Goal: Transaction & Acquisition: Purchase product/service

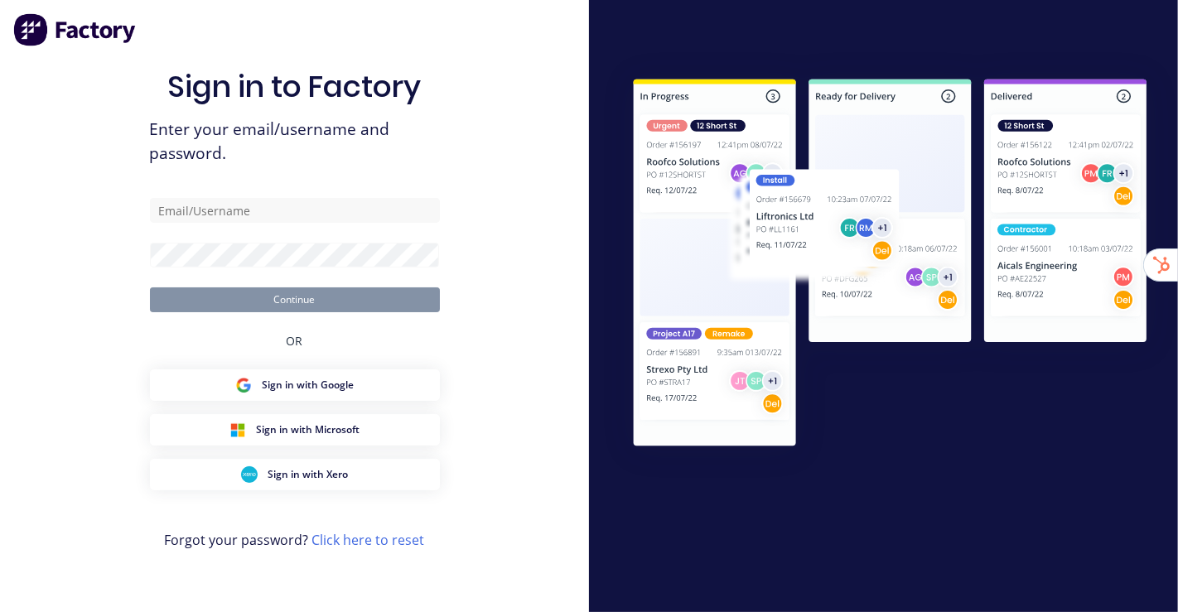
click at [84, 86] on div "Sign in to Factory Enter your email/username and password. Continue OR Sign in …" at bounding box center [294, 306] width 589 height 612
click at [523, 88] on div "Sign in to Factory Enter your email/username and password. Continue OR Sign in …" at bounding box center [294, 306] width 589 height 612
type input "[EMAIL_ADDRESS][DOMAIN_NAME]"
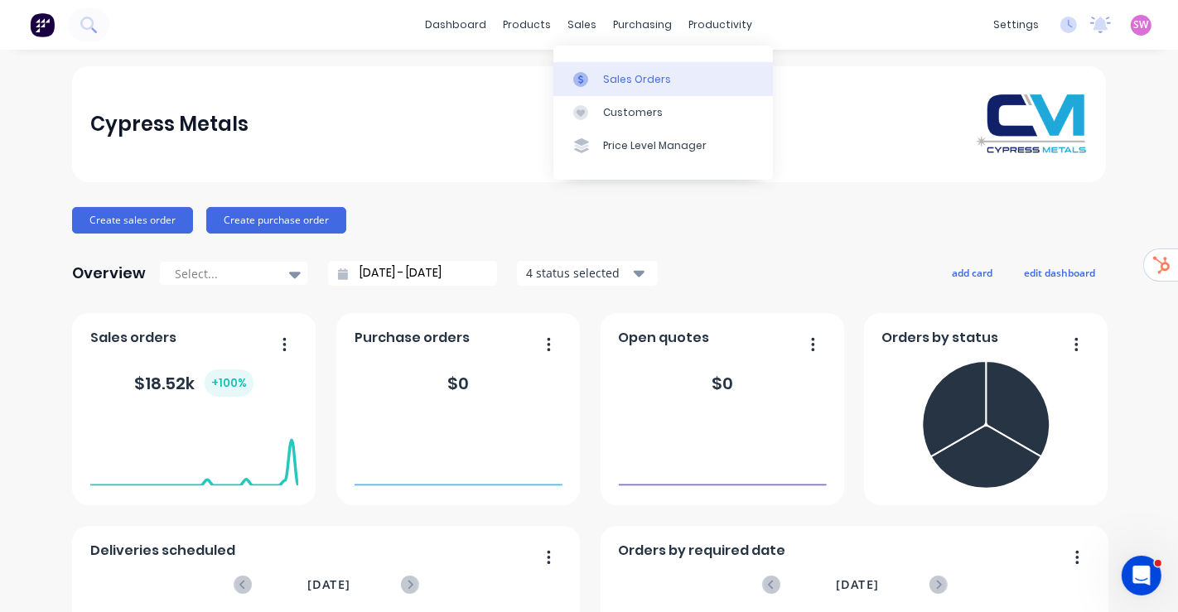
click at [611, 78] on div "Sales Orders" at bounding box center [637, 79] width 68 height 15
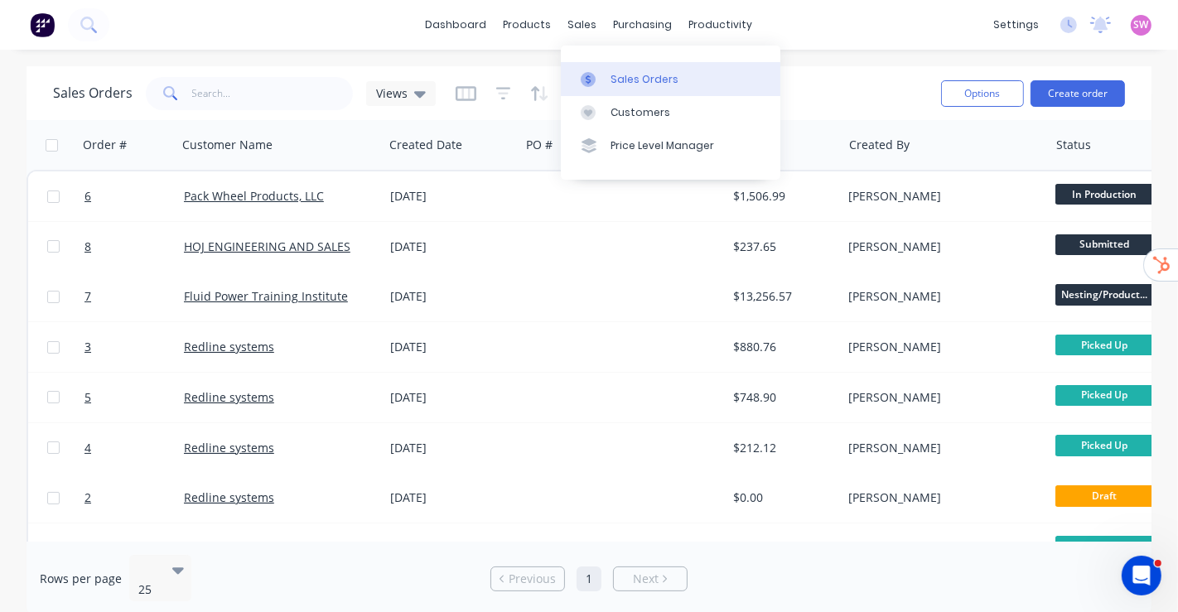
click at [643, 79] on div "Sales Orders" at bounding box center [645, 79] width 68 height 15
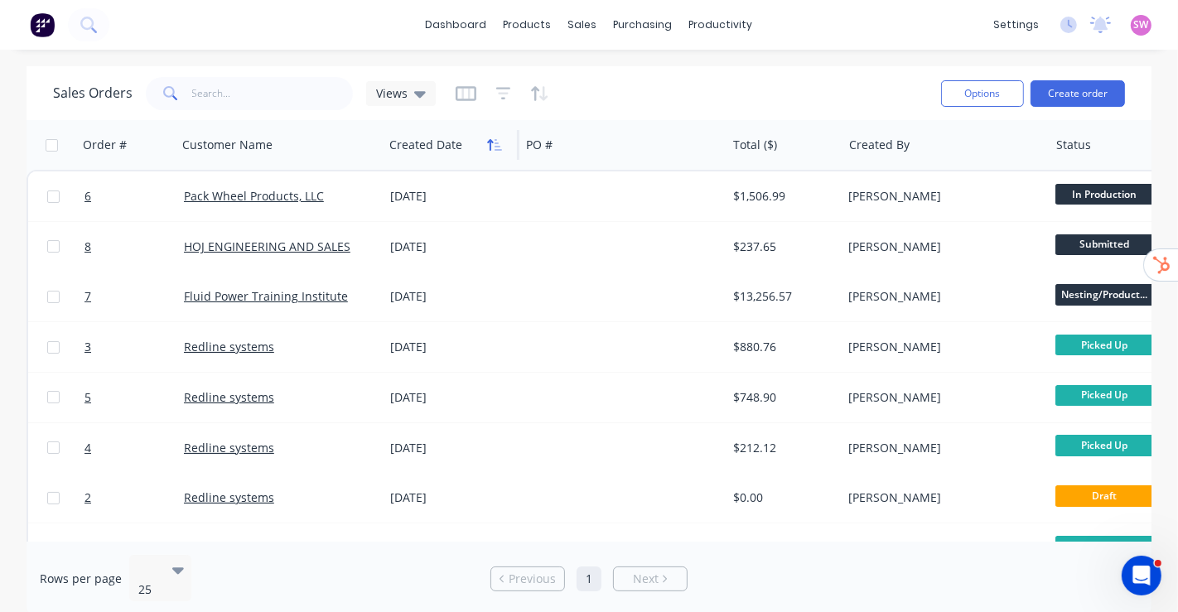
click at [492, 143] on icon "button" at bounding box center [494, 144] width 15 height 13
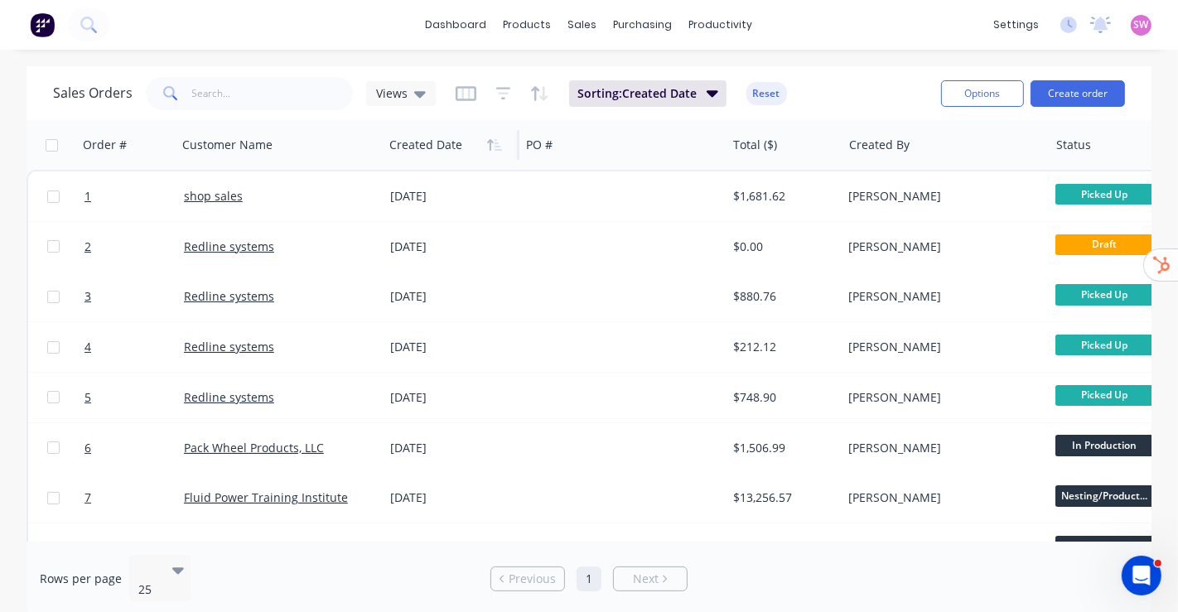
click at [492, 143] on icon "button" at bounding box center [494, 144] width 15 height 13
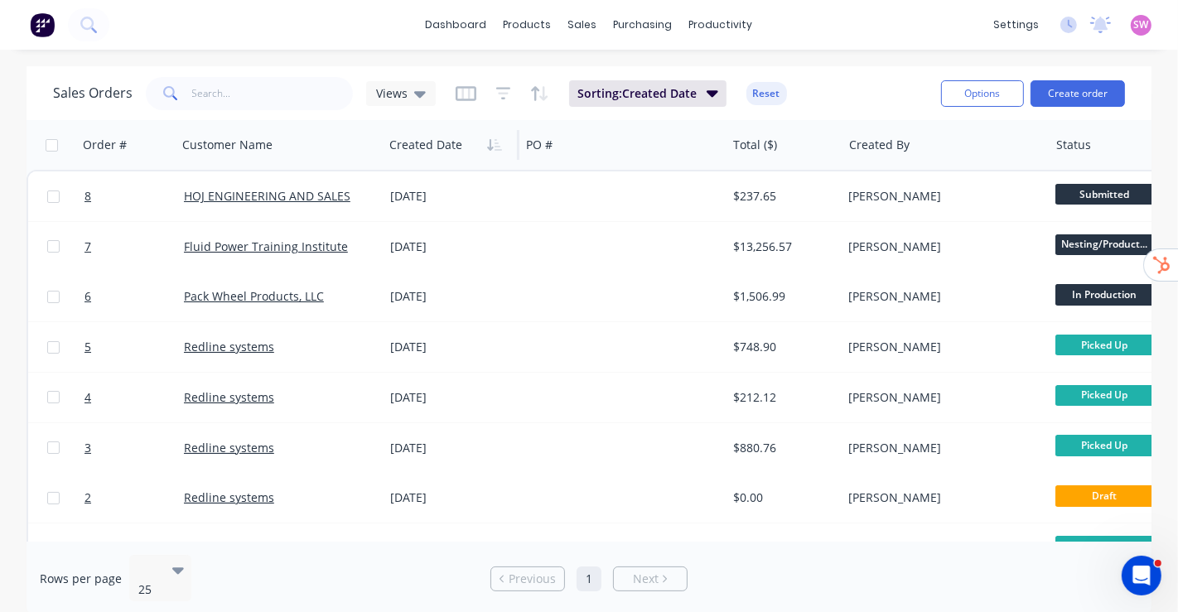
drag, startPoint x: 749, startPoint y: 541, endPoint x: 797, endPoint y: 539, distance: 48.1
click at [809, 540] on div "Sales Orders Views Sorting: Created Date Reset Options Create order Order # Cus…" at bounding box center [589, 341] width 1125 height 550
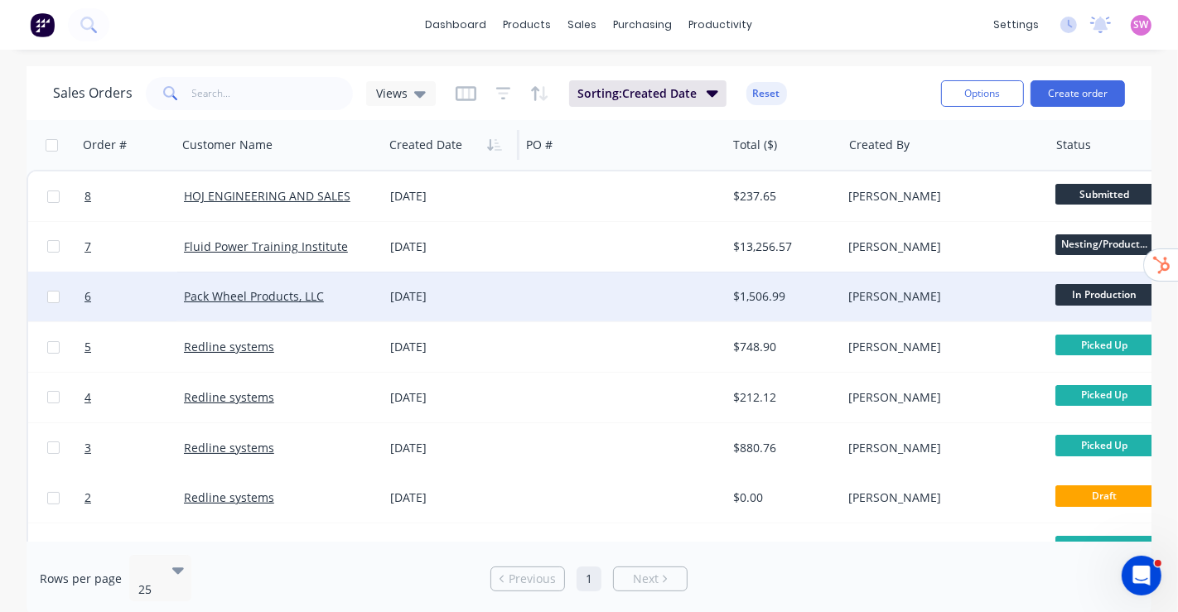
click at [689, 288] on div at bounding box center [623, 297] width 206 height 50
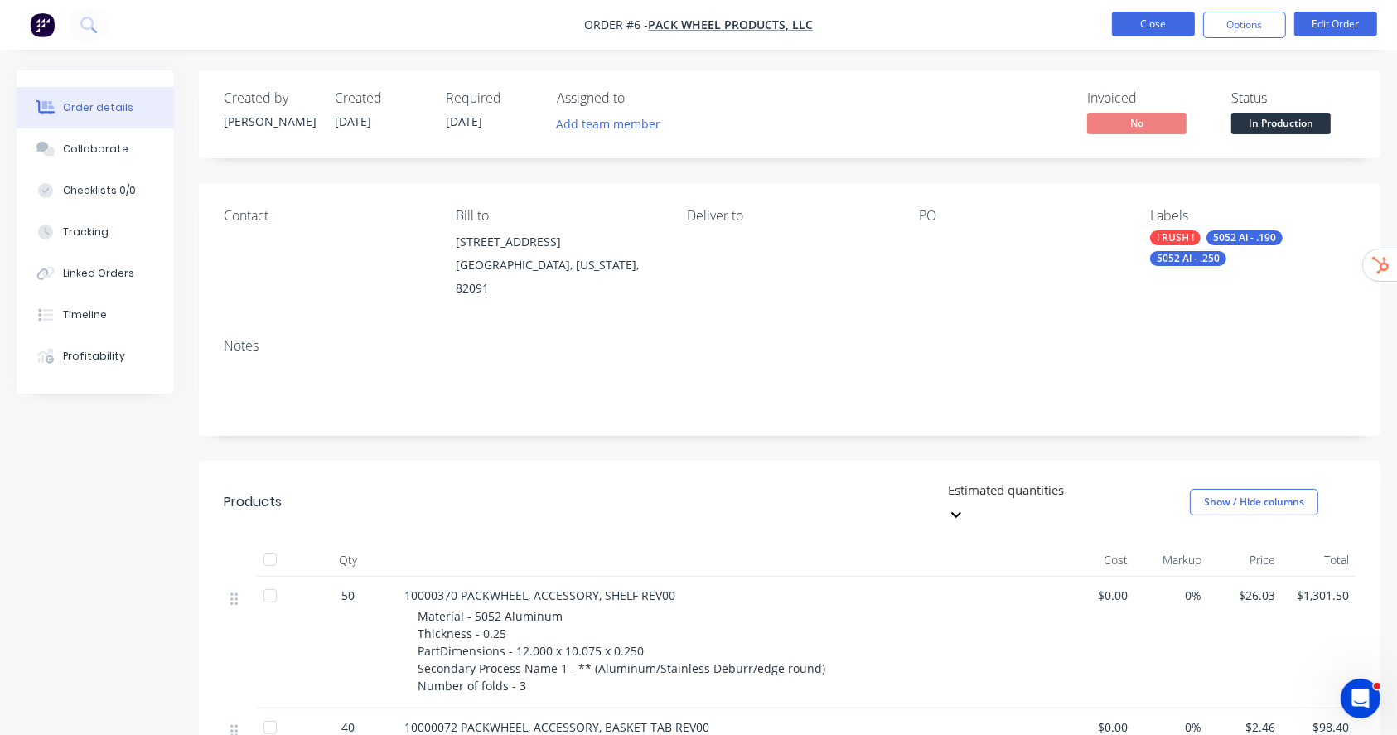
click at [1162, 13] on button "Close" at bounding box center [1153, 24] width 83 height 25
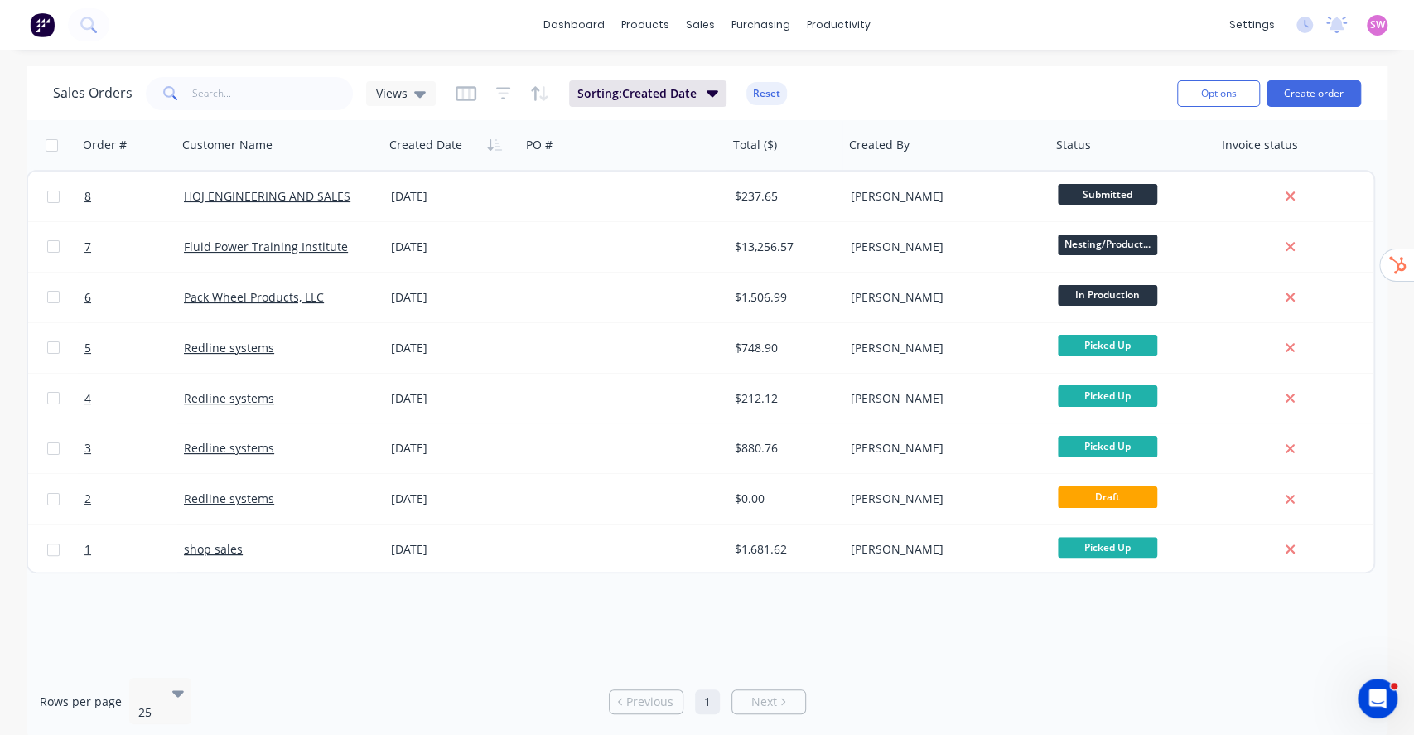
click at [379, 612] on div "Order # Customer Name Created Date PO # Total ($) Created By Status Invoice sta…" at bounding box center [707, 392] width 1361 height 544
click at [844, 60] on div "Workflow Planner Delivery Scheduling Timesheets" at bounding box center [903, 129] width 220 height 167
click at [842, 66] on link "Workflow" at bounding box center [903, 78] width 220 height 33
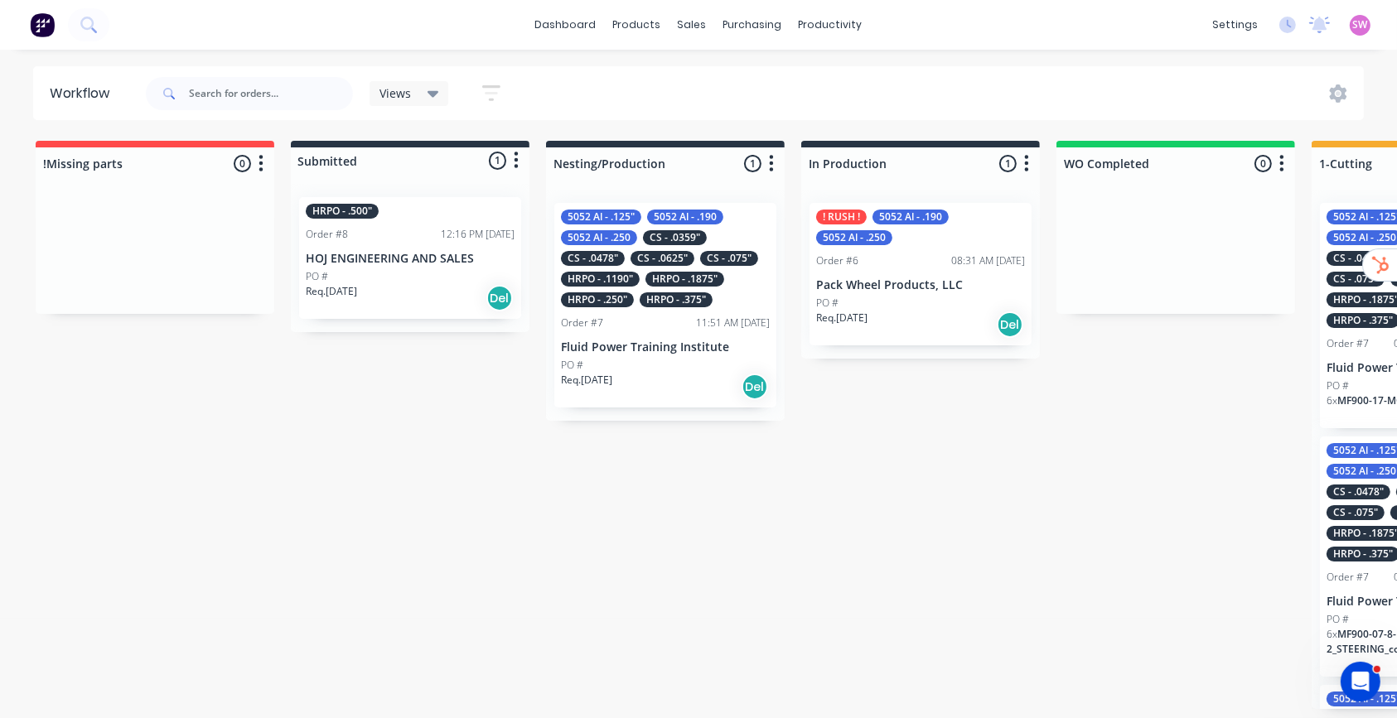
click at [443, 288] on div "Req. 15/10/25 Del" at bounding box center [410, 298] width 209 height 28
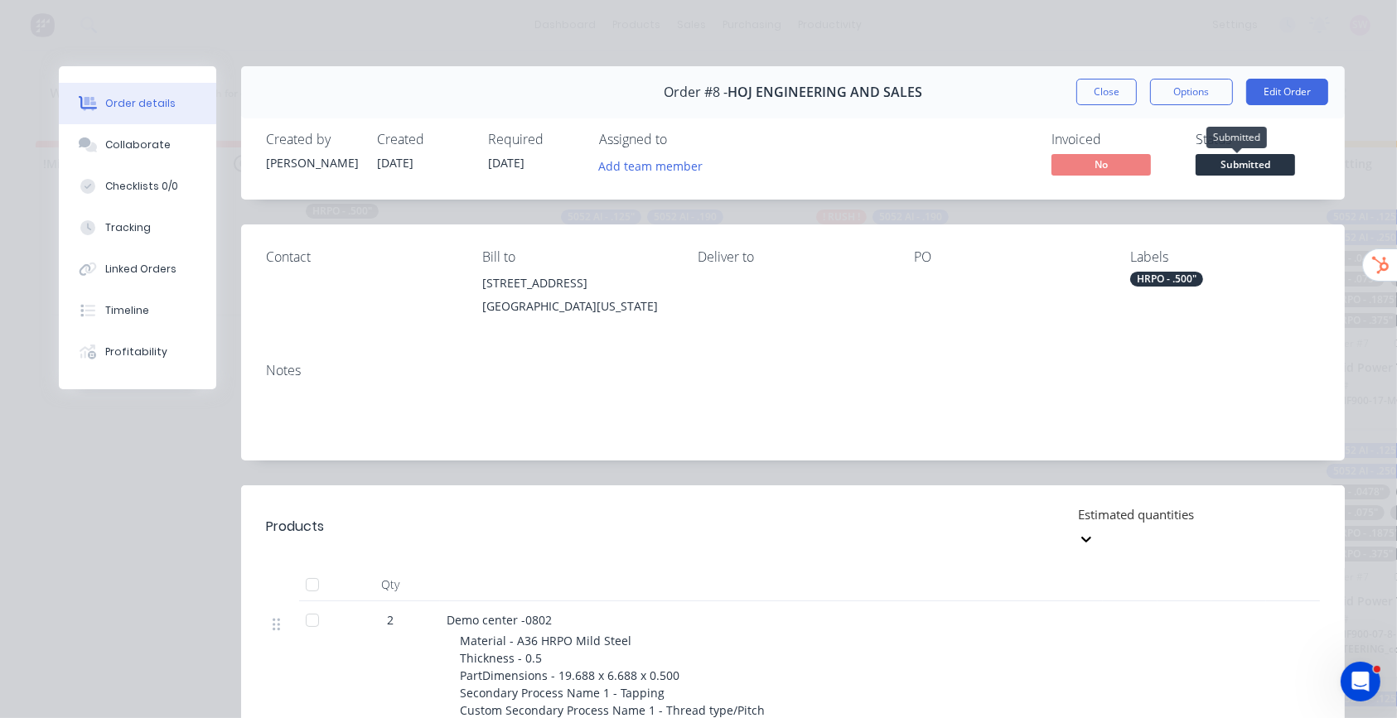
click at [1177, 166] on span "Submitted" at bounding box center [1245, 164] width 99 height 21
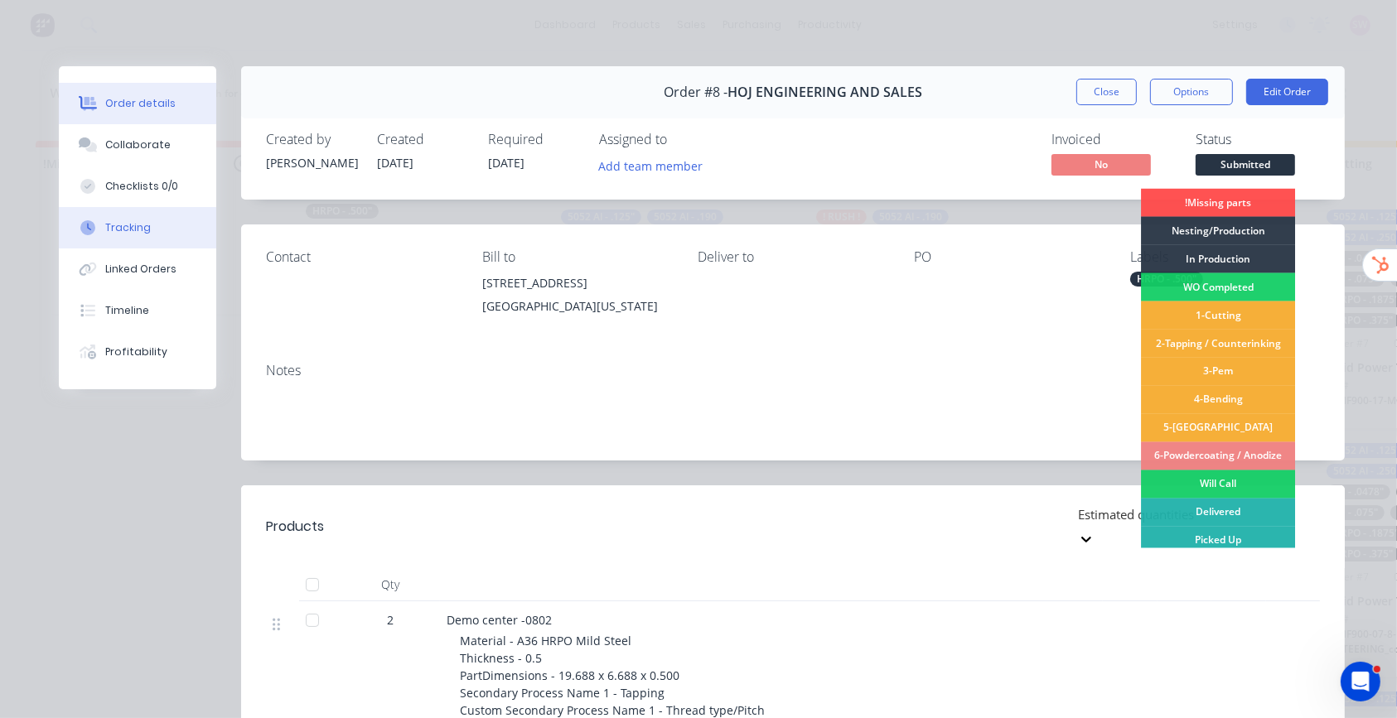
click at [140, 215] on button "Tracking" at bounding box center [137, 227] width 157 height 41
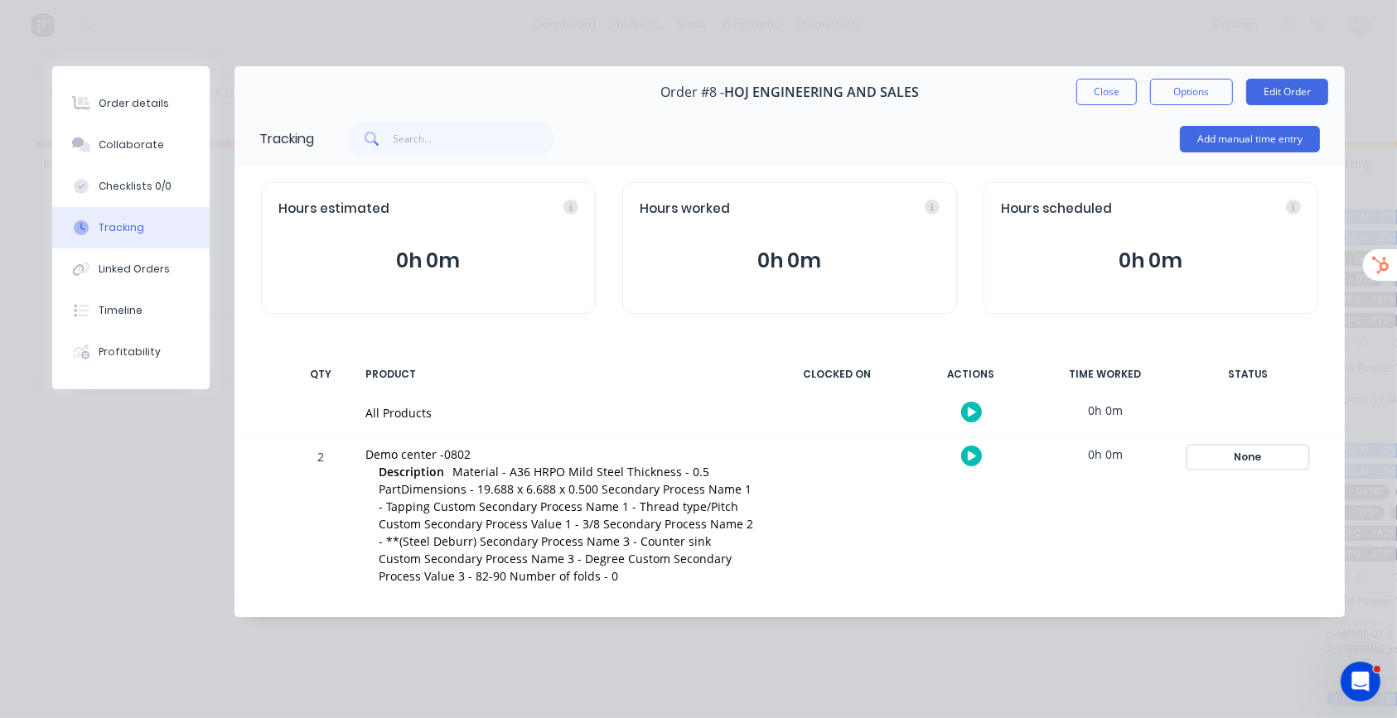
click at [1177, 446] on button "None" at bounding box center [1247, 457] width 121 height 23
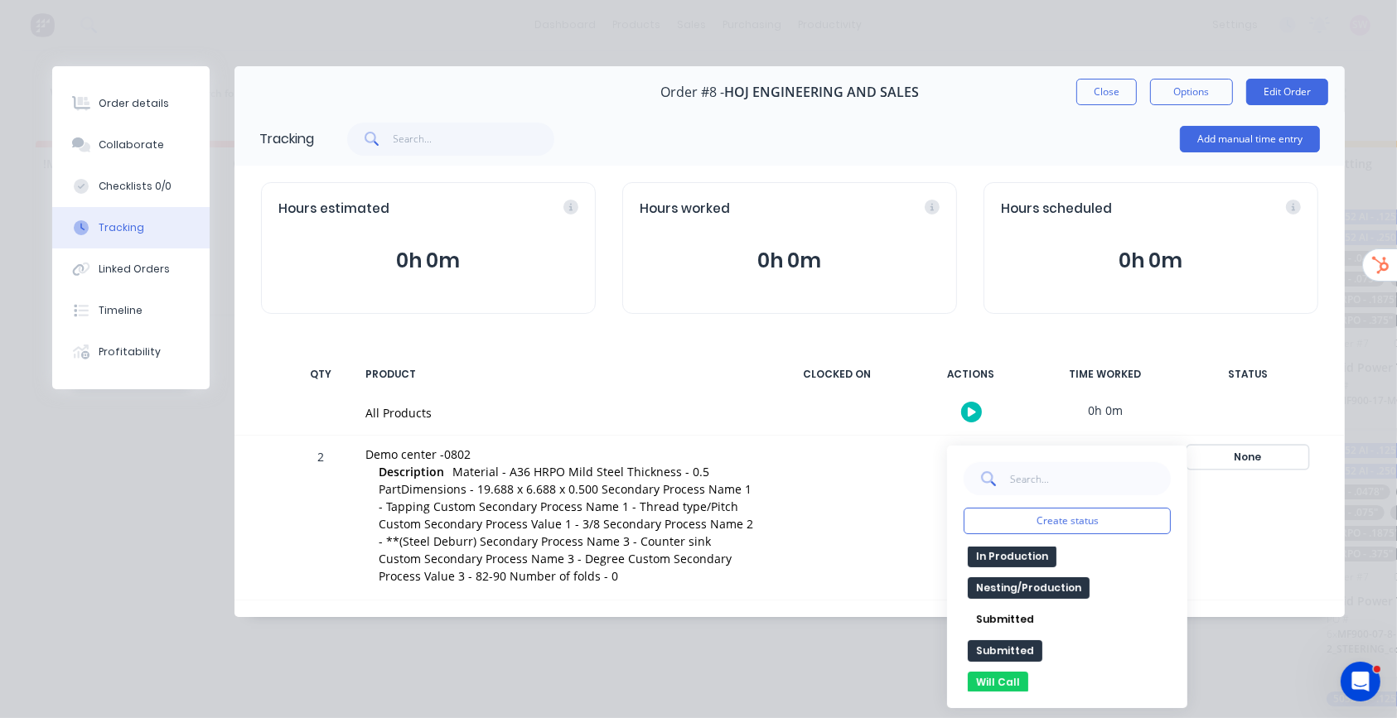
scroll to position [317, 0]
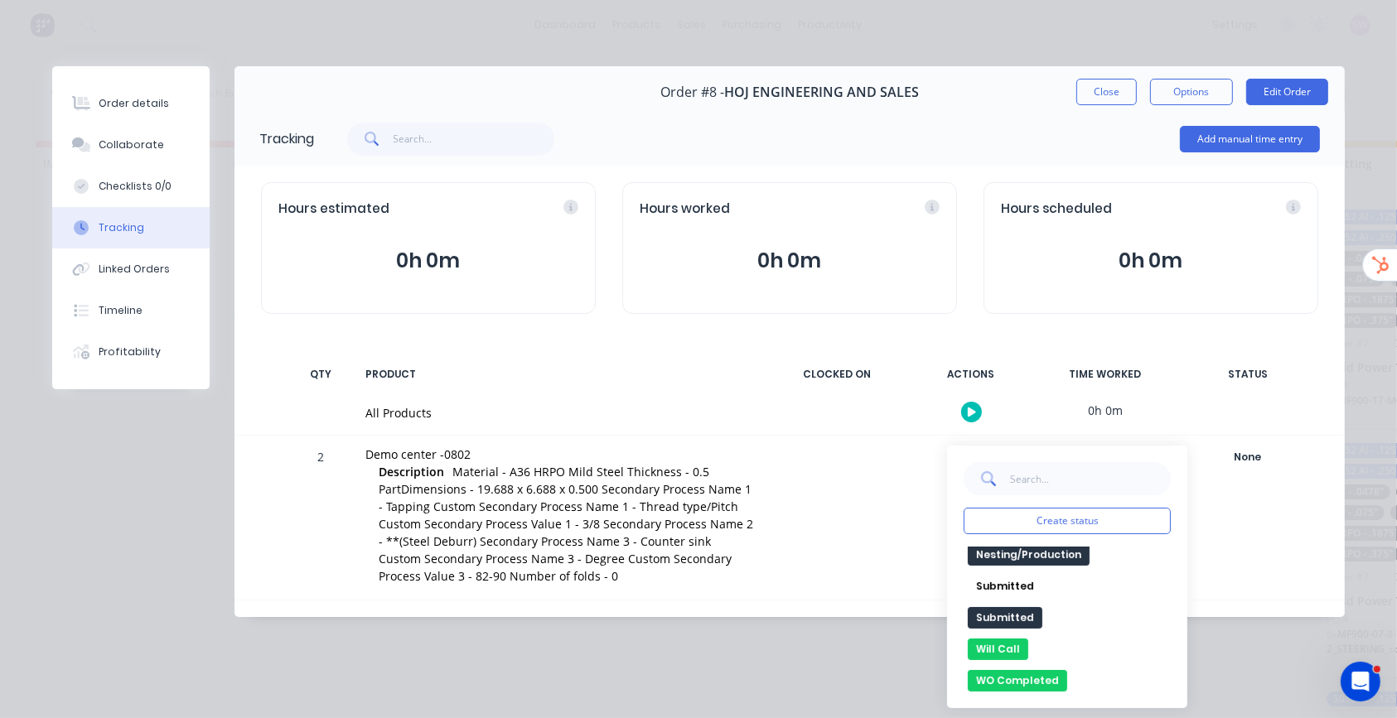
drag, startPoint x: 1097, startPoint y: 660, endPoint x: 1006, endPoint y: 111, distance: 556.1
drag, startPoint x: 1006, startPoint y: 111, endPoint x: 959, endPoint y: 139, distance: 55.0
click at [959, 139] on div "Add manual time entry" at bounding box center [817, 139] width 1006 height 50
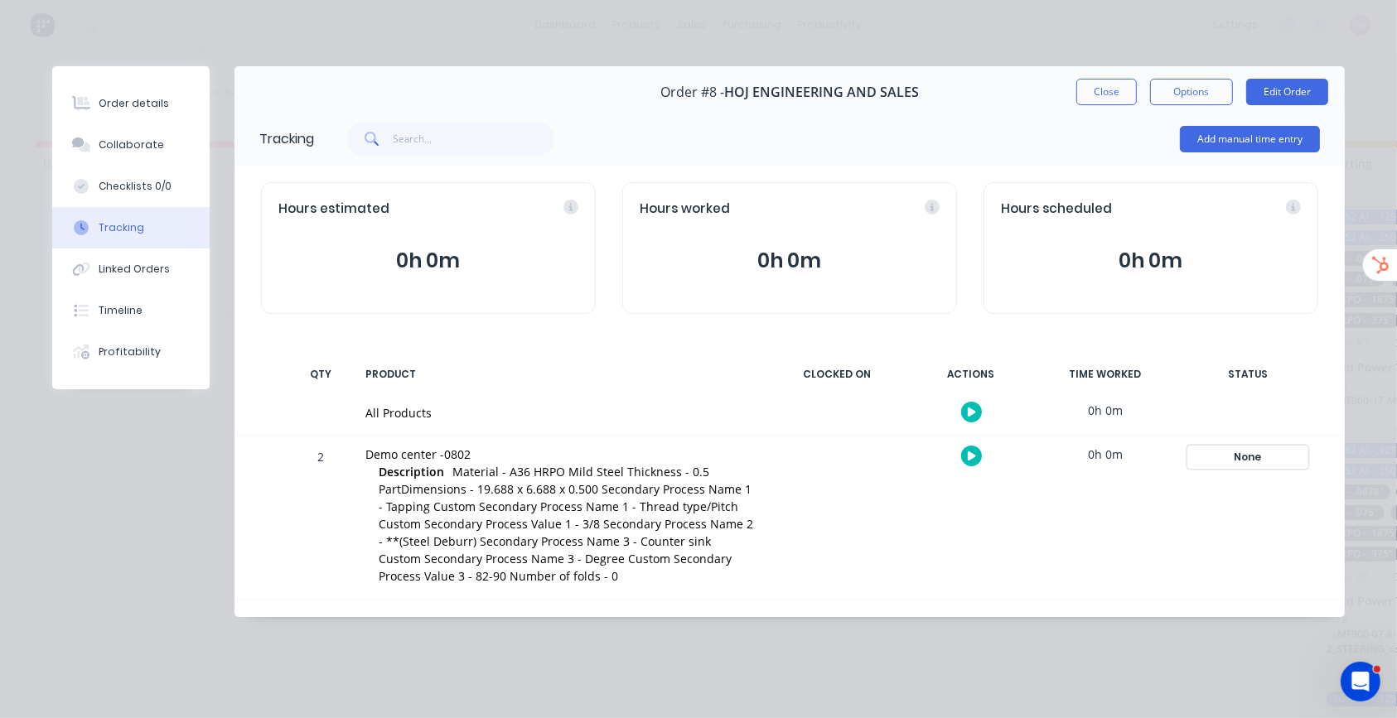
click at [1177, 446] on button "None" at bounding box center [1247, 457] width 121 height 23
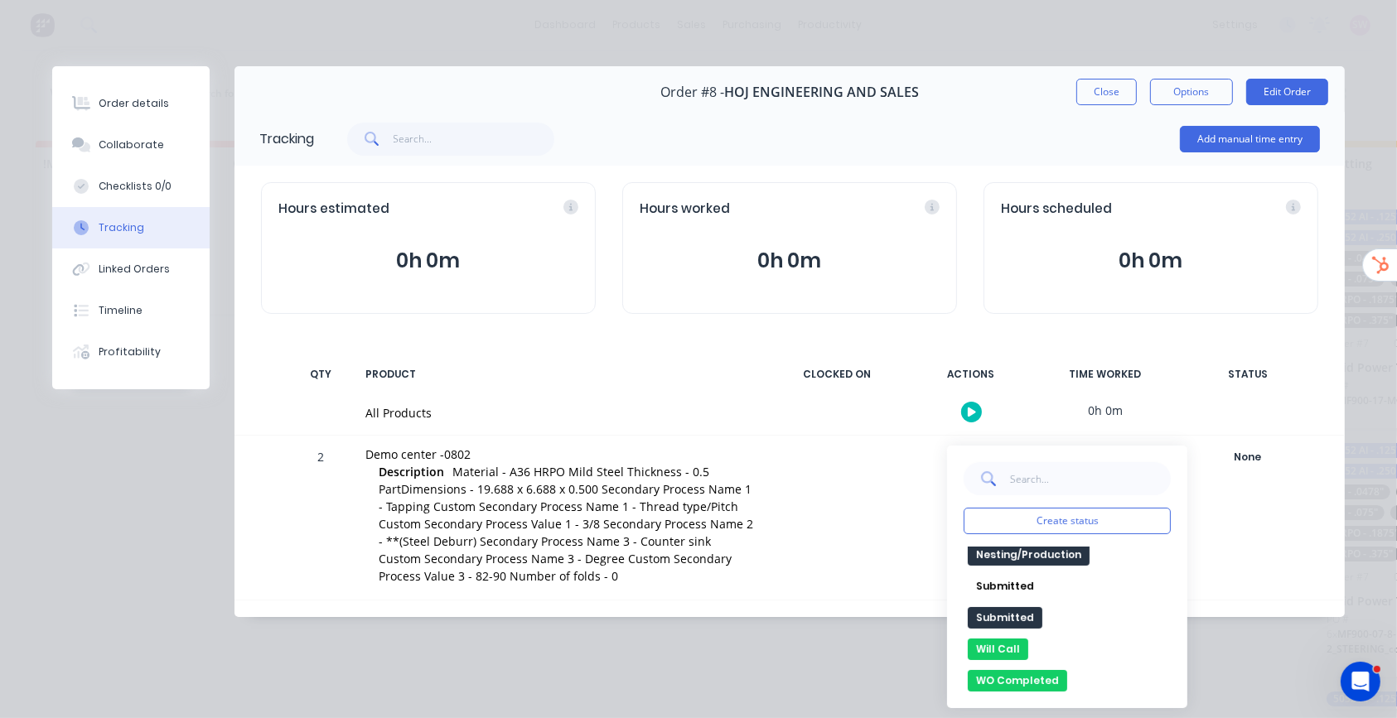
click at [1177, 612] on div "Order details Collaborate Checklists 0/0 Tracking Linked Orders Timeline Profit…" at bounding box center [698, 359] width 1397 height 718
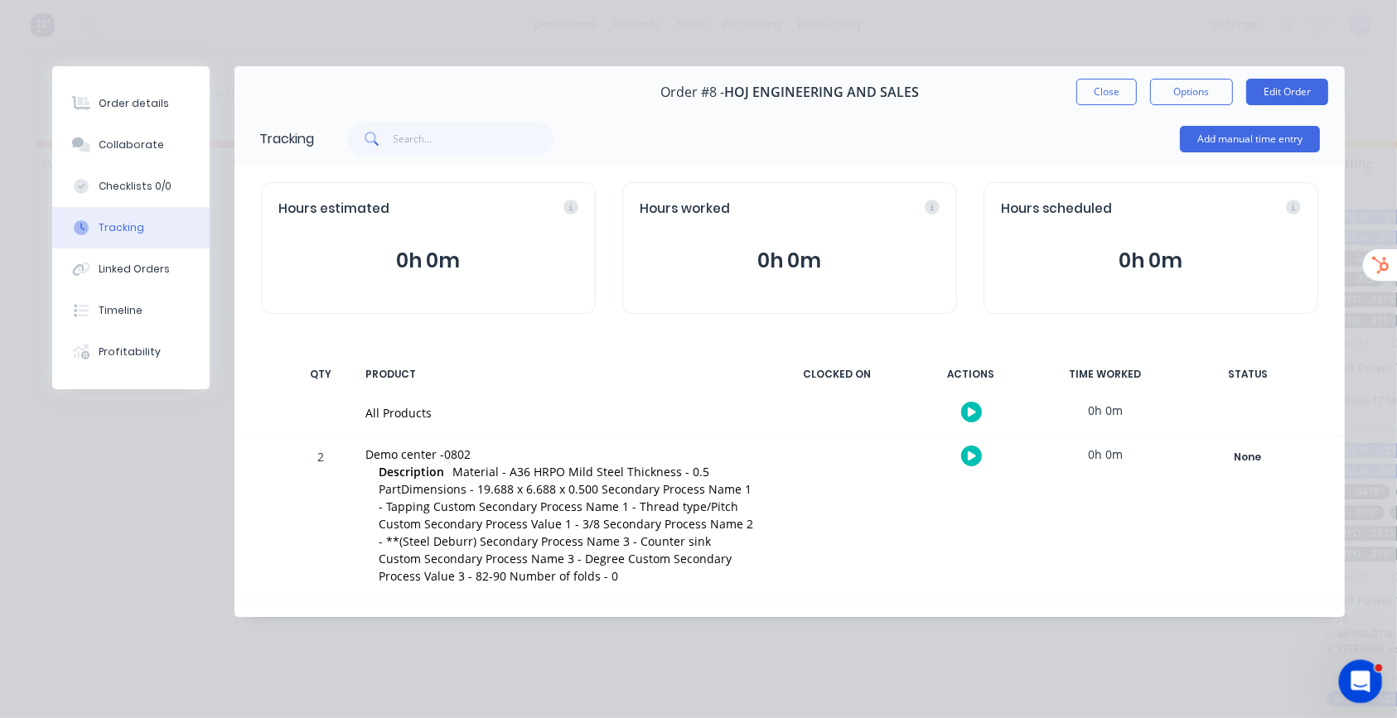
click at [1177, 612] on icon "Open Intercom Messenger" at bounding box center [1358, 679] width 27 height 27
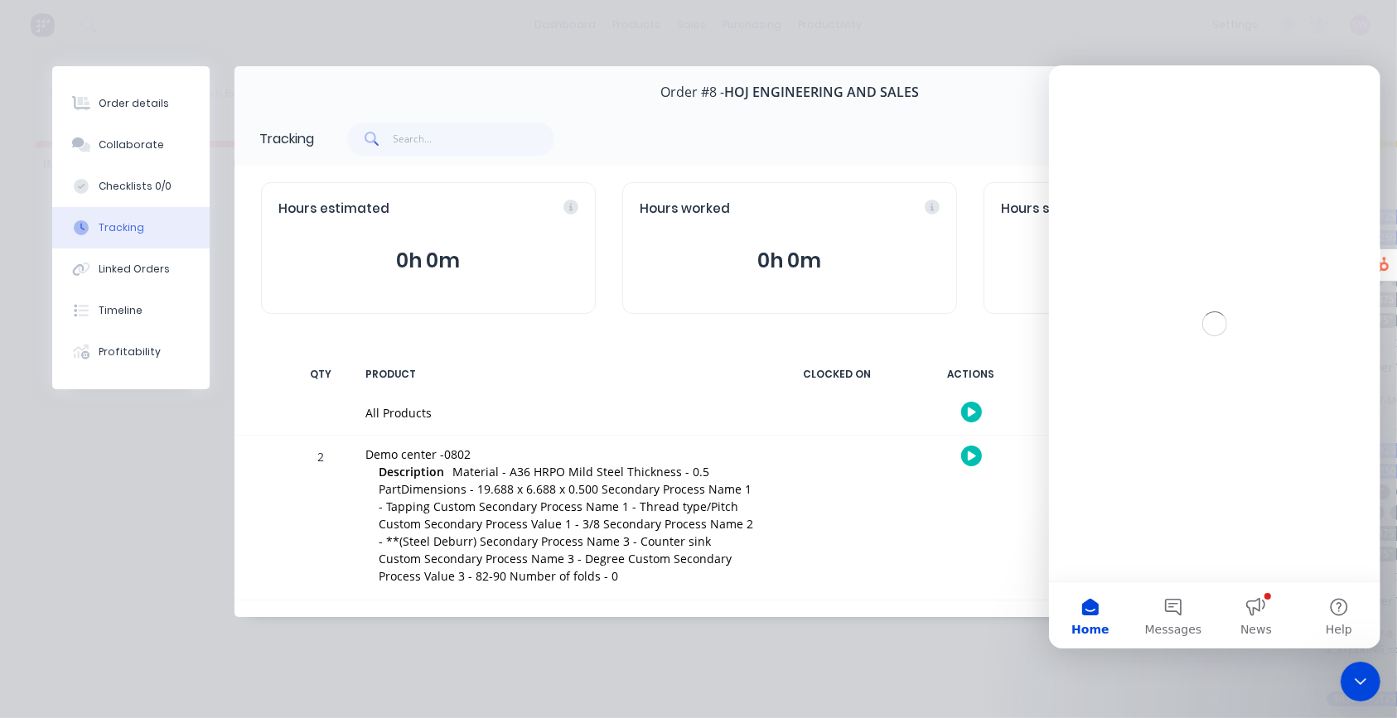
scroll to position [0, 0]
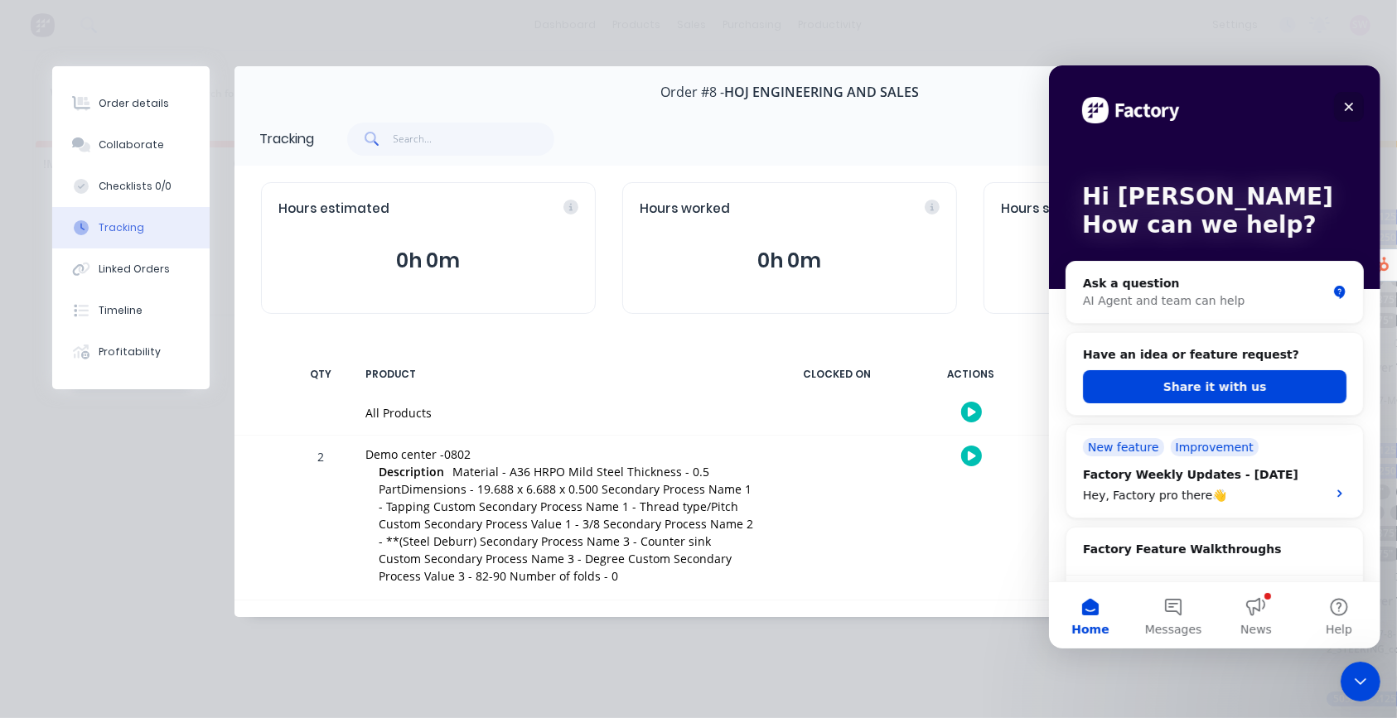
click at [1177, 115] on div "Close" at bounding box center [1348, 106] width 30 height 30
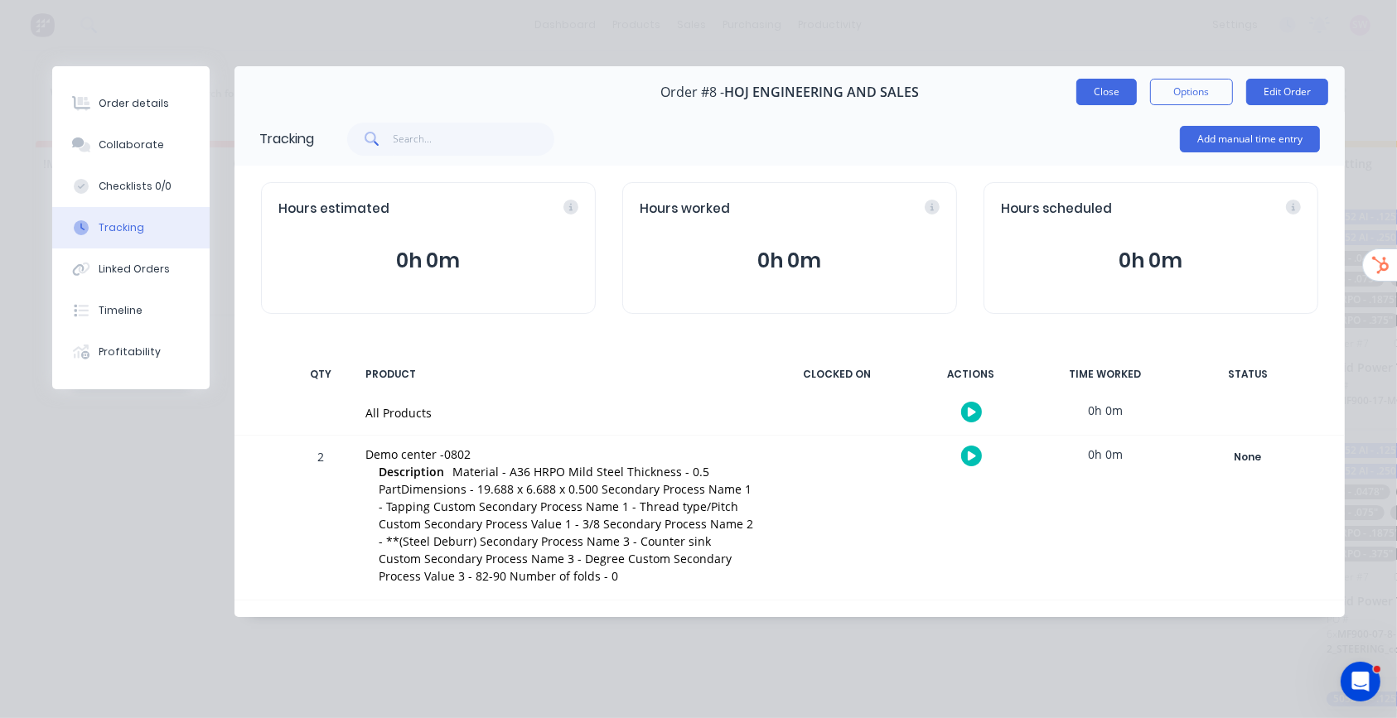
click at [1119, 96] on button "Close" at bounding box center [1106, 92] width 60 height 27
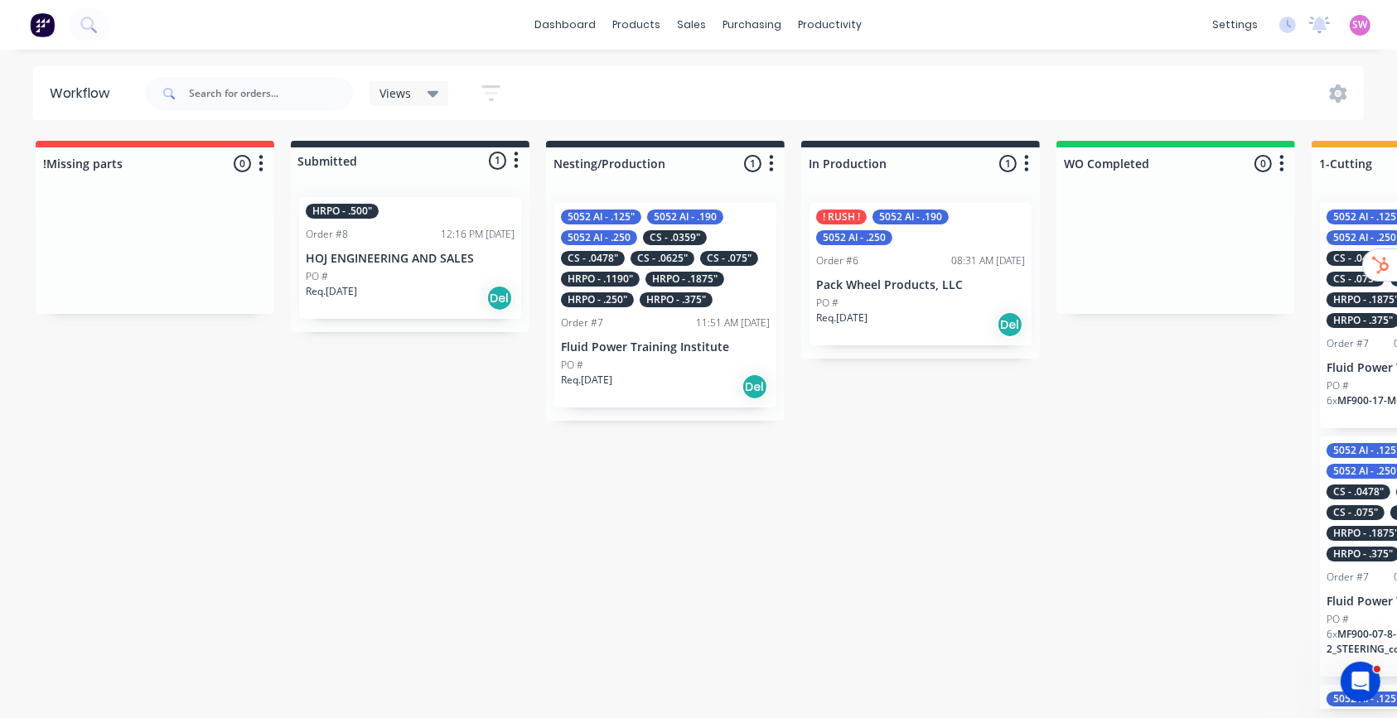
click at [551, 22] on link "dashboard" at bounding box center [566, 24] width 78 height 25
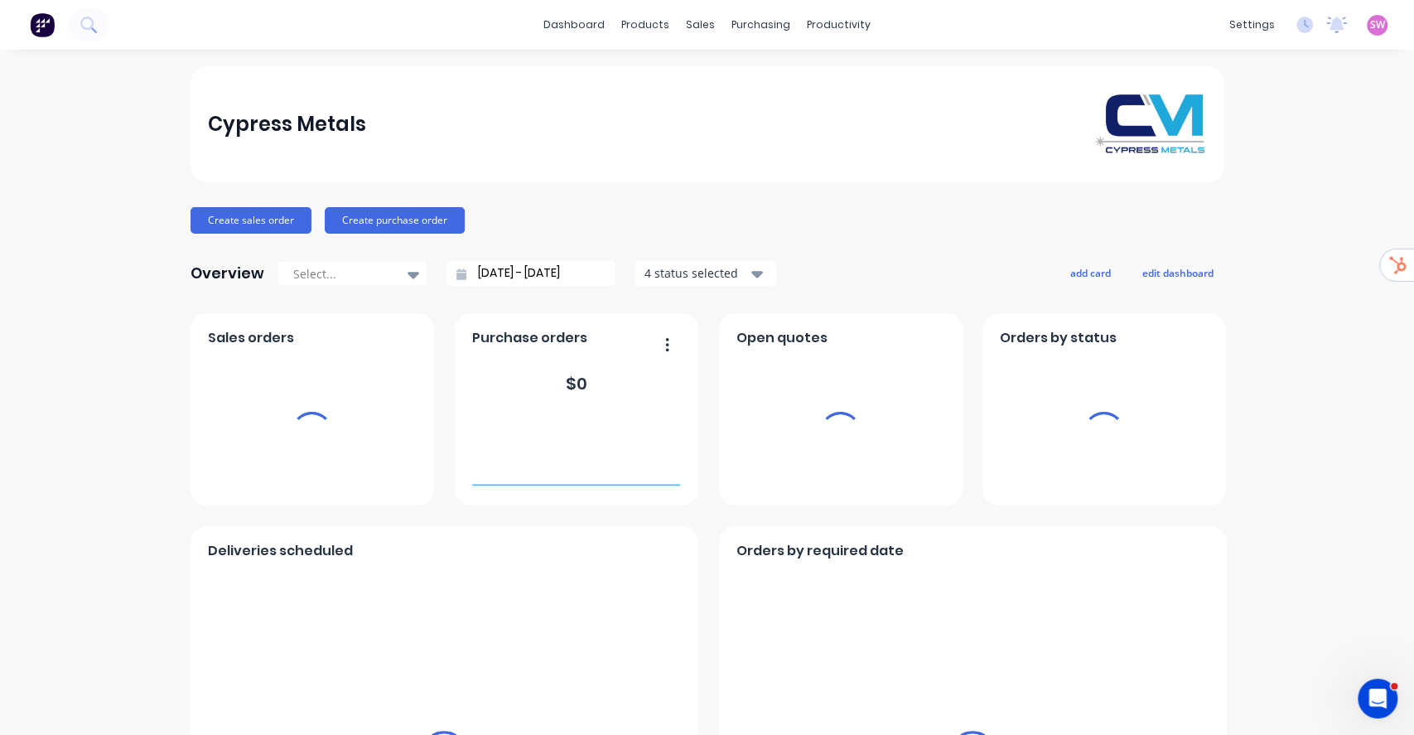
click at [1177, 29] on span "SW" at bounding box center [1378, 24] width 15 height 15
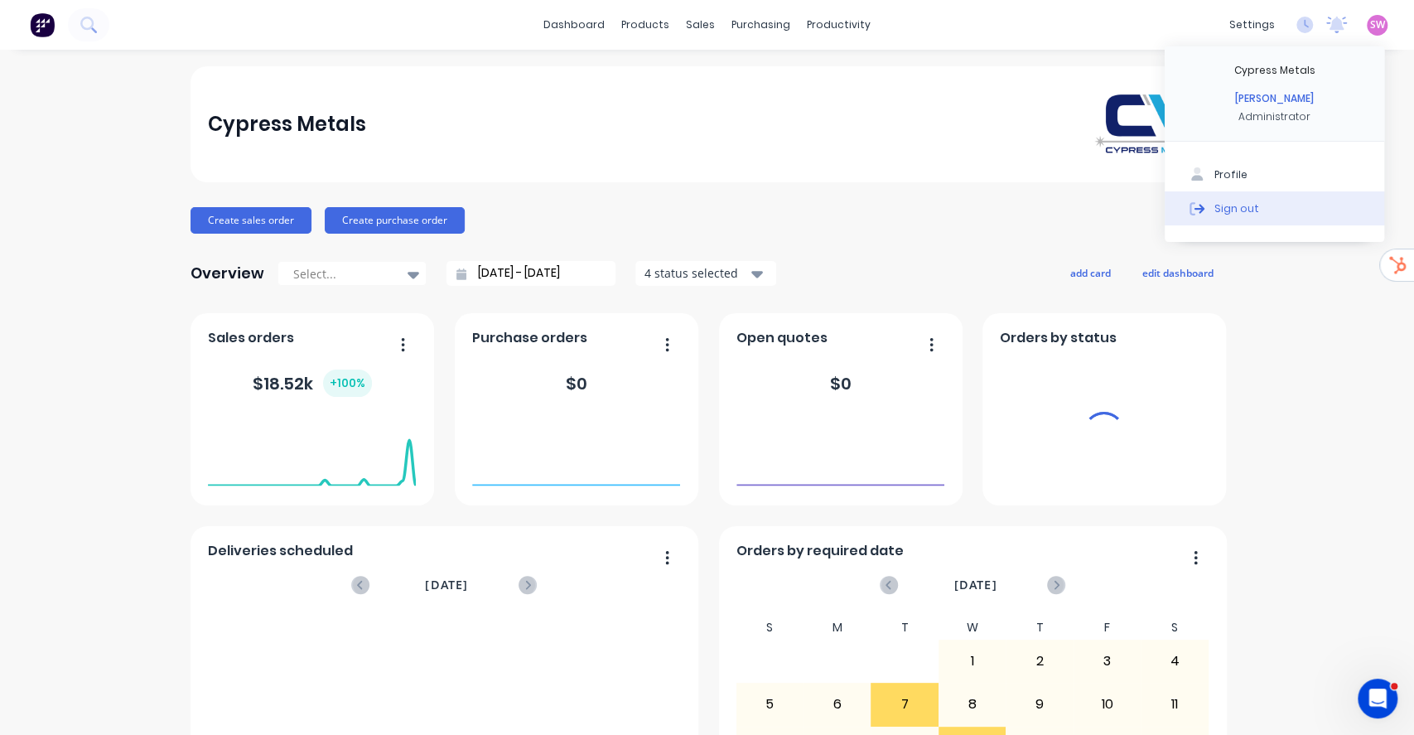
click at [1177, 196] on button "Sign out" at bounding box center [1275, 207] width 220 height 33
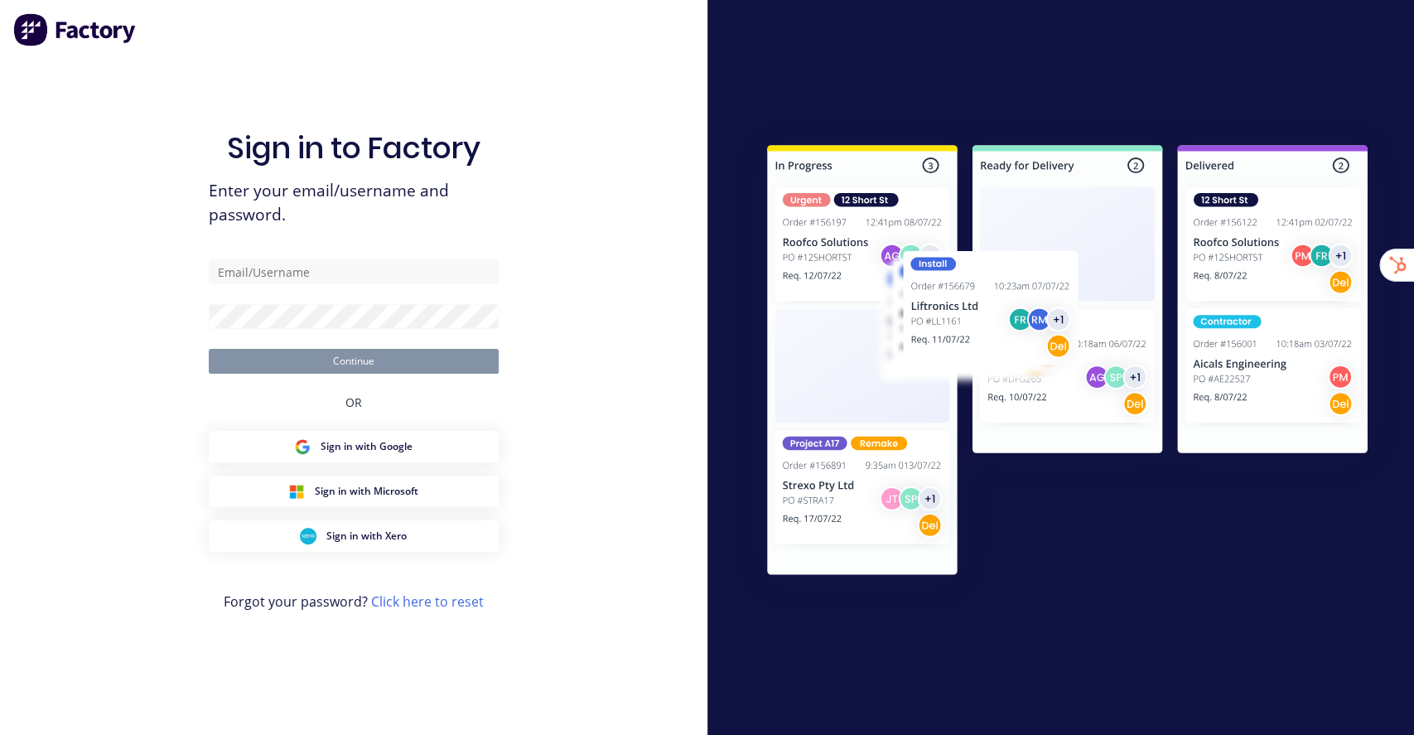
type input "stuart@factory.app"
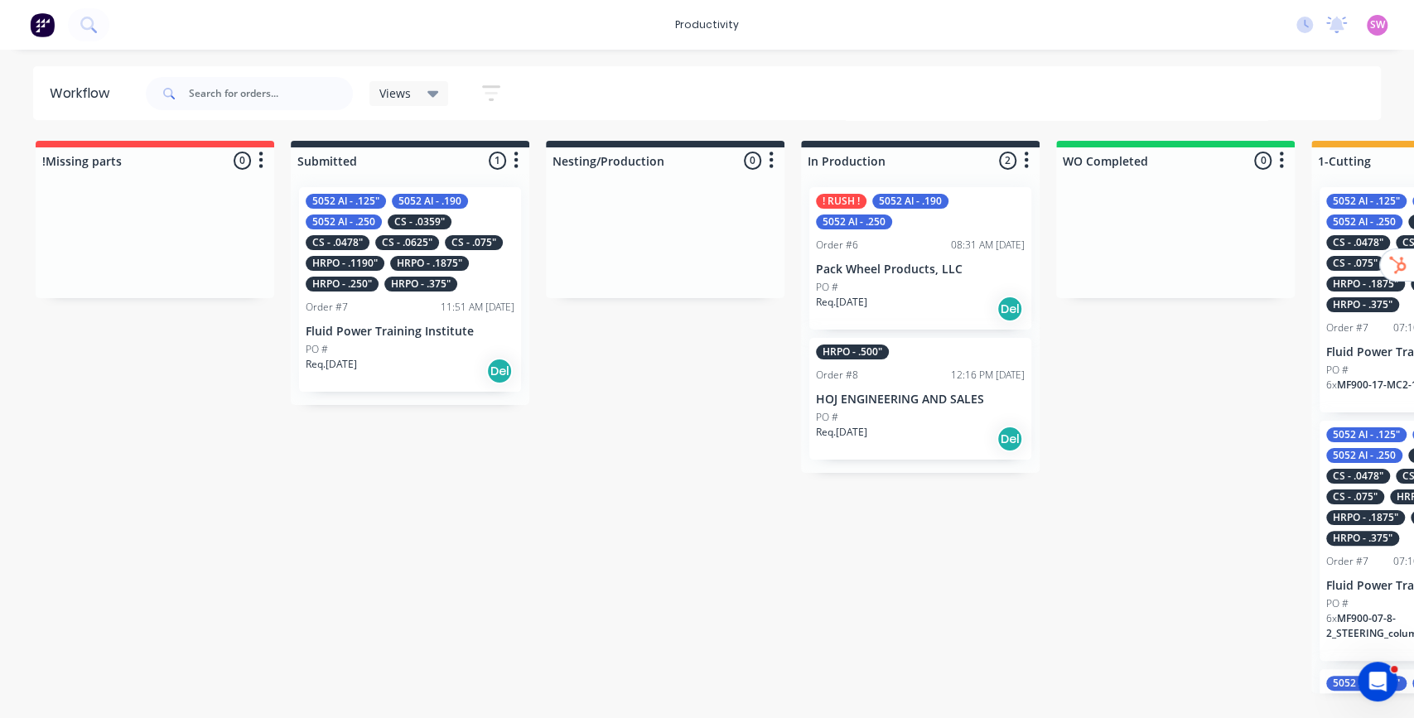
click at [939, 305] on div "Req. 07/10/25 Del" at bounding box center [920, 309] width 209 height 28
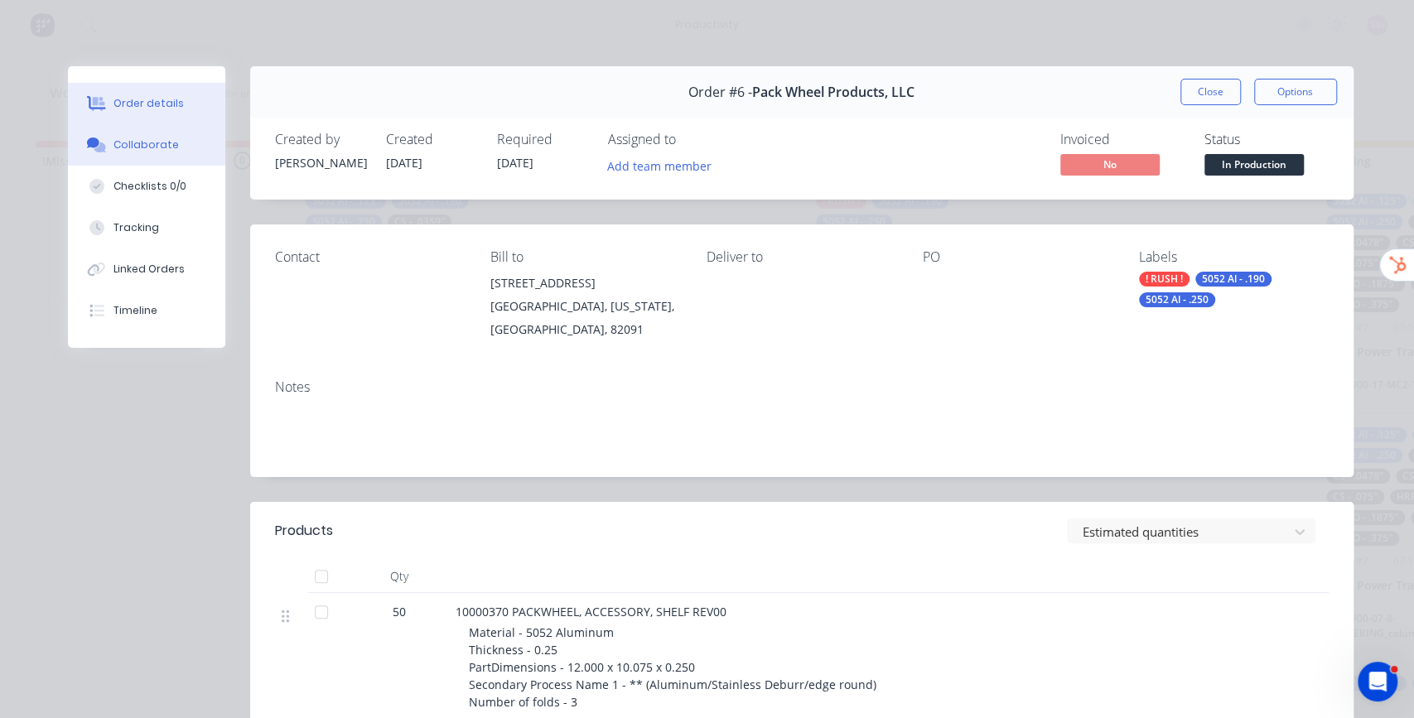
click at [147, 136] on button "Collaborate" at bounding box center [146, 144] width 157 height 41
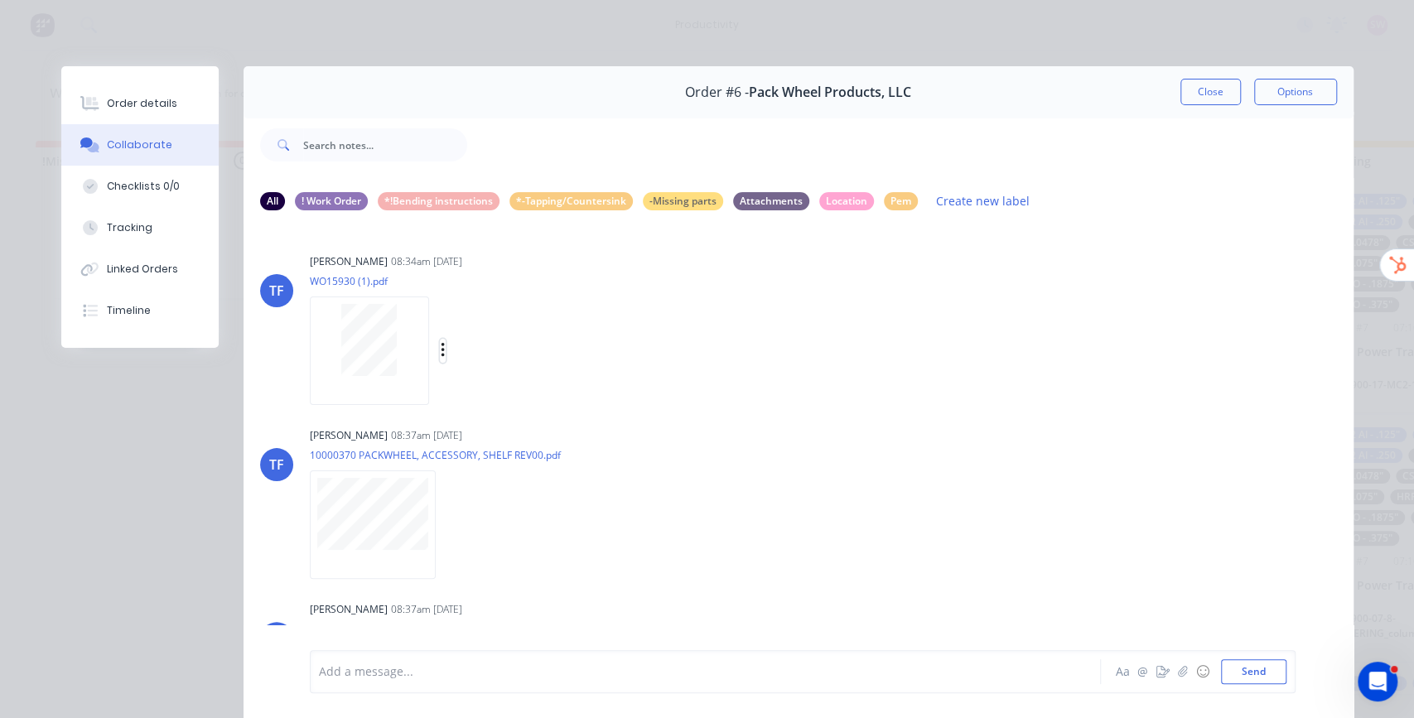
click at [441, 355] on icon "button" at bounding box center [442, 350] width 3 height 15
click at [474, 342] on button "Labels" at bounding box center [551, 357] width 186 height 37
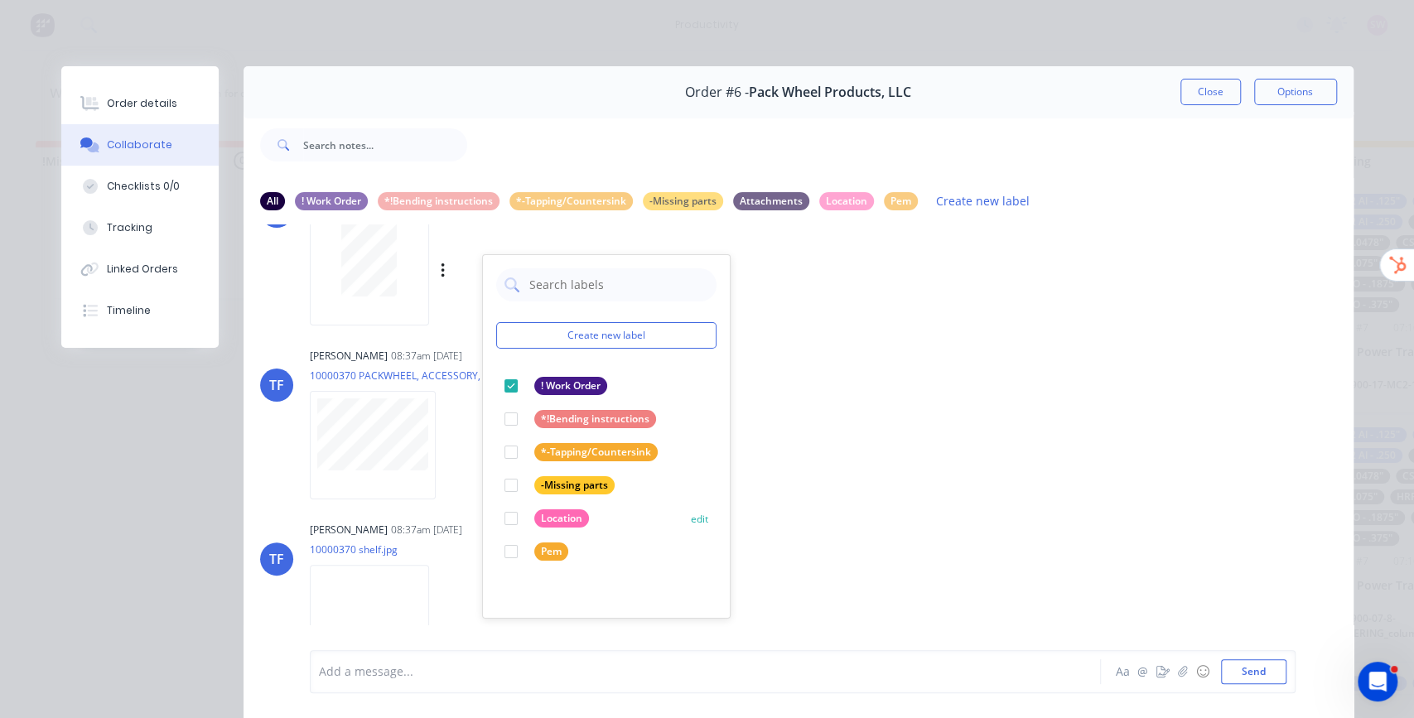
scroll to position [110, 0]
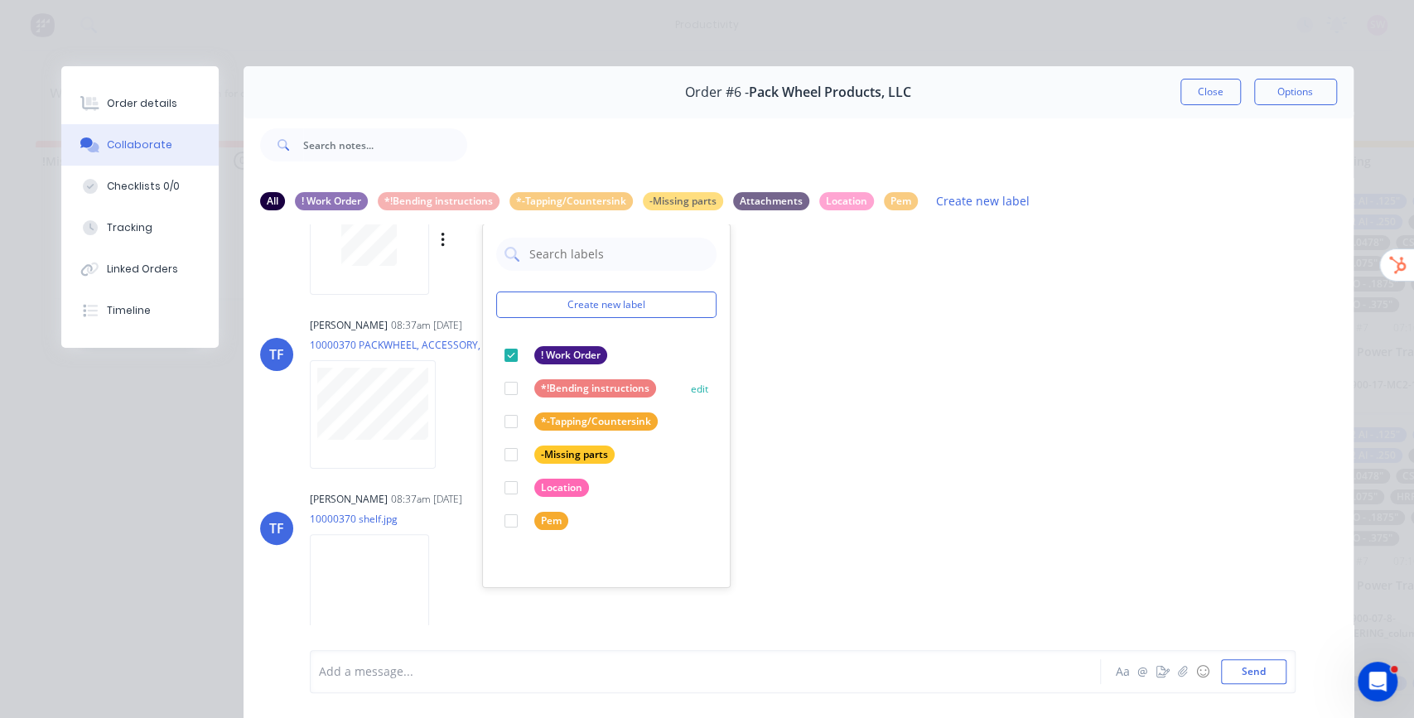
click at [500, 387] on div at bounding box center [511, 388] width 33 height 33
click at [855, 156] on div at bounding box center [910, 145] width 887 height 66
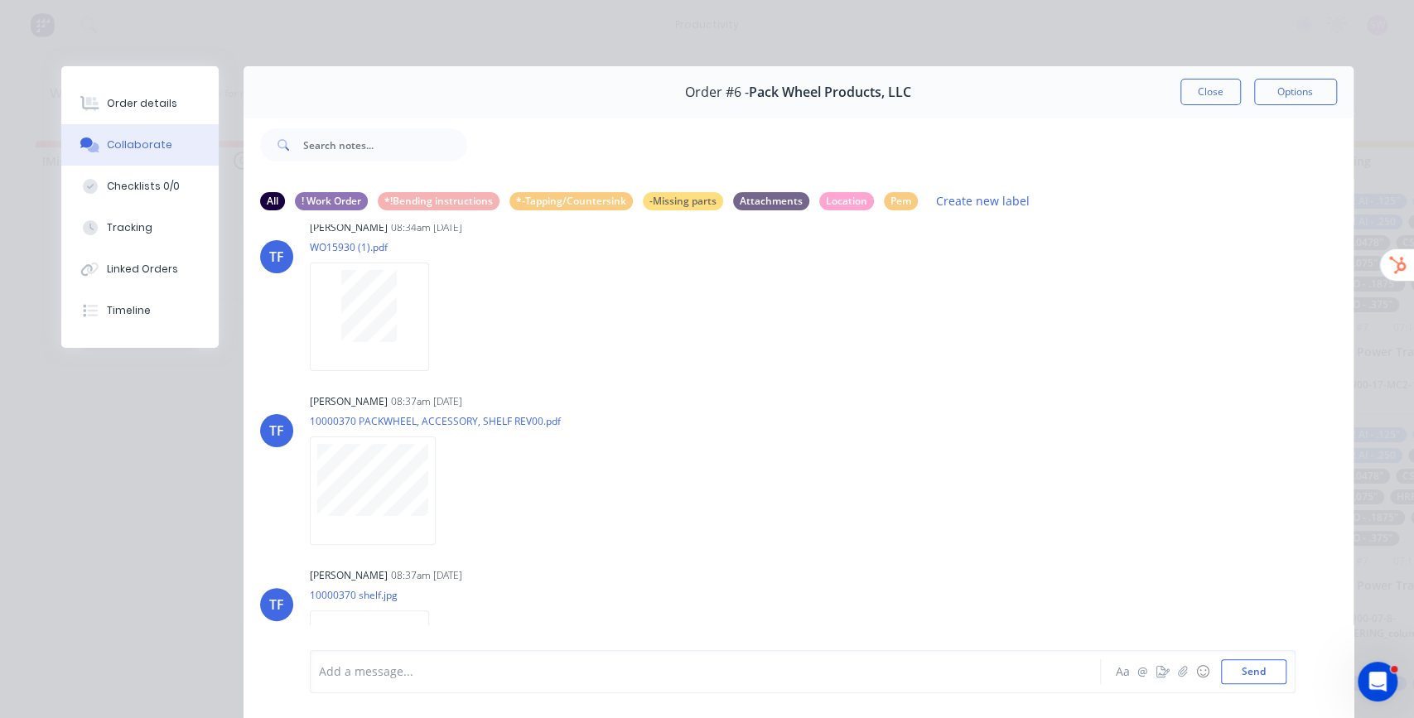
scroll to position [0, 0]
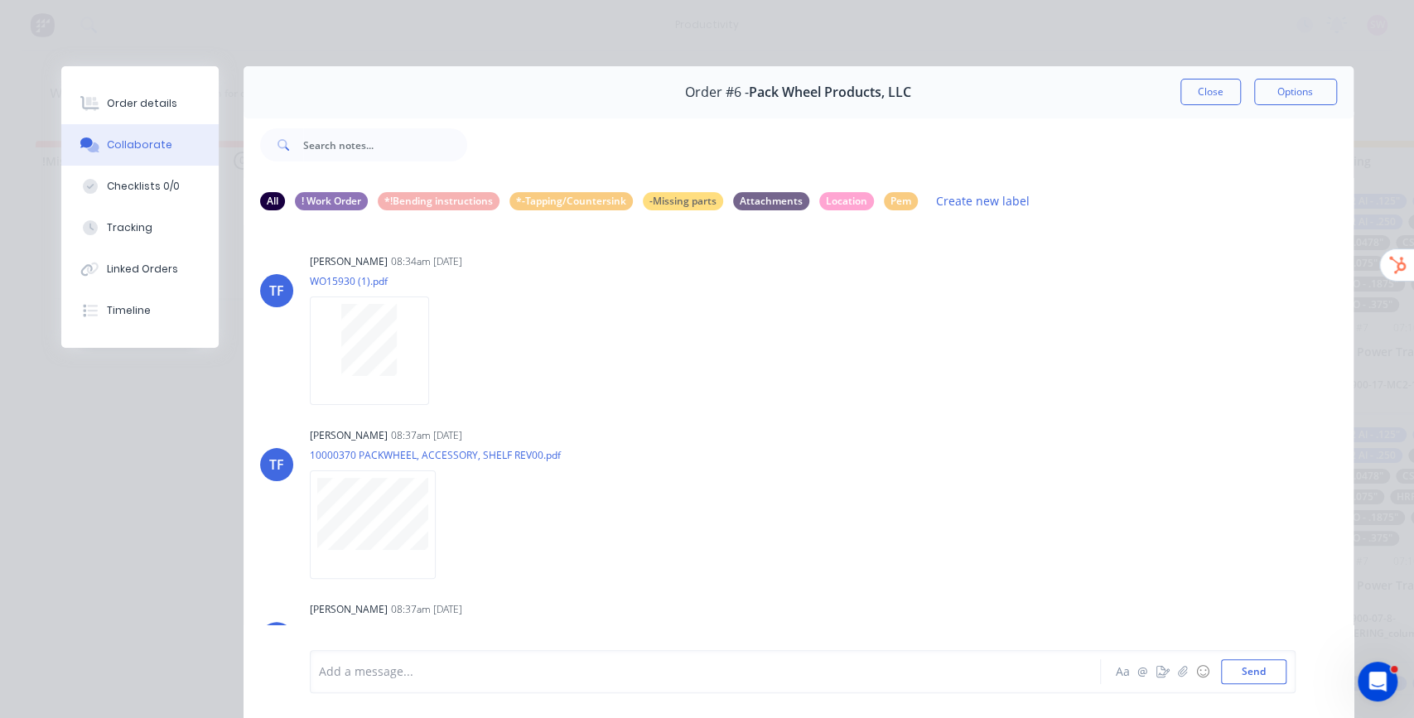
click at [0, 0] on icon "button" at bounding box center [0, 0] width 0 height 0
click at [0, 0] on button "Labels" at bounding box center [0, 0] width 0 height 0
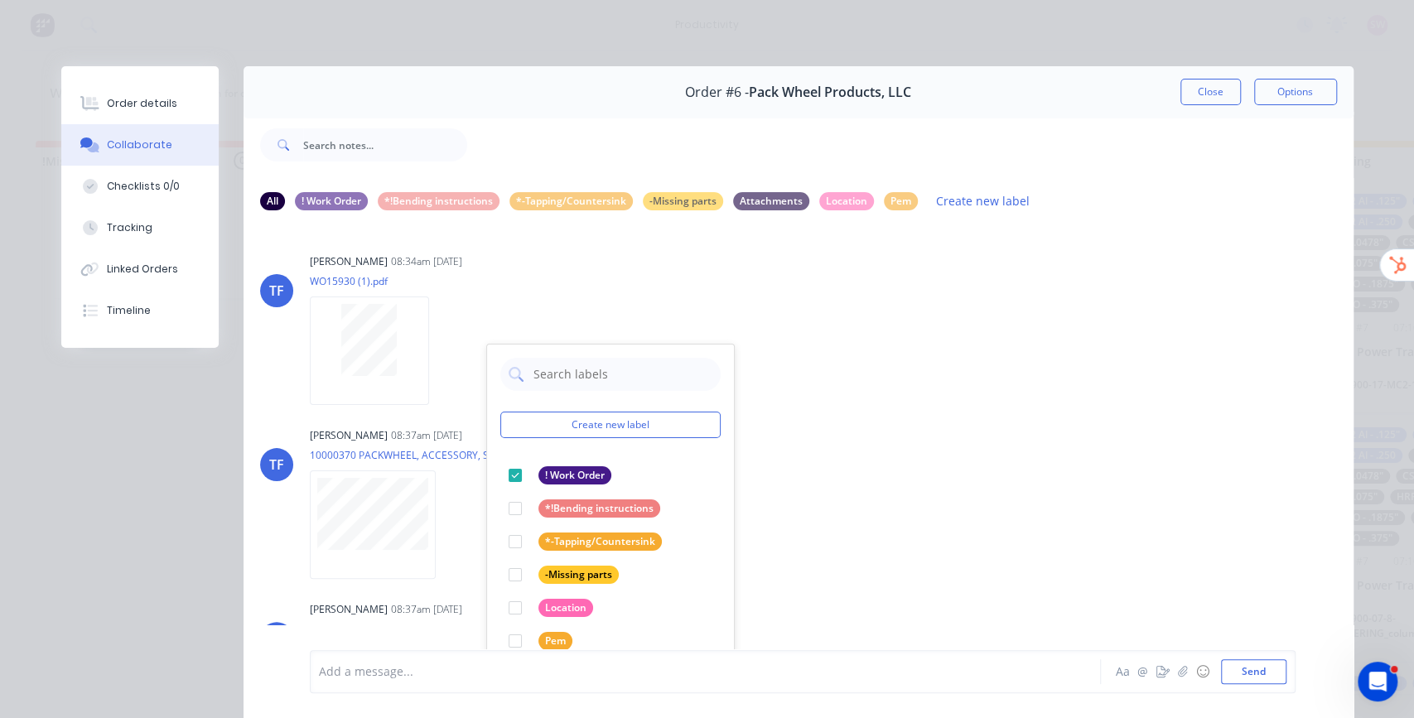
click at [686, 129] on div at bounding box center [910, 145] width 887 height 66
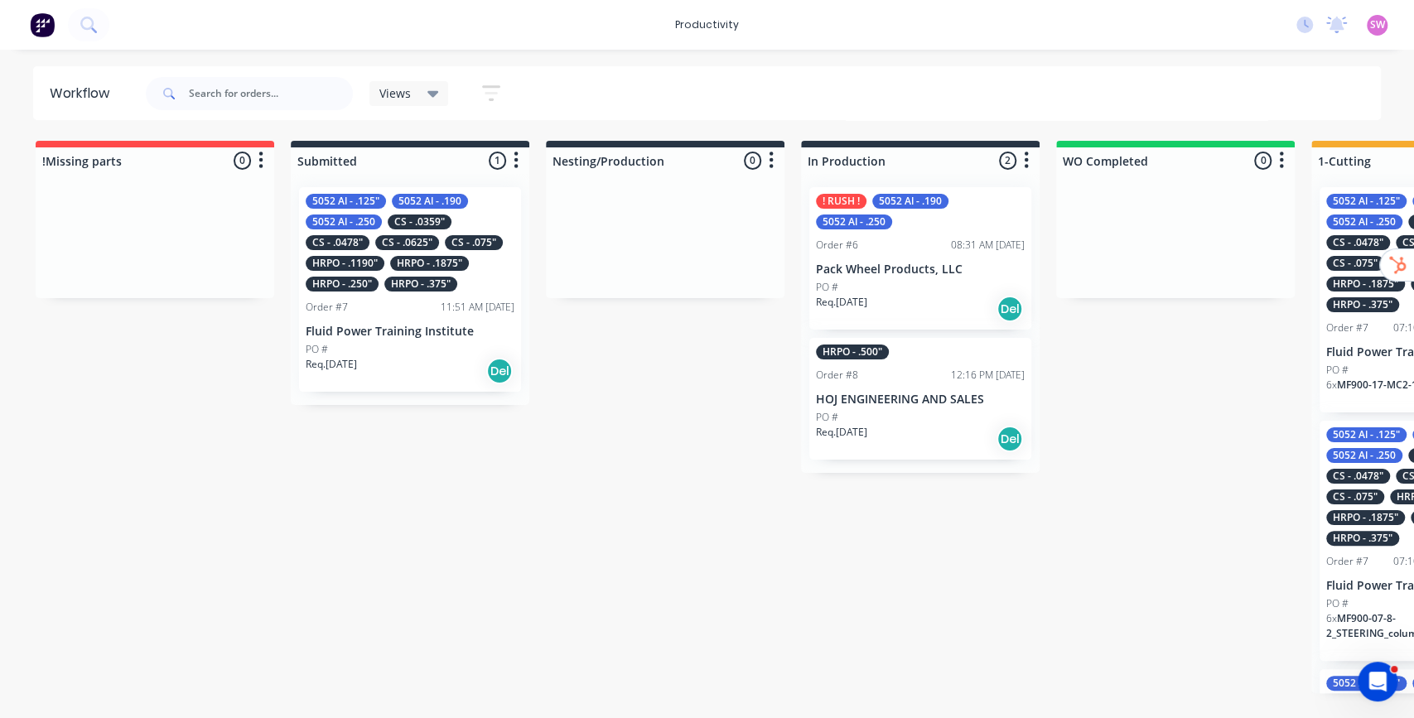
click at [931, 263] on p "Pack Wheel Products, LLC" at bounding box center [920, 270] width 209 height 14
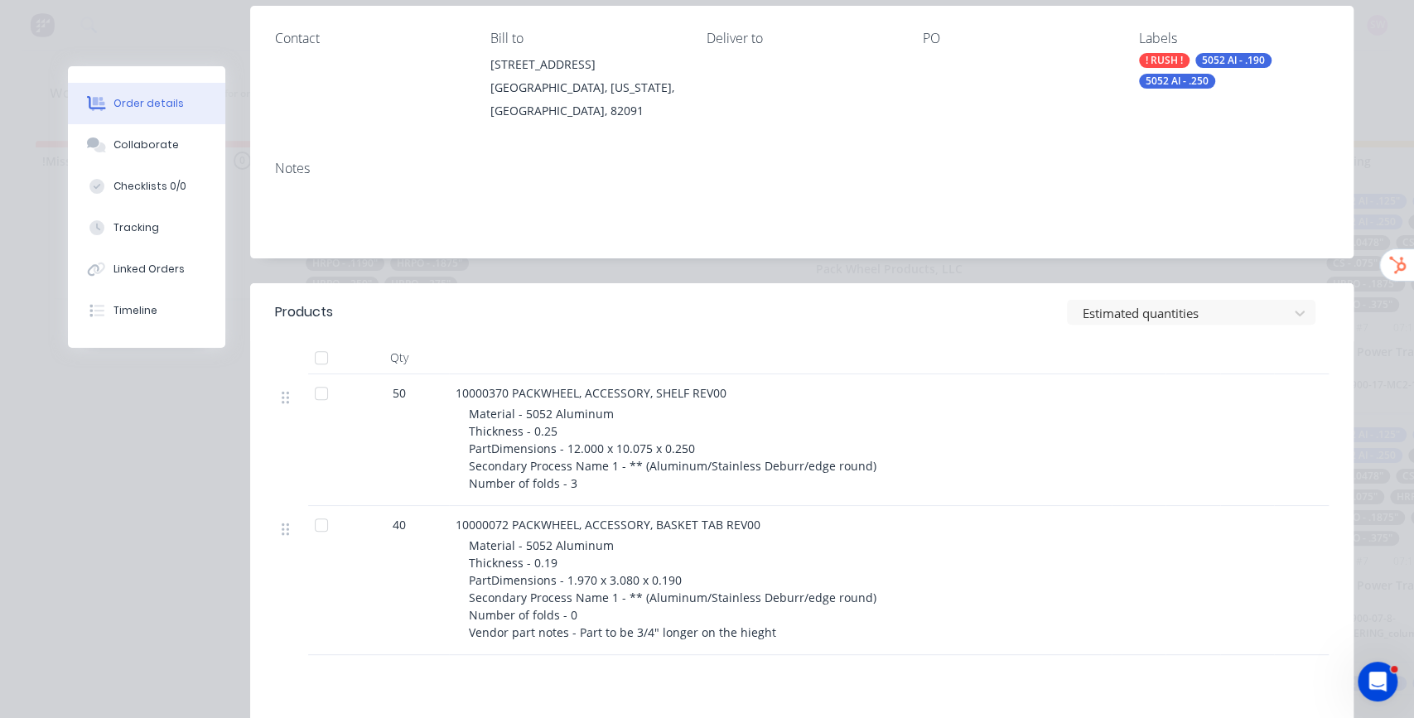
scroll to position [110, 0]
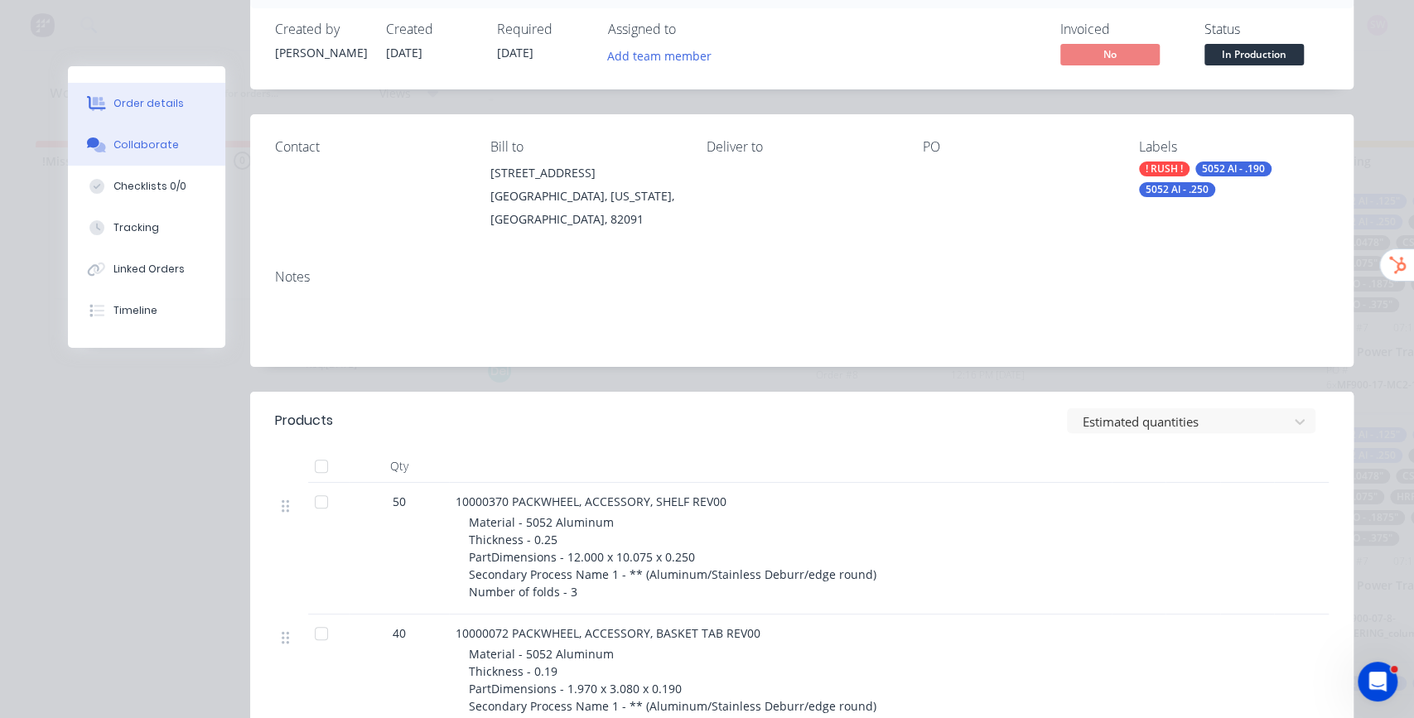
click at [143, 142] on div "Collaborate" at bounding box center [146, 145] width 65 height 15
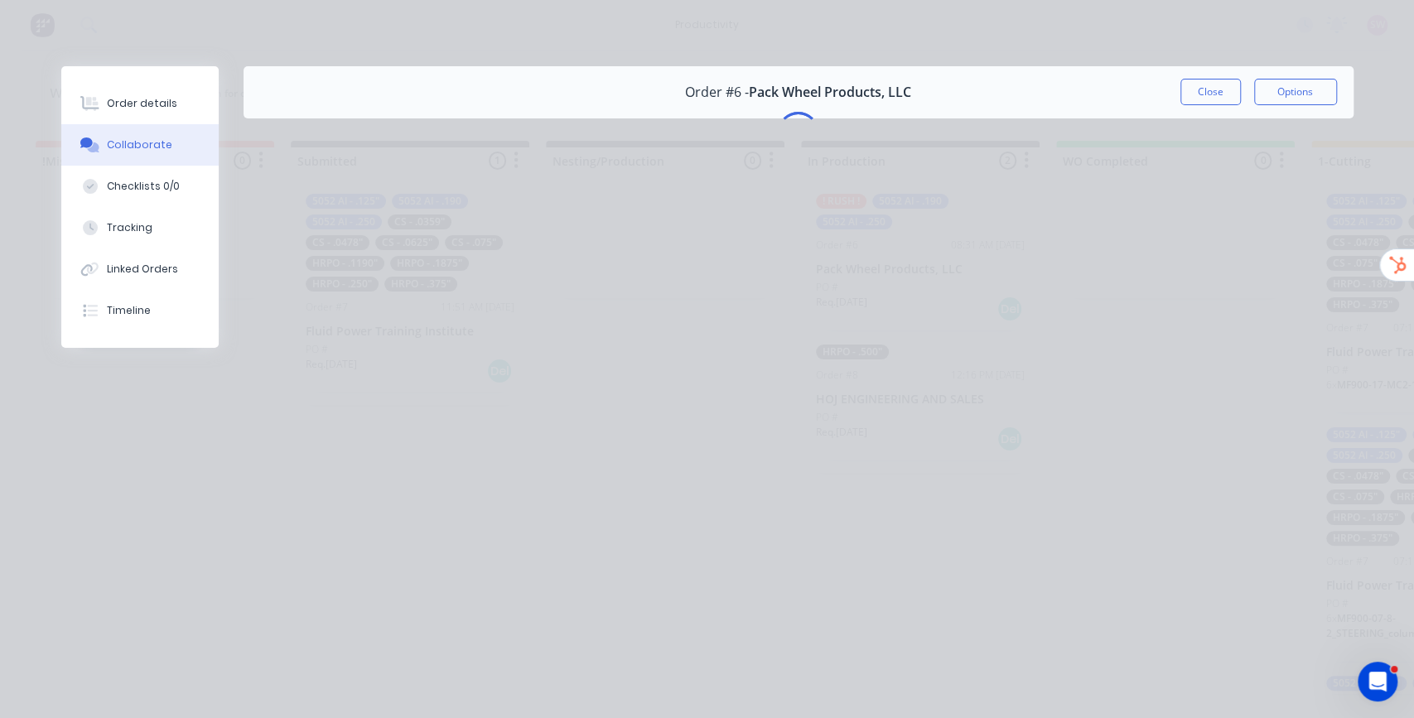
scroll to position [0, 0]
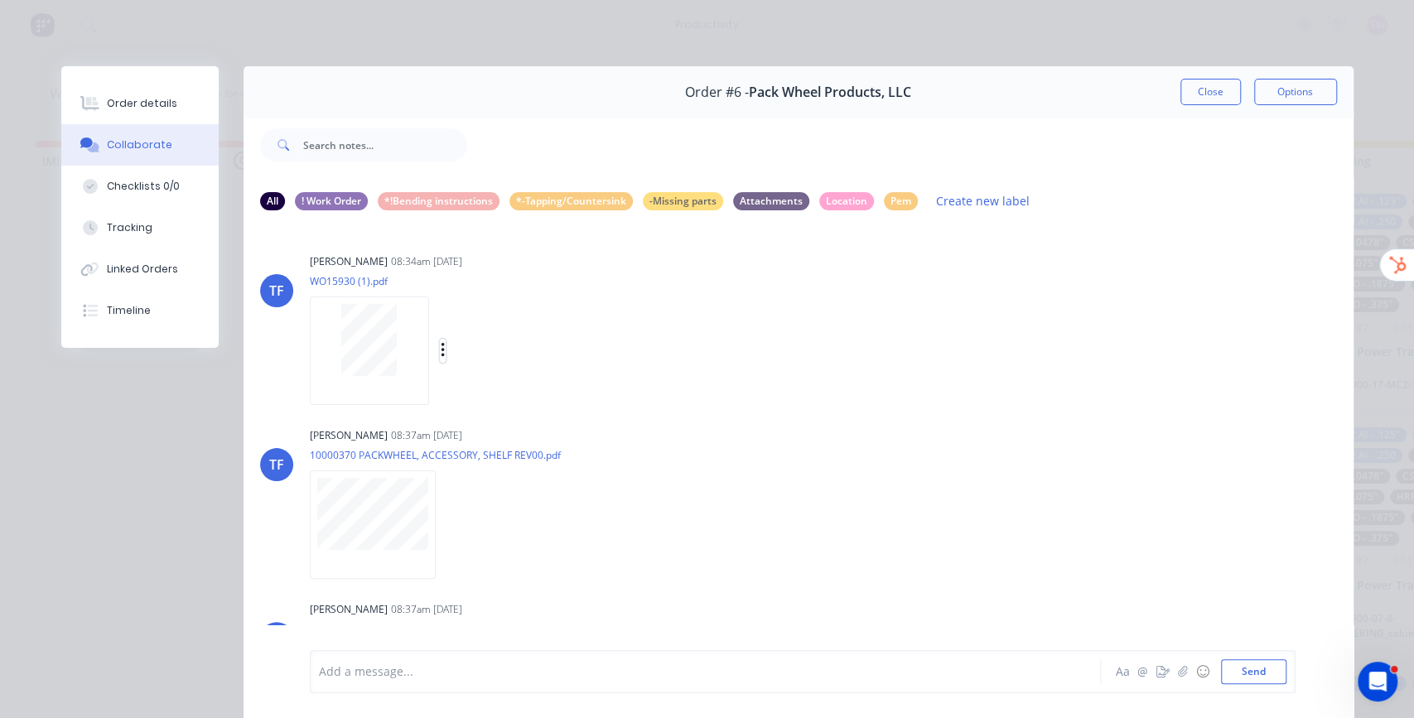
click at [441, 350] on icon "button" at bounding box center [443, 350] width 5 height 19
click at [504, 359] on button "Labels" at bounding box center [551, 357] width 186 height 37
click at [777, 257] on div "Tate Farnsworth 08:34am 07/10/25" at bounding box center [569, 261] width 518 height 15
click at [1198, 96] on button "Close" at bounding box center [1211, 92] width 60 height 27
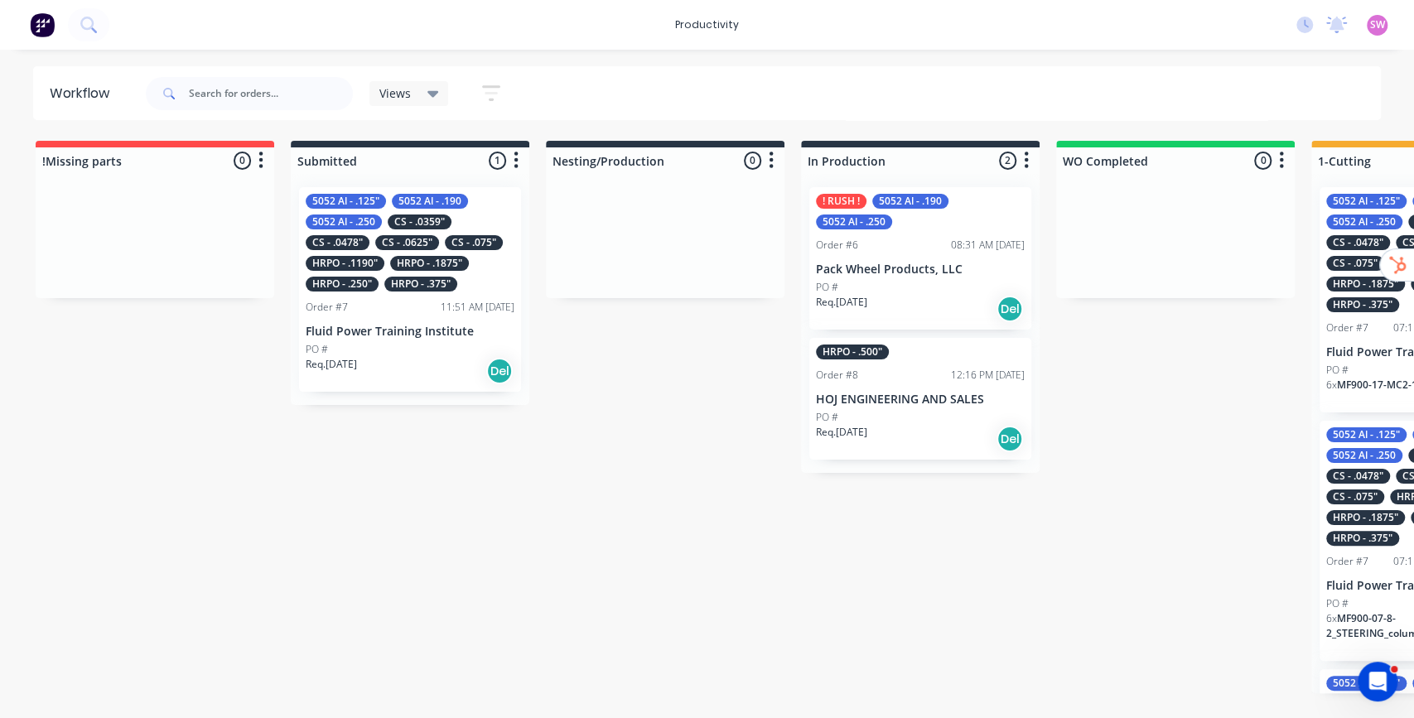
click at [34, 25] on img at bounding box center [42, 24] width 25 height 25
click at [1385, 28] on span "SW" at bounding box center [1378, 24] width 15 height 15
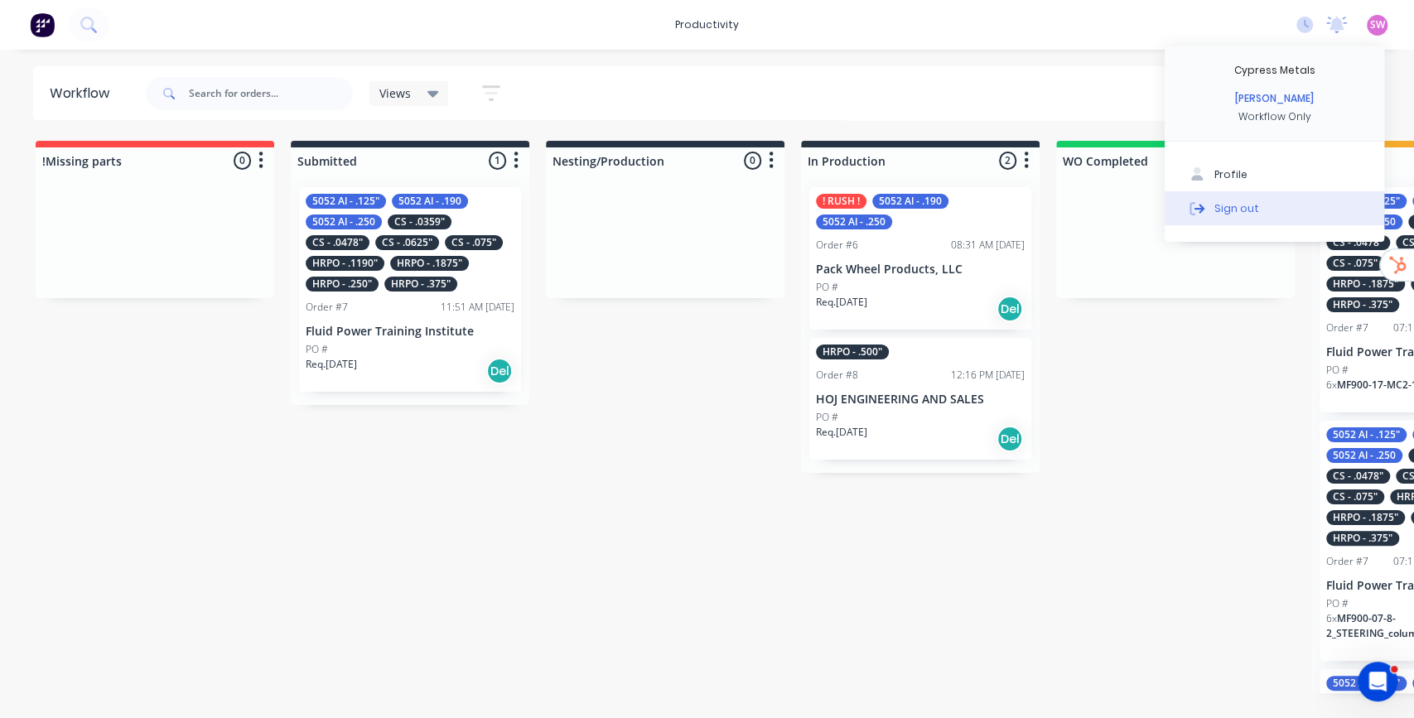
click at [1238, 209] on div "Sign out" at bounding box center [1237, 208] width 45 height 15
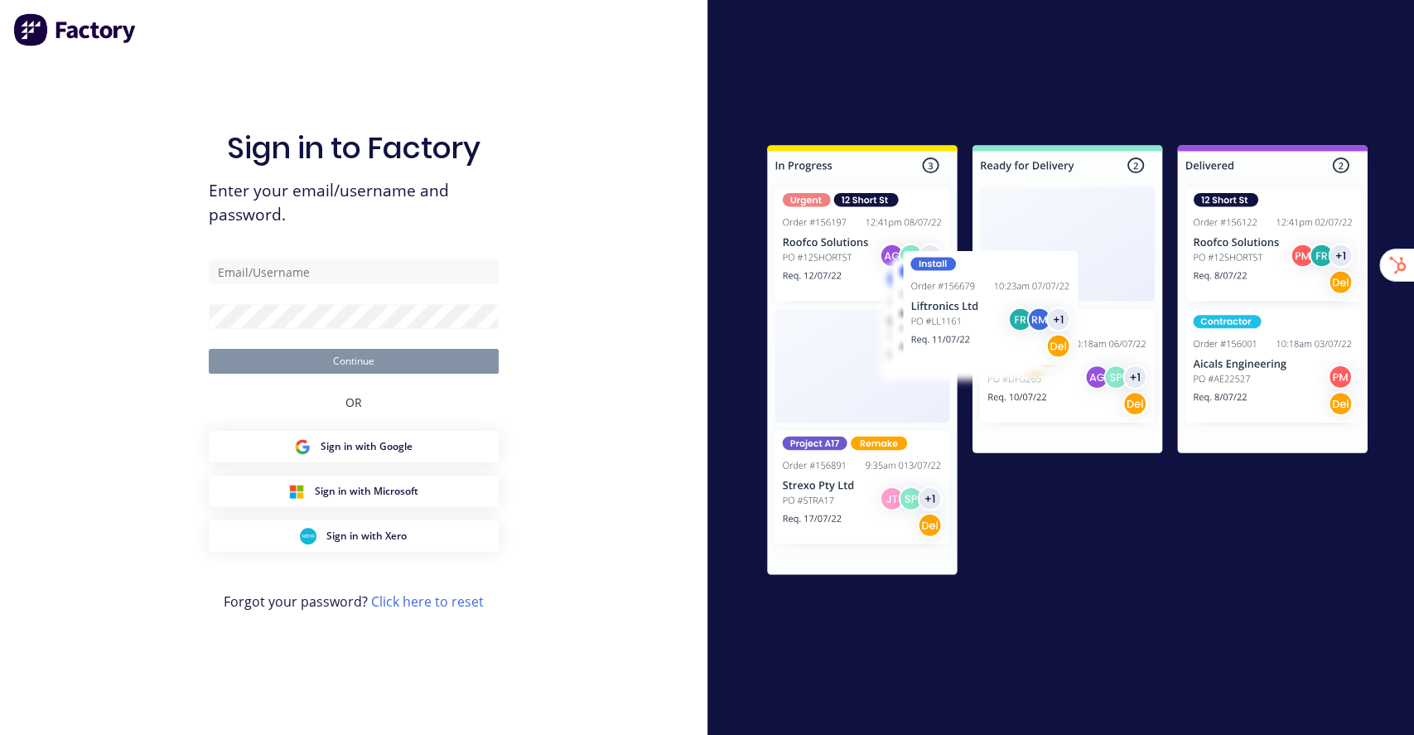
type input "[EMAIL_ADDRESS][DOMAIN_NAME]"
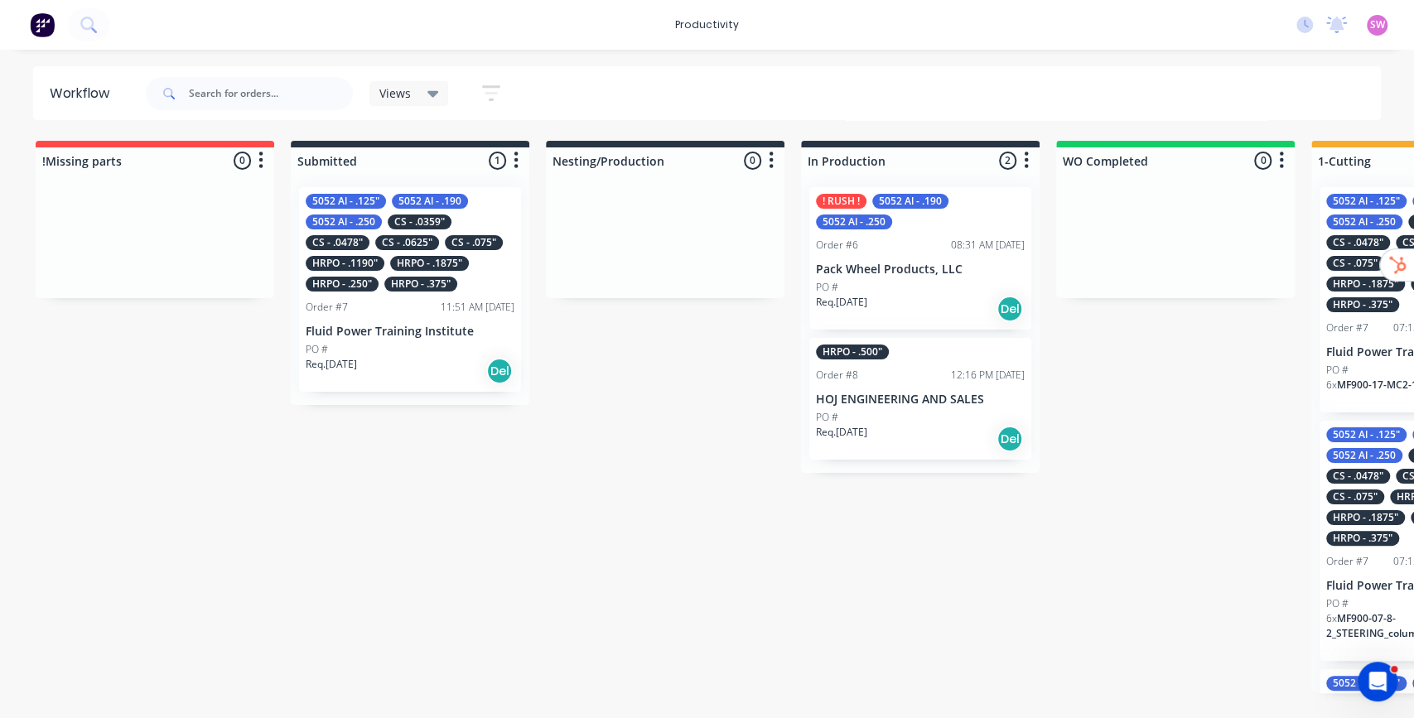
click at [912, 252] on div "Order #6 08:31 AM 07/10/25" at bounding box center [920, 245] width 209 height 15
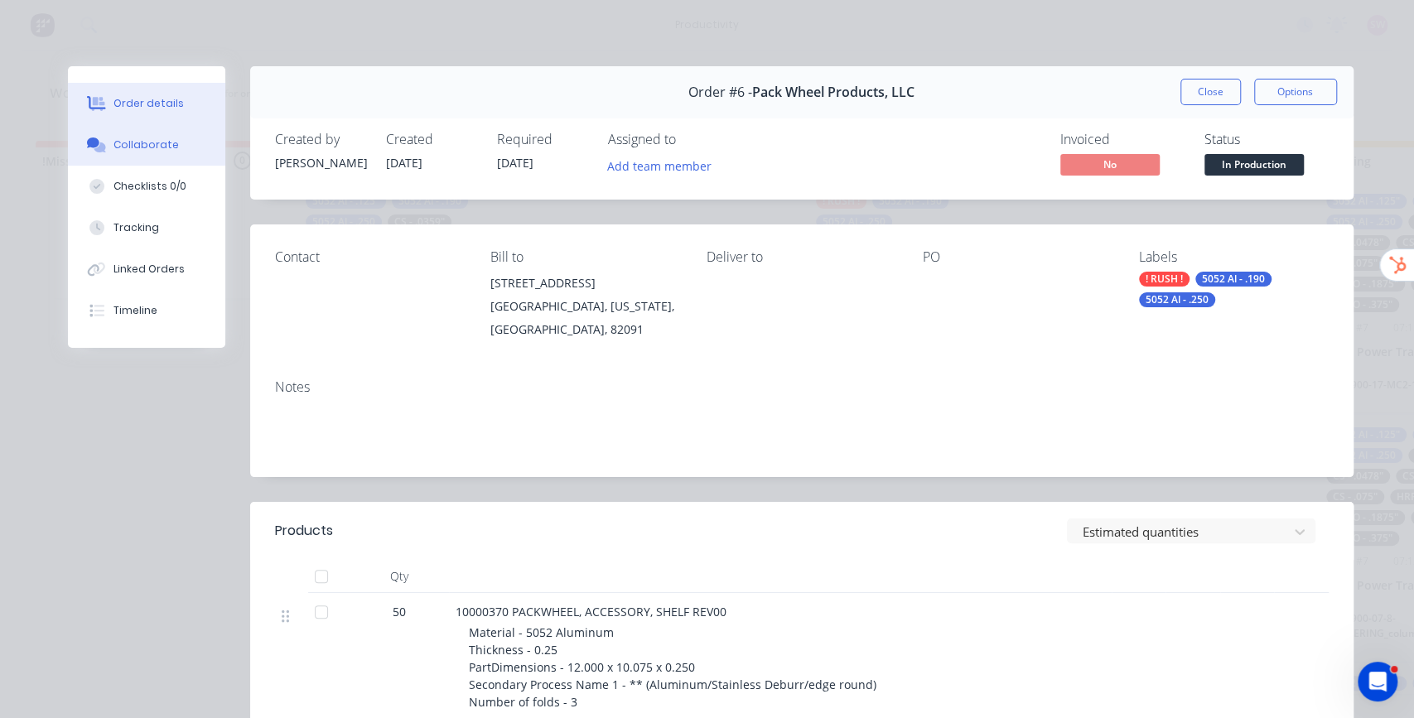
click at [147, 143] on div "Collaborate" at bounding box center [146, 145] width 65 height 15
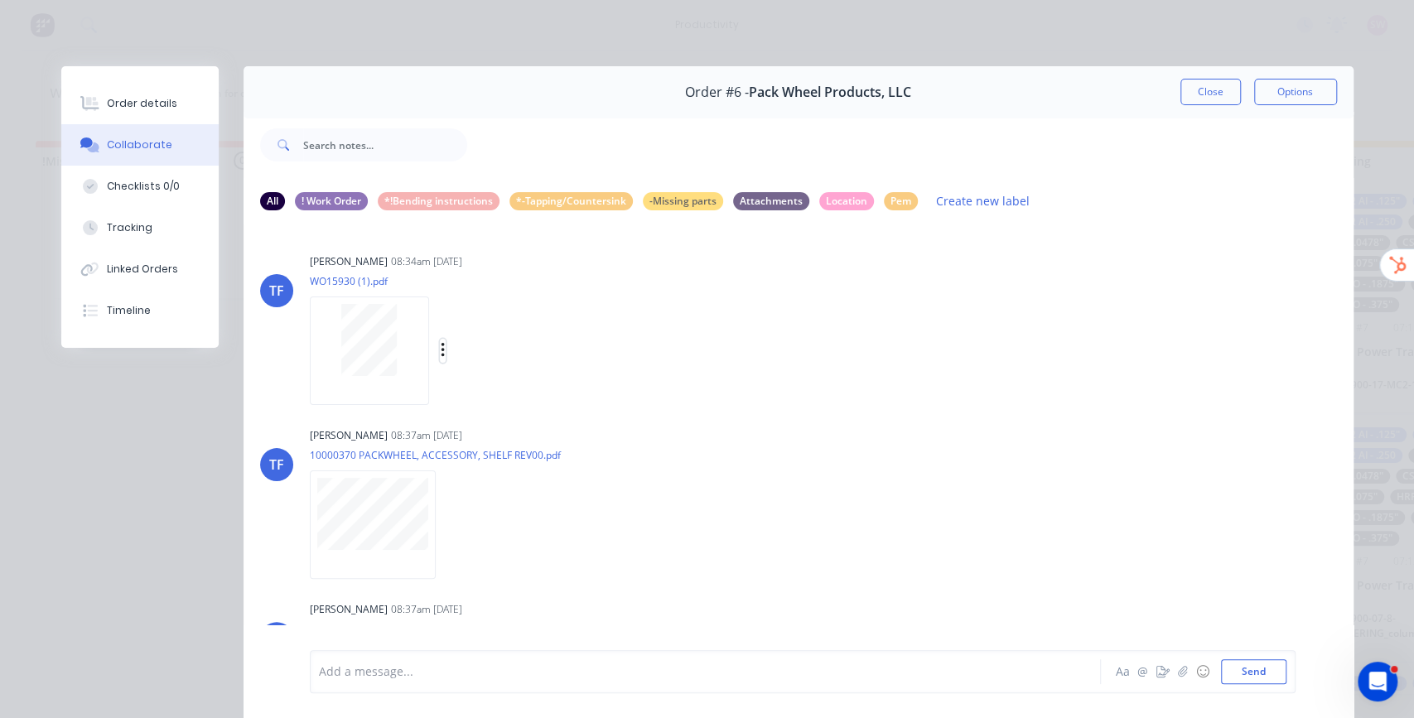
click at [441, 341] on icon "button" at bounding box center [443, 350] width 5 height 19
click at [488, 352] on button "Labels" at bounding box center [551, 357] width 186 height 37
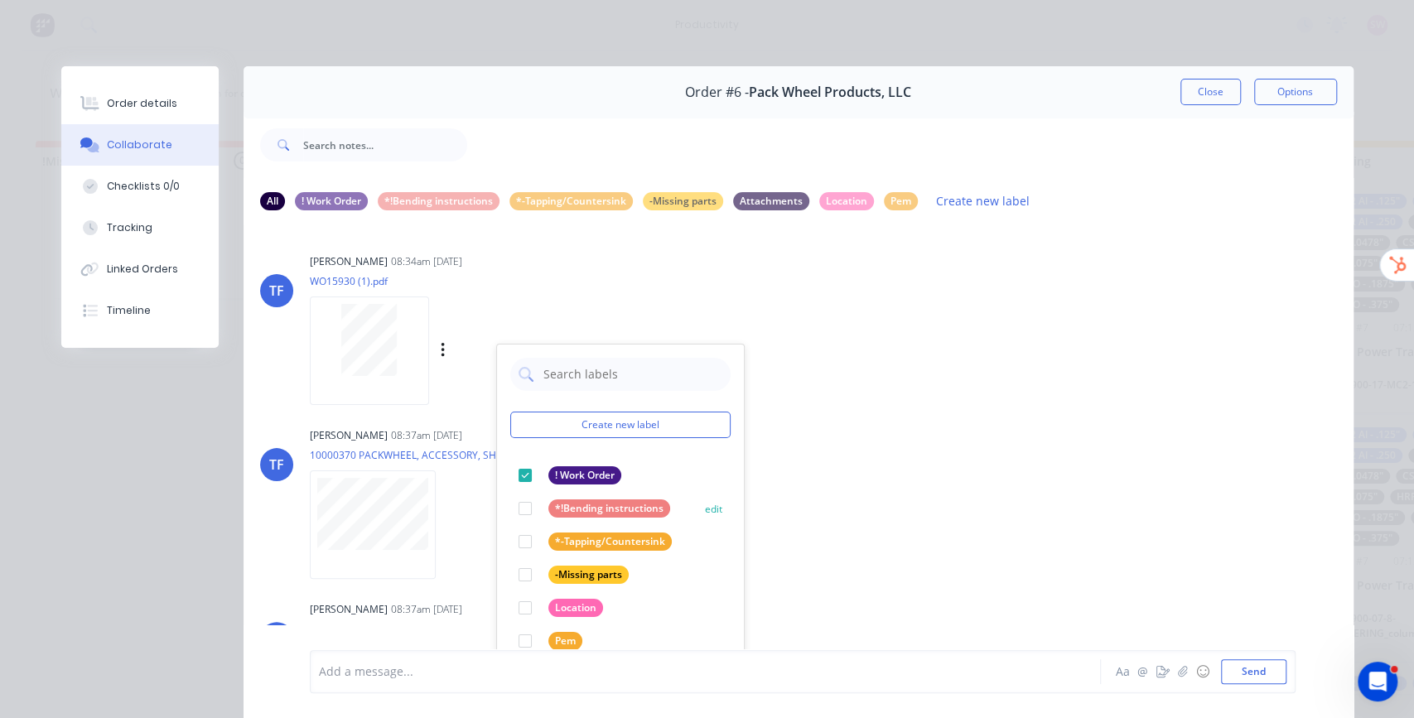
click at [517, 503] on div at bounding box center [525, 508] width 33 height 33
drag, startPoint x: 790, startPoint y: 313, endPoint x: 762, endPoint y: 319, distance: 28.8
click at [791, 312] on div "[PERSON_NAME] 08:34am [DATE] WO15930 (1).pdf Labels Download Create new label !…" at bounding box center [569, 323] width 518 height 149
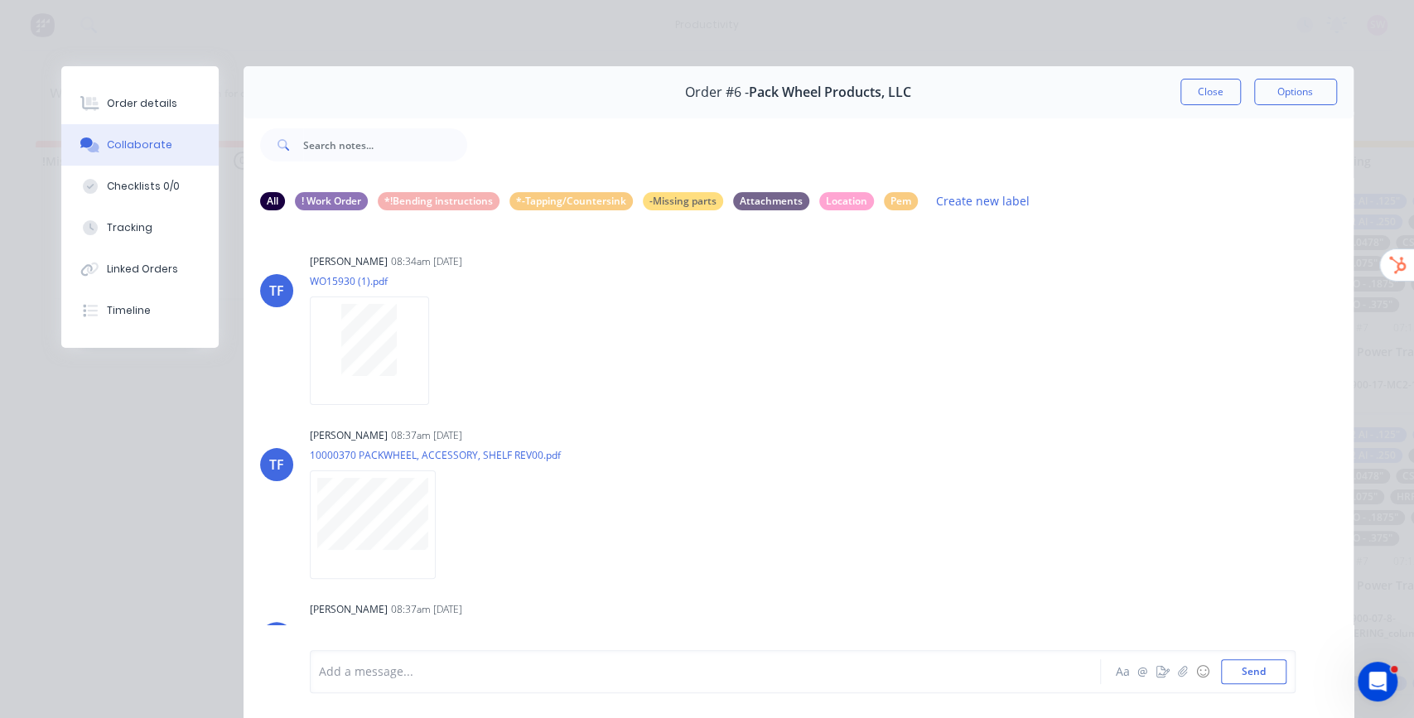
click at [0, 0] on div "Labels Download" at bounding box center [0, 0] width 0 height 0
click at [0, 0] on button "button" at bounding box center [0, 0] width 0 height 0
click at [0, 0] on button "Labels" at bounding box center [0, 0] width 0 height 0
click at [726, 258] on div "Tate Farnsworth 08:34am 07/10/25" at bounding box center [569, 261] width 518 height 15
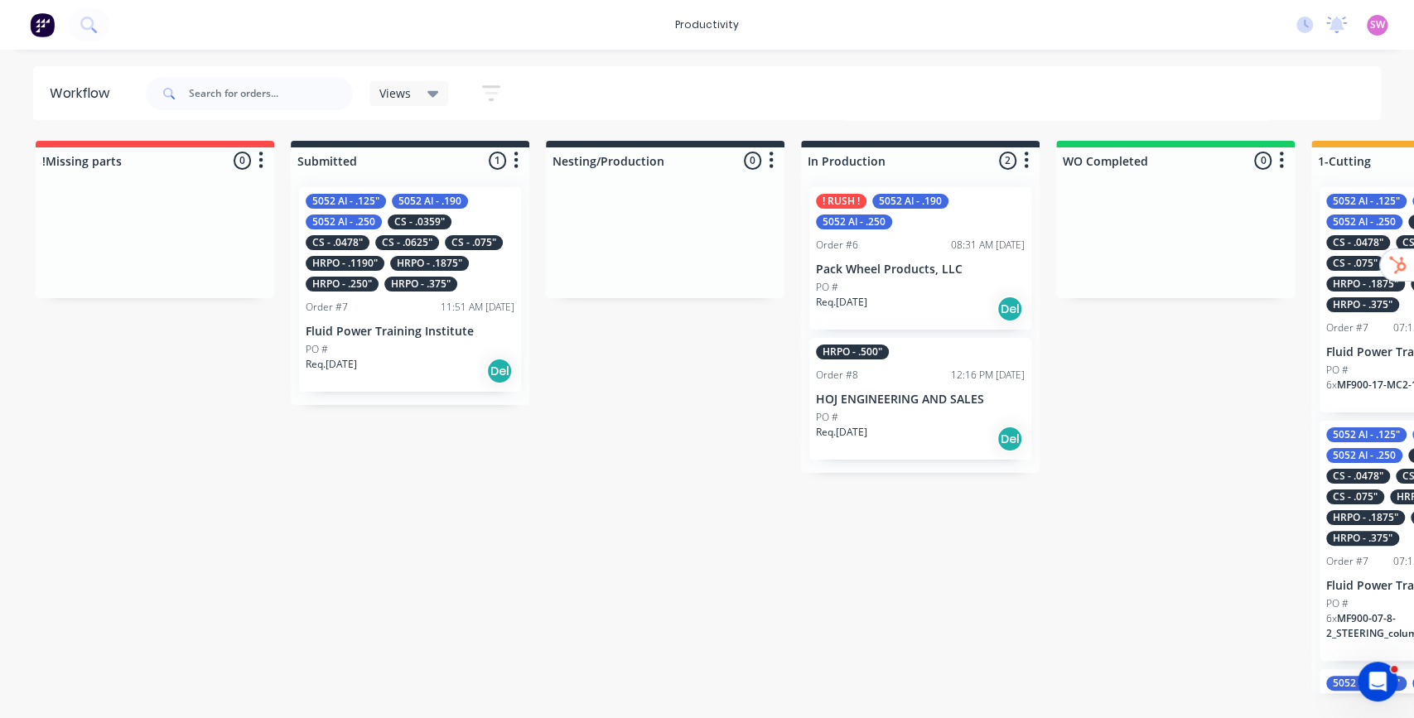
click at [935, 244] on div "Order #6 08:31 AM [DATE]" at bounding box center [920, 245] width 209 height 15
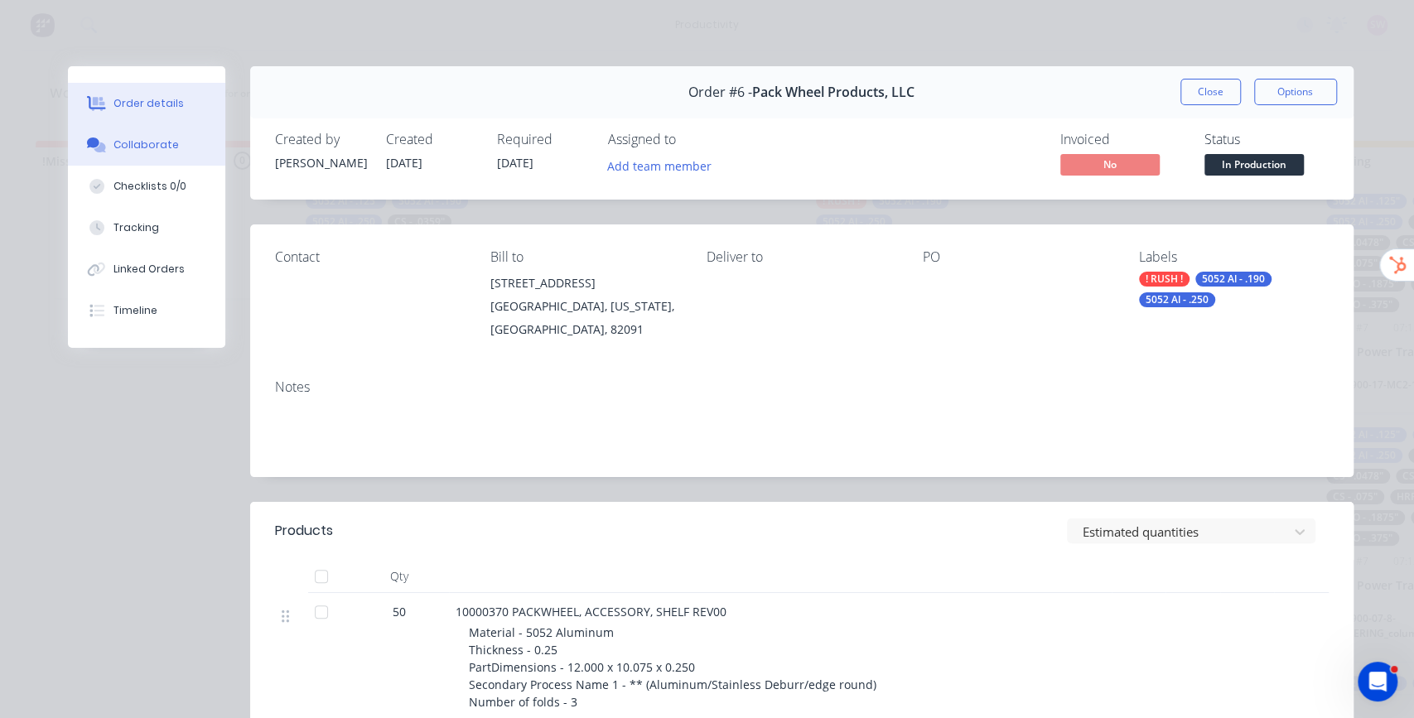
click at [146, 145] on div "Collaborate" at bounding box center [146, 145] width 65 height 15
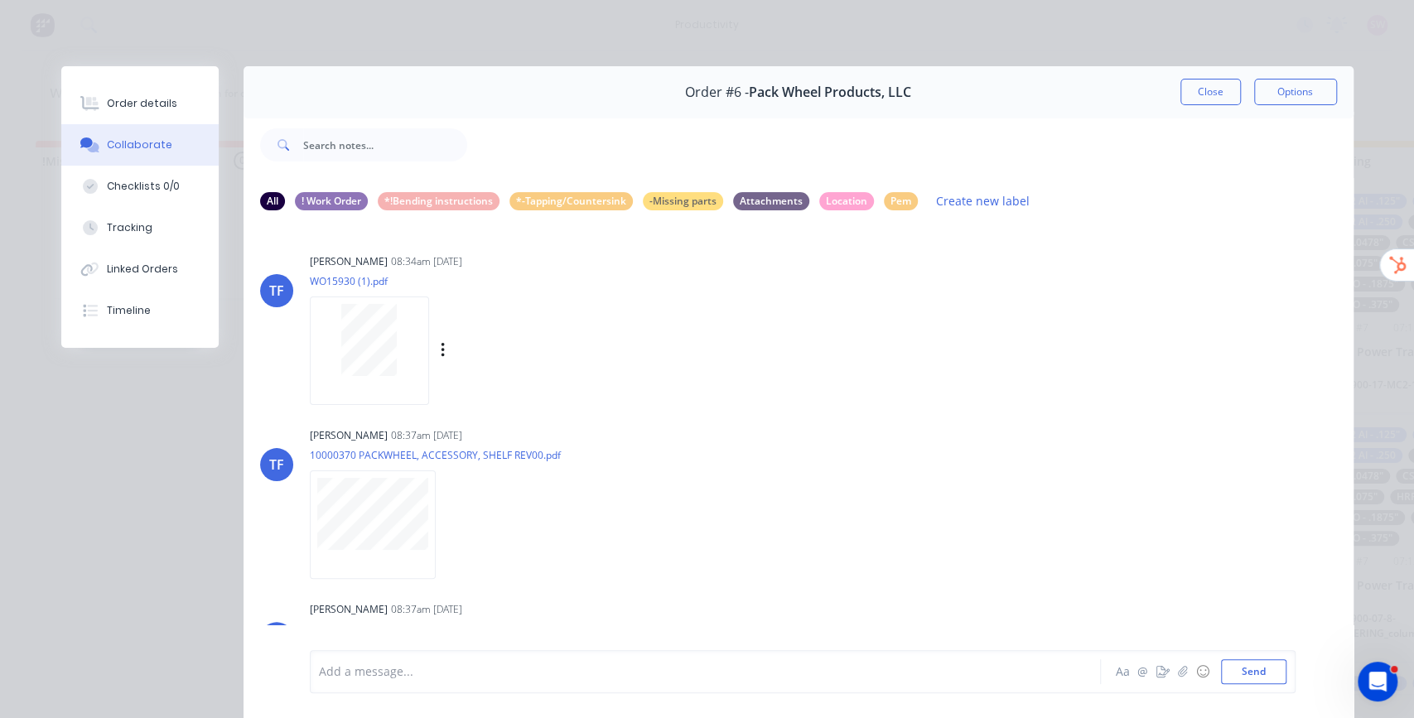
click at [438, 348] on div "Labels Download" at bounding box center [529, 351] width 186 height 24
click at [440, 348] on button "button" at bounding box center [443, 351] width 7 height 24
click at [510, 361] on button "Labels" at bounding box center [551, 357] width 186 height 37
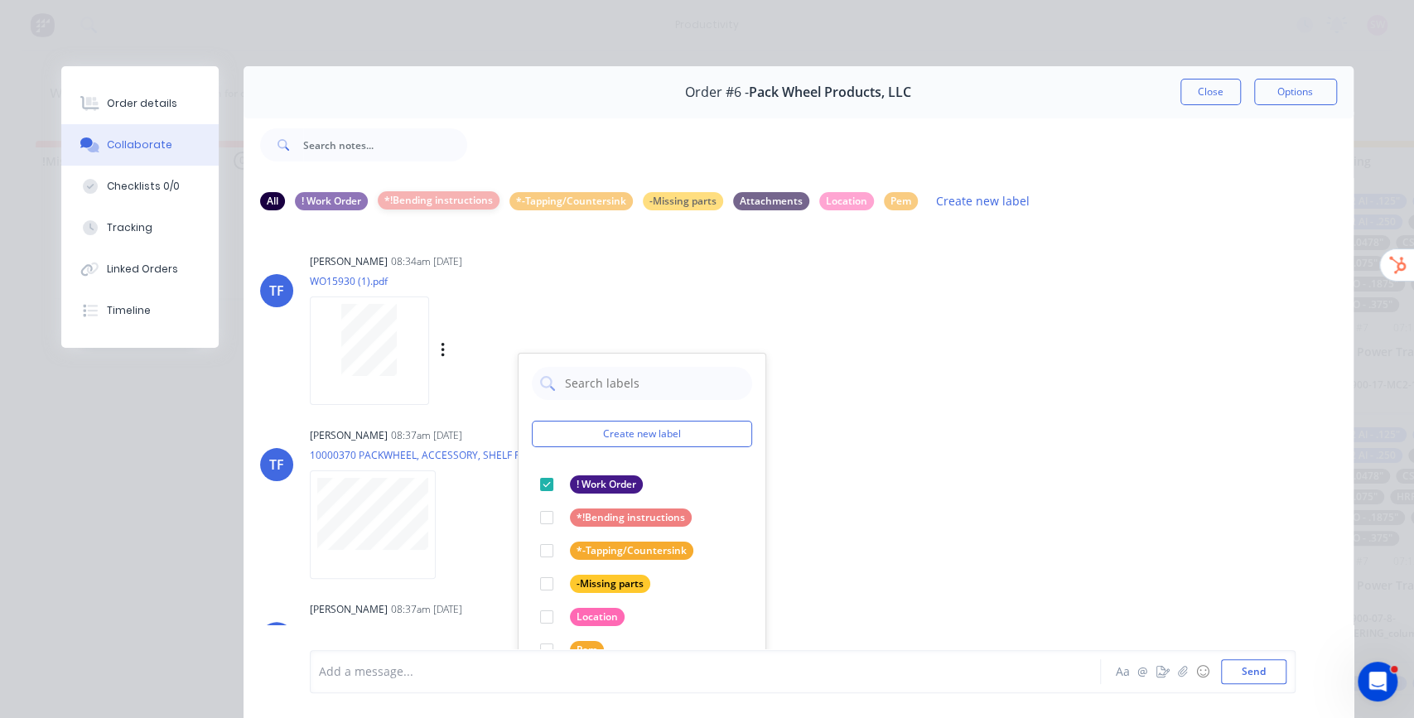
click at [441, 201] on div "*!Bending instructions" at bounding box center [439, 200] width 122 height 18
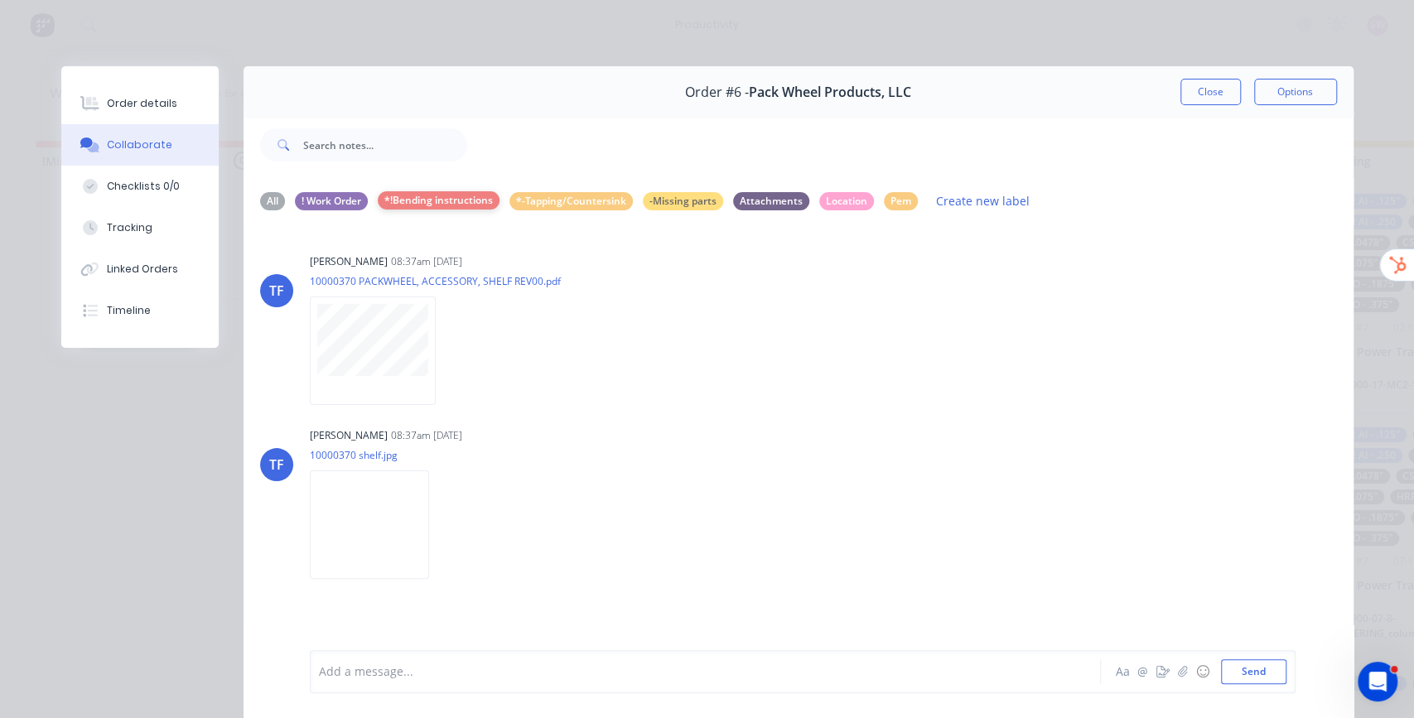
click at [440, 202] on div "*!Bending instructions" at bounding box center [439, 200] width 122 height 18
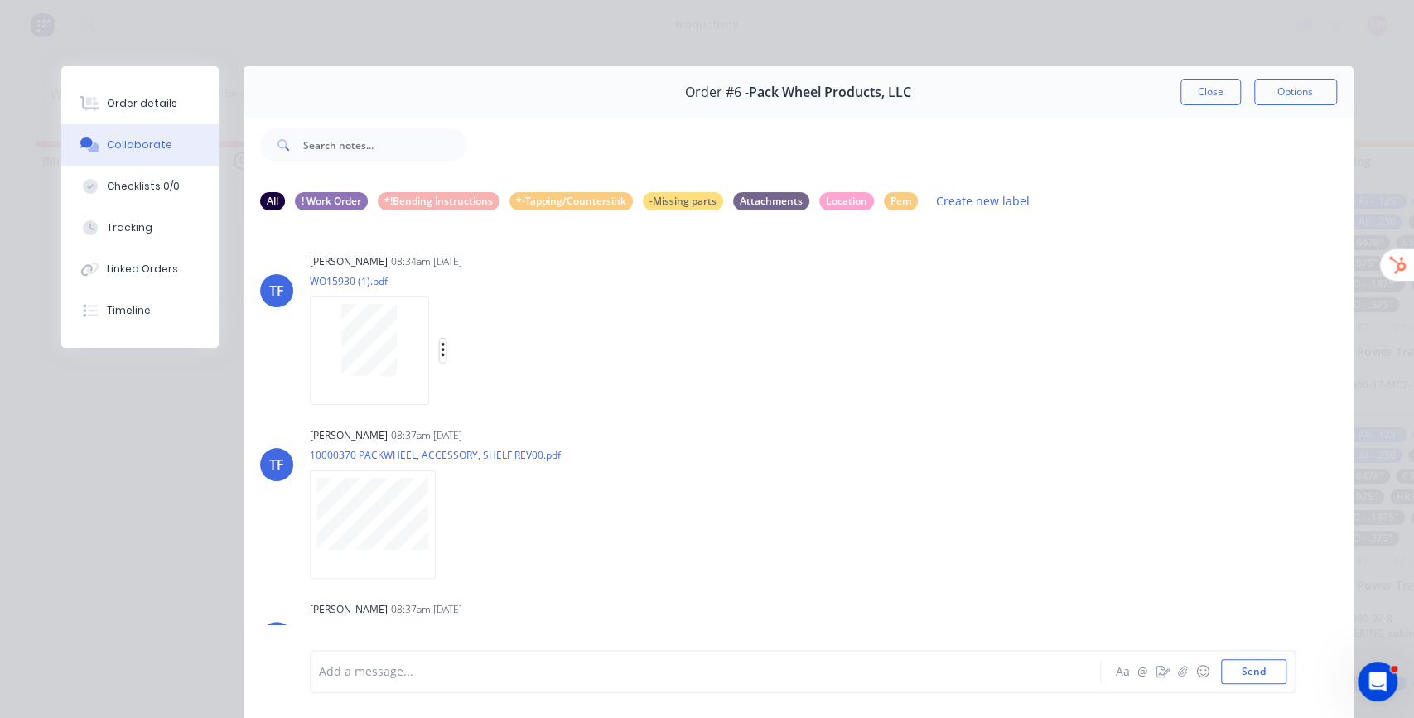
click at [441, 351] on icon "button" at bounding box center [442, 350] width 3 height 15
click at [633, 275] on div "Tate Farnsworth 08:34am 07/10/25 WO15930 (1).pdf Labels Download" at bounding box center [569, 323] width 518 height 149
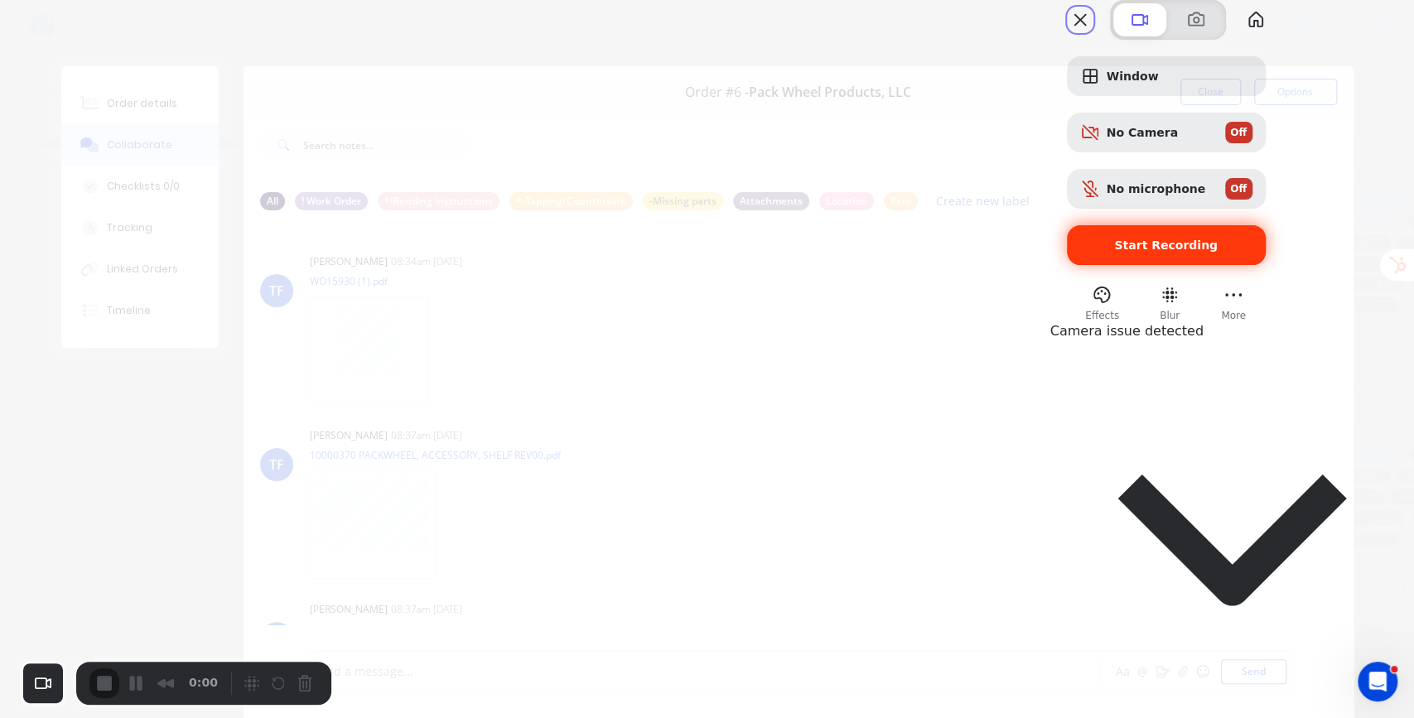
click at [1218, 252] on span "Start Recording" at bounding box center [1166, 245] width 104 height 13
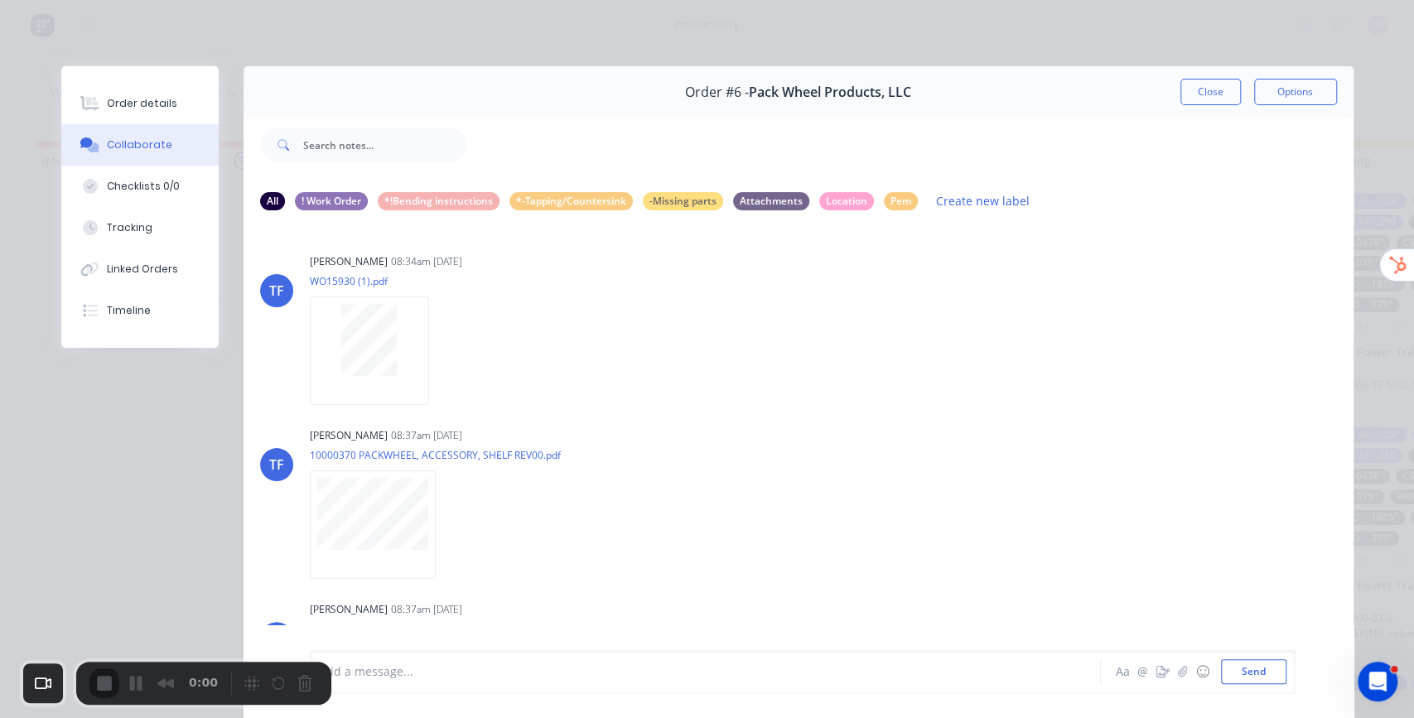
click at [1198, 91] on button "Close" at bounding box center [1211, 92] width 60 height 27
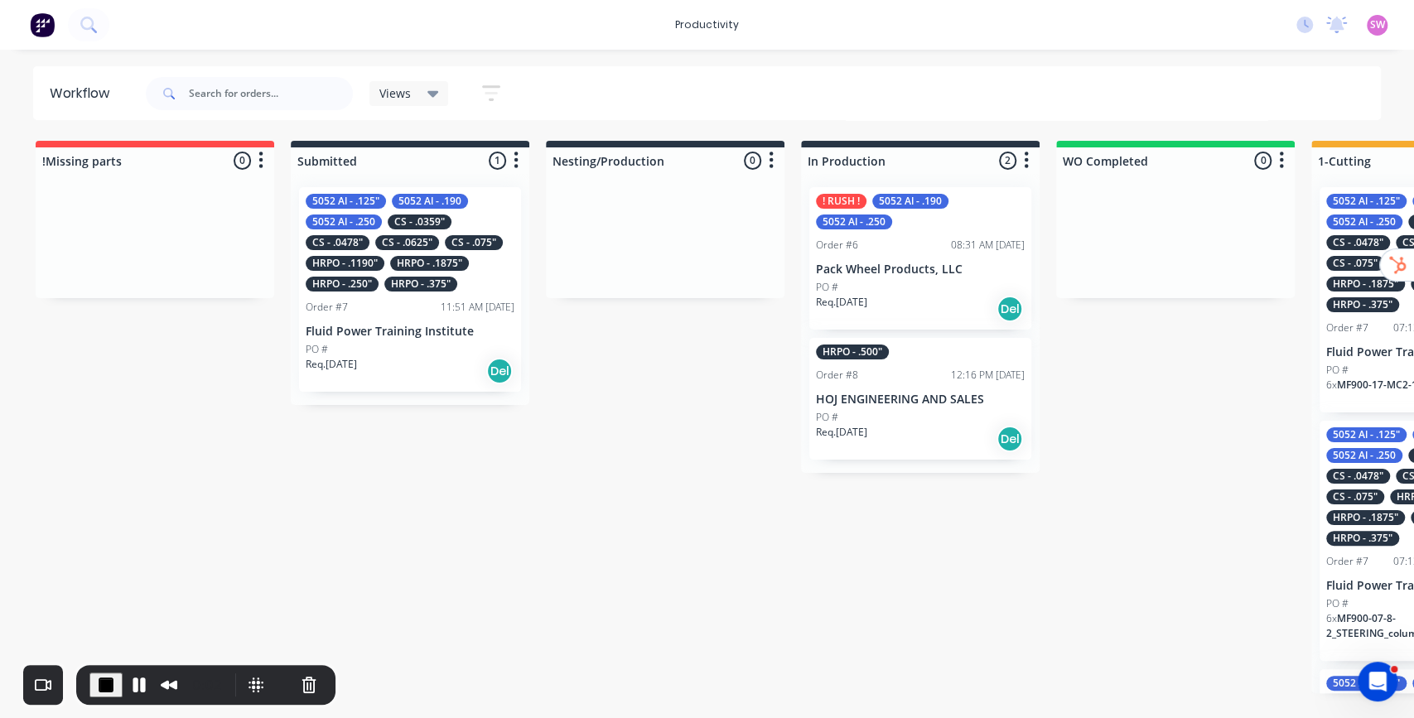
click at [1070, 63] on div "productivity productivity Workflow Planner Delivery Scheduling Timesheets No ne…" at bounding box center [707, 309] width 1414 height 619
click at [941, 288] on div "PO #" at bounding box center [920, 287] width 209 height 15
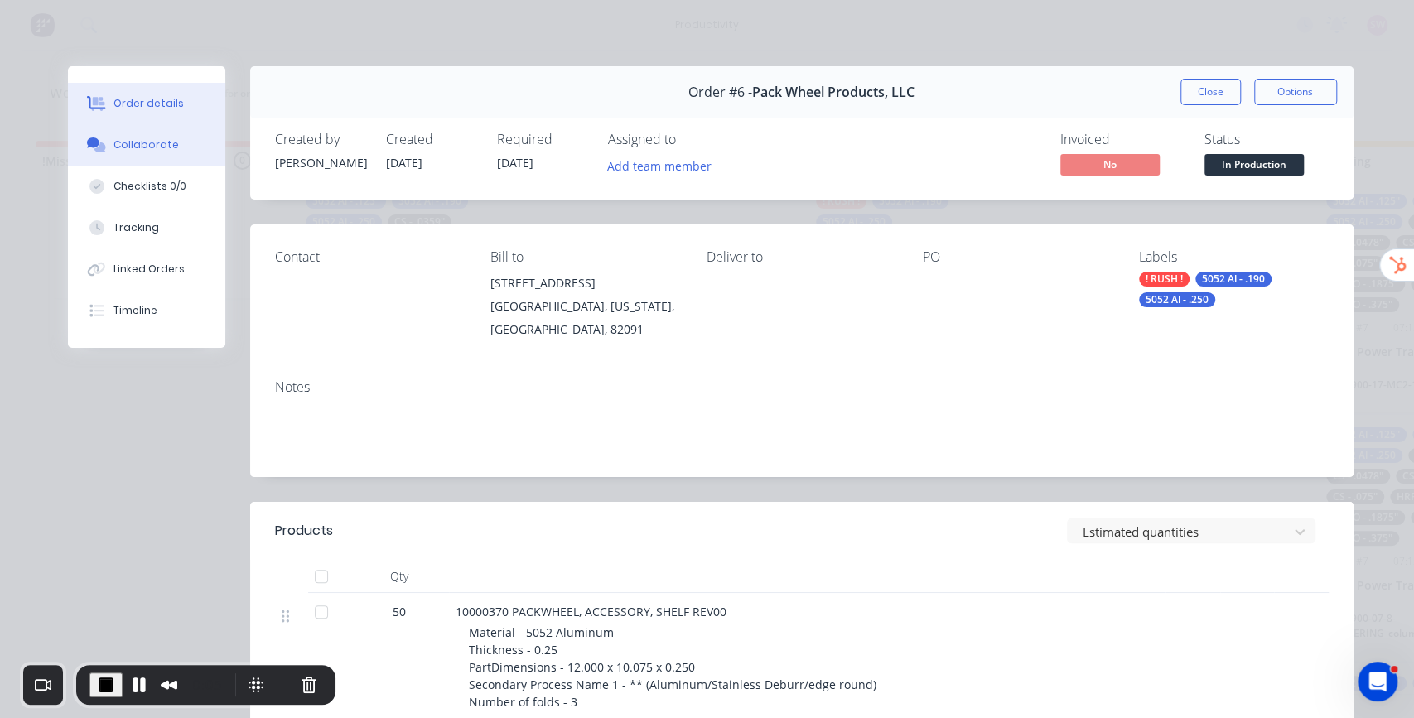
click at [181, 162] on button "Collaborate" at bounding box center [146, 144] width 157 height 41
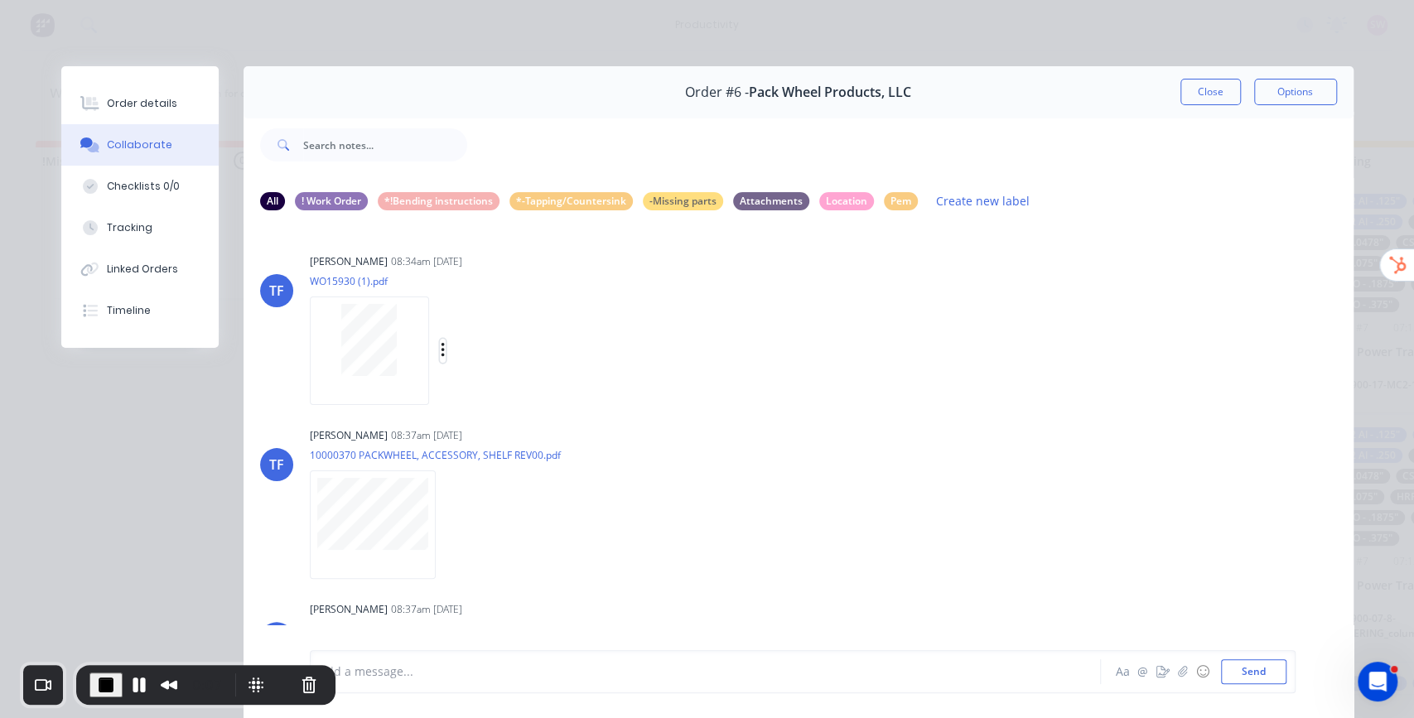
click at [441, 348] on icon "button" at bounding box center [443, 350] width 5 height 19
click at [526, 364] on button "Labels" at bounding box center [551, 357] width 186 height 37
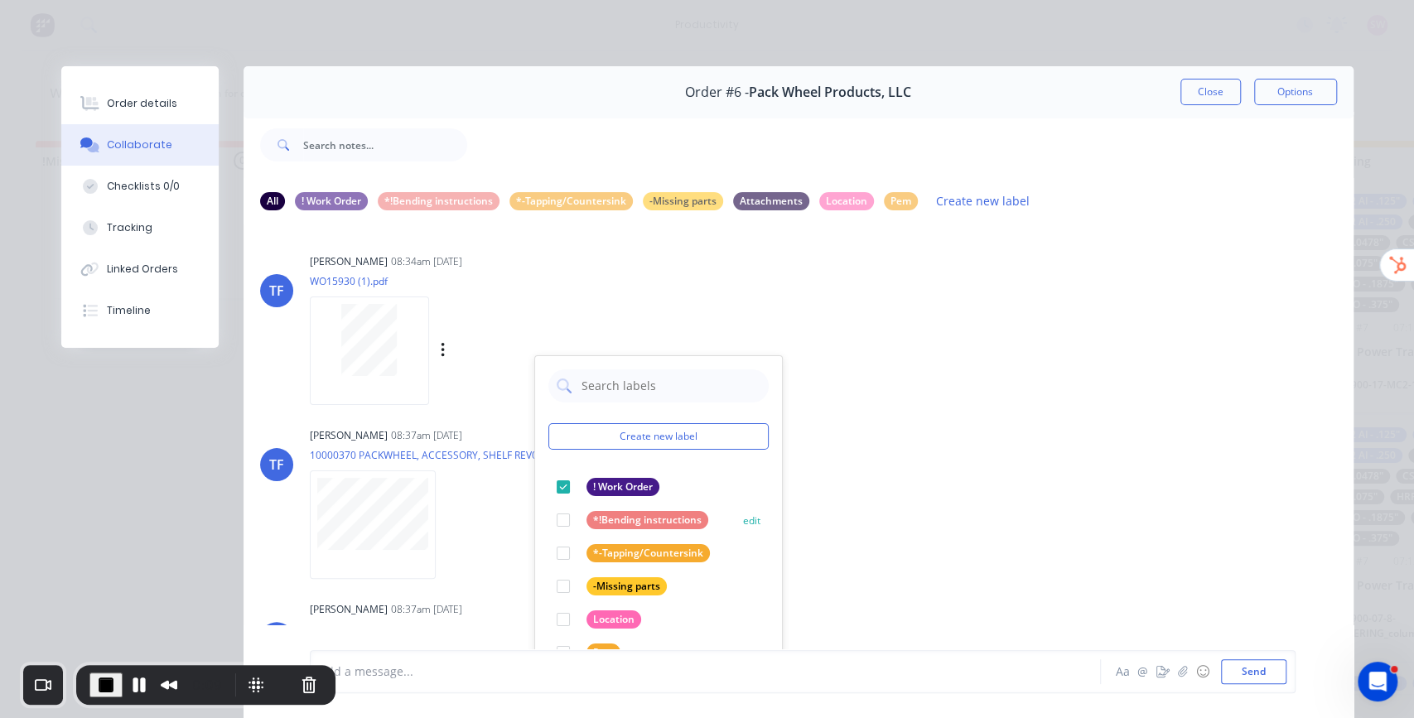
click at [557, 520] on div at bounding box center [563, 520] width 33 height 33
click at [663, 291] on div "Tate Farnsworth 08:34am 07/10/25 WO15930 (1).pdf Labels Download Create new lab…" at bounding box center [569, 323] width 518 height 149
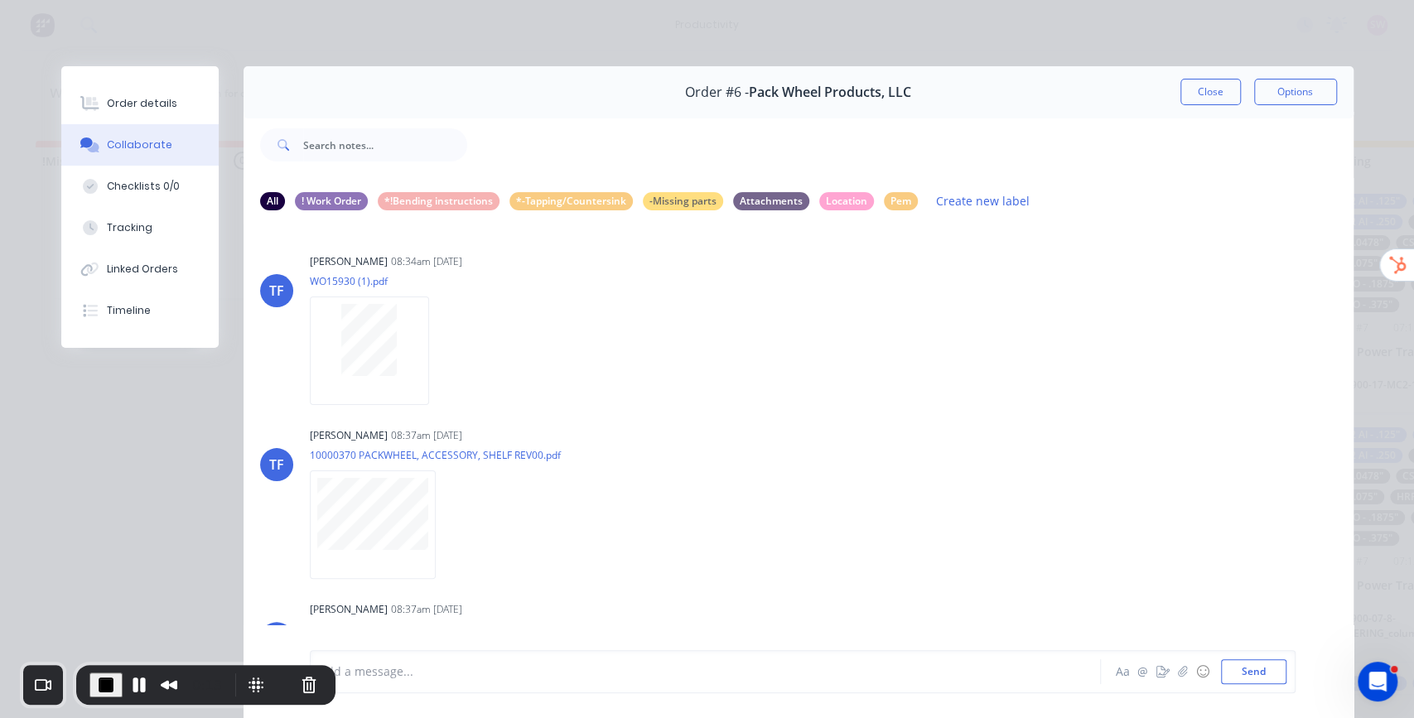
click at [0, 0] on icon "button" at bounding box center [0, 0] width 0 height 0
click at [0, 0] on button "Labels" at bounding box center [0, 0] width 0 height 0
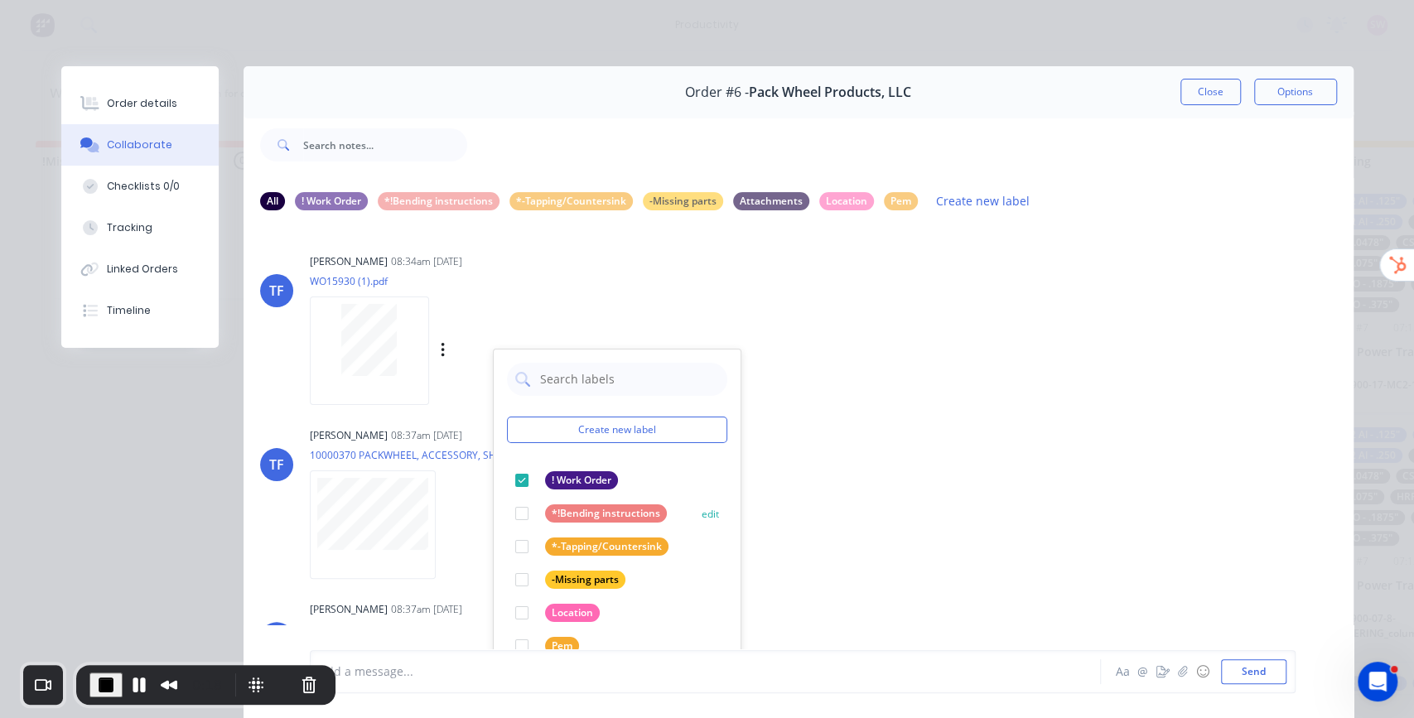
click at [520, 514] on div at bounding box center [521, 513] width 33 height 33
click at [757, 277] on div "Tate Farnsworth 08:34am 07/10/25 WO15930 (1).pdf Labels Download Create new lab…" at bounding box center [569, 323] width 518 height 149
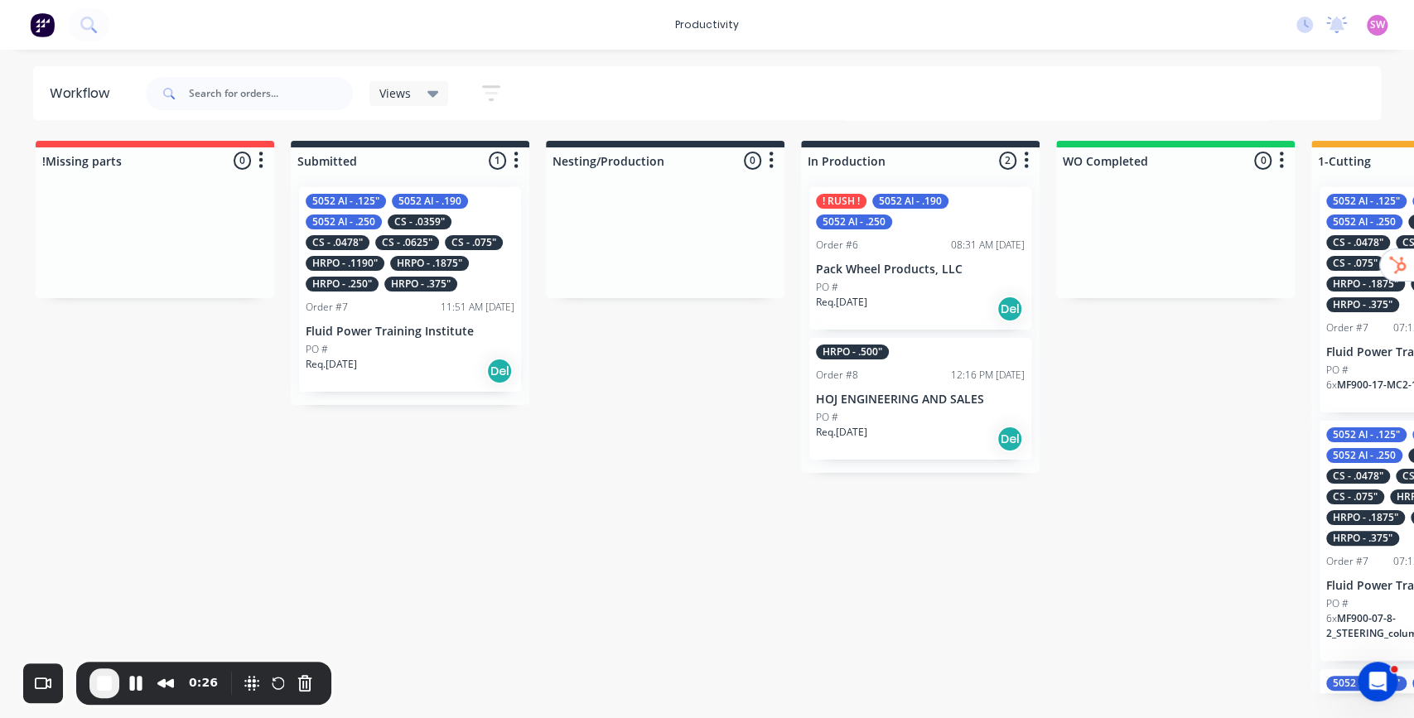
click at [936, 235] on div "! RUSH ! 5052 Al - .190 5052 Al - .250 Order #6 08:31 AM [DATE] Pack Wheel Prod…" at bounding box center [921, 258] width 222 height 143
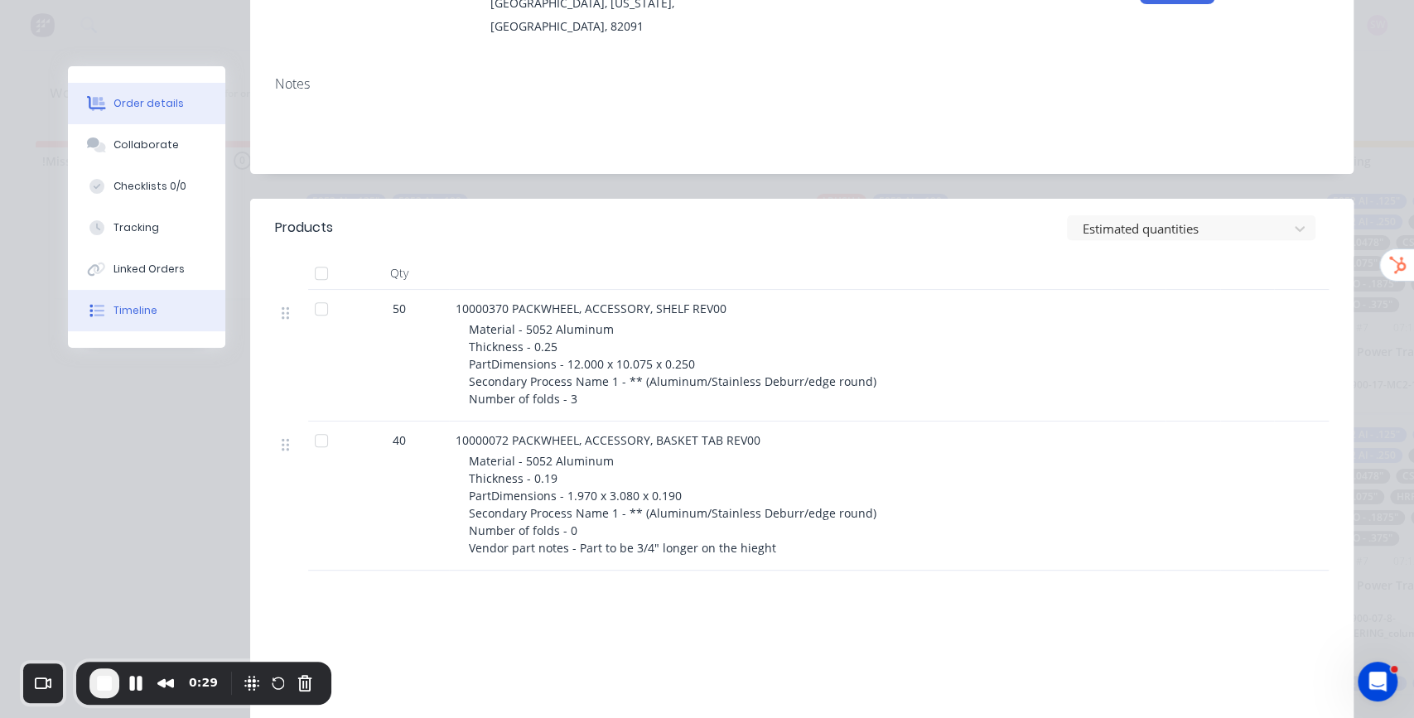
scroll to position [331, 0]
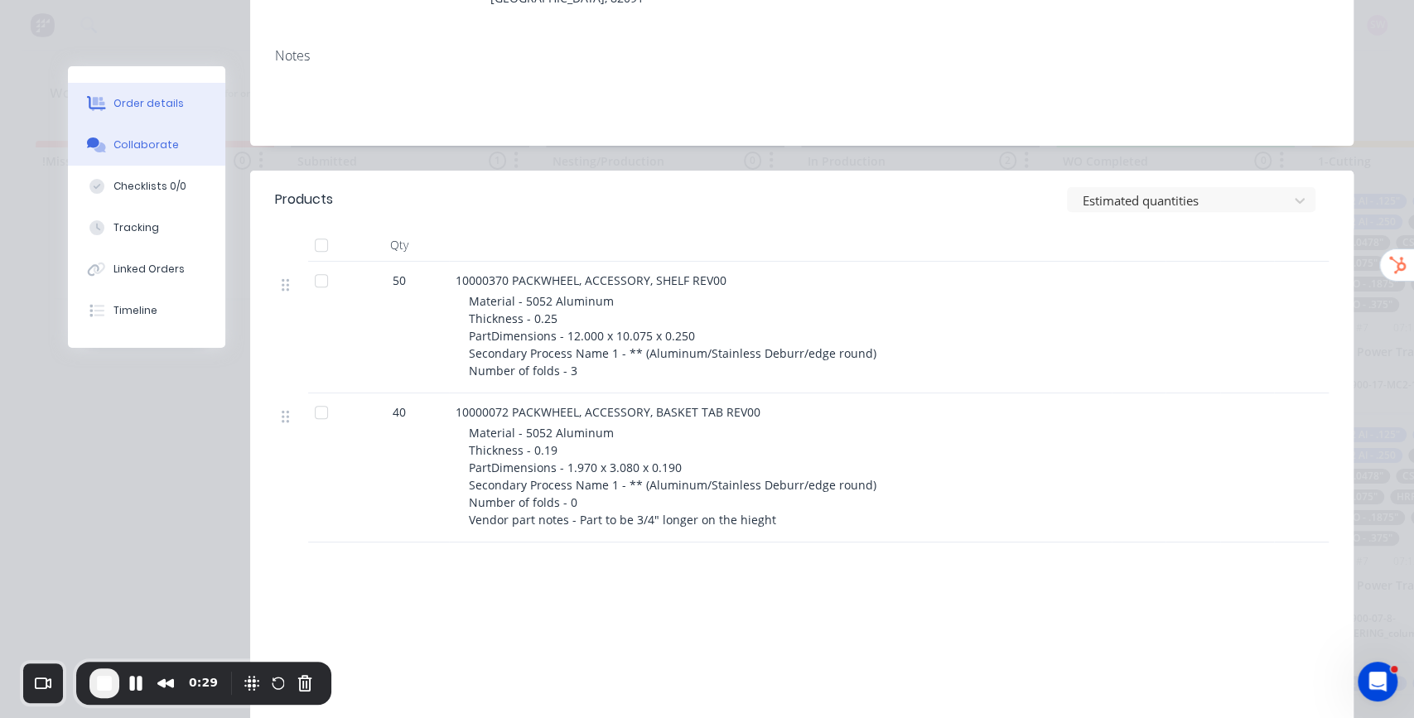
click at [139, 143] on div "Collaborate" at bounding box center [146, 145] width 65 height 15
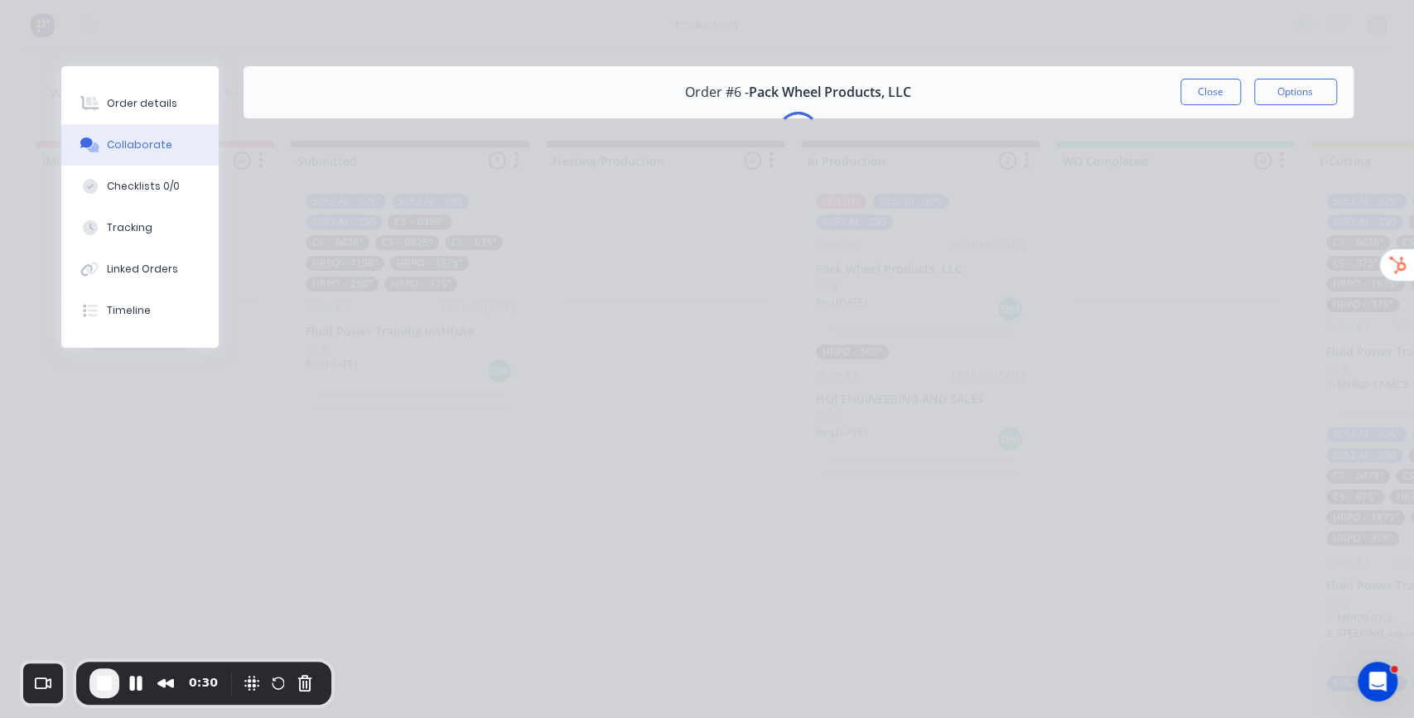
scroll to position [0, 0]
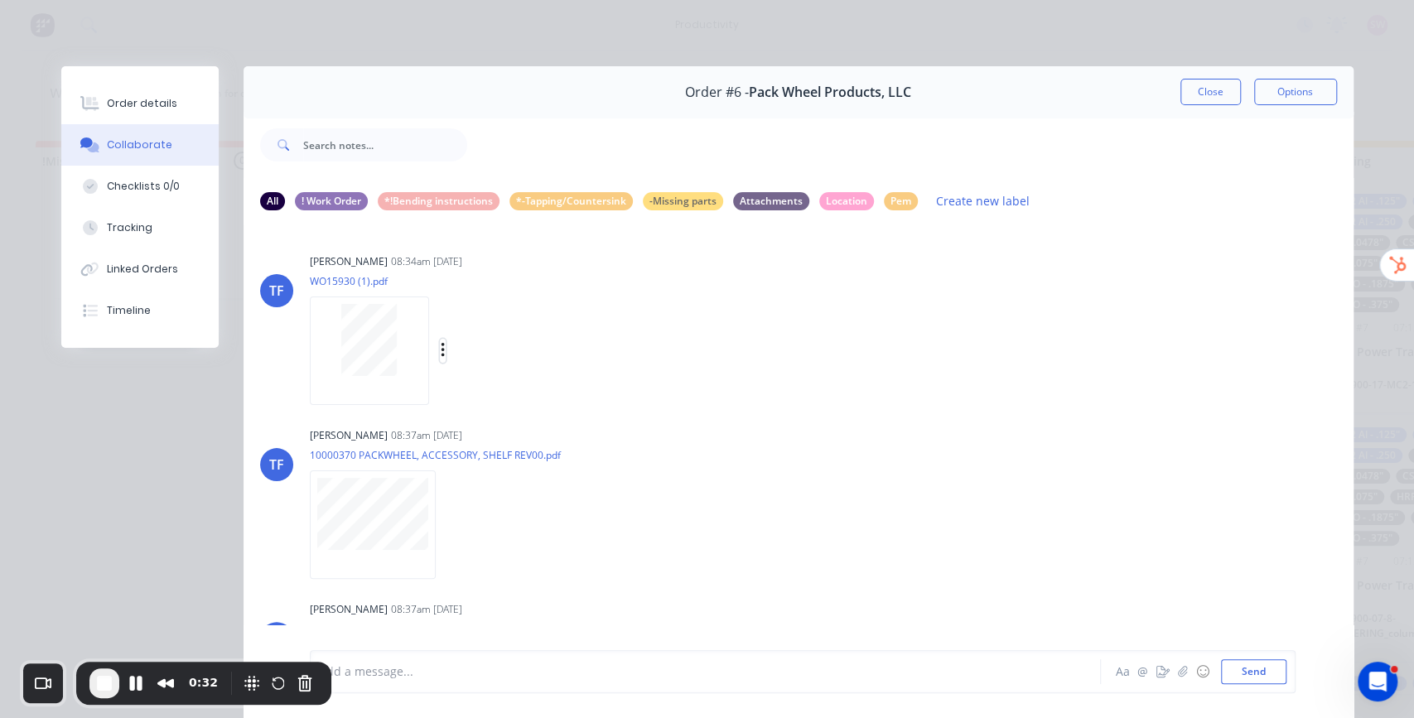
click at [441, 341] on icon "button" at bounding box center [443, 350] width 5 height 19
click at [575, 365] on button "Labels" at bounding box center [551, 357] width 186 height 37
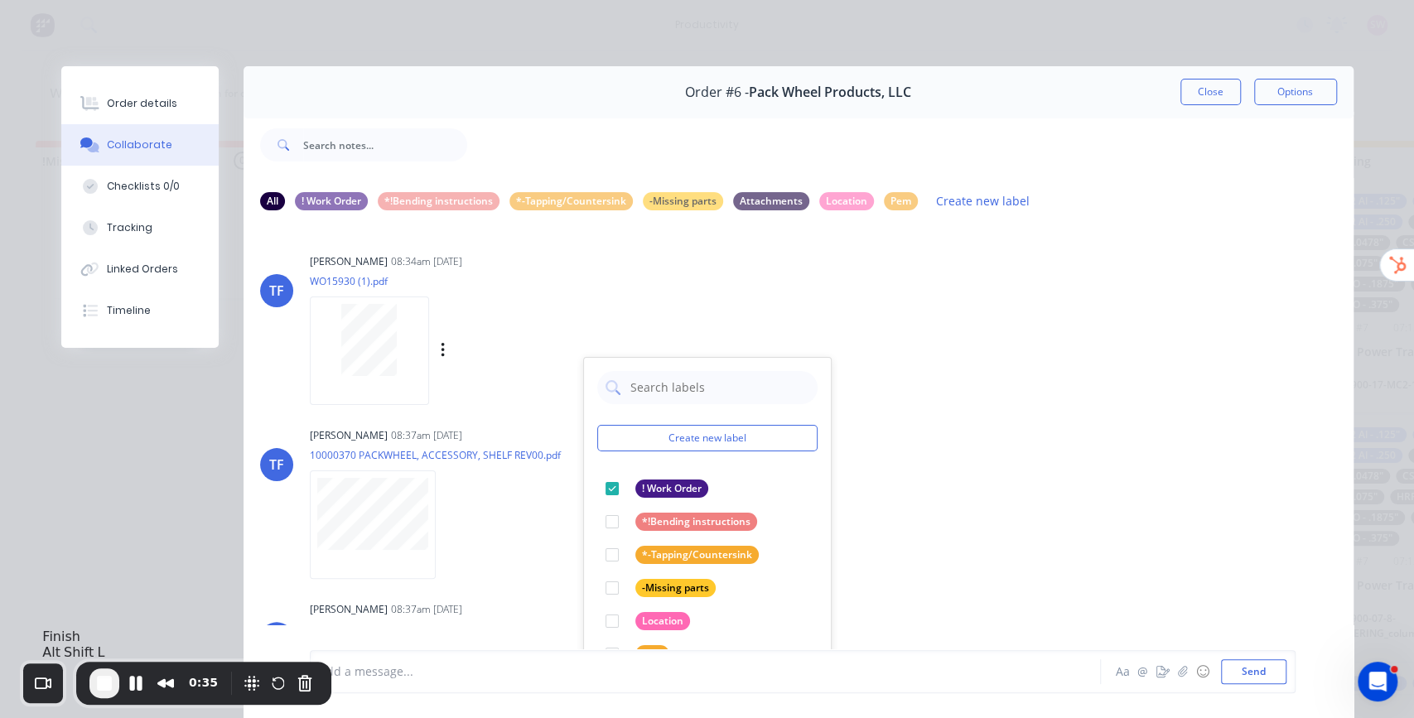
click at [94, 678] on span "End Recording" at bounding box center [104, 684] width 20 height 20
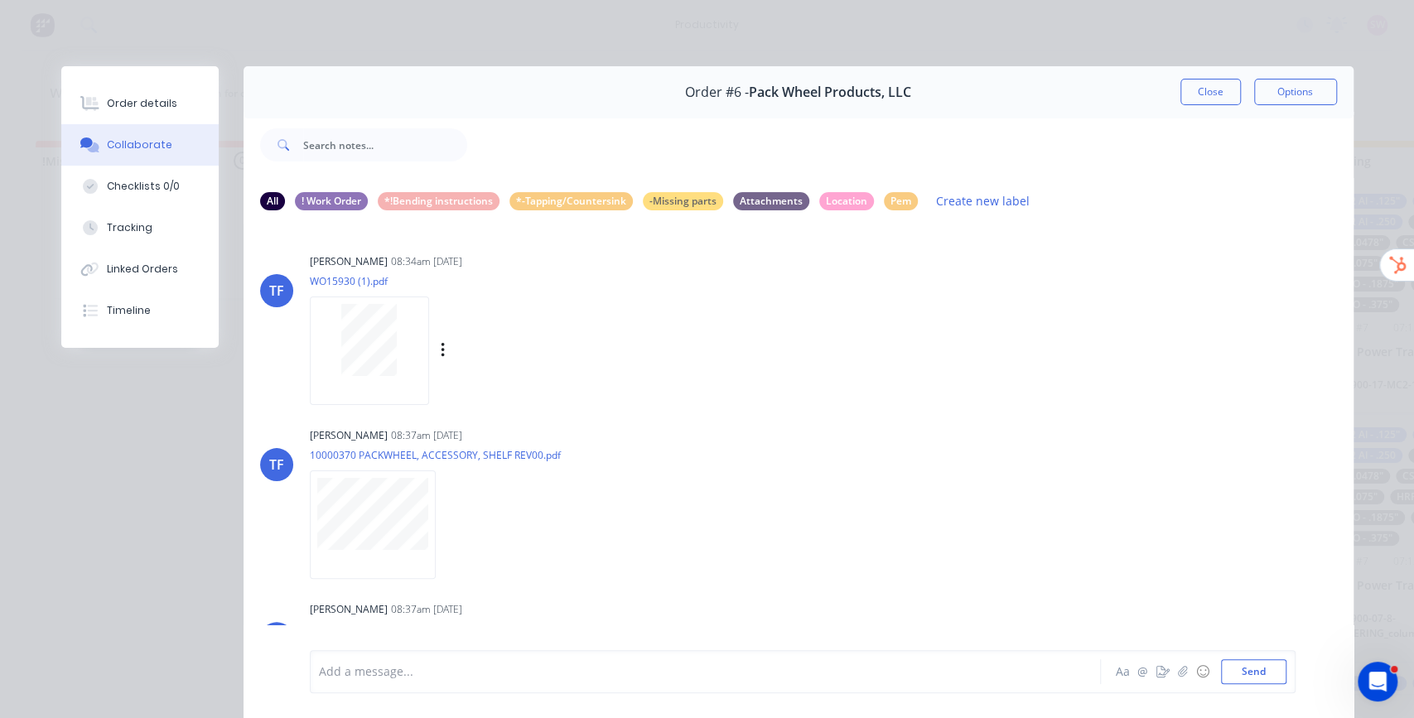
click at [1231, 76] on div "Order #6 - Pack Wheel Products, LLC Close Options" at bounding box center [799, 92] width 1110 height 52
click at [1218, 100] on button "Close" at bounding box center [1211, 92] width 60 height 27
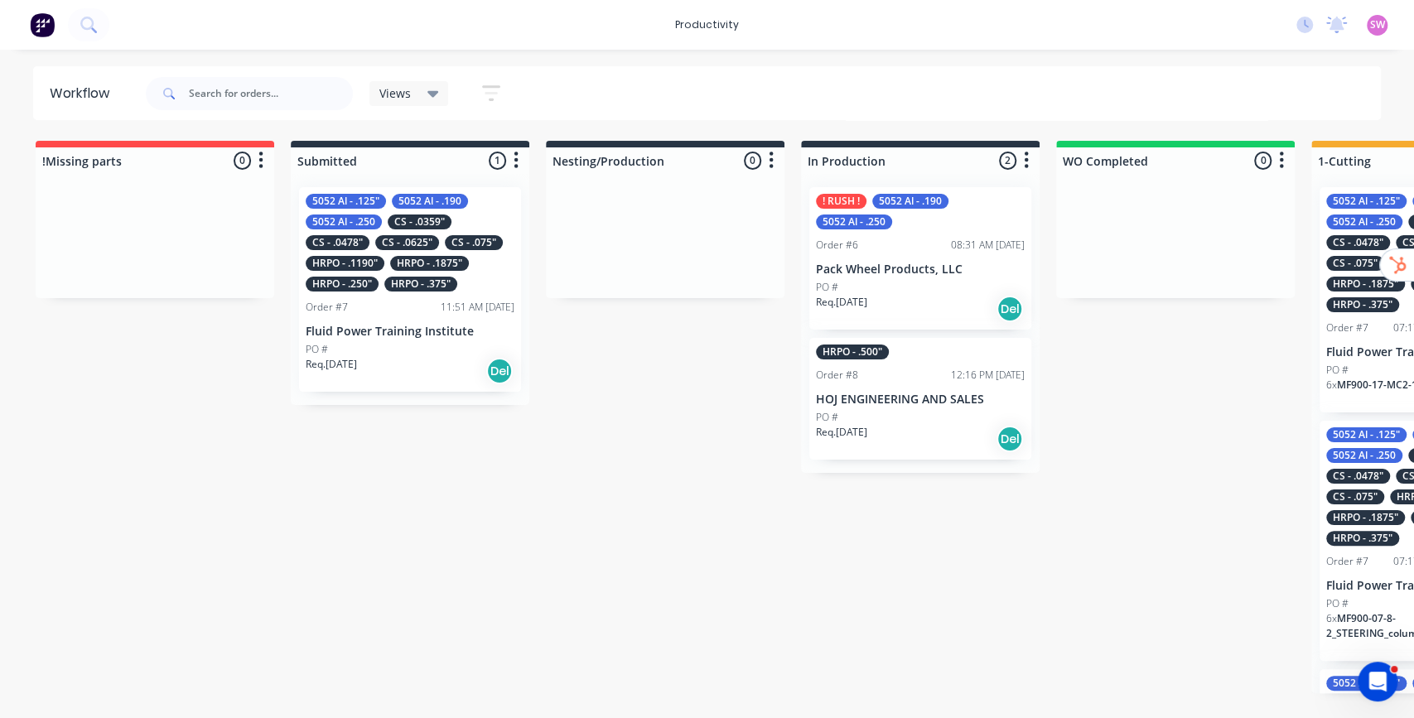
click at [1390, 30] on div "No new notifications Mark all as read You have no notifications SW Cypress Meta…" at bounding box center [1349, 24] width 131 height 25
click at [1372, 21] on span "SW" at bounding box center [1378, 24] width 15 height 15
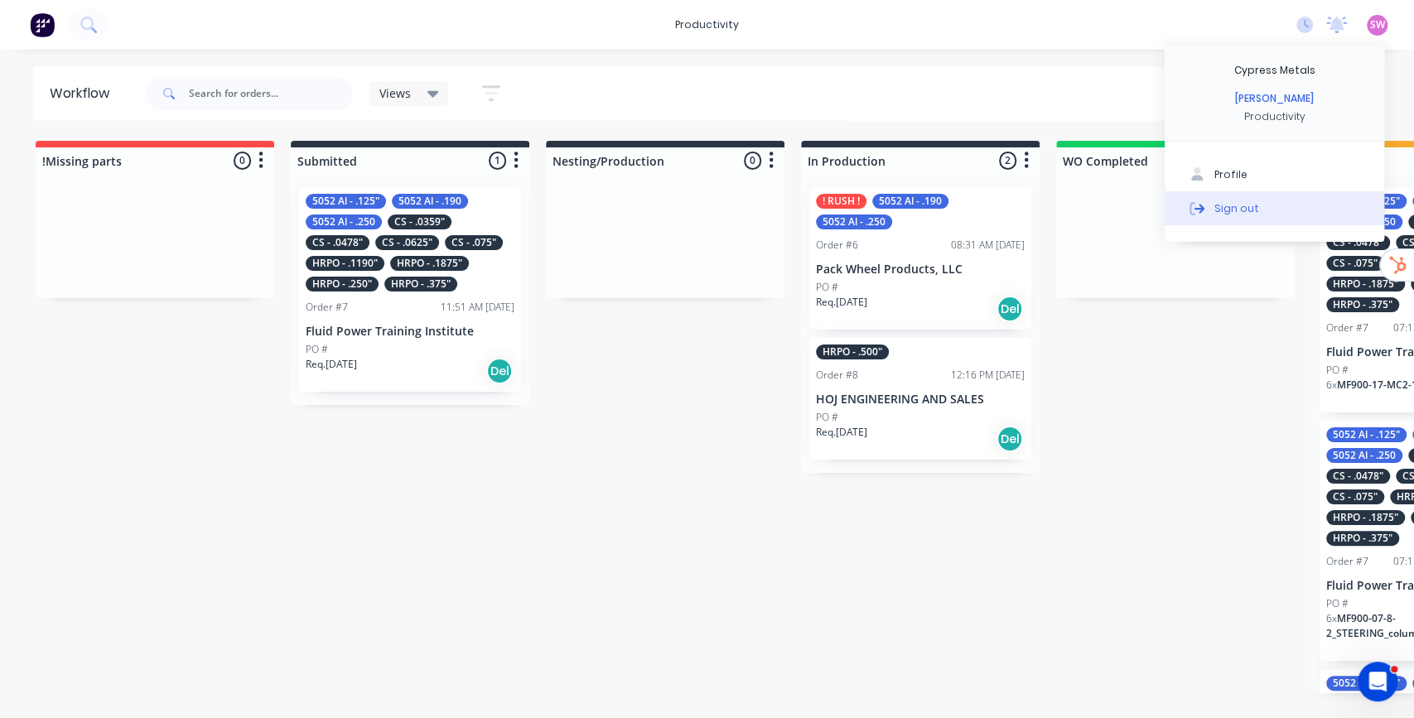
click at [1236, 205] on div "Sign out" at bounding box center [1237, 208] width 45 height 15
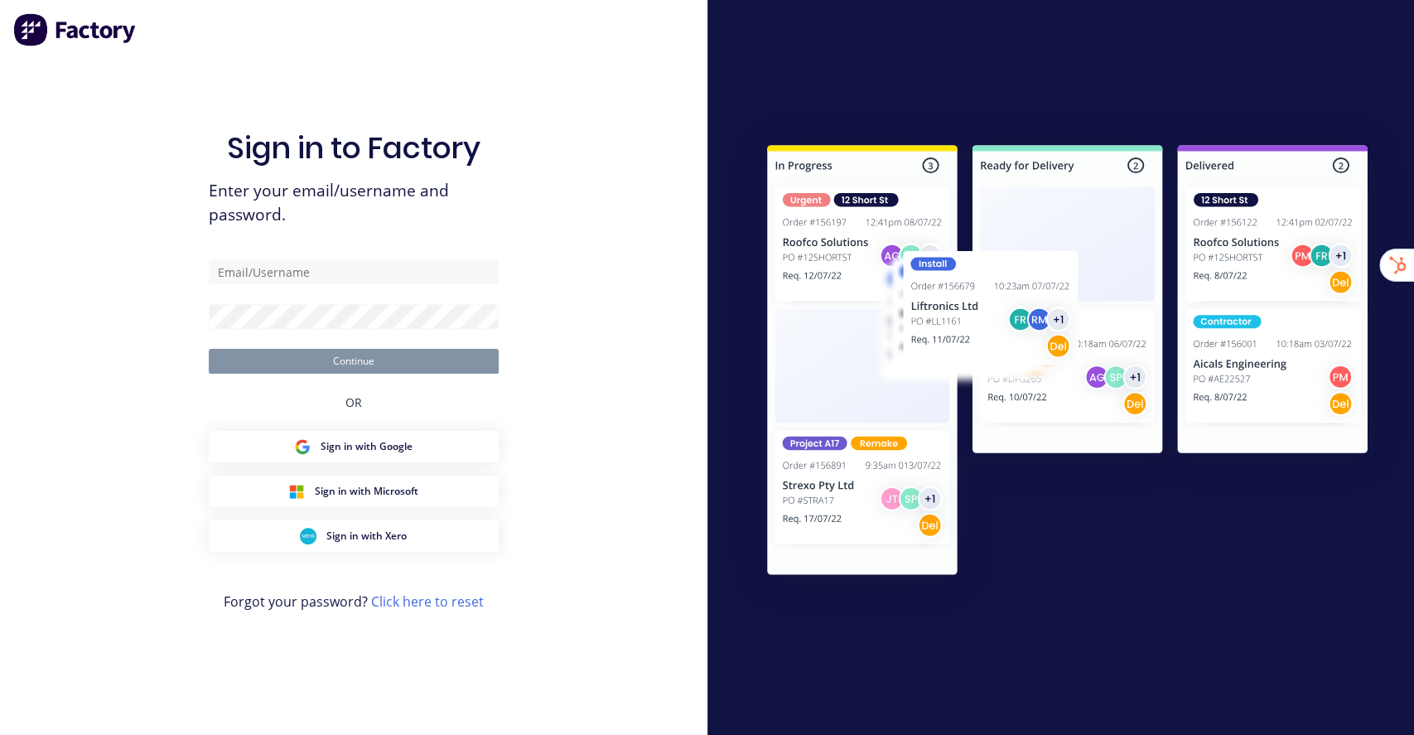
click at [589, 40] on div "Sign in to Factory Enter your email/username and password. Continue OR Sign in …" at bounding box center [354, 367] width 708 height 735
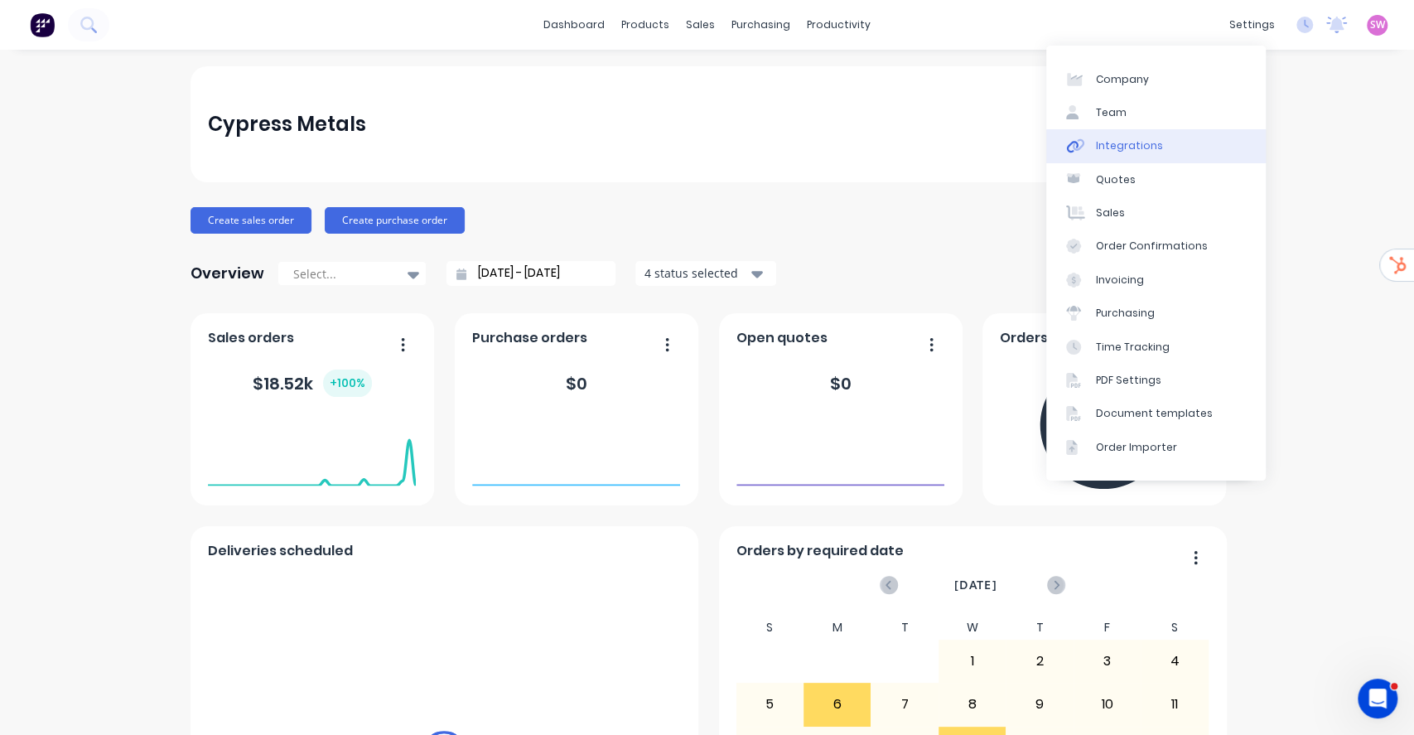
click at [1115, 144] on div "Integrations" at bounding box center [1129, 145] width 67 height 15
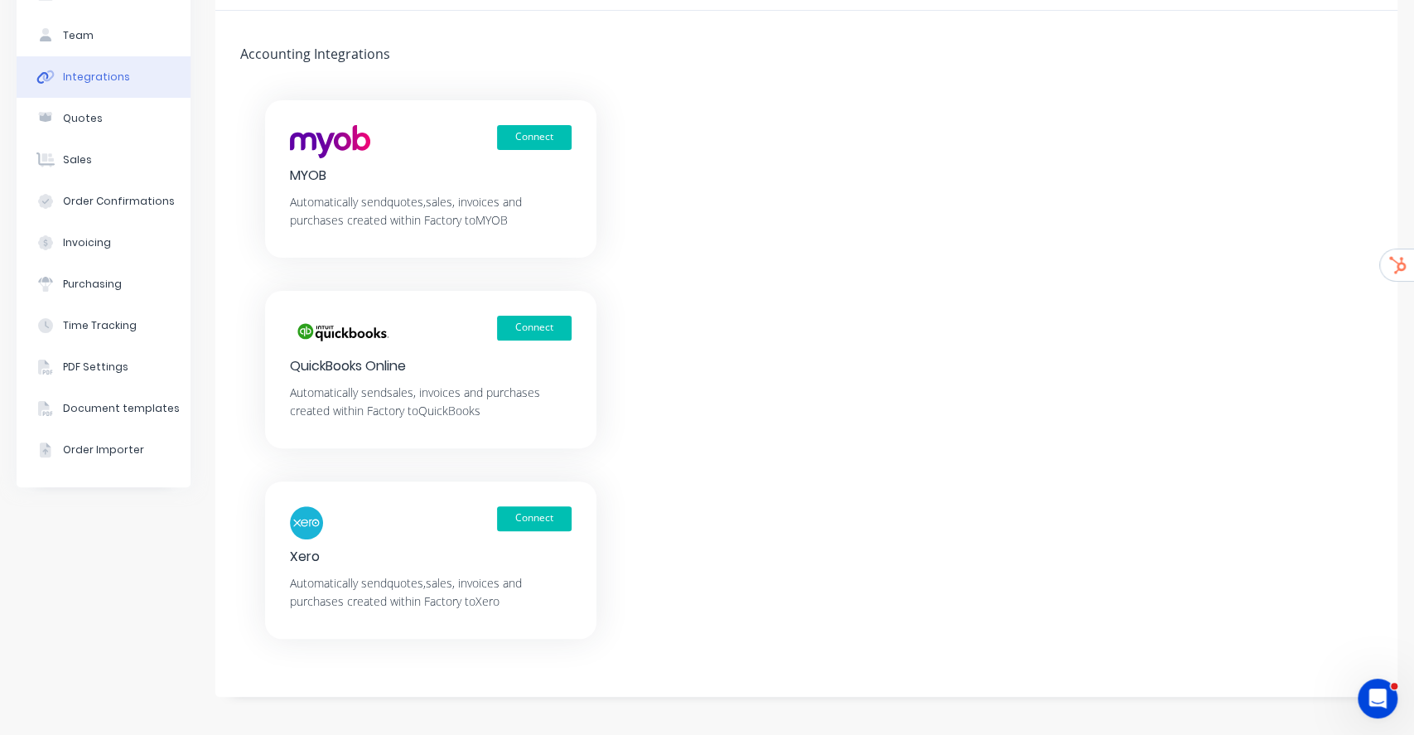
scroll to position [113, 0]
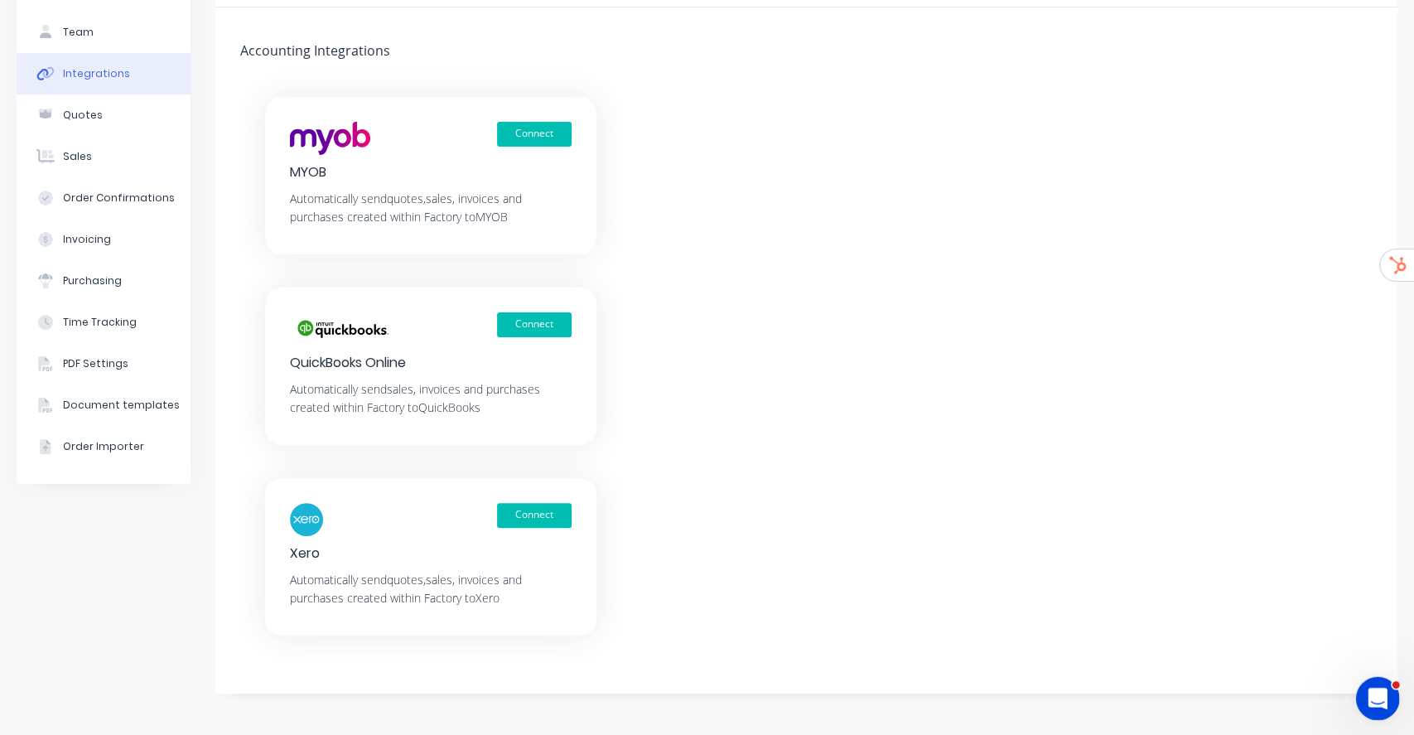
click at [1356, 703] on html at bounding box center [1376, 696] width 40 height 40
click at [1390, 698] on div "Open Intercom Messenger" at bounding box center [1375, 696] width 55 height 55
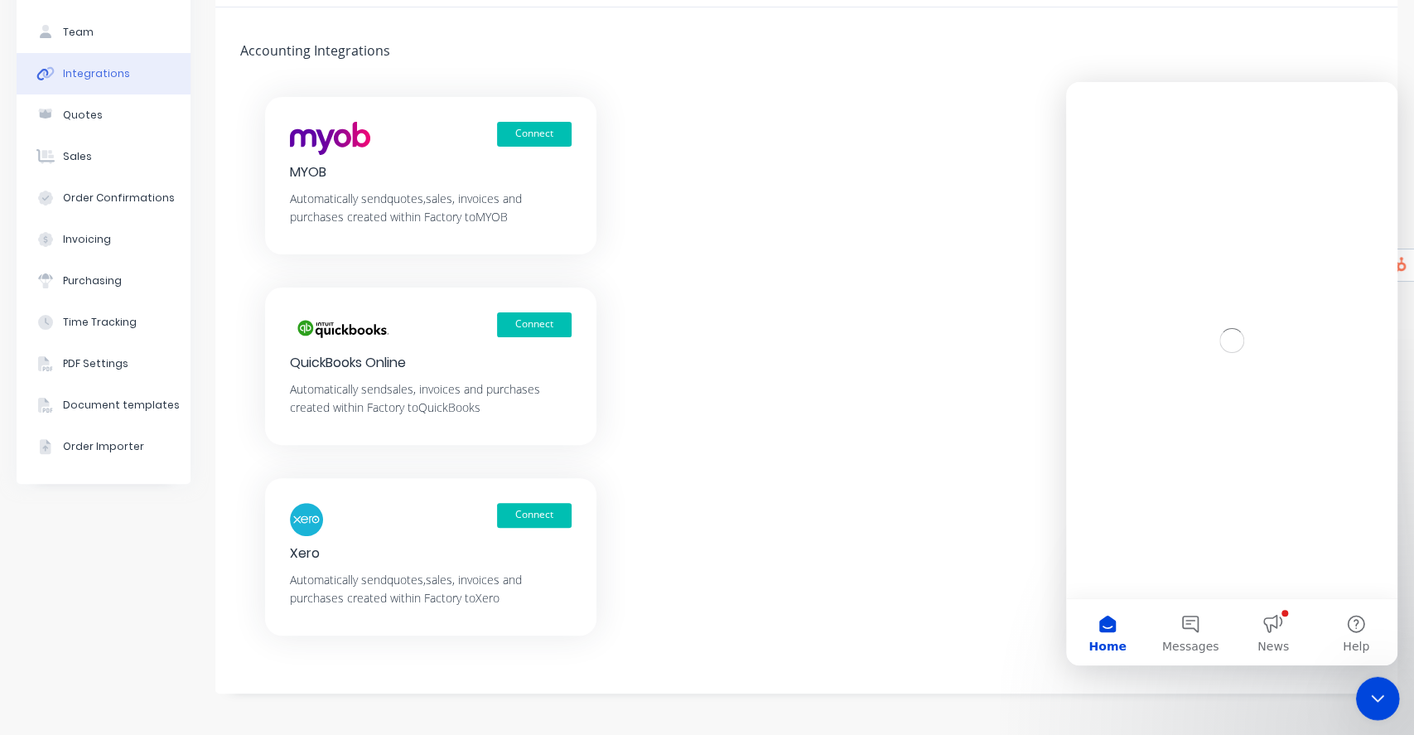
scroll to position [0, 0]
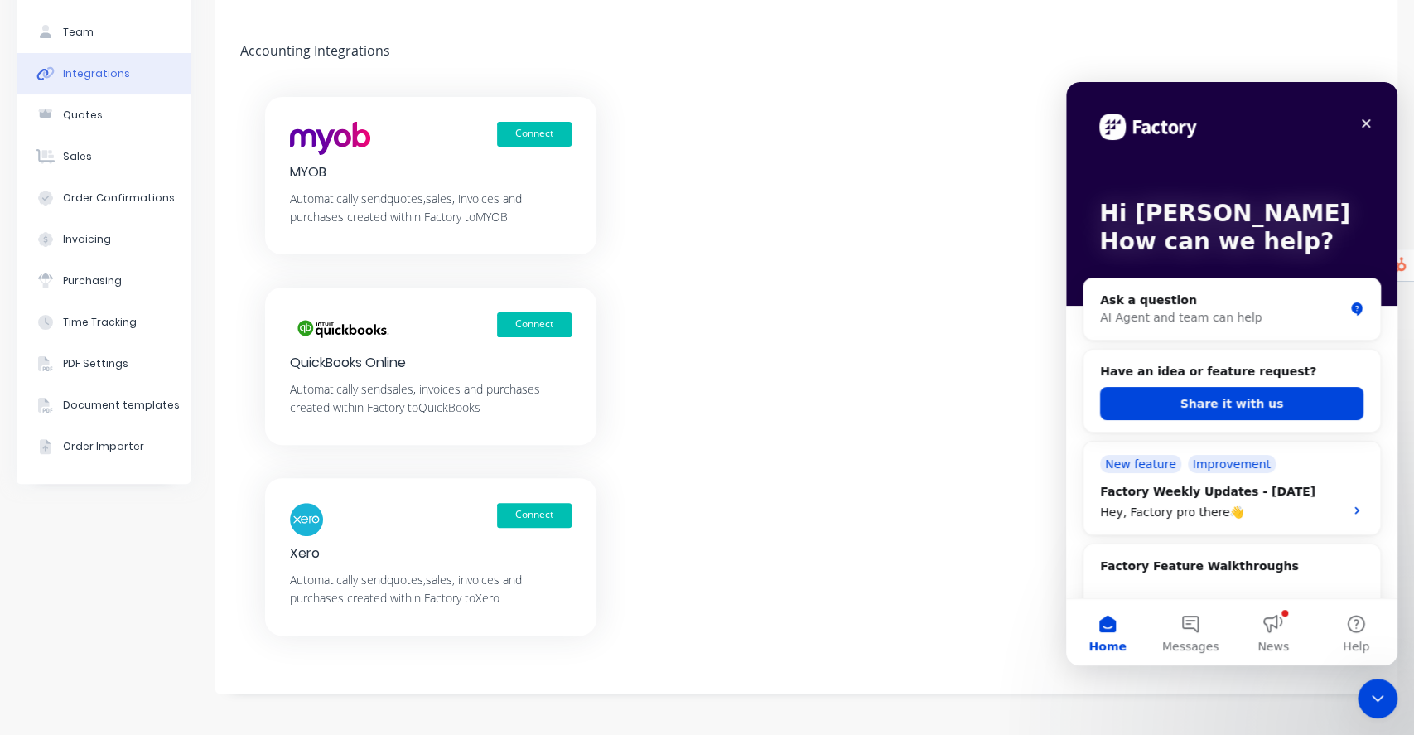
click at [798, 37] on div "Integrations Accounting Integrations Connect MYOB Automatically send quotes, sa…" at bounding box center [806, 324] width 1182 height 740
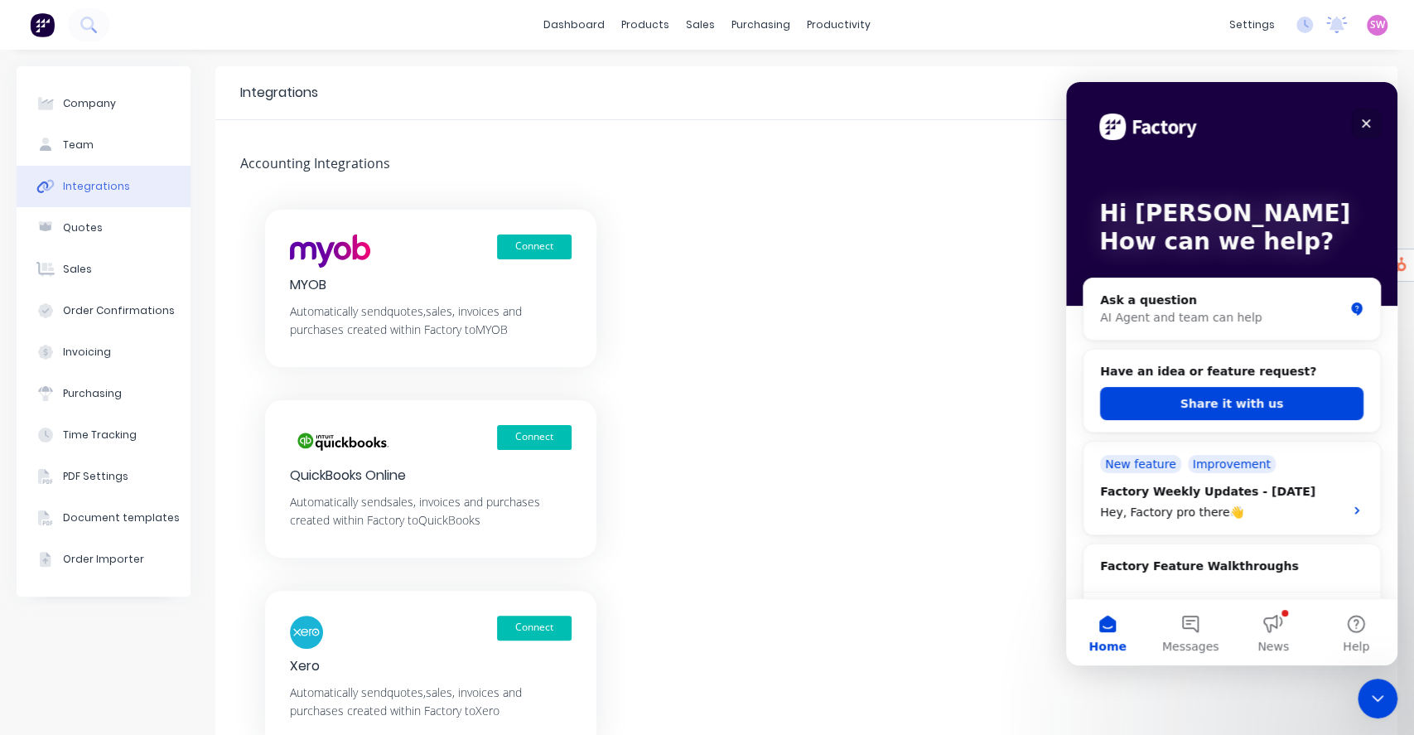
click at [1375, 128] on div "Close" at bounding box center [1366, 124] width 30 height 30
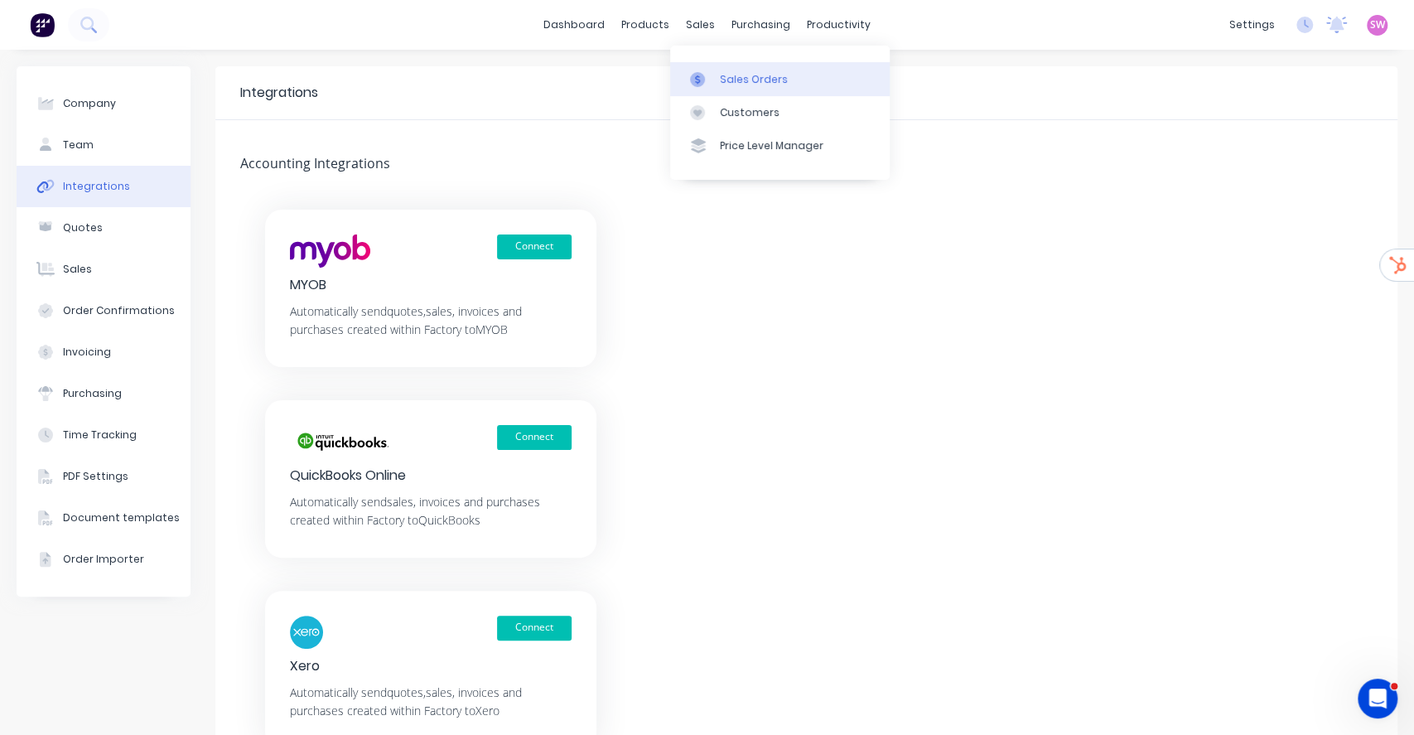
click at [717, 70] on link "Sales Orders" at bounding box center [780, 78] width 220 height 33
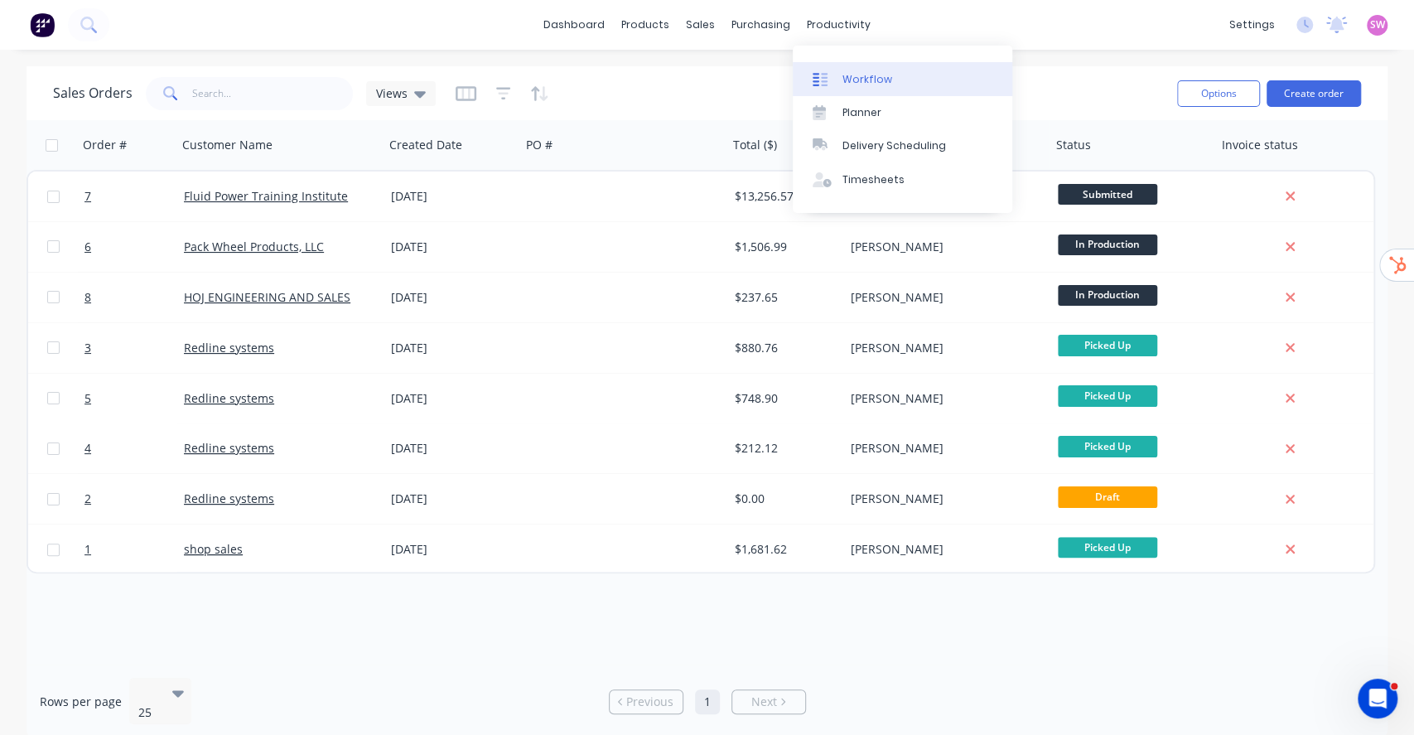
click at [884, 81] on div "Workflow" at bounding box center [868, 79] width 50 height 15
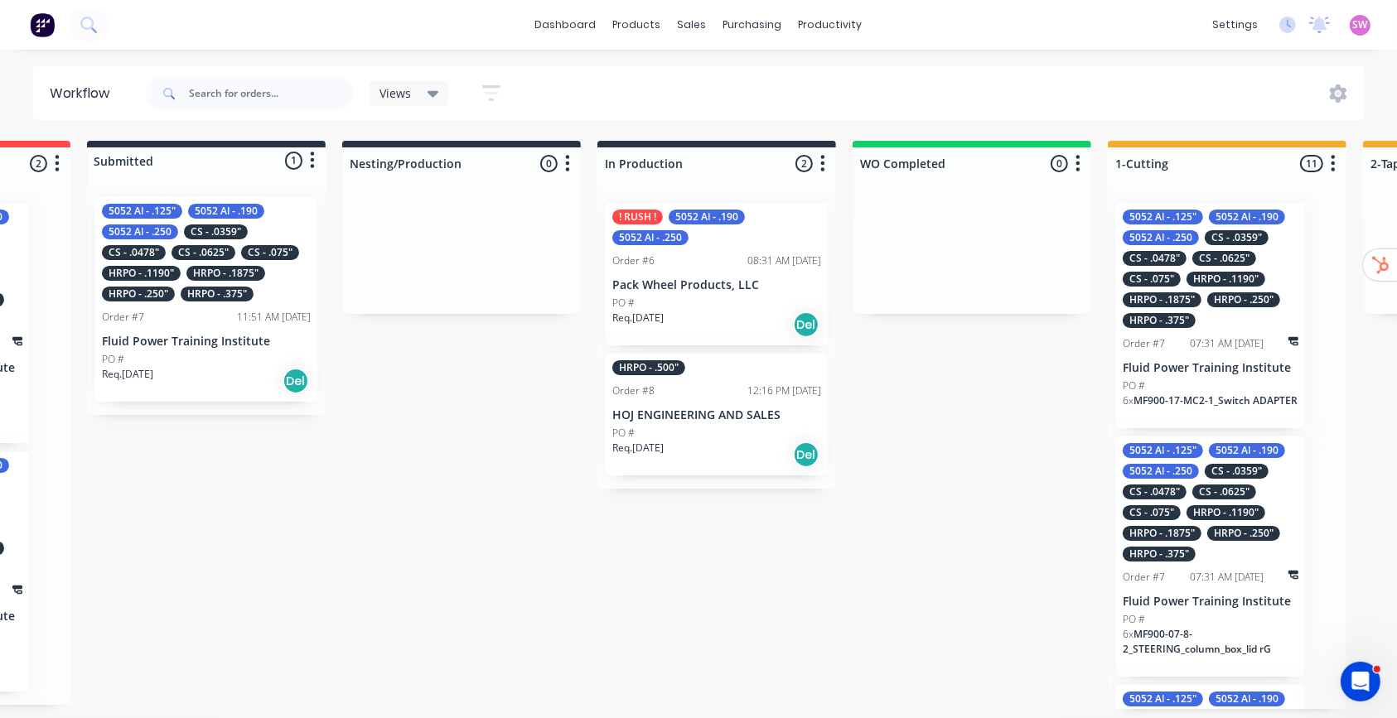
scroll to position [0, 186]
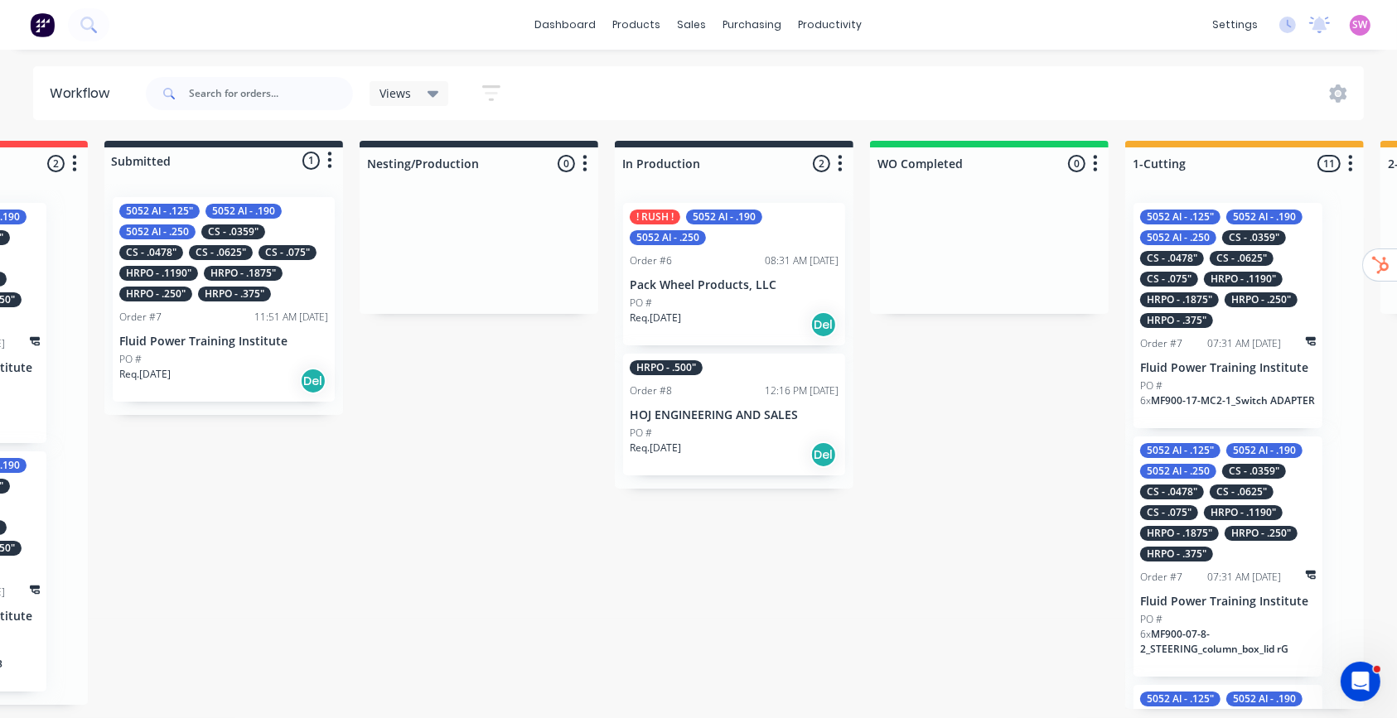
click at [225, 340] on p "Fluid Power Training Institute" at bounding box center [223, 342] width 209 height 14
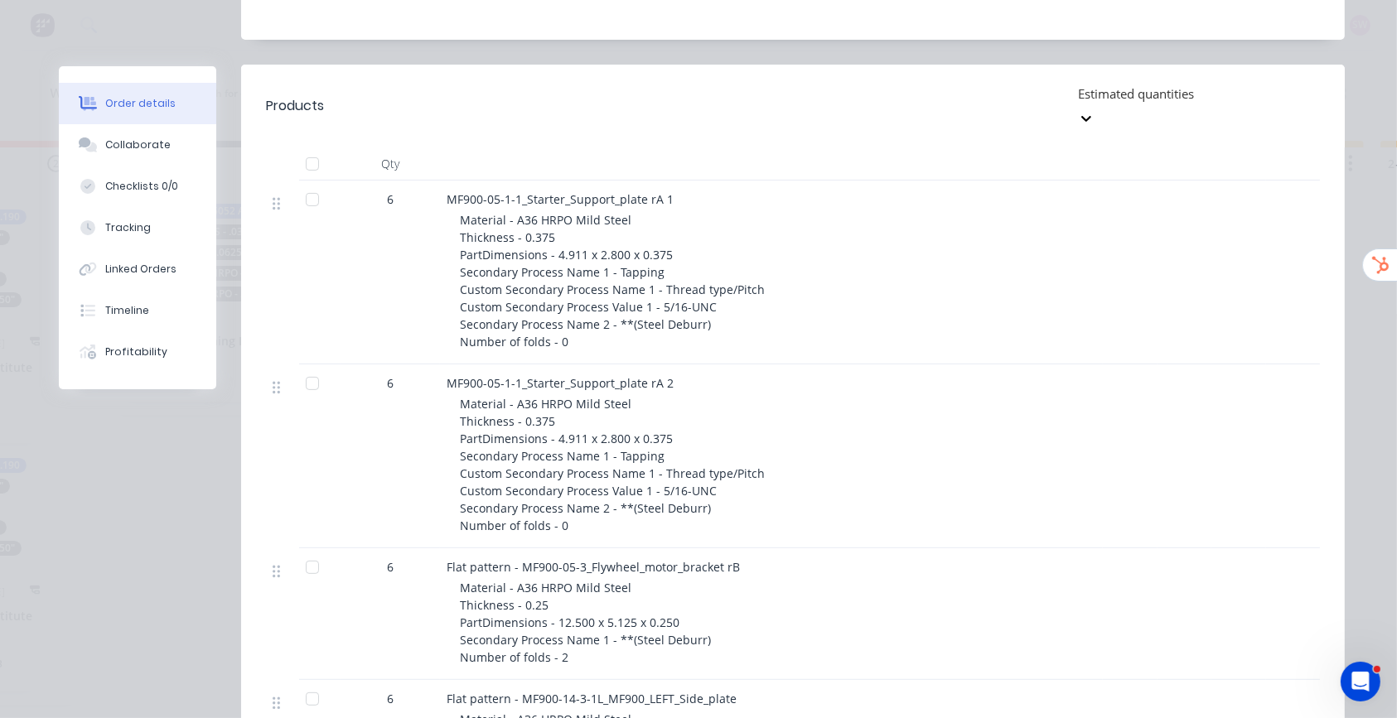
scroll to position [442, 0]
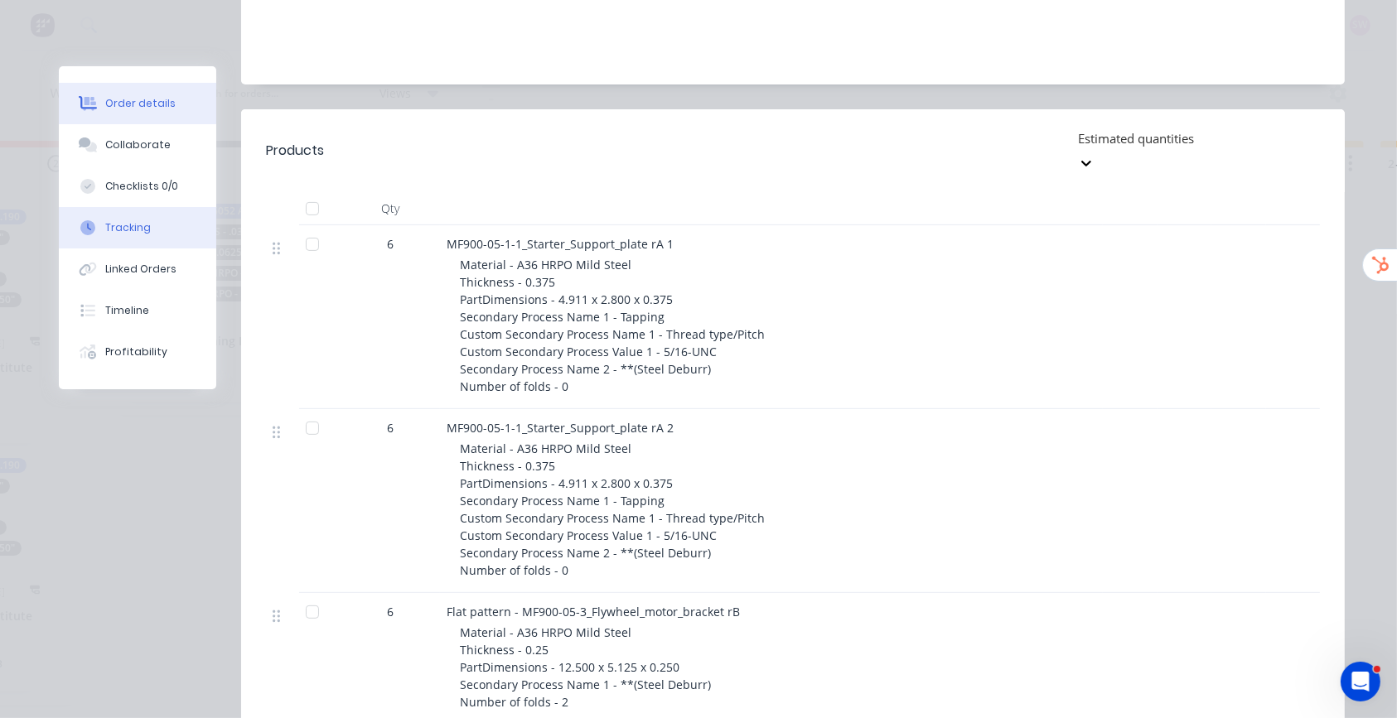
click at [116, 219] on button "Tracking" at bounding box center [137, 227] width 157 height 41
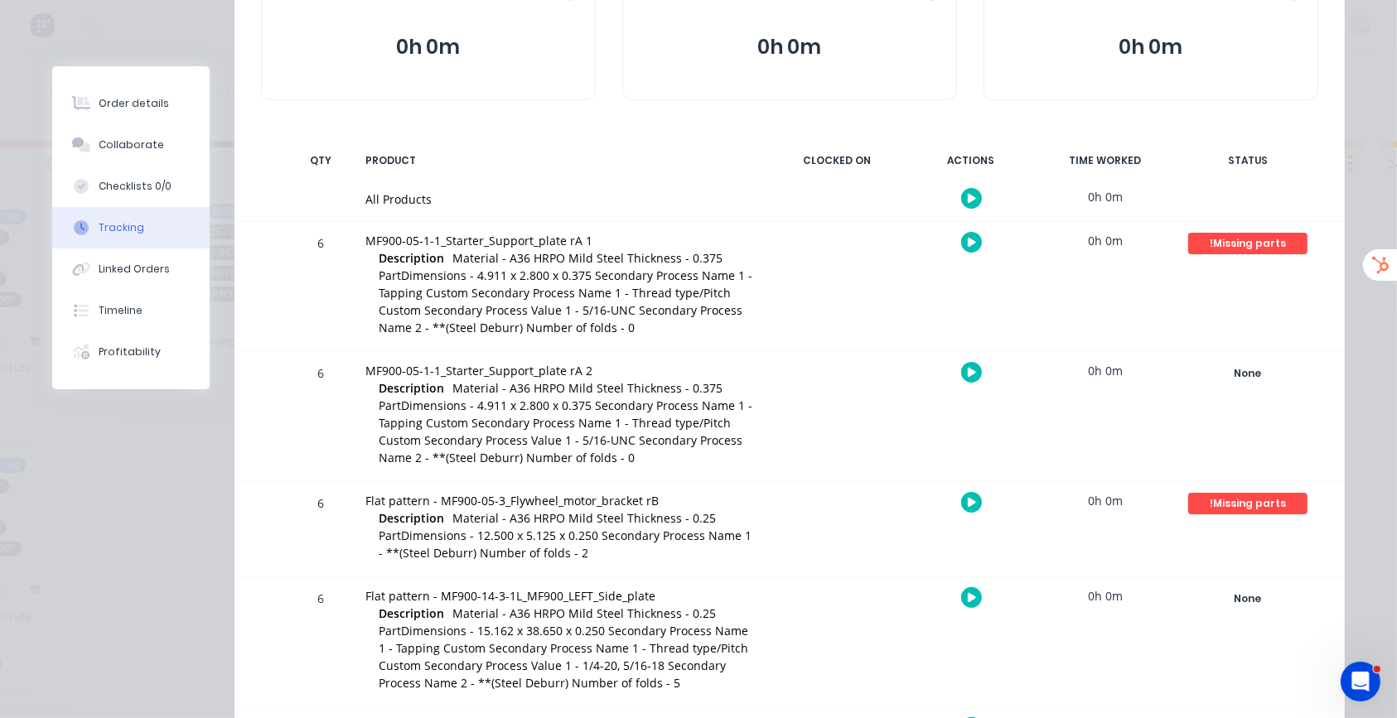
scroll to position [220, 0]
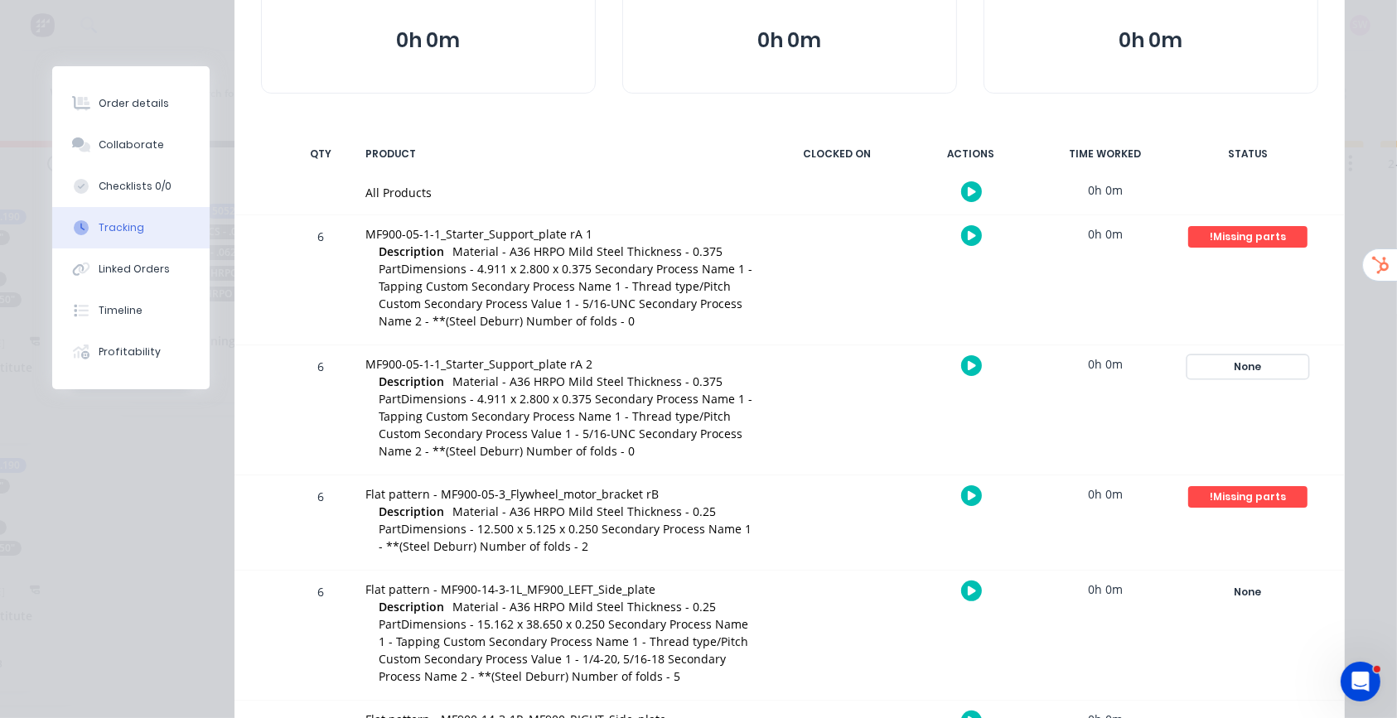
click at [1250, 363] on div "None" at bounding box center [1247, 367] width 119 height 22
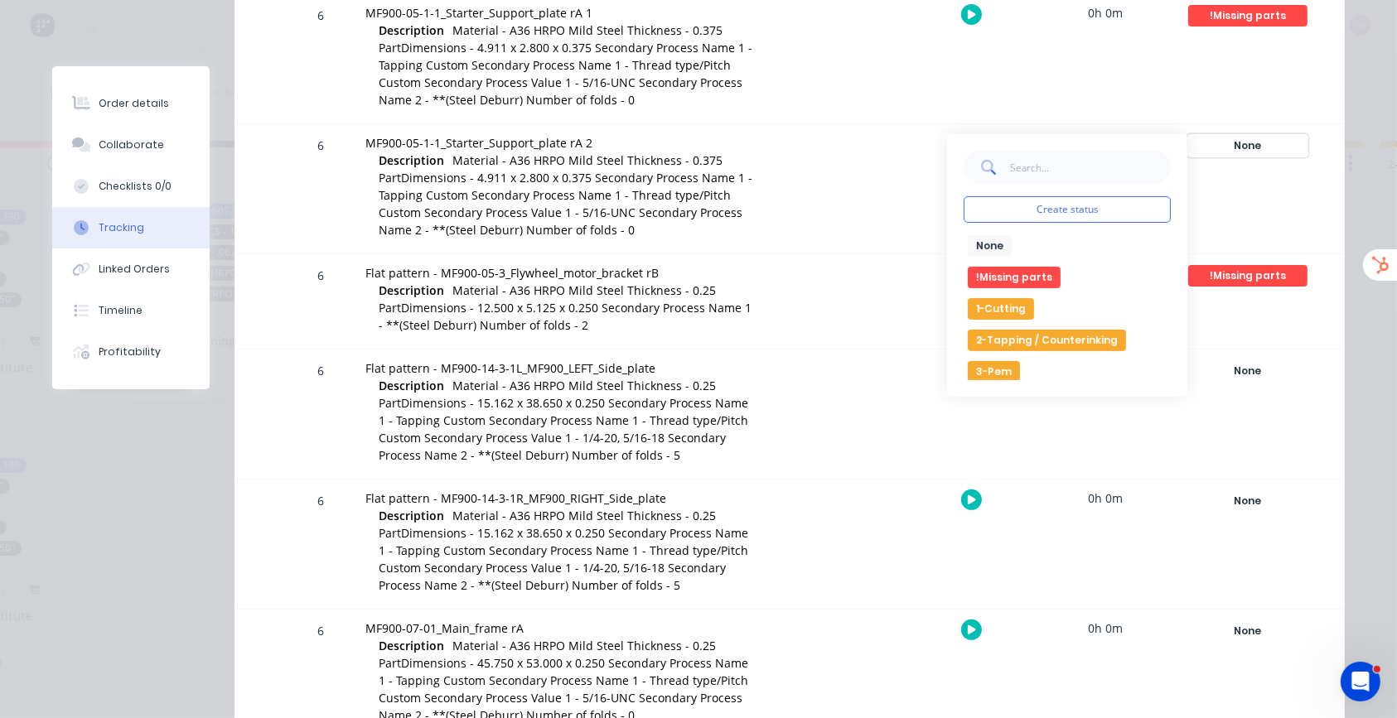
scroll to position [331, 0]
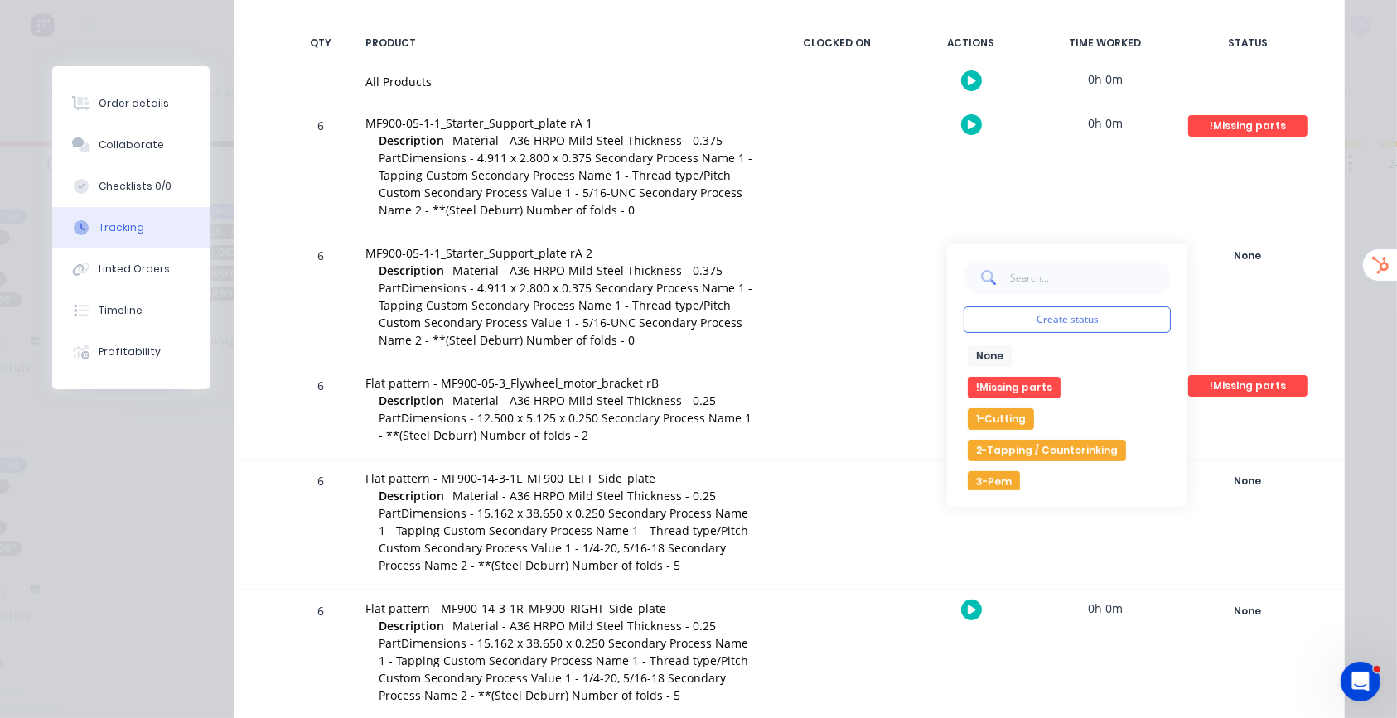
click at [1357, 182] on div "Order details Collaborate Checklists 0/0 Tracking Linked Orders Timeline Profit…" at bounding box center [698, 359] width 1397 height 718
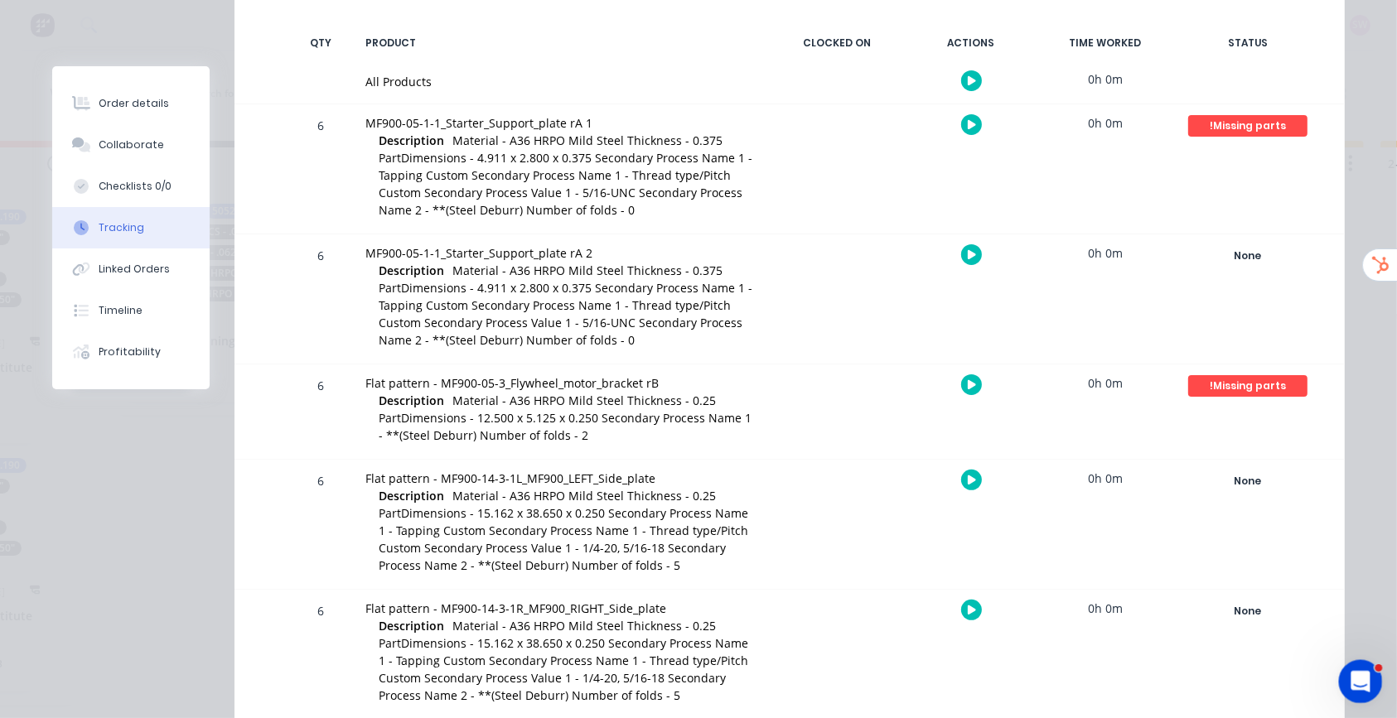
click at [1364, 670] on div "Open Intercom Messenger" at bounding box center [1358, 679] width 55 height 55
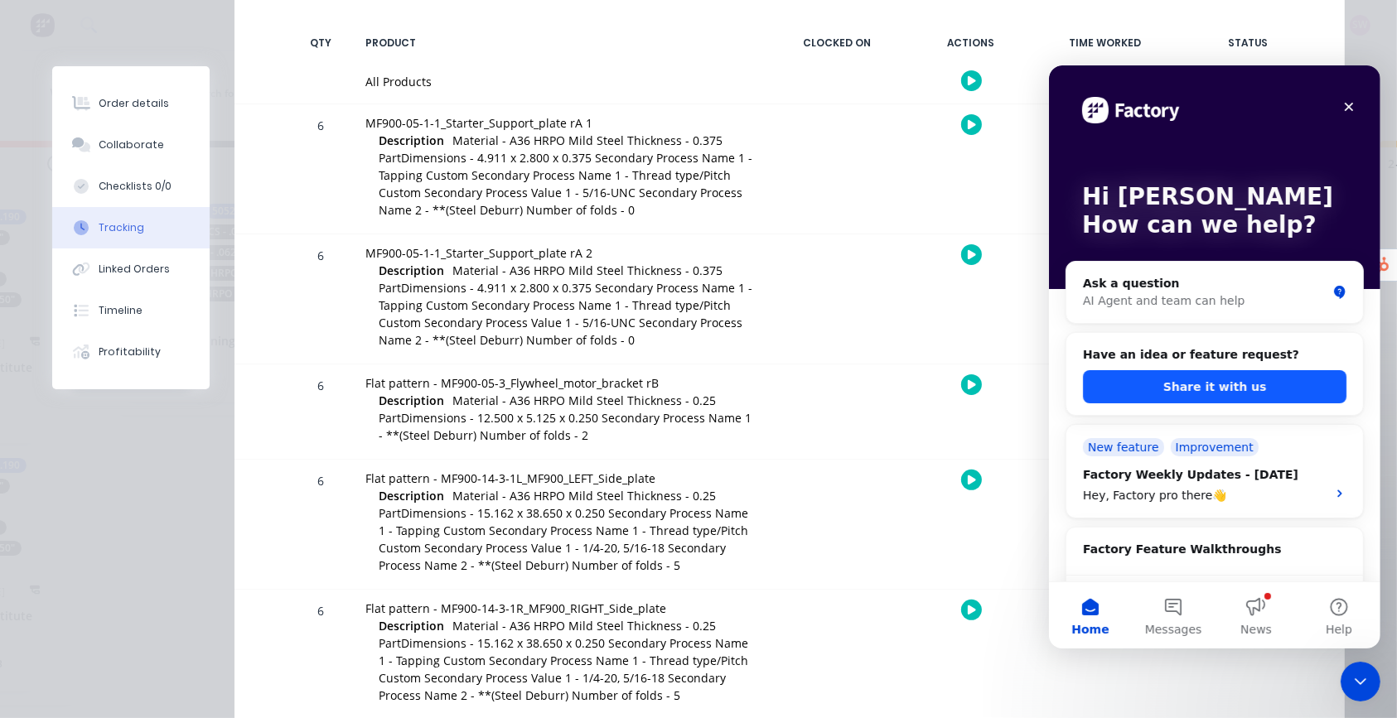
click at [1258, 385] on button "Share it with us" at bounding box center [1213, 386] width 263 height 33
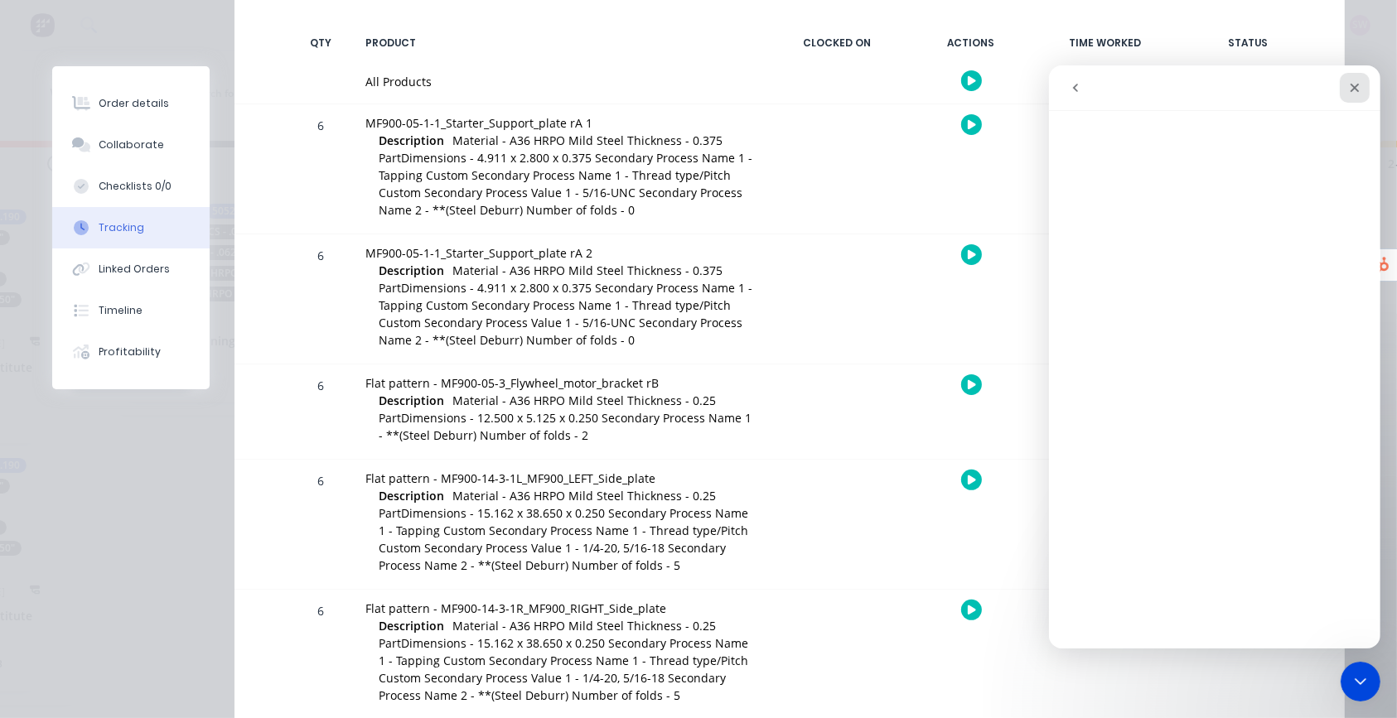
click at [1352, 81] on icon "Close" at bounding box center [1353, 86] width 13 height 13
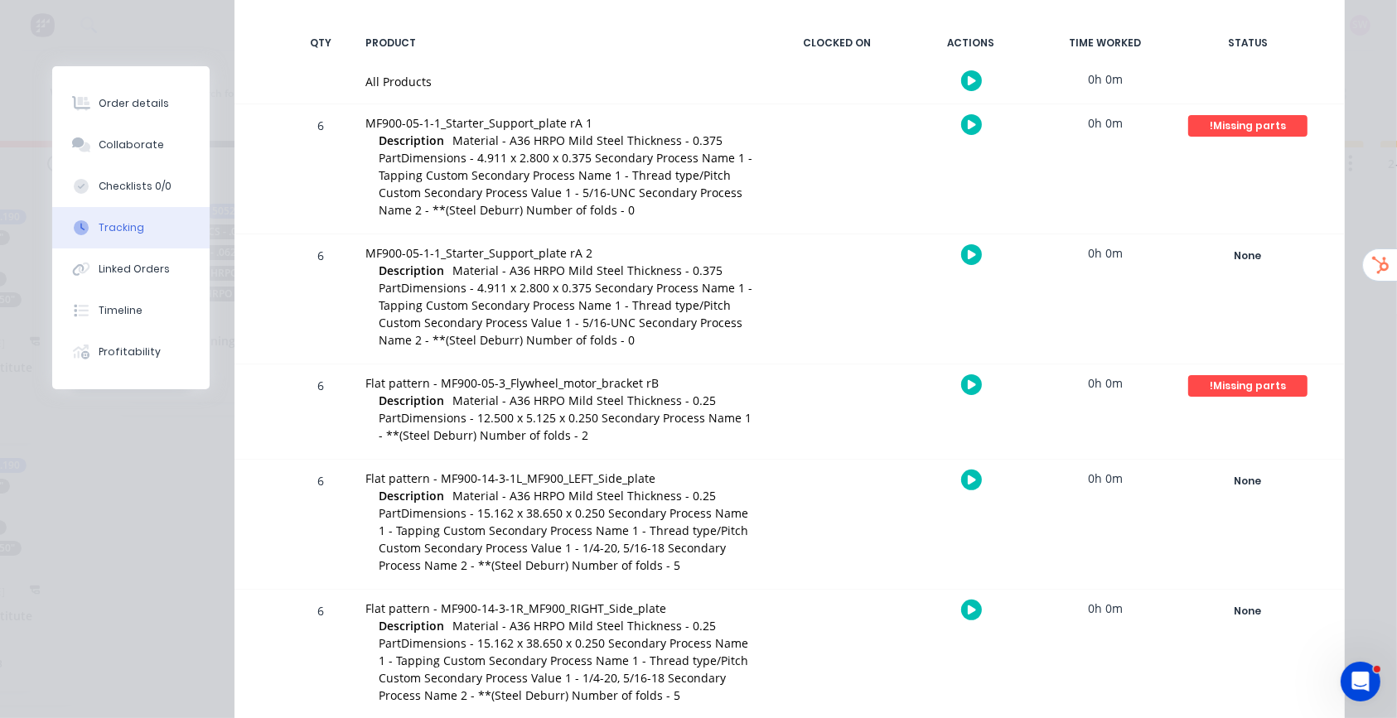
scroll to position [0, 0]
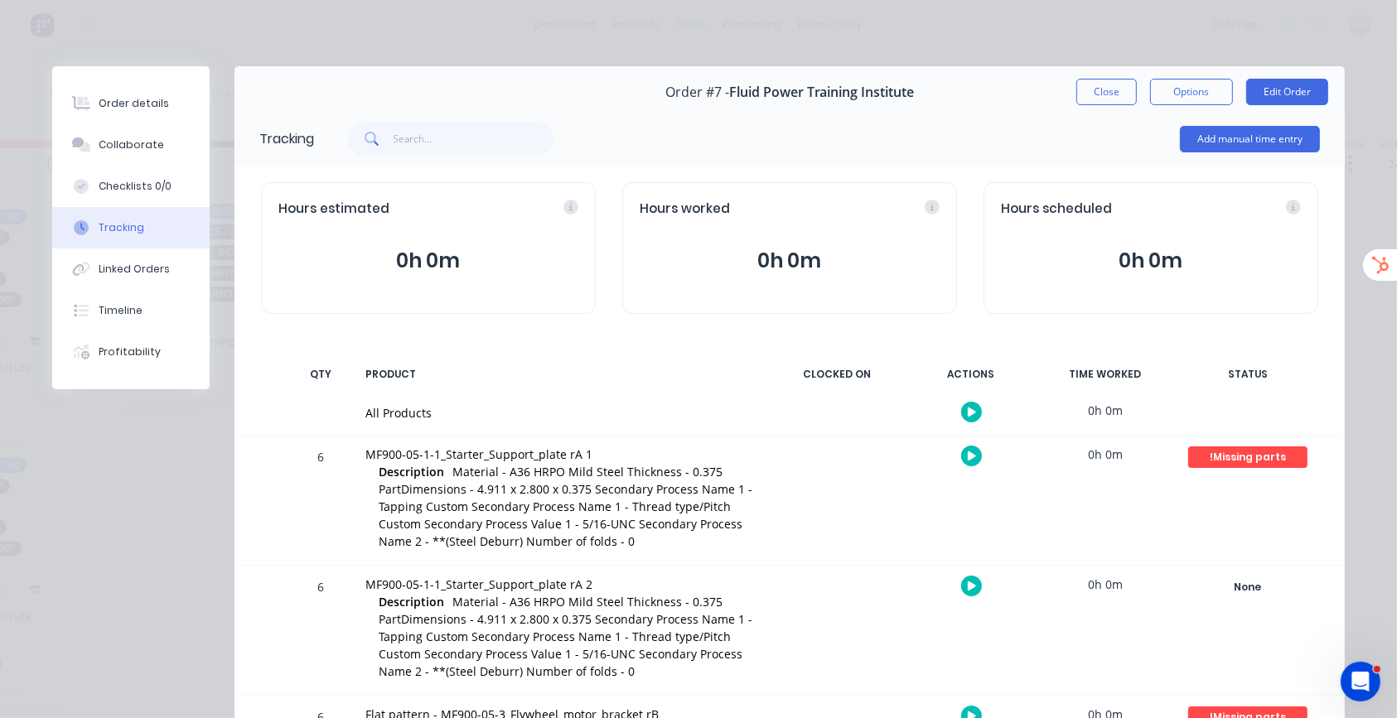
click at [1080, 94] on button "Close" at bounding box center [1106, 92] width 60 height 27
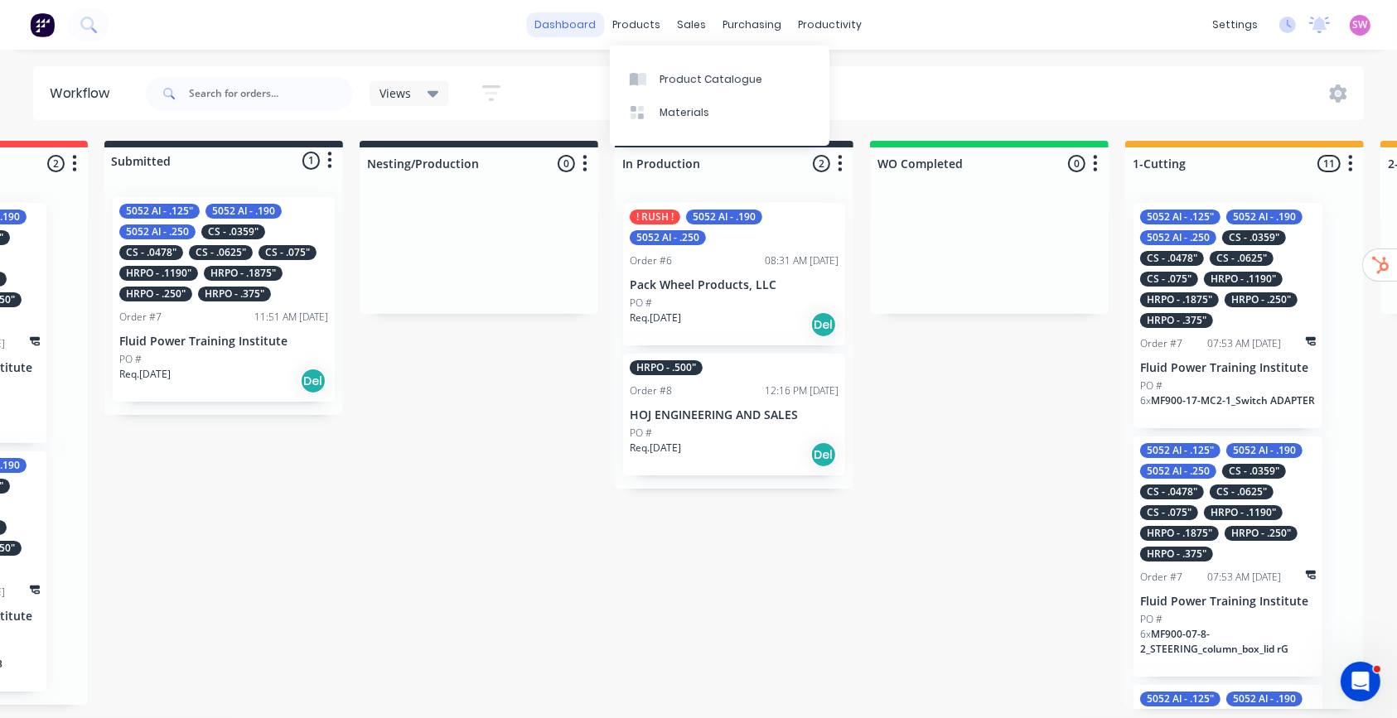
click at [580, 27] on link "dashboard" at bounding box center [566, 24] width 78 height 25
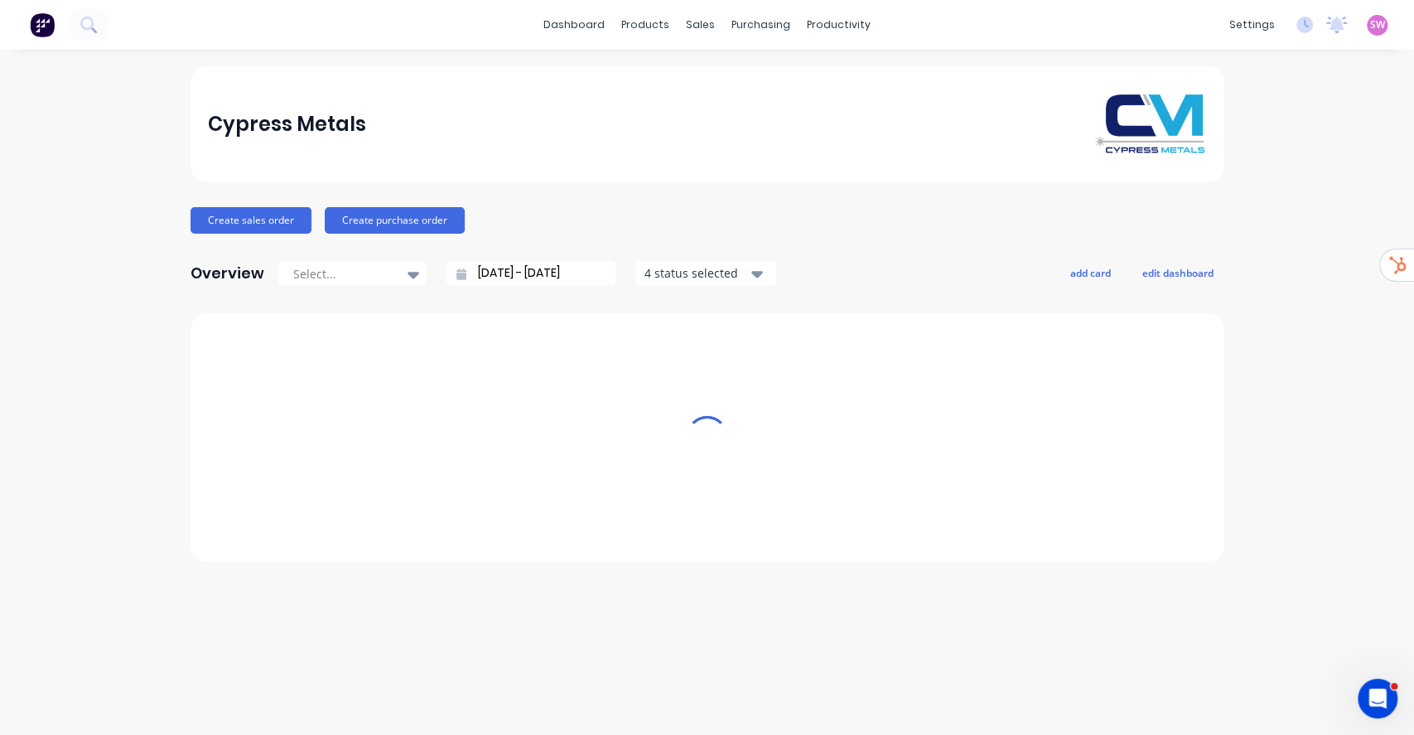
click at [1385, 15] on div "SW Cypress Metals Stuart Wheatley Administrator Profile Sign out" at bounding box center [1377, 25] width 21 height 21
click at [1378, 23] on span "SW" at bounding box center [1378, 24] width 15 height 15
click at [1227, 215] on div "Sign out" at bounding box center [1237, 208] width 45 height 15
click at [1240, 206] on div "Sign out" at bounding box center [1237, 208] width 45 height 15
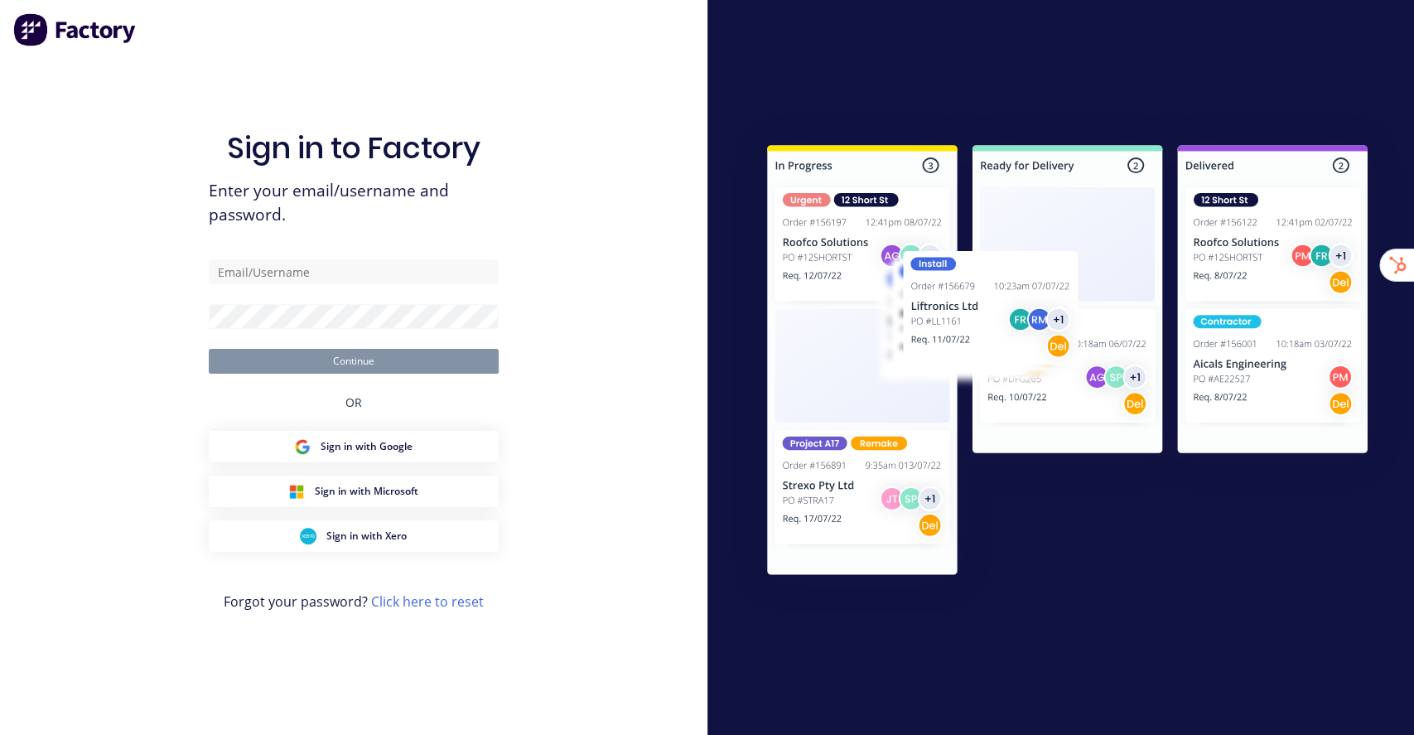
type input "[EMAIL_ADDRESS][DOMAIN_NAME]"
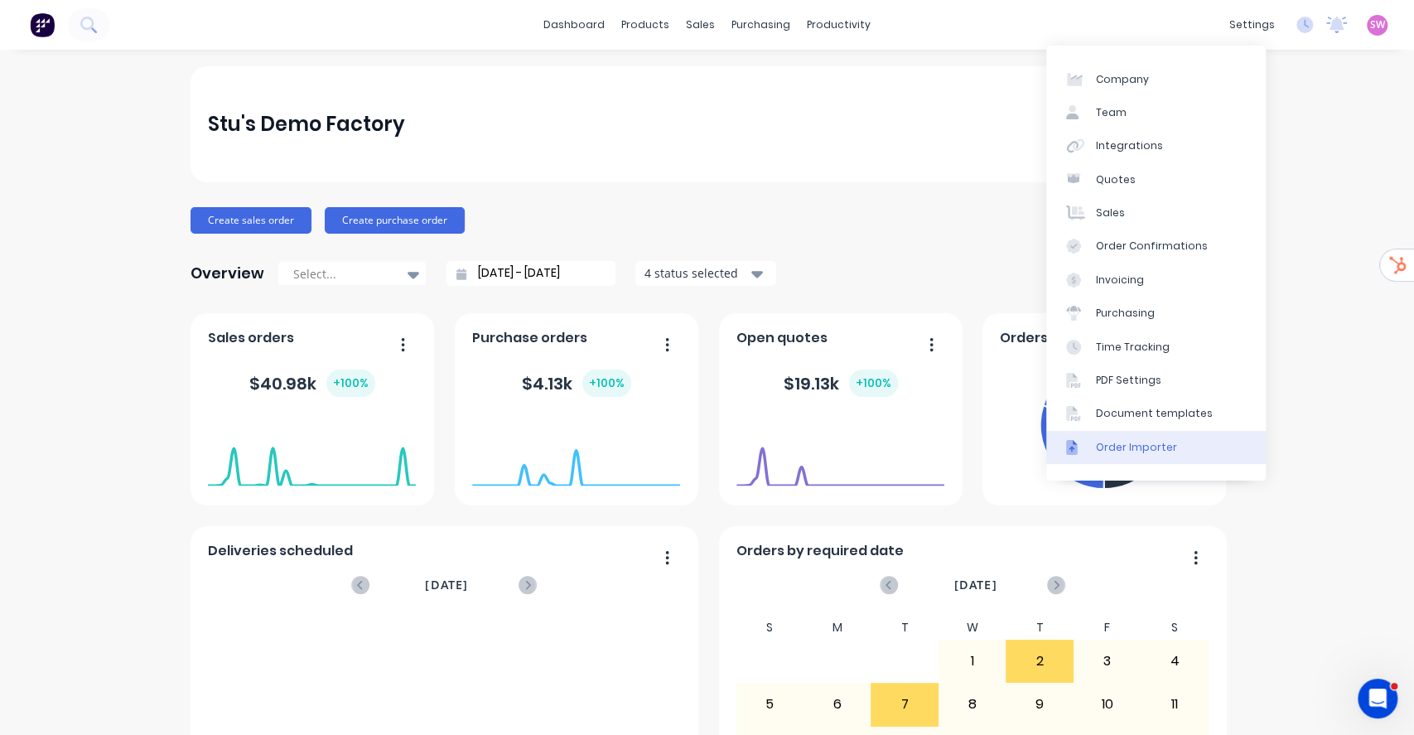
click at [1152, 449] on div "Order Importer" at bounding box center [1136, 447] width 81 height 15
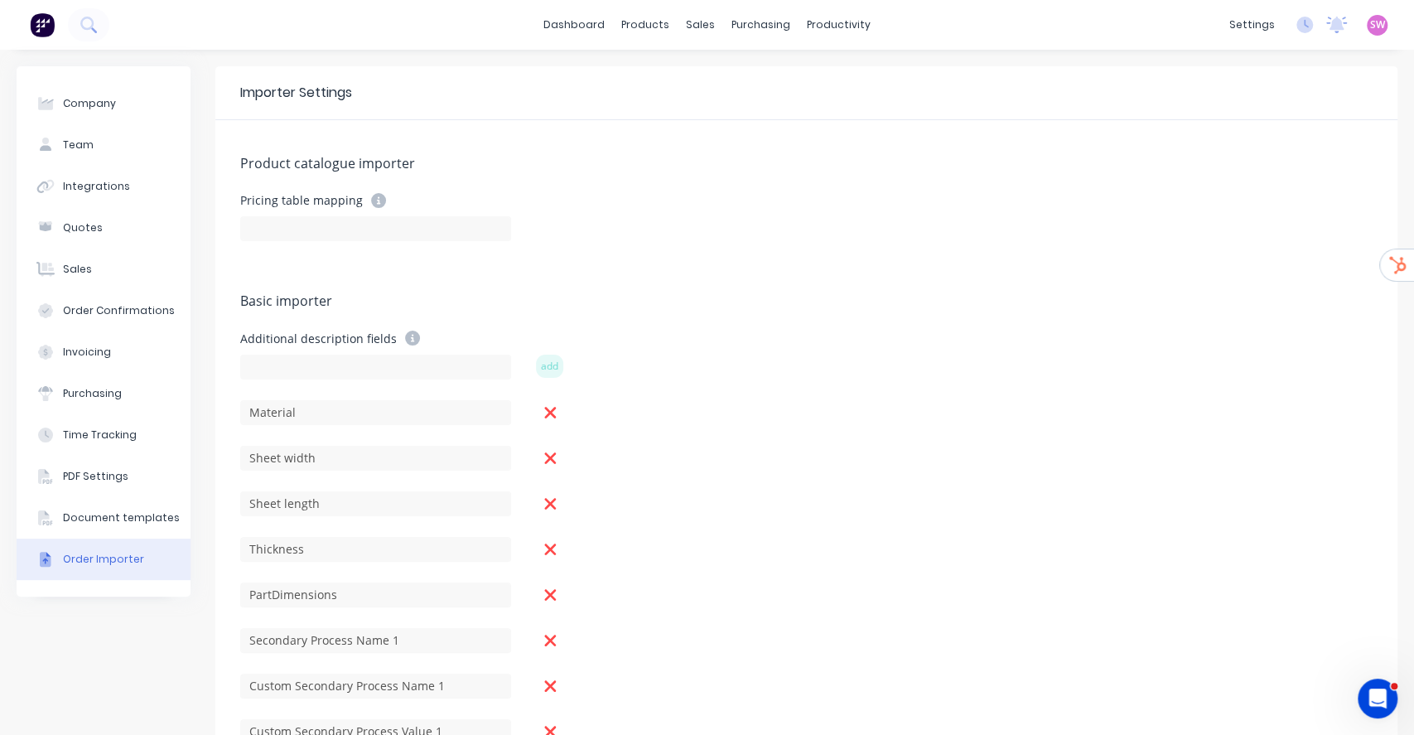
type input "STOCK CODE"
click at [570, 23] on link "dashboard" at bounding box center [574, 24] width 78 height 25
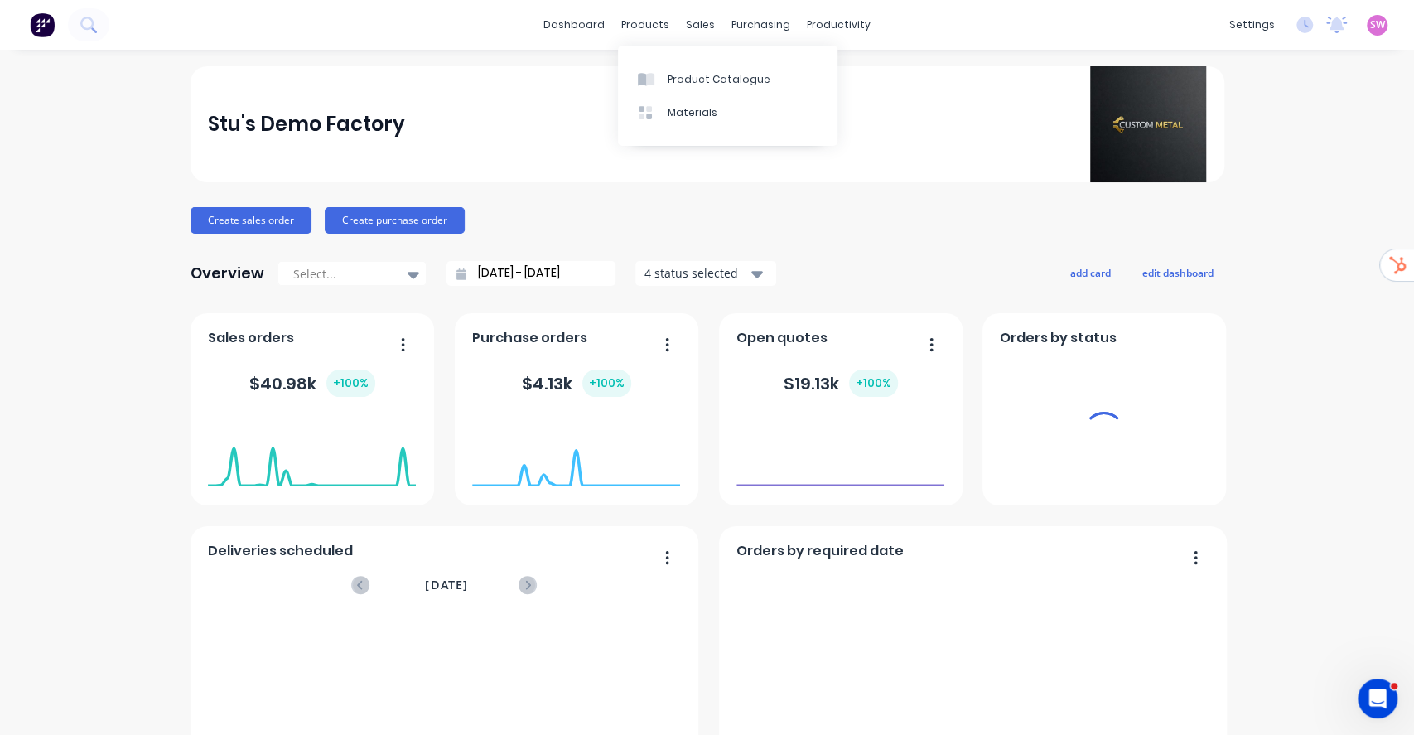
click at [1371, 17] on span "SW" at bounding box center [1378, 24] width 15 height 15
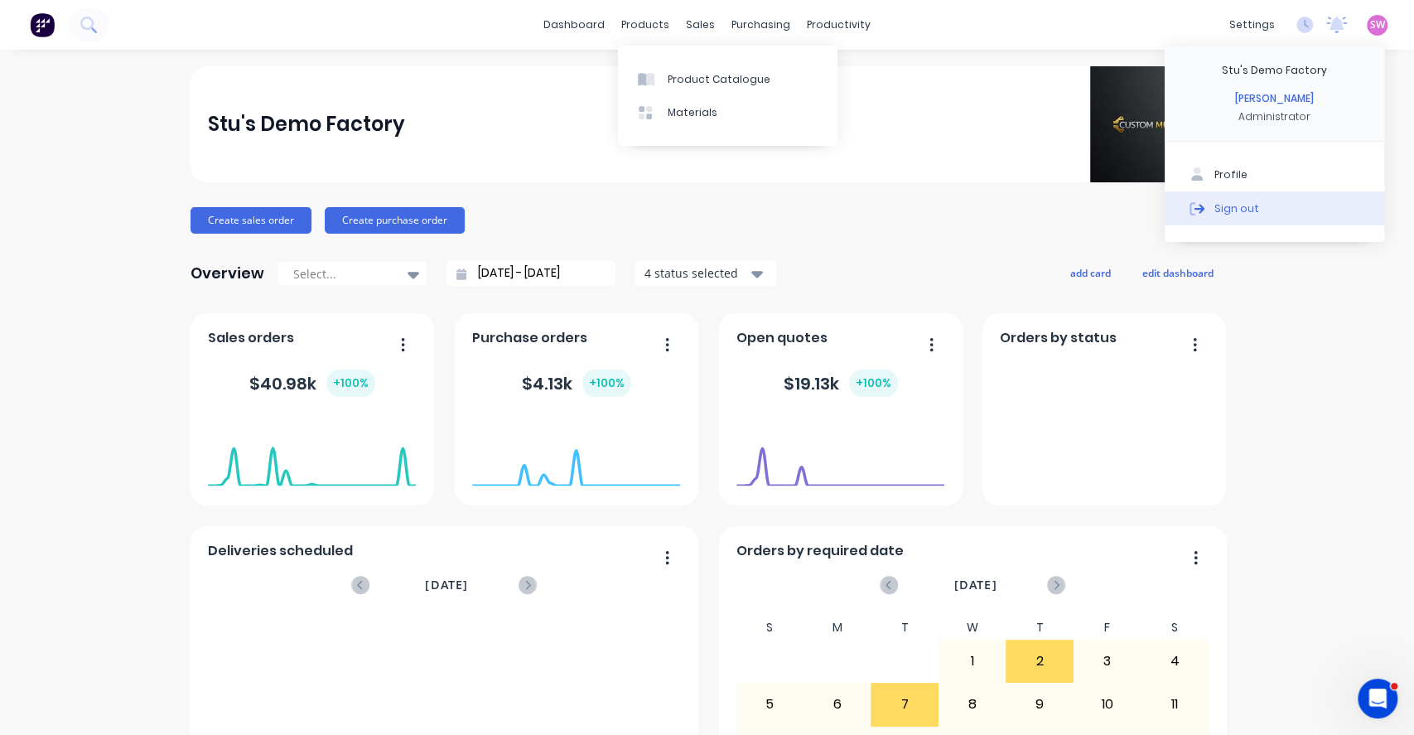
click at [1215, 207] on div "Sign out" at bounding box center [1237, 208] width 45 height 15
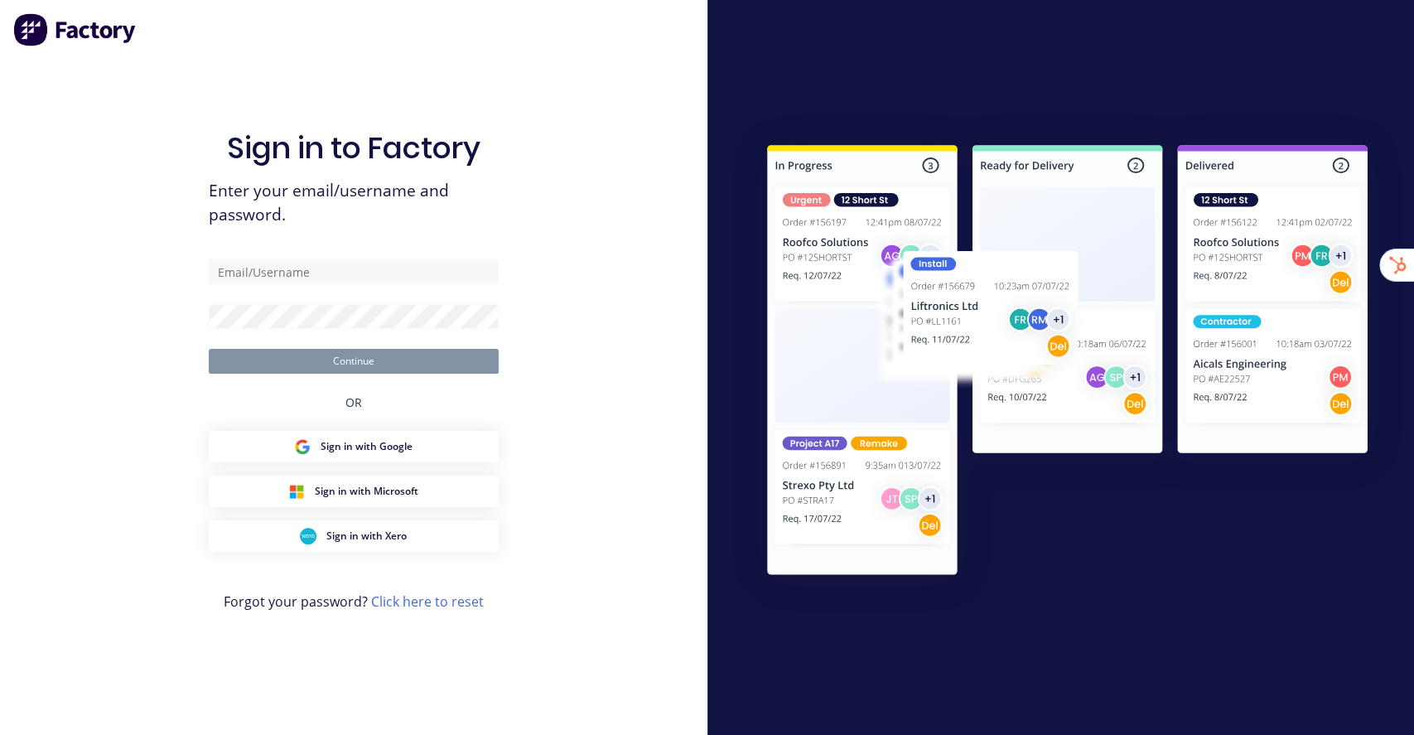
type input "[EMAIL_ADDRESS][DOMAIN_NAME]"
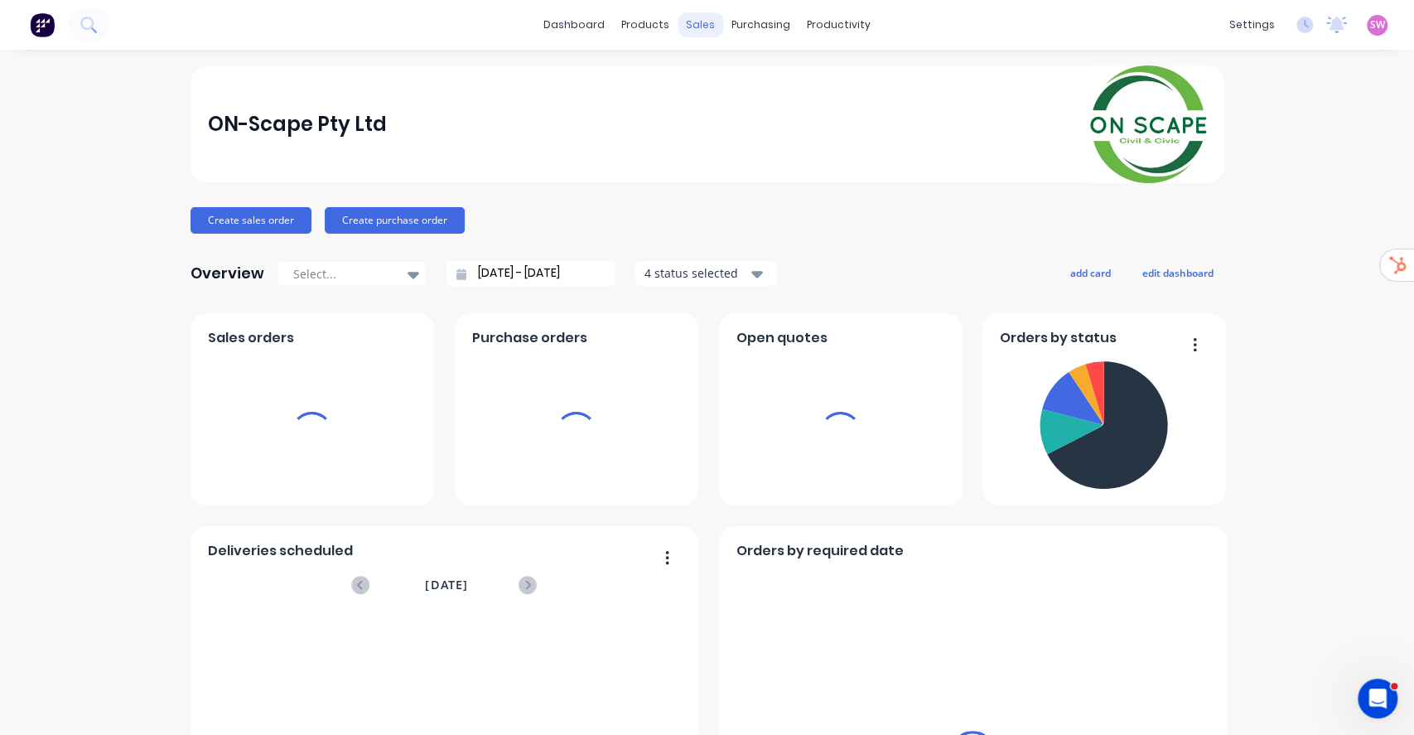
click at [693, 31] on div "sales" at bounding box center [701, 24] width 46 height 25
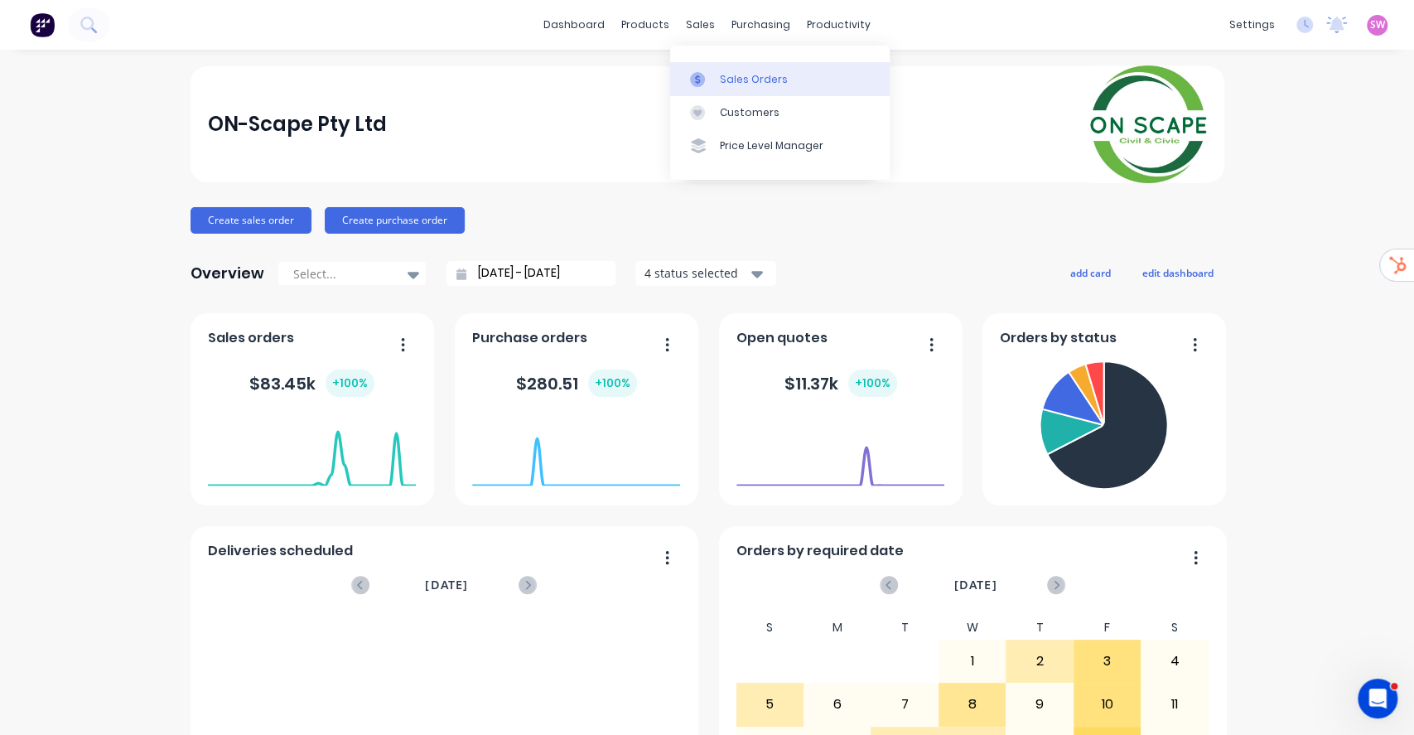
click at [714, 69] on link "Sales Orders" at bounding box center [780, 78] width 220 height 33
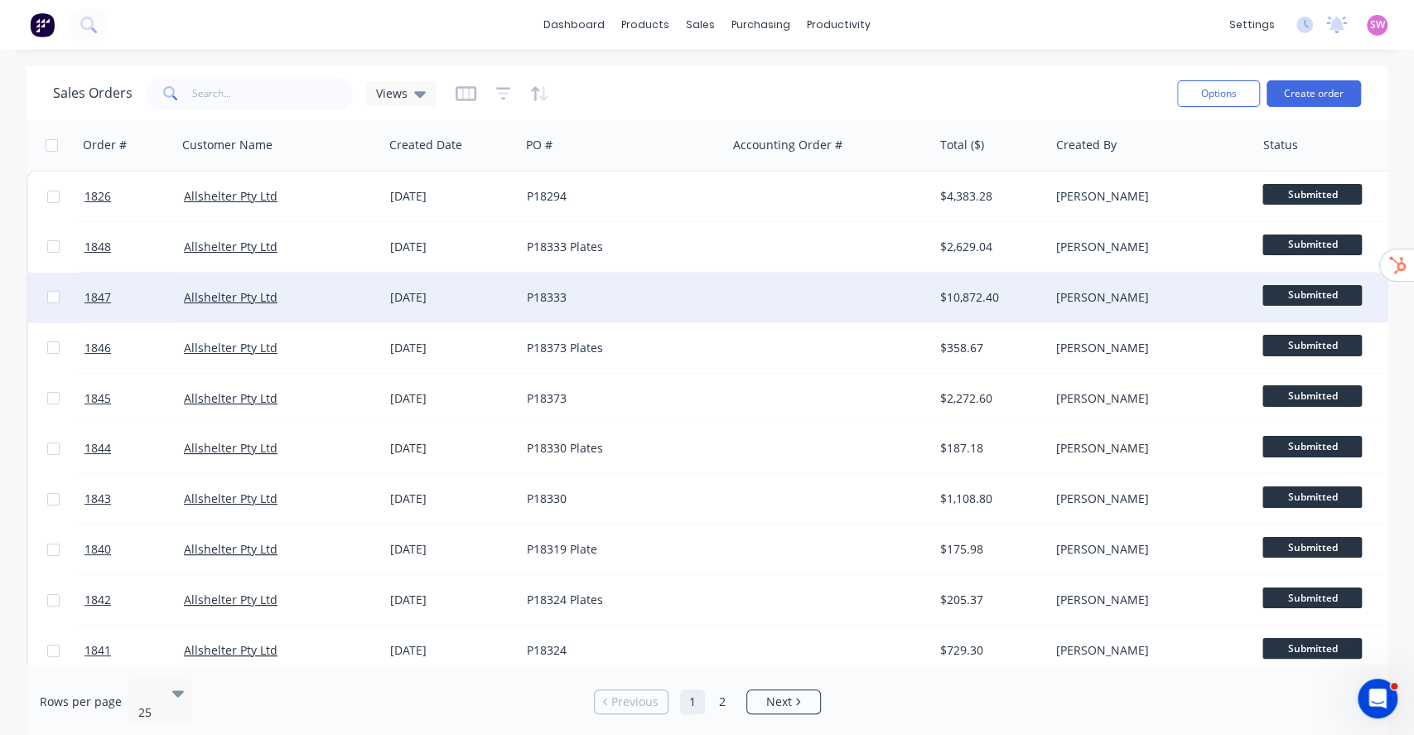
click at [851, 297] on div at bounding box center [831, 298] width 206 height 50
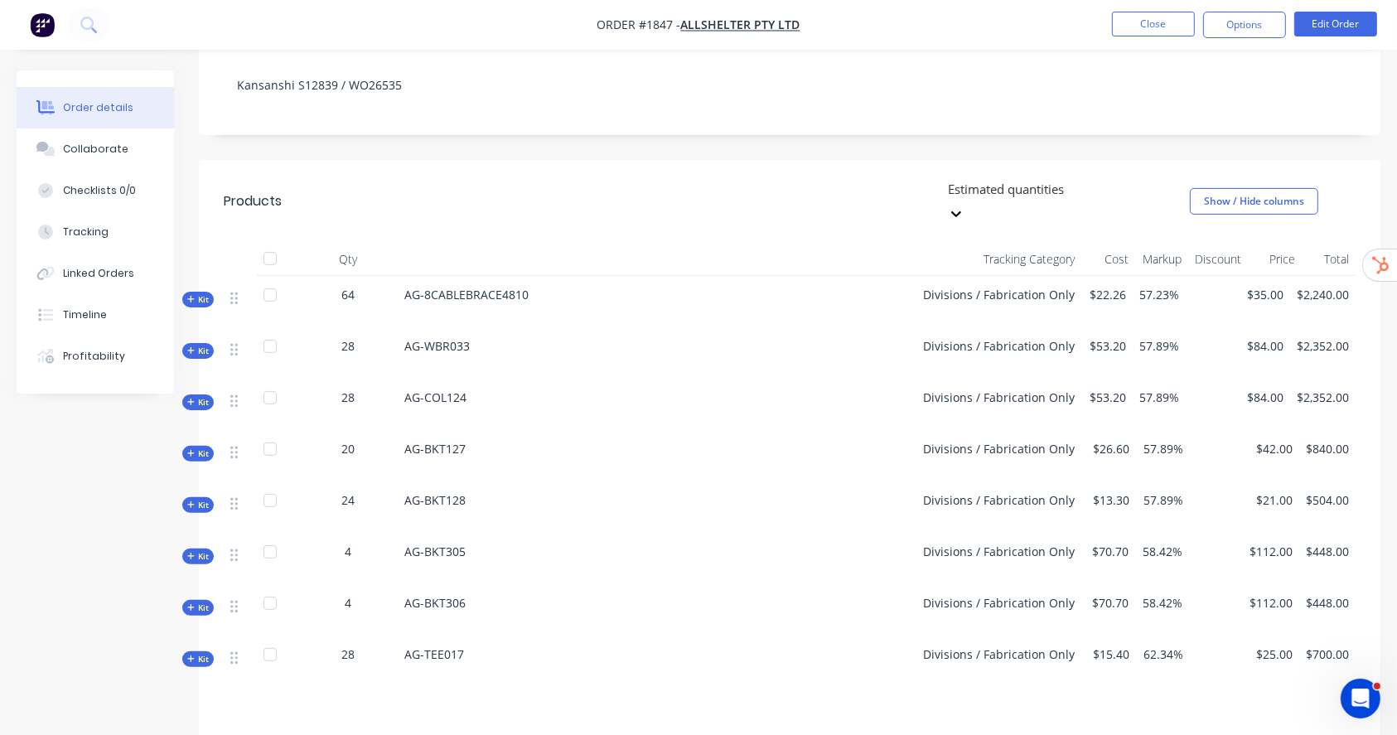
scroll to position [326, 0]
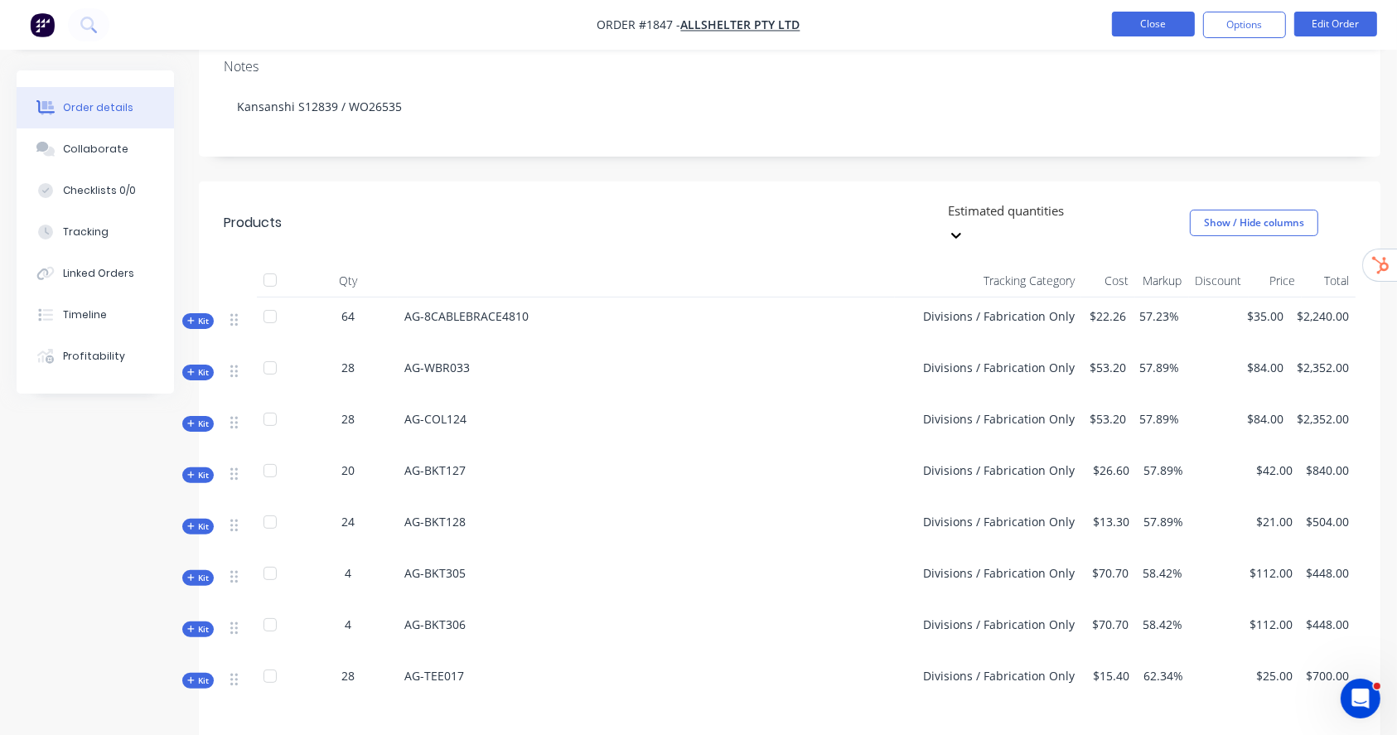
click at [1141, 36] on button "Close" at bounding box center [1153, 24] width 83 height 25
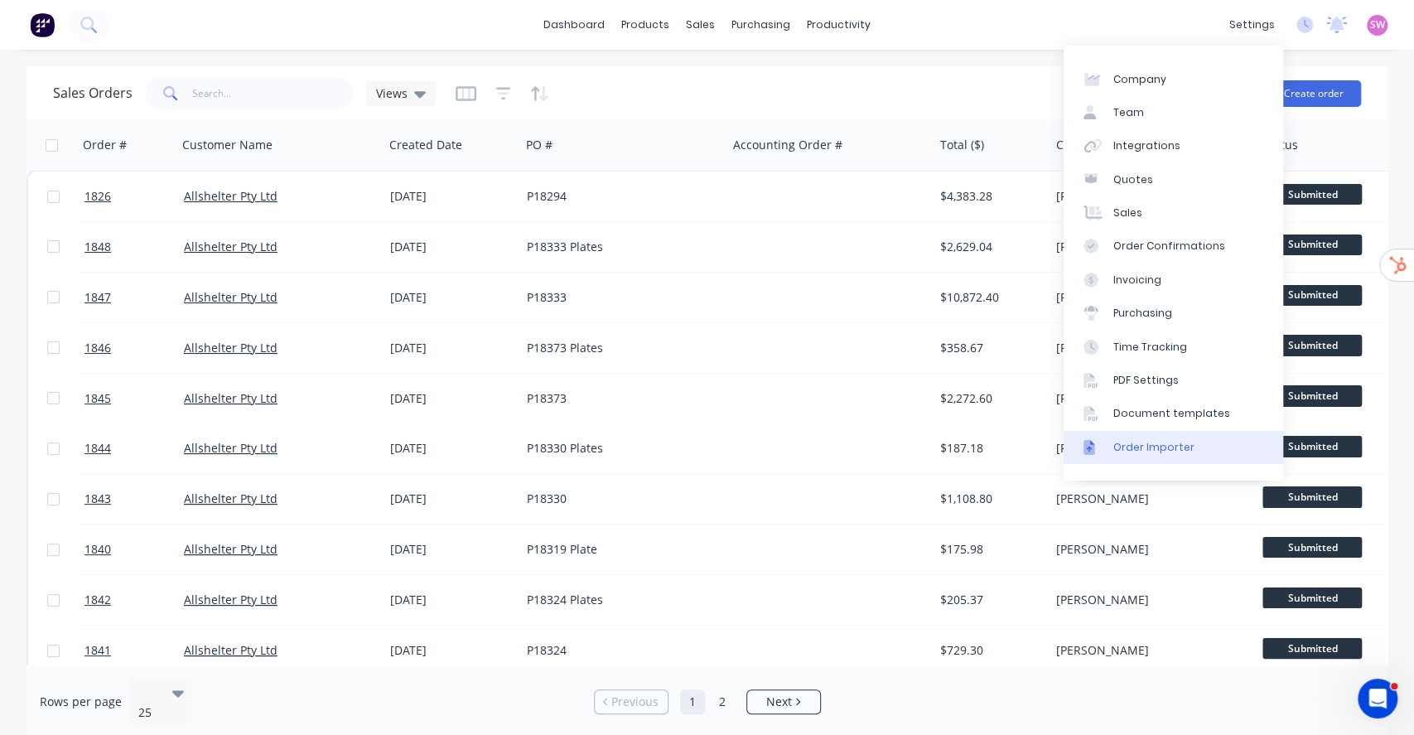
click at [1154, 440] on div "Order Importer" at bounding box center [1154, 447] width 81 height 15
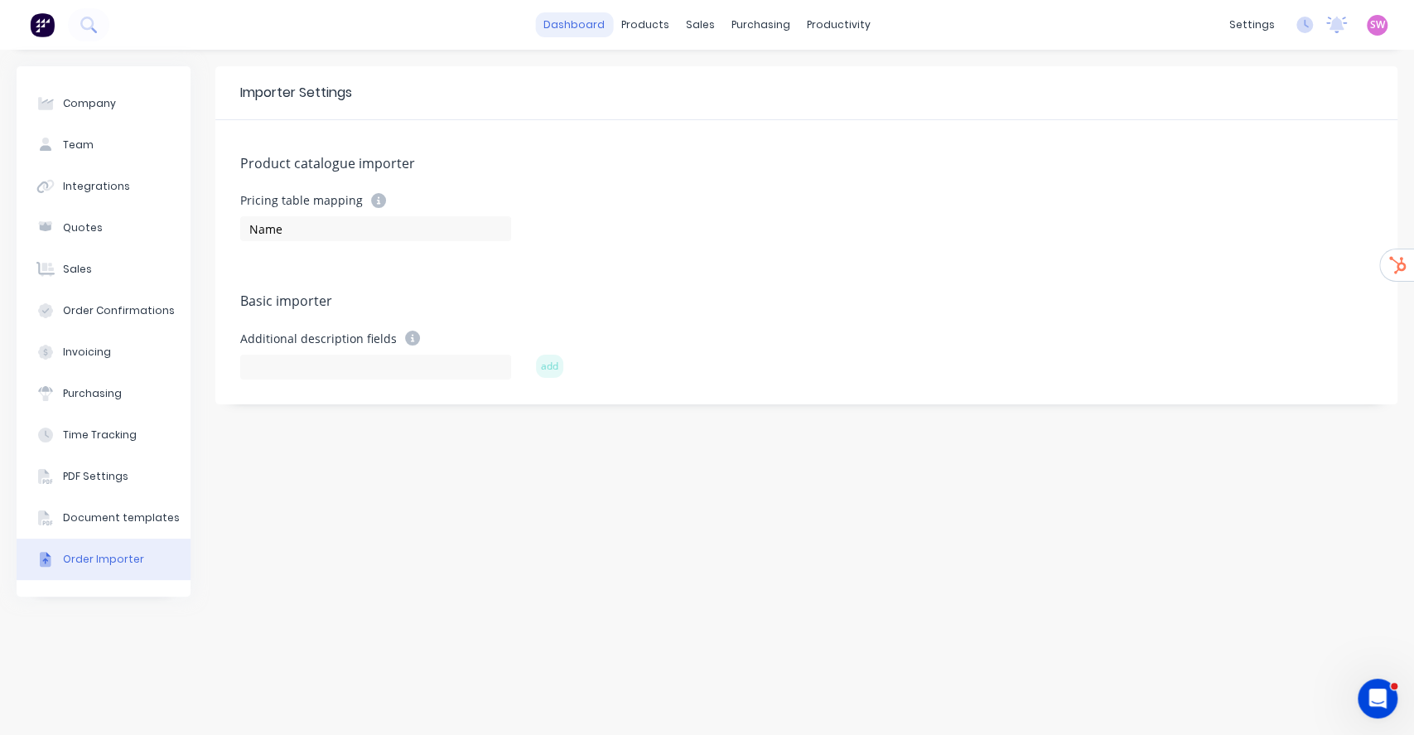
click at [602, 20] on link "dashboard" at bounding box center [574, 24] width 78 height 25
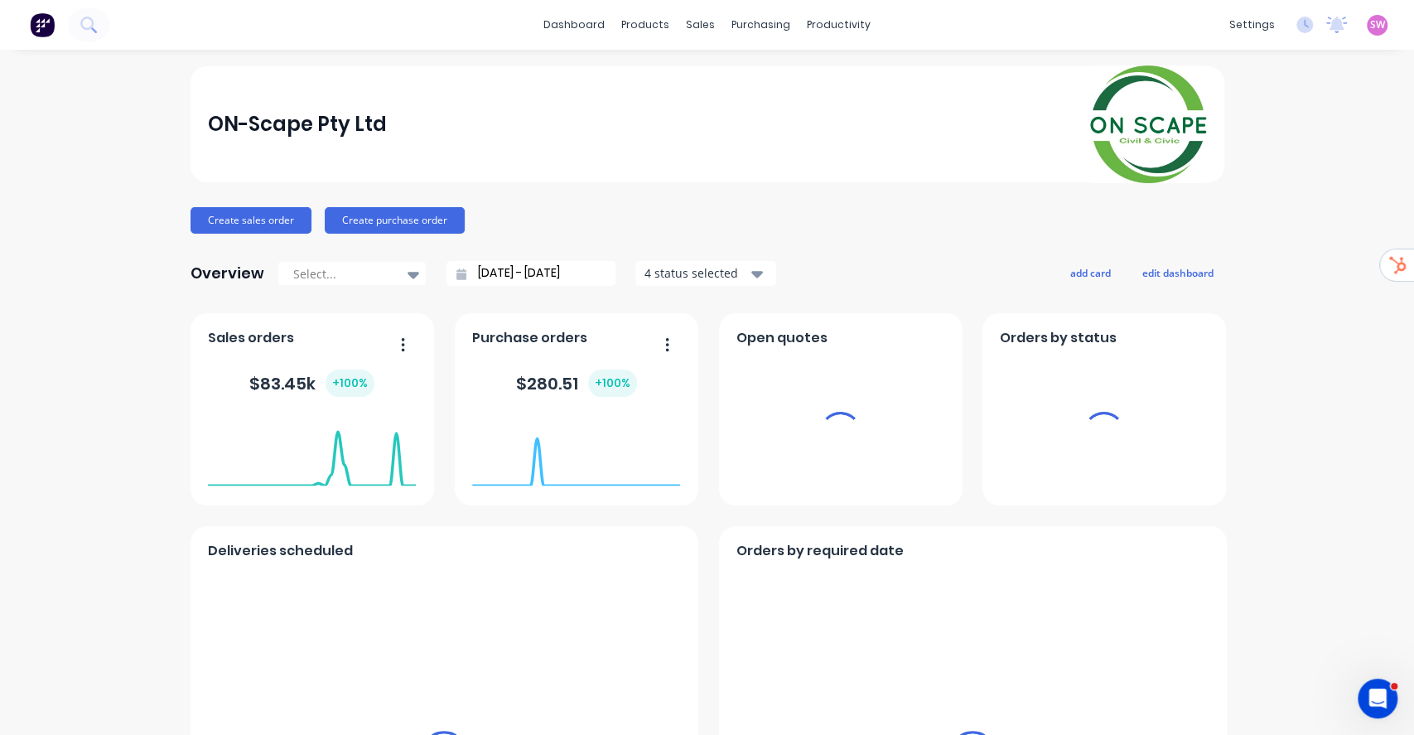
click at [1371, 23] on span "SW" at bounding box center [1378, 24] width 15 height 15
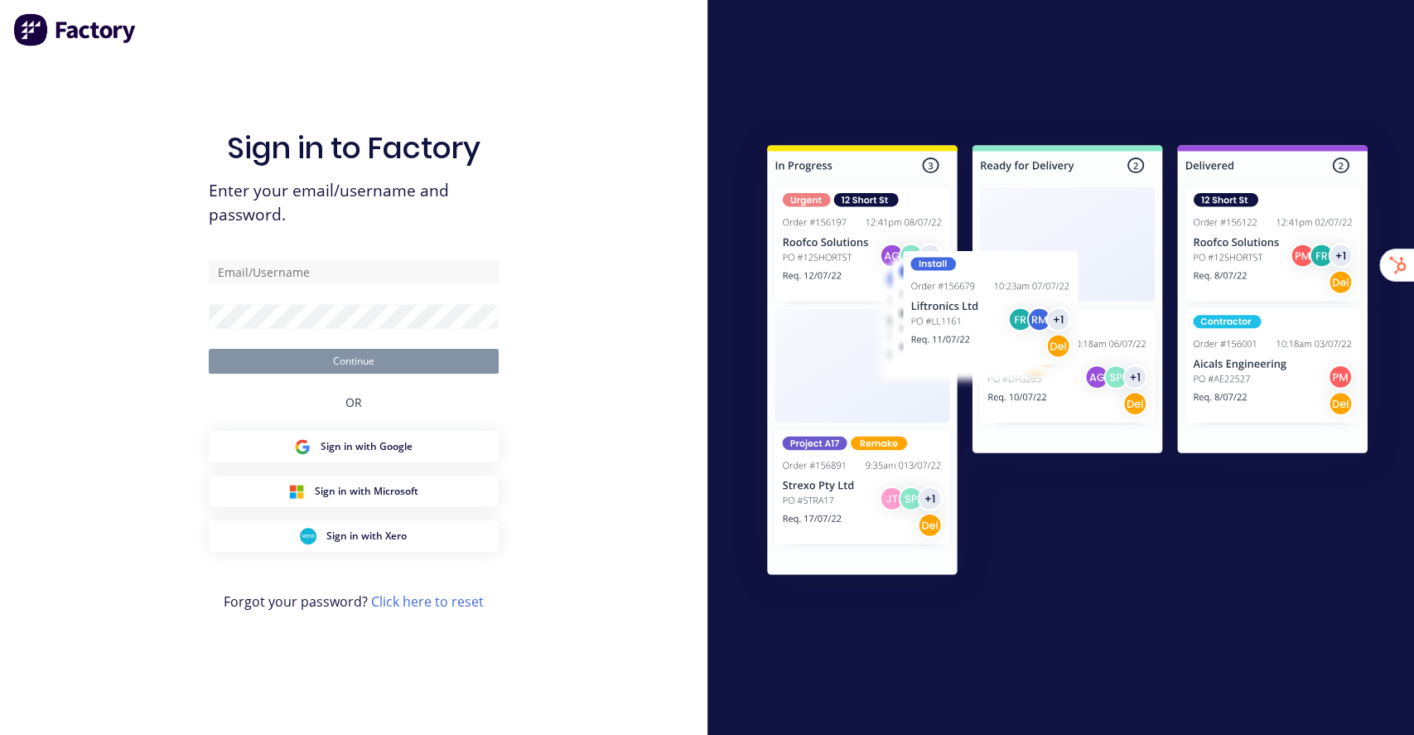
type input "[EMAIL_ADDRESS][DOMAIN_NAME]"
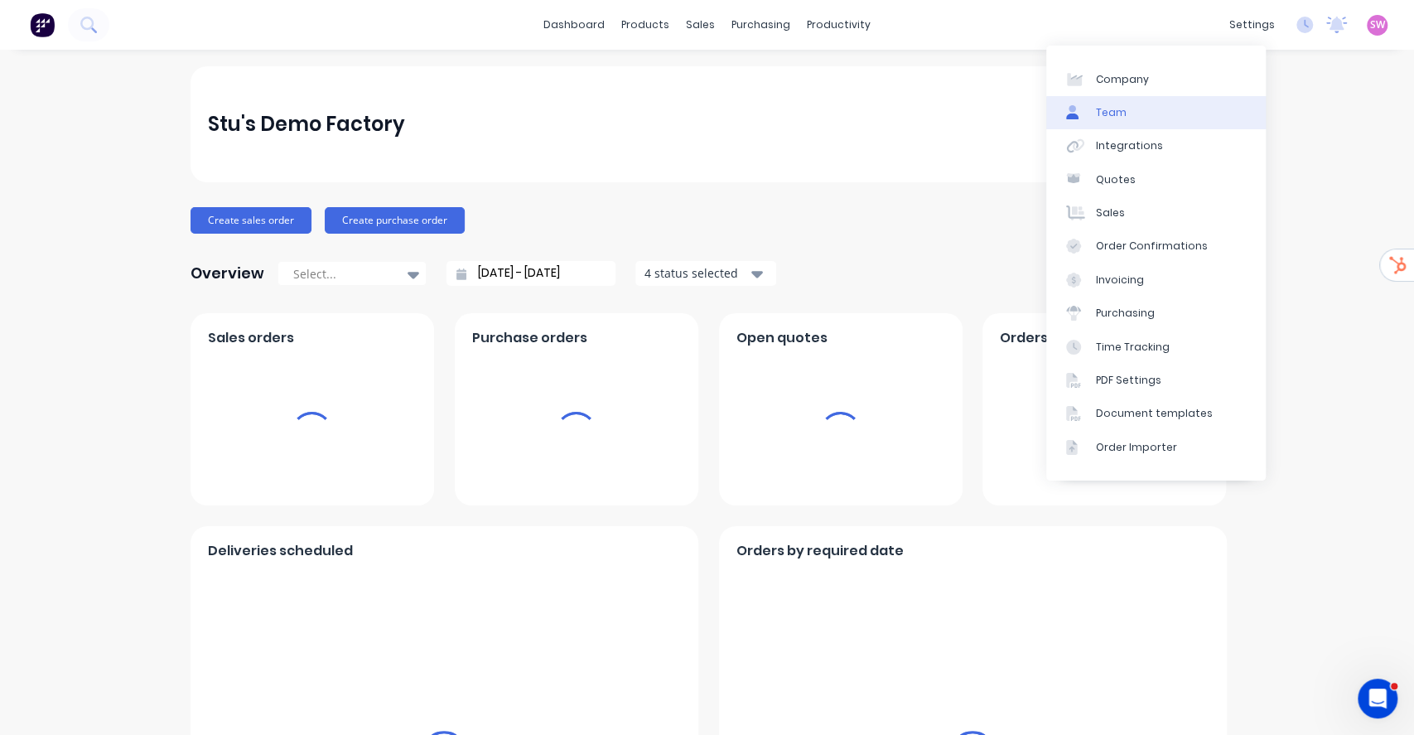
drag, startPoint x: 1231, startPoint y: 24, endPoint x: 1138, endPoint y: 98, distance: 118.5
click at [1230, 24] on div "settings" at bounding box center [1252, 24] width 62 height 25
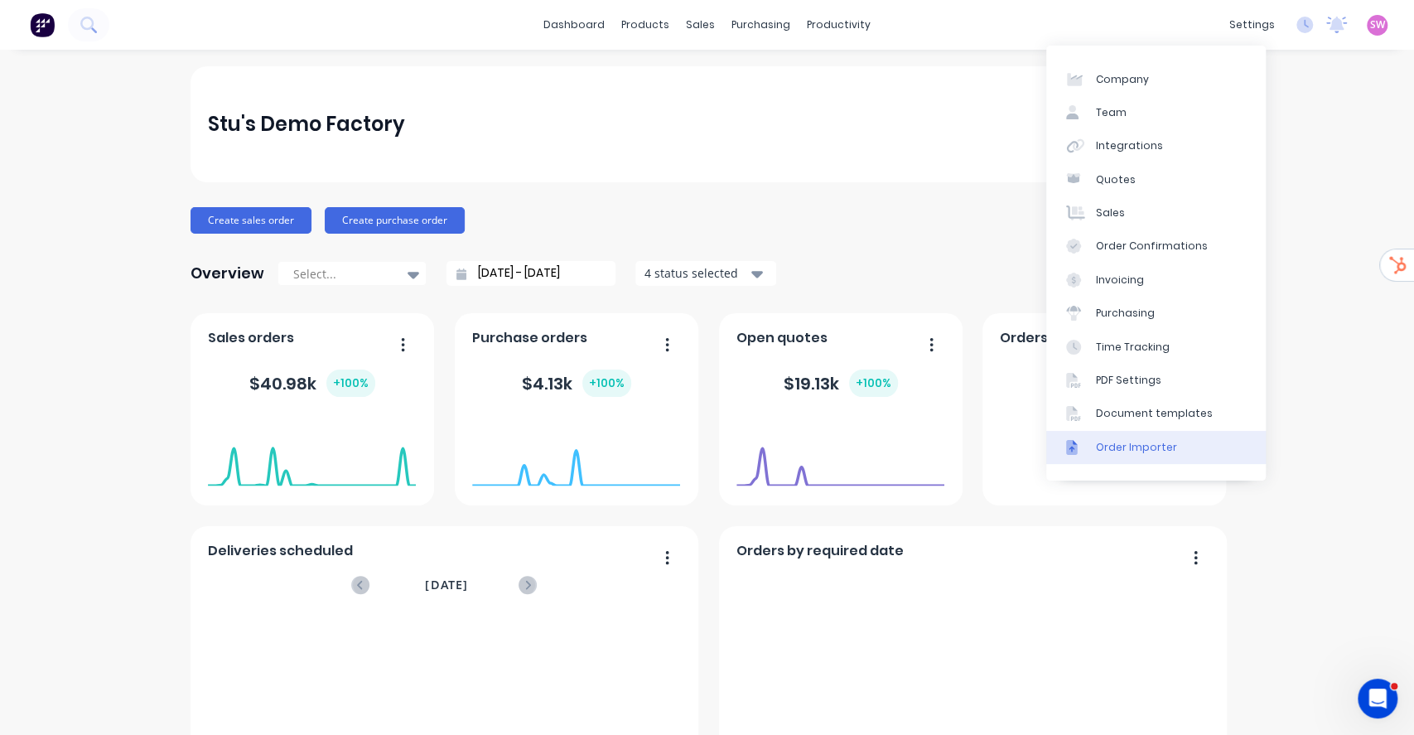
click at [1159, 448] on div "Order Importer" at bounding box center [1136, 447] width 81 height 15
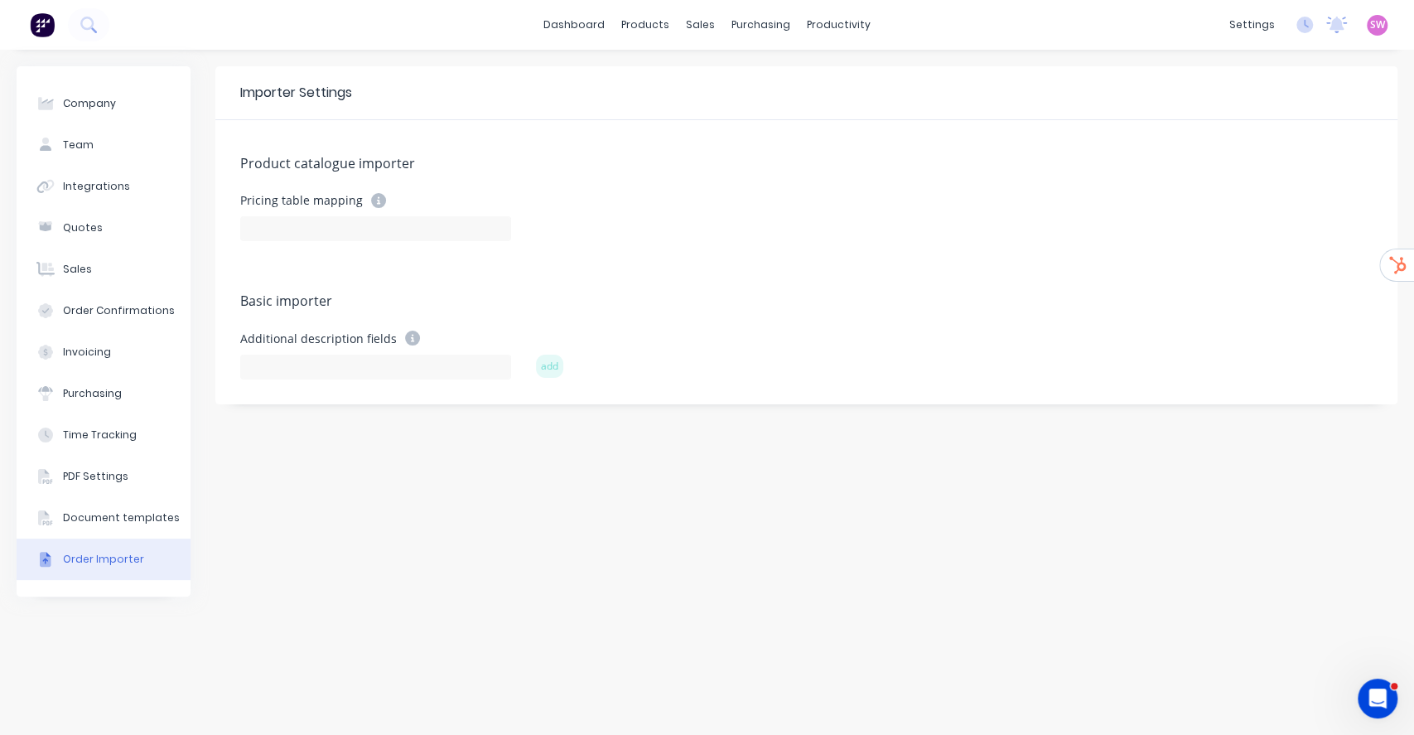
type input "STOCK CODE"
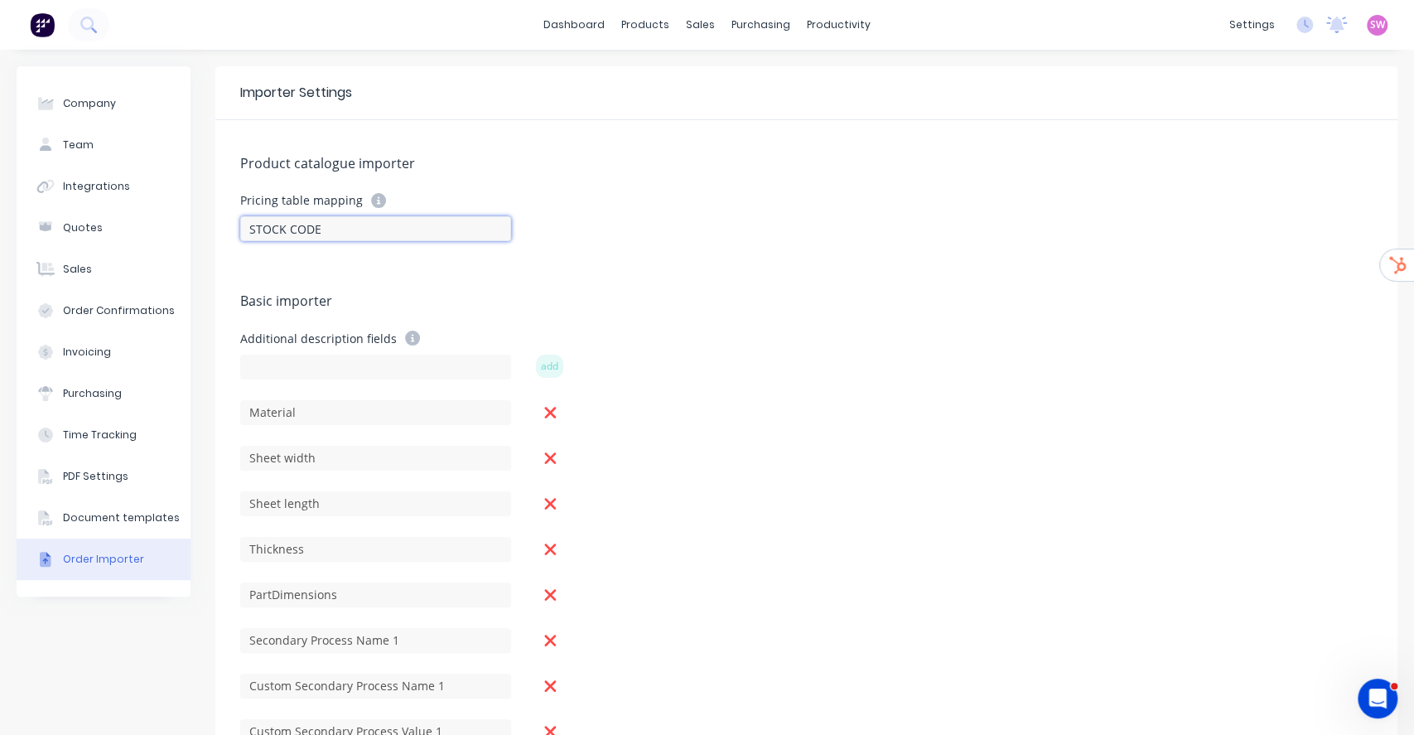
click at [322, 225] on input "STOCK CODE" at bounding box center [375, 228] width 271 height 25
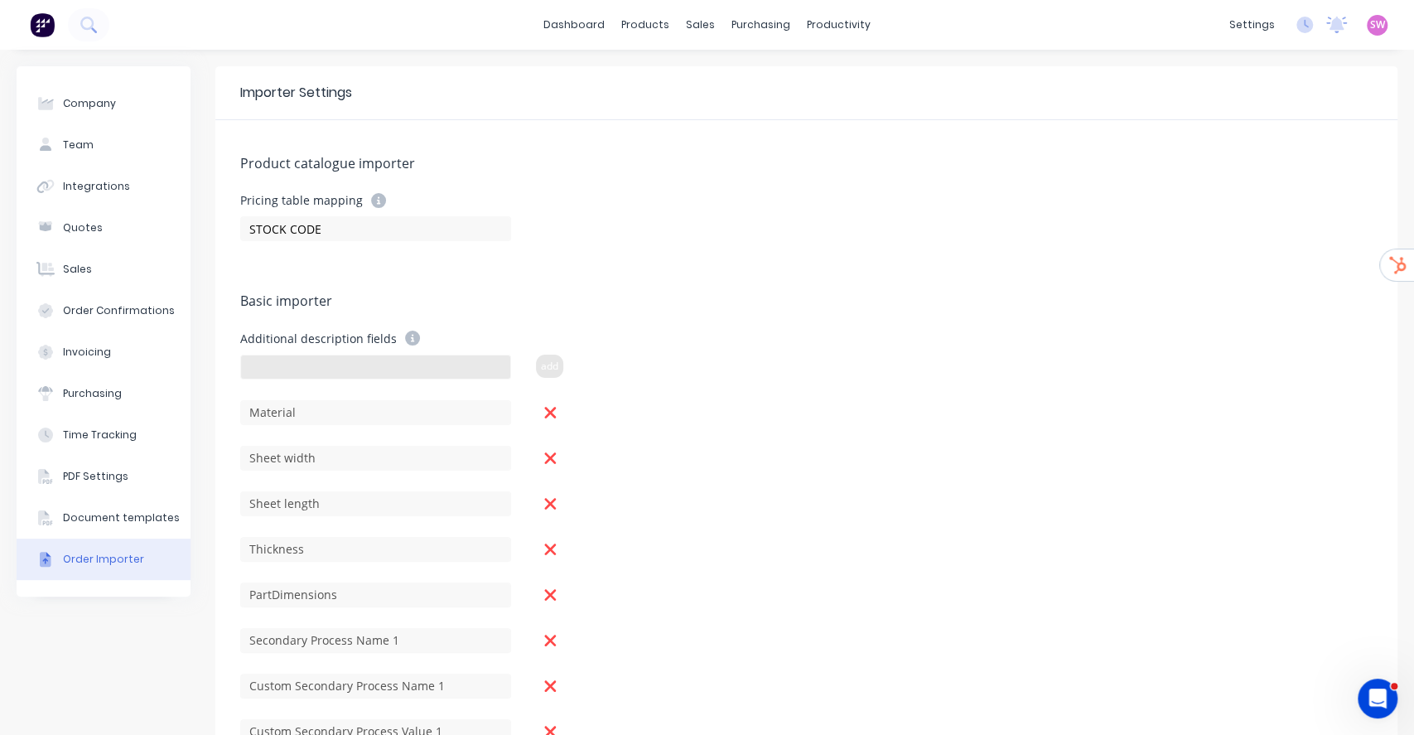
click at [752, 254] on form "Pricing table mapping STOCK CODE" at bounding box center [806, 233] width 1133 height 81
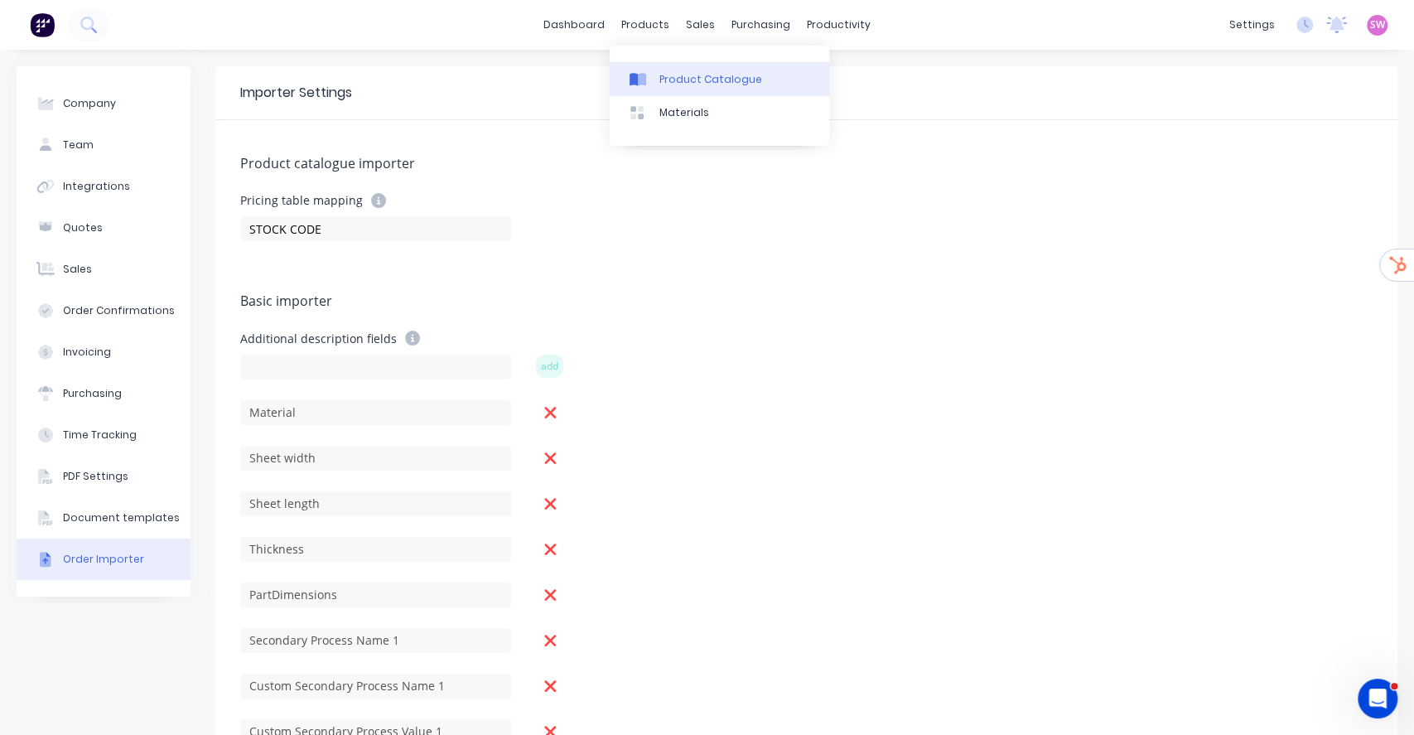
click at [668, 68] on link "Product Catalogue" at bounding box center [720, 78] width 220 height 33
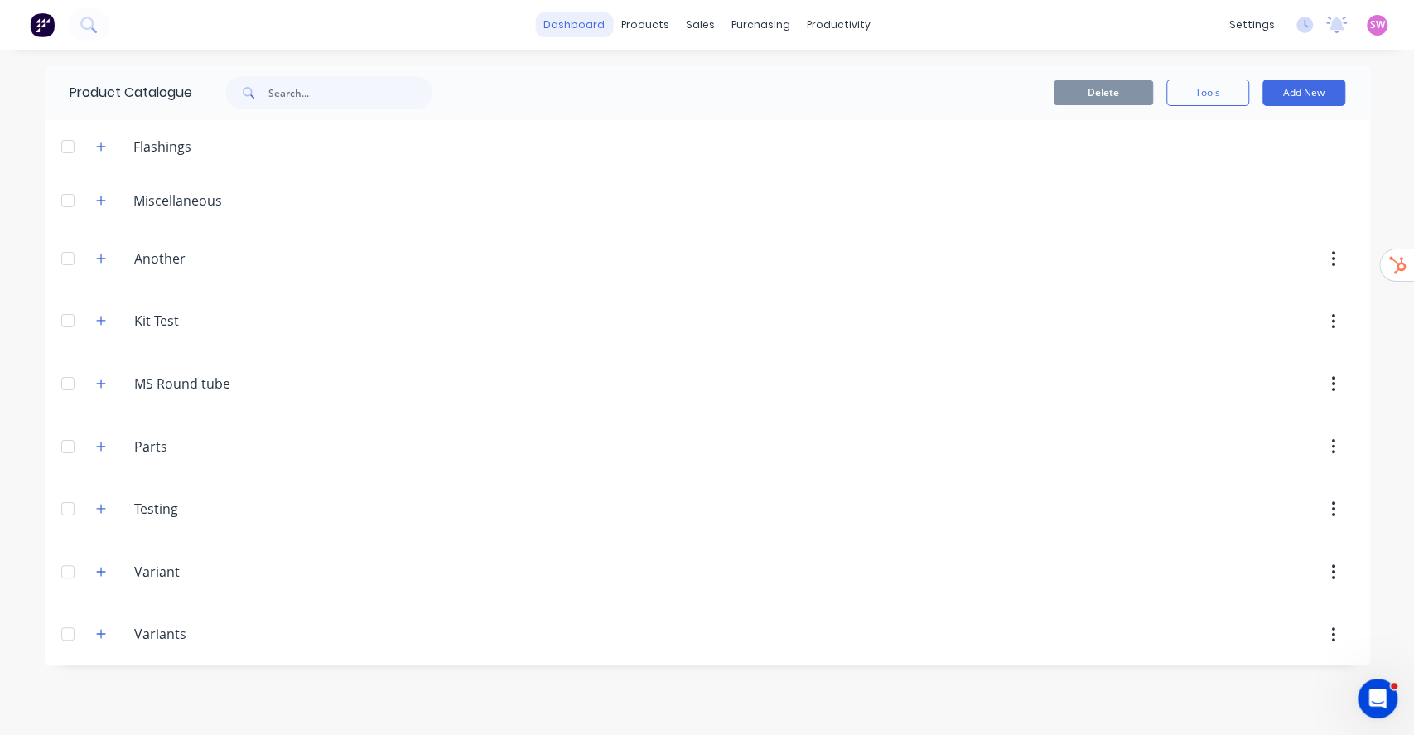
click at [579, 19] on link "dashboard" at bounding box center [574, 24] width 78 height 25
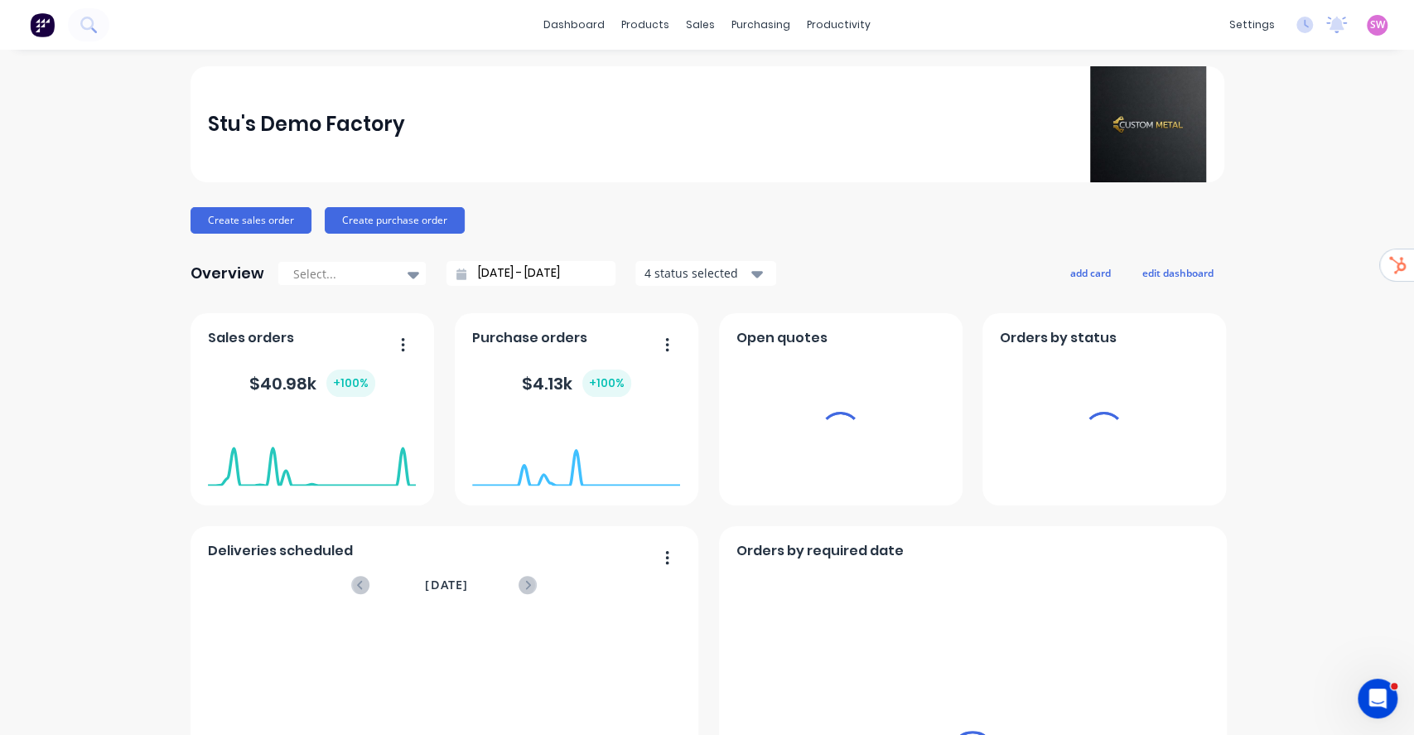
click at [1371, 23] on span "SW" at bounding box center [1378, 24] width 15 height 15
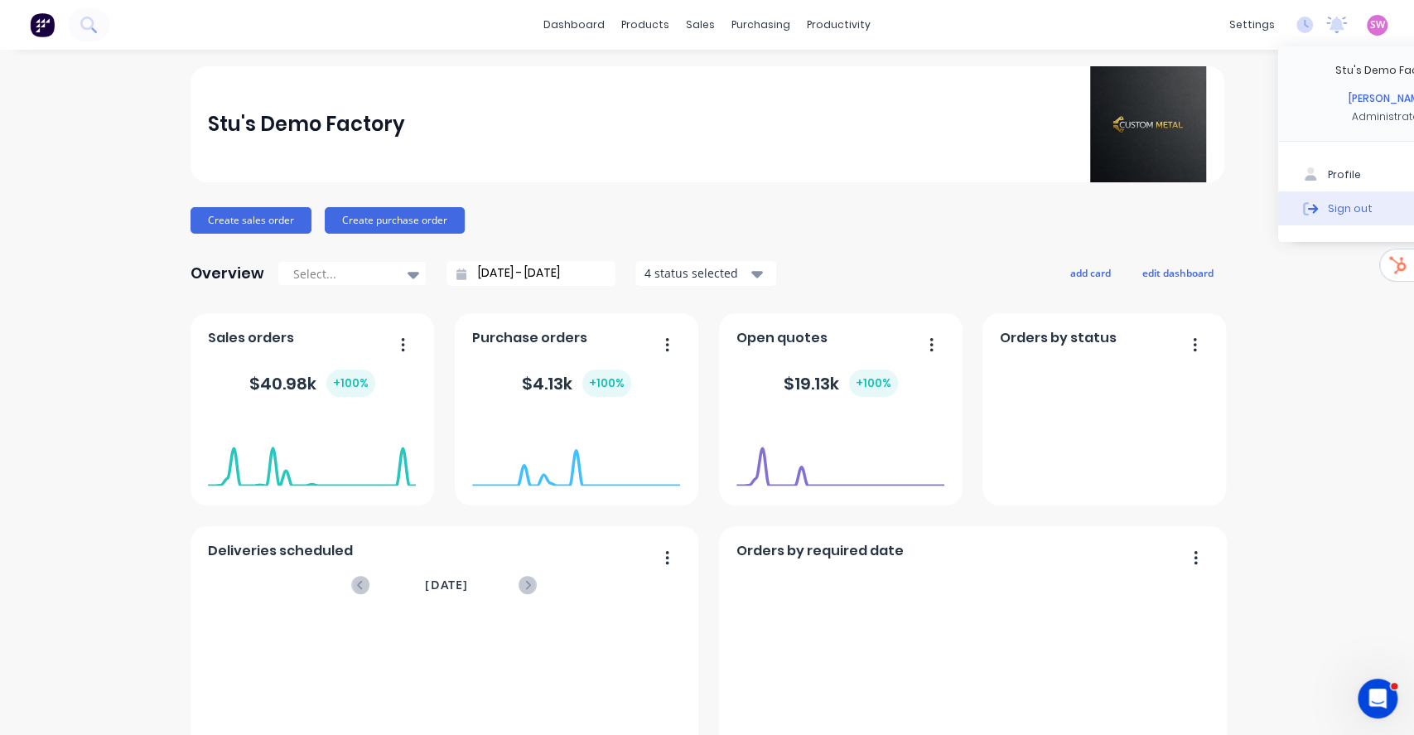
click at [1310, 208] on button "Sign out" at bounding box center [1389, 207] width 220 height 33
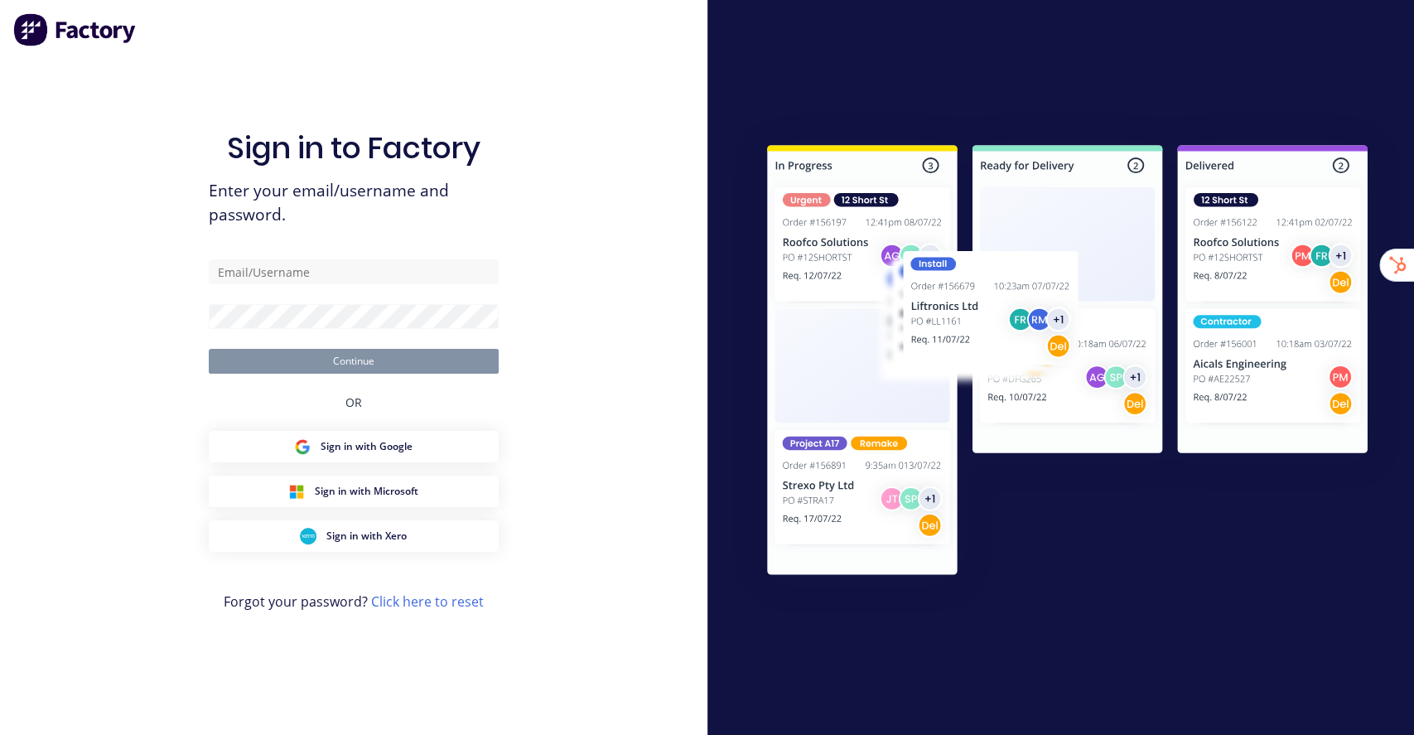
type input "[EMAIL_ADDRESS][DOMAIN_NAME]"
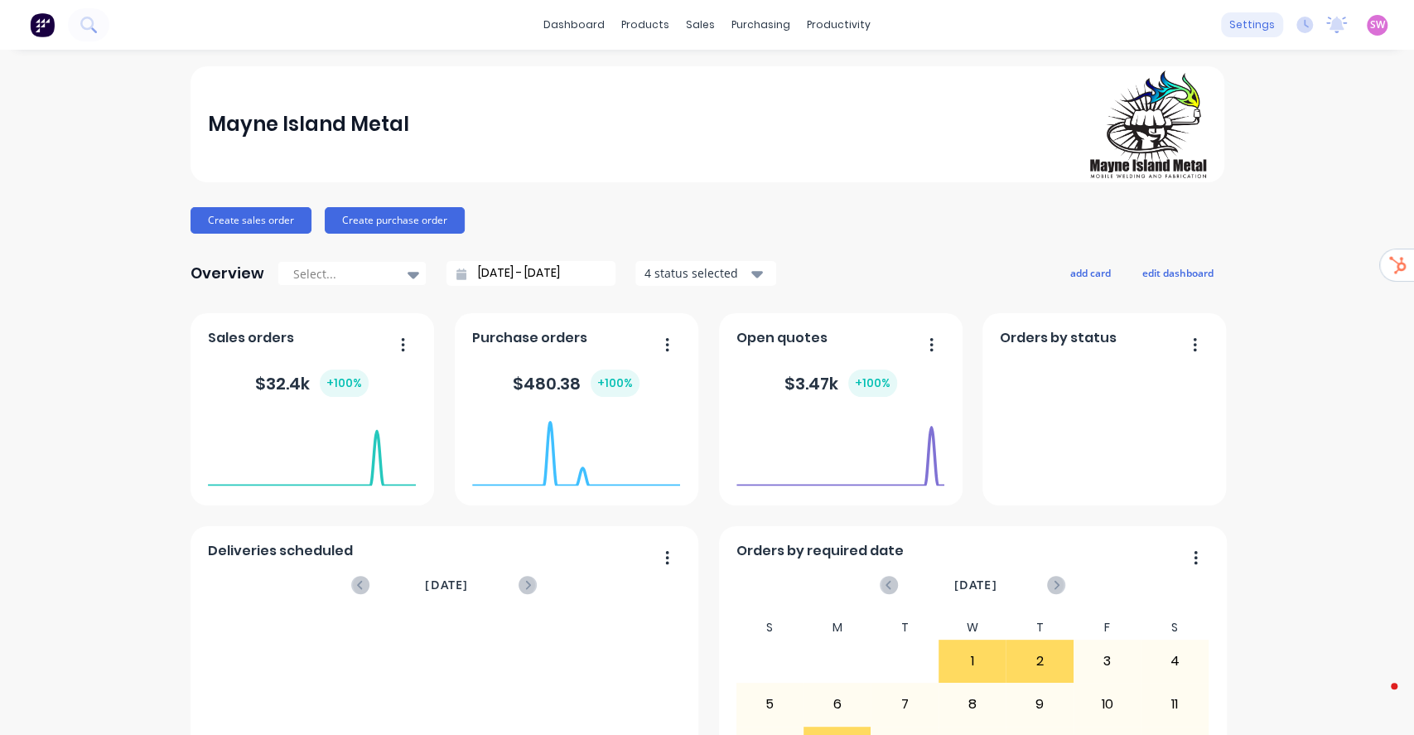
click at [1221, 30] on div "settings" at bounding box center [1252, 24] width 62 height 25
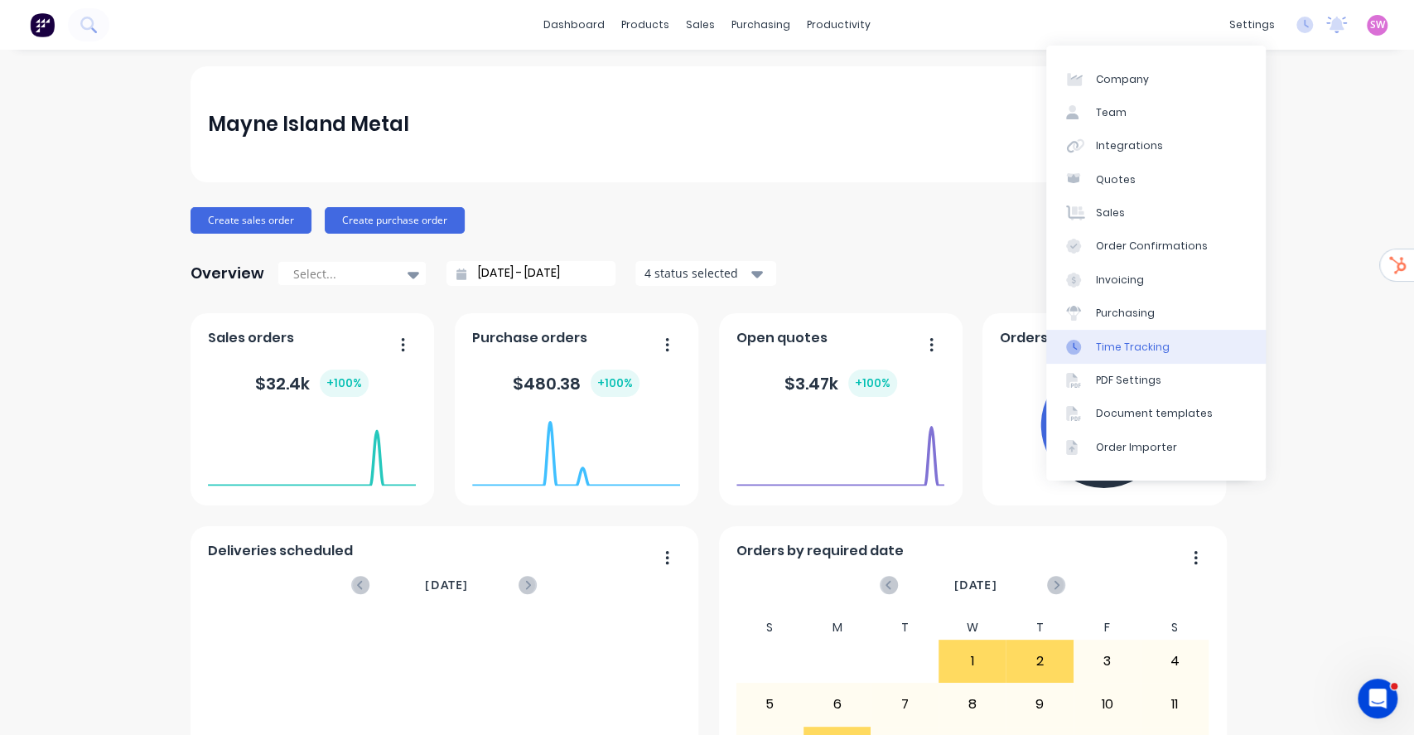
click at [1148, 352] on div "Time Tracking" at bounding box center [1133, 347] width 74 height 15
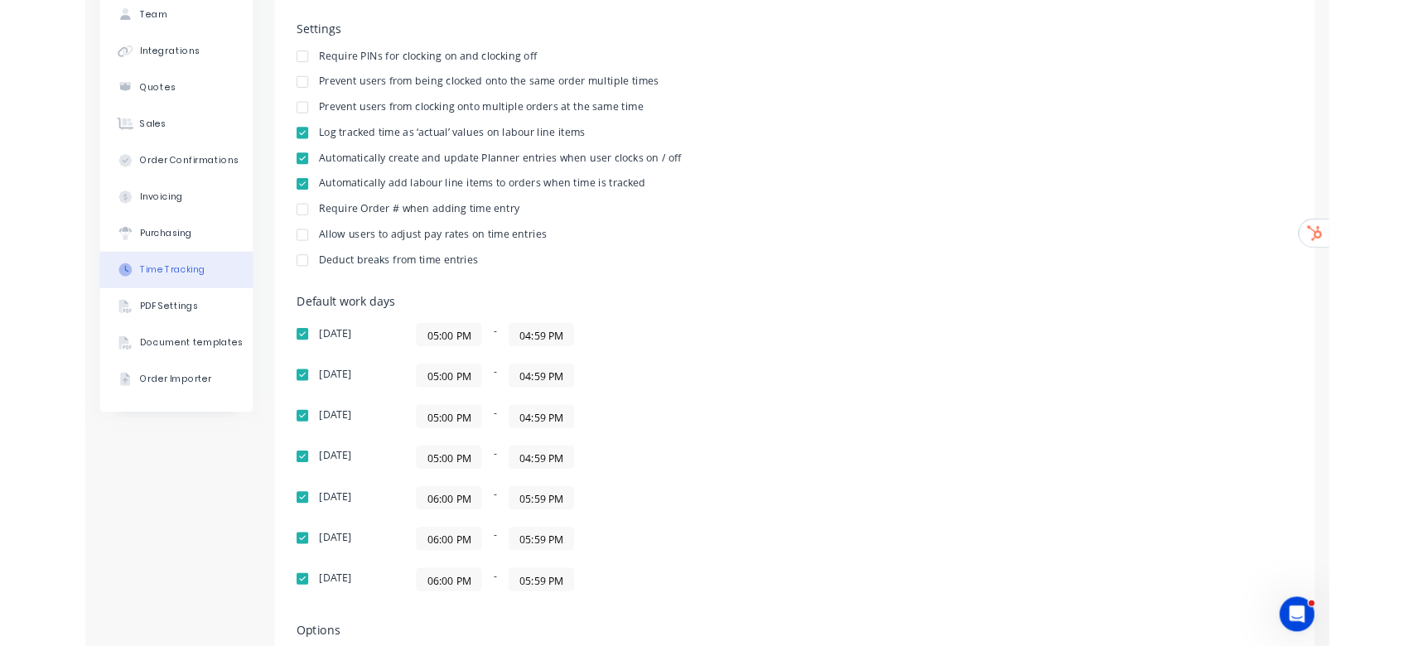
scroll to position [220, 0]
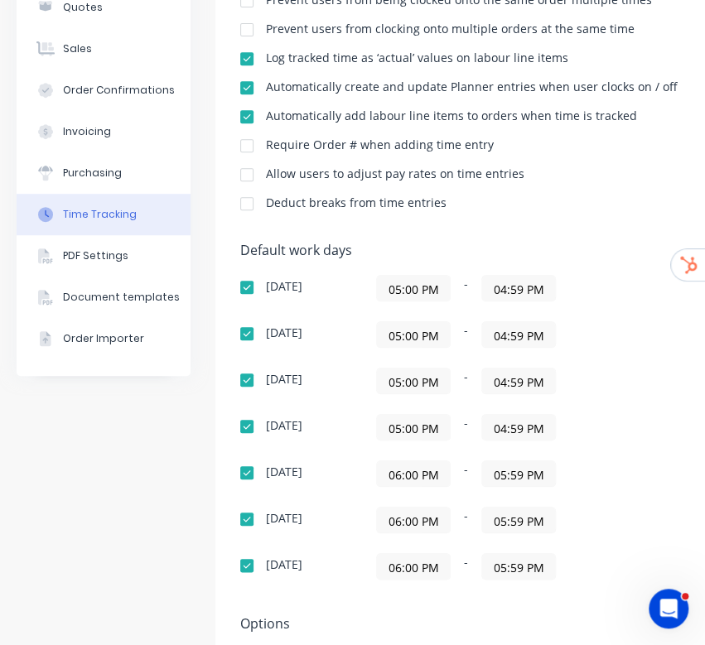
click at [590, 164] on div "Settings Require PINs for clocking on and clocking off Prevent users from being…" at bounding box center [691, 79] width 903 height 293
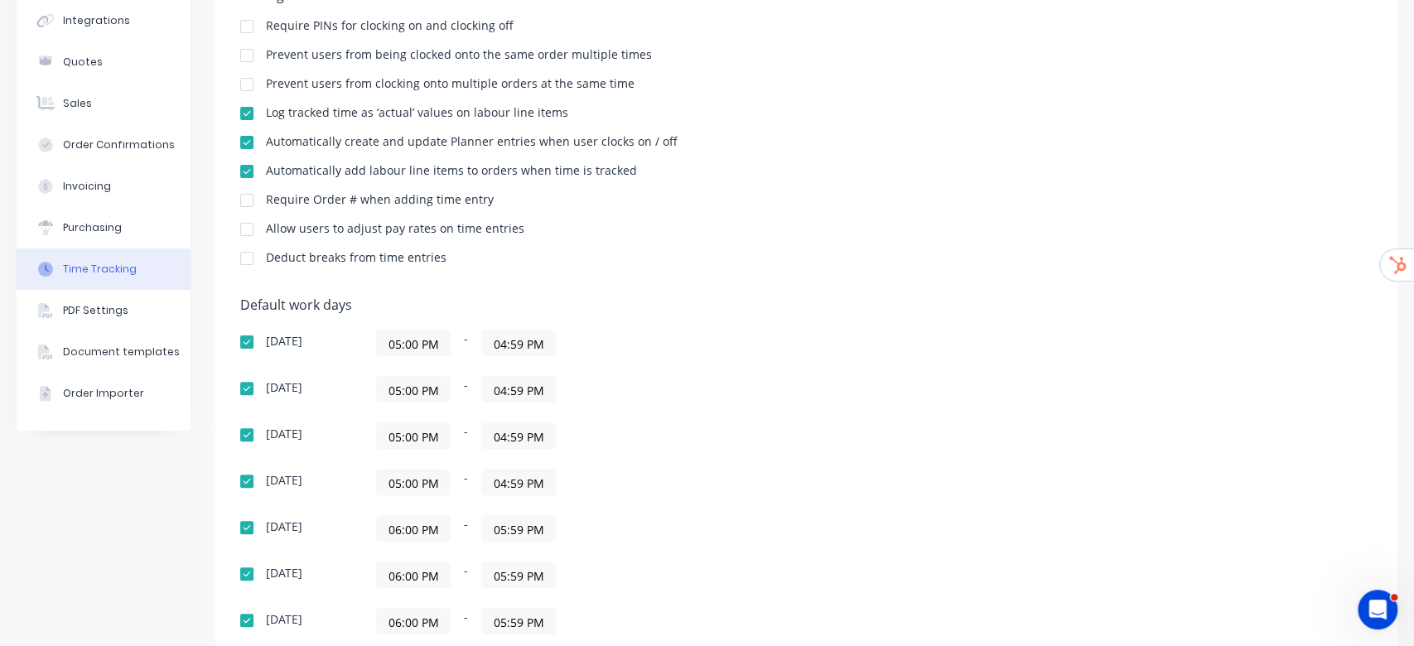
scroll to position [0, 0]
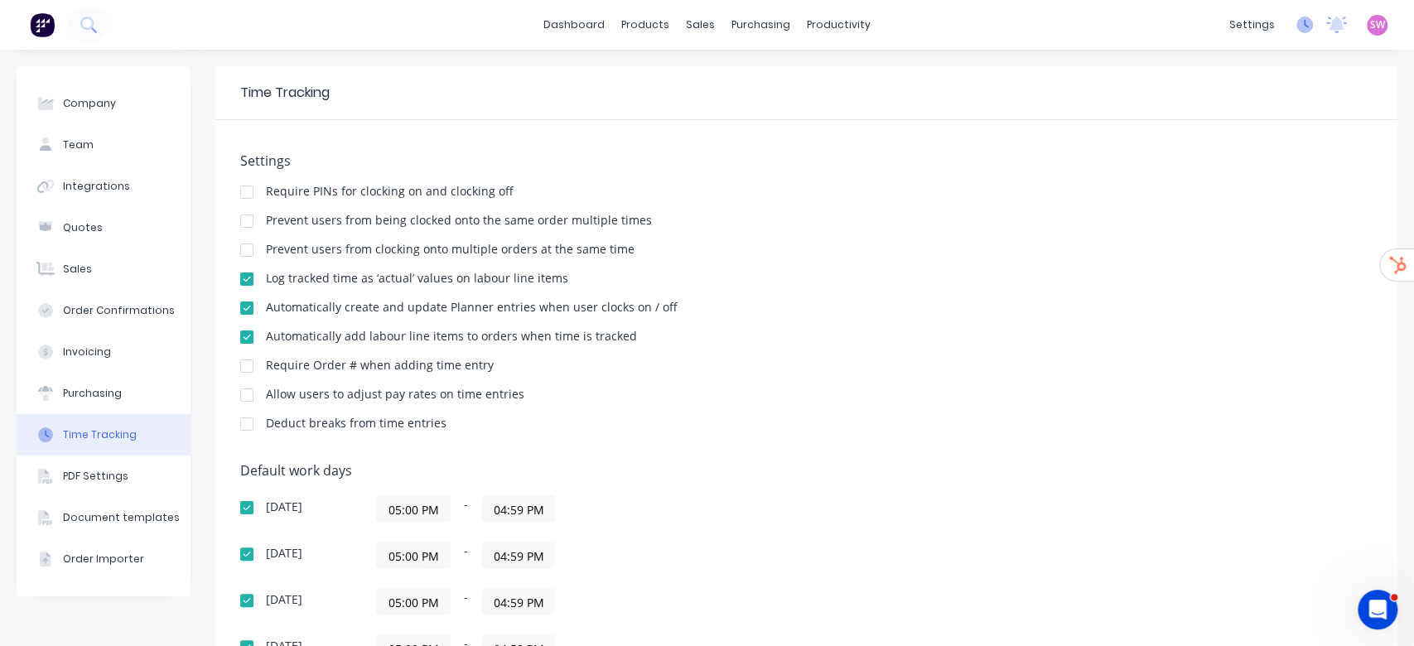
click at [1297, 31] on icon at bounding box center [1305, 25] width 17 height 17
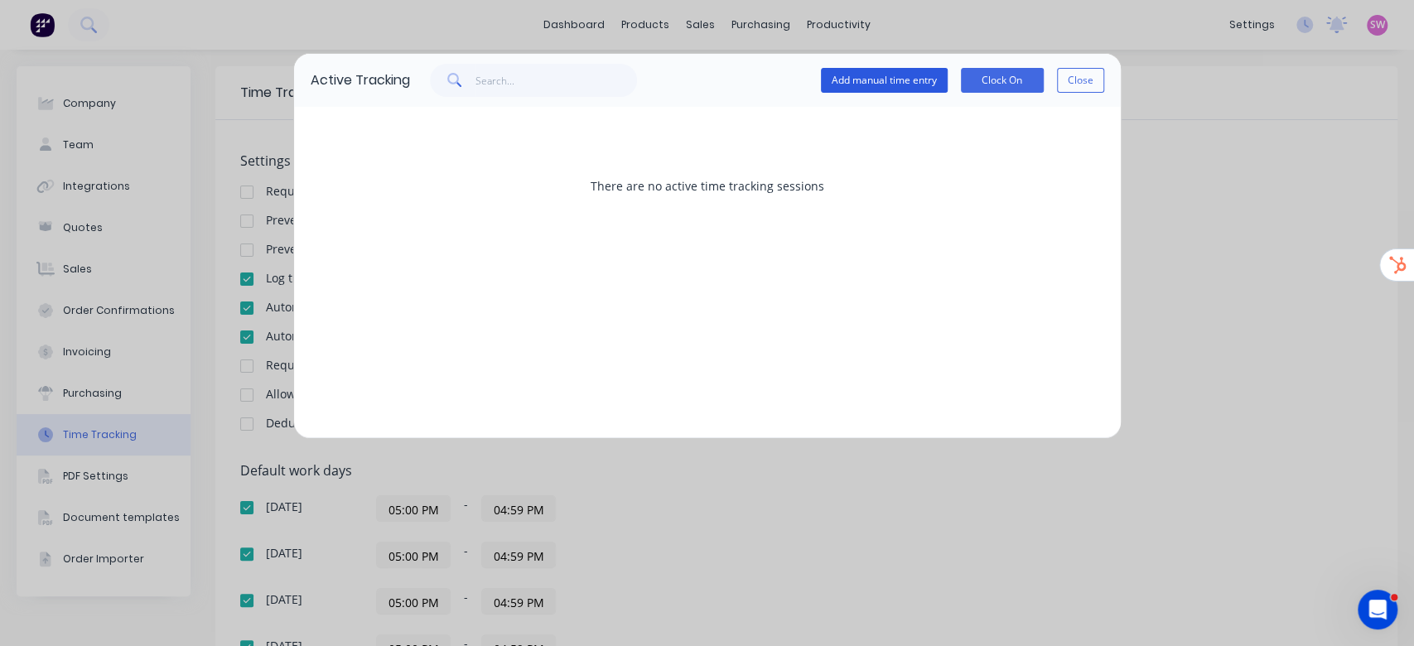
click at [927, 76] on button "Add manual time entry" at bounding box center [884, 80] width 127 height 25
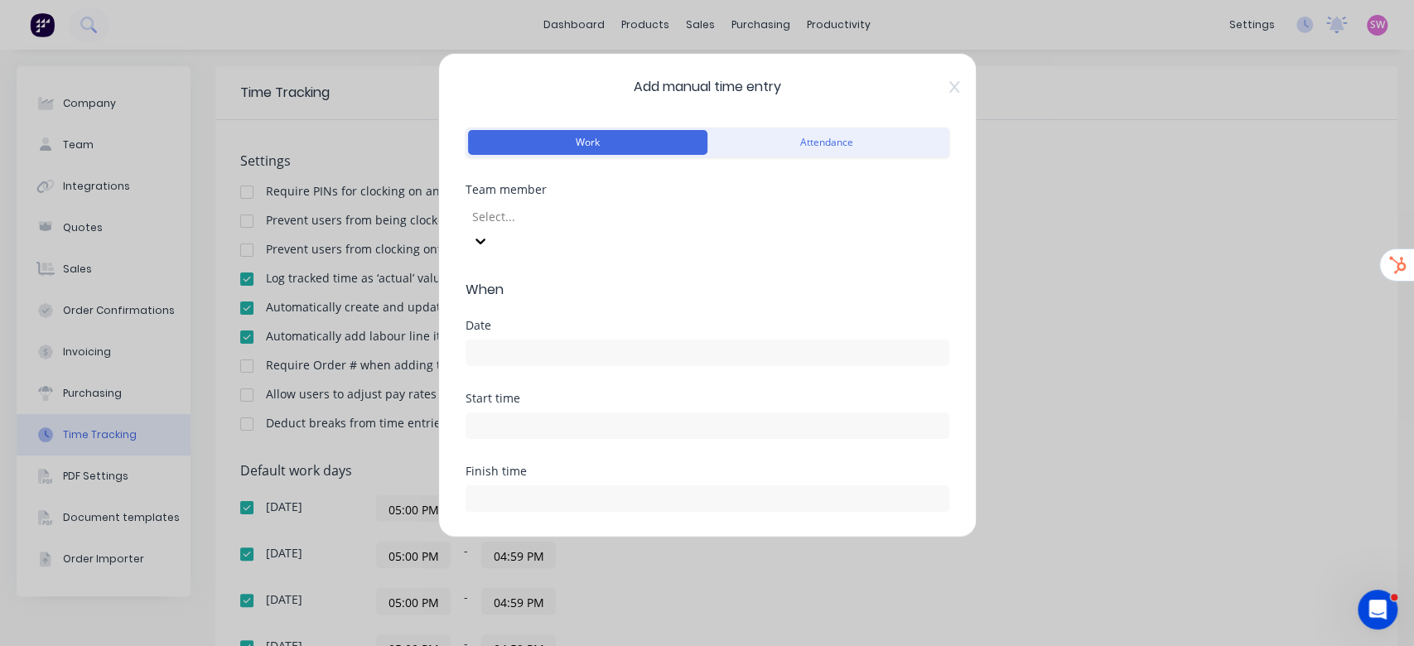
click at [630, 215] on div at bounding box center [590, 216] width 239 height 21
click at [590, 646] on div "[PERSON_NAME]" at bounding box center [707, 654] width 1414 height 17
click at [525, 341] on input at bounding box center [708, 353] width 482 height 25
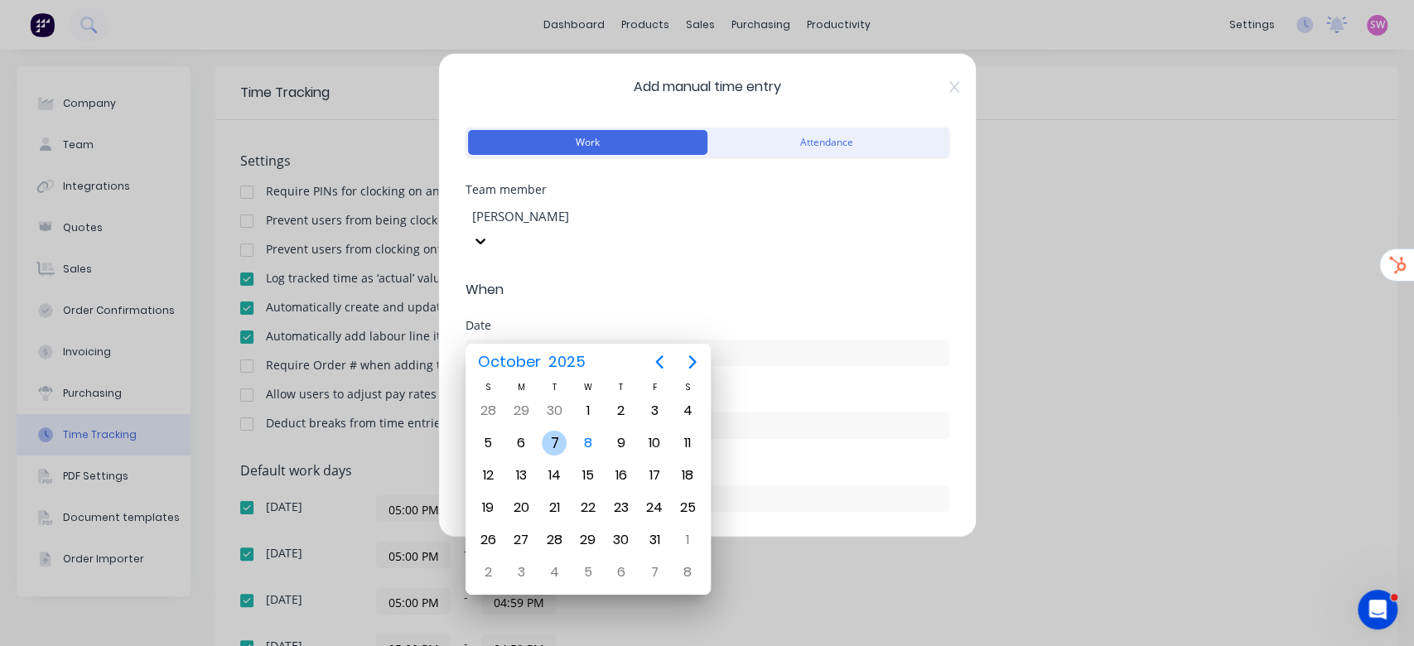
click at [562, 440] on div "7" at bounding box center [554, 443] width 25 height 25
type input "[DATE]"
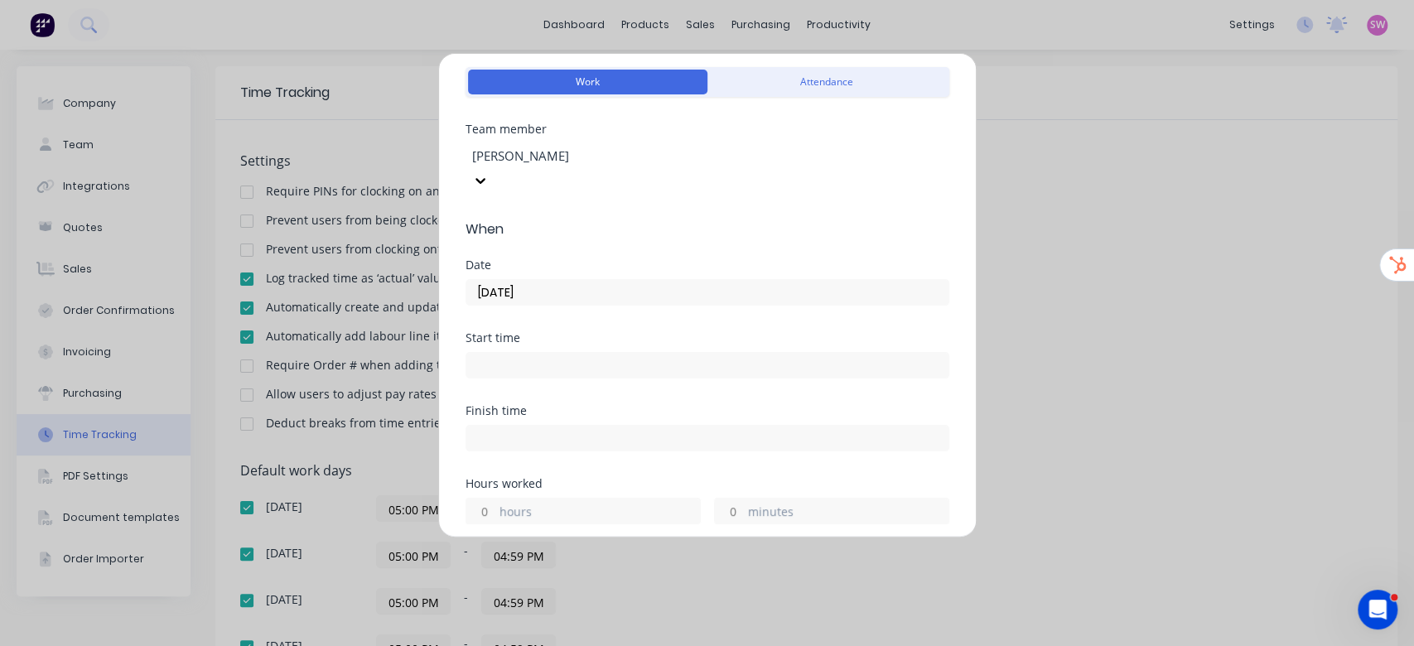
scroll to position [110, 0]
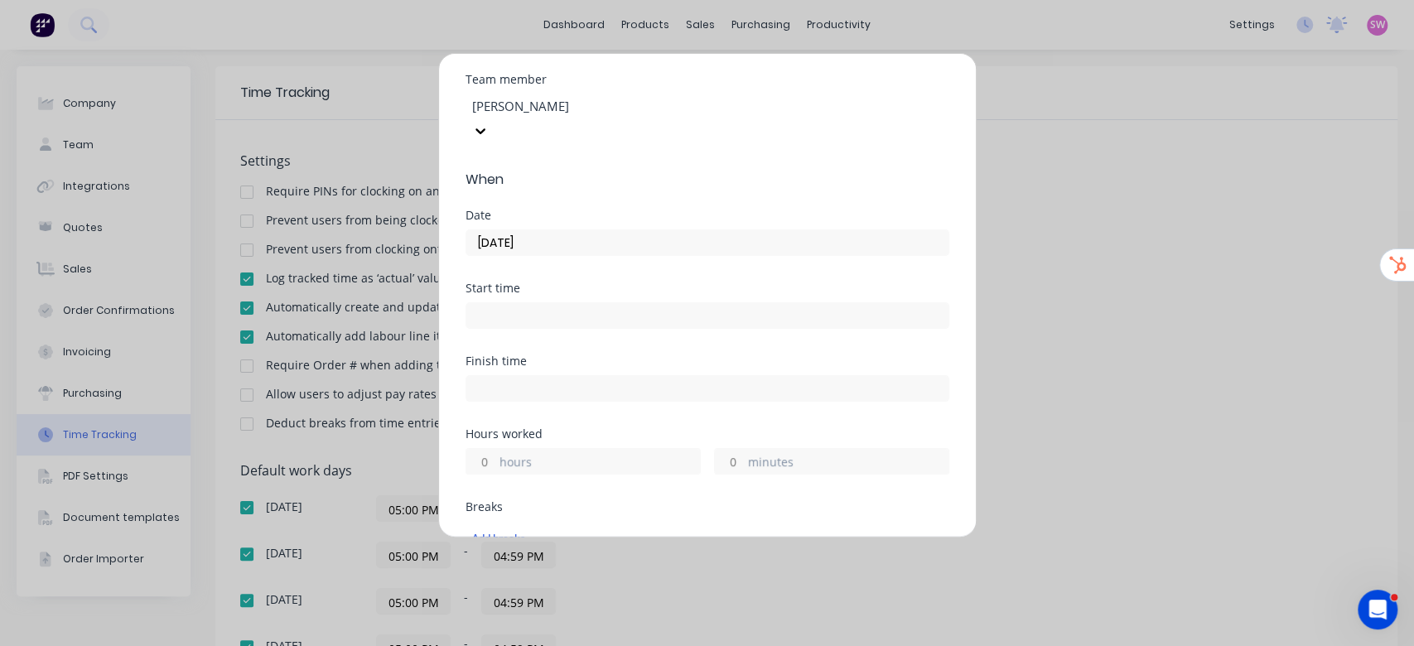
click at [517, 303] on input at bounding box center [708, 315] width 482 height 25
type input "08:08 AM"
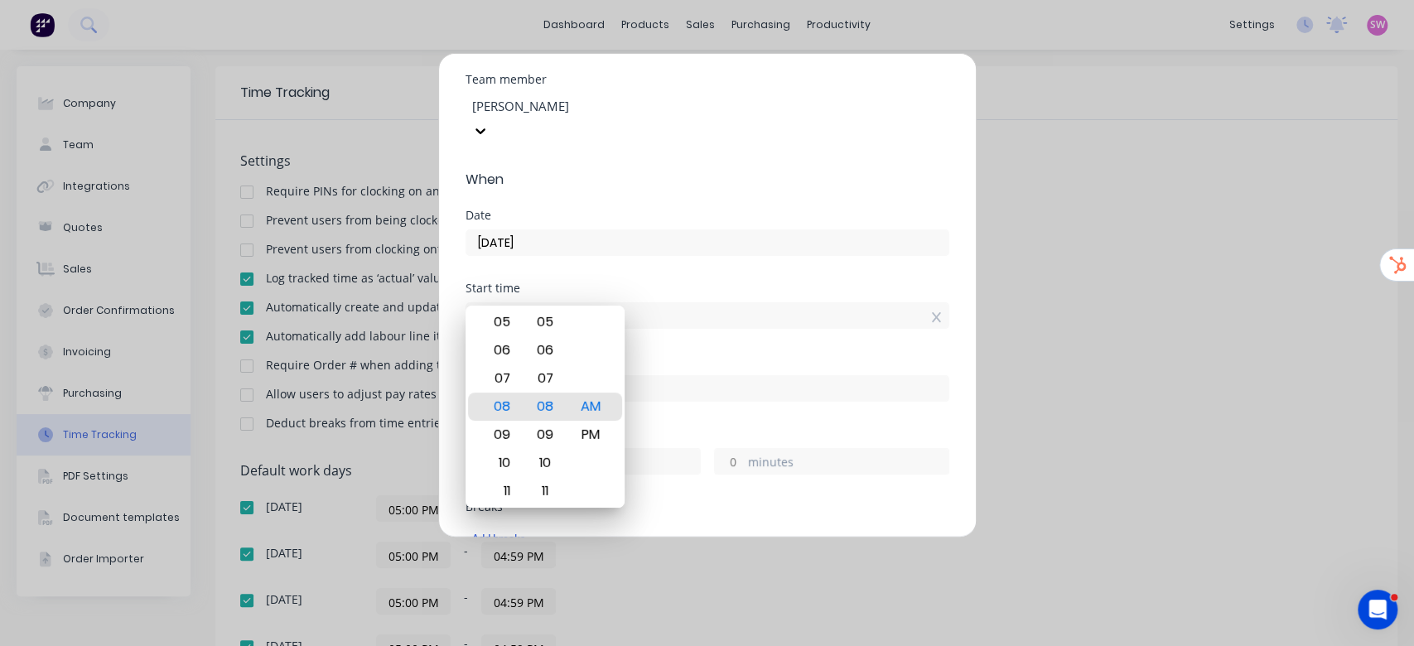
click at [698, 253] on div "Date [DATE]" at bounding box center [708, 246] width 484 height 73
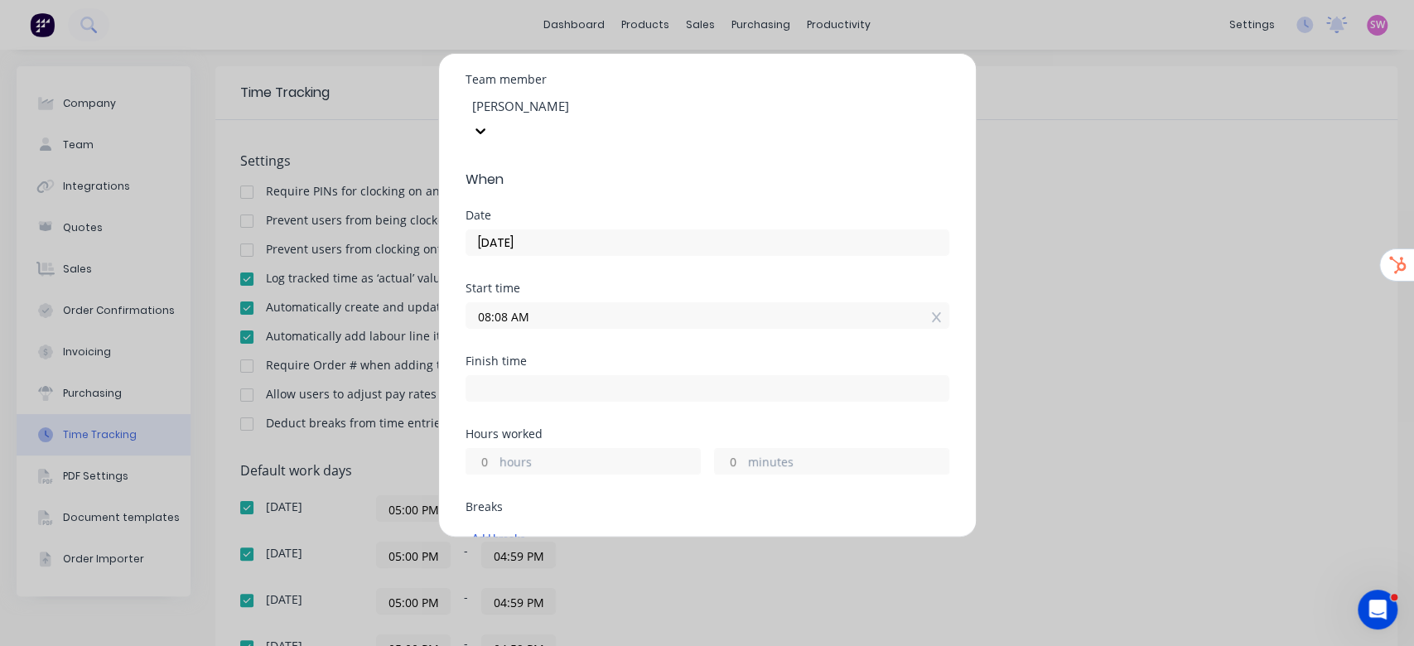
click at [530, 376] on input at bounding box center [708, 388] width 482 height 25
type input "08:08 AM"
type input "0"
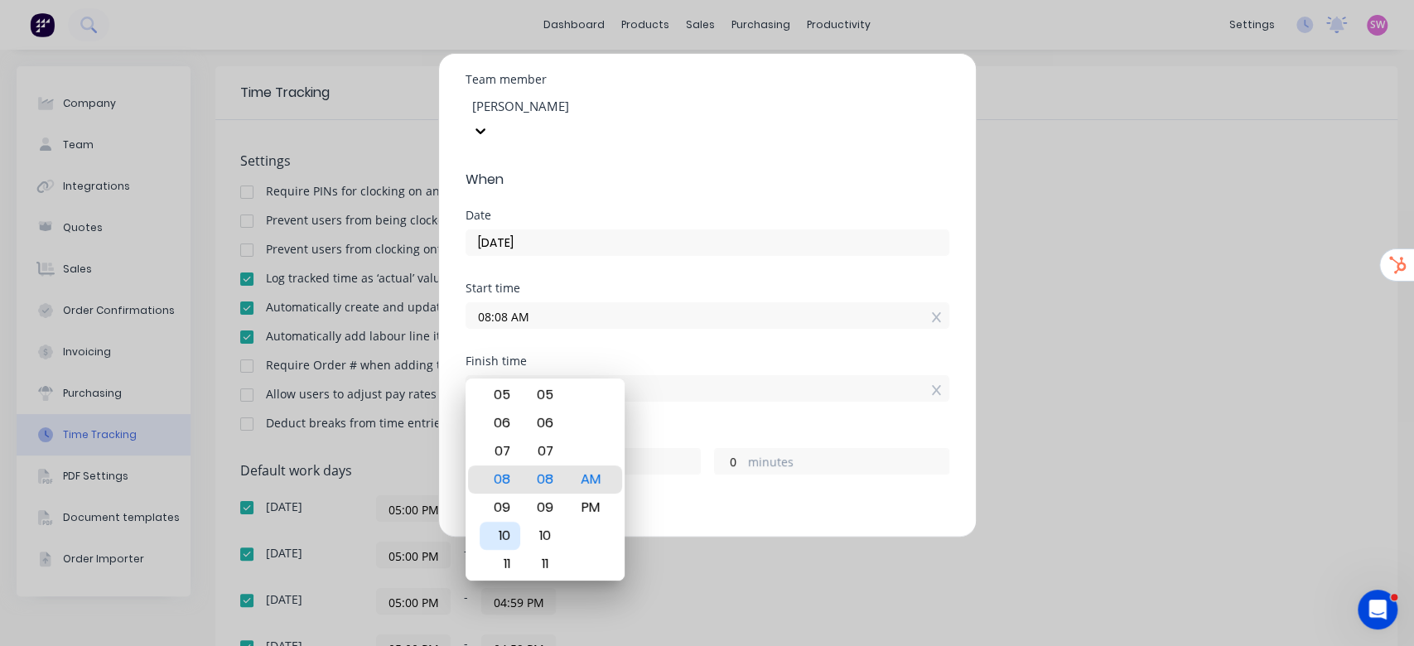
type input "09:08 AM"
type input "1"
type input "10:08 AM"
type input "2"
click at [693, 328] on div "Start time 08:08 AM" at bounding box center [708, 319] width 484 height 73
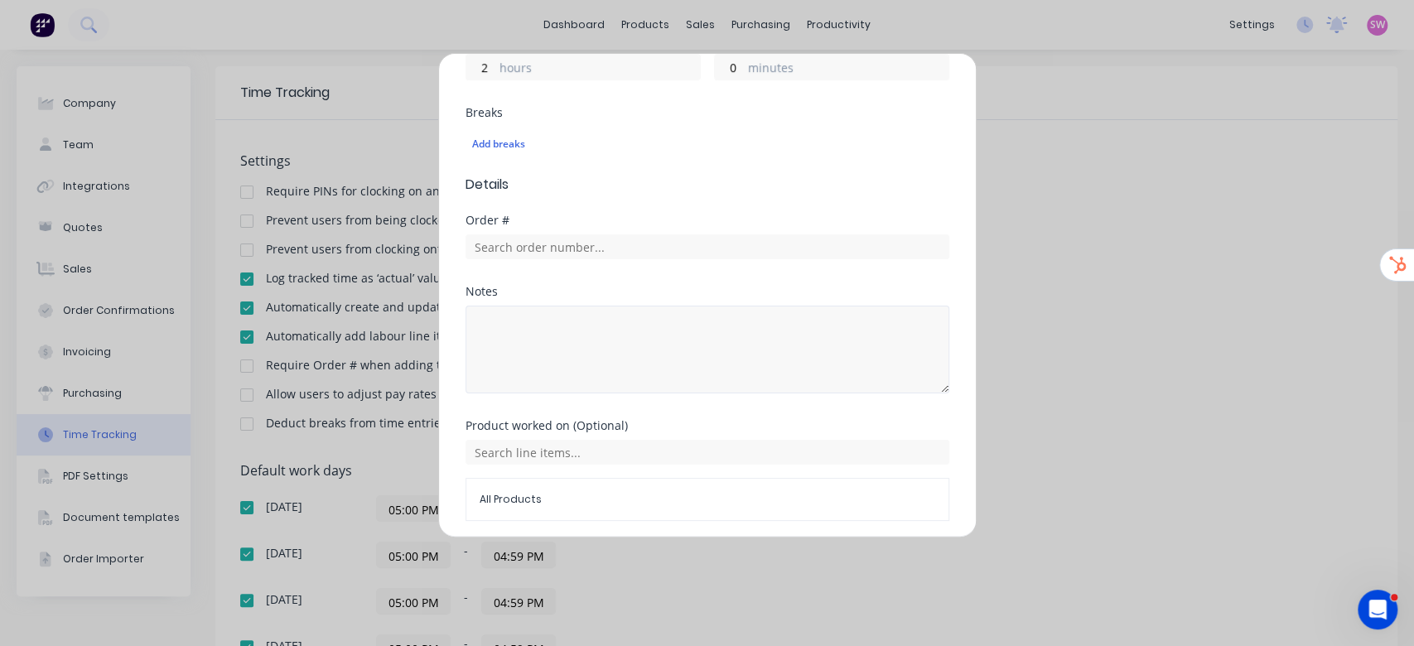
scroll to position [538, 0]
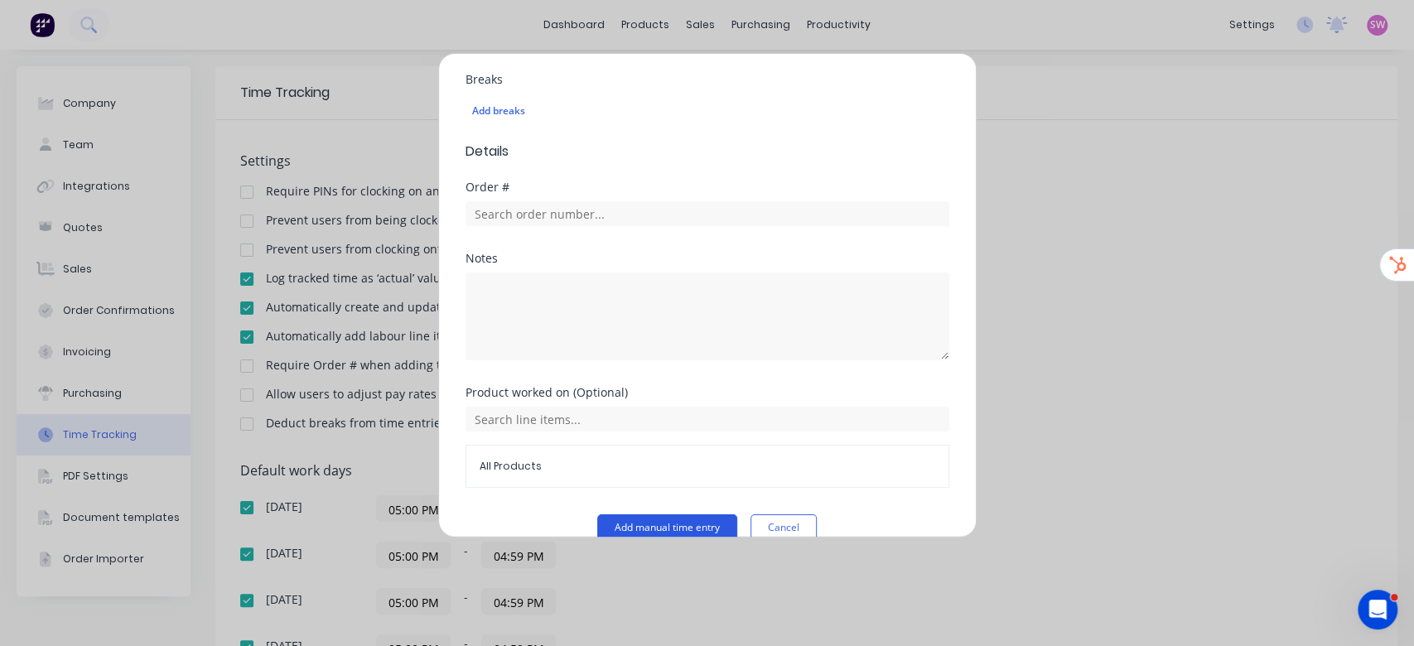
click at [663, 515] on button "Add manual time entry" at bounding box center [667, 528] width 140 height 27
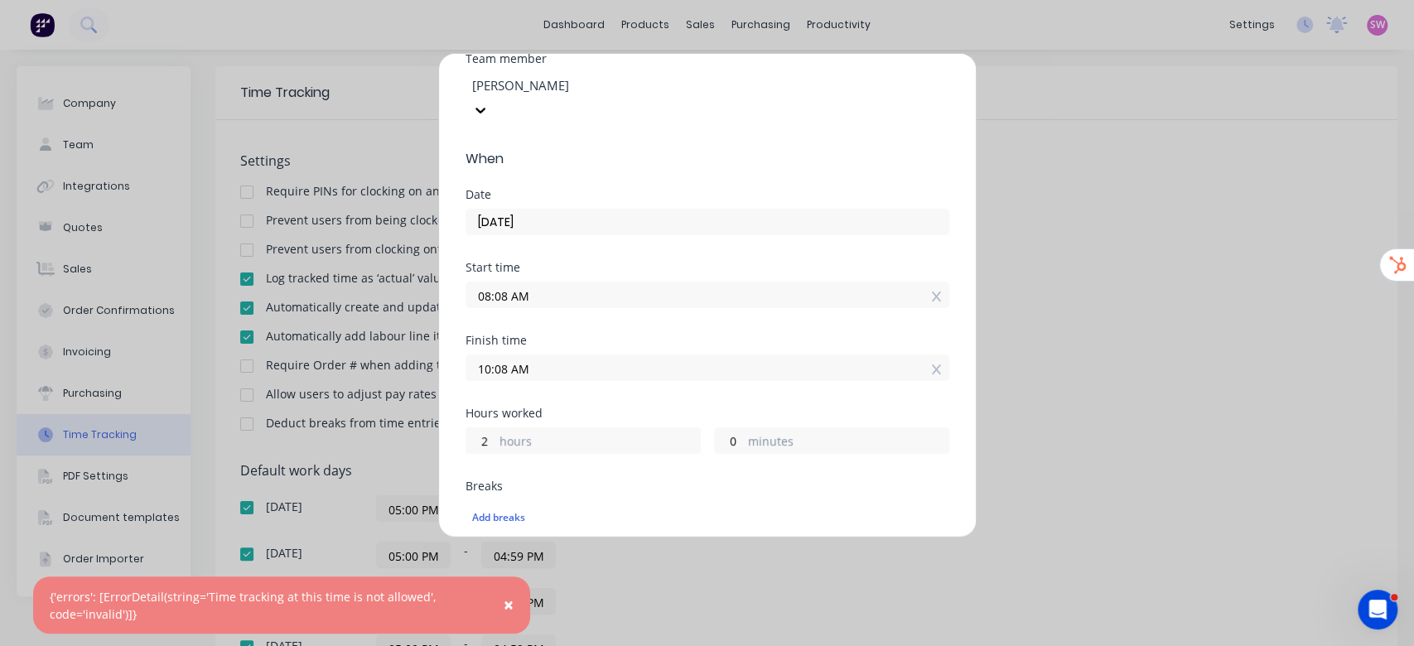
scroll to position [96, 0]
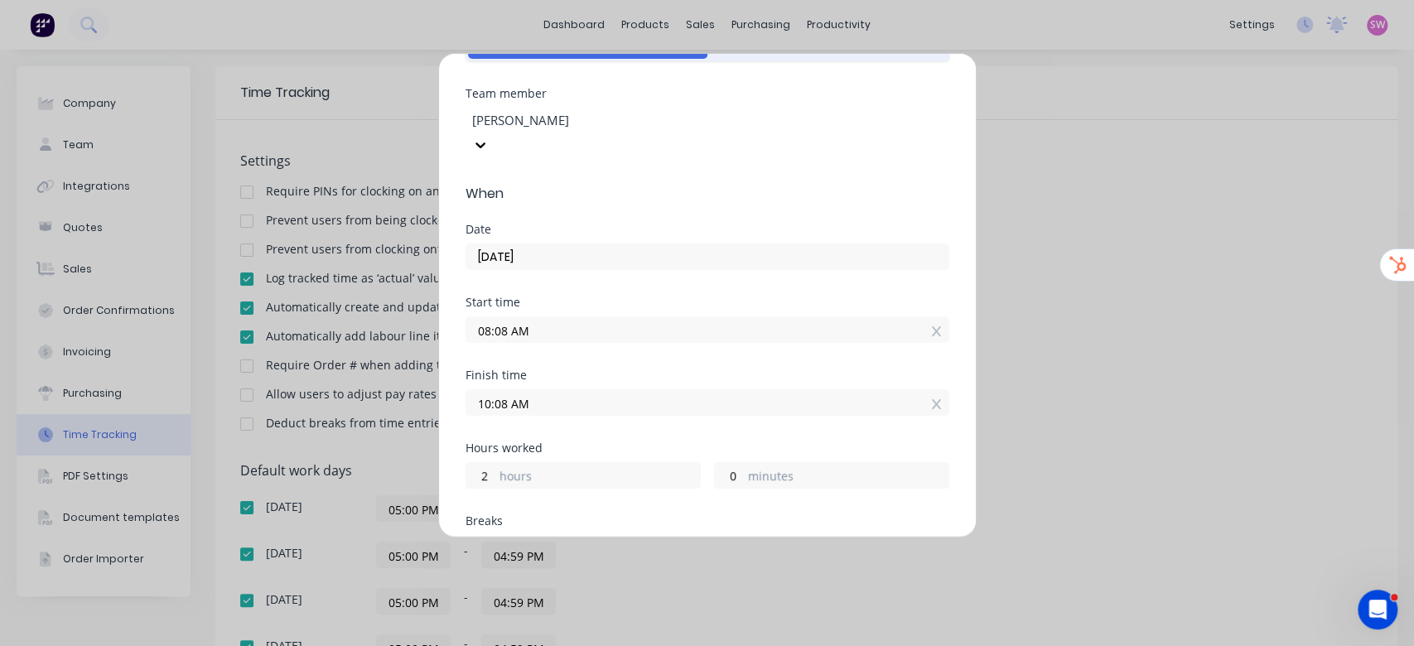
drag, startPoint x: 782, startPoint y: 264, endPoint x: 775, endPoint y: 270, distance: 9.4
click at [782, 265] on div "Date [DATE]" at bounding box center [708, 260] width 484 height 73
click at [1047, 104] on div "Add manual time entry Work Attendance Team member [PERSON_NAME] When Date [DATE…" at bounding box center [707, 323] width 1414 height 646
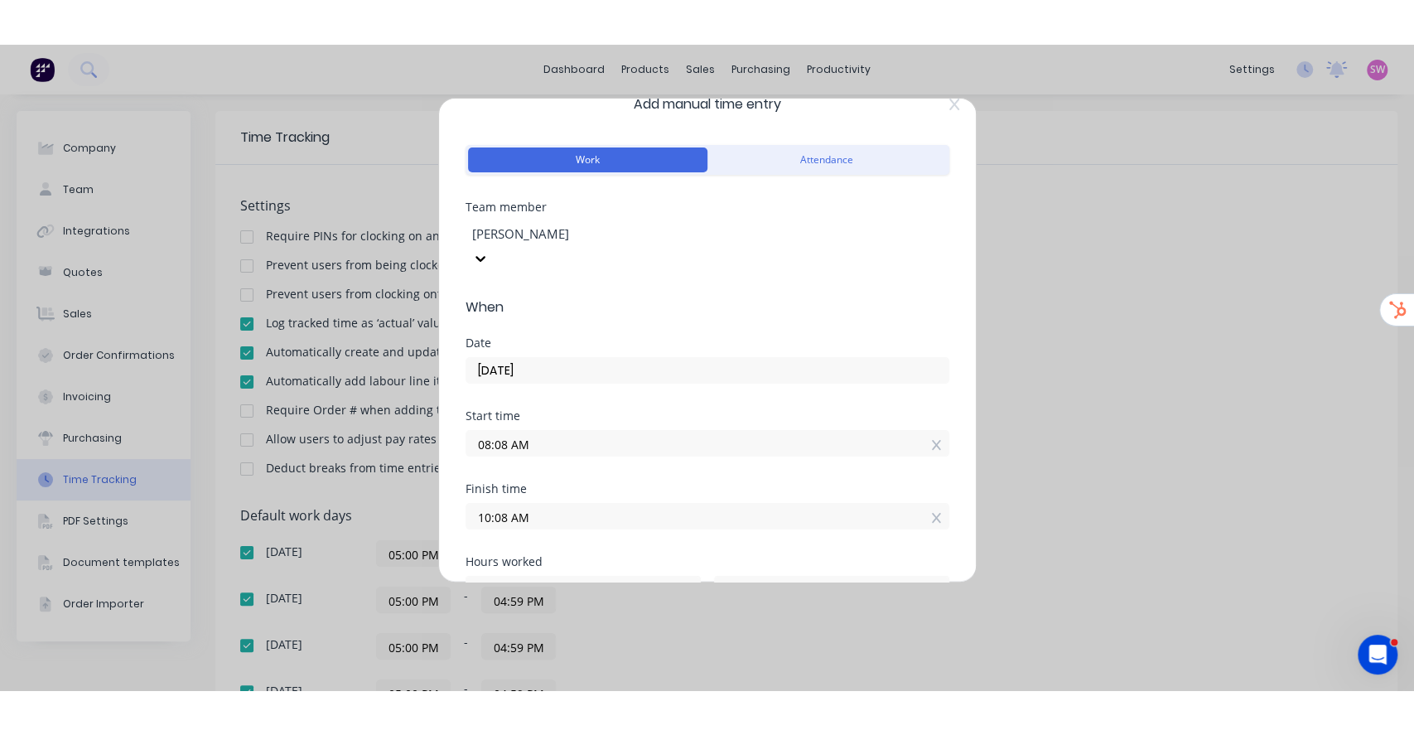
scroll to position [0, 0]
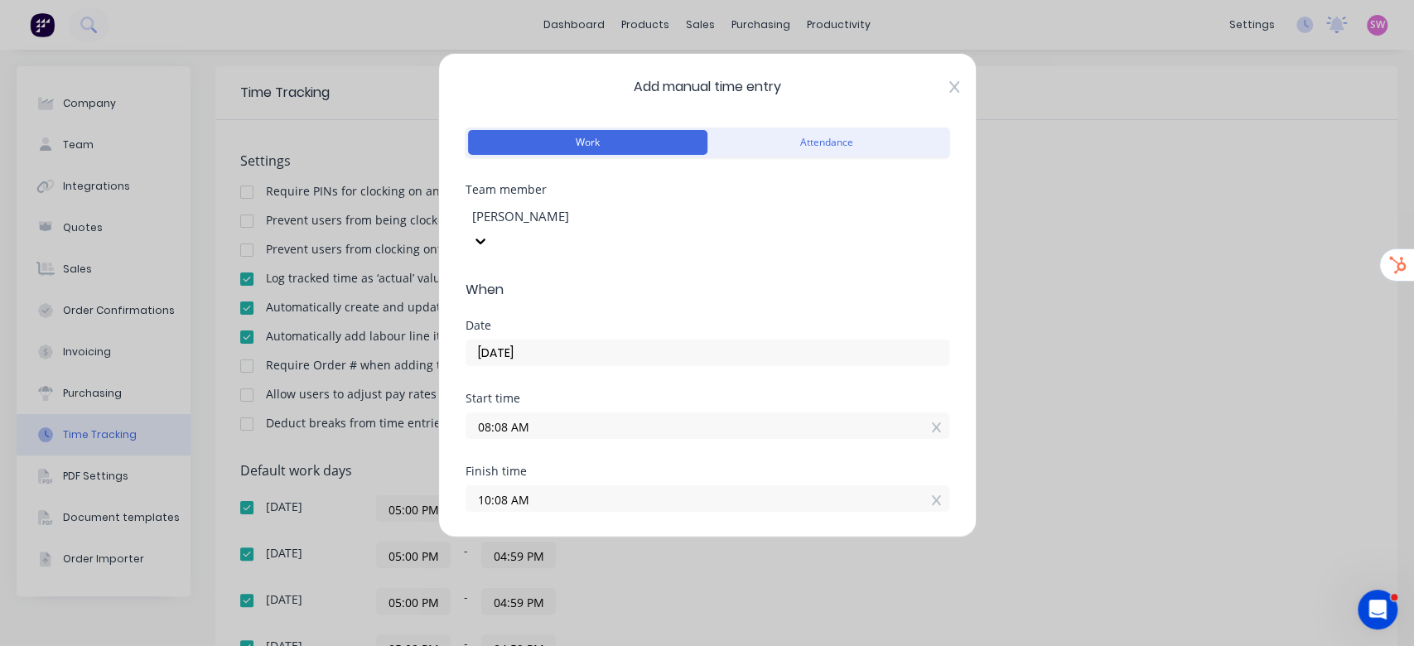
click at [949, 82] on icon at bounding box center [954, 87] width 10 height 12
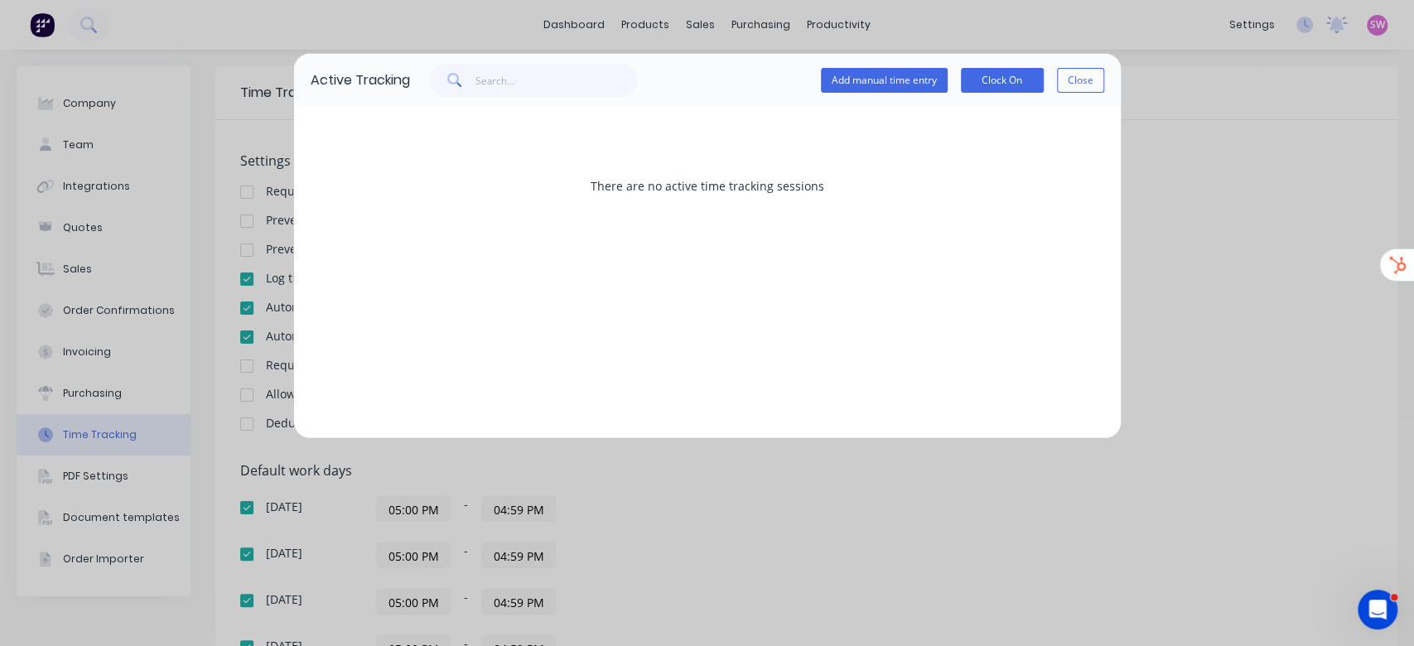
click at [1094, 82] on button "Close" at bounding box center [1080, 80] width 47 height 25
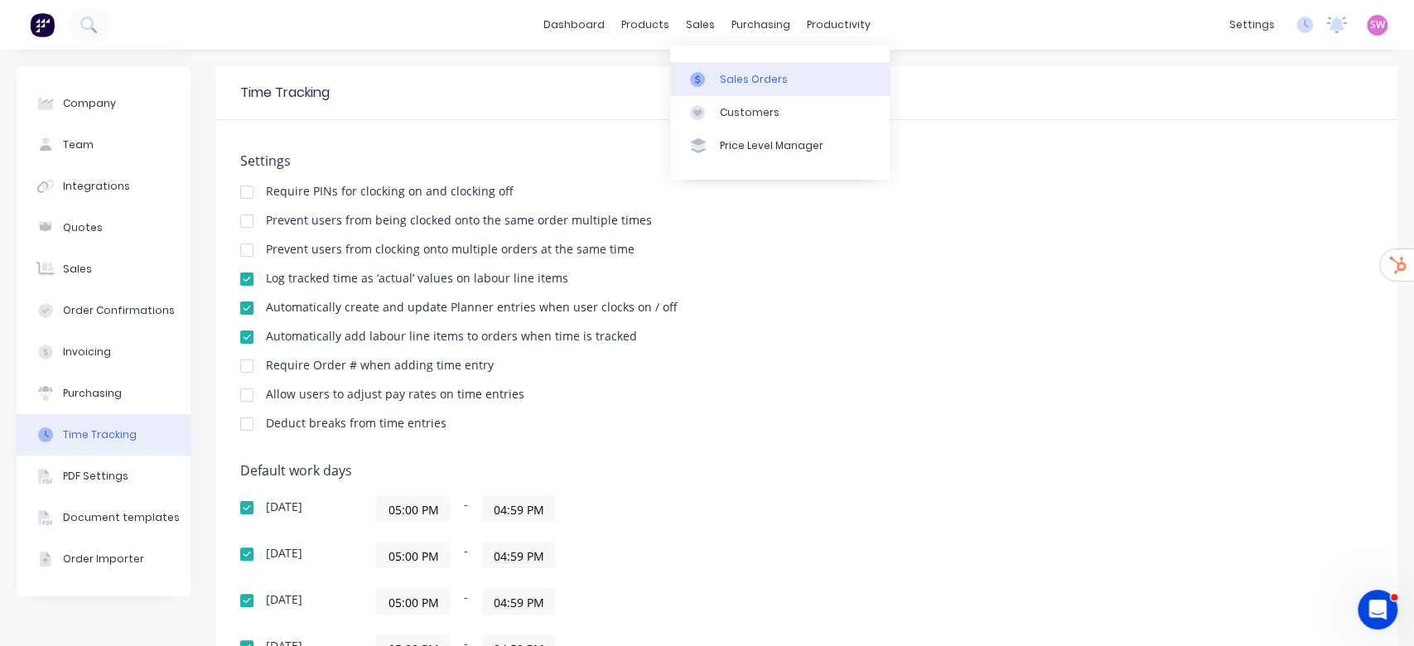
click at [732, 77] on div "Sales Orders" at bounding box center [754, 79] width 68 height 15
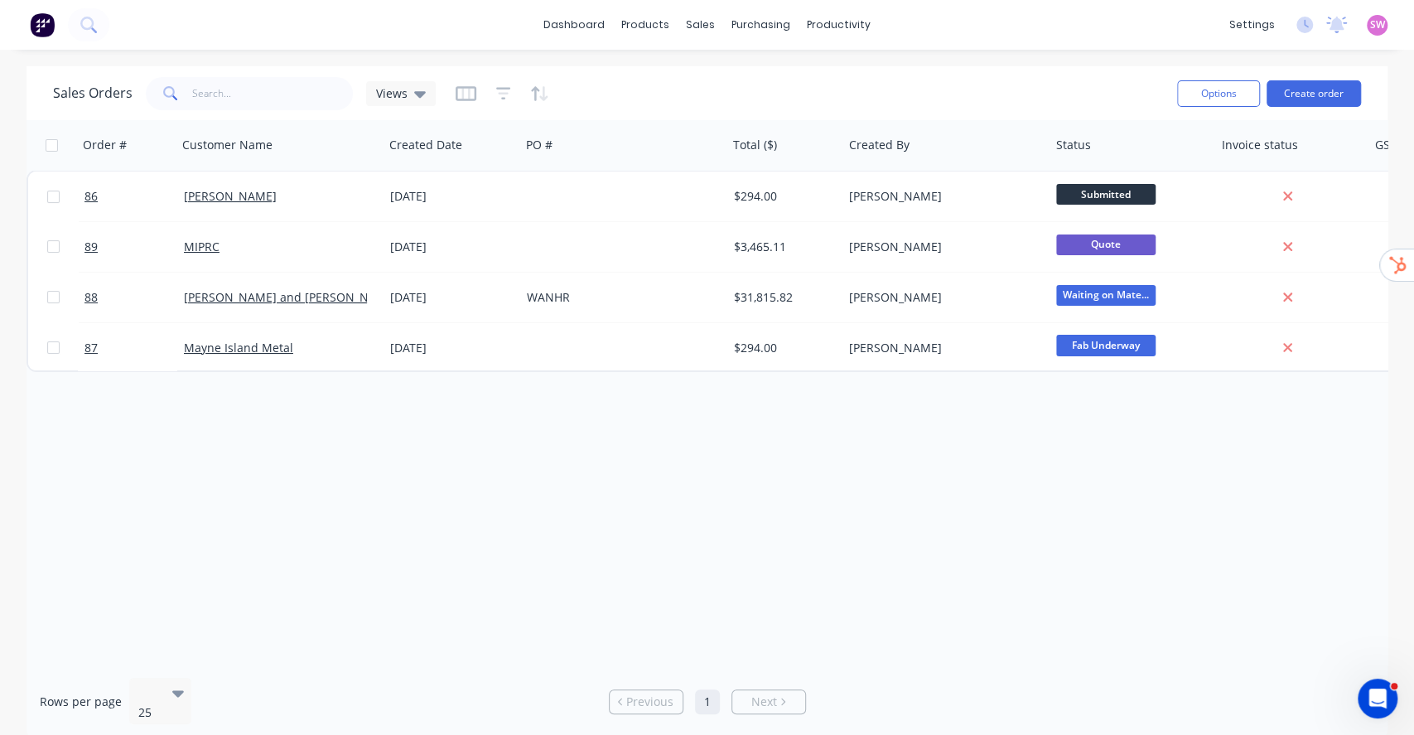
click at [497, 462] on div "Order # Customer Name Created Date PO # Total ($) Created By Status Invoice sta…" at bounding box center [707, 392] width 1361 height 544
click at [578, 29] on link "dashboard" at bounding box center [574, 24] width 78 height 25
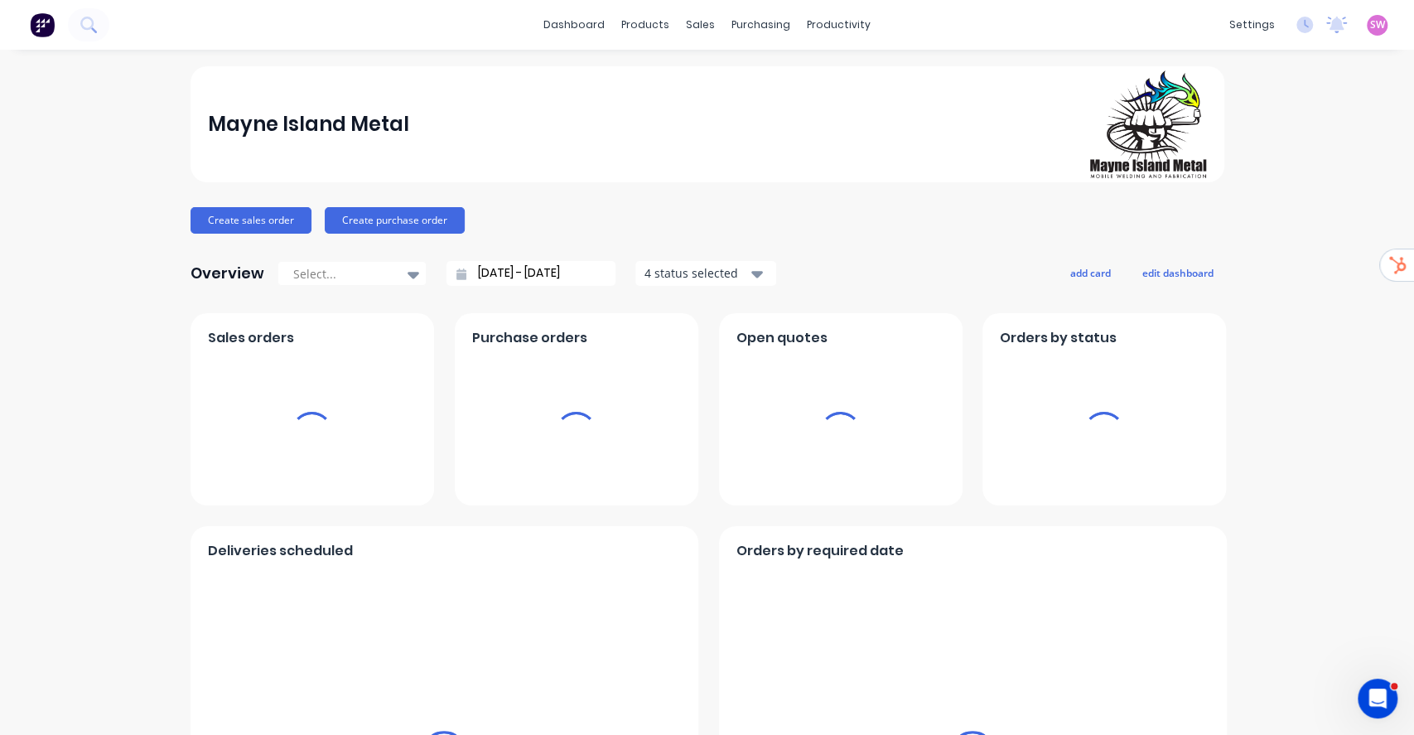
drag, startPoint x: 1388, startPoint y: 31, endPoint x: 1377, endPoint y: 34, distance: 11.3
click at [1387, 31] on div "settings No new notifications [PERSON_NAME] all as read You have no notificatio…" at bounding box center [1317, 24] width 193 height 25
click at [1371, 31] on span "SW" at bounding box center [1378, 24] width 15 height 15
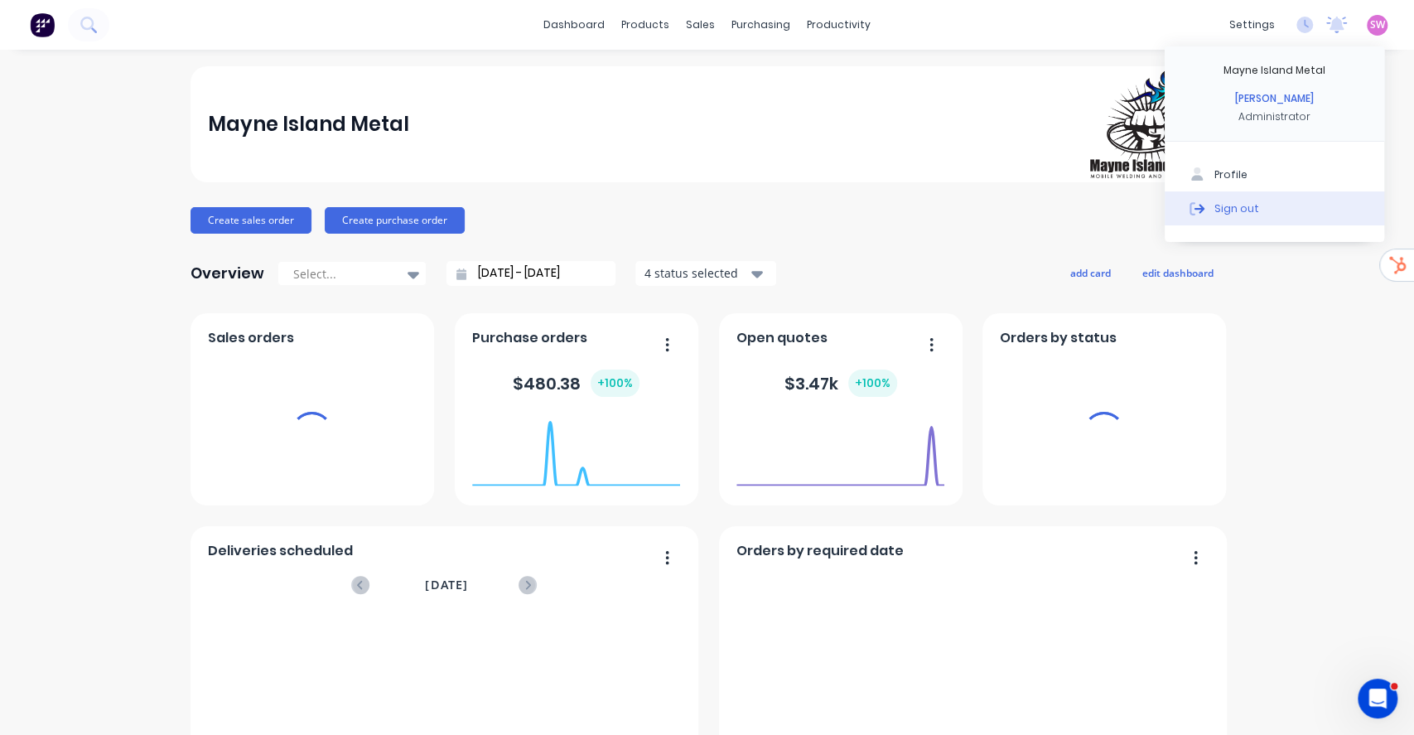
click at [1247, 209] on button "Sign out" at bounding box center [1275, 207] width 220 height 33
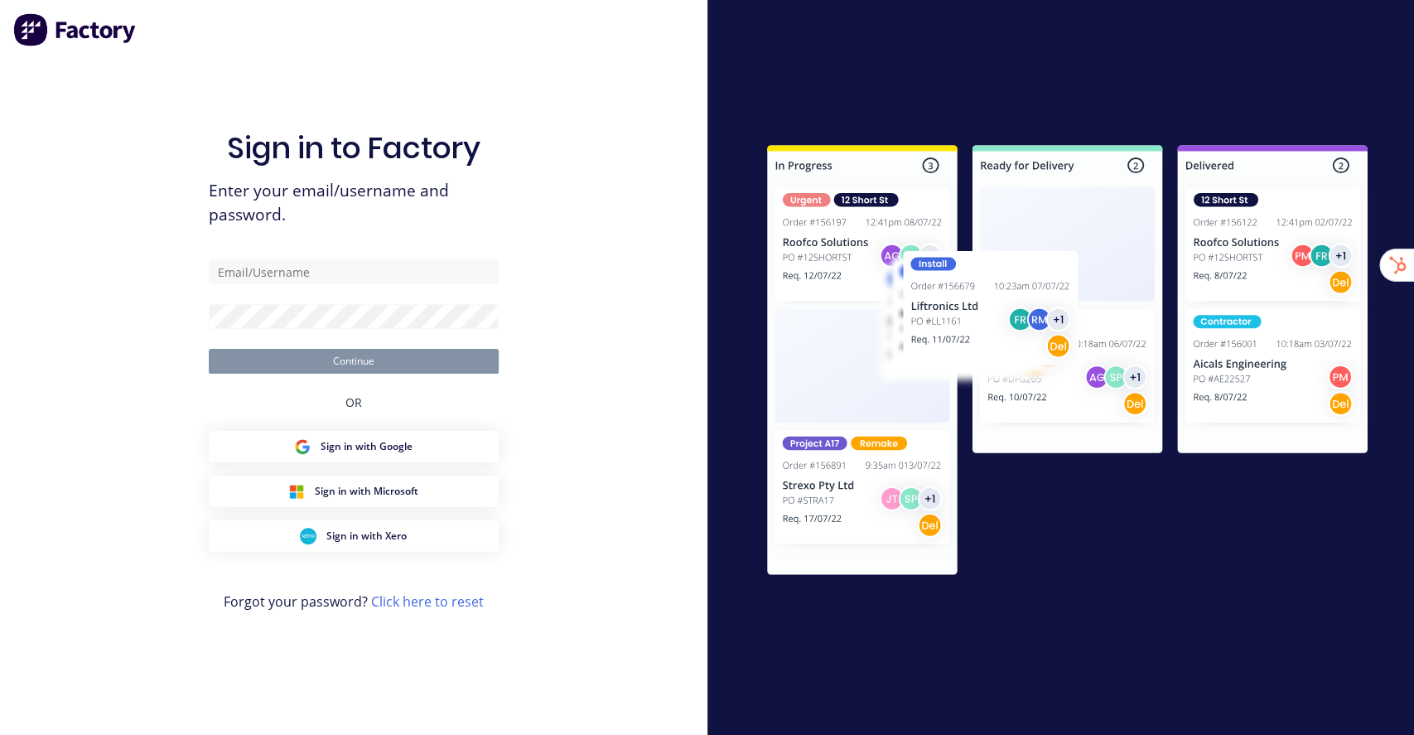
type input "stuart@factory.app"
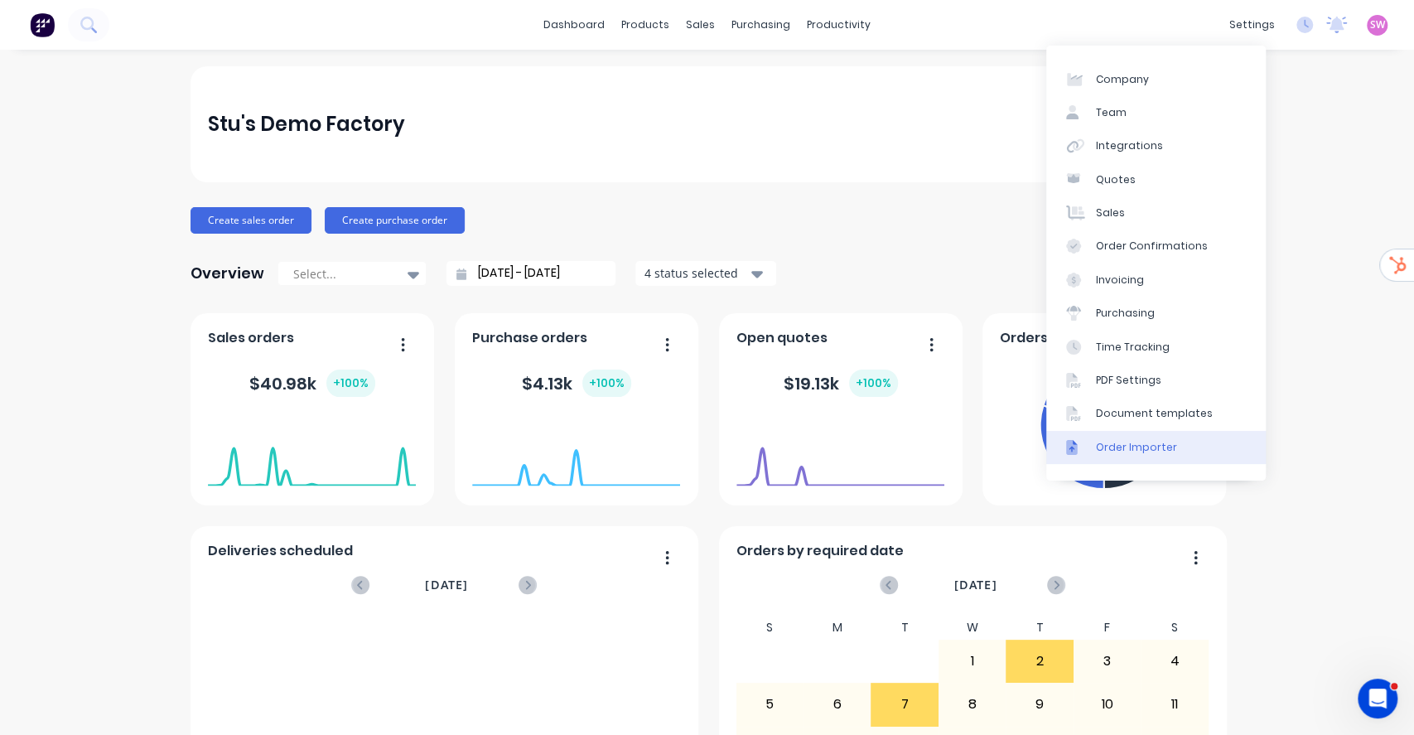
click at [1158, 447] on div "Order Importer" at bounding box center [1136, 447] width 81 height 15
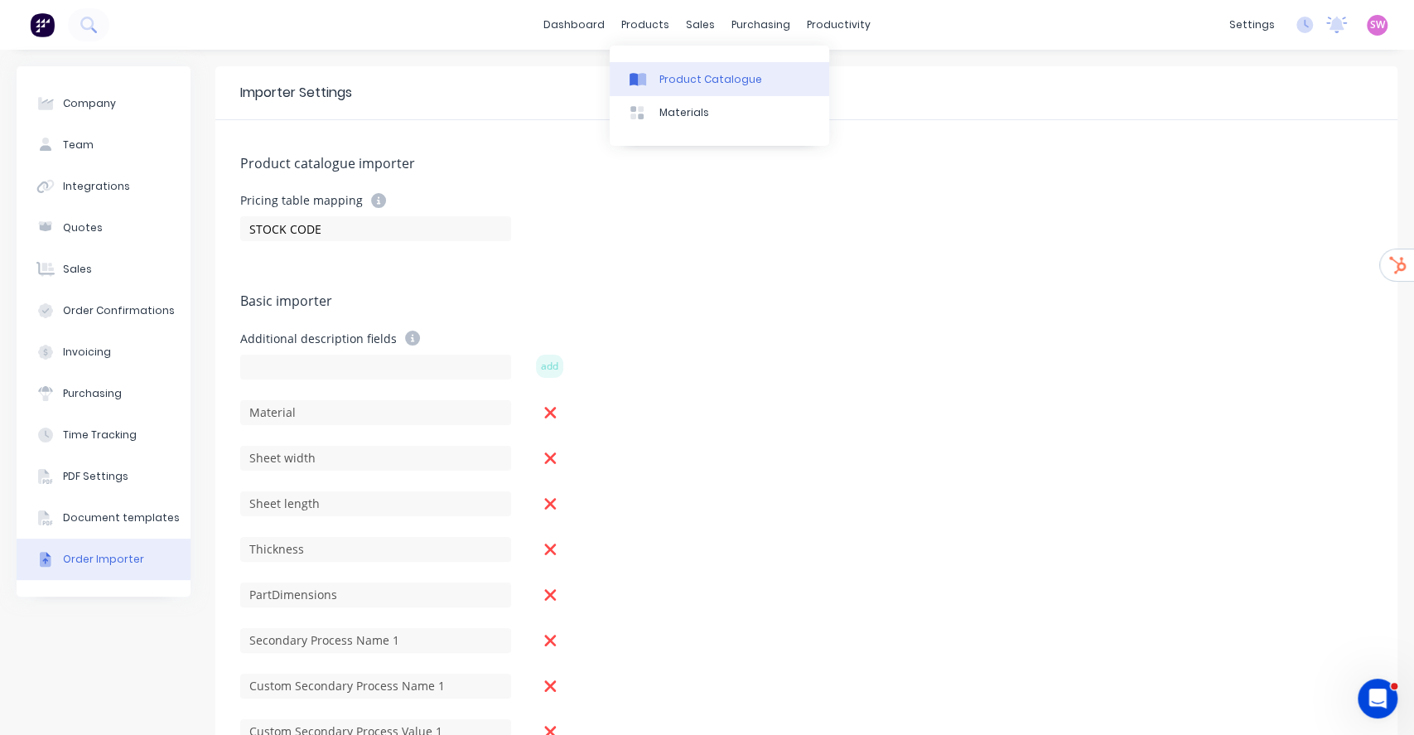
click at [678, 68] on link "Product Catalogue" at bounding box center [720, 78] width 220 height 33
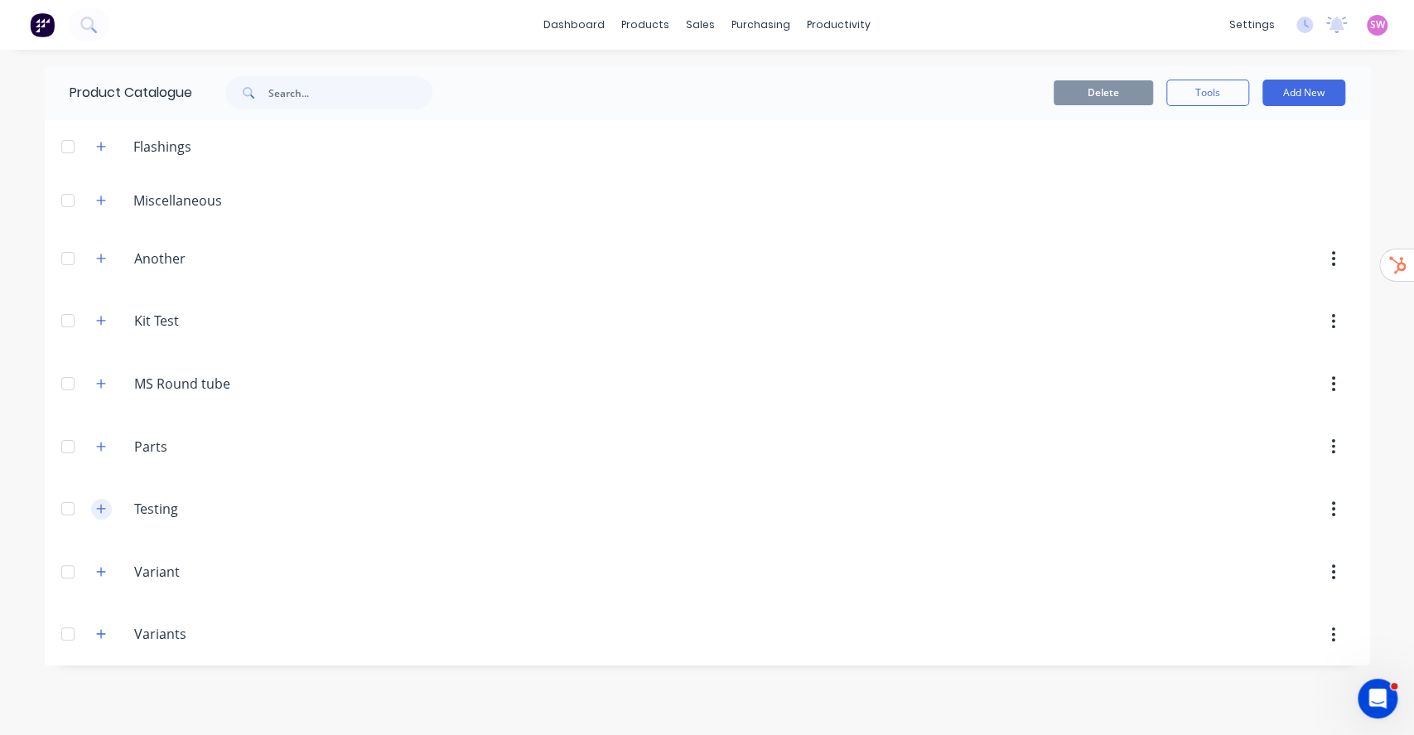
click at [93, 502] on button "button" at bounding box center [101, 509] width 21 height 21
click at [101, 191] on button "button" at bounding box center [101, 200] width 21 height 21
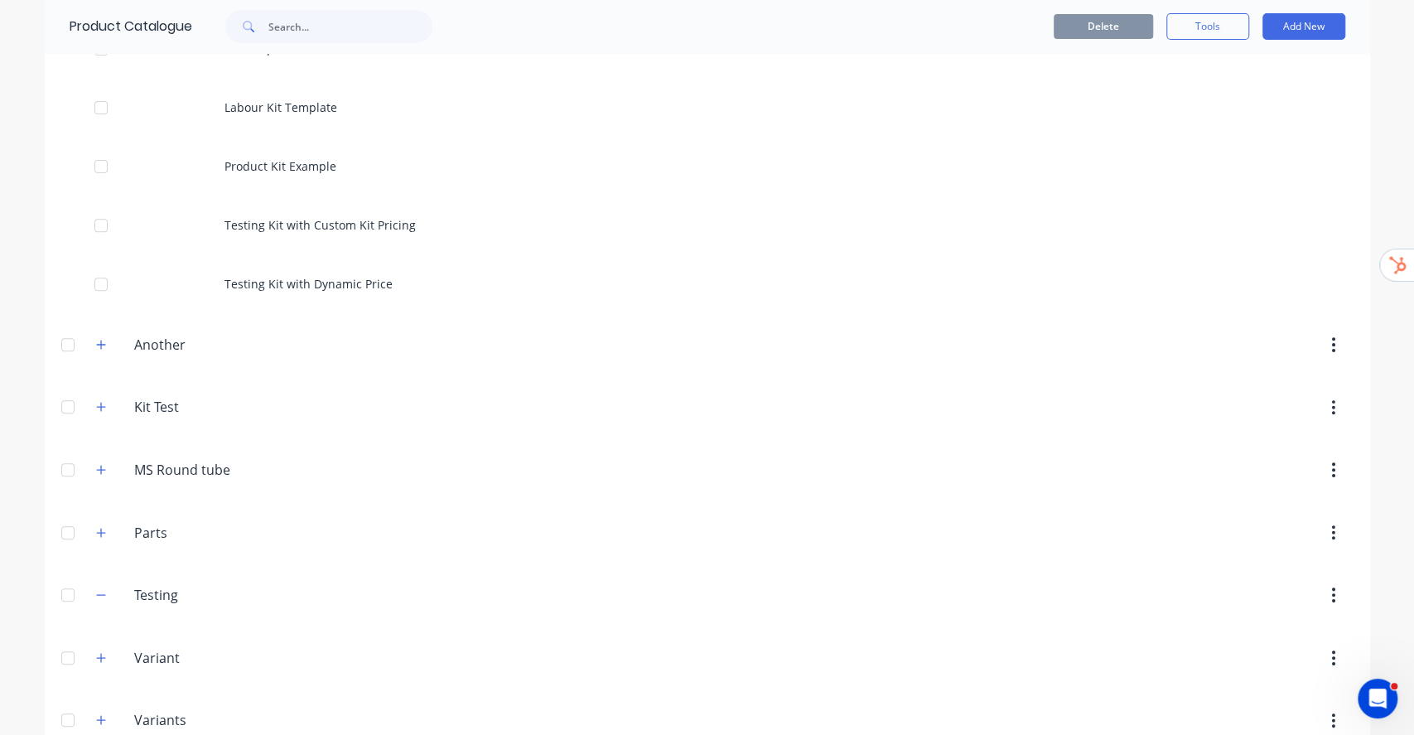
scroll to position [331, 0]
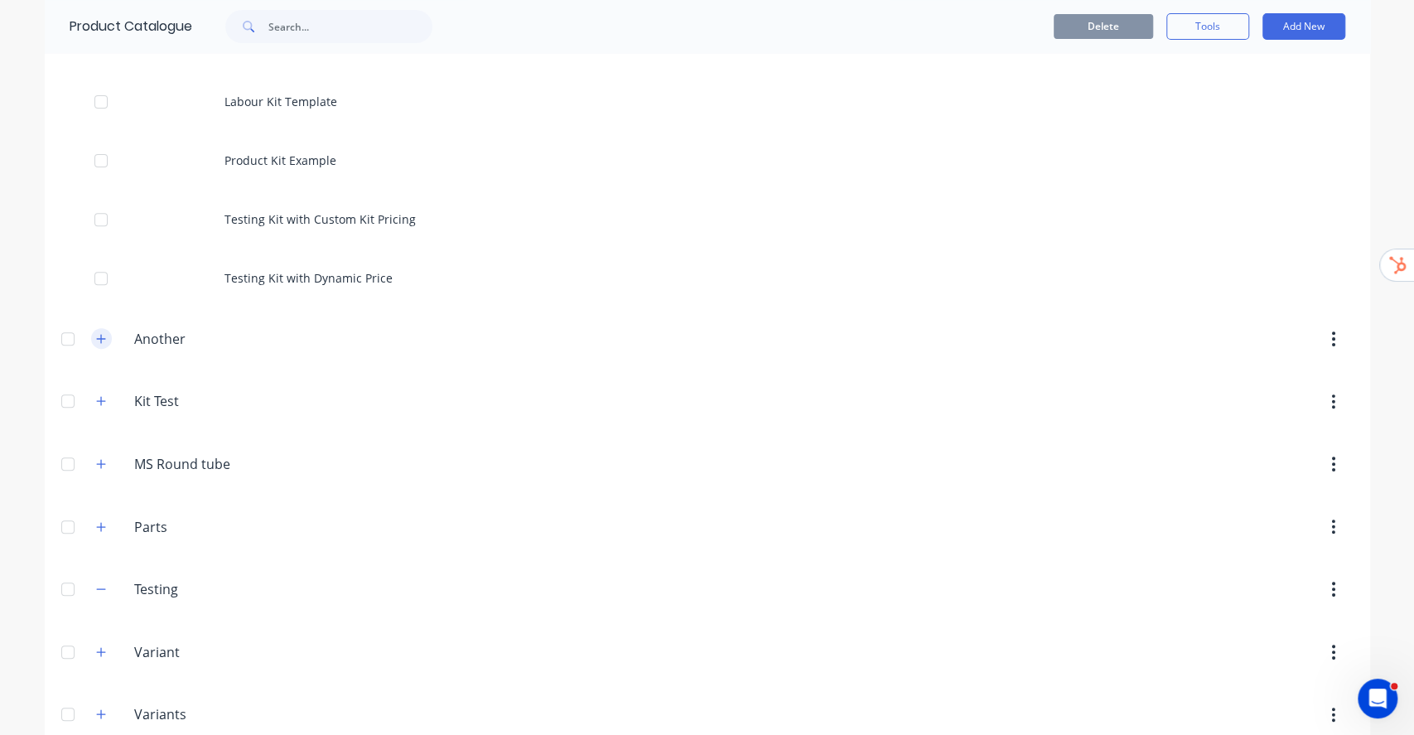
click at [96, 339] on icon "button" at bounding box center [100, 338] width 9 height 9
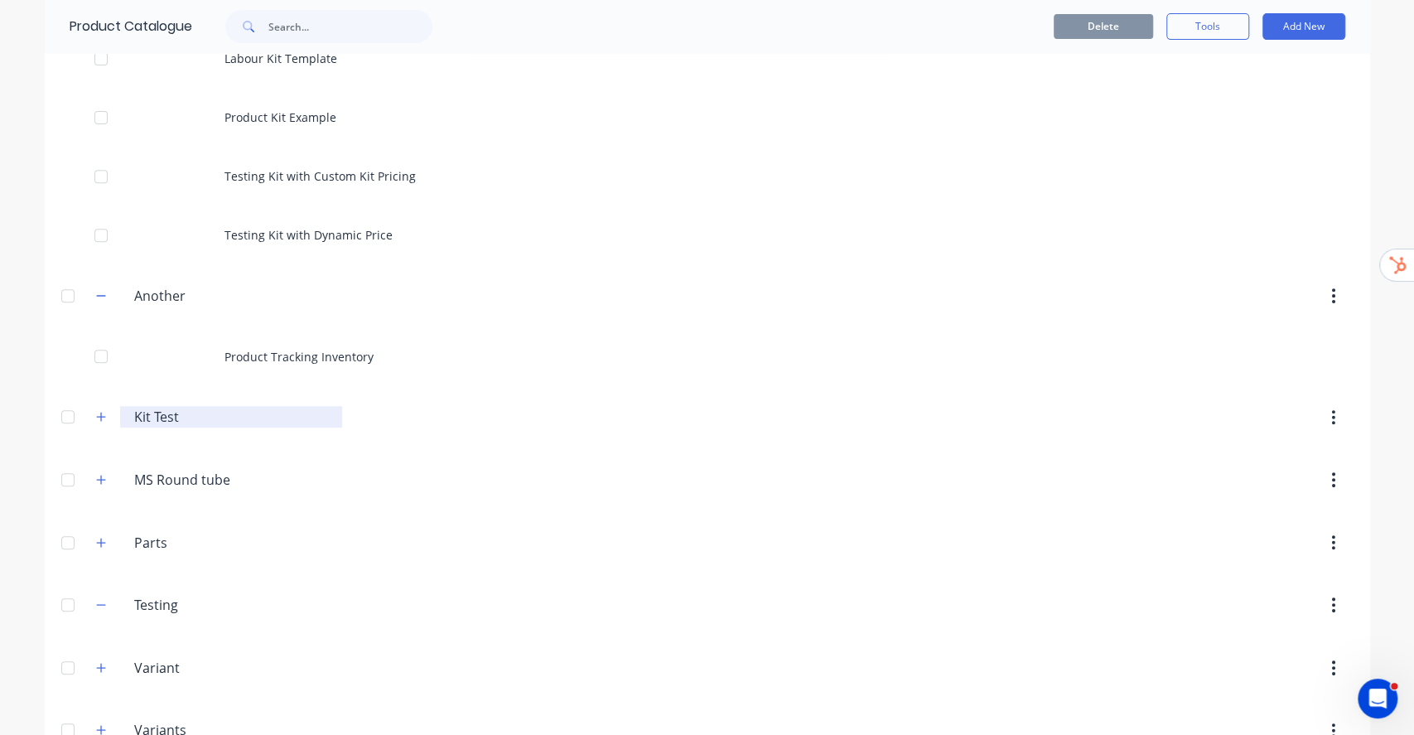
scroll to position [416, 0]
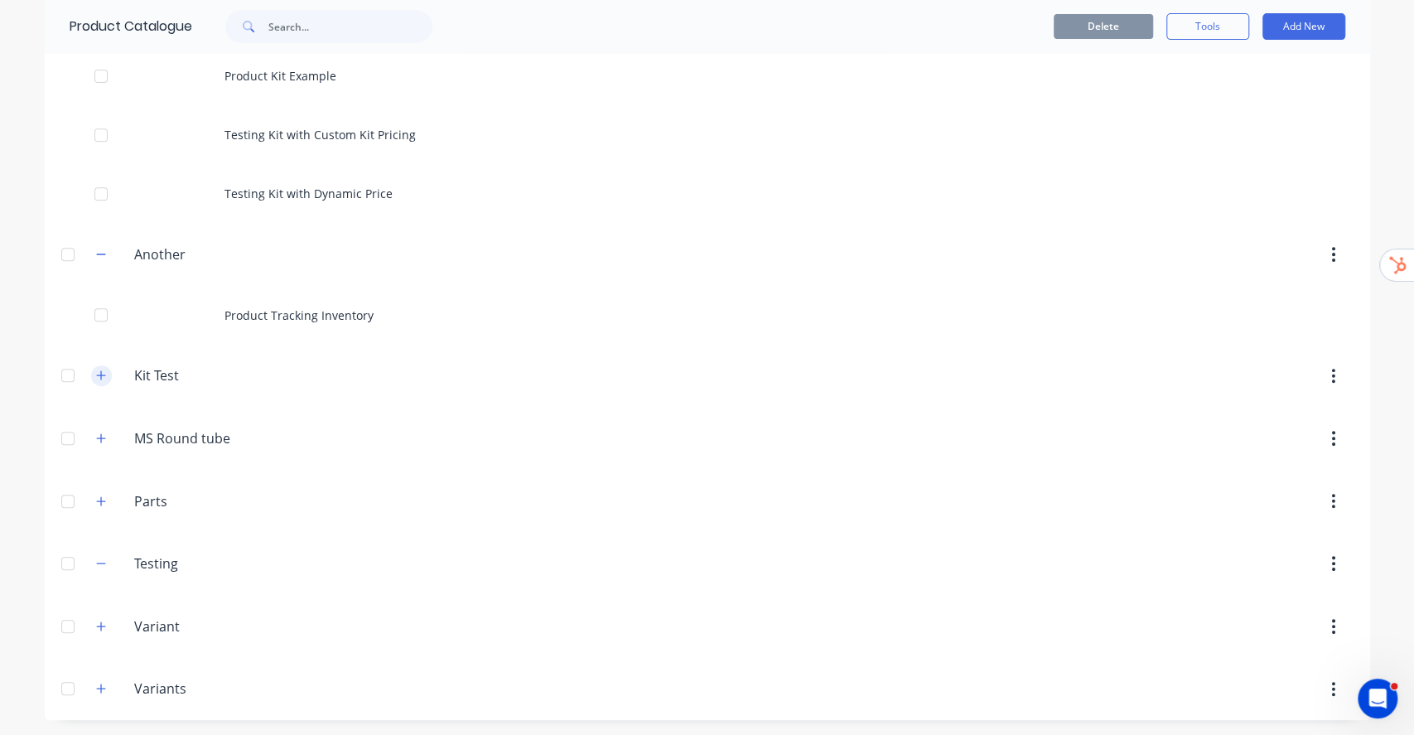
click at [99, 374] on button "button" at bounding box center [101, 375] width 21 height 21
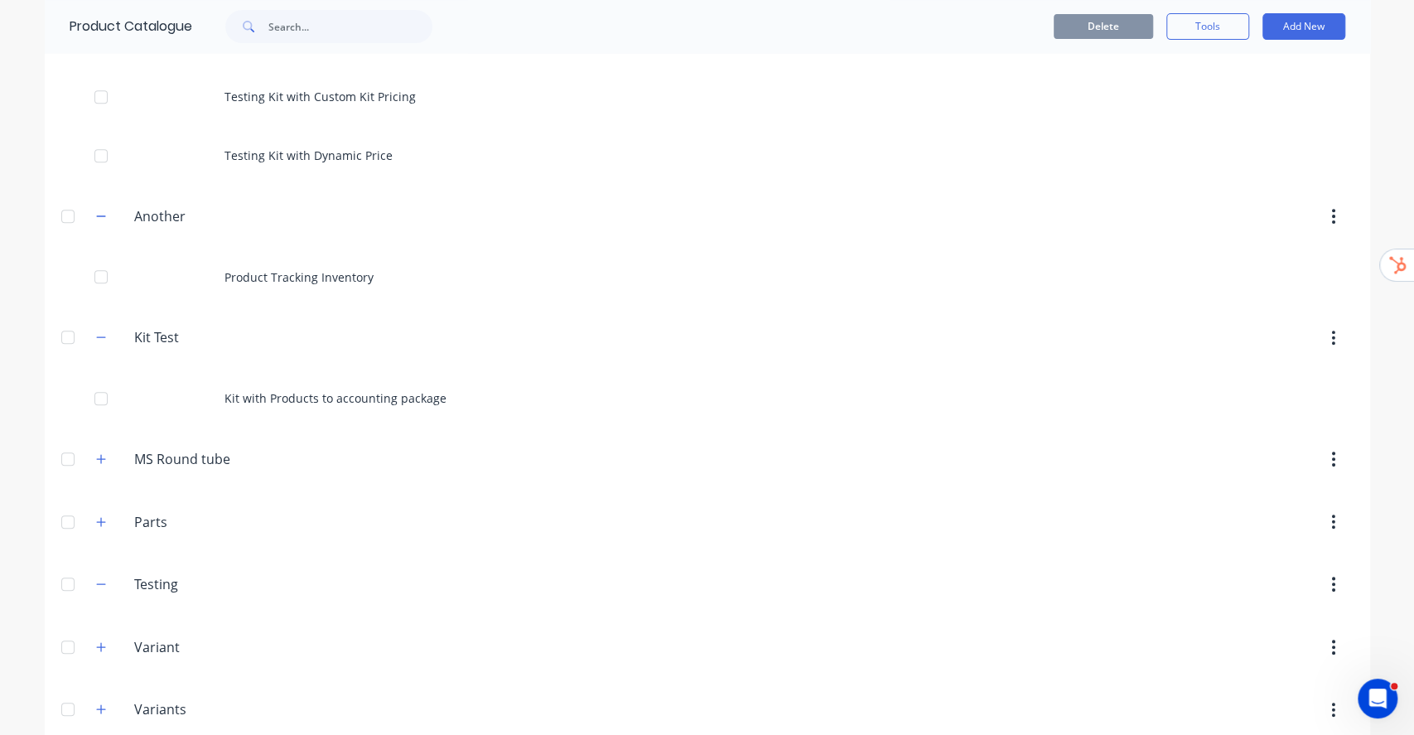
scroll to position [475, 0]
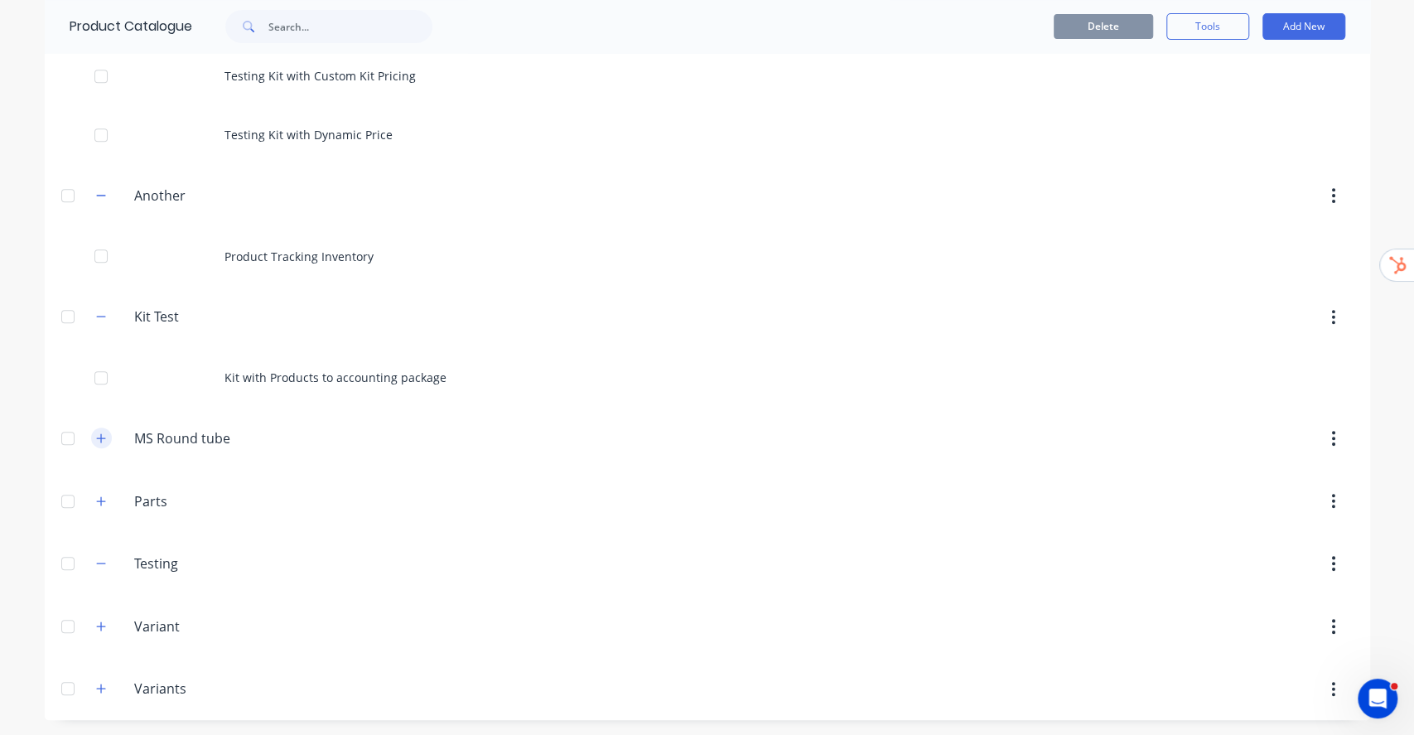
click at [96, 434] on icon "button" at bounding box center [101, 439] width 10 height 12
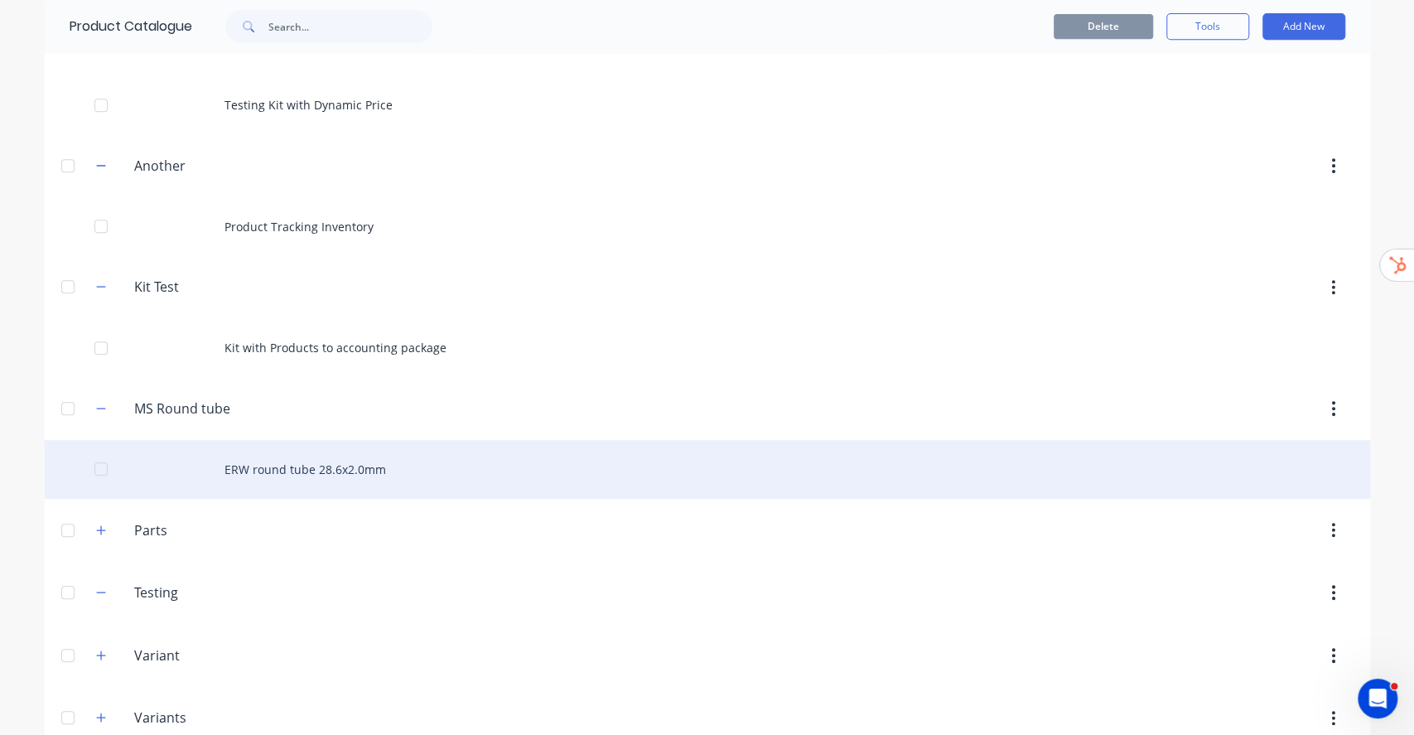
scroll to position [534, 0]
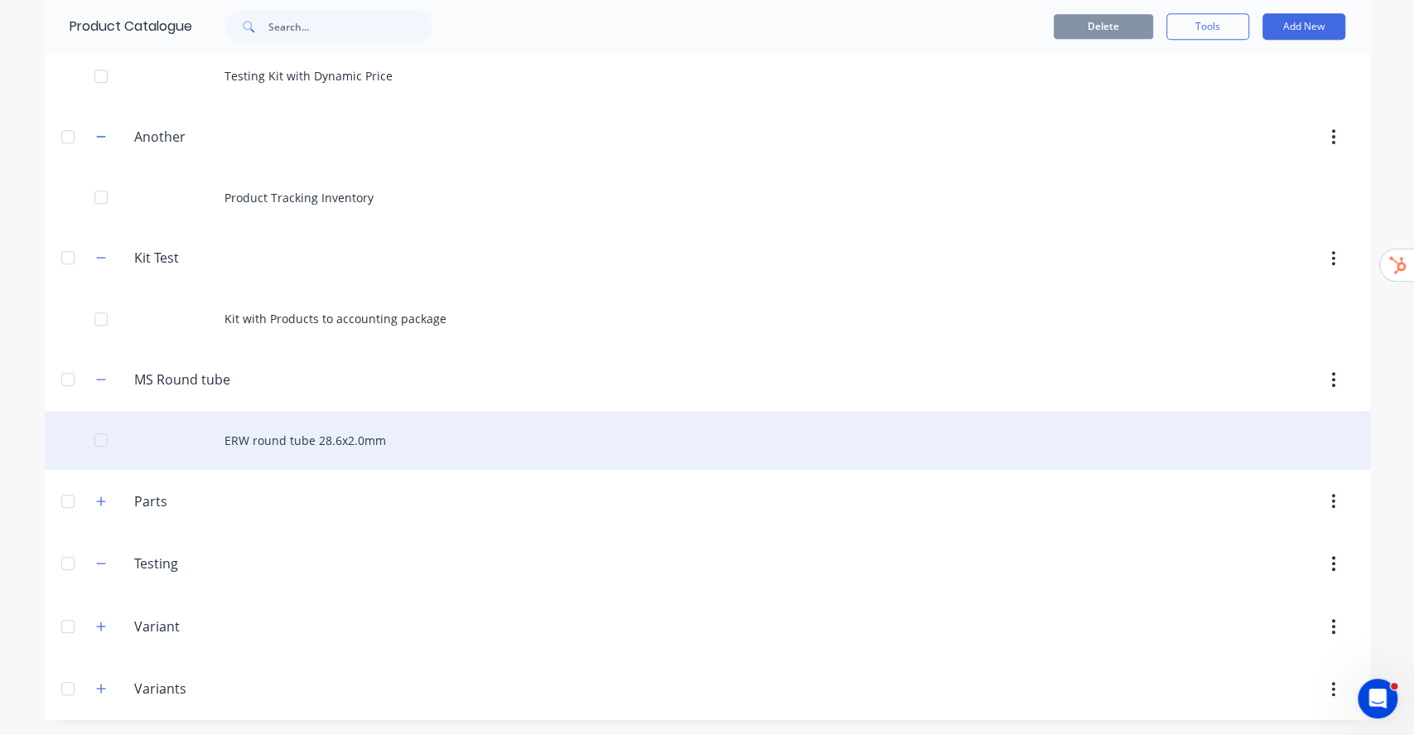
click at [331, 451] on div "ERW round tube 28.6x2.0mm" at bounding box center [708, 440] width 1326 height 59
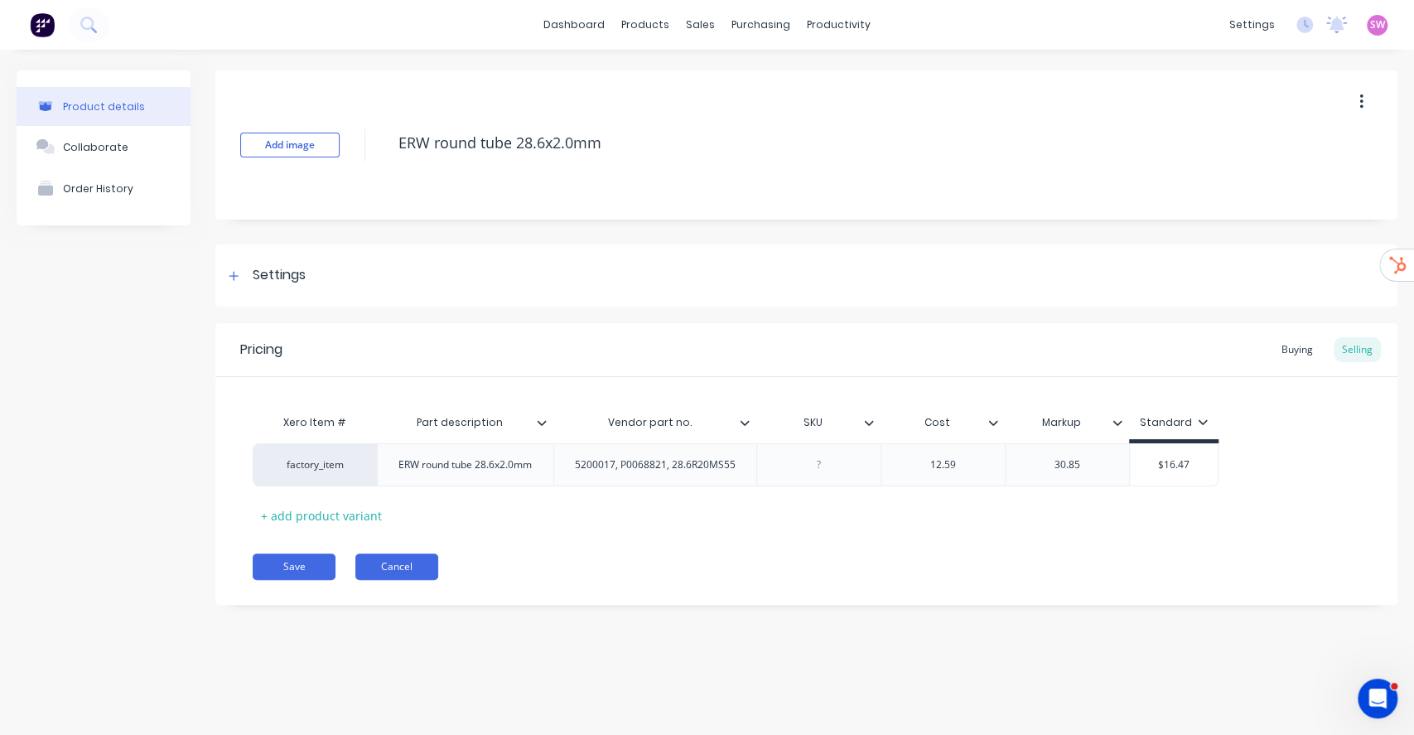
click at [398, 565] on button "Cancel" at bounding box center [396, 567] width 83 height 27
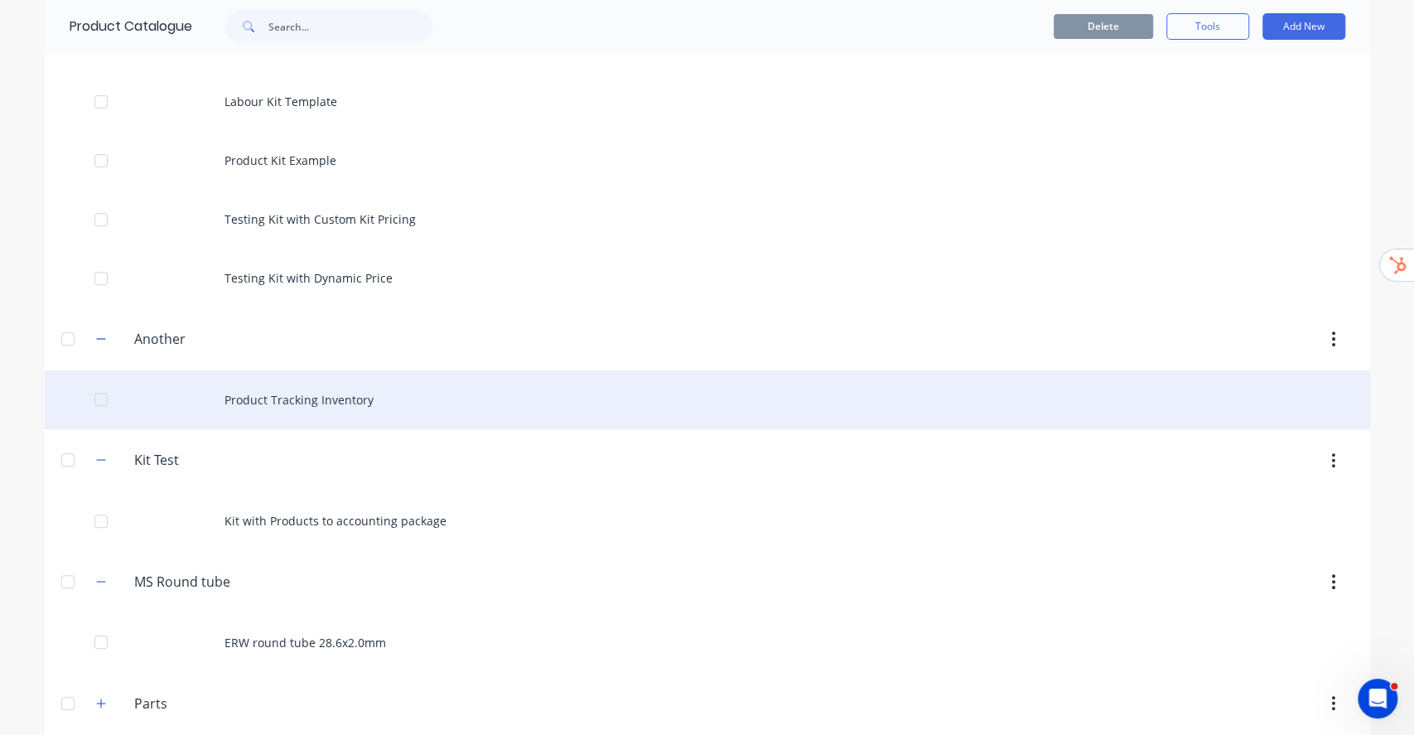
scroll to position [534, 0]
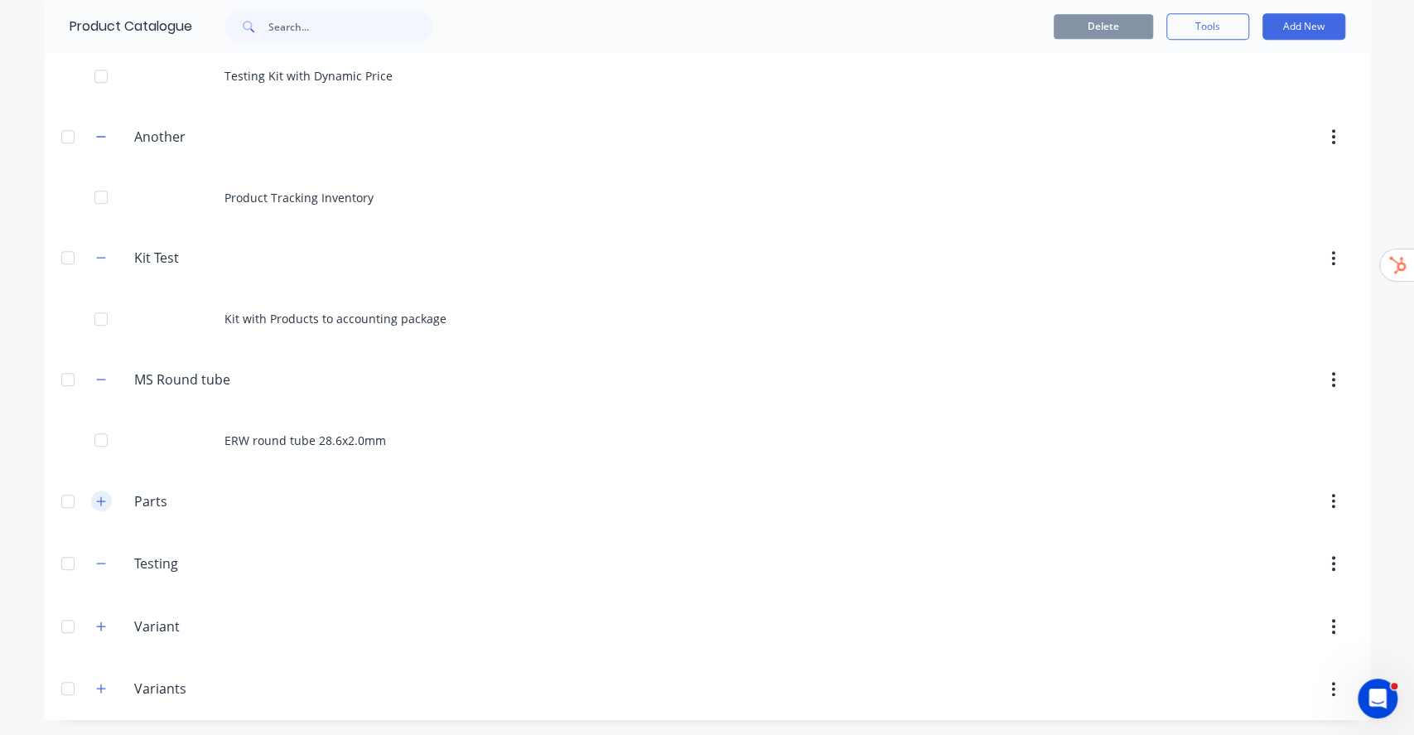
click at [91, 497] on button "button" at bounding box center [101, 501] width 21 height 21
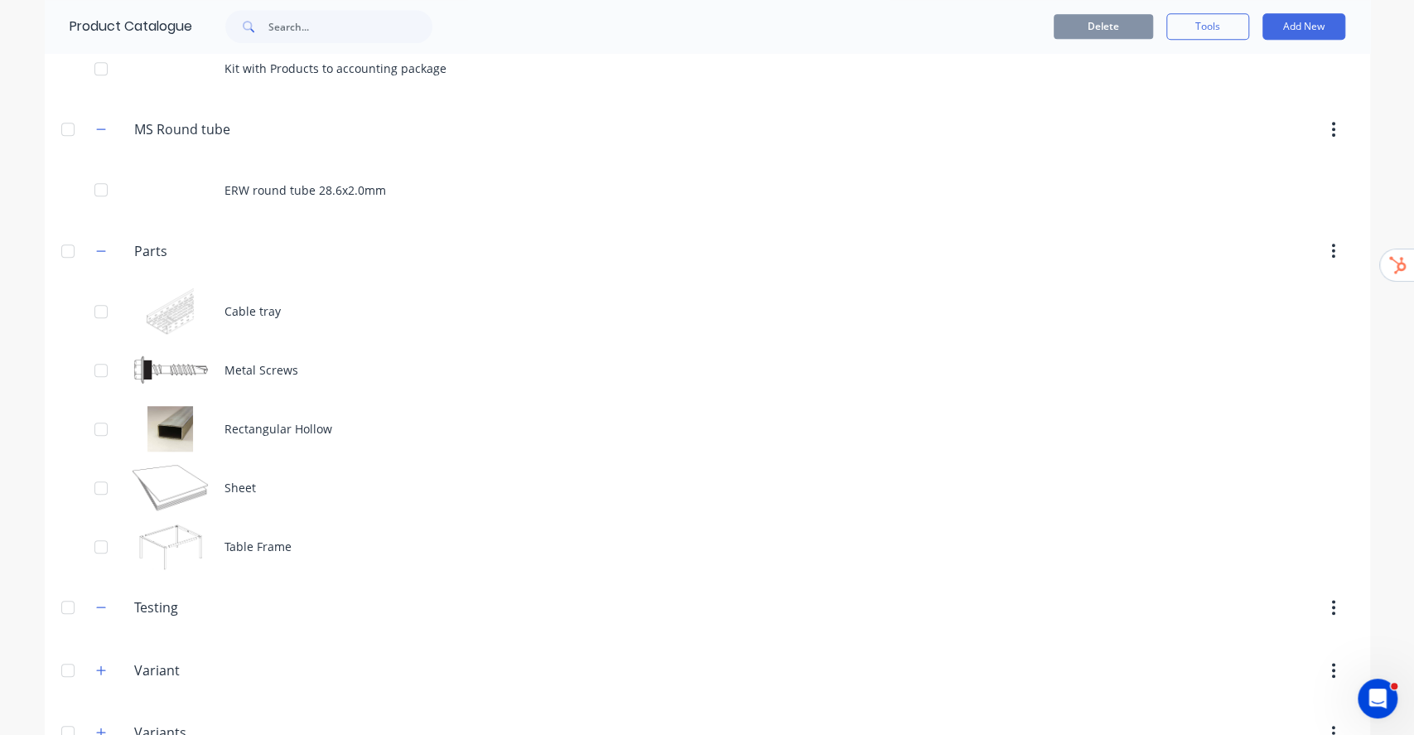
scroll to position [828, 0]
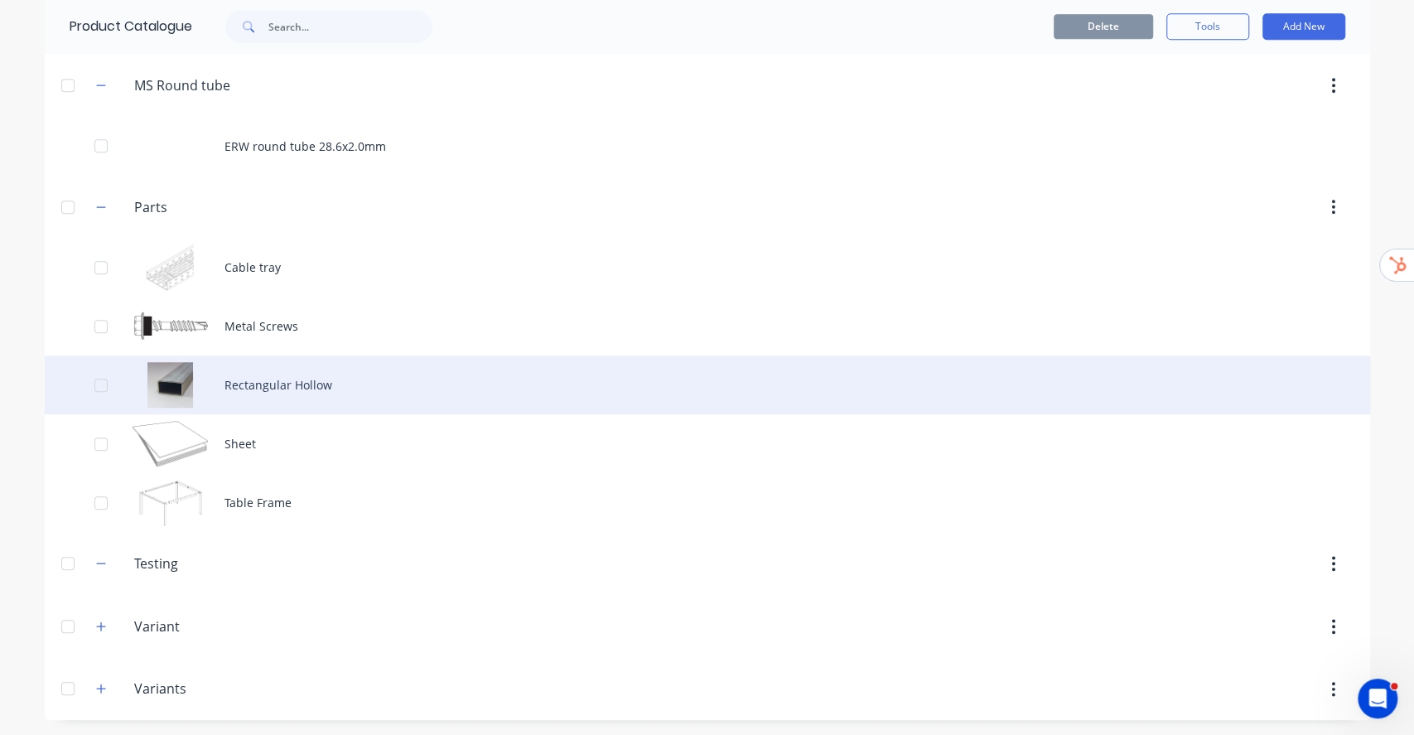
click at [284, 412] on div "Rectangular Hollow" at bounding box center [708, 384] width 1326 height 59
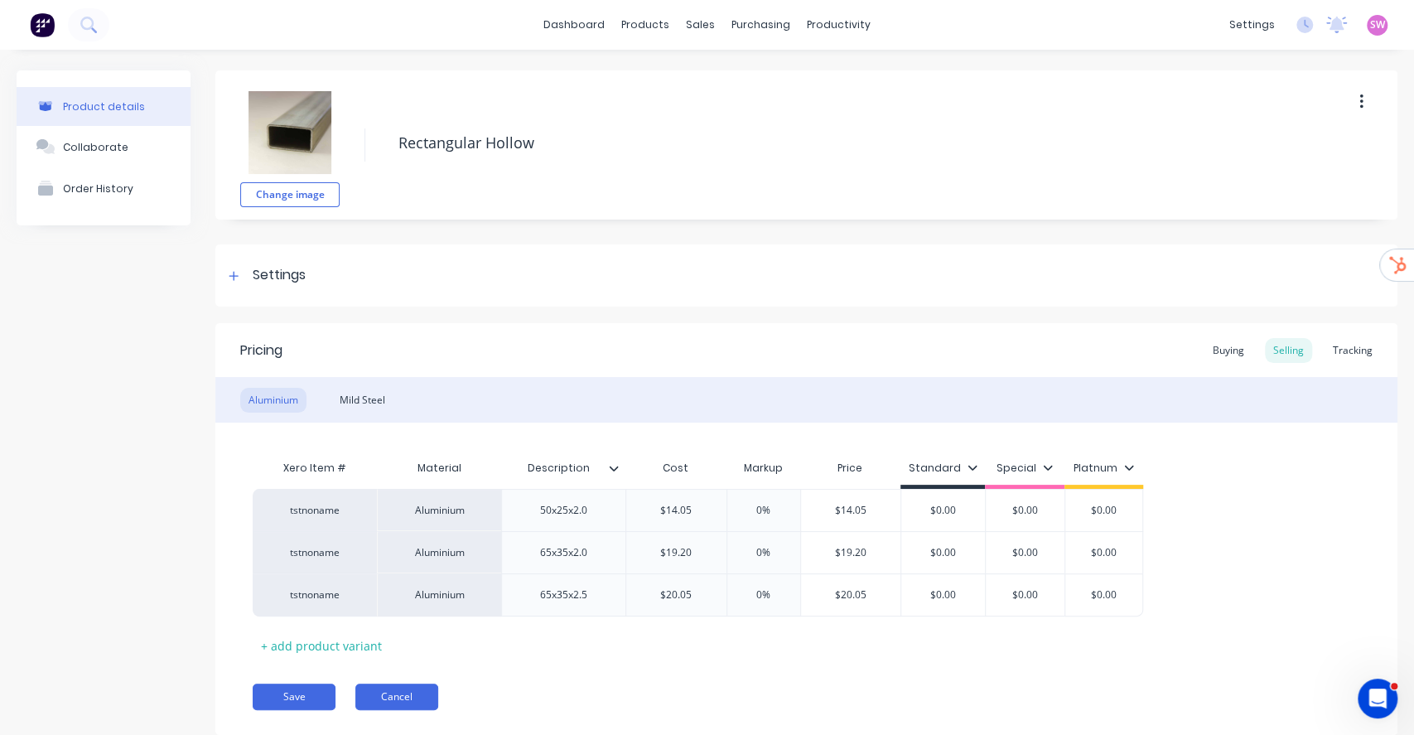
click at [418, 689] on button "Cancel" at bounding box center [396, 697] width 83 height 27
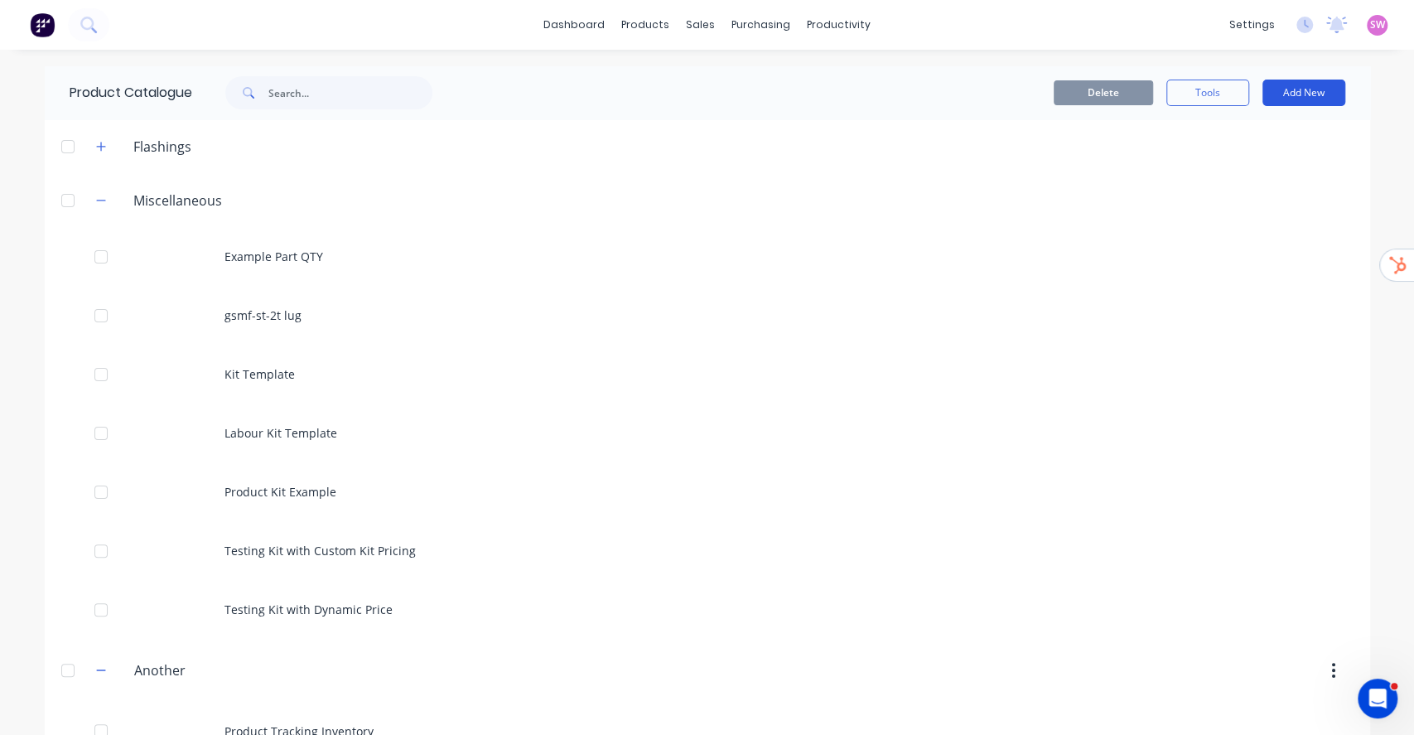
click at [1327, 96] on button "Add New" at bounding box center [1304, 93] width 83 height 27
click at [1220, 210] on div "Product" at bounding box center [1267, 202] width 128 height 24
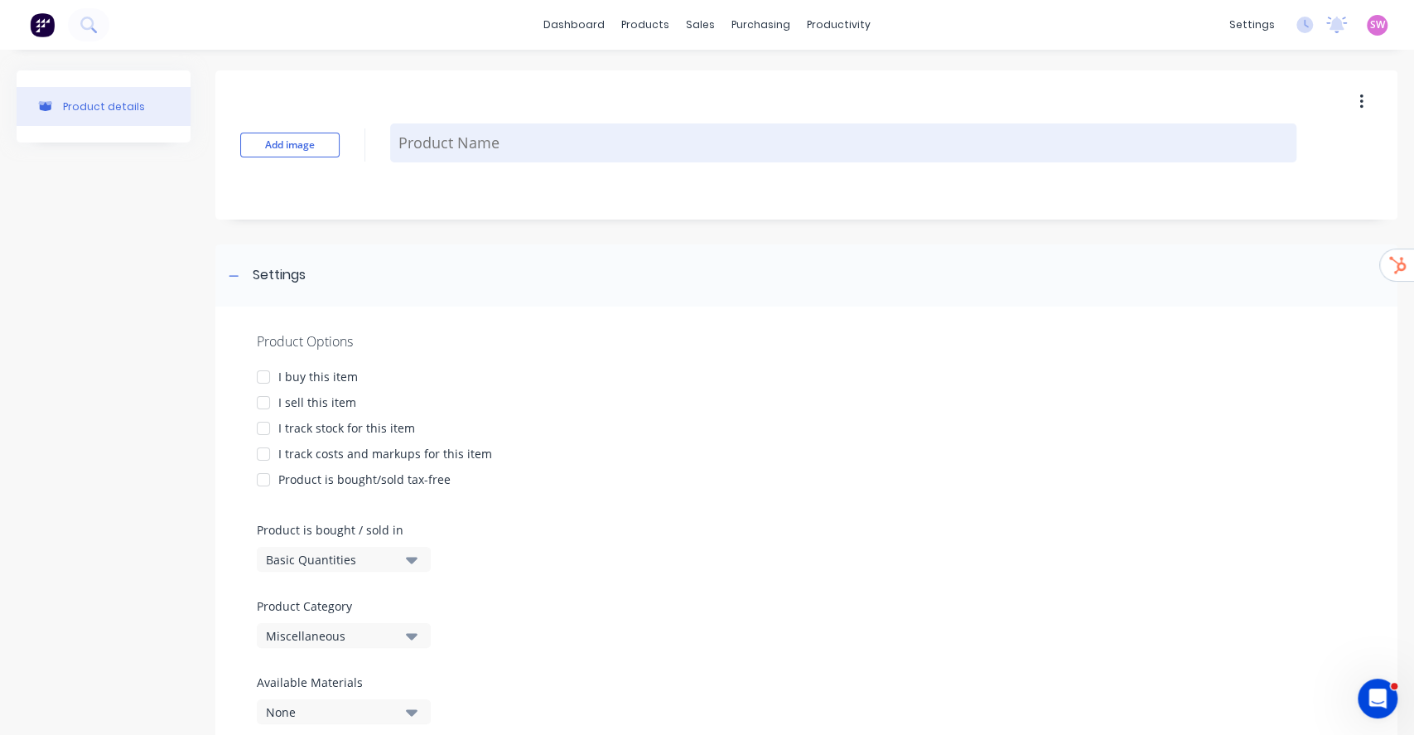
click at [505, 146] on textarea at bounding box center [843, 142] width 906 height 39
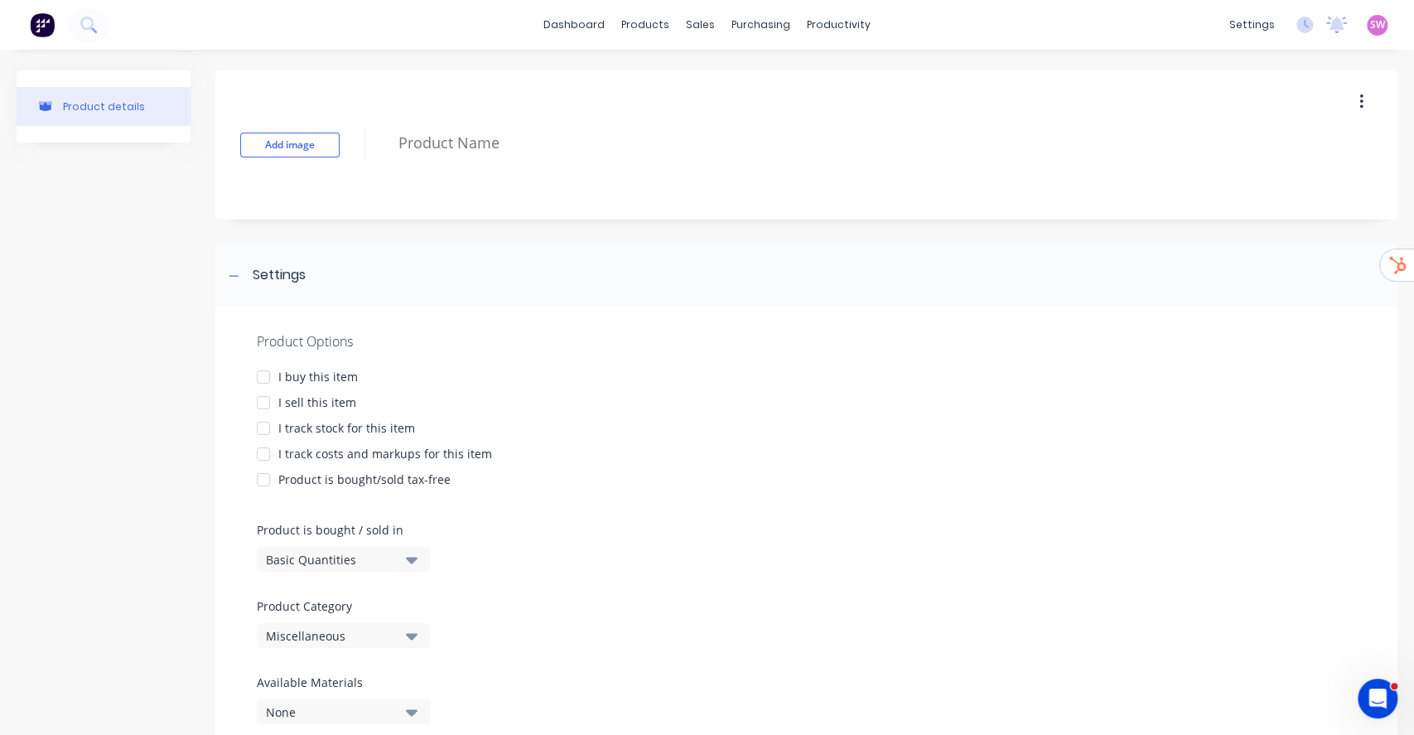
type textarea "x"
type textarea "T"
type textarea "x"
type textarea "Te"
type textarea "x"
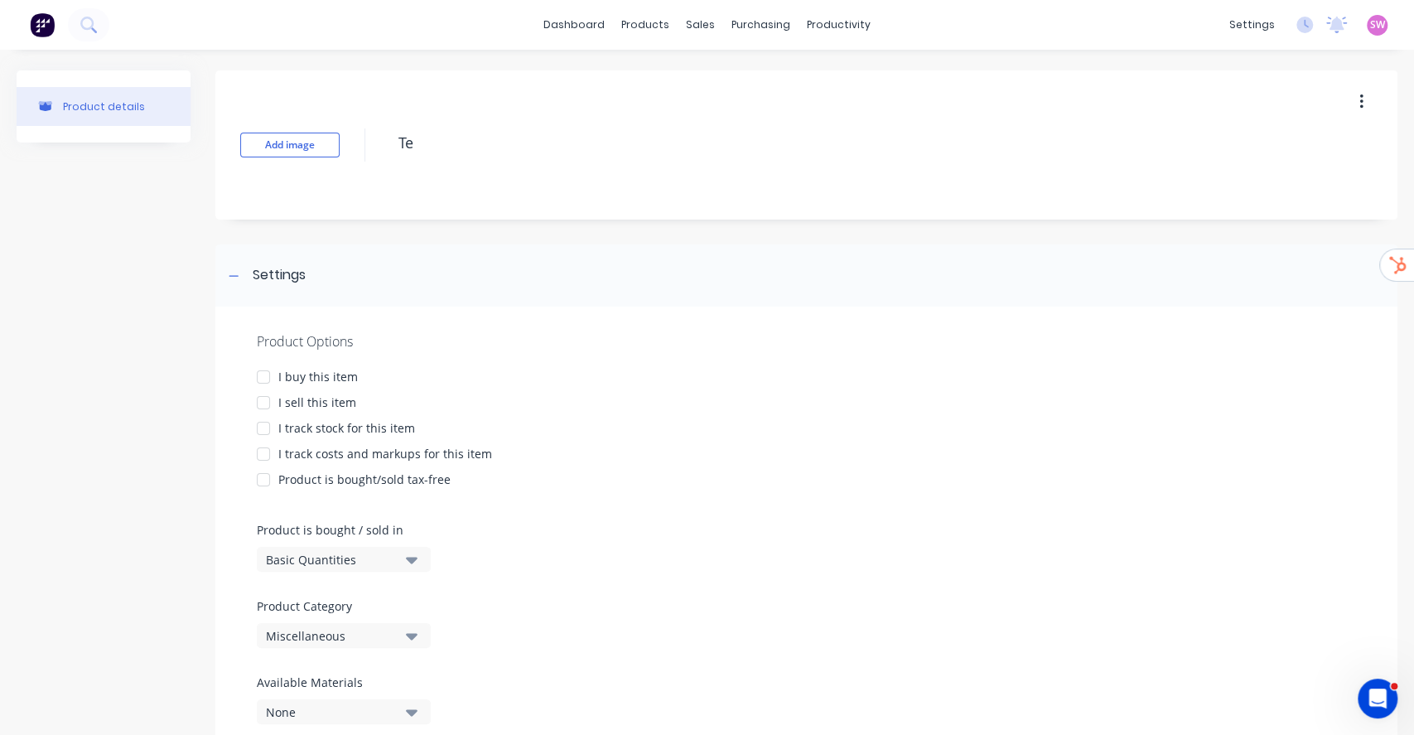
type textarea "Tes"
type textarea "x"
type textarea "Test"
type textarea "x"
type textarea "Testi"
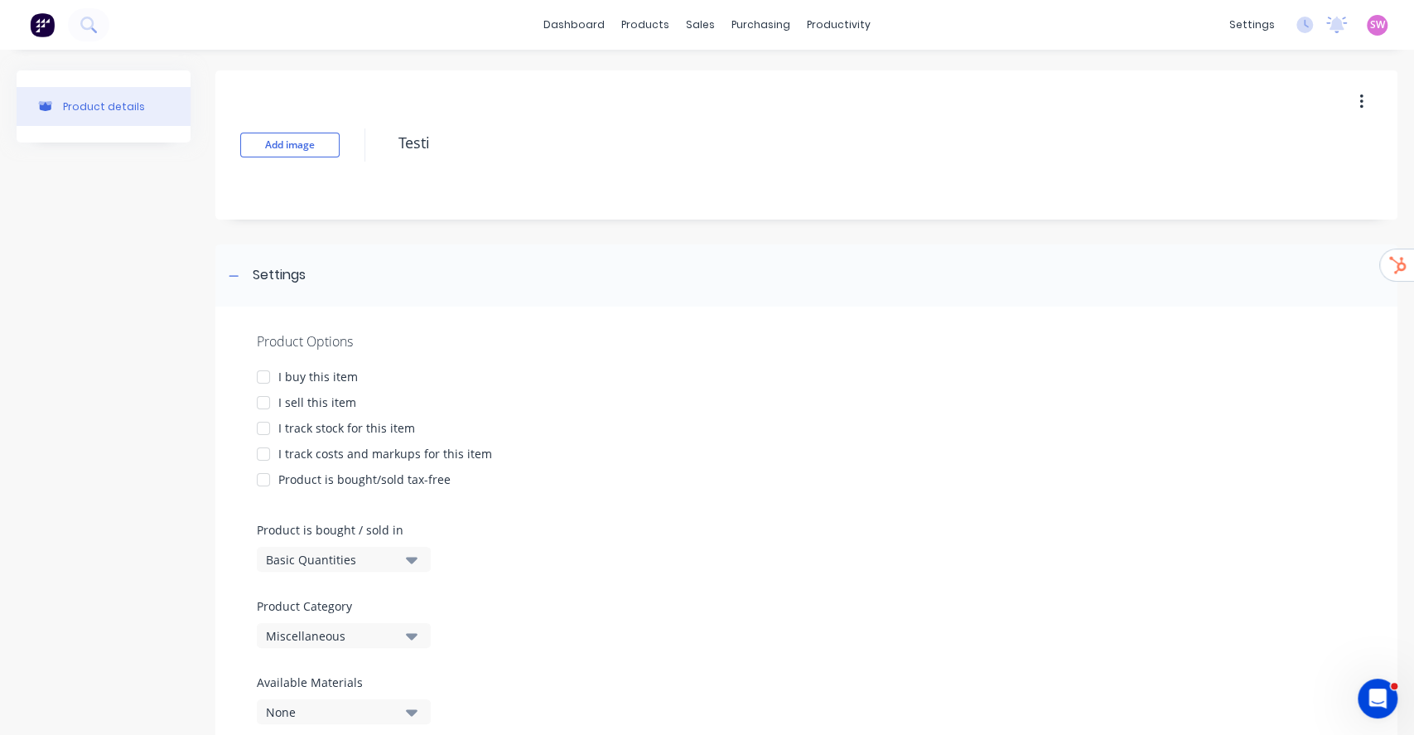
type textarea "x"
type textarea "Testin"
type textarea "x"
type textarea "Testing"
type textarea "x"
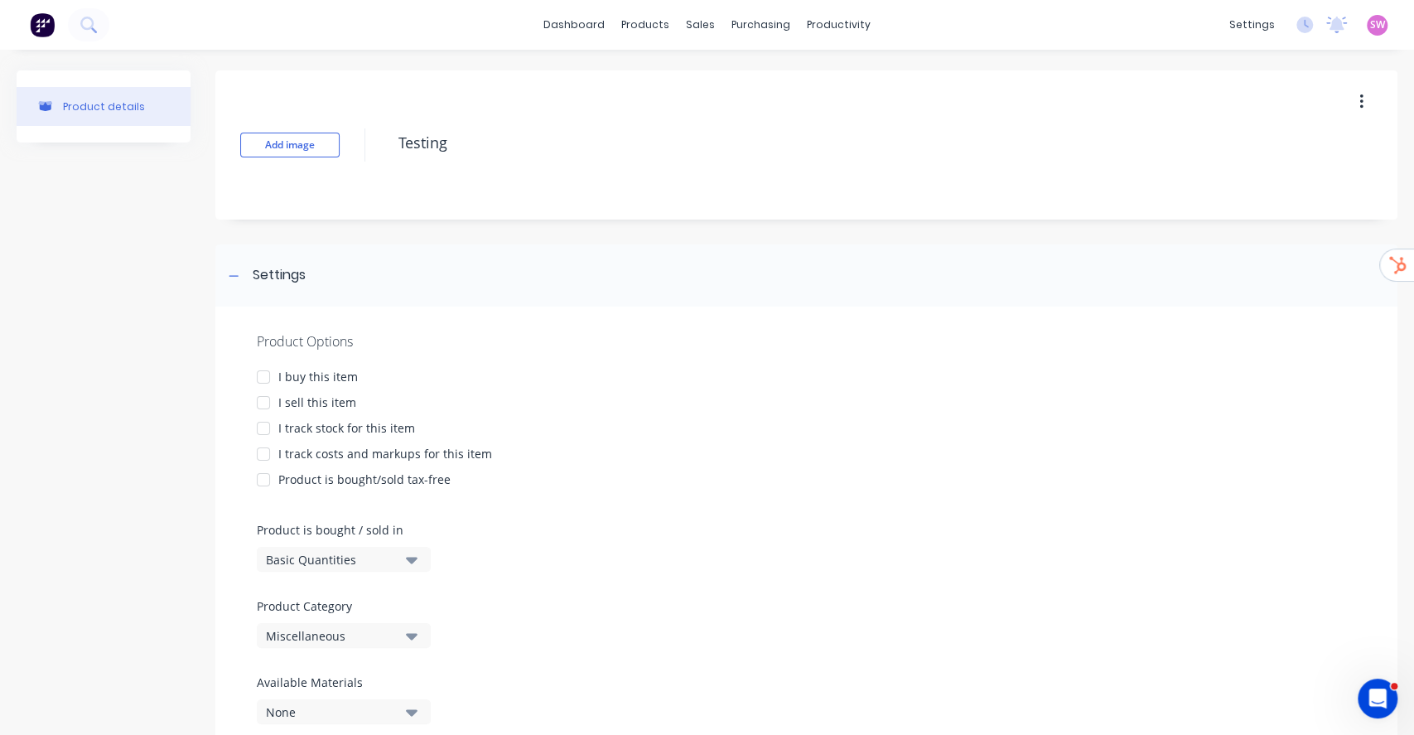
type textarea "Testing"
type textarea "x"
type textarea "Testing O"
type textarea "x"
type textarea "Testing Or"
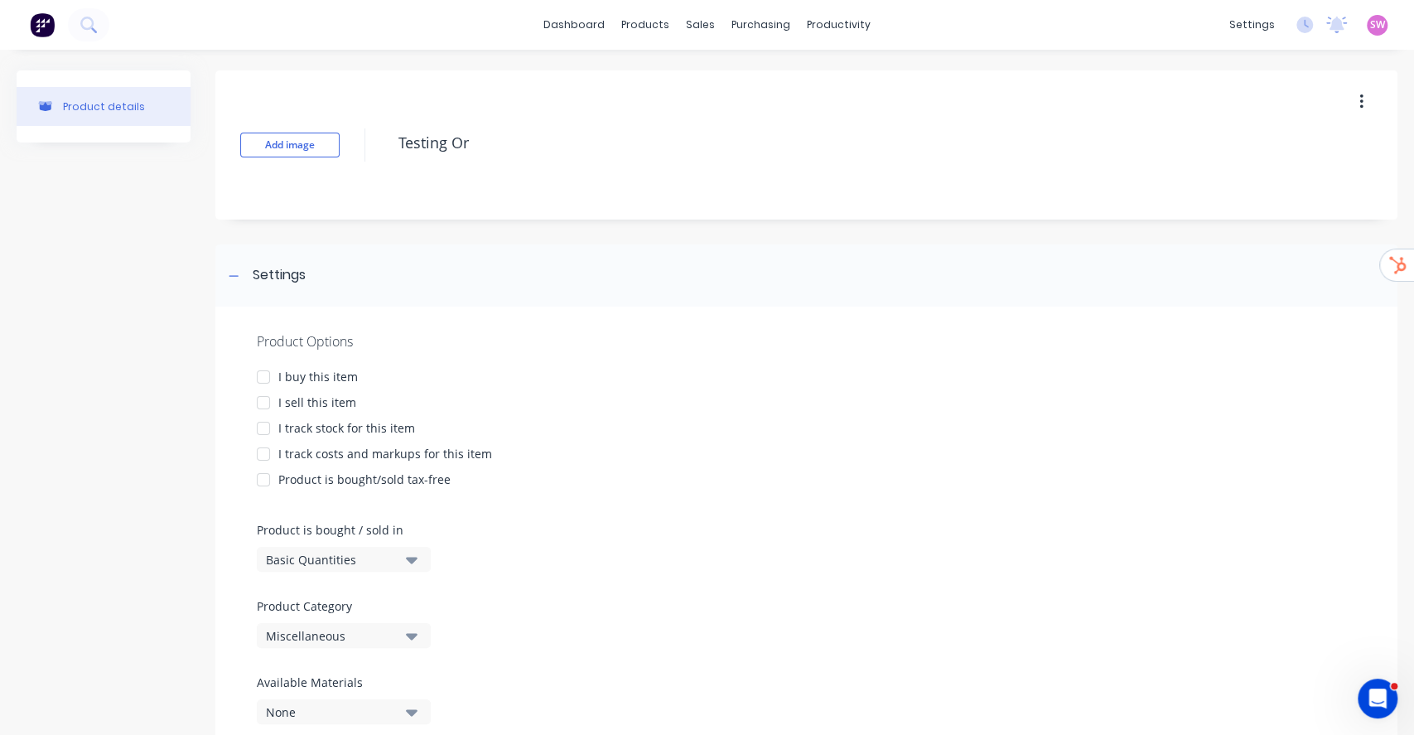
type textarea "x"
type textarea "Testing Ord"
type textarea "x"
type textarea "Testing Orde"
type textarea "x"
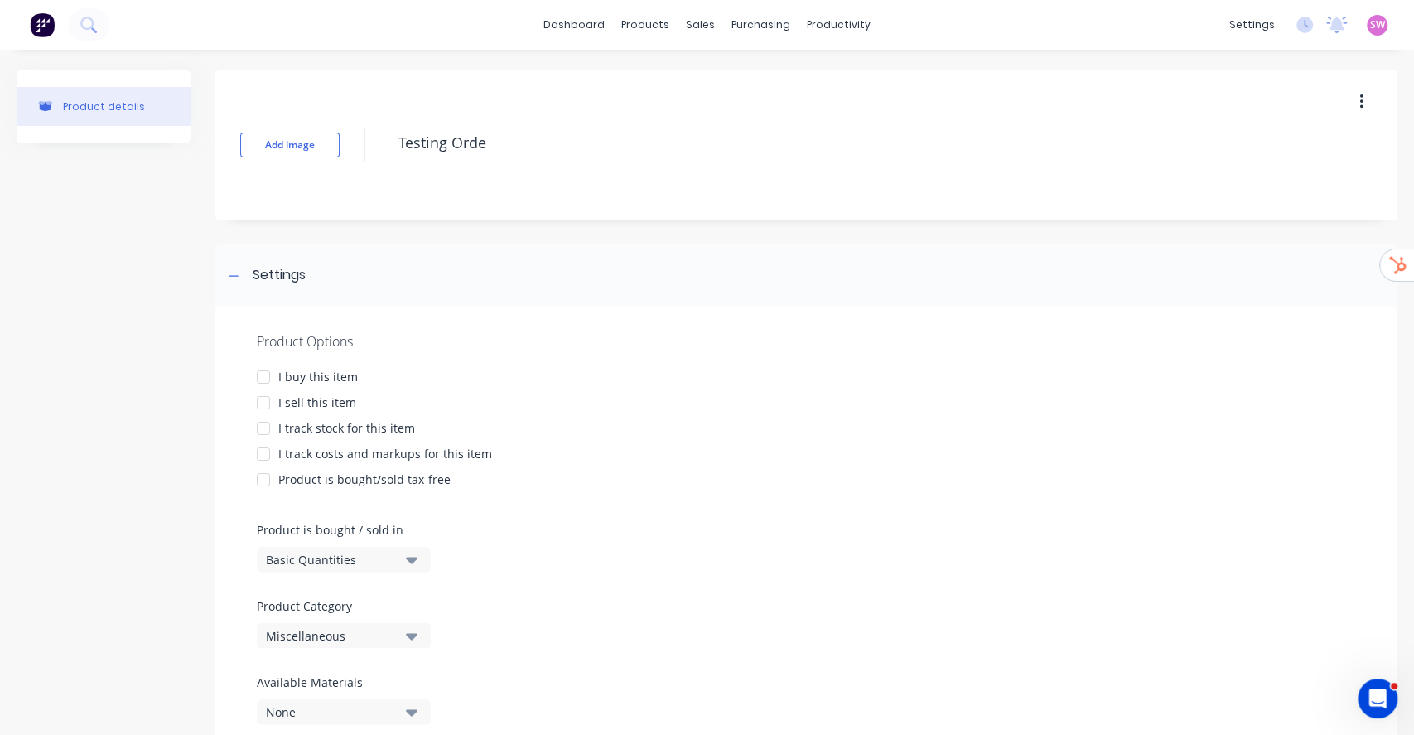
type textarea "Testing Order"
type textarea "x"
type textarea "Testing Order"
type textarea "x"
type textarea "Testing Order I"
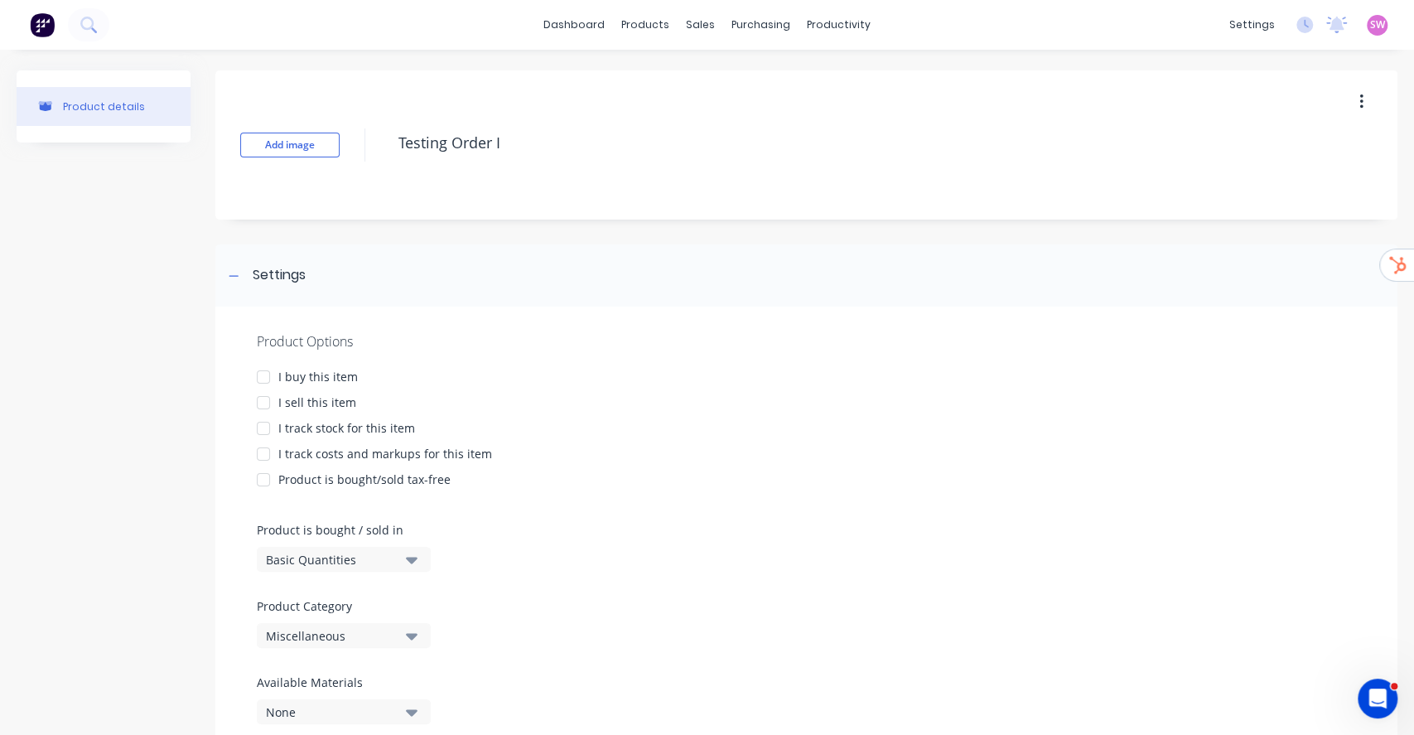
type textarea "x"
type textarea "Testing Order Imp"
type textarea "x"
type textarea "Testing Order Impo"
type textarea "x"
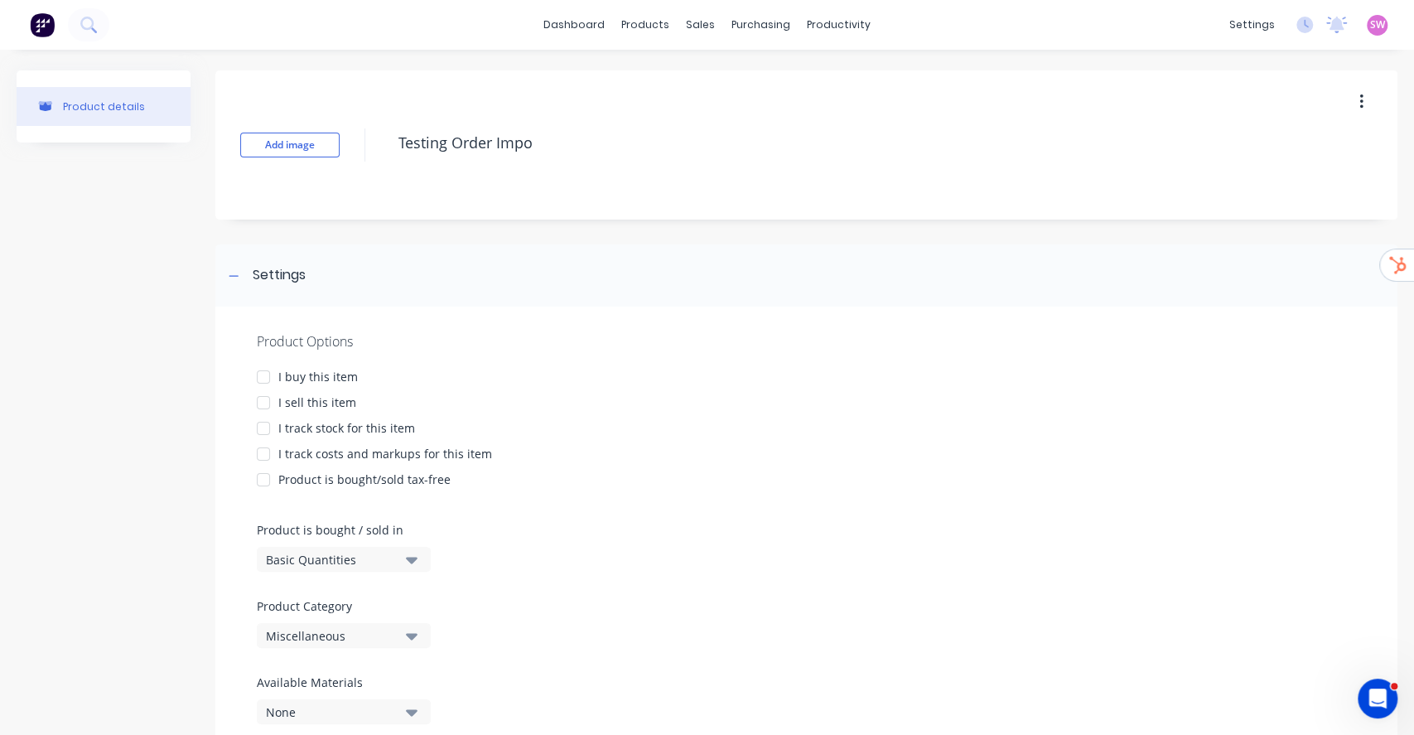
type textarea "Testing Order Impor"
type textarea "x"
type textarea "Testing Order Import"
type textarea "x"
type textarea "Testing Order Importe"
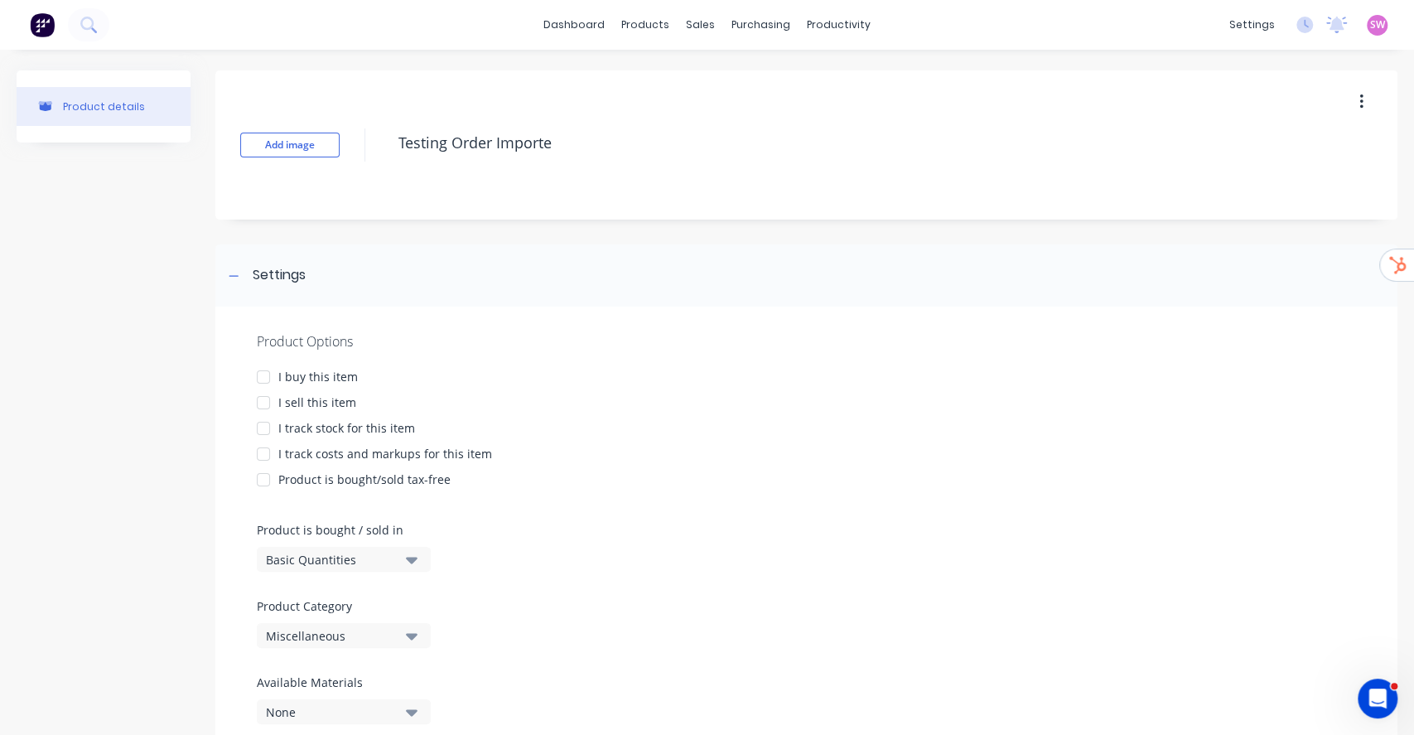
type textarea "x"
type textarea "Testing Order Importer"
type textarea "x"
type textarea "Testing Order Importer"
click at [285, 378] on div "I buy this item" at bounding box center [318, 376] width 80 height 17
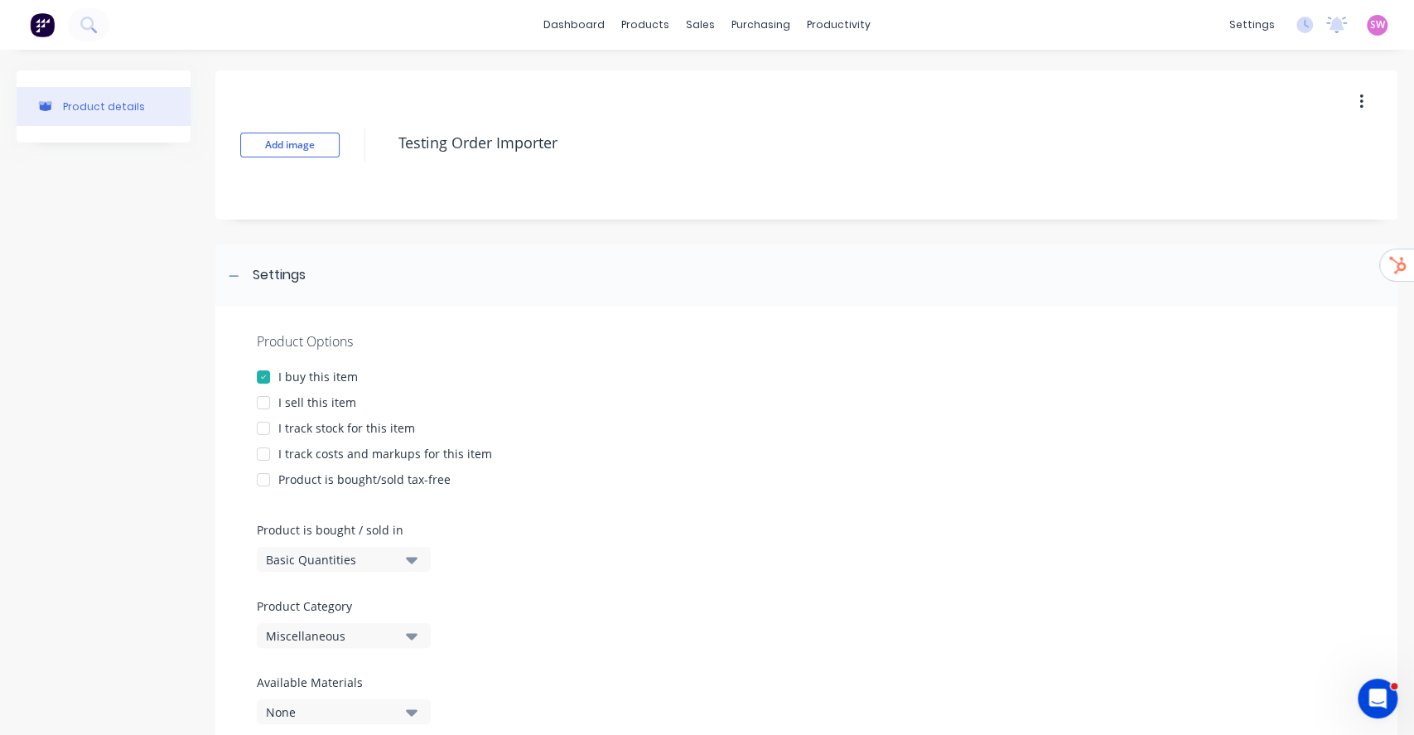
drag, startPoint x: 278, startPoint y: 404, endPoint x: 284, endPoint y: 414, distance: 12.0
click at [277, 404] on div at bounding box center [263, 402] width 33 height 33
click at [288, 433] on div "I track stock for this item" at bounding box center [346, 427] width 137 height 17
click at [304, 457] on div "I track costs and markups for this item" at bounding box center [385, 453] width 214 height 17
type textarea "x"
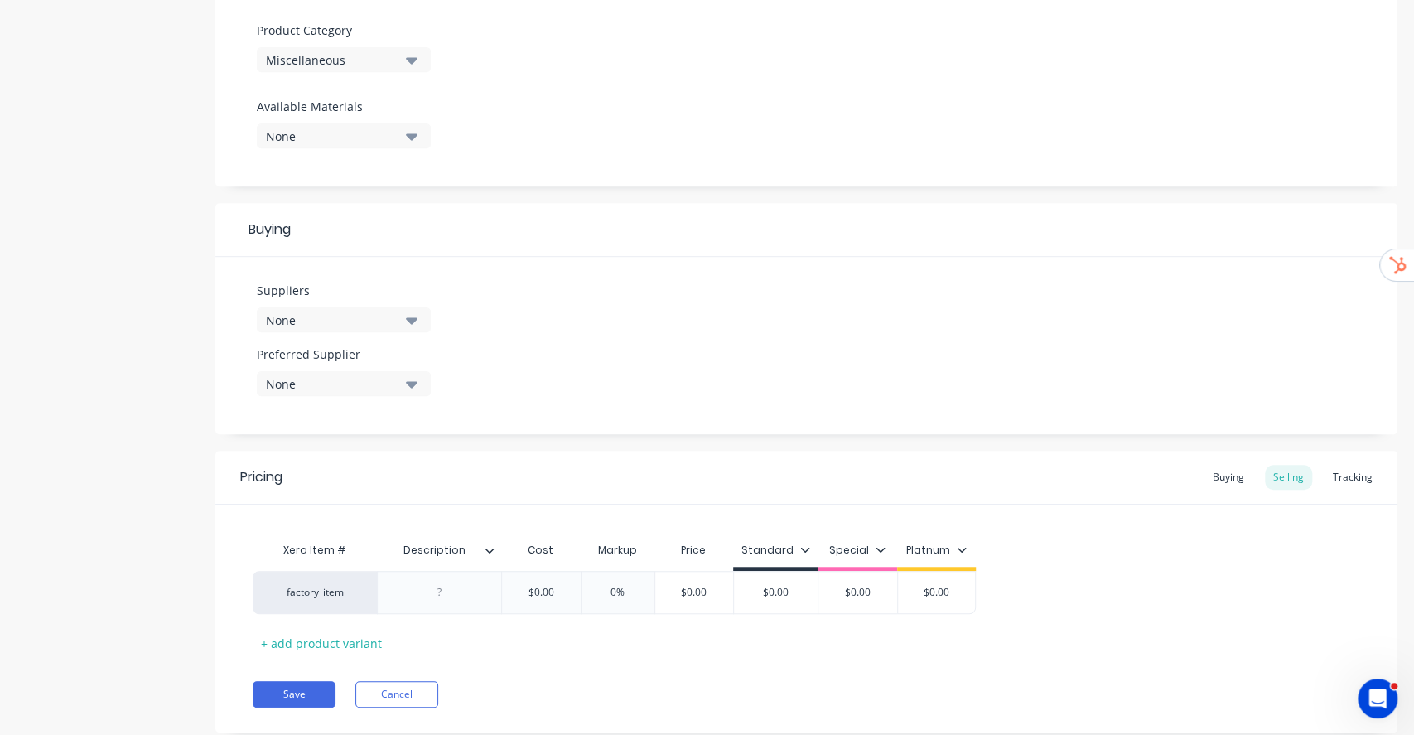
scroll to position [618, 0]
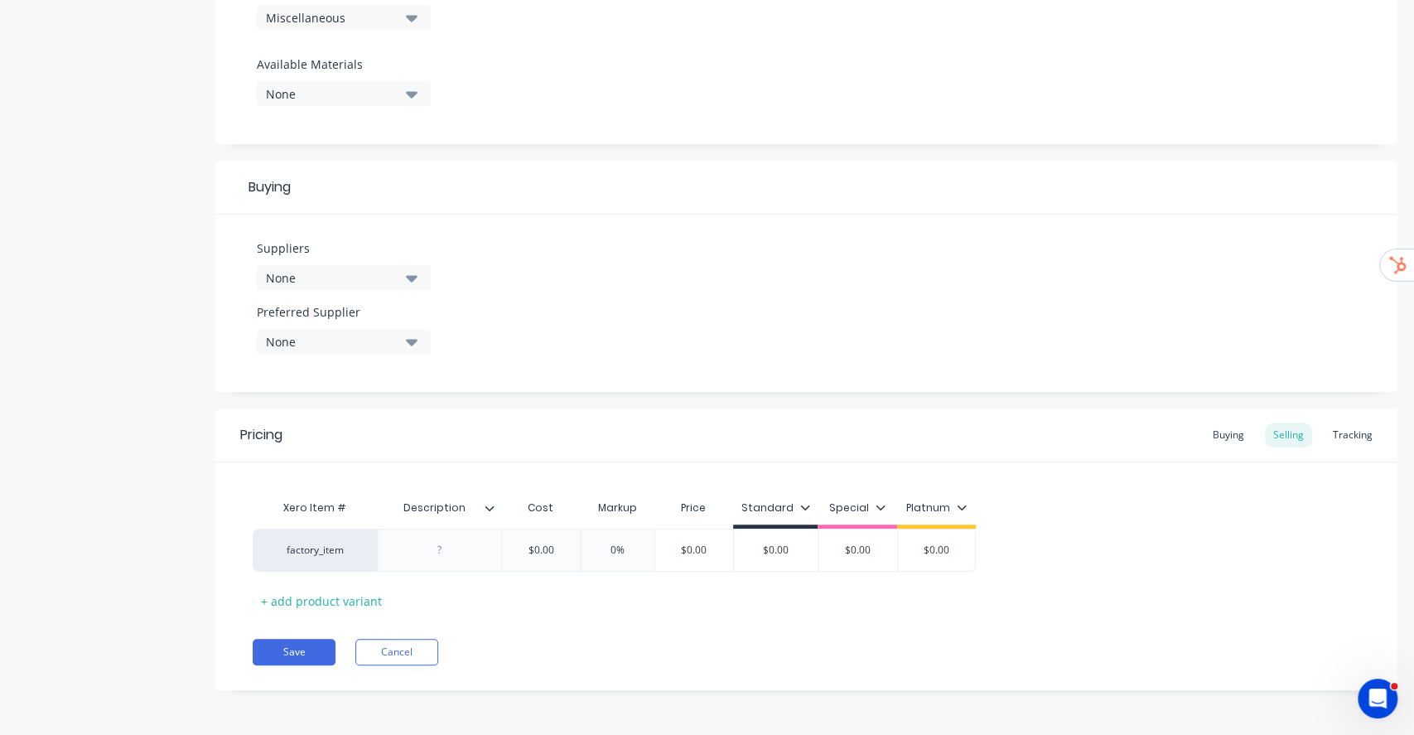
click at [428, 508] on input "Description" at bounding box center [434, 507] width 114 height 15
type input "STOCK CODE"
type textarea "x"
click at [438, 539] on div at bounding box center [440, 550] width 83 height 22
copy div "123abc"
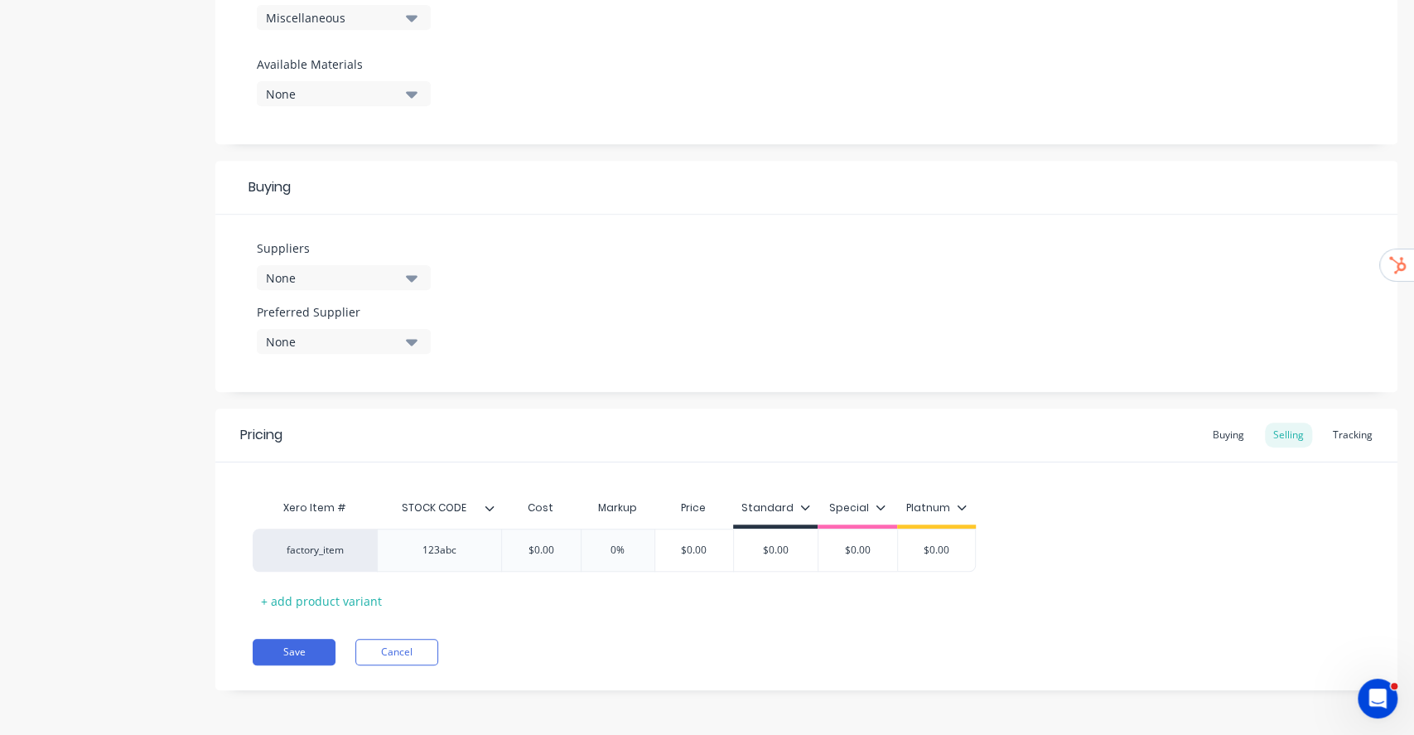
click at [795, 500] on div "Standard" at bounding box center [776, 507] width 69 height 15
click at [754, 545] on div "All" at bounding box center [754, 553] width 14 height 17
type textarea "x"
click at [1027, 532] on div "factory_item 123abc $0.00 0% $0.00 $0.00 $0.00 $0.00" at bounding box center [807, 550] width 1108 height 43
click at [554, 557] on div "$0.00" at bounding box center [541, 549] width 83 height 41
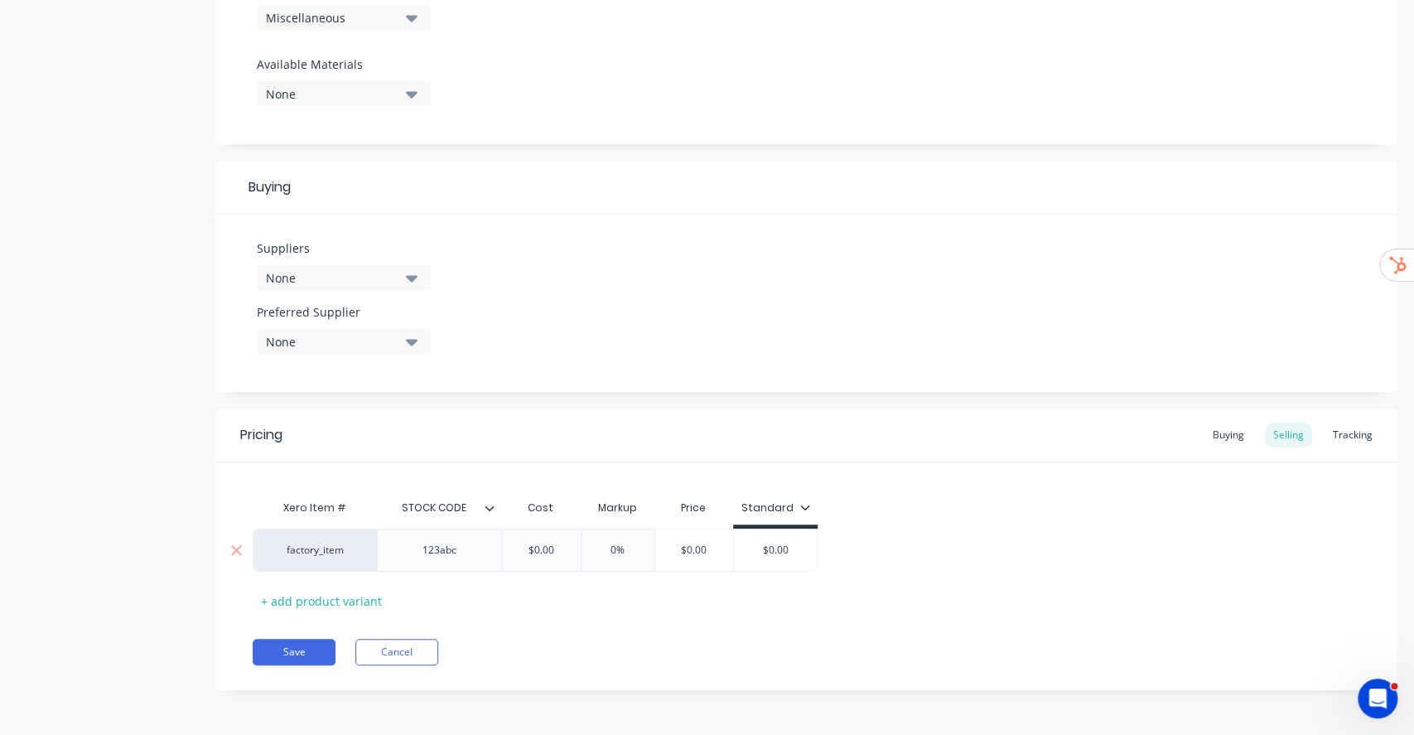
type input "$0.00"
click at [554, 558] on div "$0.00" at bounding box center [541, 549] width 83 height 41
drag, startPoint x: 581, startPoint y: 552, endPoint x: 650, endPoint y: 556, distance: 68.9
click at [650, 556] on div "factory_item 123abc $0.00 $0.00 0% $0.00 $0.00" at bounding box center [535, 550] width 565 height 43
click at [551, 551] on input "$0.00" at bounding box center [541, 550] width 83 height 15
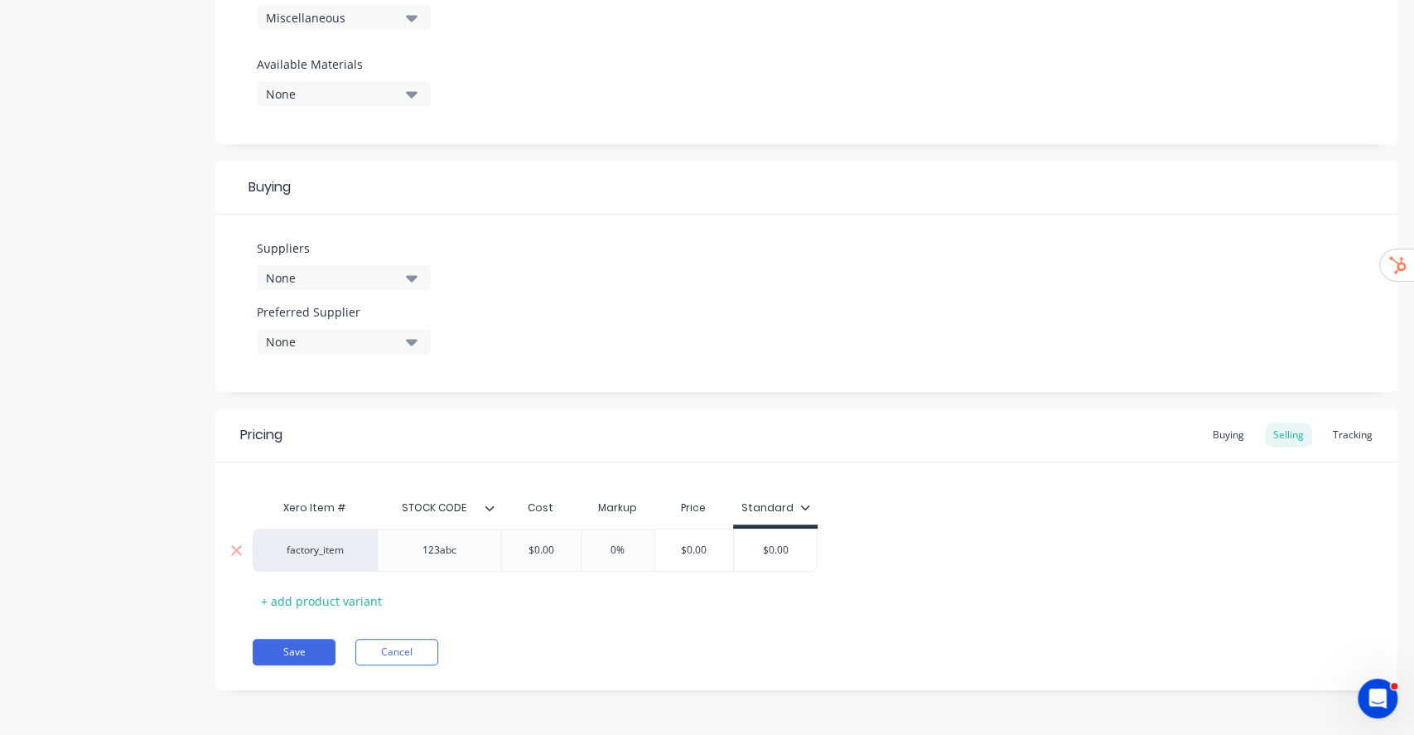
click at [551, 551] on input "$0.00" at bounding box center [541, 550] width 83 height 15
click at [510, 547] on input "$0.00" at bounding box center [541, 550] width 83 height 15
drag, startPoint x: 769, startPoint y: 694, endPoint x: 760, endPoint y: 667, distance: 28.0
click at [770, 694] on div "Add image Testing Order Importer Settings Product Options I buy this item I sel…" at bounding box center [806, 83] width 1182 height 1263
drag, startPoint x: 699, startPoint y: 600, endPoint x: 497, endPoint y: 562, distance: 204.9
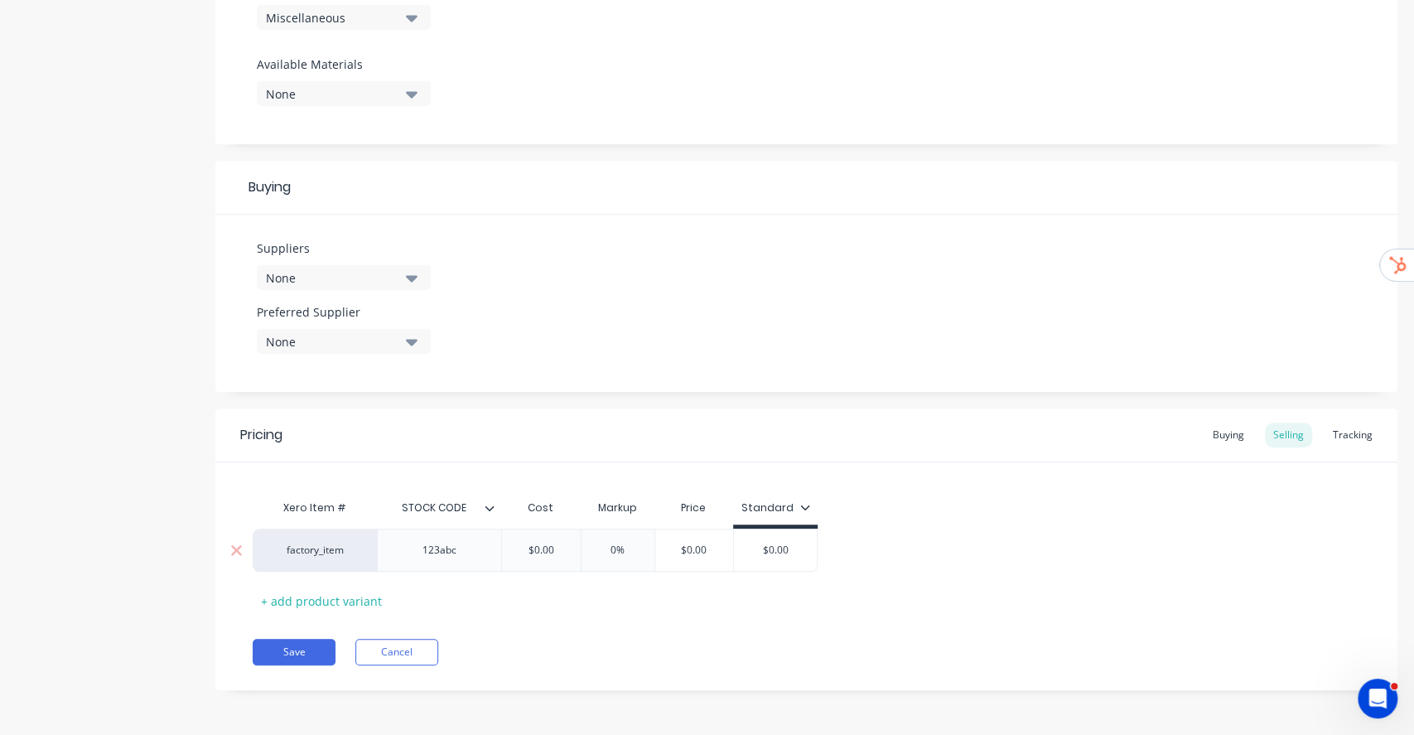
click at [694, 599] on div "Xero Item # STOCK CODE Cost Markup Price Standard factory_item 123abc $0.00 $0.…" at bounding box center [807, 552] width 1108 height 123
click at [547, 562] on div "$0.00" at bounding box center [541, 549] width 83 height 41
type textarea "x"
type input "5$0.00"
type textarea "x"
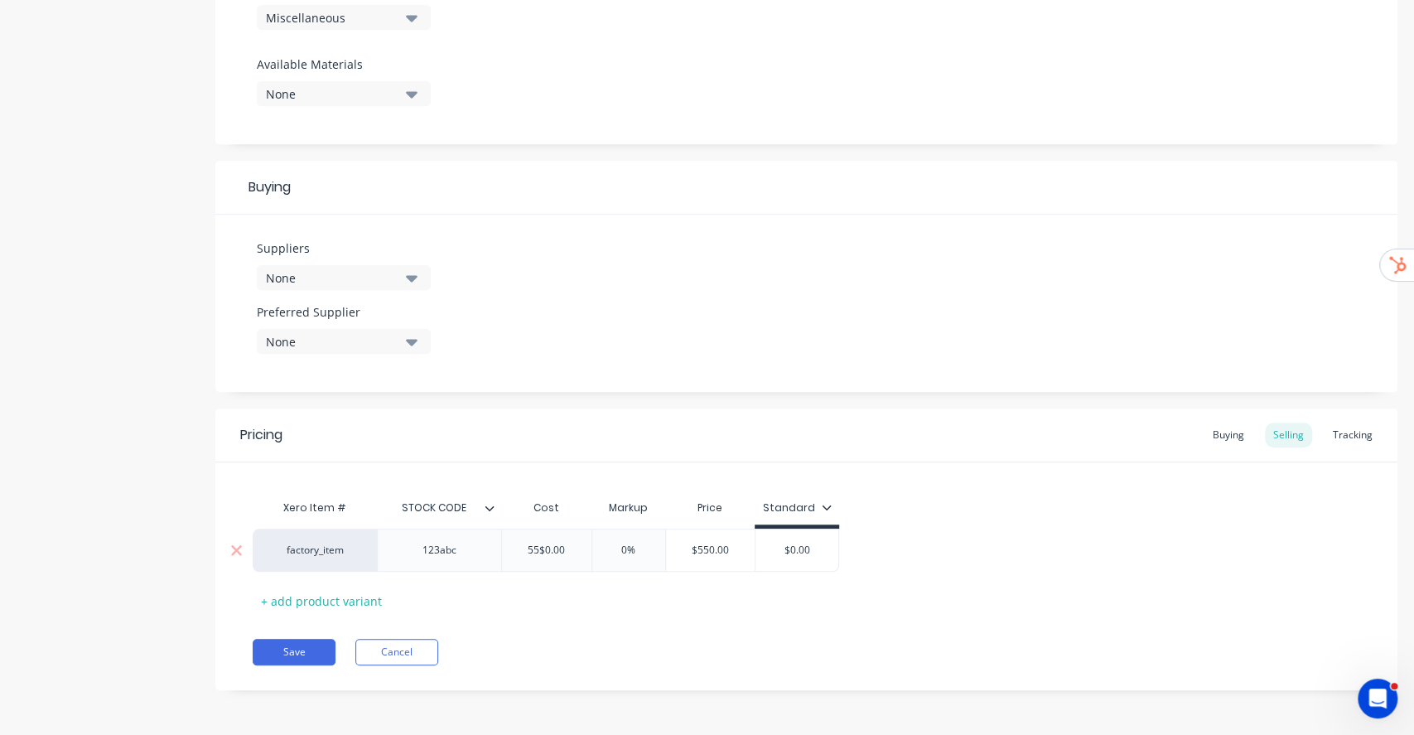
click at [616, 532] on div "0%" at bounding box center [628, 549] width 83 height 41
type input "55$0.00"
type input "0%"
type input "$550.00"
drag, startPoint x: 544, startPoint y: 548, endPoint x: 576, endPoint y: 555, distance: 32.4
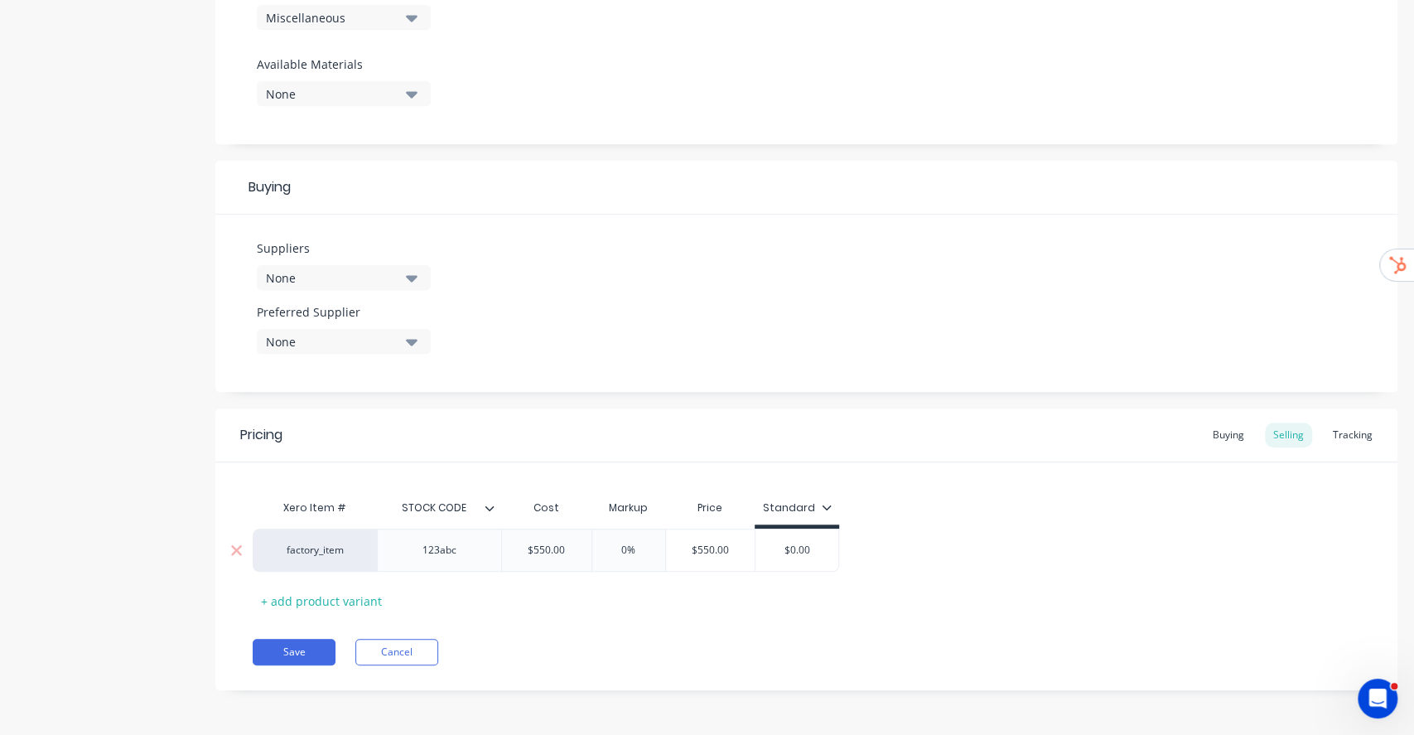
click at [551, 549] on input "$550.00" at bounding box center [546, 550] width 89 height 15
type textarea "x"
type input "$55.00"
click at [612, 549] on input "0%" at bounding box center [623, 550] width 83 height 15
type textarea "x"
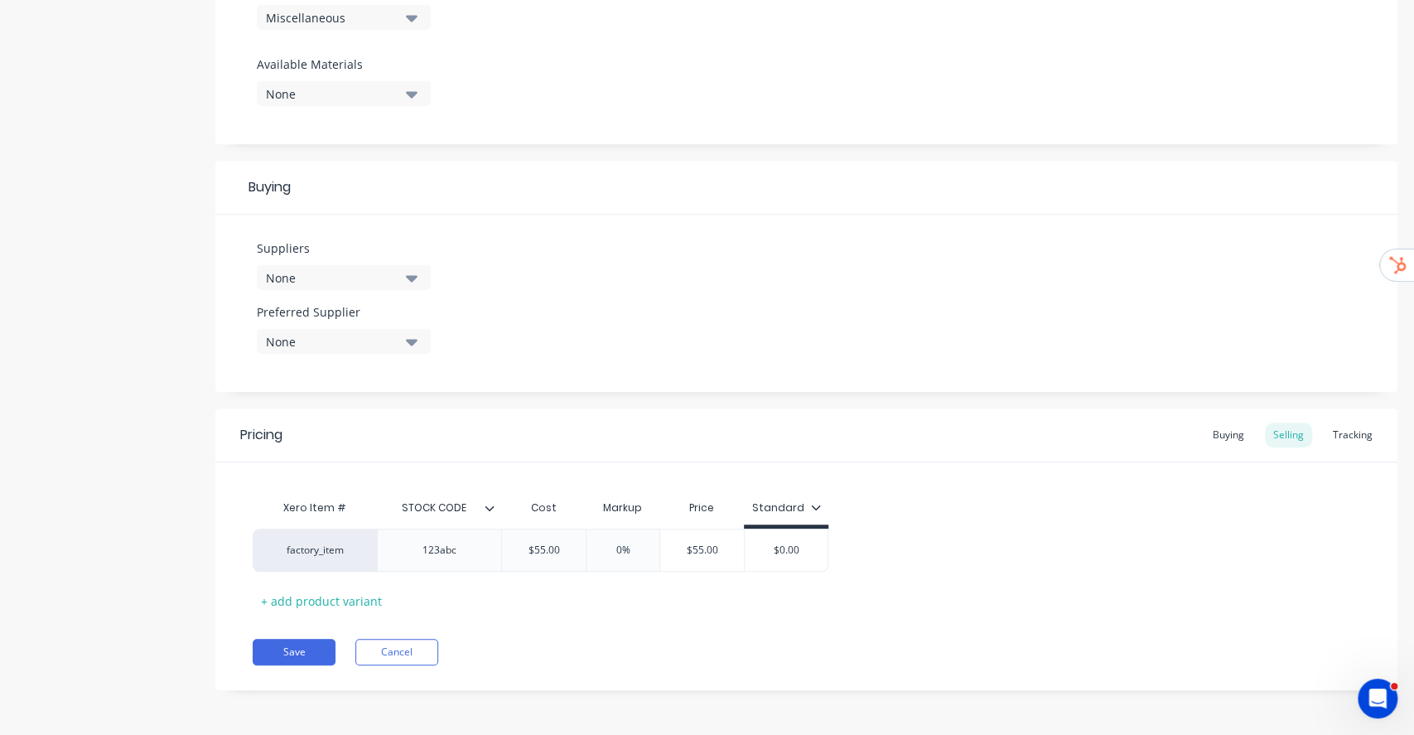
type input "10%"
type textarea "x"
type input "100%"
type textarea "x"
type input "1000%"
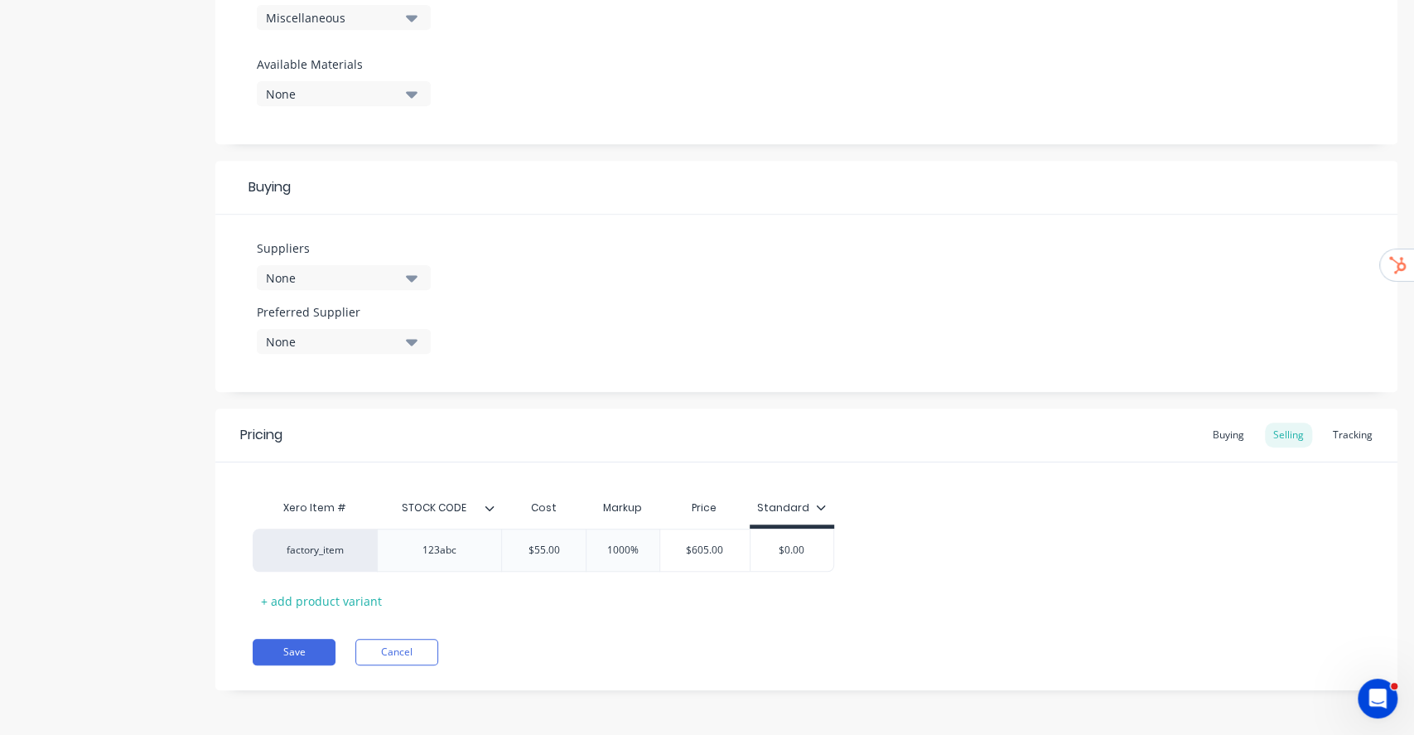
type textarea "x"
type input "100%"
click at [803, 646] on div "Save Cancel" at bounding box center [825, 652] width 1145 height 27
click at [718, 558] on div "$110.00" at bounding box center [704, 549] width 89 height 41
type input "$110.00"
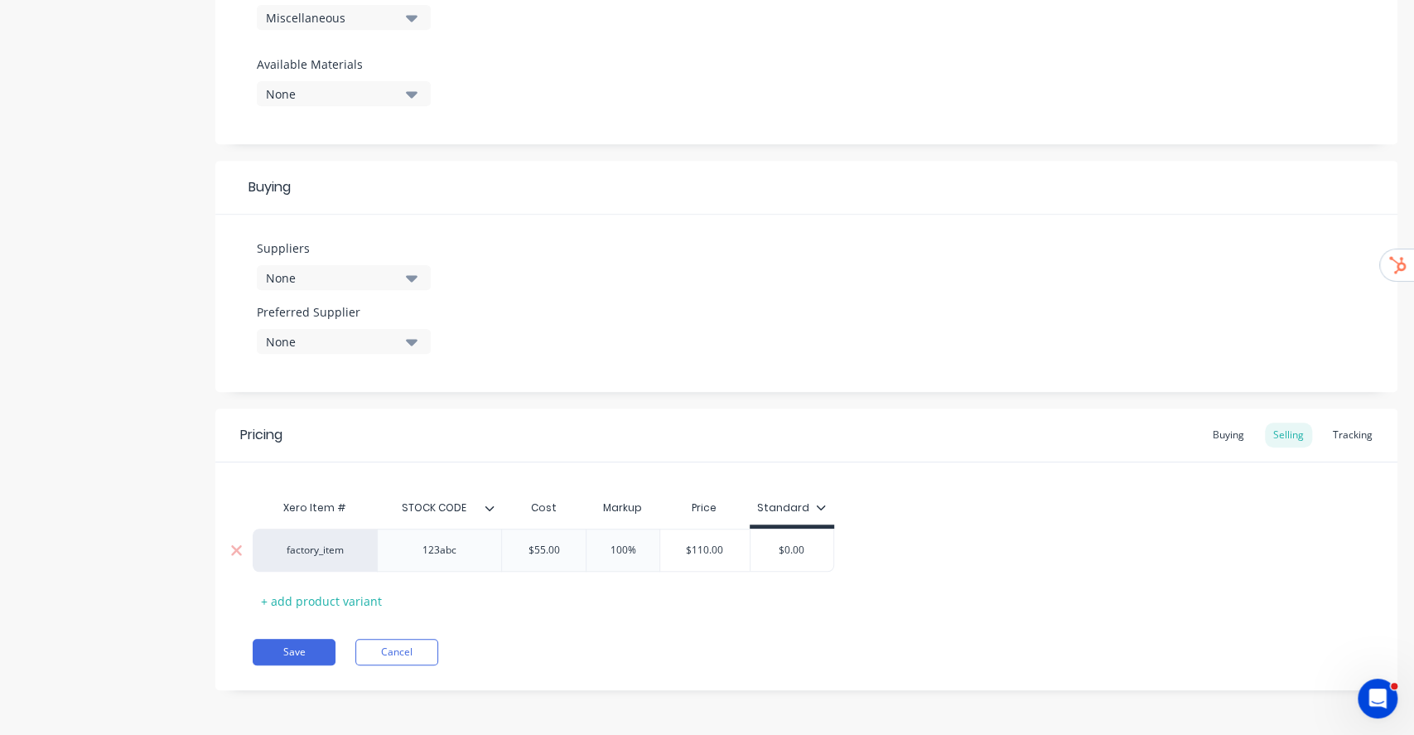
click at [788, 558] on div "$0.00" at bounding box center [792, 549] width 83 height 41
type input "$0.00"
paste input "11"
type textarea "x"
type input "$110.00"
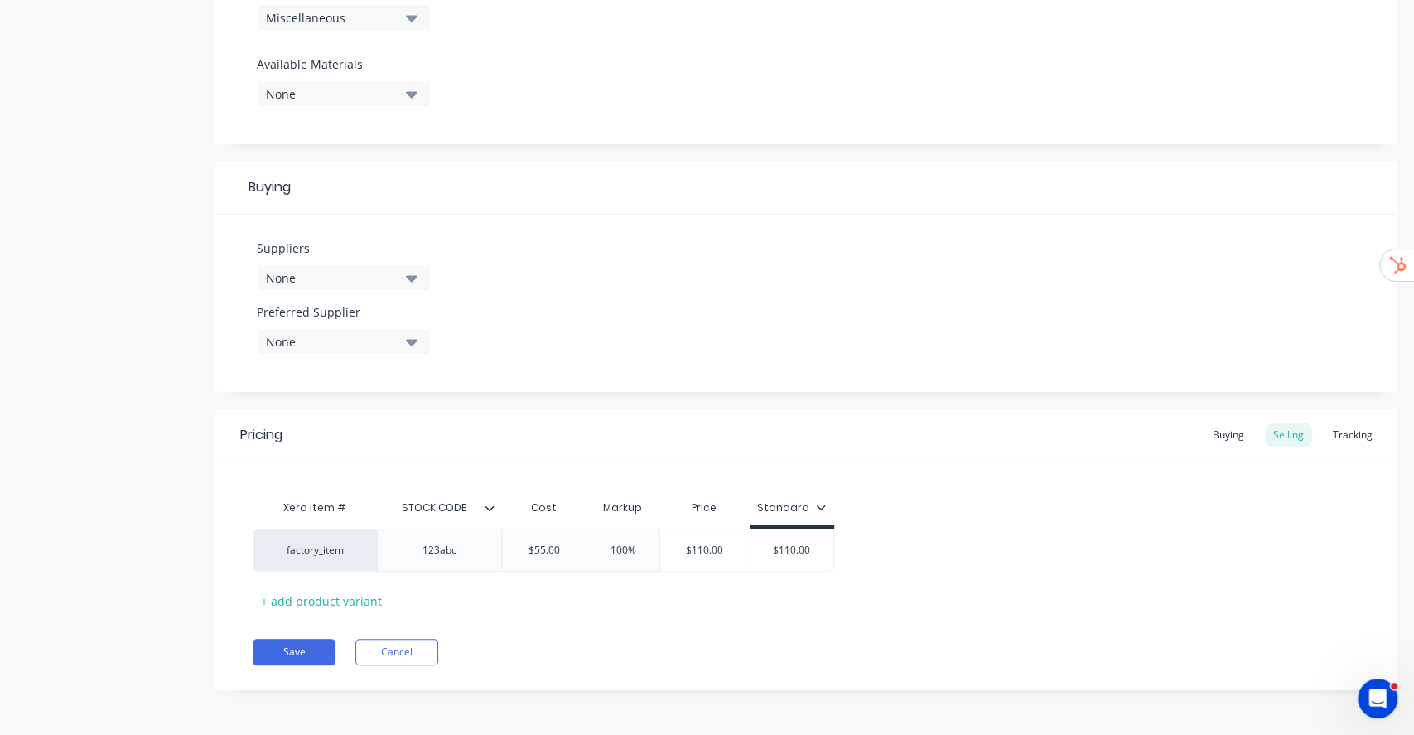
drag, startPoint x: 886, startPoint y: 569, endPoint x: 910, endPoint y: 573, distance: 24.4
click at [889, 569] on div "factory_item 123abc $55.00 $55.00 100% 100% $110.00 $110.00 $110.00 $110.00" at bounding box center [807, 550] width 1108 height 43
click at [1215, 428] on div "Buying" at bounding box center [1229, 435] width 48 height 25
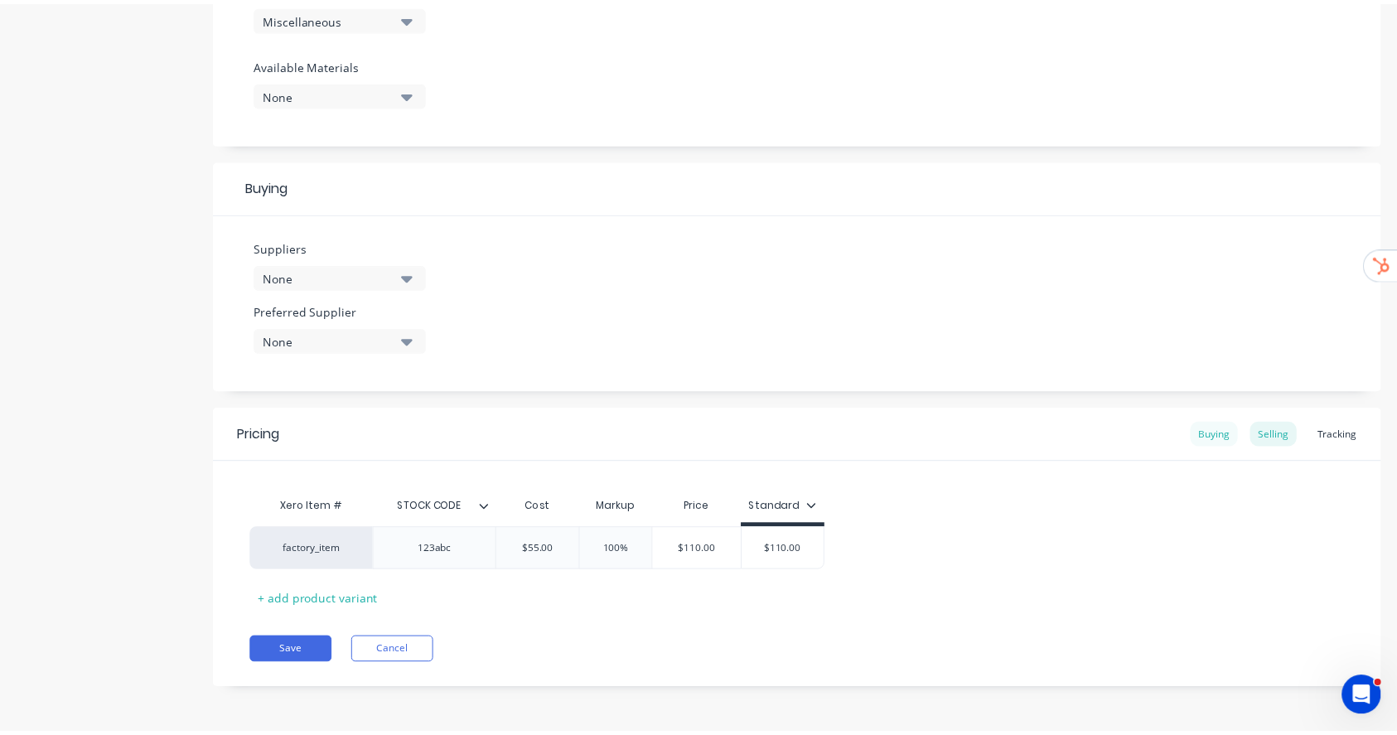
scroll to position [612, 0]
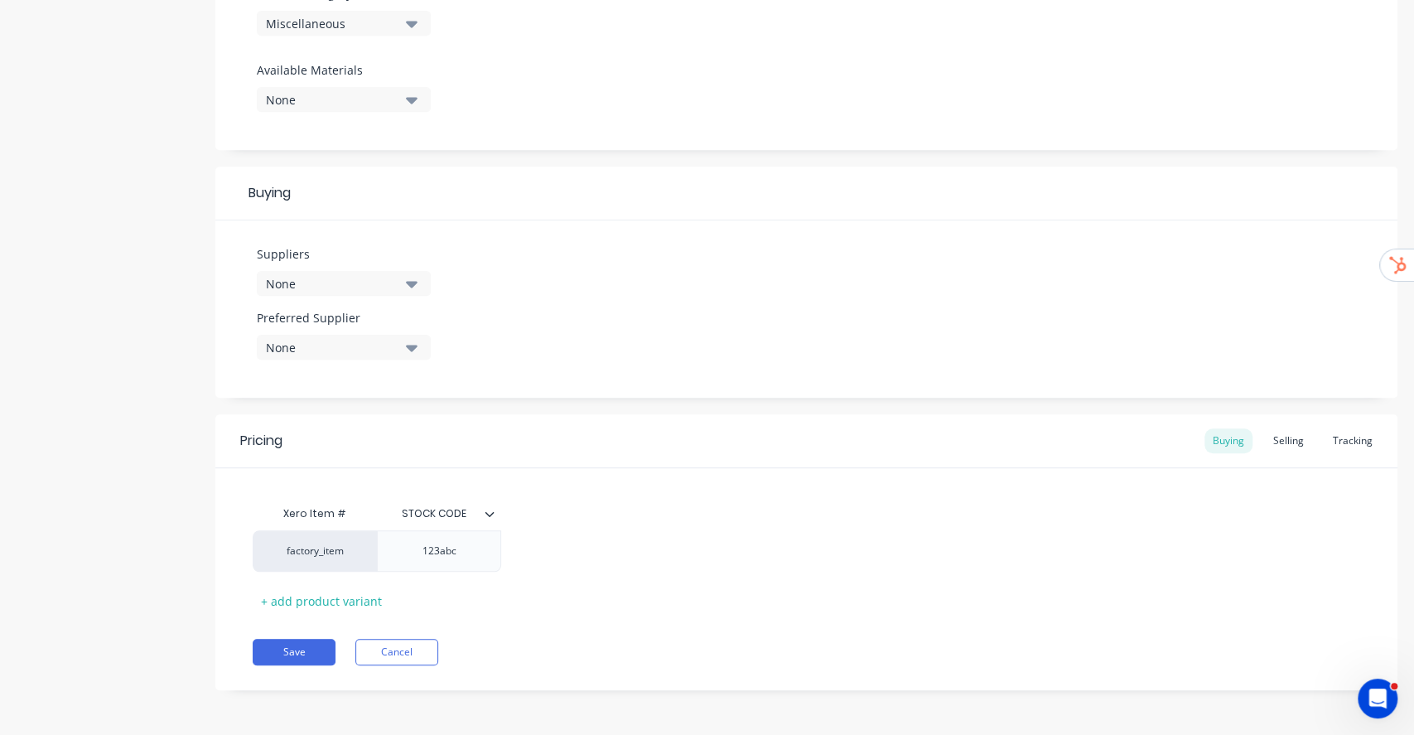
click at [403, 286] on button "None" at bounding box center [344, 283] width 174 height 25
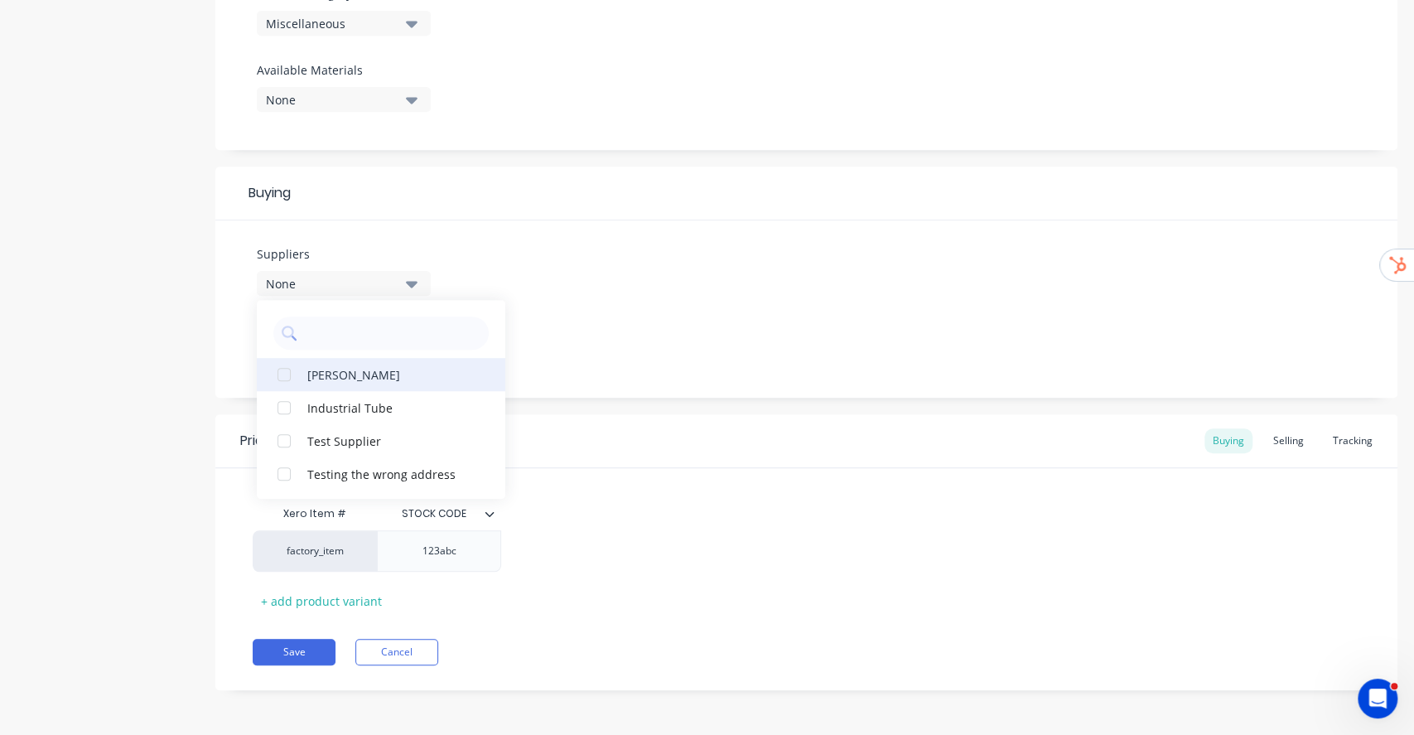
click at [371, 380] on div "BL Shipway" at bounding box center [390, 373] width 166 height 17
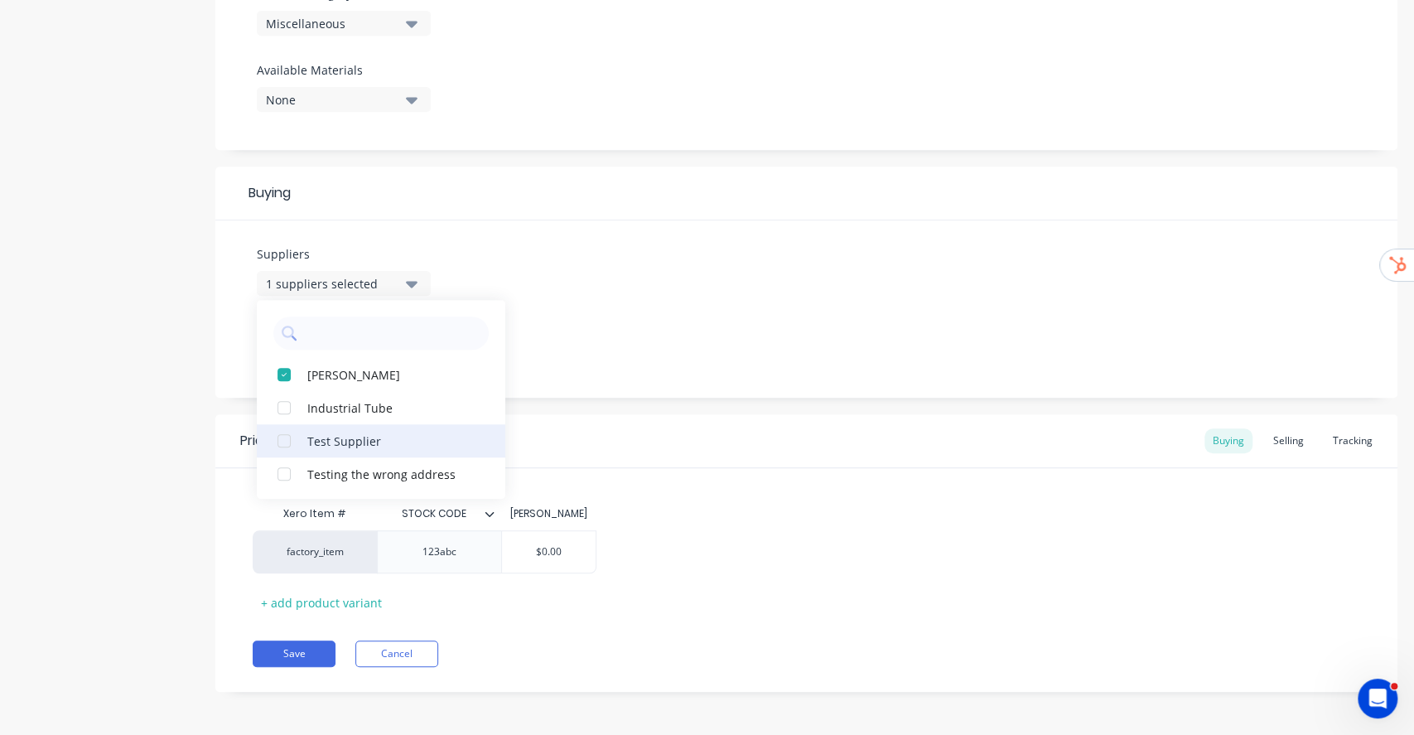
click at [311, 436] on div "Test Supplier" at bounding box center [390, 440] width 166 height 17
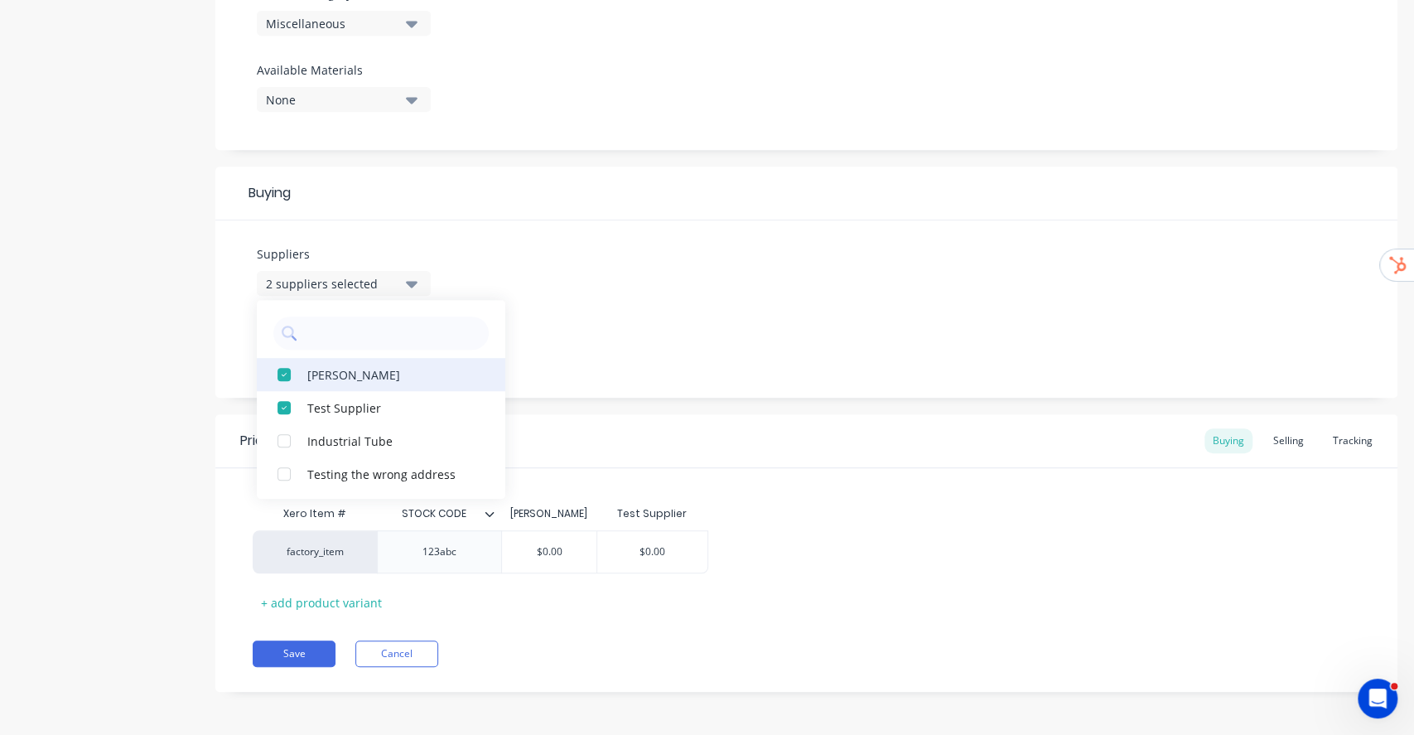
click at [301, 375] on button "BL Shipway" at bounding box center [381, 374] width 249 height 33
type textarea "x"
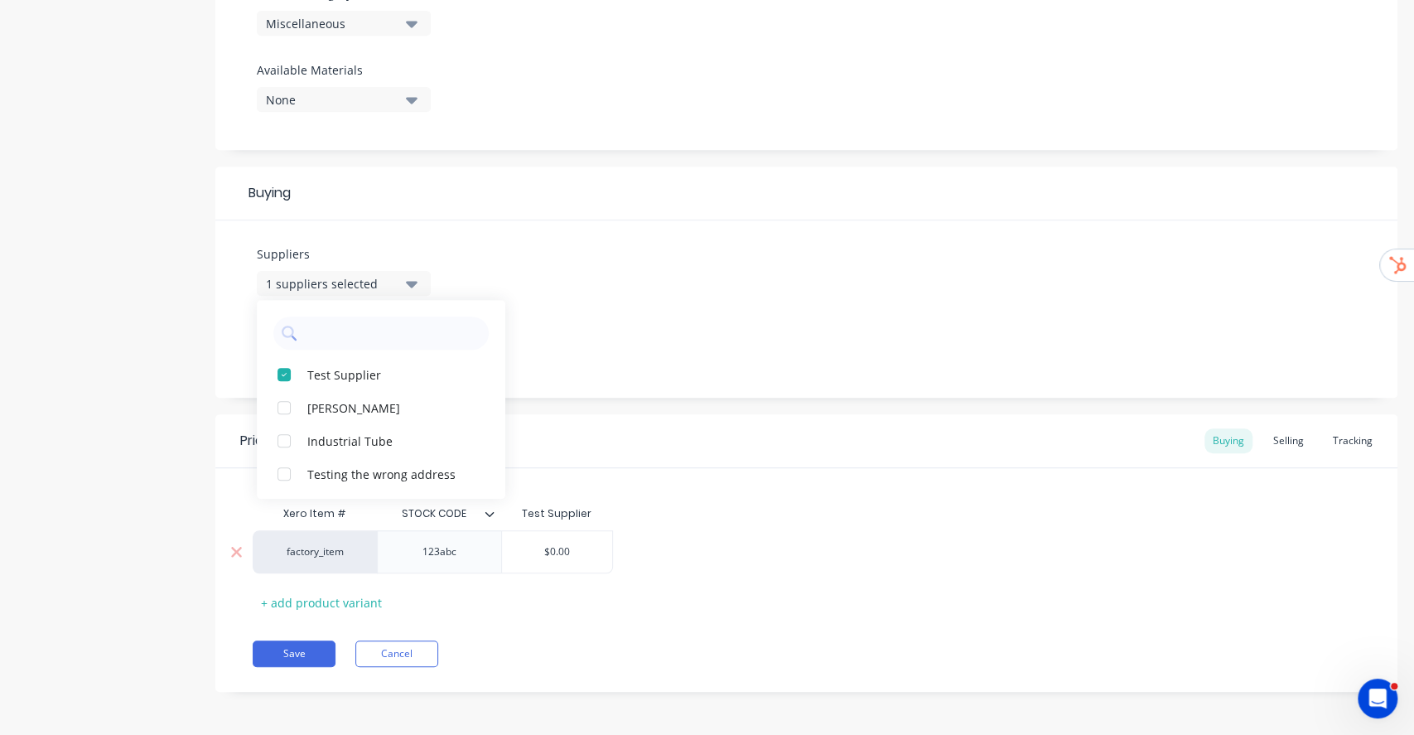
type input "$0.00"
click at [555, 547] on input "$0.00" at bounding box center [557, 551] width 110 height 15
type textarea "x"
type input "$.00"
type textarea "x"
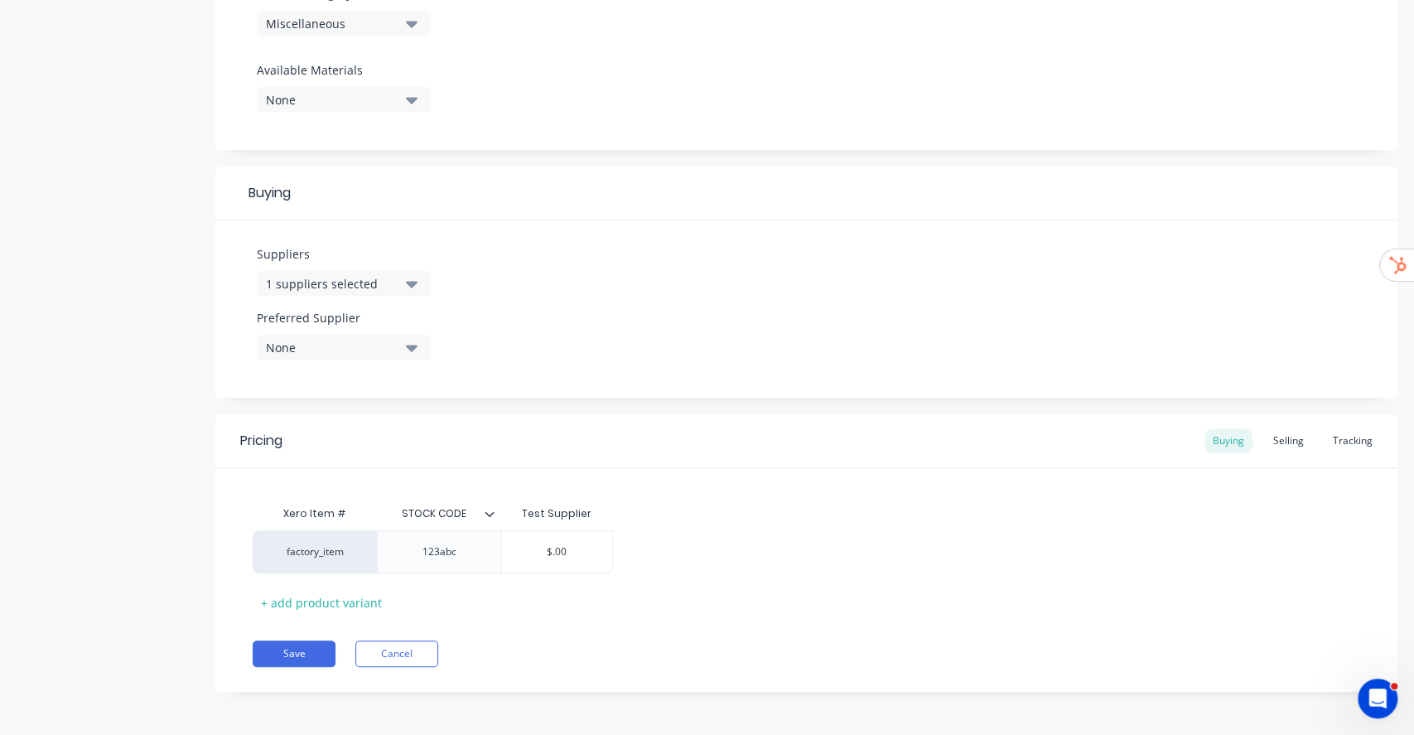
type input "$5.00"
type textarea "x"
type input "$55.00"
click at [776, 486] on div "Xero Item # STOCK CODE Test Supplier factory_item 123abc $55.00 $55.00 + add pr…" at bounding box center [806, 541] width 1182 height 147
click at [1265, 443] on div "Selling" at bounding box center [1288, 440] width 47 height 25
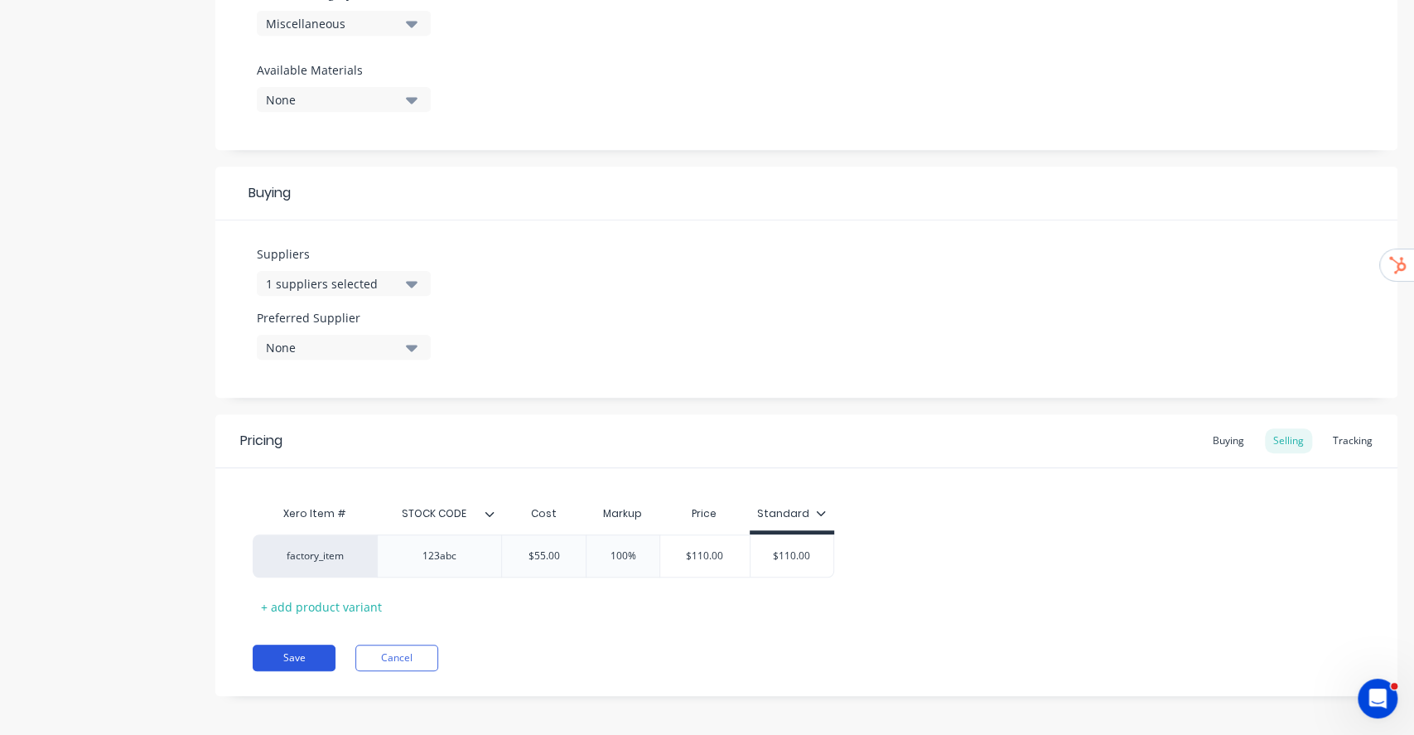
click at [292, 650] on button "Save" at bounding box center [294, 658] width 83 height 27
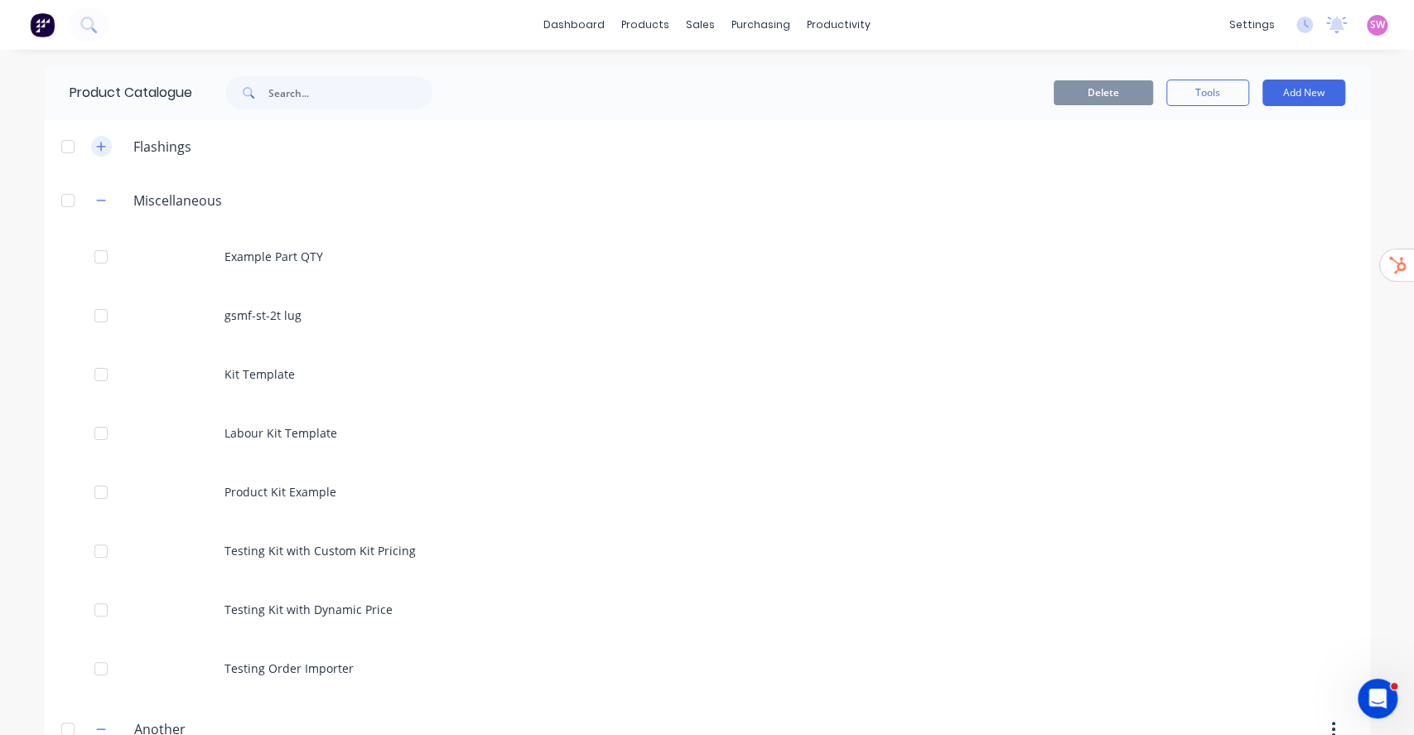
click at [98, 149] on button "button" at bounding box center [101, 146] width 21 height 21
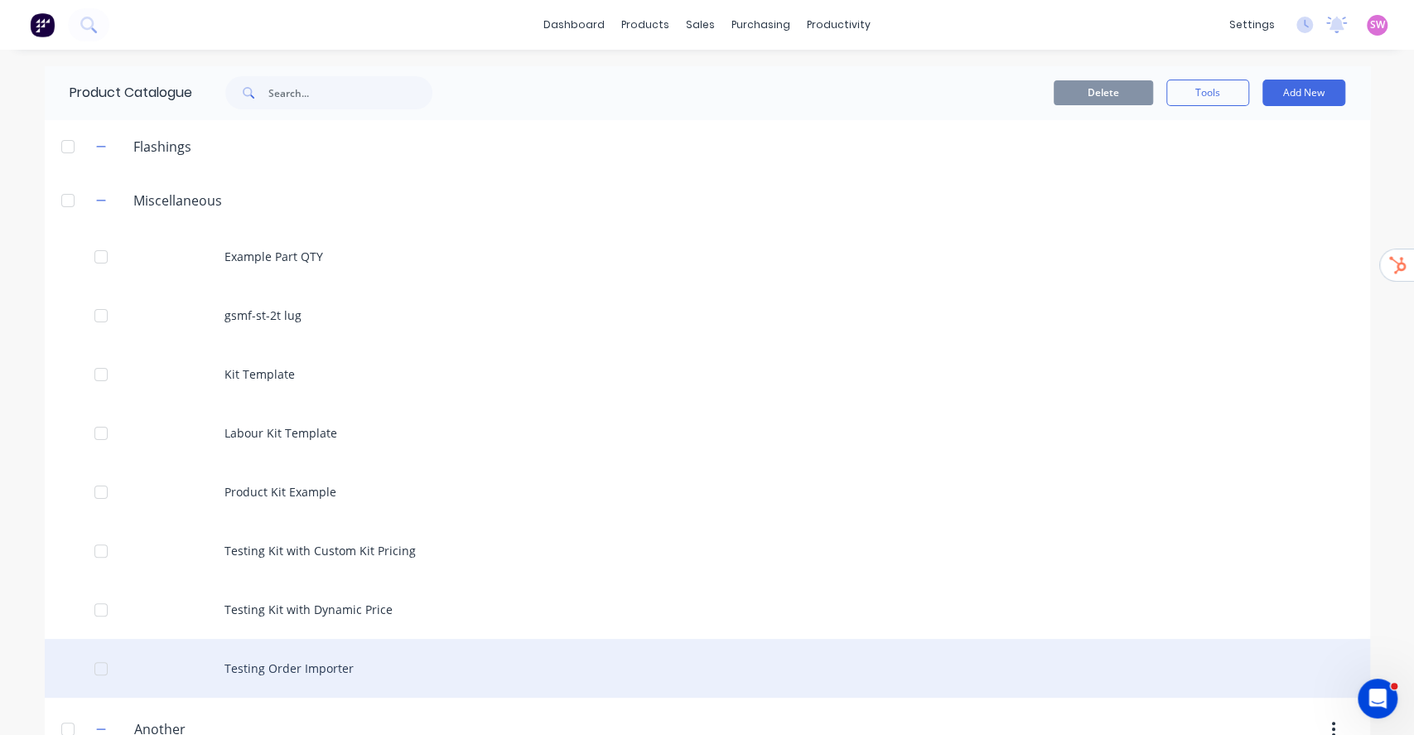
click at [323, 668] on div "Testing Order Importer" at bounding box center [708, 668] width 1326 height 59
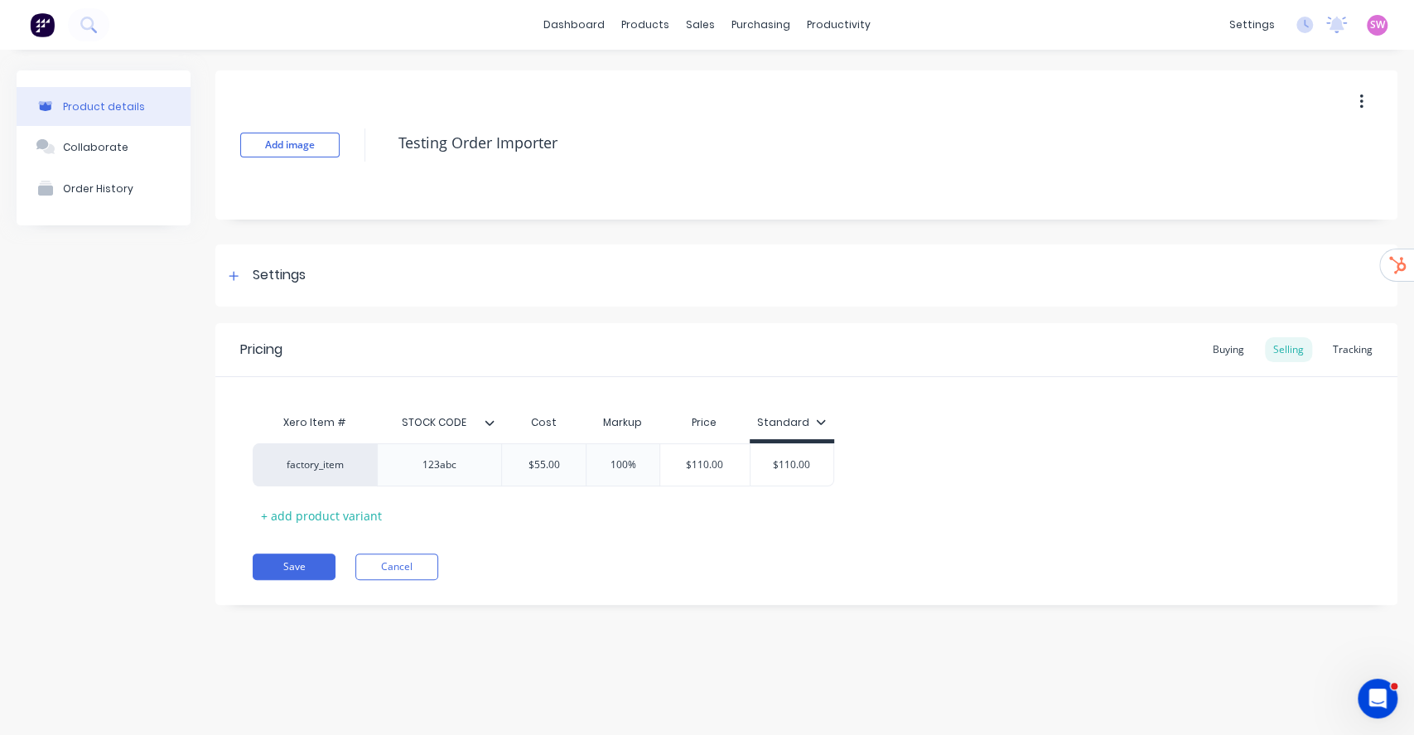
type textarea "x"
click at [510, 675] on div "Product details Collaborate Order History Add image Testing Order Importer Sett…" at bounding box center [707, 376] width 1414 height 652
click at [743, 83] on div "Sales Orders" at bounding box center [762, 79] width 68 height 15
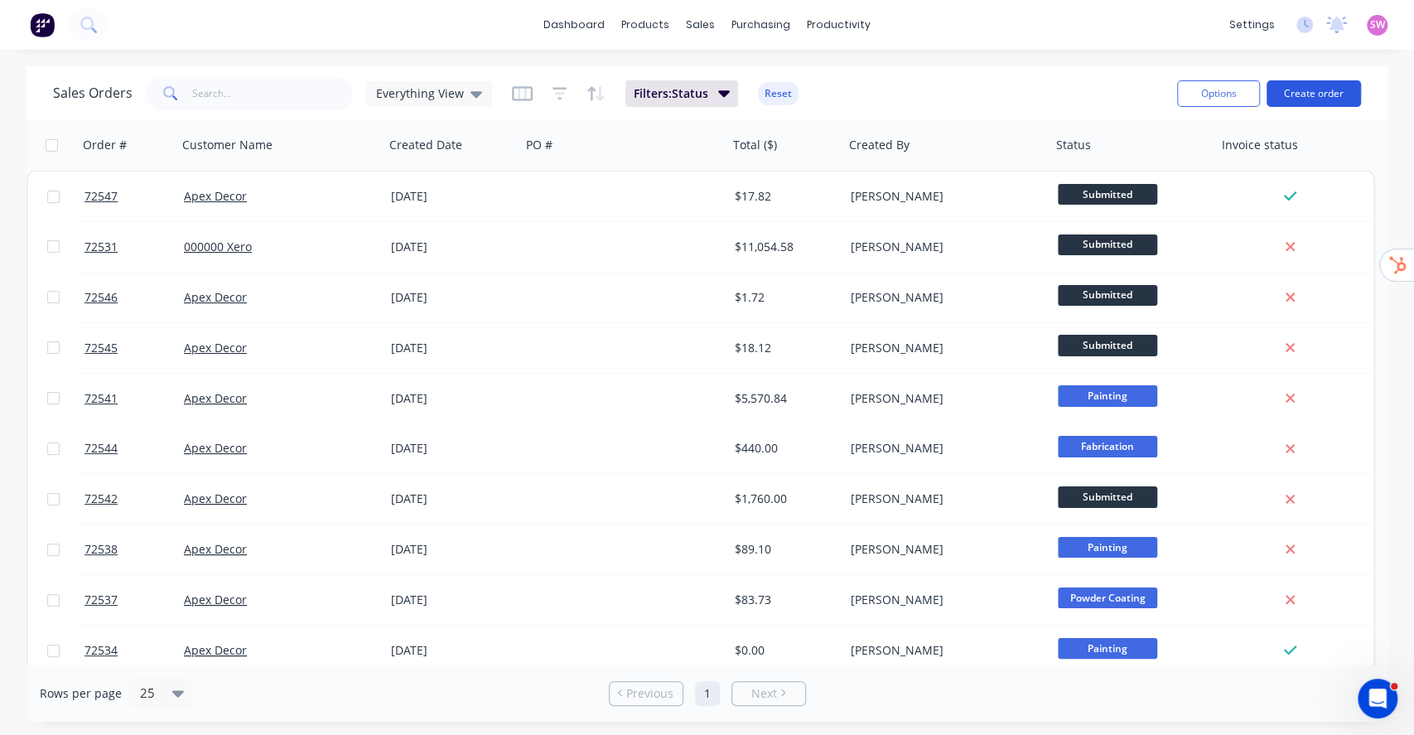
click at [1308, 96] on button "Create order" at bounding box center [1314, 93] width 94 height 27
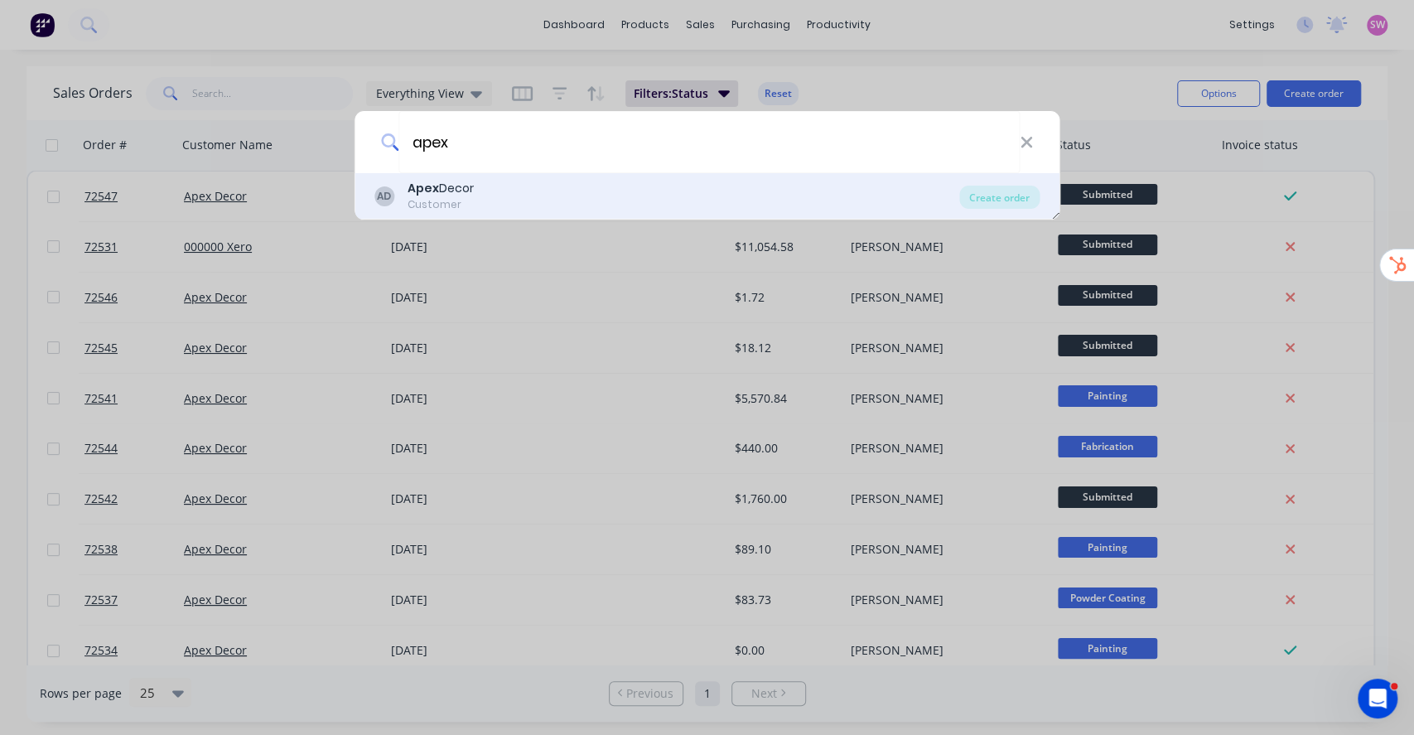
type input "apex"
click at [473, 190] on div "Apex Decor" at bounding box center [441, 188] width 66 height 17
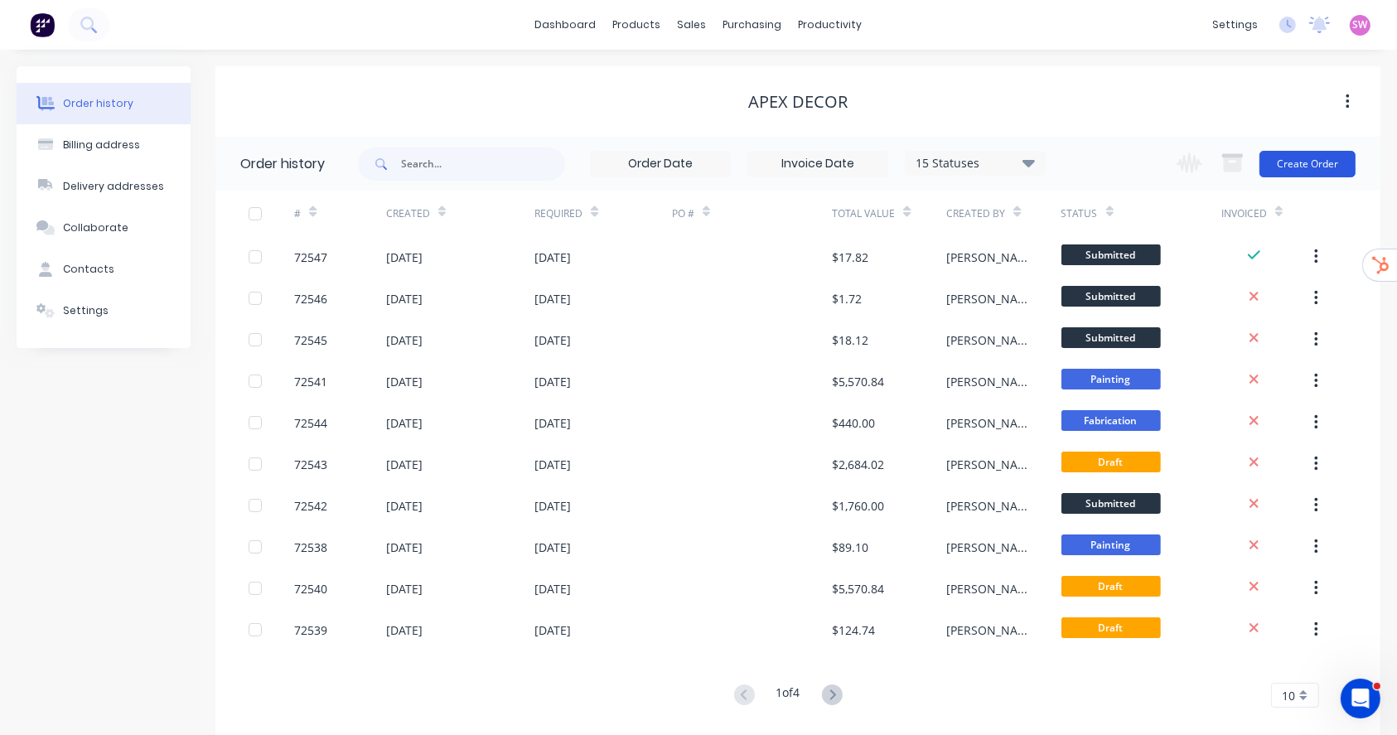
click at [1282, 168] on button "Create Order" at bounding box center [1307, 164] width 96 height 27
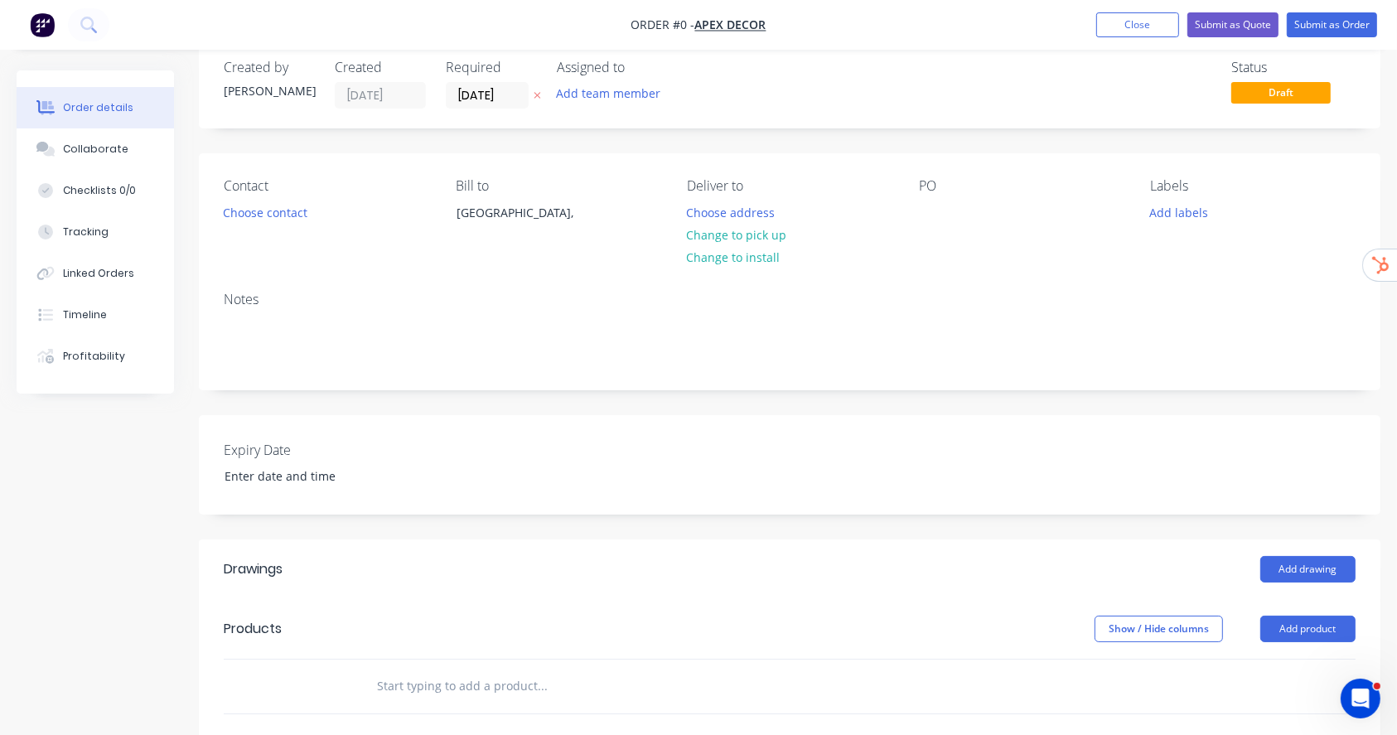
scroll to position [331, 0]
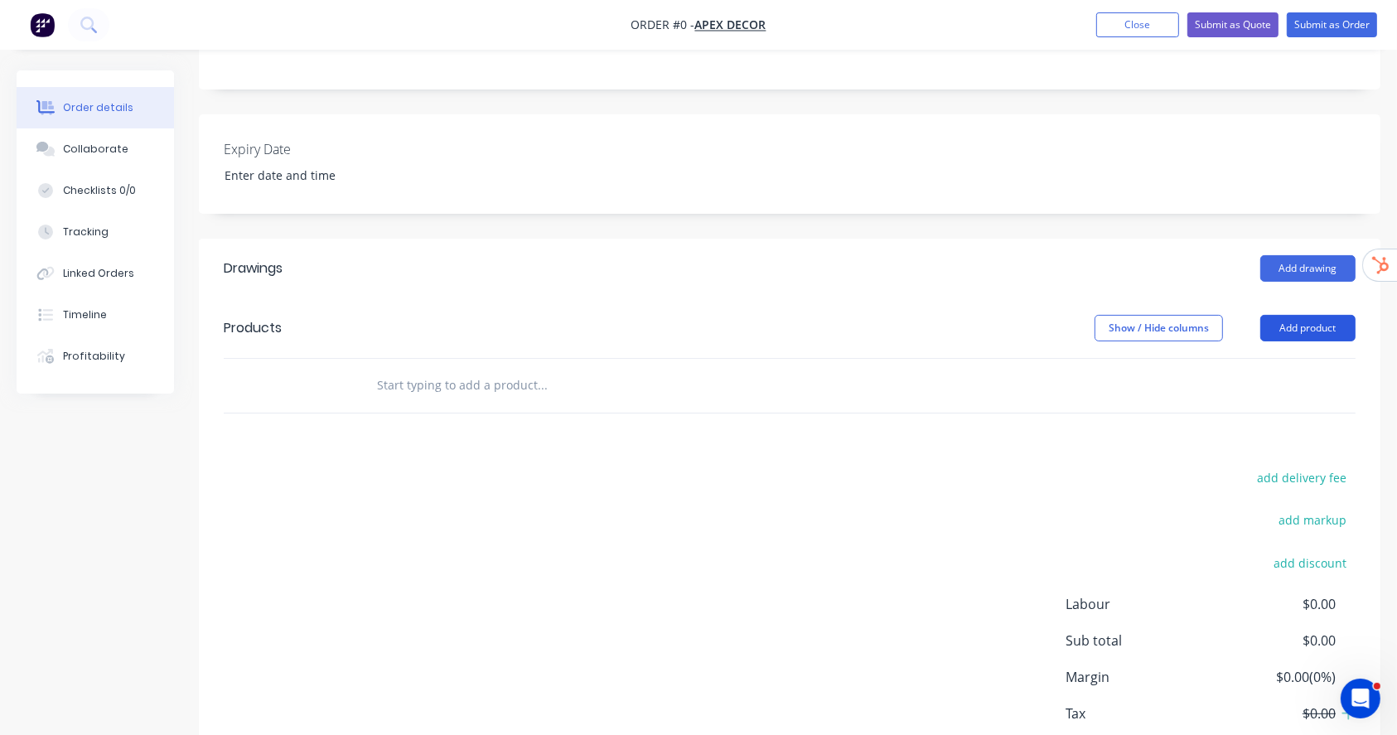
click at [1314, 338] on button "Add product" at bounding box center [1307, 328] width 95 height 27
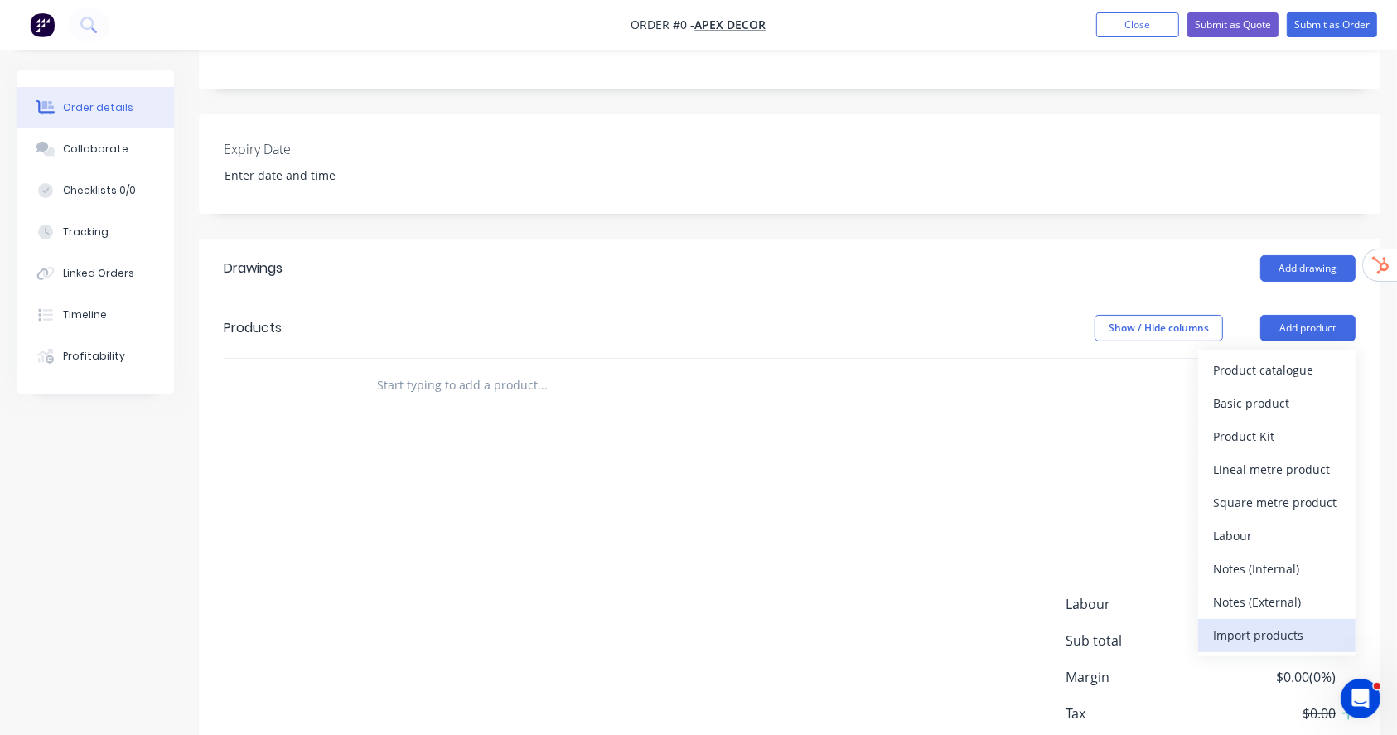
click at [1285, 629] on div "Import products" at bounding box center [1277, 635] width 128 height 24
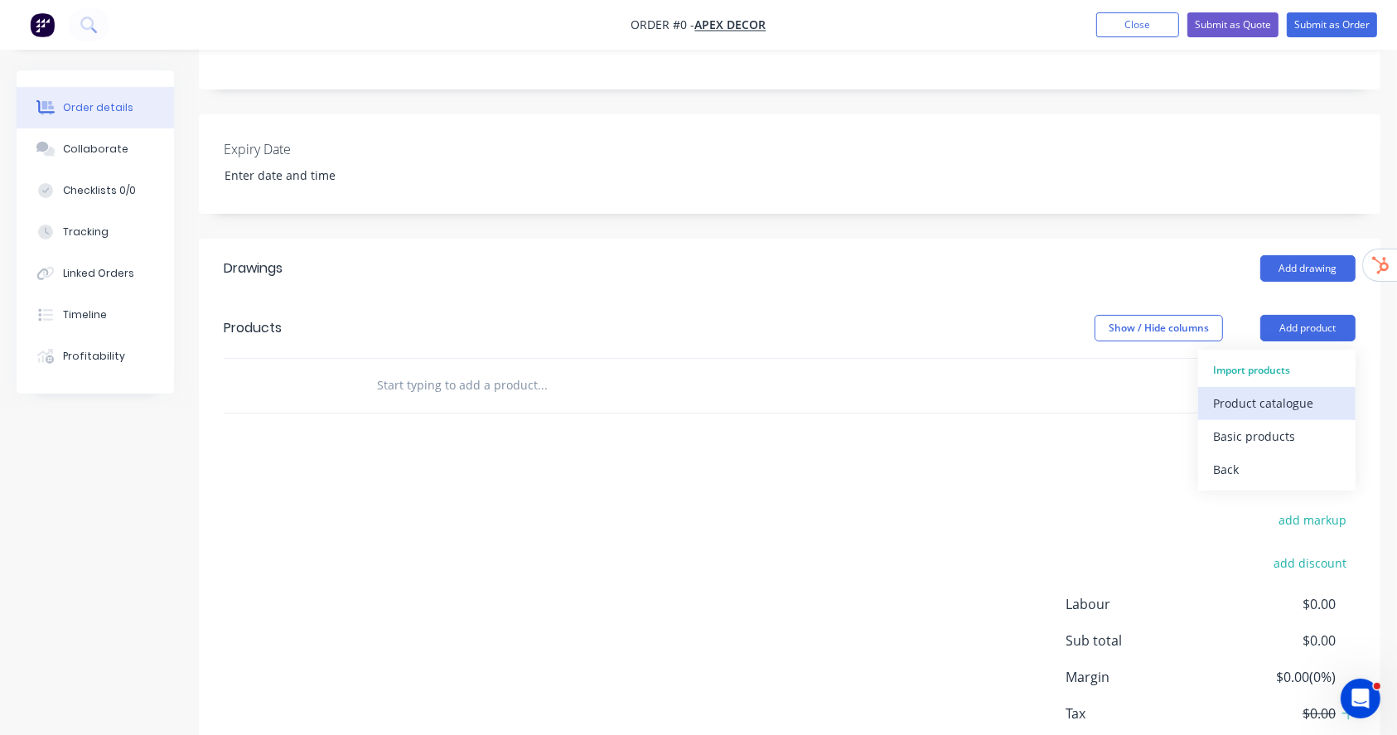
click at [1243, 403] on div "Product catalogue" at bounding box center [1277, 403] width 128 height 24
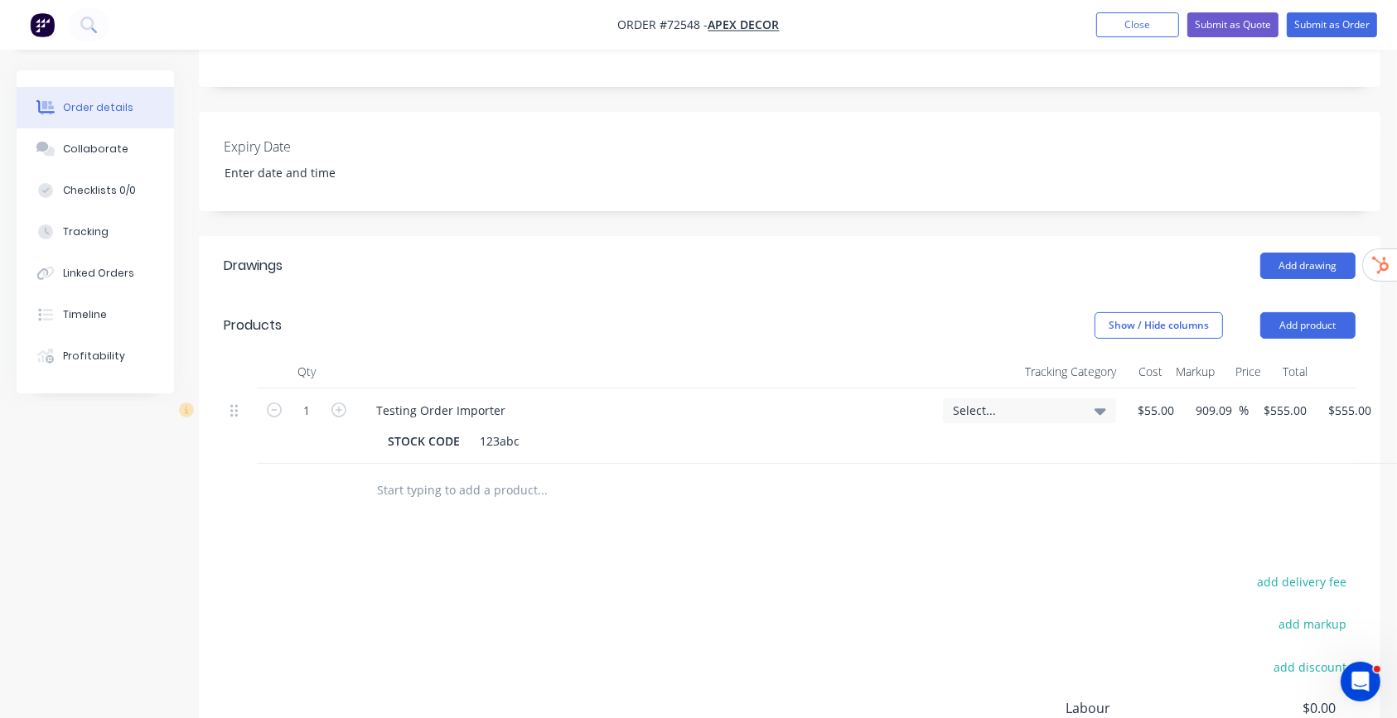
scroll to position [331, 0]
click at [1129, 480] on div at bounding box center [790, 494] width 1132 height 54
click at [1282, 315] on button "Add product" at bounding box center [1307, 328] width 95 height 27
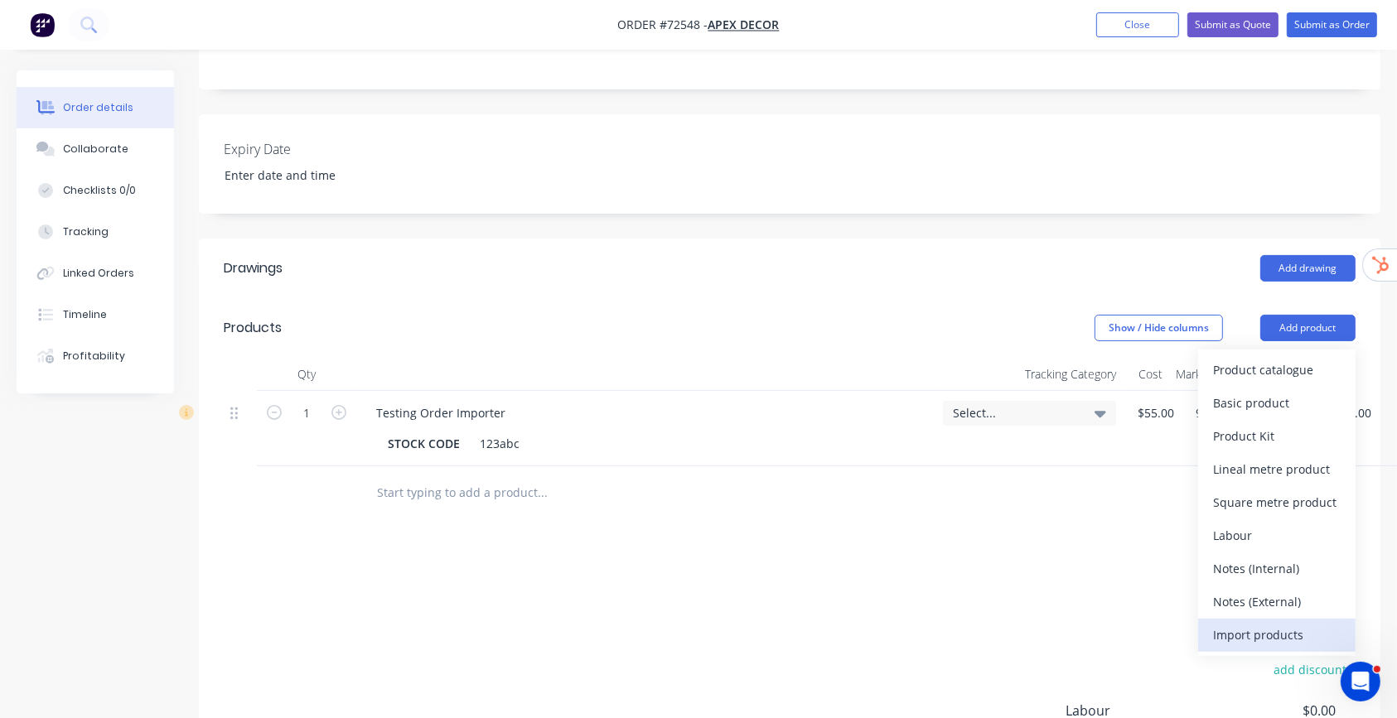
click at [1299, 631] on div "Import products" at bounding box center [1277, 635] width 128 height 24
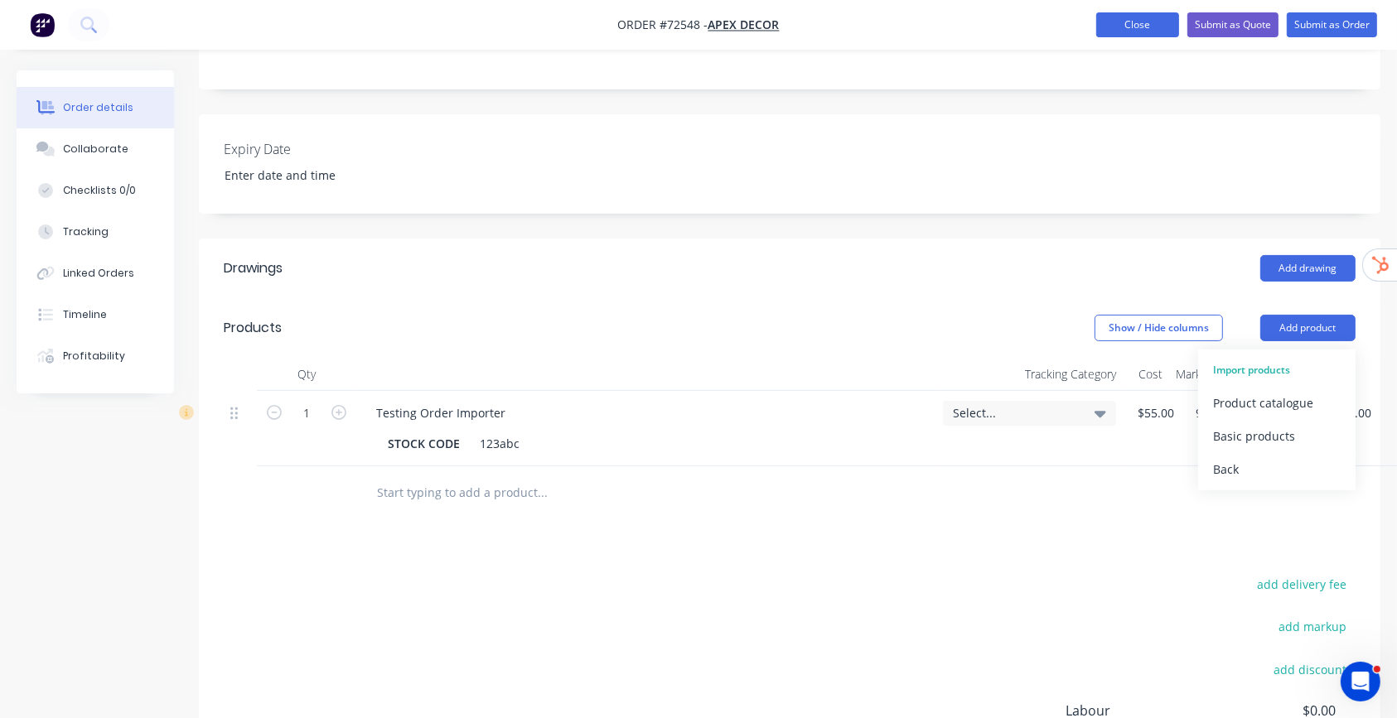
click at [1127, 23] on button "Close" at bounding box center [1137, 24] width 83 height 25
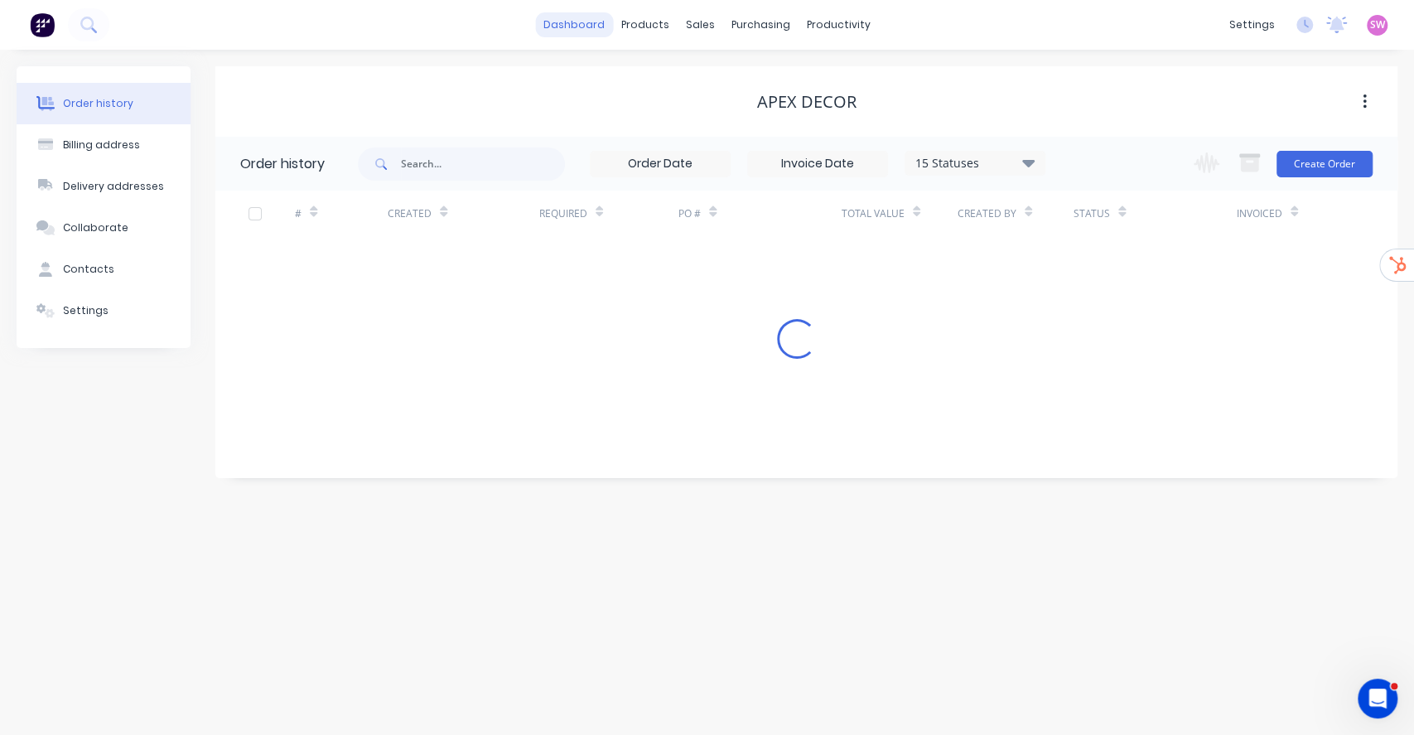
click at [567, 13] on link "dashboard" at bounding box center [574, 24] width 78 height 25
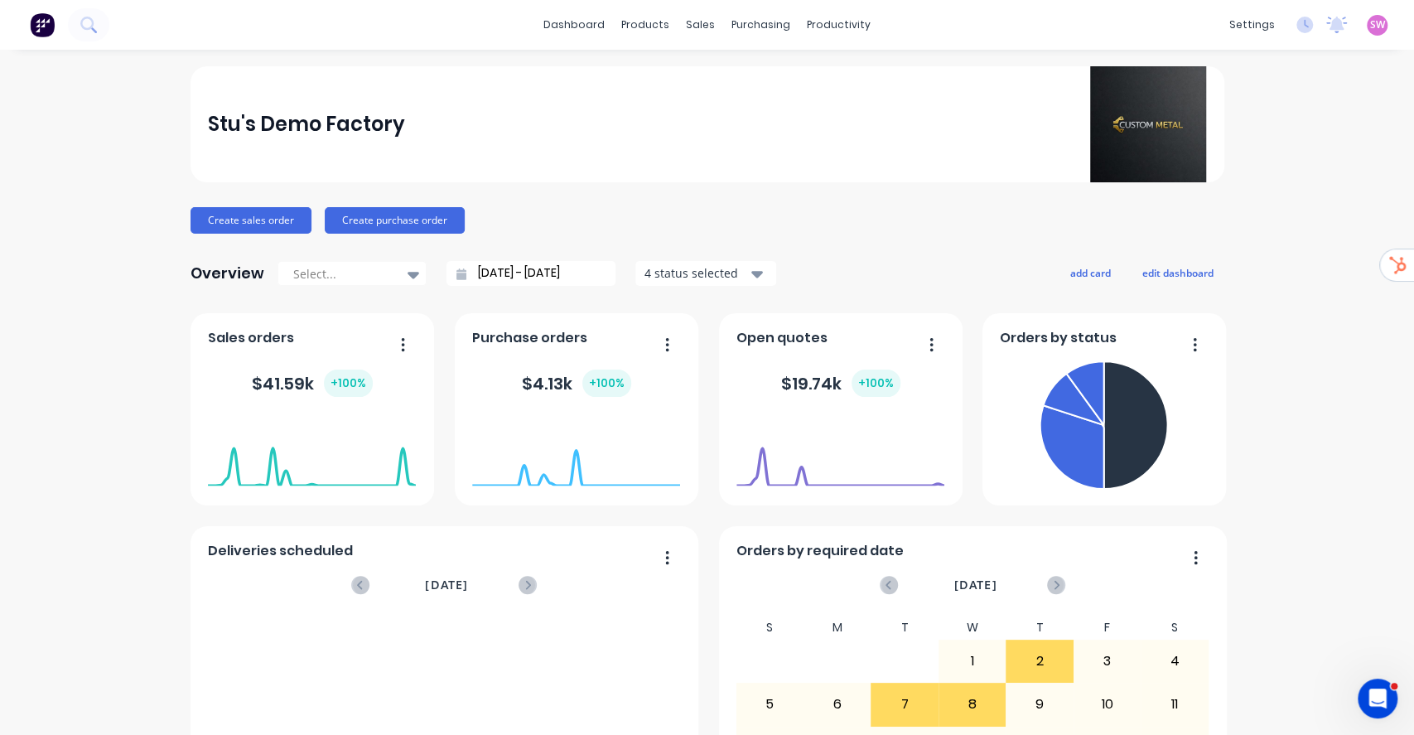
click at [1367, 20] on div "SW Stu's Demo Factory Stuart Wheatley Administrator Profile Sign out" at bounding box center [1377, 25] width 21 height 21
click at [1371, 23] on span "SW" at bounding box center [1378, 24] width 15 height 15
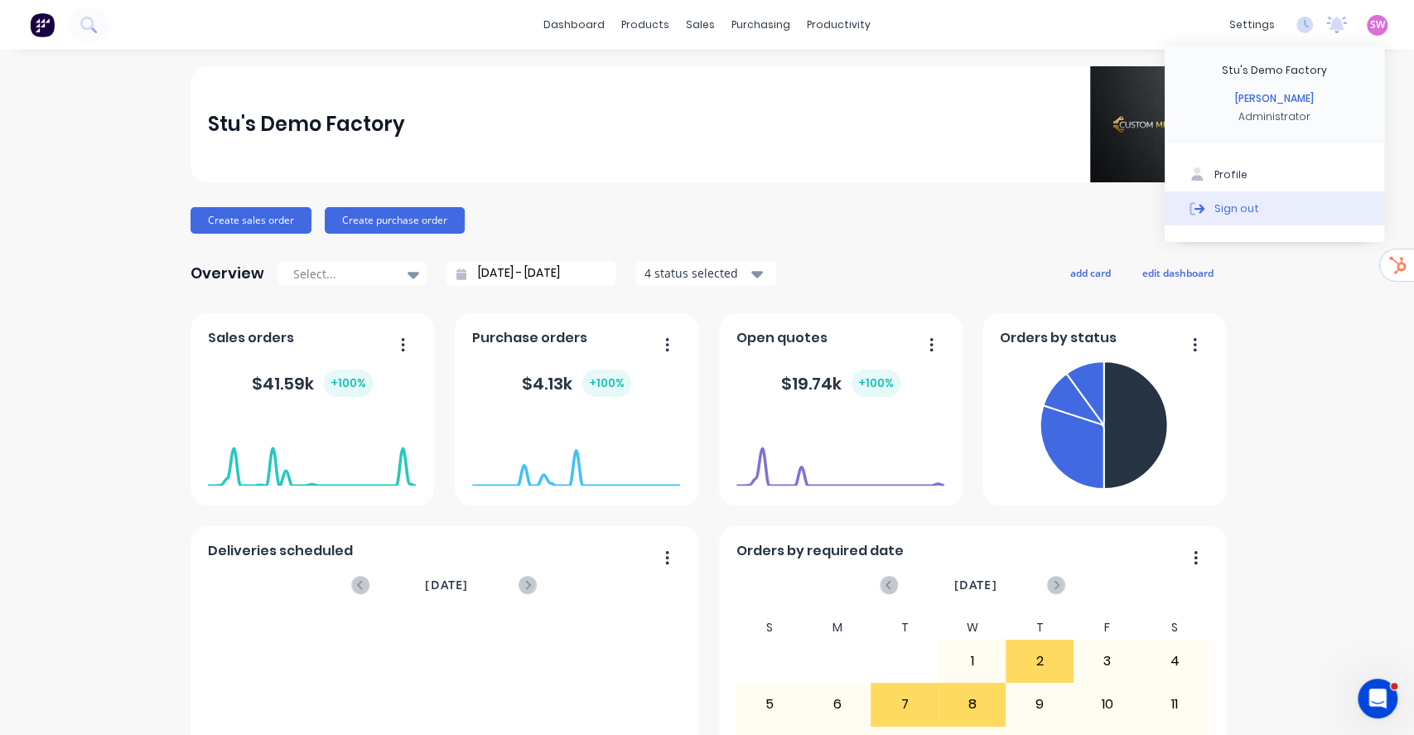
click at [1233, 219] on button "Sign out" at bounding box center [1275, 207] width 220 height 33
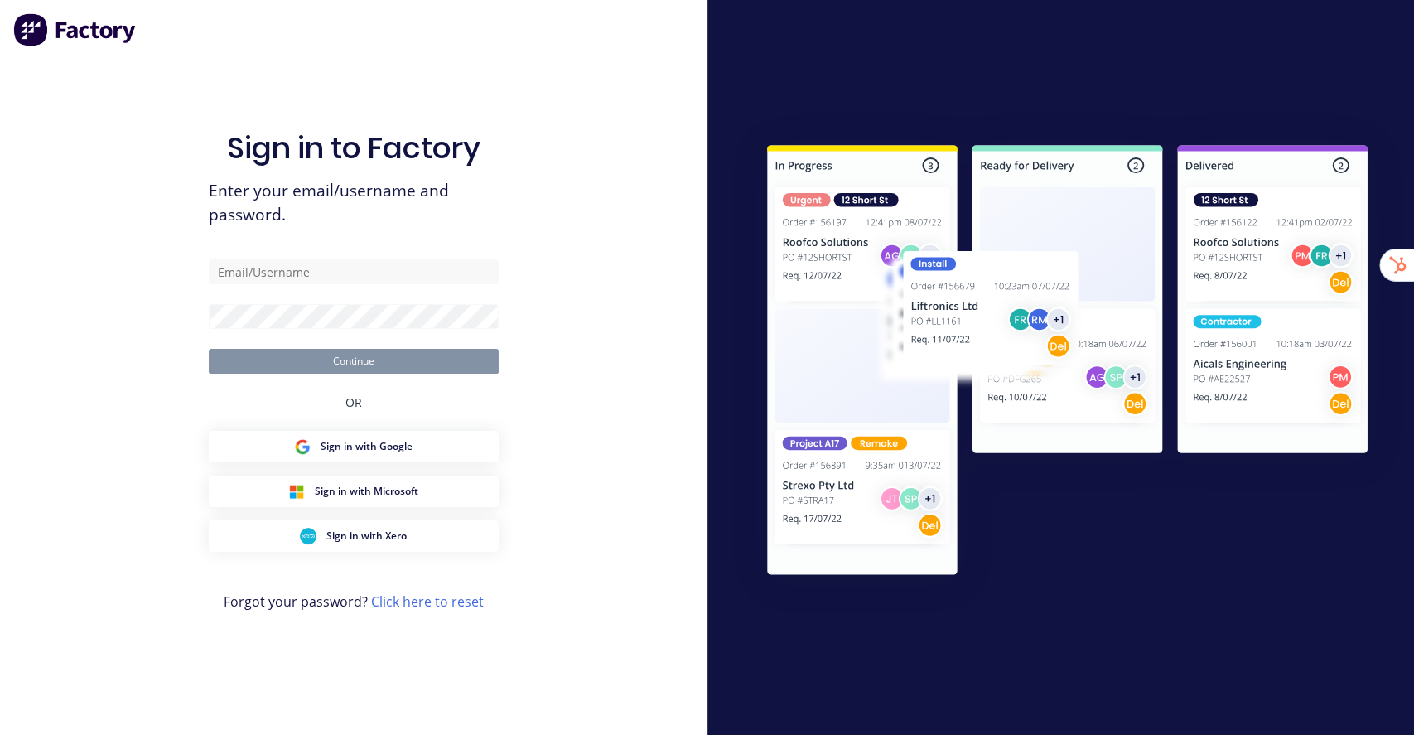
type input "[EMAIL_ADDRESS][DOMAIN_NAME]"
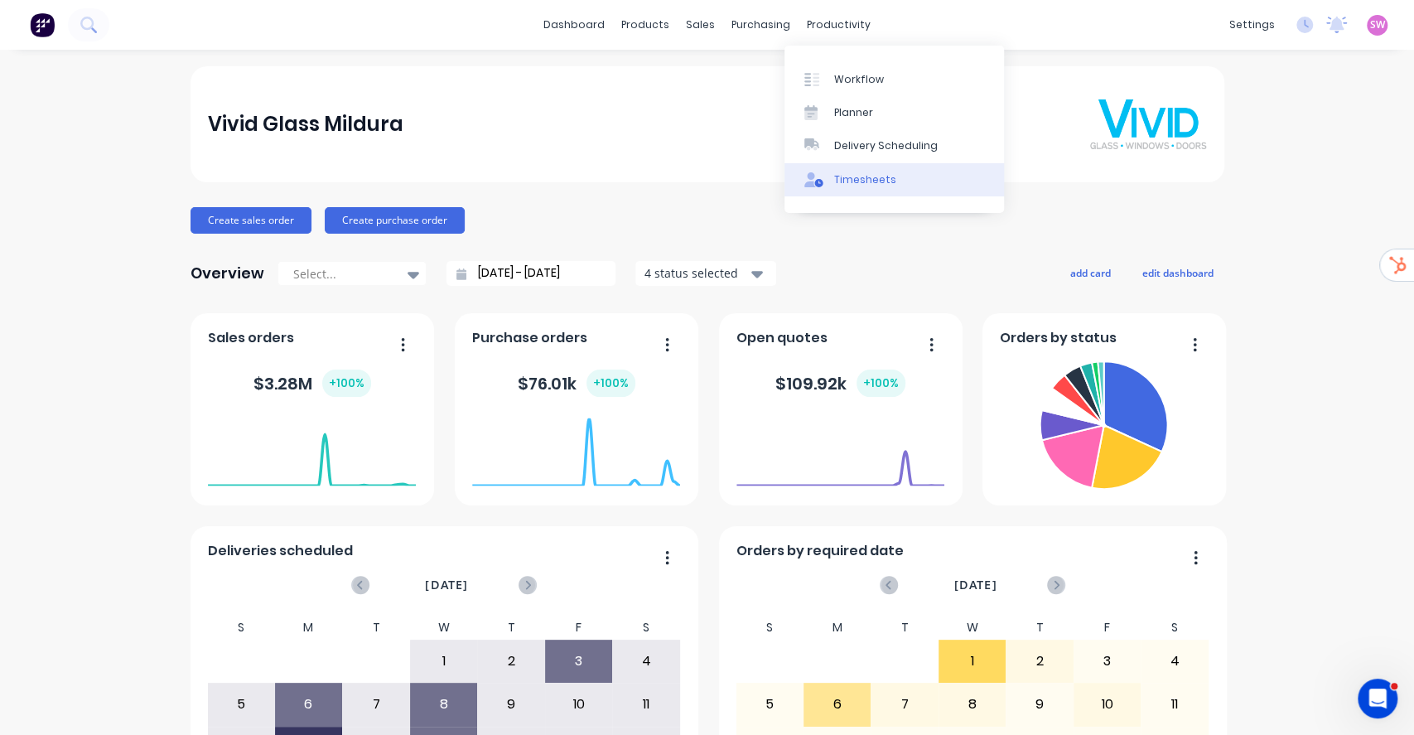
click at [887, 189] on link "Timesheets" at bounding box center [895, 179] width 220 height 33
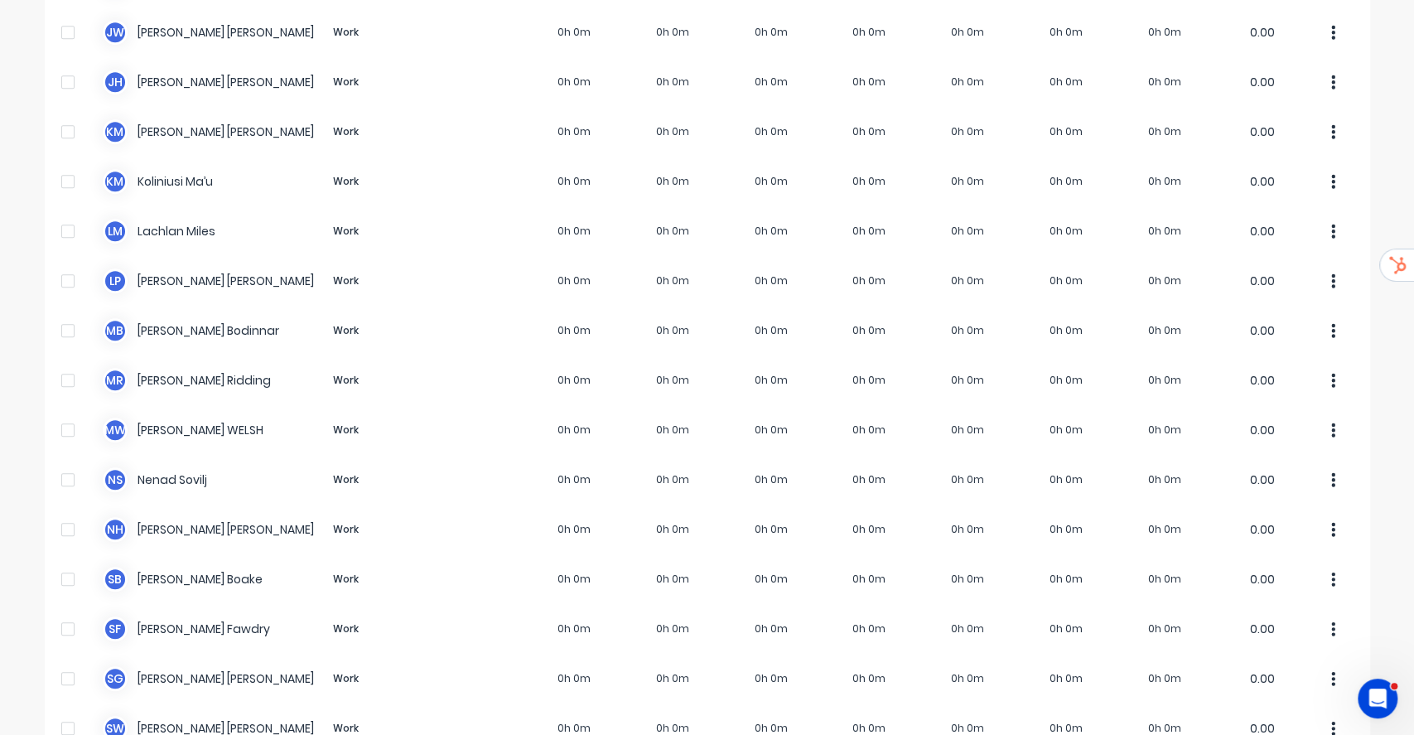
scroll to position [855, 0]
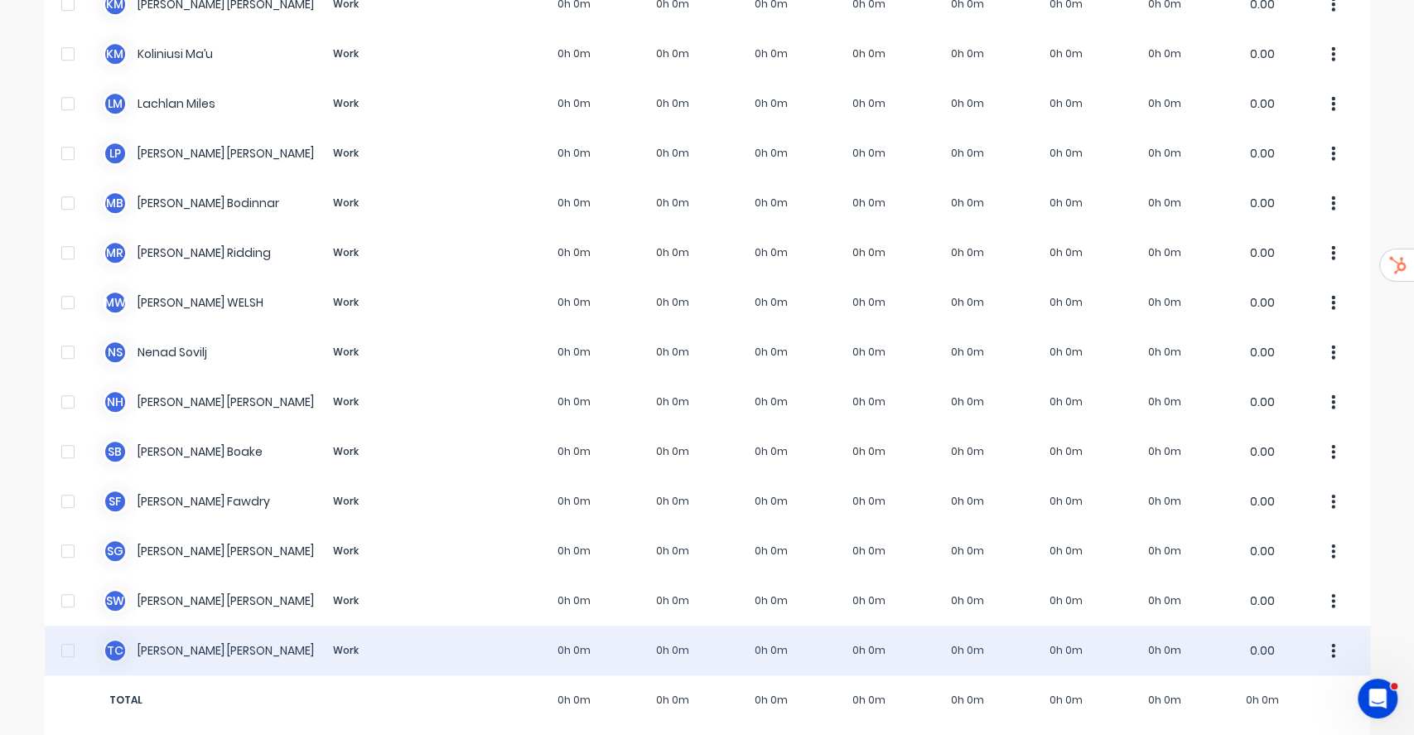
click at [65, 634] on div at bounding box center [67, 650] width 33 height 33
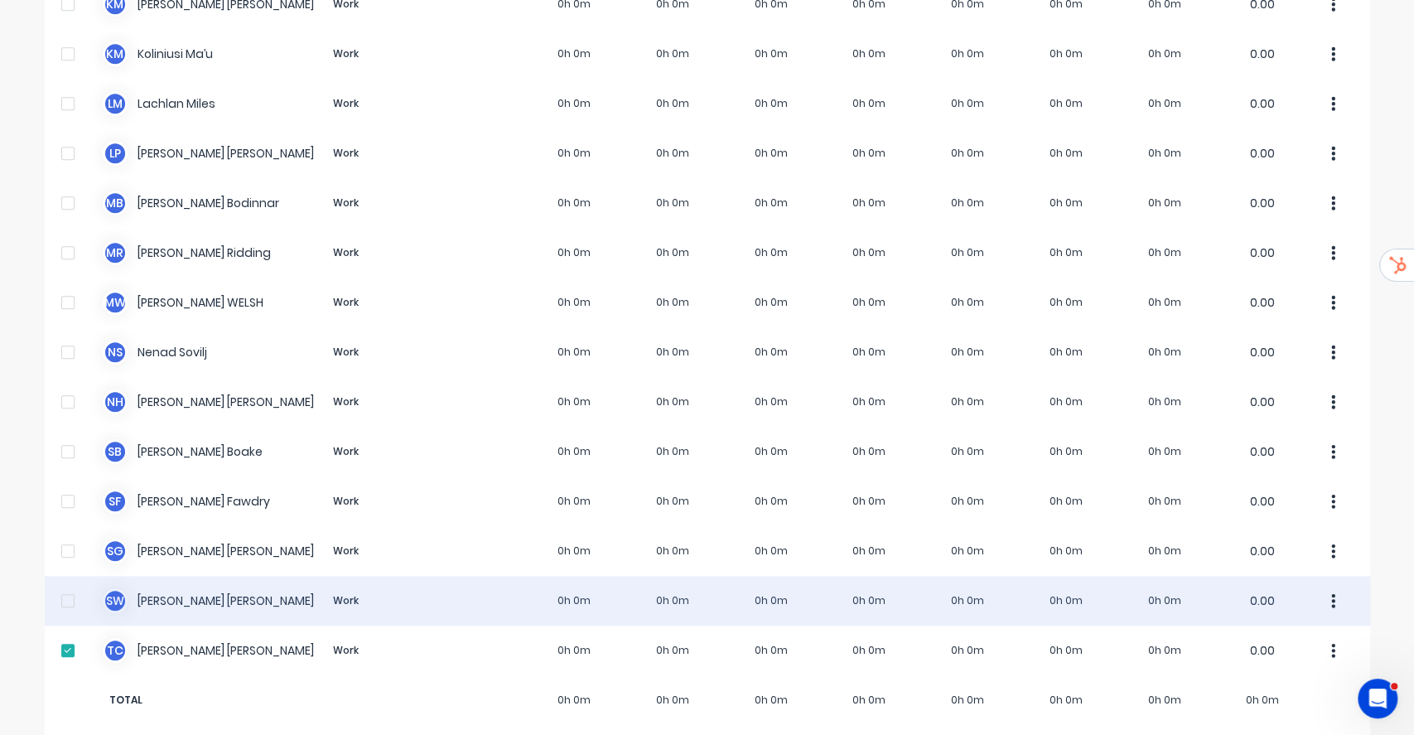
click at [61, 584] on div at bounding box center [67, 600] width 33 height 33
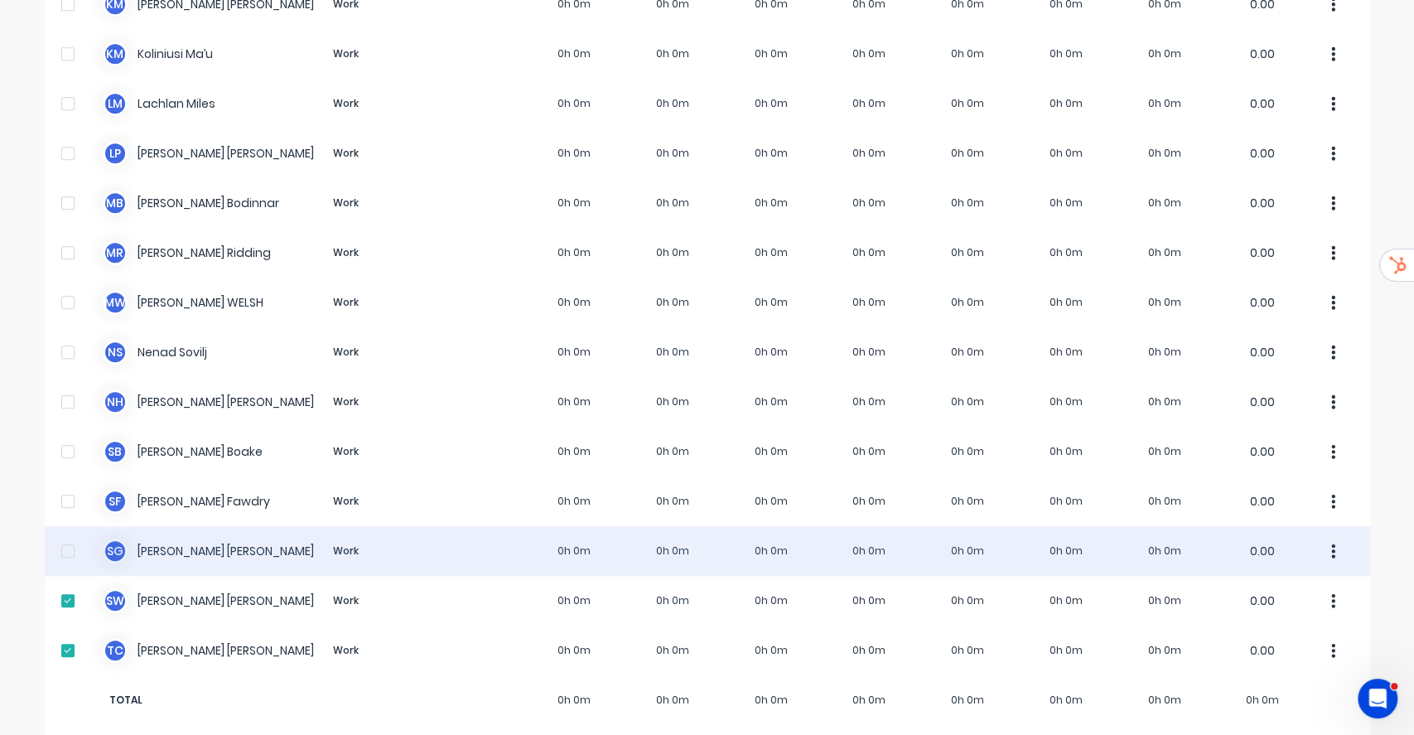
click at [60, 534] on div at bounding box center [67, 550] width 33 height 33
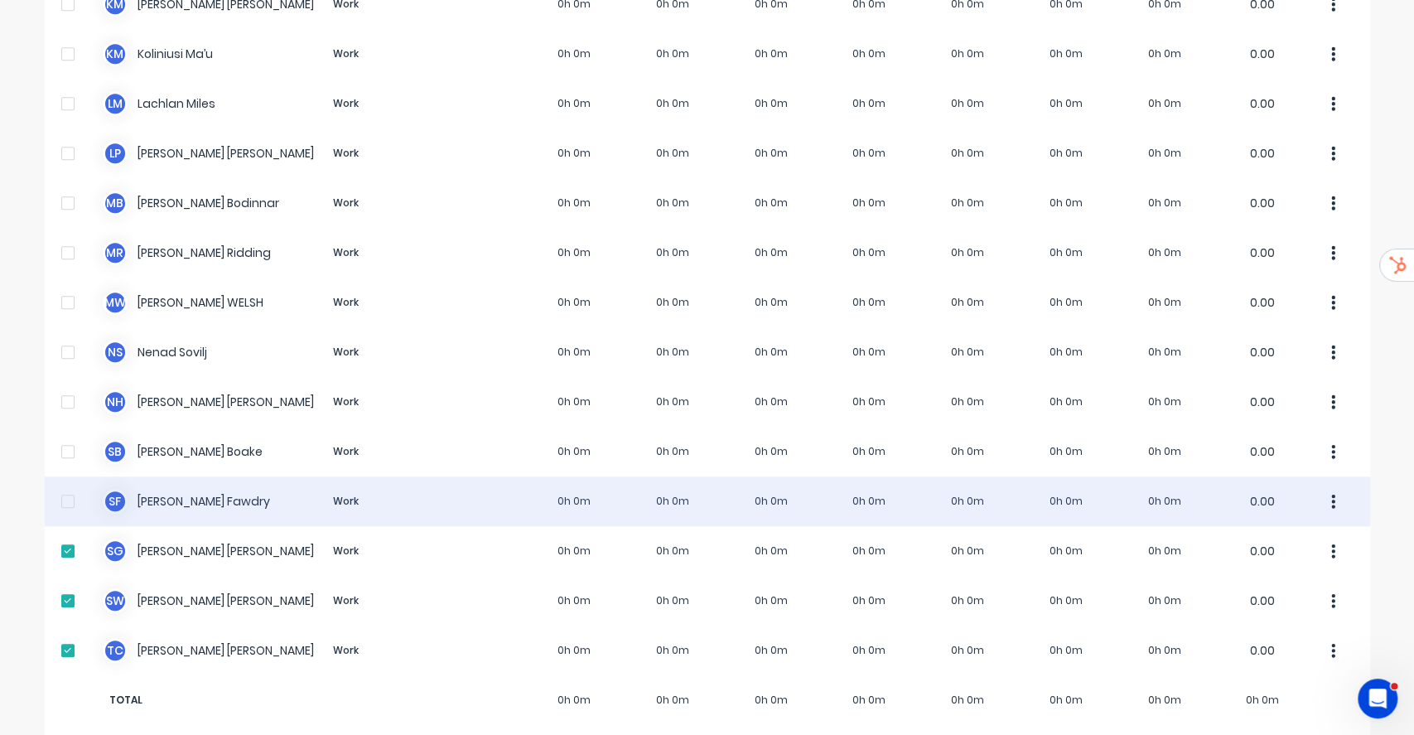
click at [58, 488] on div at bounding box center [67, 501] width 33 height 33
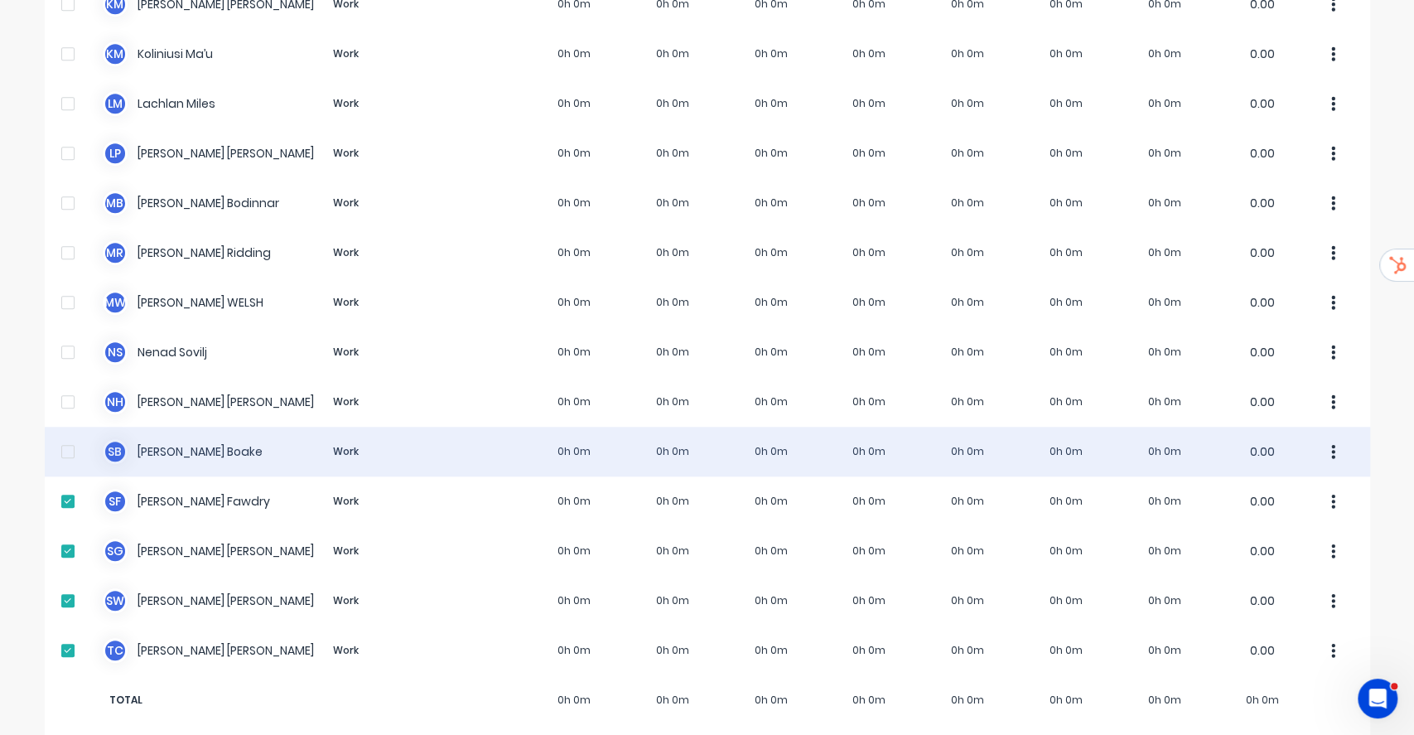
click at [60, 435] on div at bounding box center [67, 451] width 33 height 33
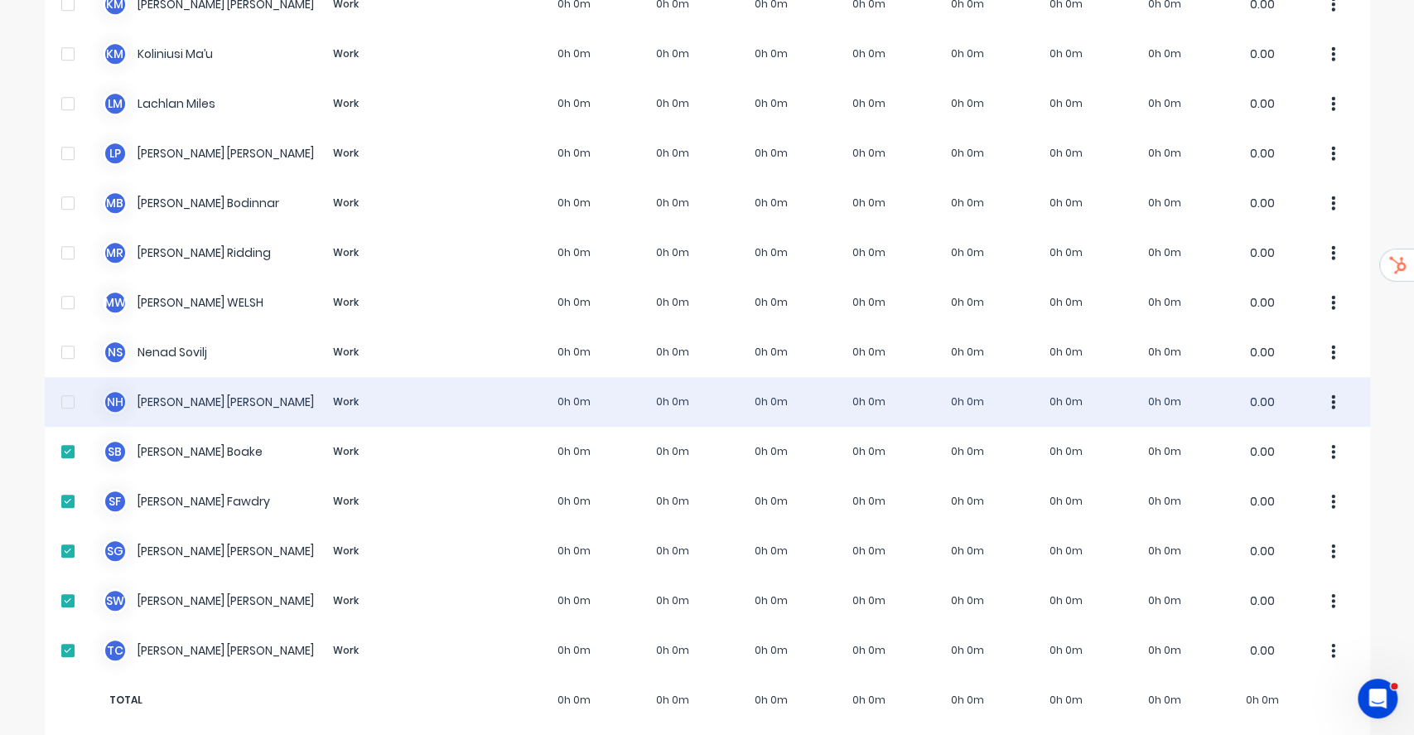
click at [55, 385] on div at bounding box center [67, 401] width 33 height 33
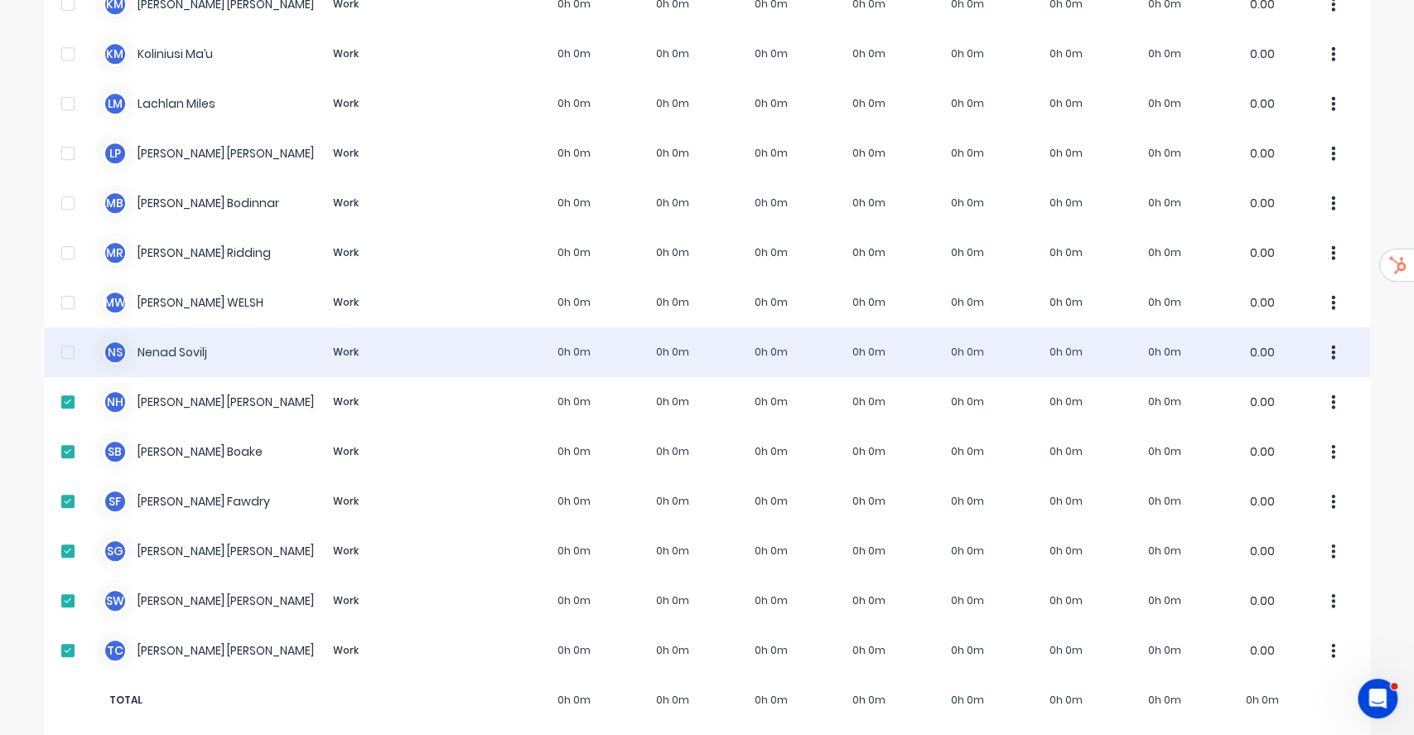
click at [65, 344] on div at bounding box center [67, 352] width 33 height 33
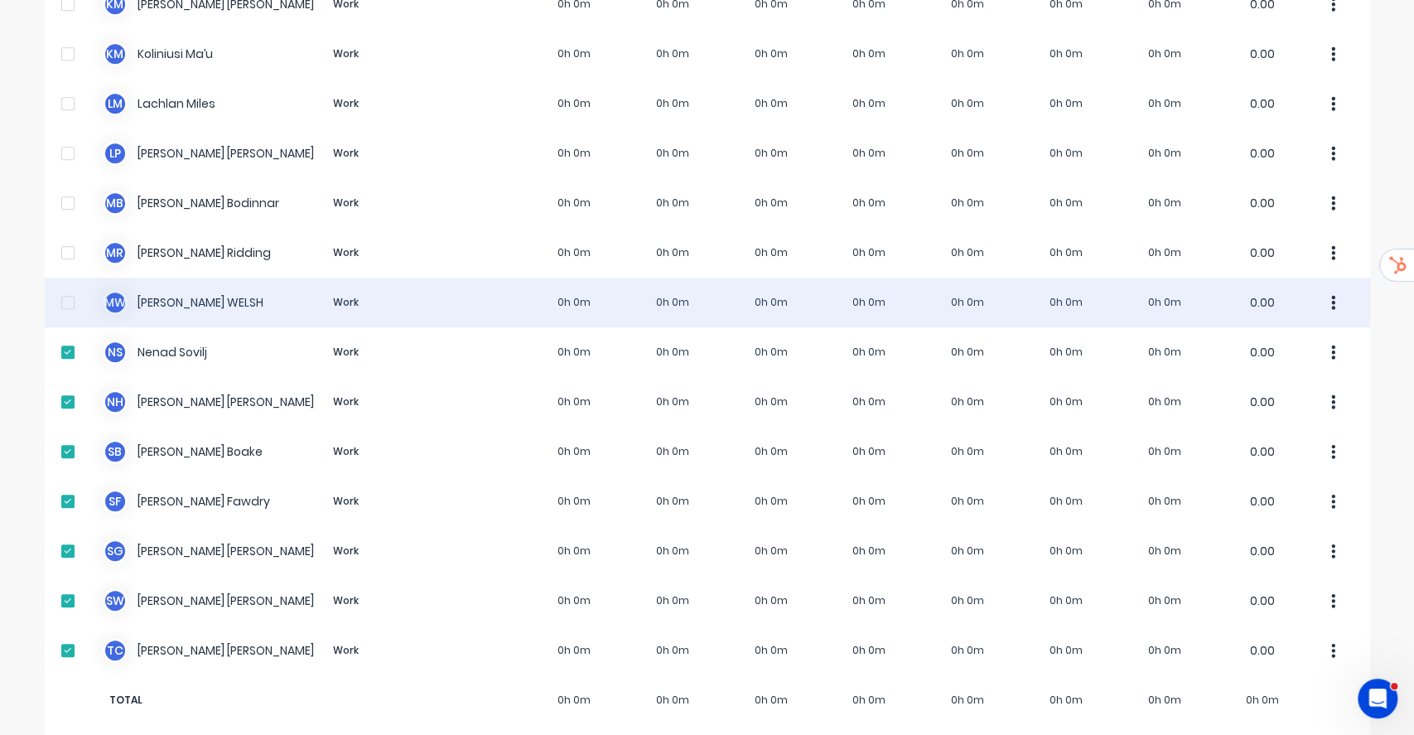
click at [66, 286] on div at bounding box center [67, 302] width 33 height 33
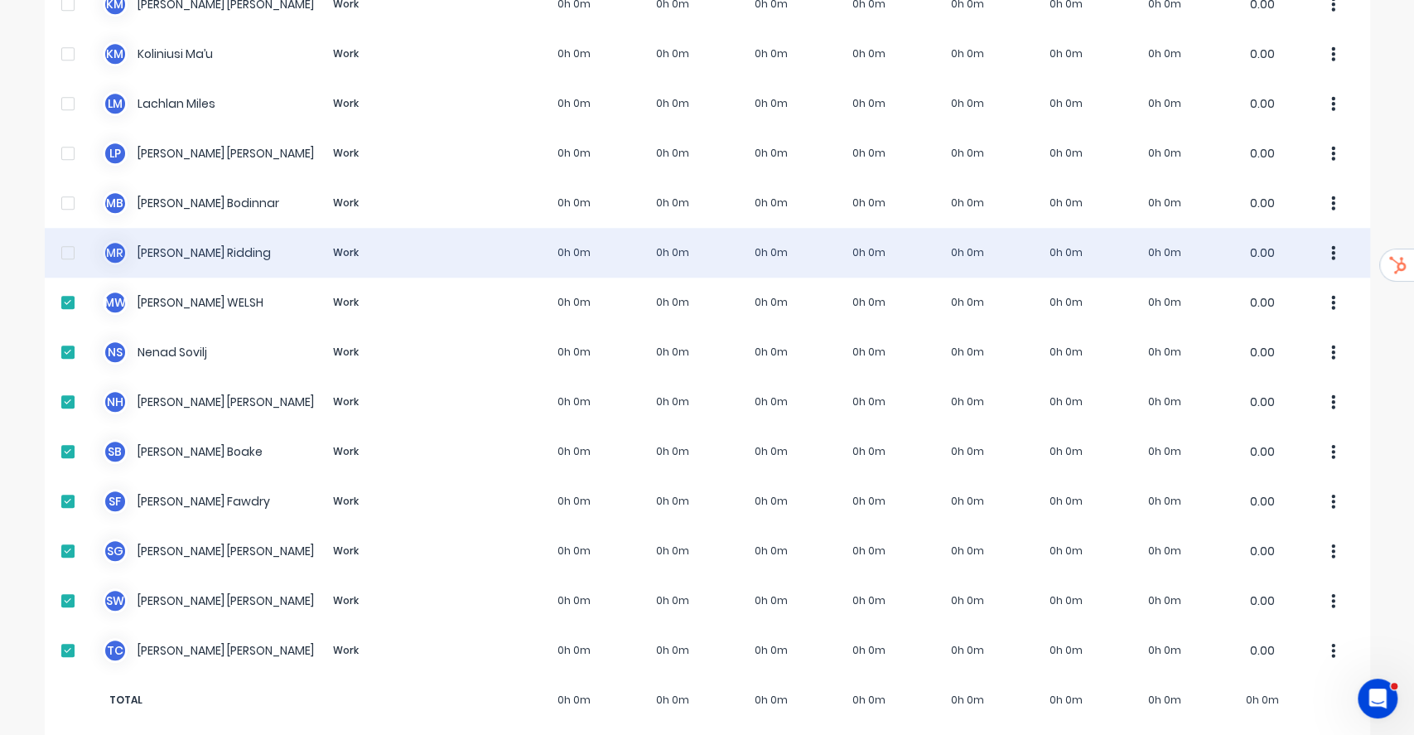
click at [57, 236] on div at bounding box center [67, 252] width 33 height 33
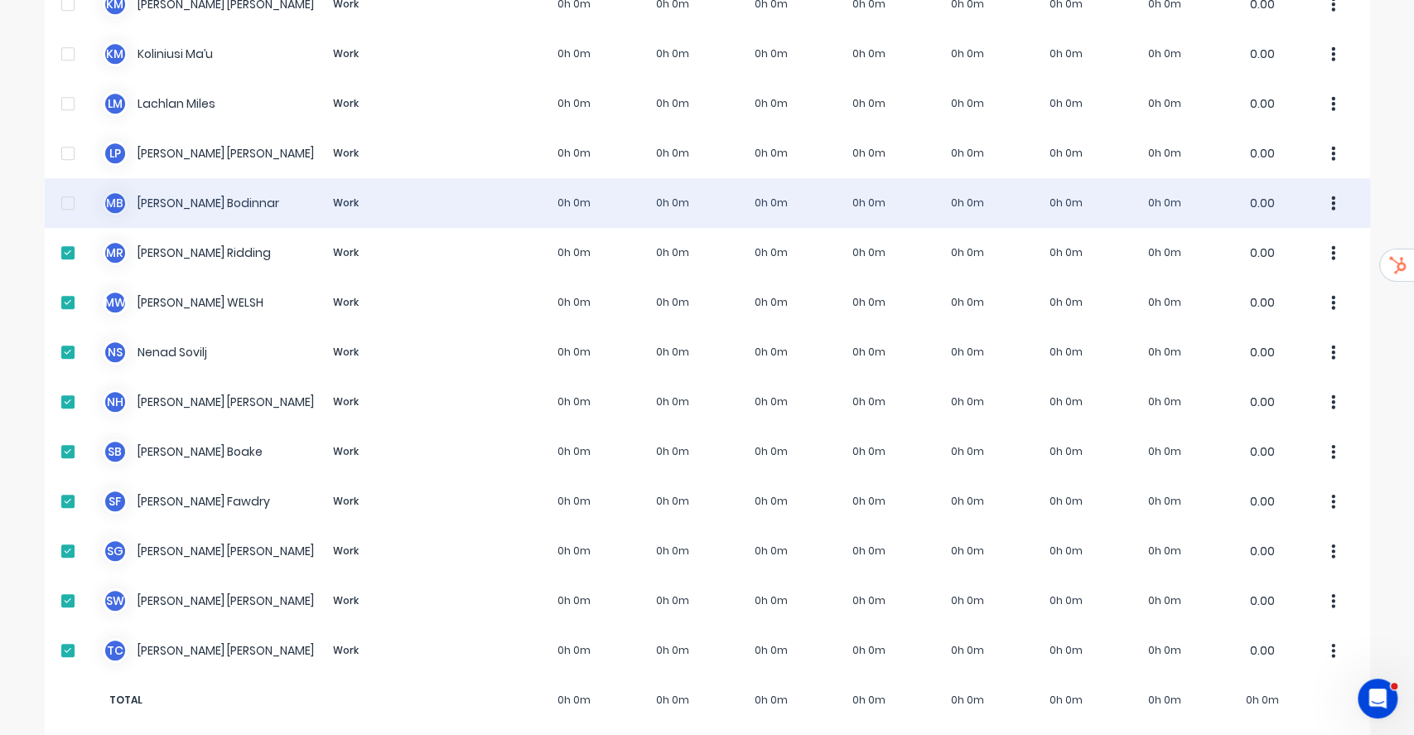
click at [58, 186] on div at bounding box center [67, 202] width 33 height 33
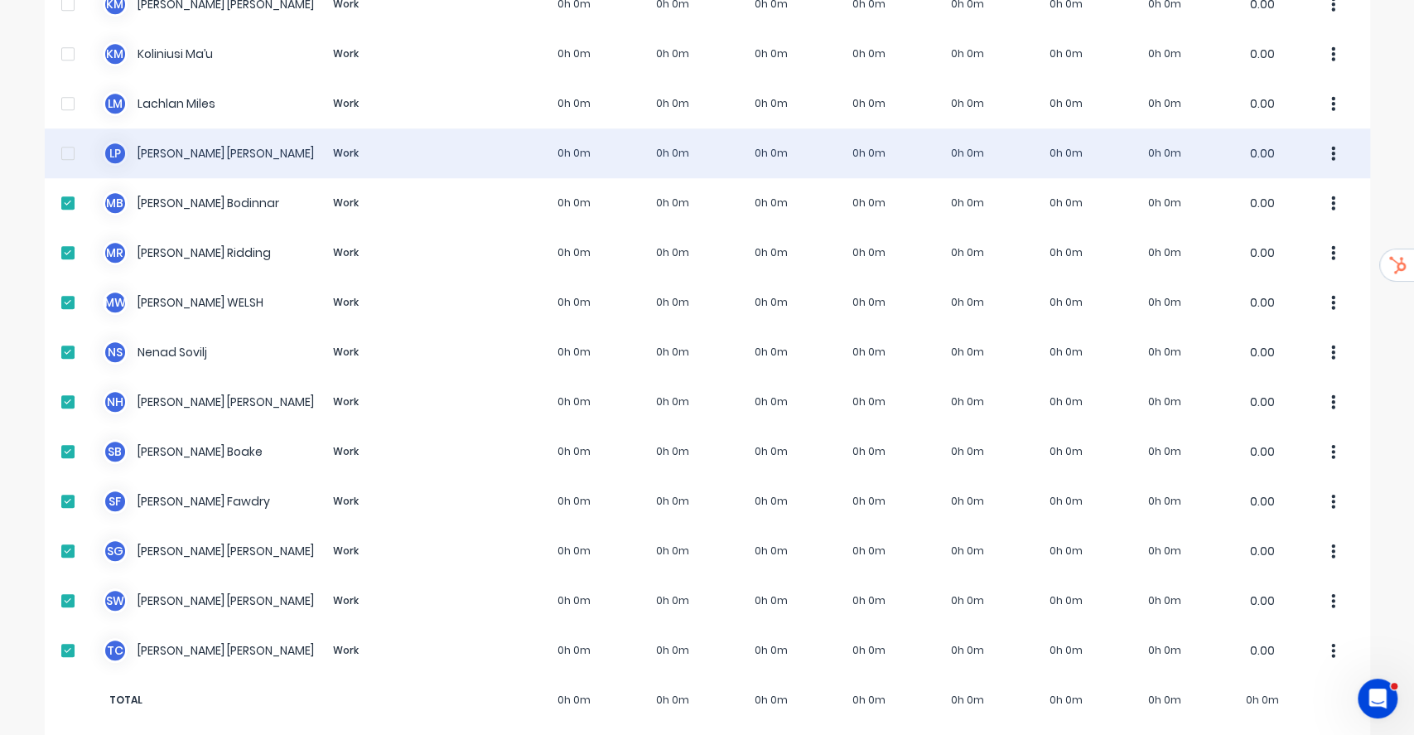
click at [60, 137] on div at bounding box center [67, 153] width 33 height 33
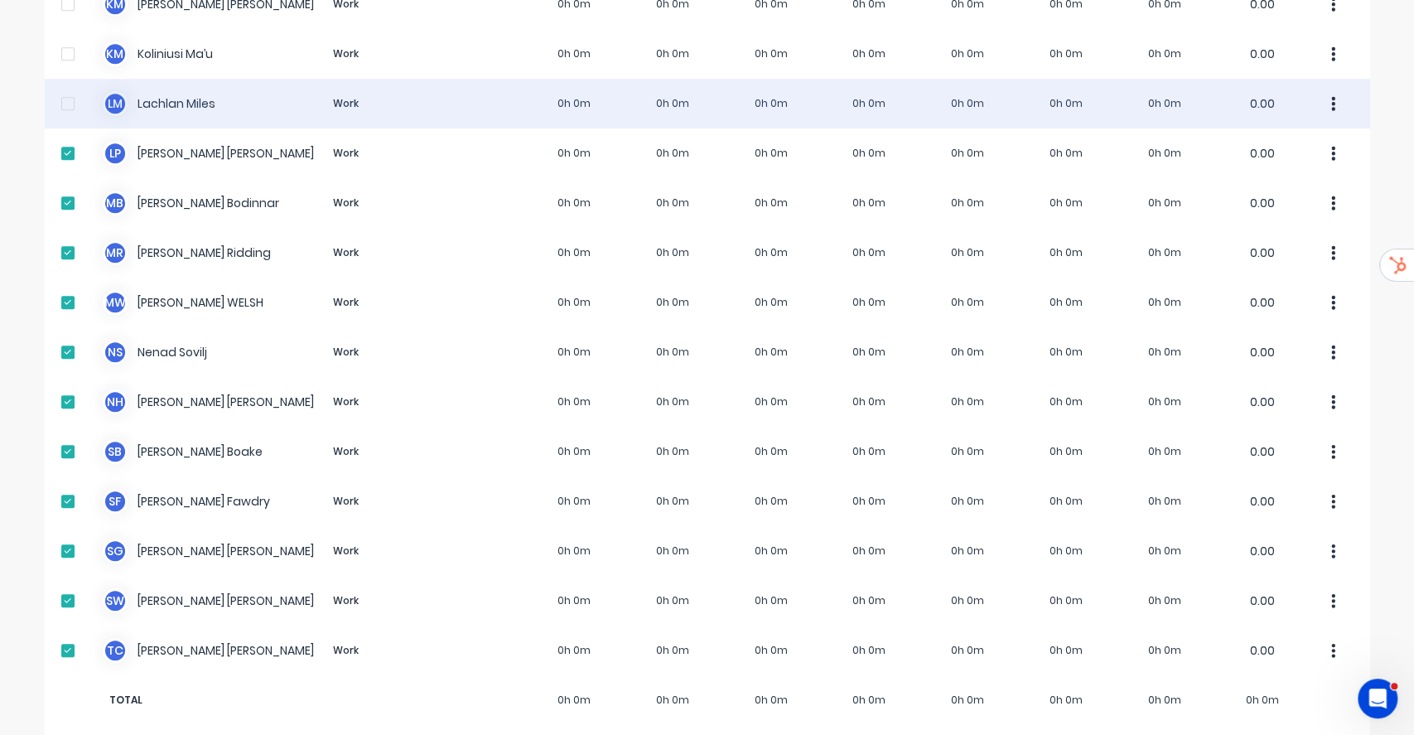
click at [63, 87] on div at bounding box center [67, 103] width 33 height 33
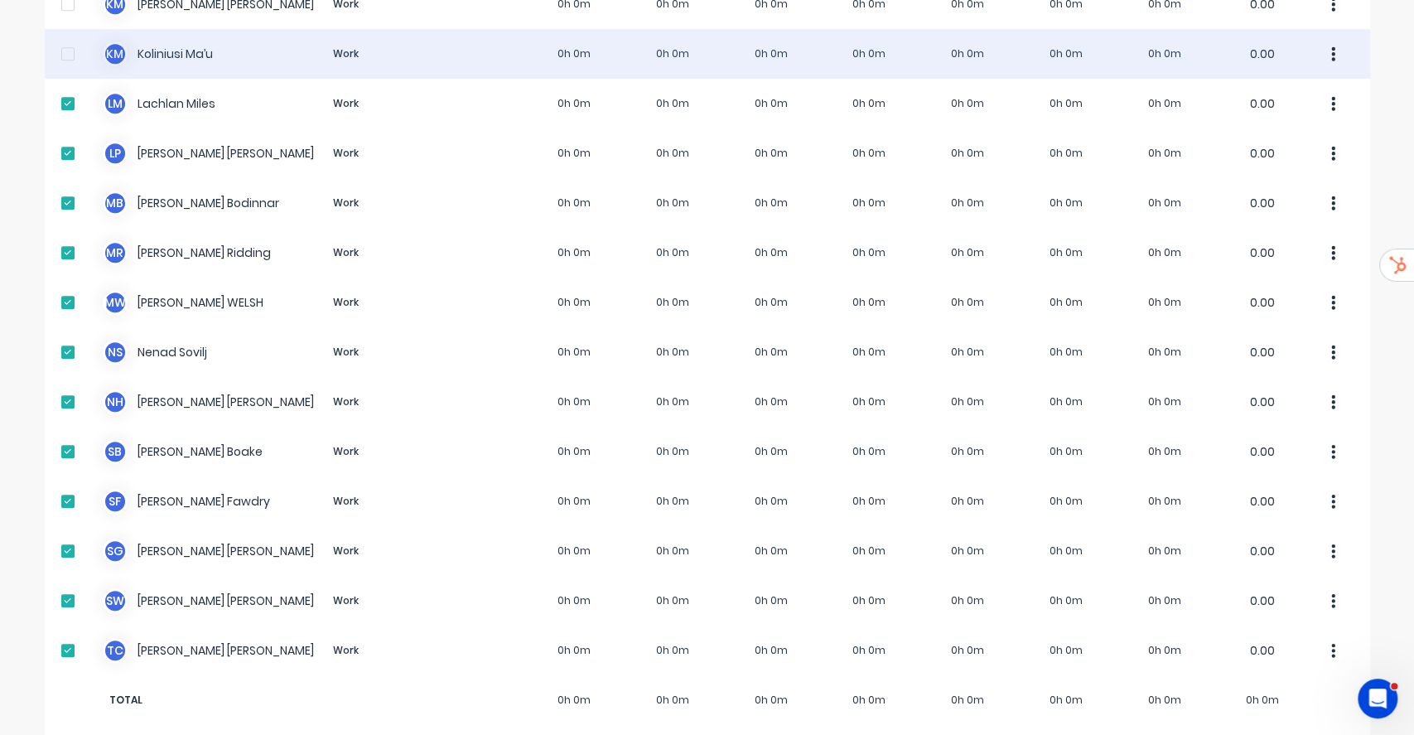
click at [62, 42] on div at bounding box center [67, 53] width 33 height 33
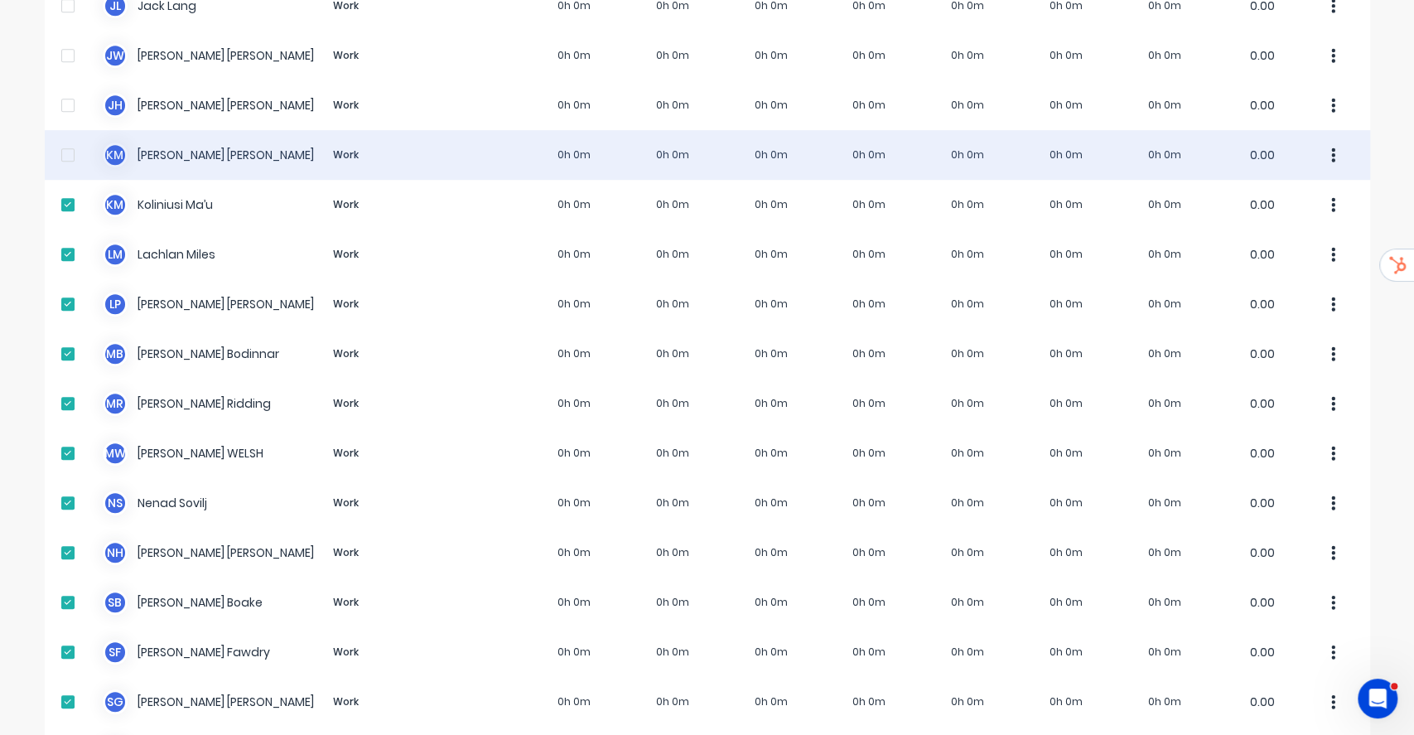
scroll to position [524, 0]
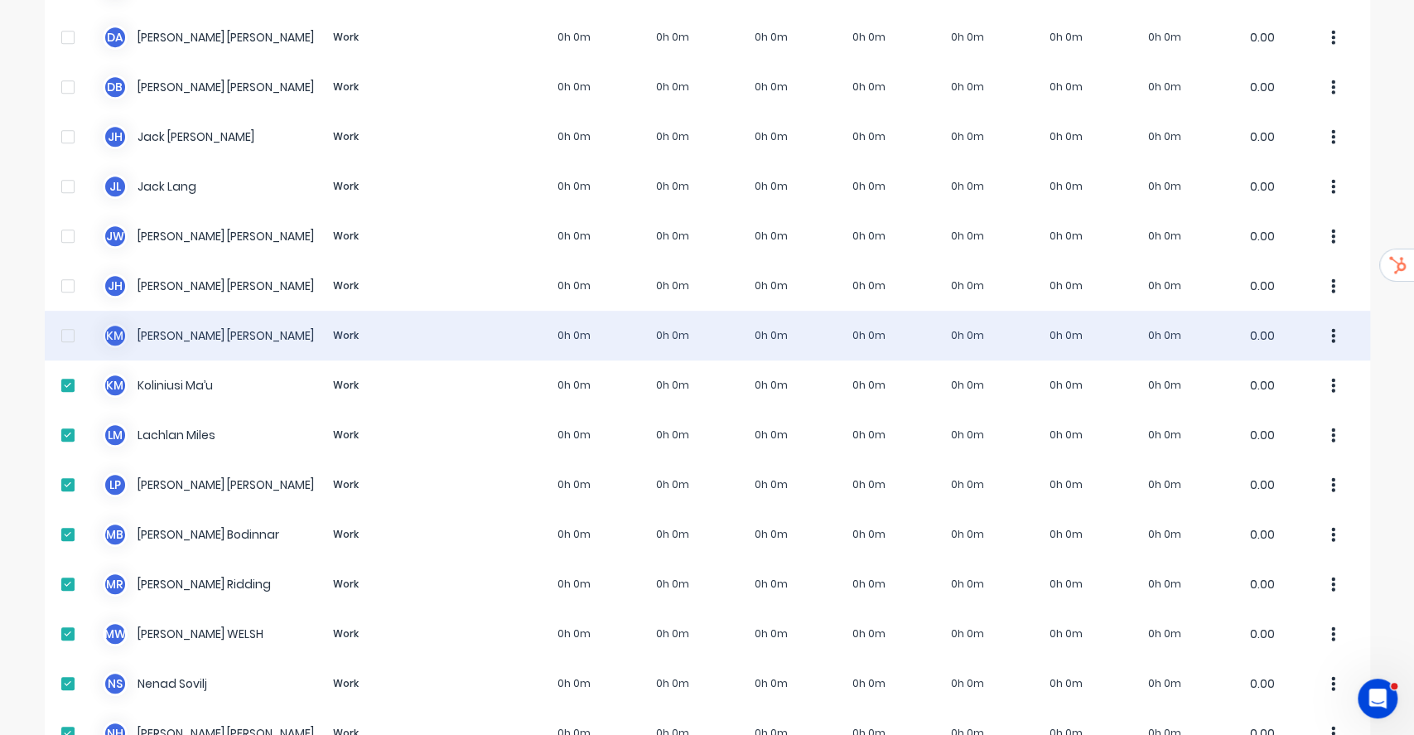
click at [58, 319] on div at bounding box center [67, 335] width 33 height 33
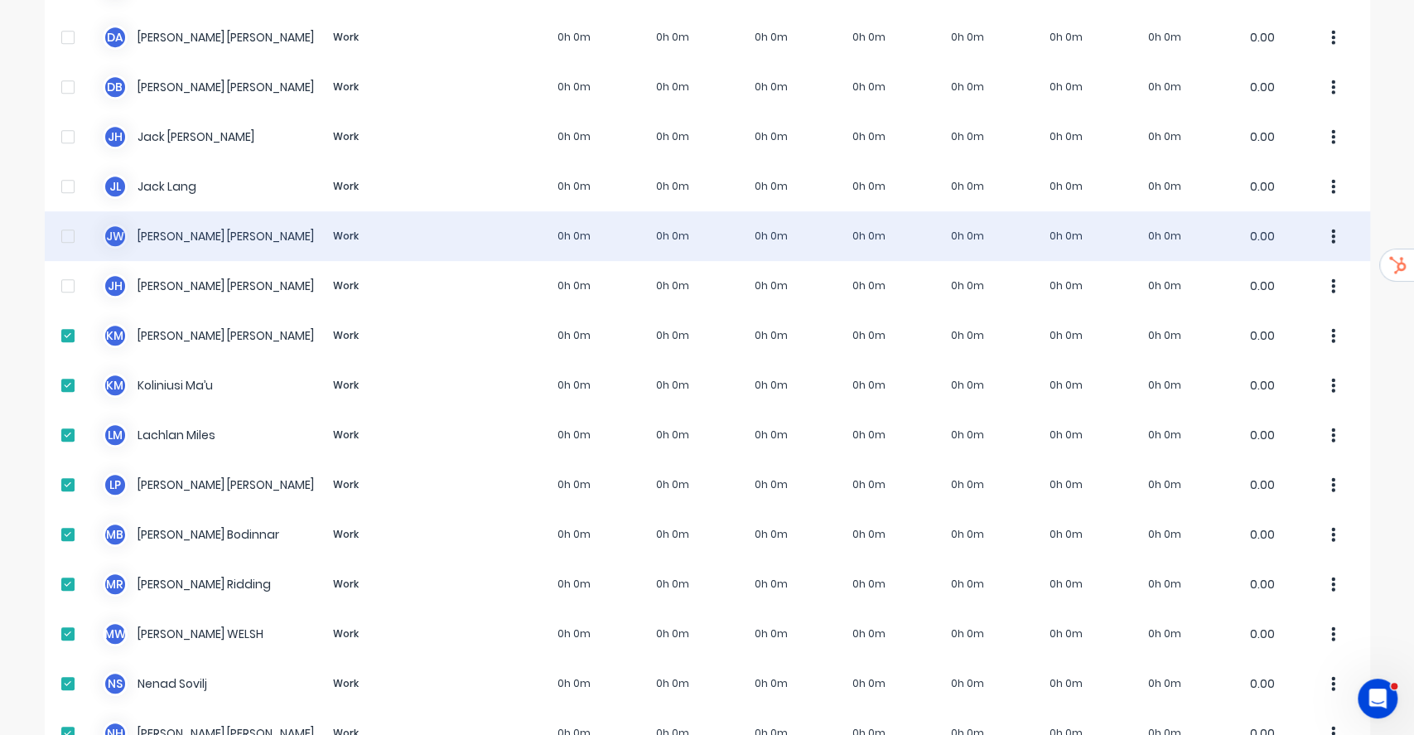
drag, startPoint x: 60, startPoint y: 268, endPoint x: 51, endPoint y: 234, distance: 36.2
click at [60, 269] on div at bounding box center [67, 285] width 33 height 33
click at [51, 220] on div at bounding box center [67, 236] width 33 height 33
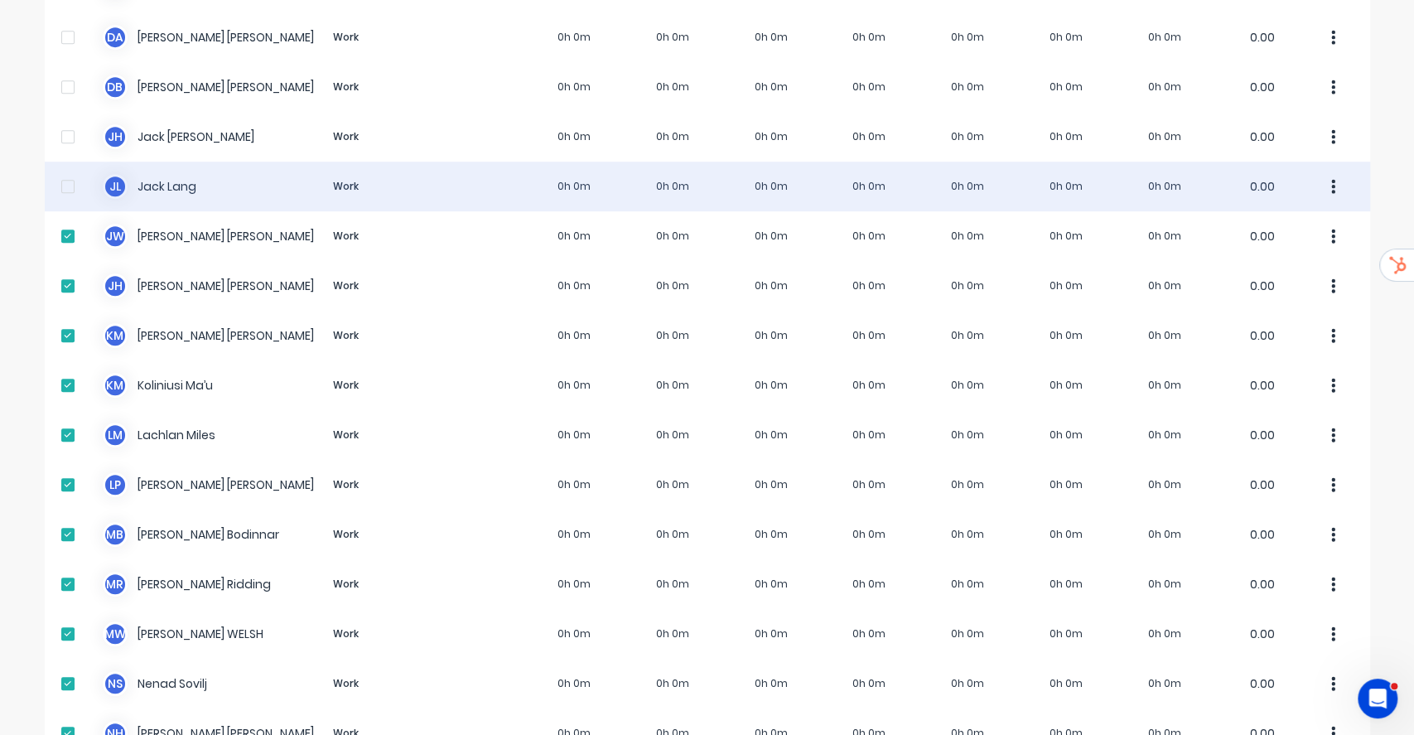
click at [60, 173] on div at bounding box center [67, 186] width 33 height 33
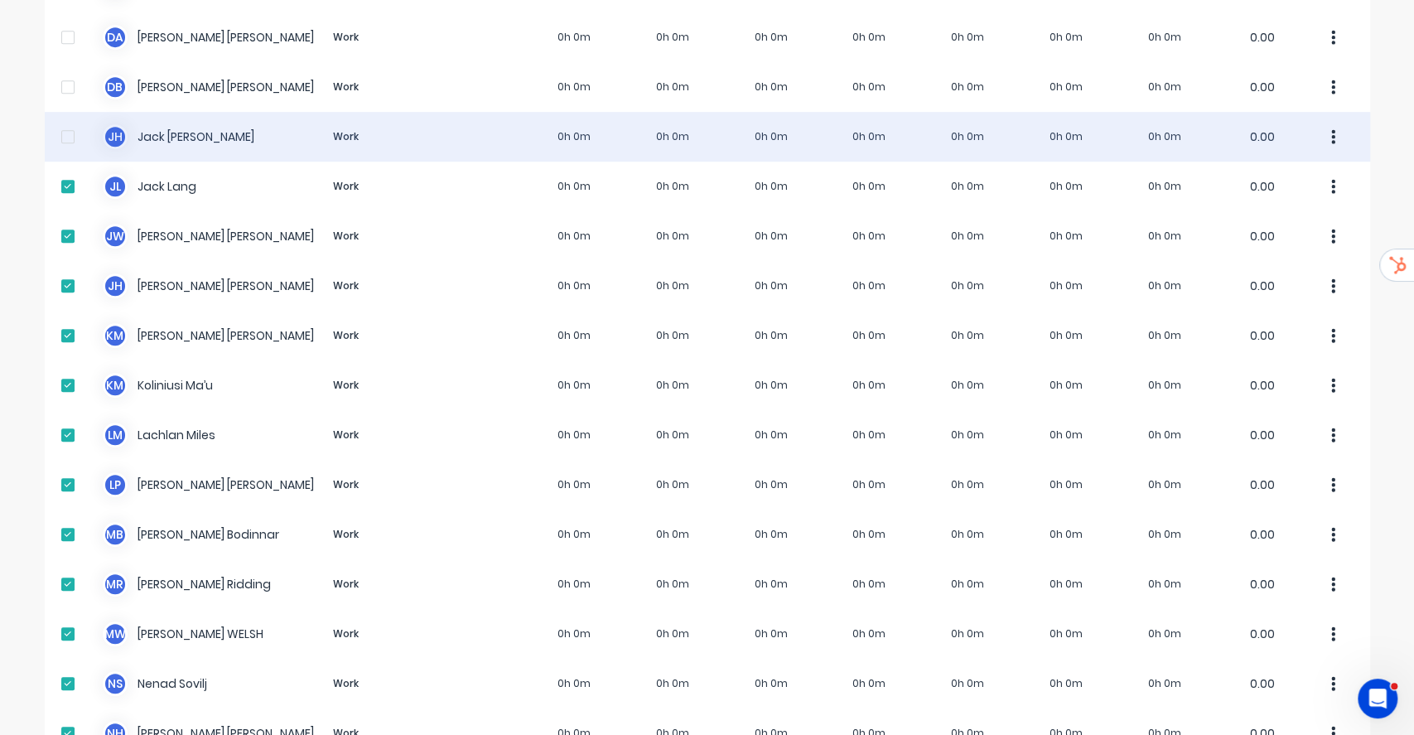
click at [63, 132] on div at bounding box center [67, 136] width 33 height 33
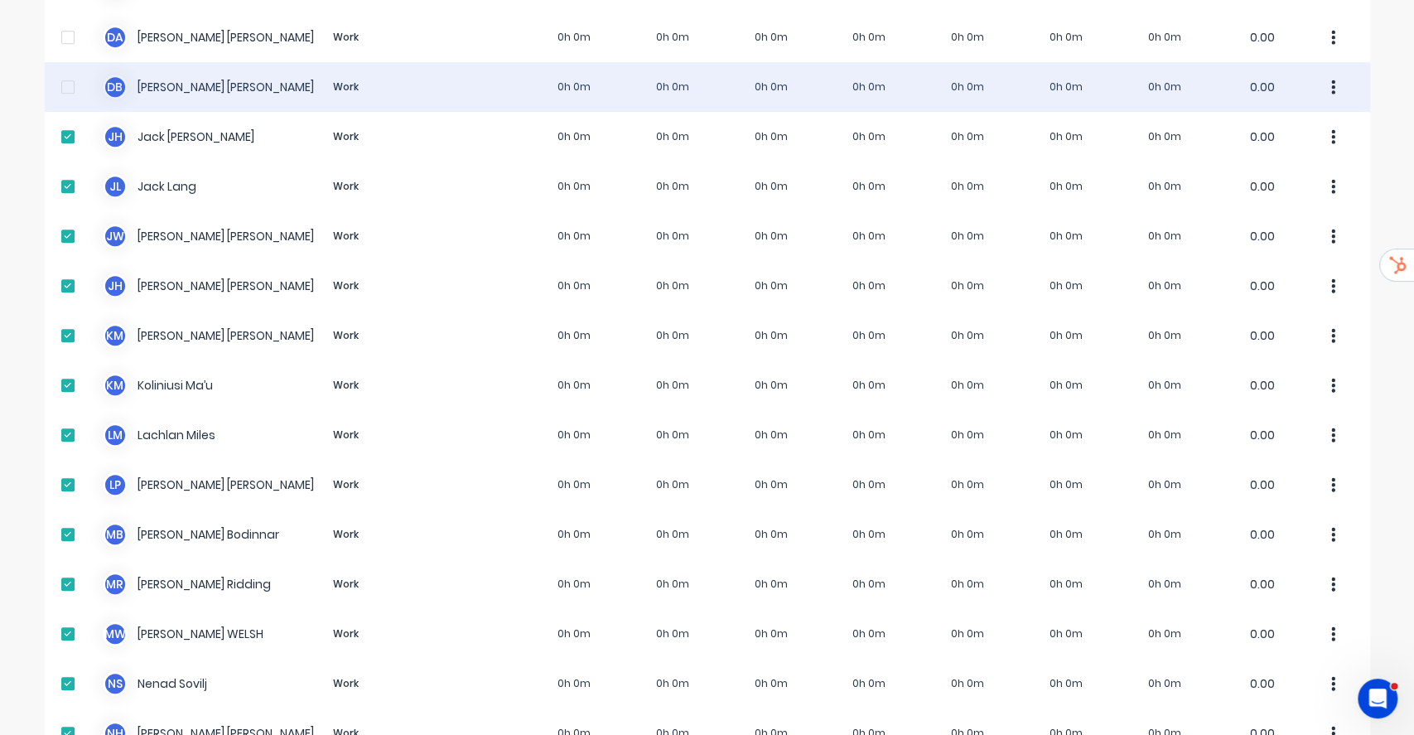
drag, startPoint x: 51, startPoint y: 70, endPoint x: 57, endPoint y: 36, distance: 33.6
click at [52, 70] on div at bounding box center [67, 86] width 33 height 33
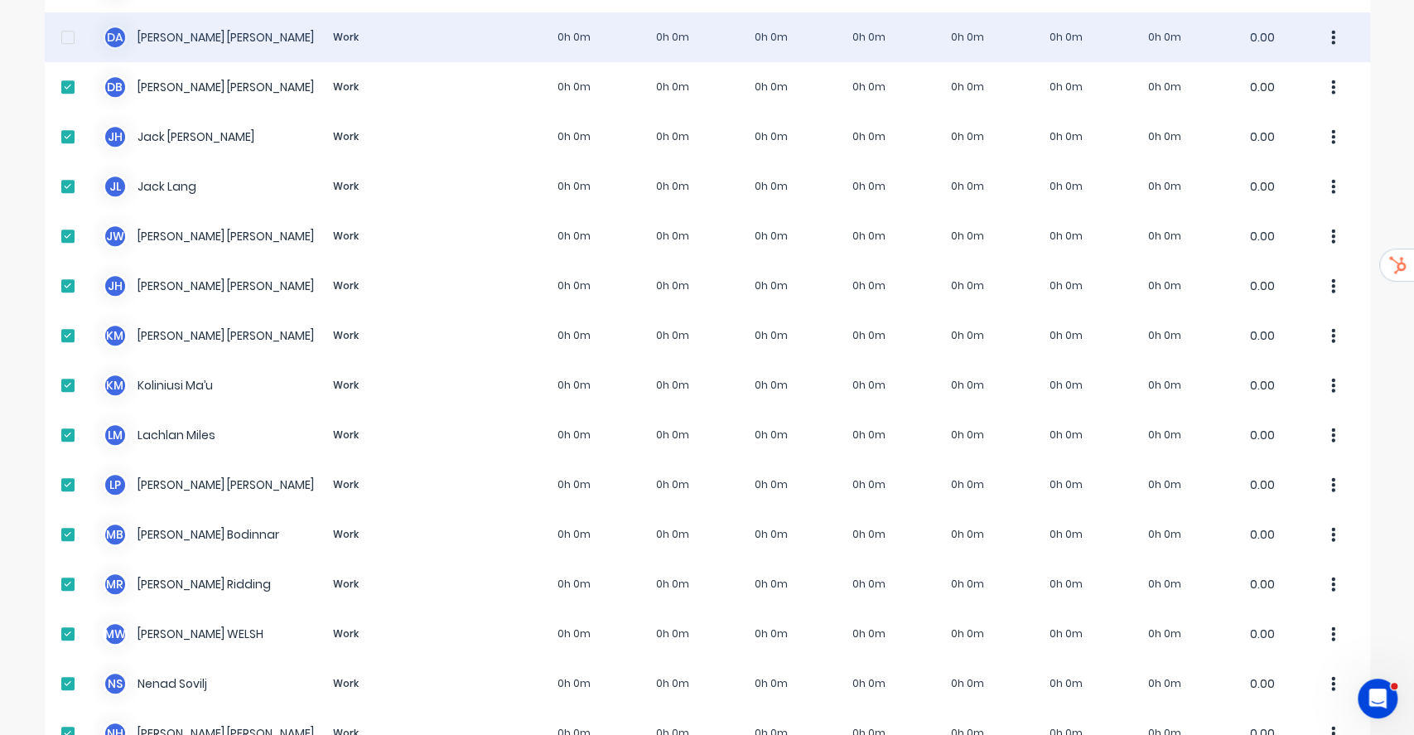
click at [60, 27] on div at bounding box center [67, 37] width 33 height 33
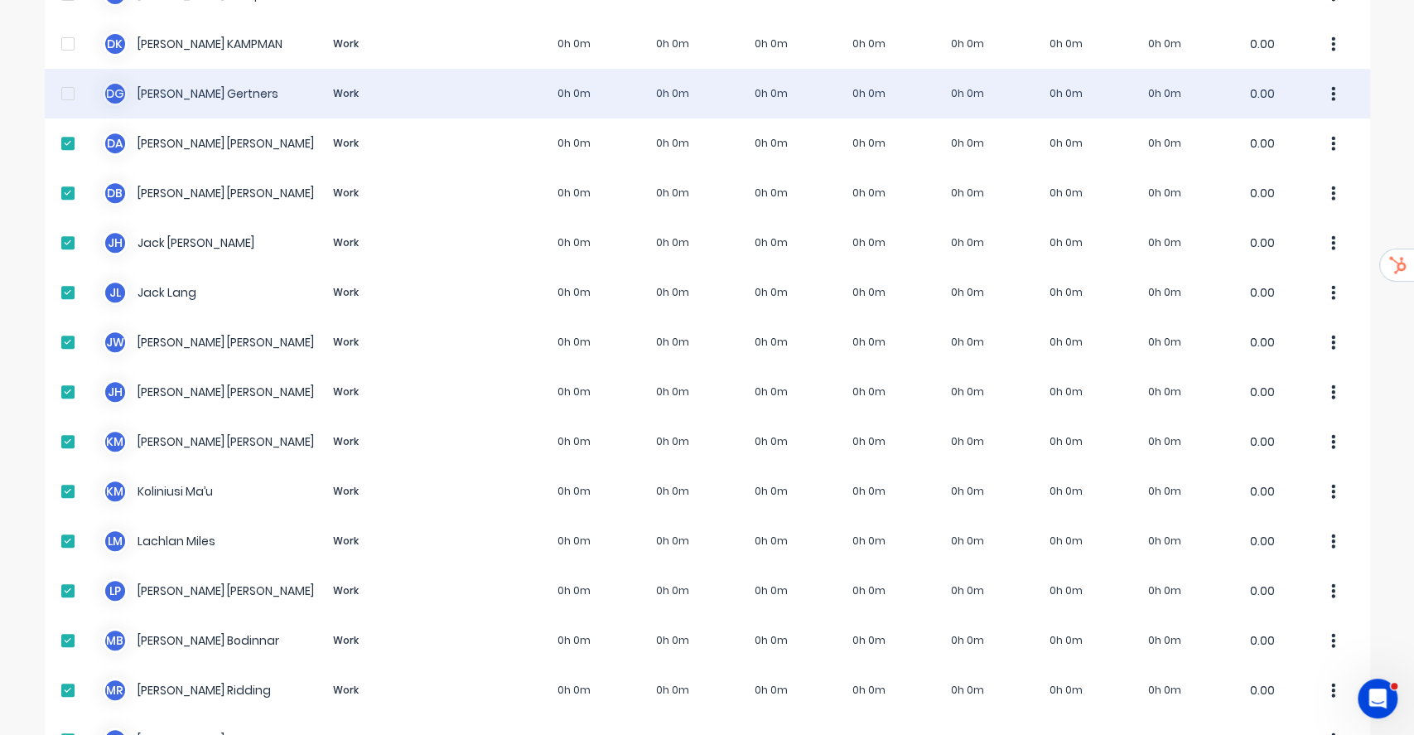
scroll to position [192, 0]
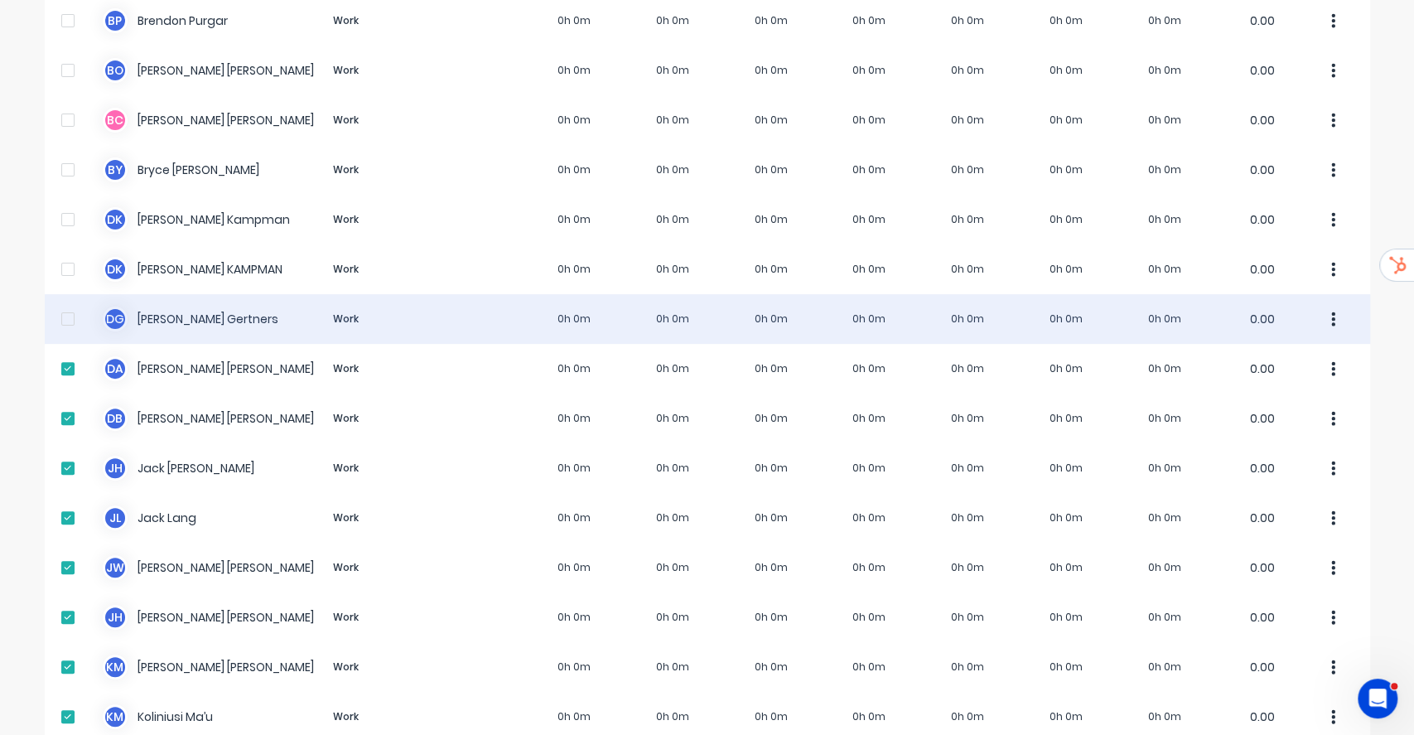
click at [51, 302] on div at bounding box center [67, 318] width 33 height 33
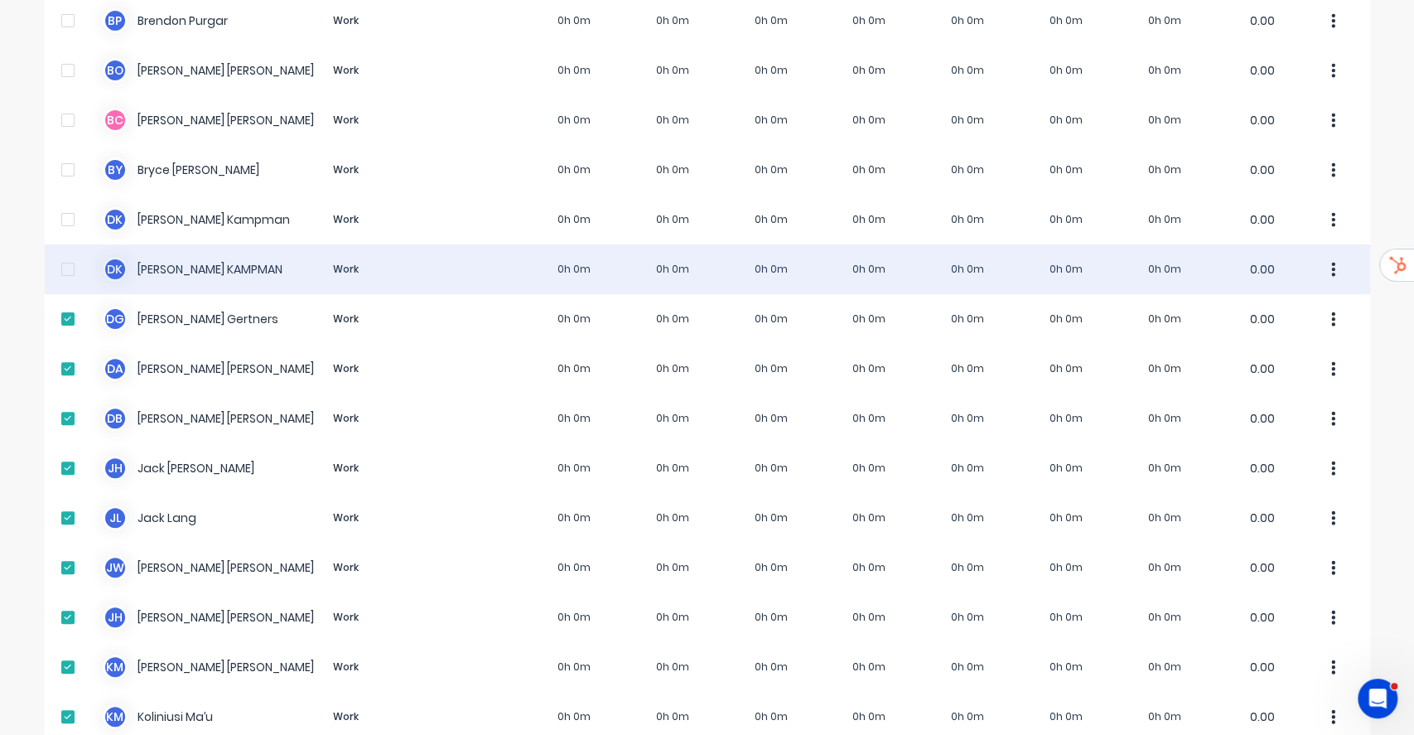
click at [64, 253] on div at bounding box center [67, 269] width 33 height 33
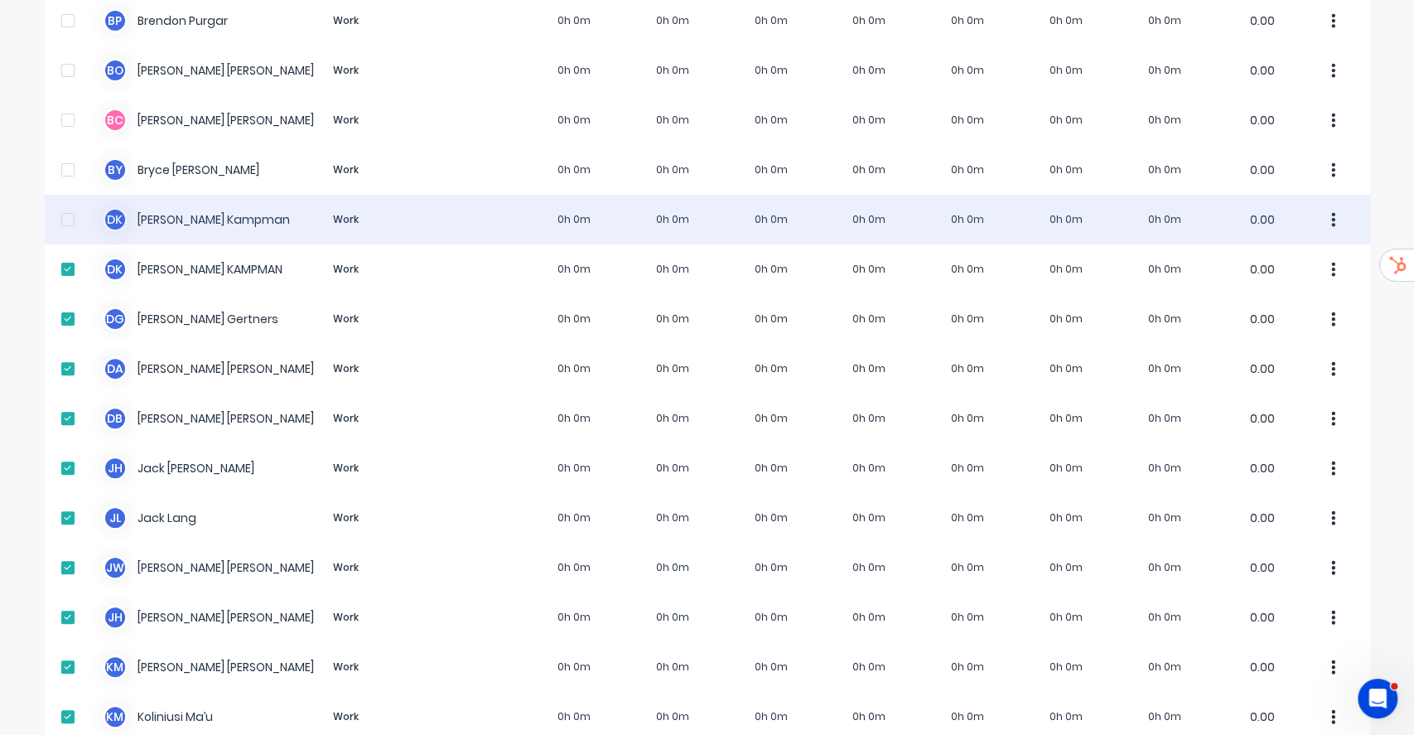
drag, startPoint x: 64, startPoint y: 209, endPoint x: 60, endPoint y: 176, distance: 32.6
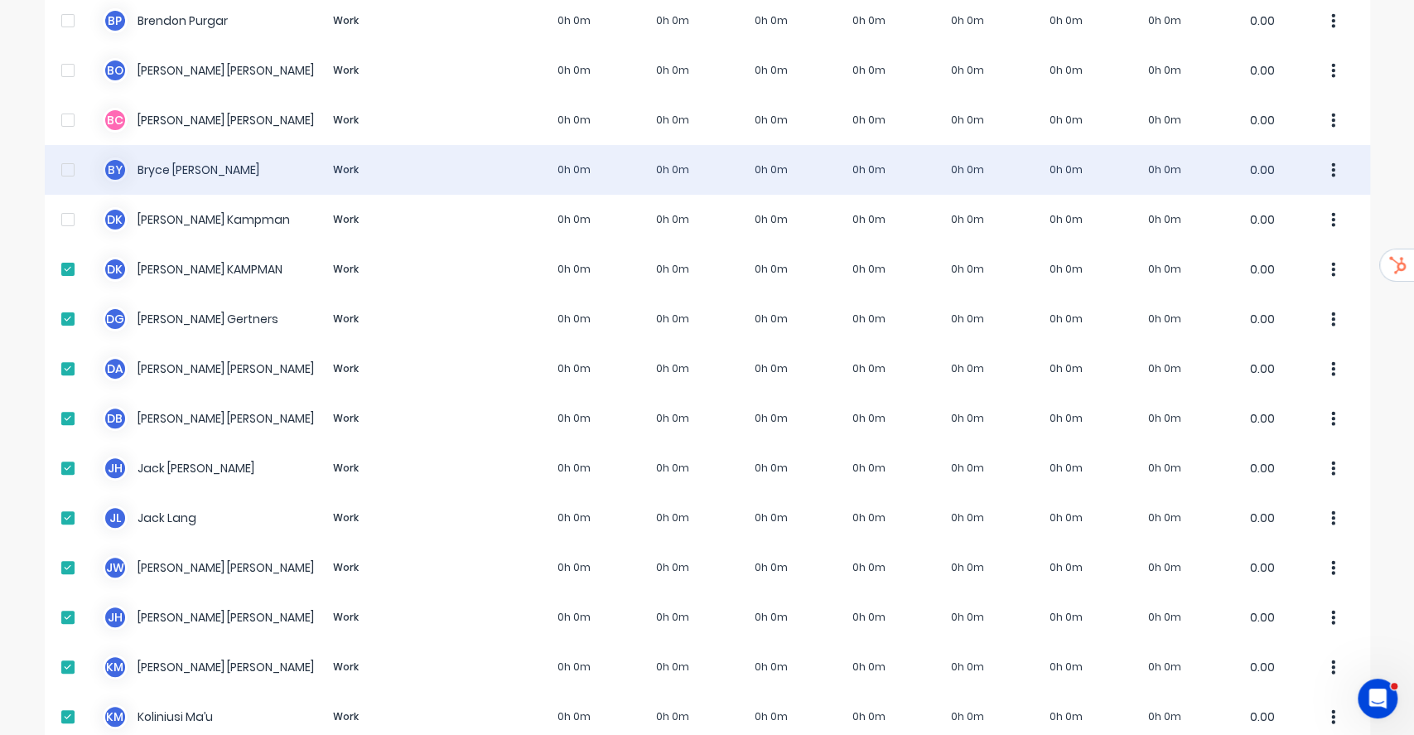
click at [64, 209] on div at bounding box center [67, 219] width 33 height 33
click at [60, 157] on div at bounding box center [67, 169] width 33 height 33
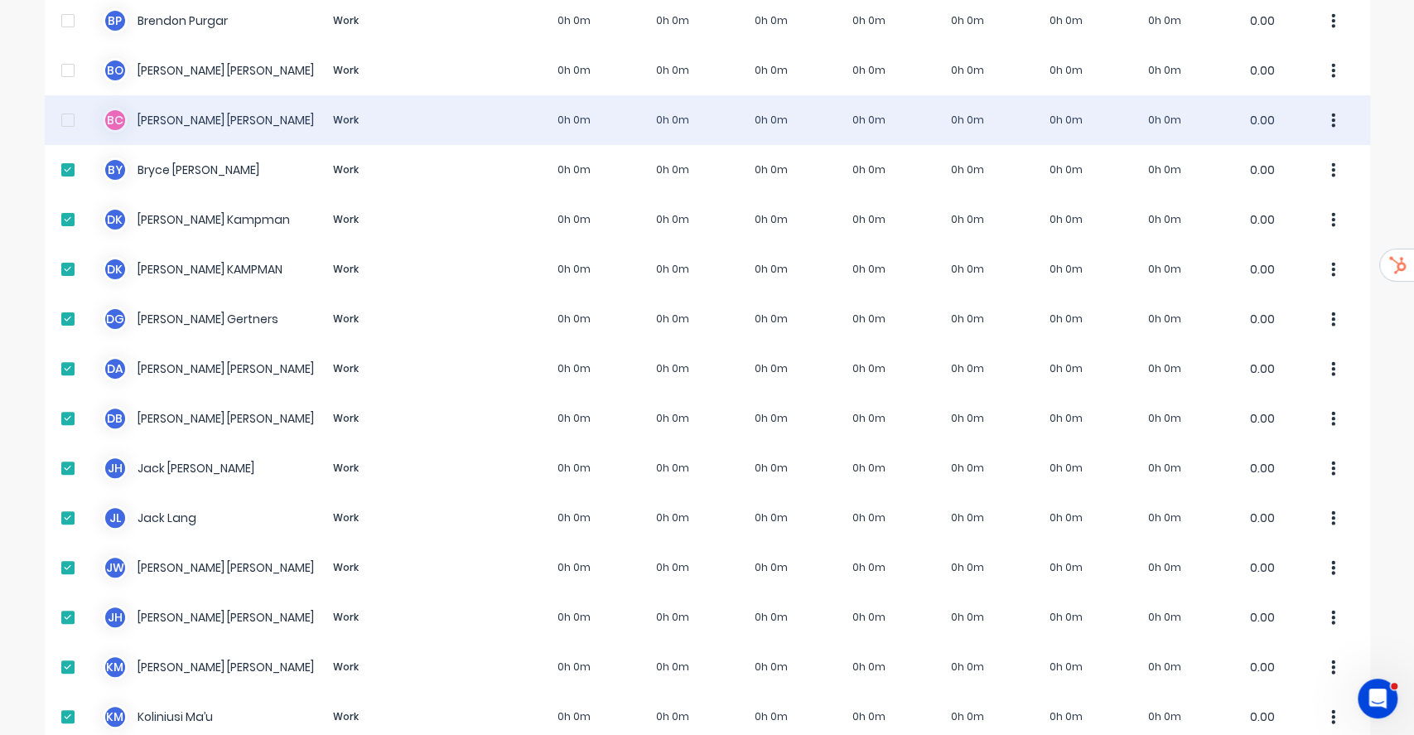
click at [70, 109] on div at bounding box center [67, 120] width 33 height 33
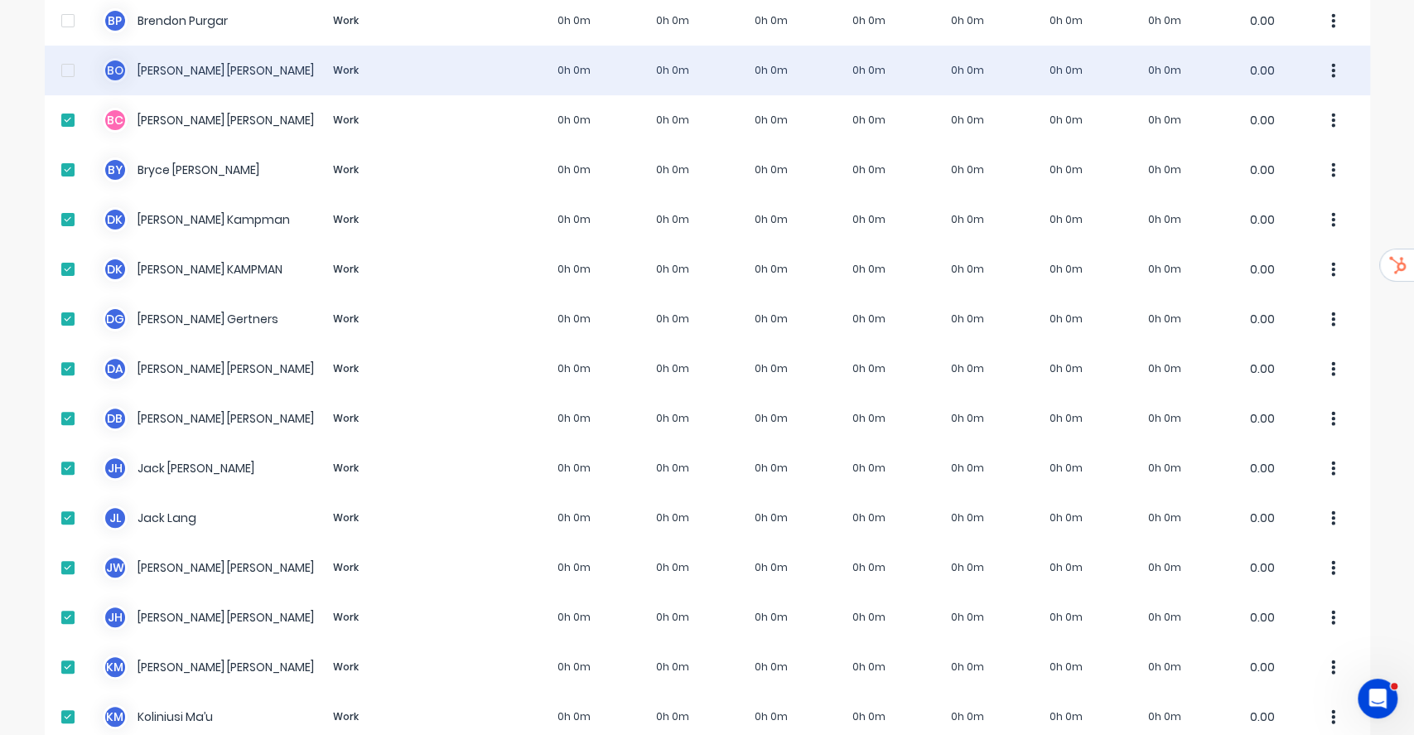
click at [51, 60] on div at bounding box center [67, 70] width 33 height 33
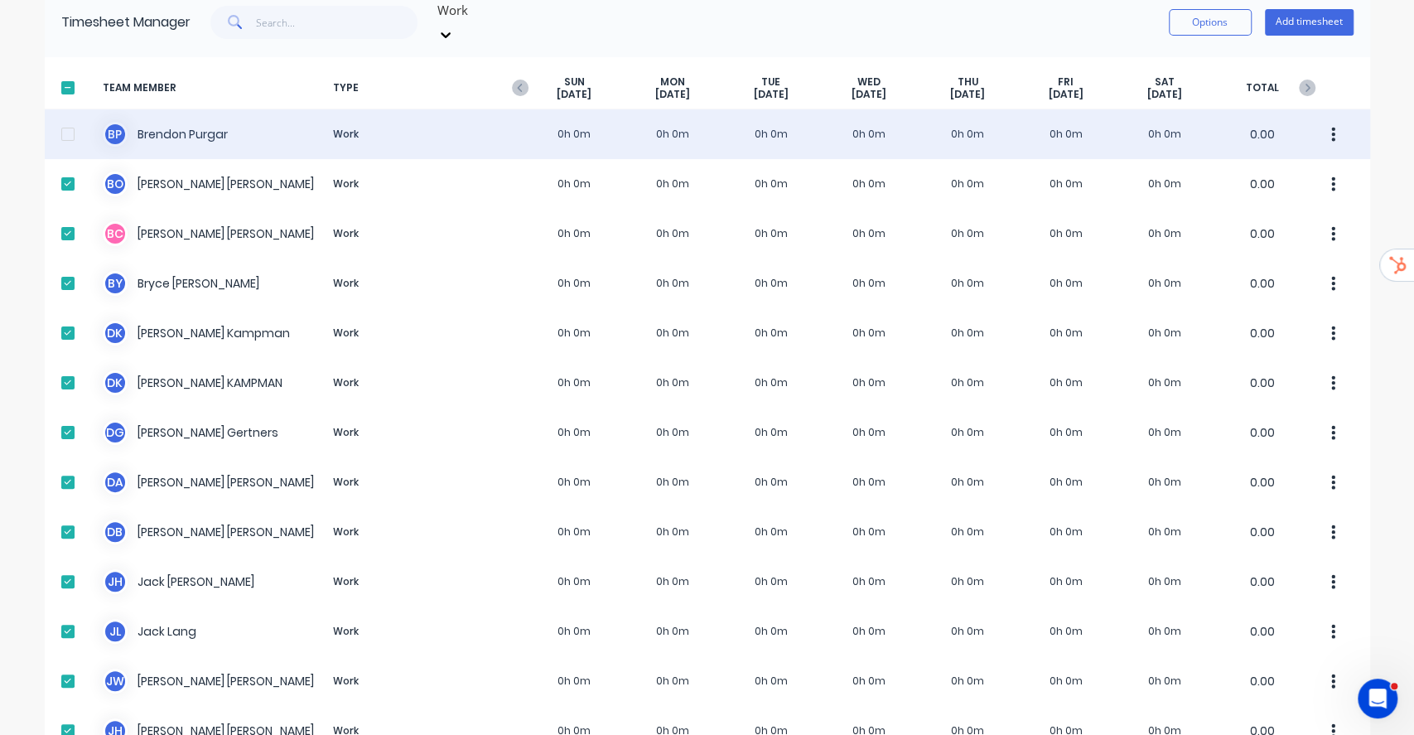
scroll to position [0, 0]
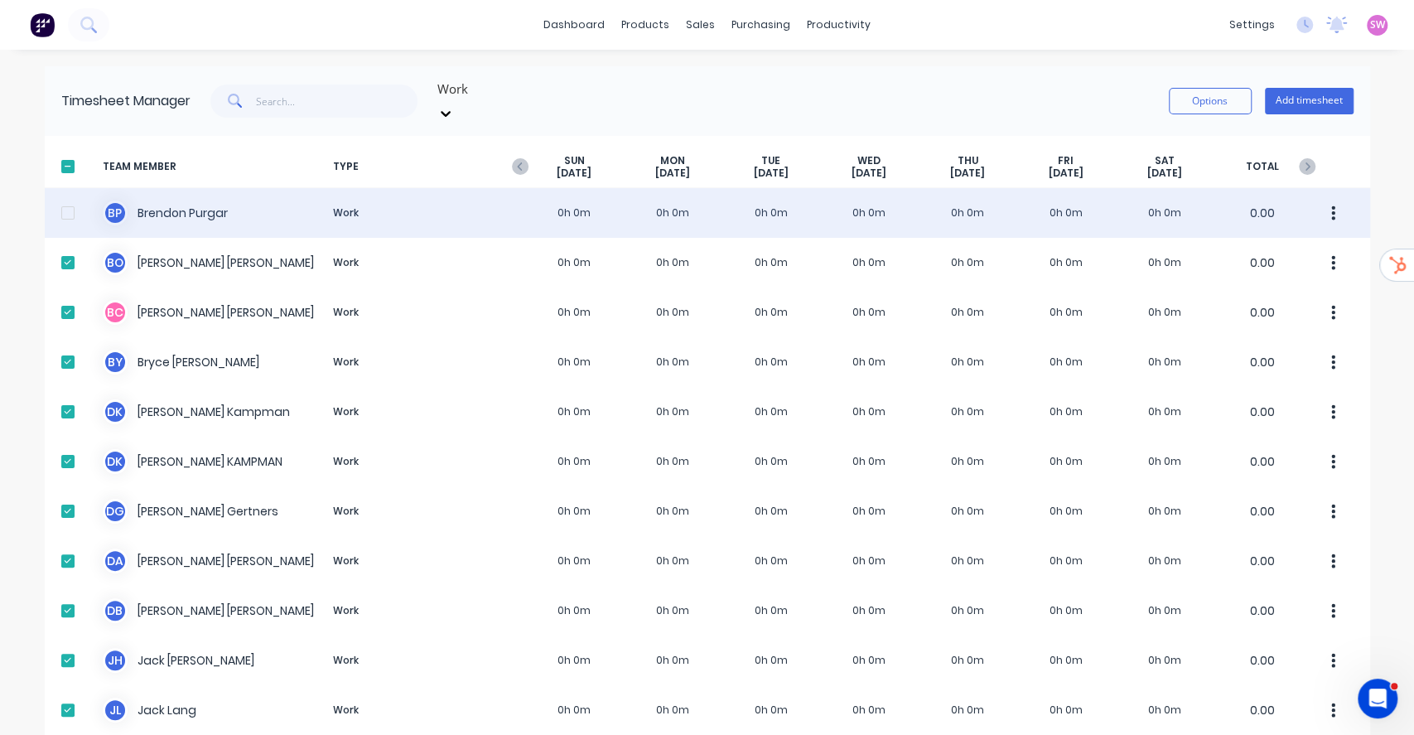
click at [58, 196] on div at bounding box center [67, 212] width 33 height 33
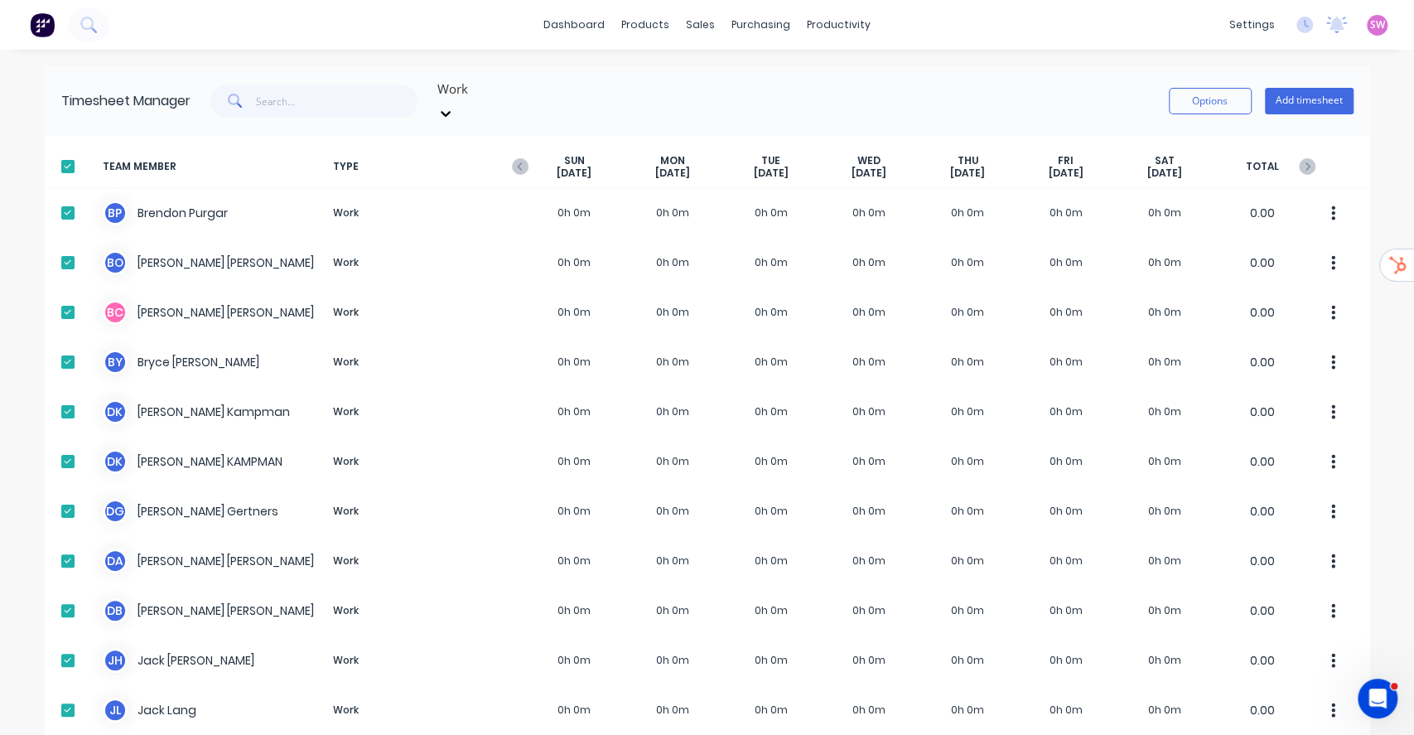
click at [454, 105] on icon at bounding box center [446, 113] width 17 height 17
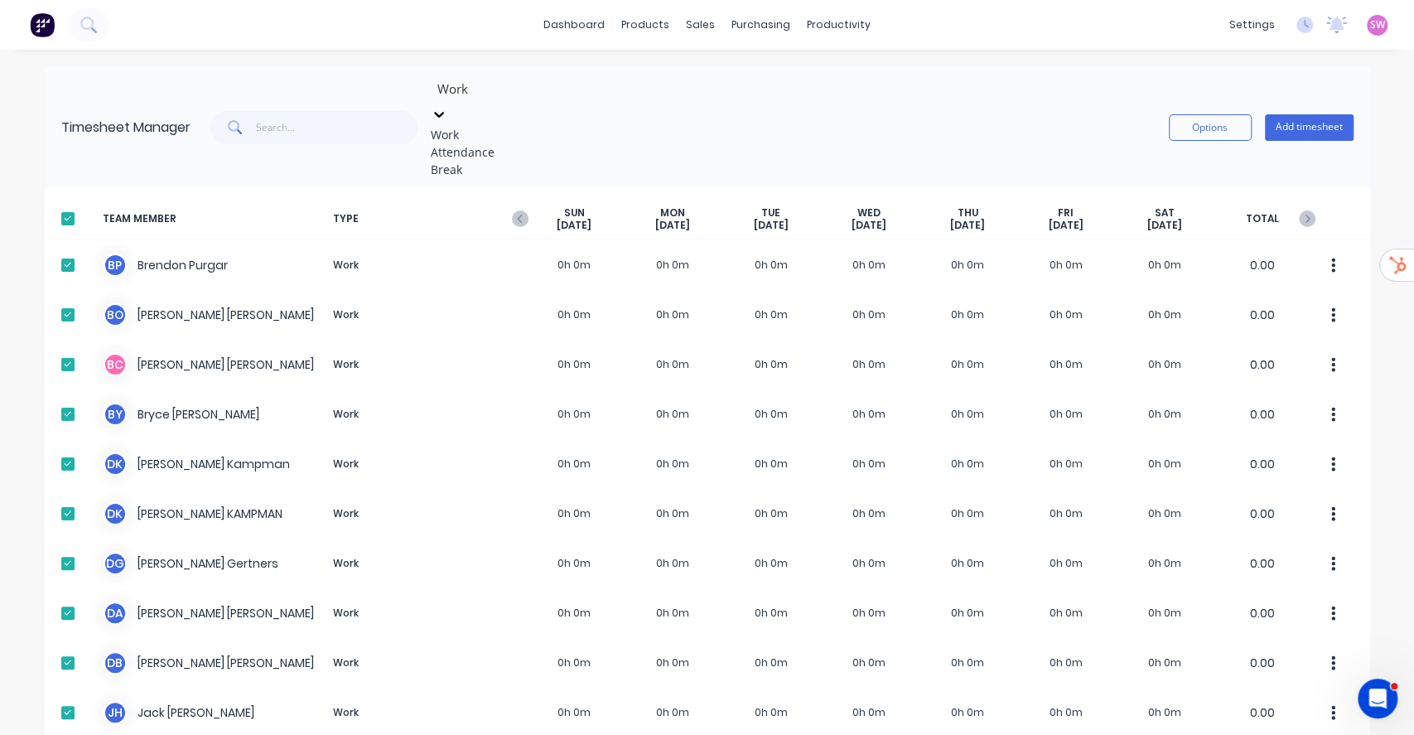
click at [625, 76] on div "3 results available. Use Up and Down to choose options, press Enter to select t…" at bounding box center [772, 127] width 1163 height 102
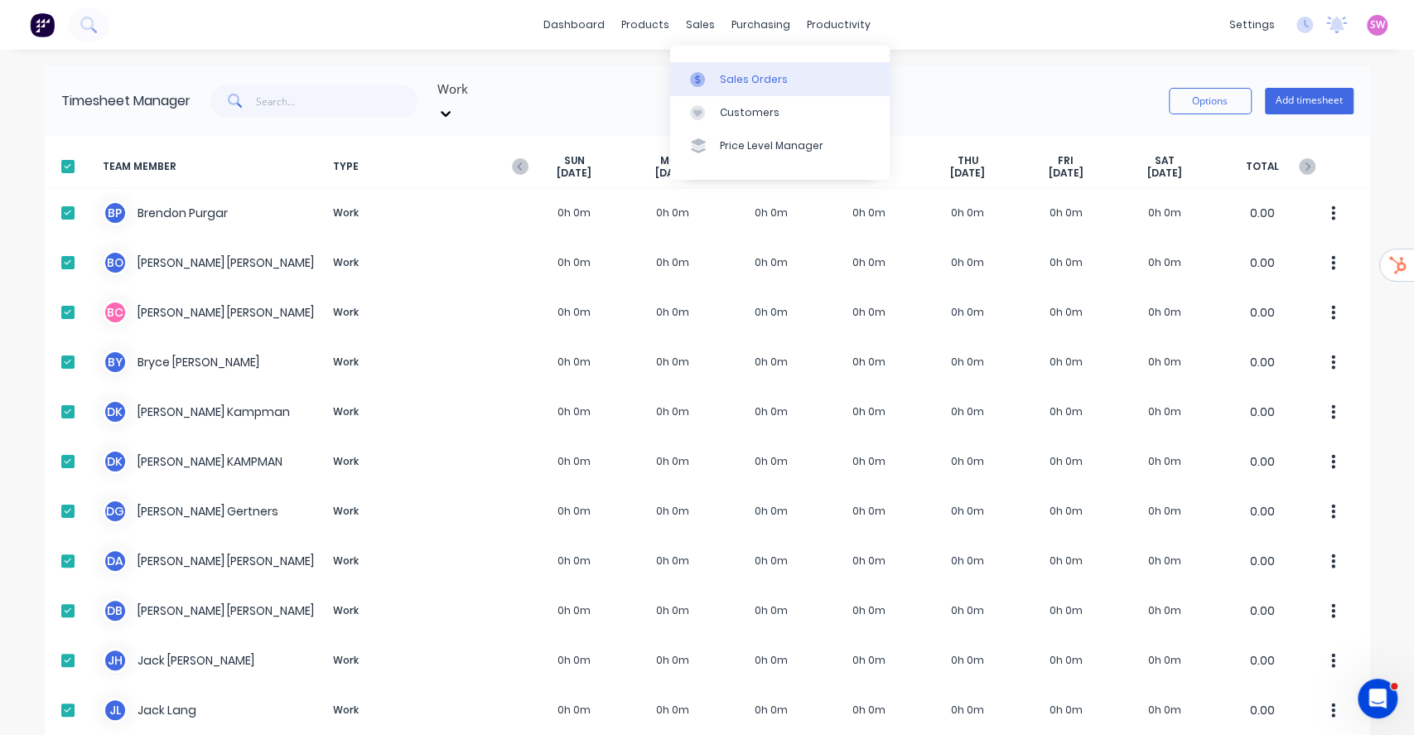
click at [708, 75] on div at bounding box center [702, 79] width 25 height 15
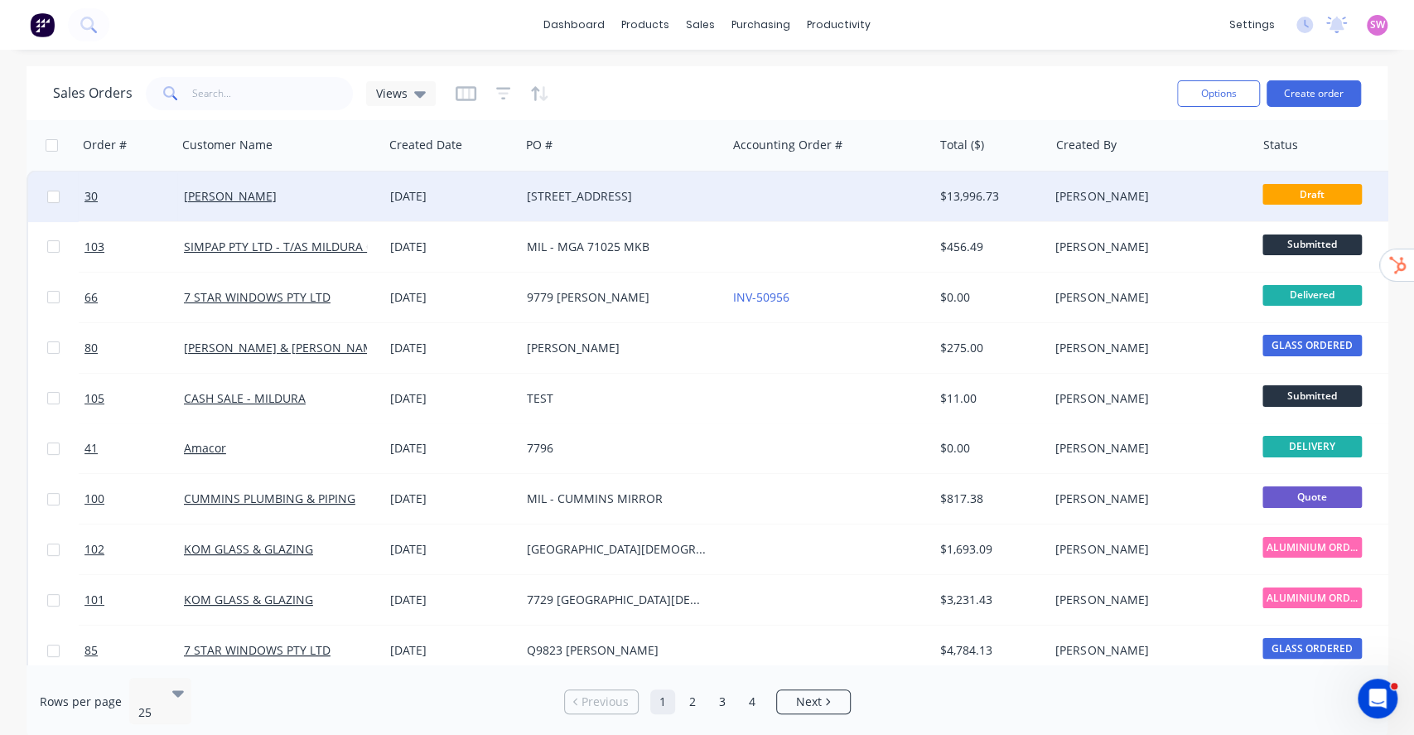
click at [312, 182] on div "RAY GREEN" at bounding box center [280, 197] width 206 height 50
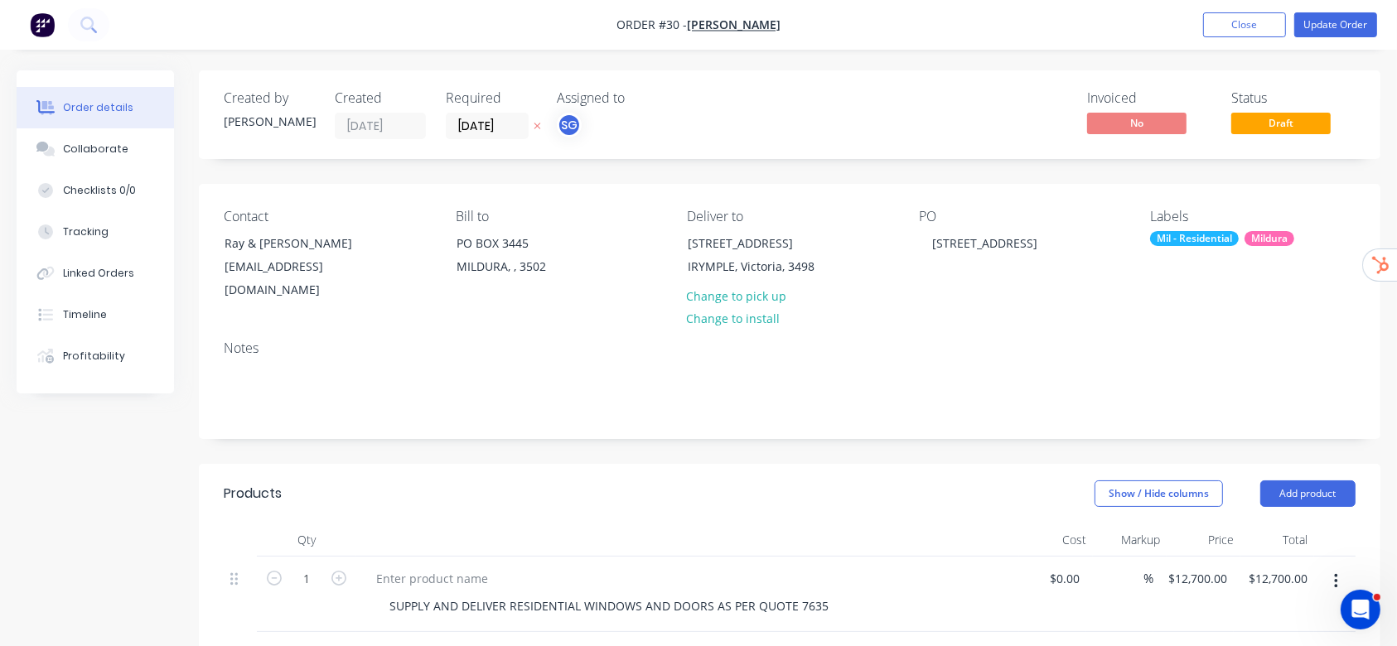
click at [33, 23] on img "button" at bounding box center [42, 24] width 25 height 25
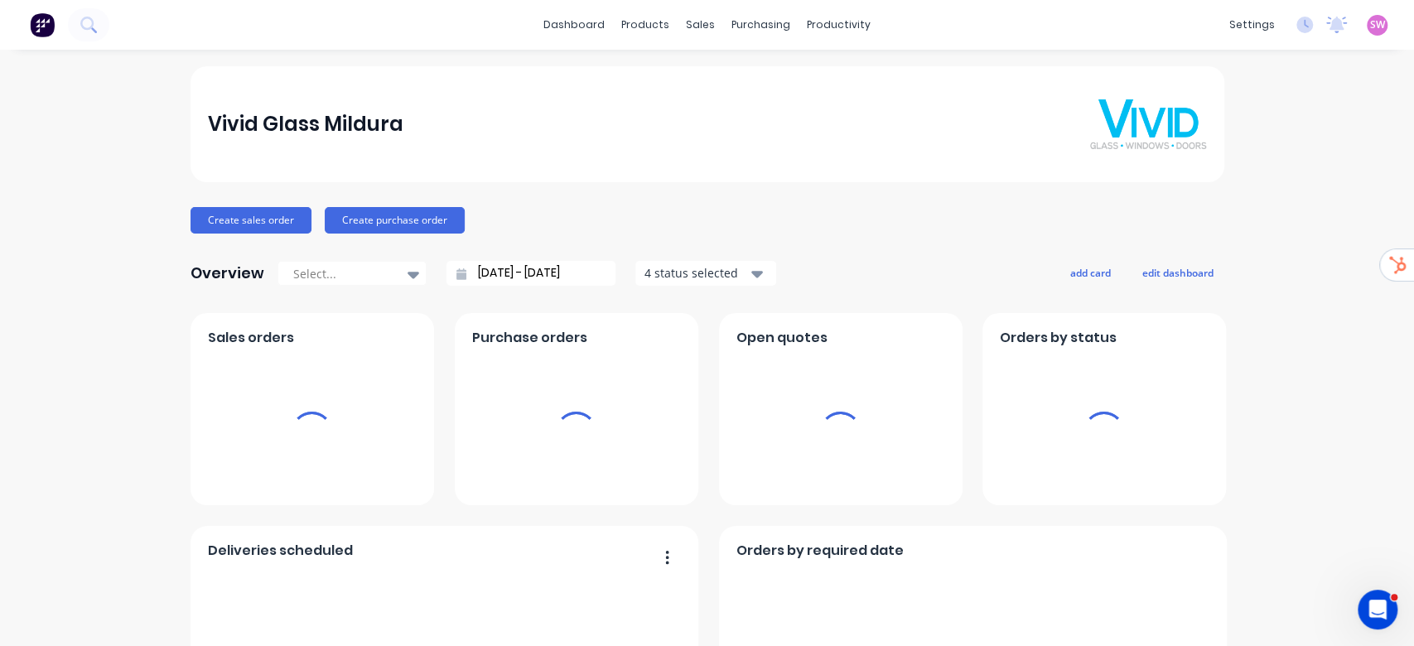
click at [578, 30] on link "dashboard" at bounding box center [574, 24] width 78 height 25
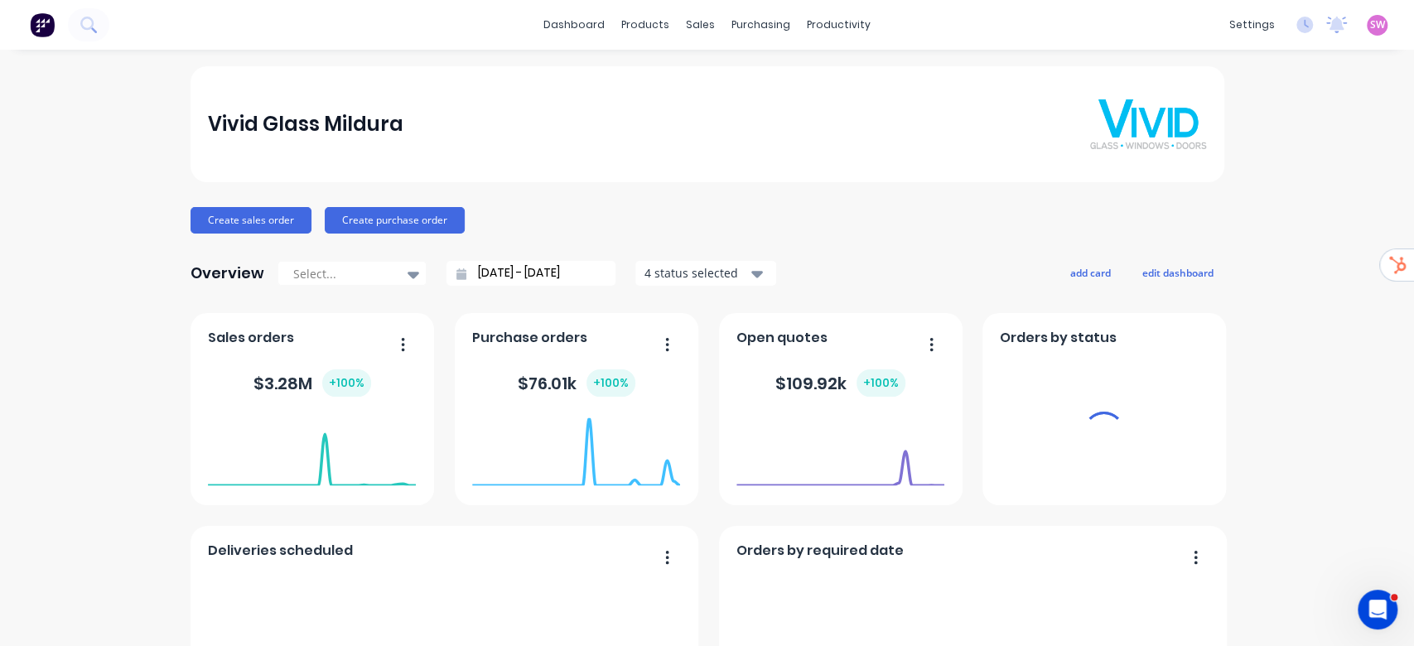
click at [1371, 25] on span "SW" at bounding box center [1378, 24] width 15 height 15
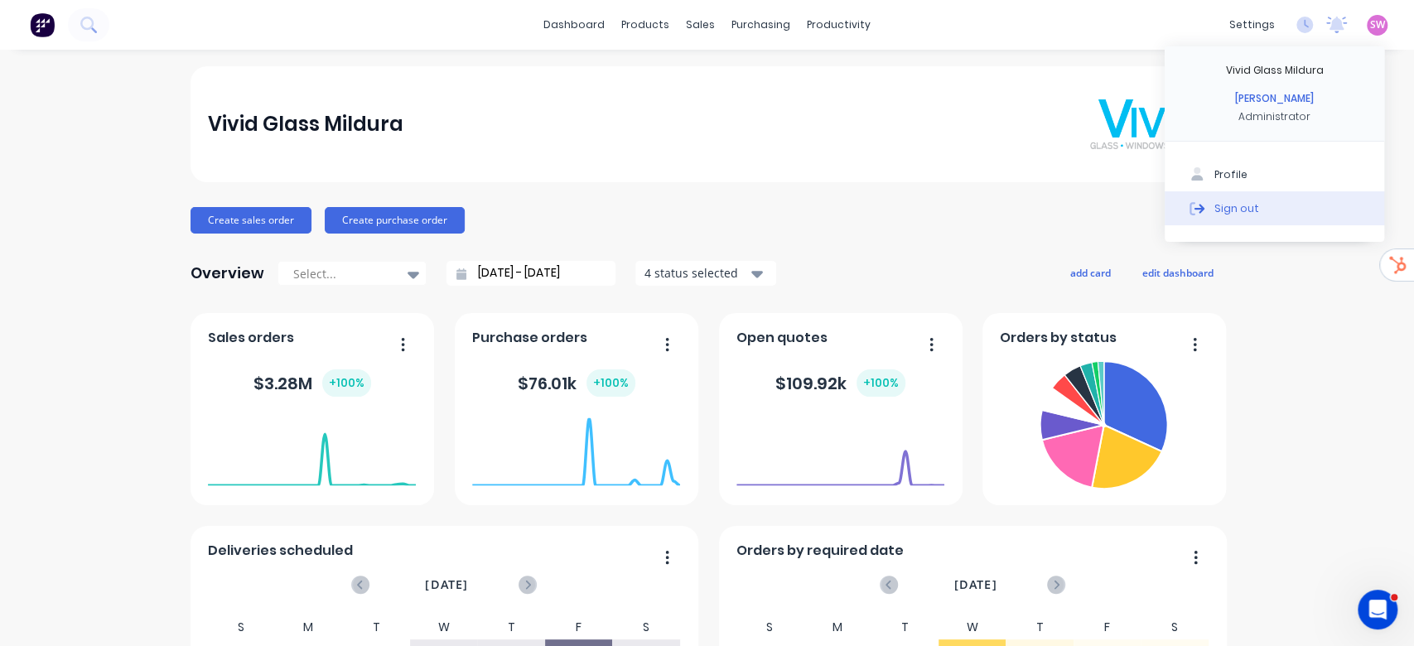
click at [1215, 205] on div "Sign out" at bounding box center [1237, 208] width 45 height 15
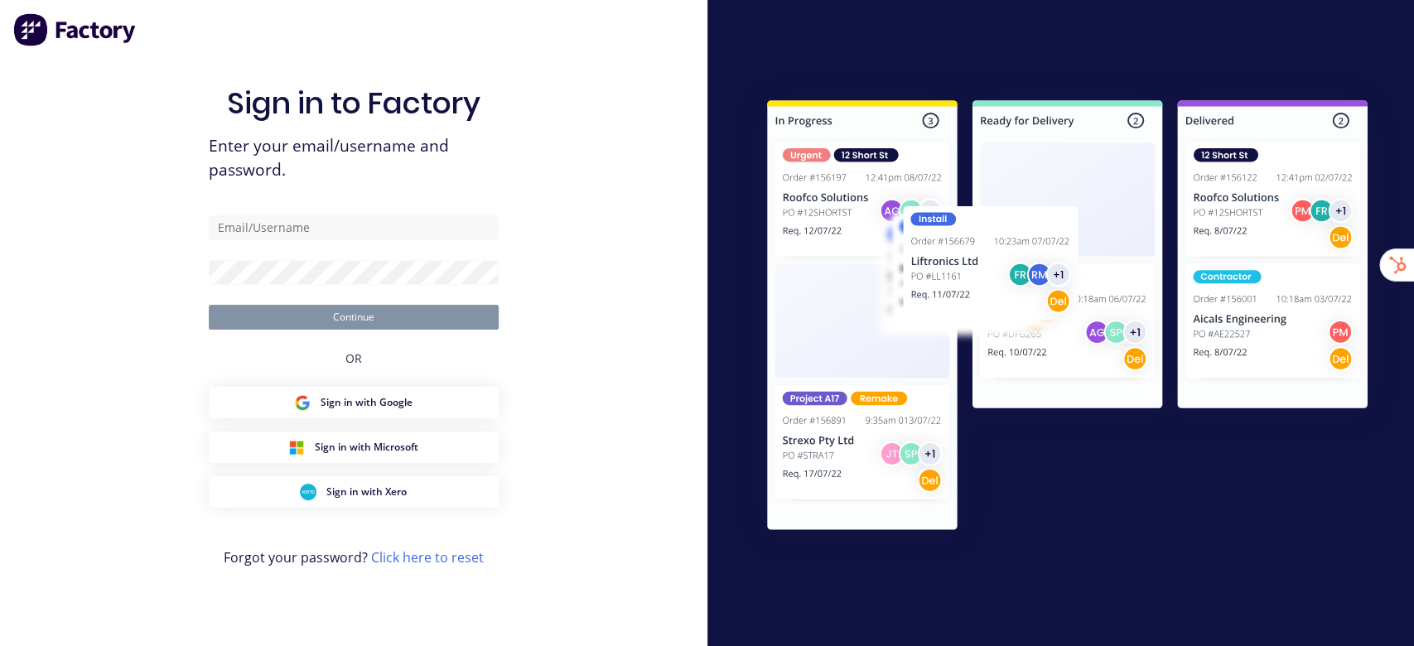
type input "[EMAIL_ADDRESS][DOMAIN_NAME]"
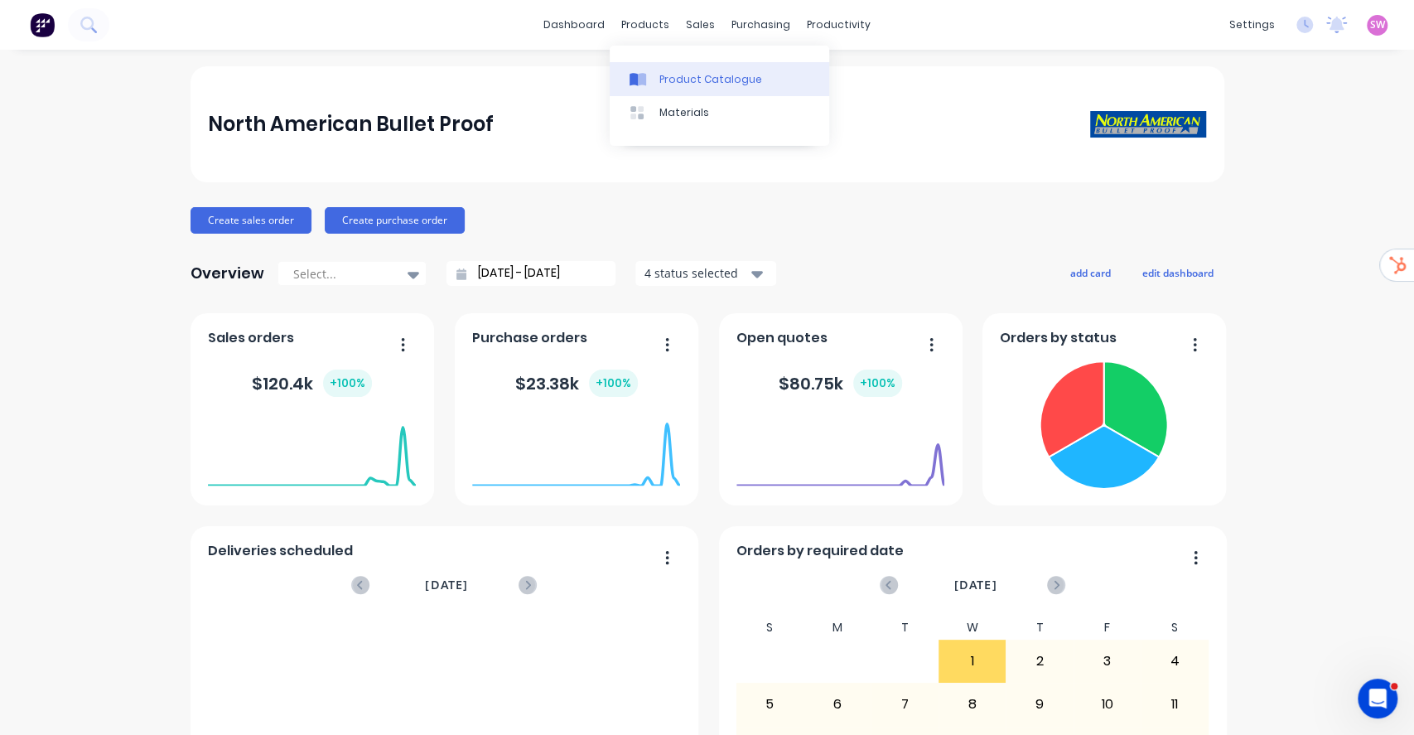
click at [645, 80] on icon at bounding box center [642, 79] width 8 height 13
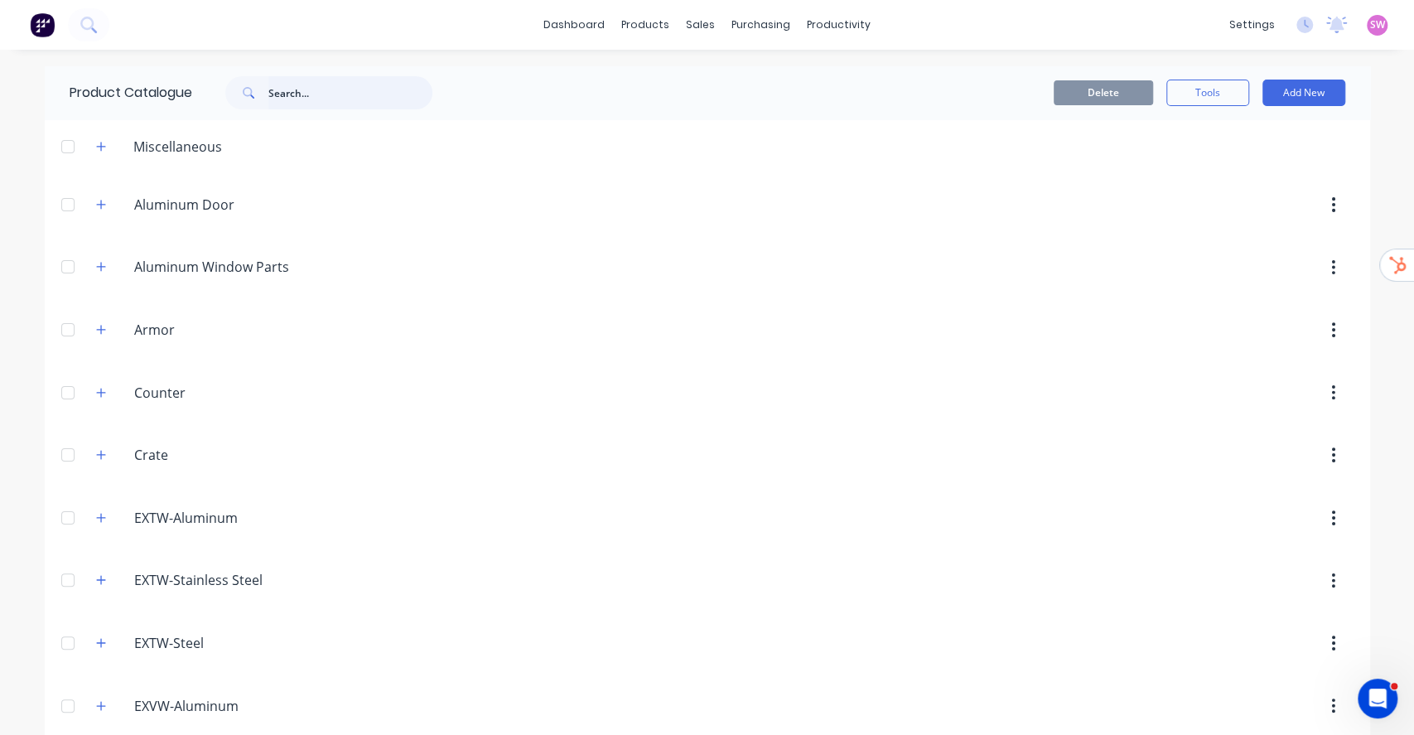
click at [319, 103] on input "text" at bounding box center [350, 92] width 164 height 33
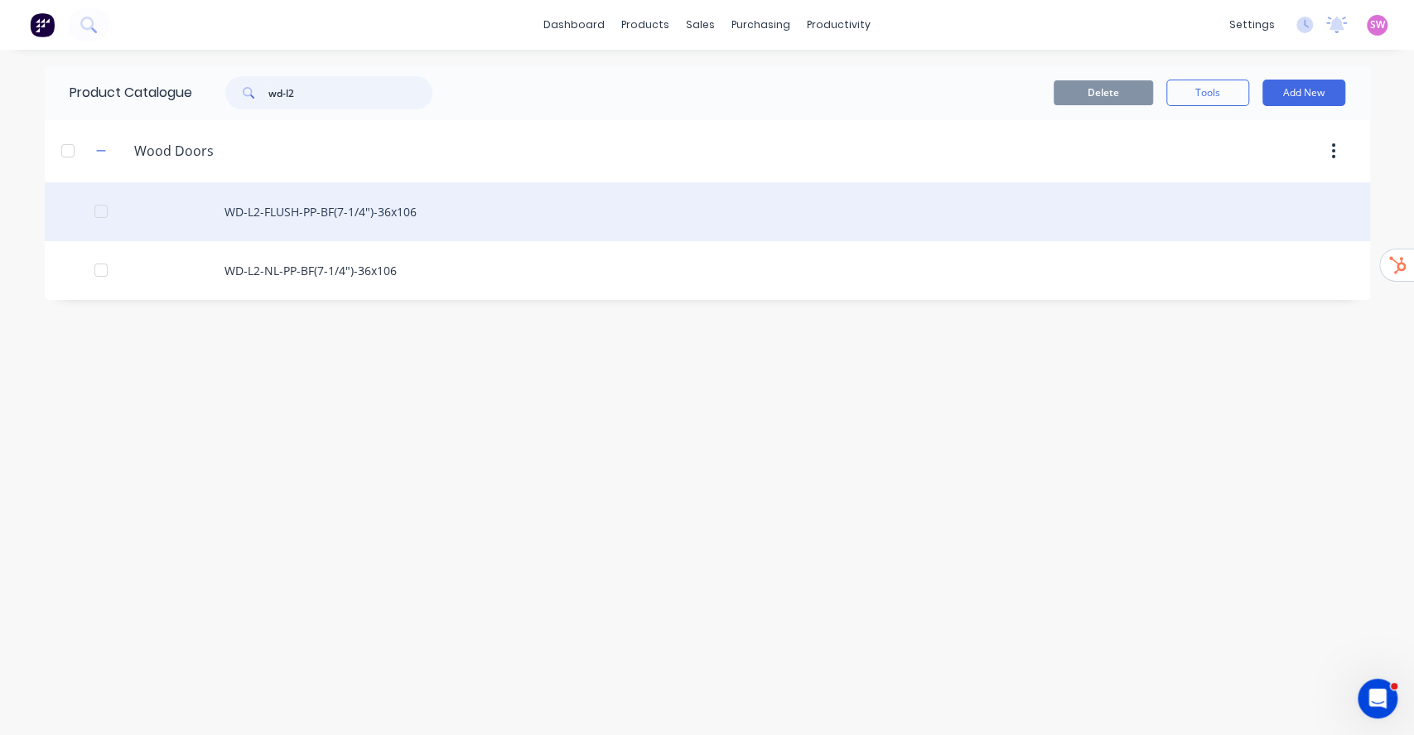
type input "wd-l2"
click at [357, 218] on div "WD-L2-FLUSH-PP-BF(7-1/4")-36x106" at bounding box center [708, 211] width 1326 height 59
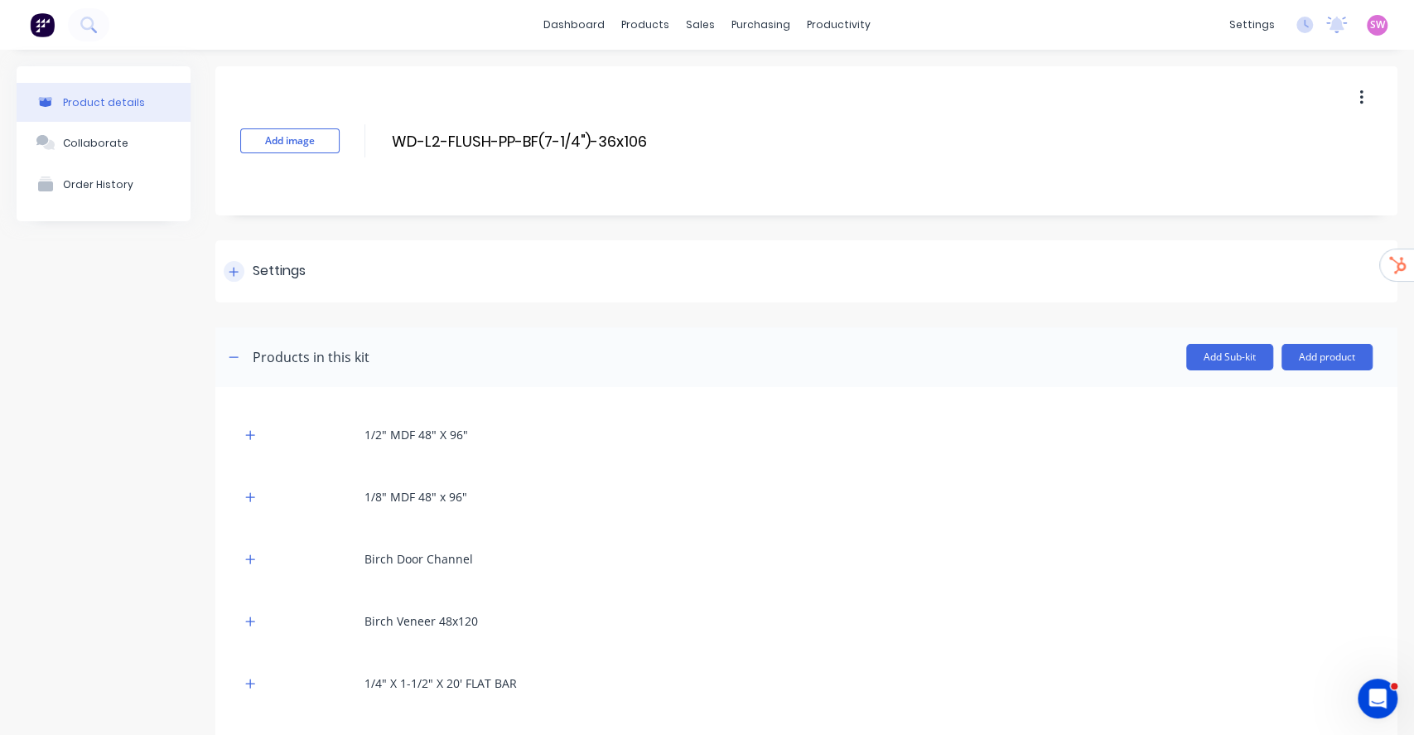
click at [283, 263] on div "Settings" at bounding box center [279, 271] width 53 height 21
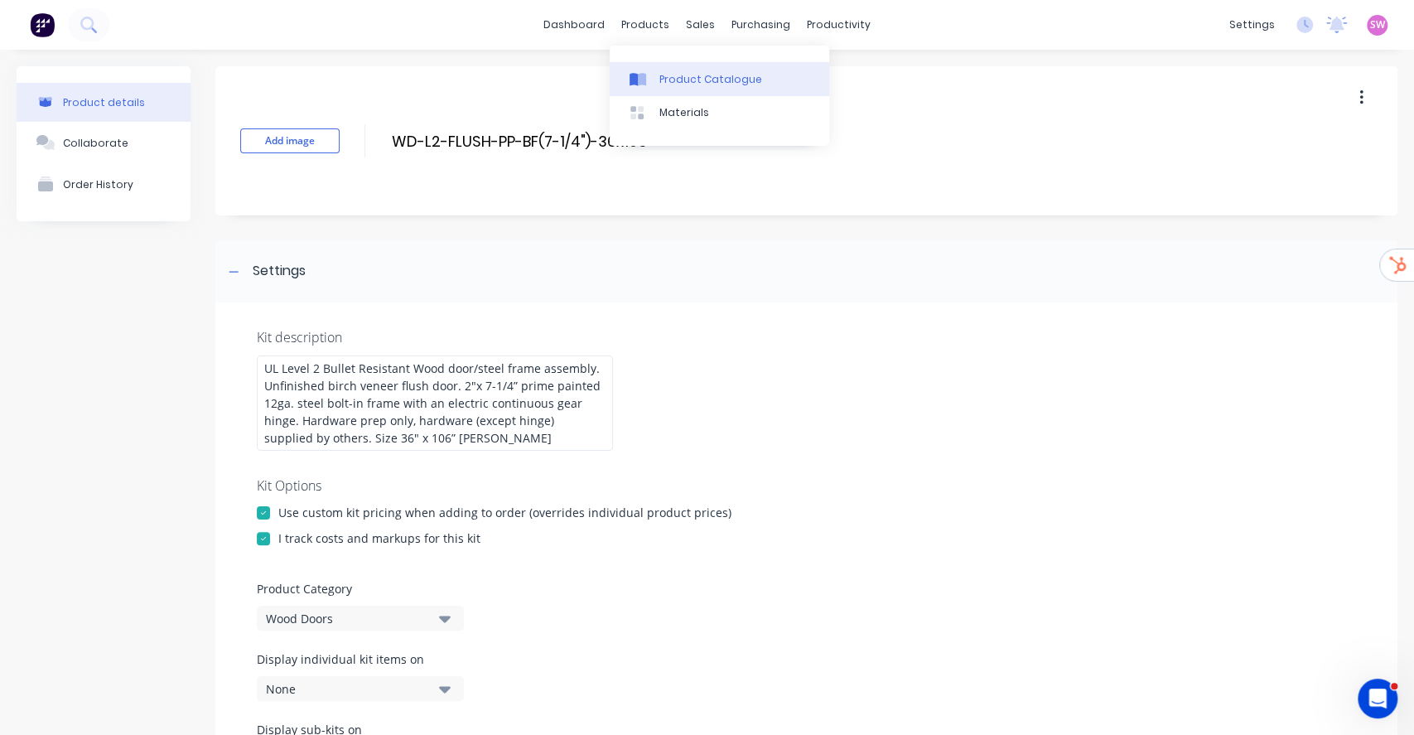
click at [670, 70] on link "Product Catalogue" at bounding box center [720, 78] width 220 height 33
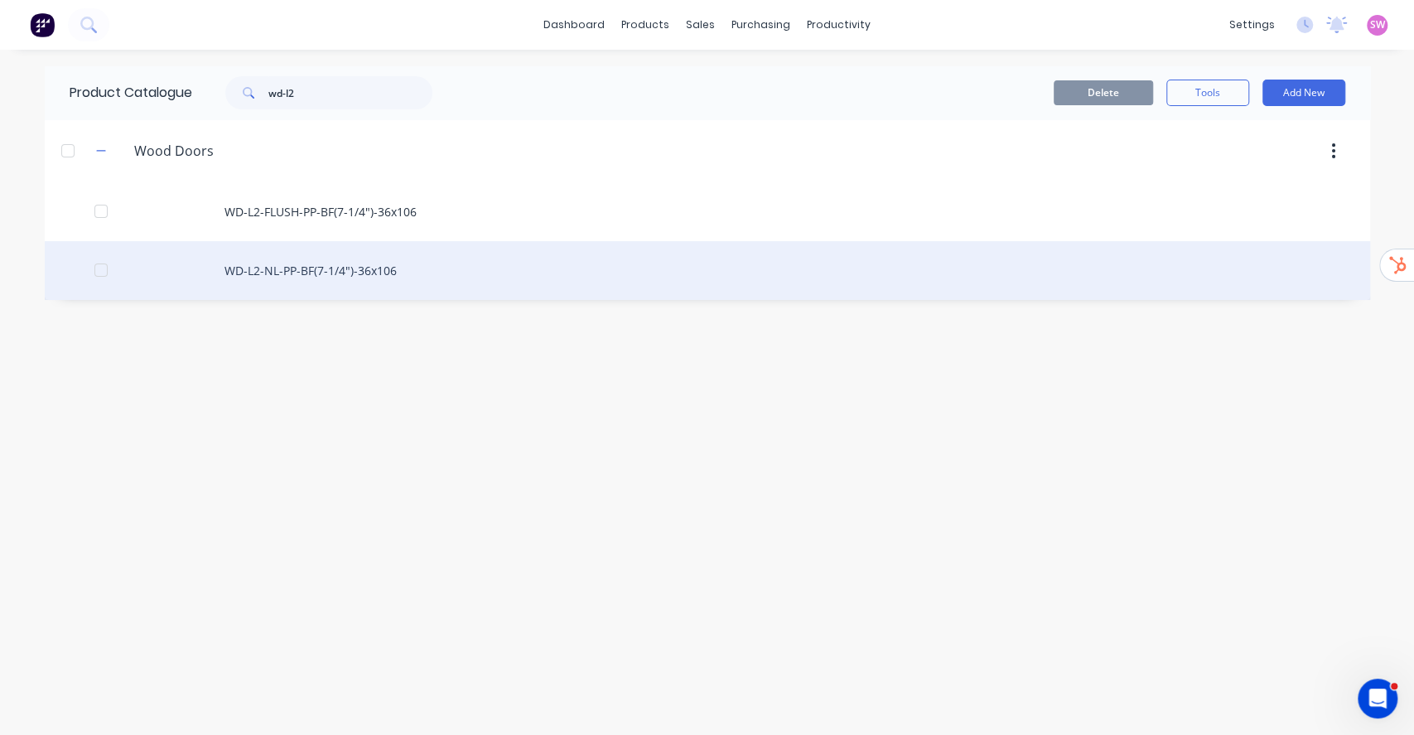
click at [350, 262] on div "WD-L2-NL-PP-BF(7-1/4")-36x106" at bounding box center [708, 270] width 1326 height 59
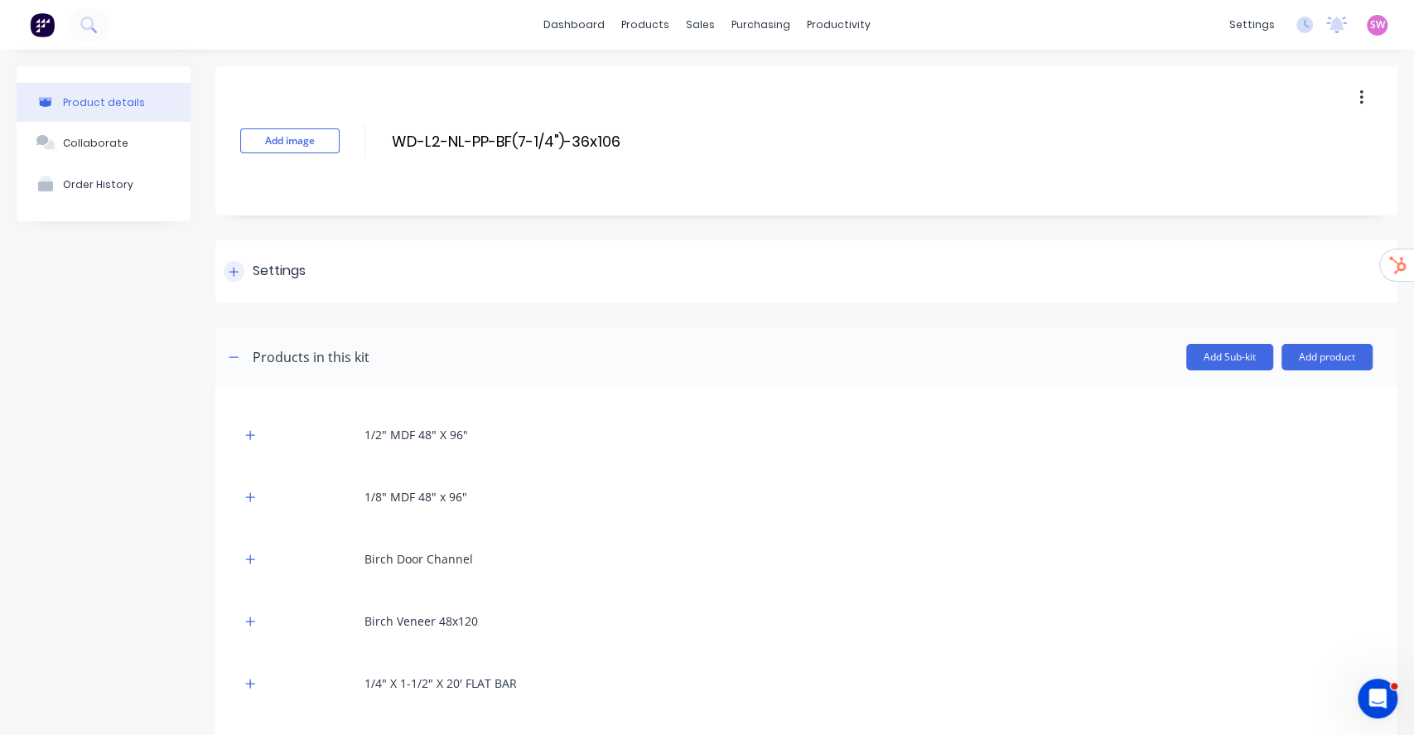
click at [253, 266] on div "Settings" at bounding box center [279, 271] width 53 height 21
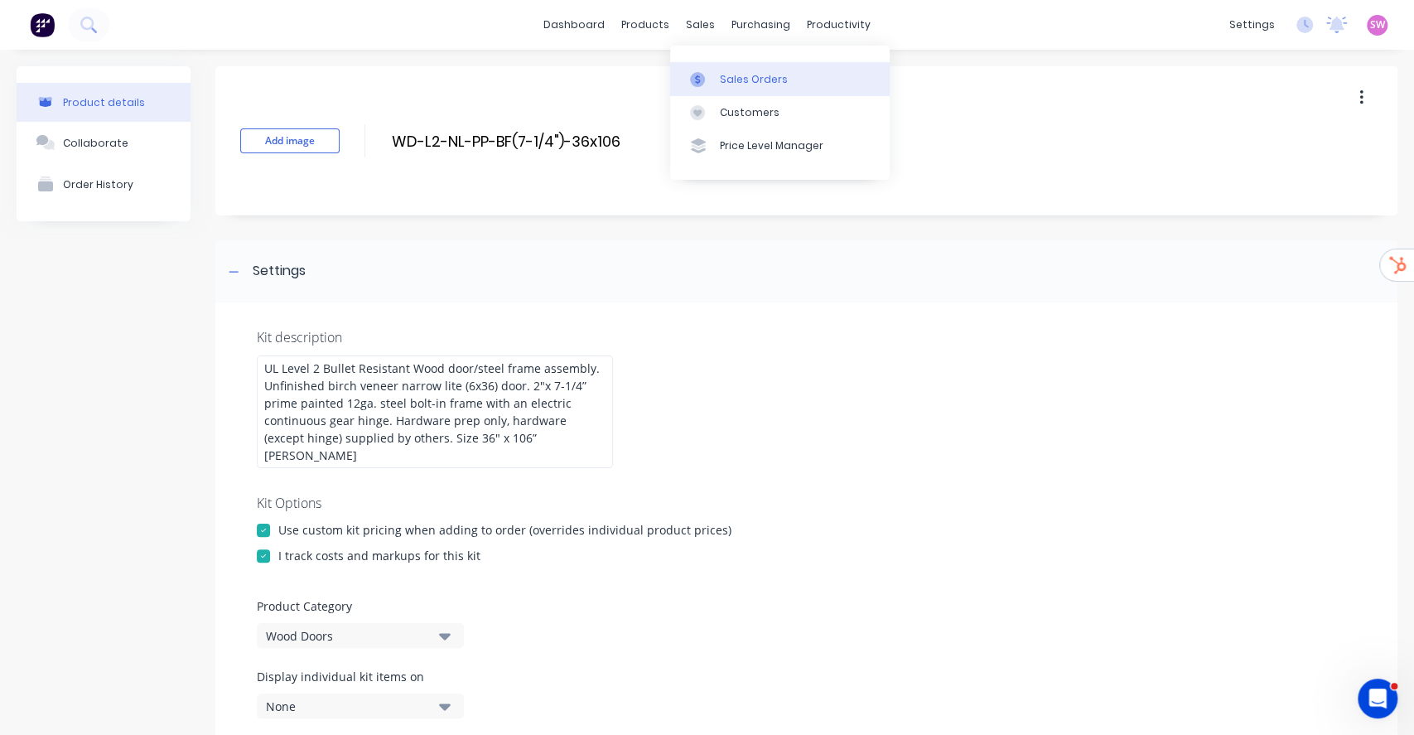
click at [749, 72] on div "Sales Orders" at bounding box center [754, 79] width 68 height 15
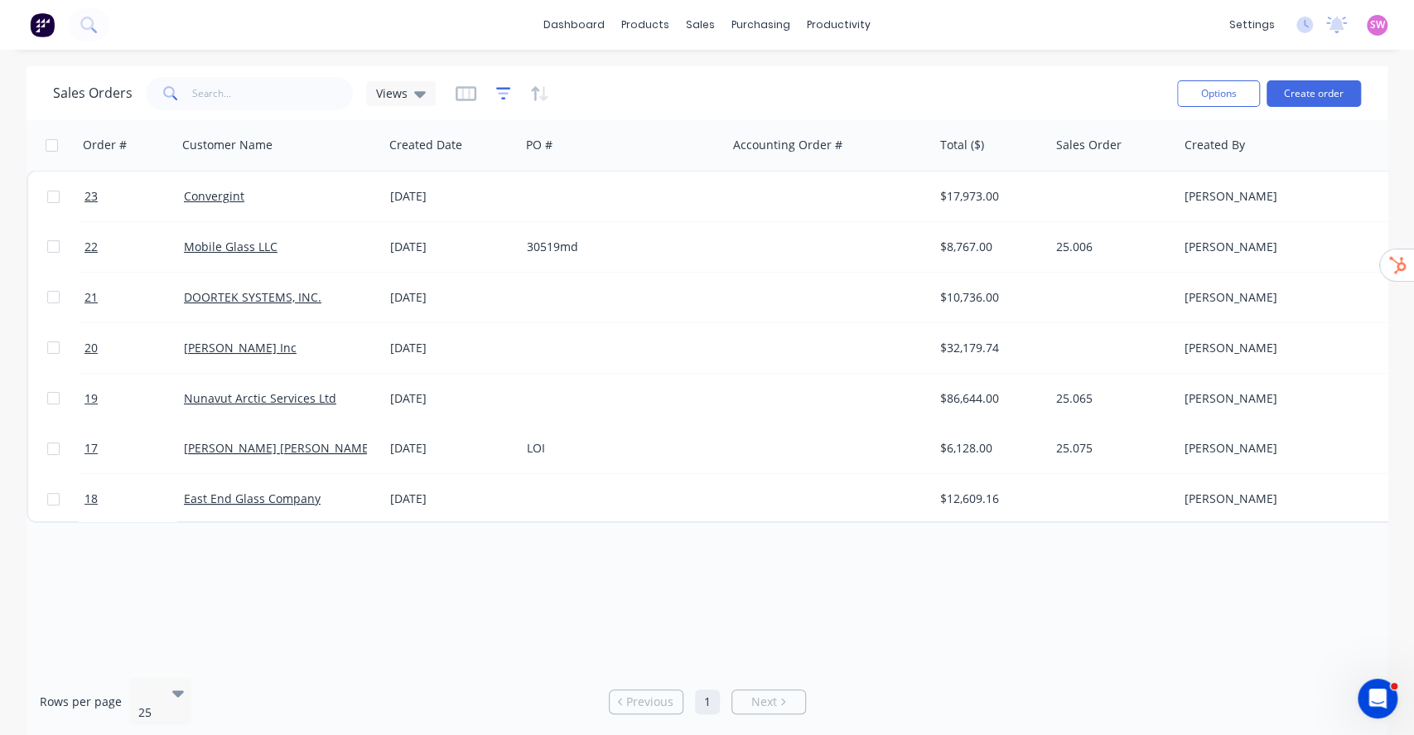
click at [497, 88] on icon "button" at bounding box center [503, 93] width 15 height 12
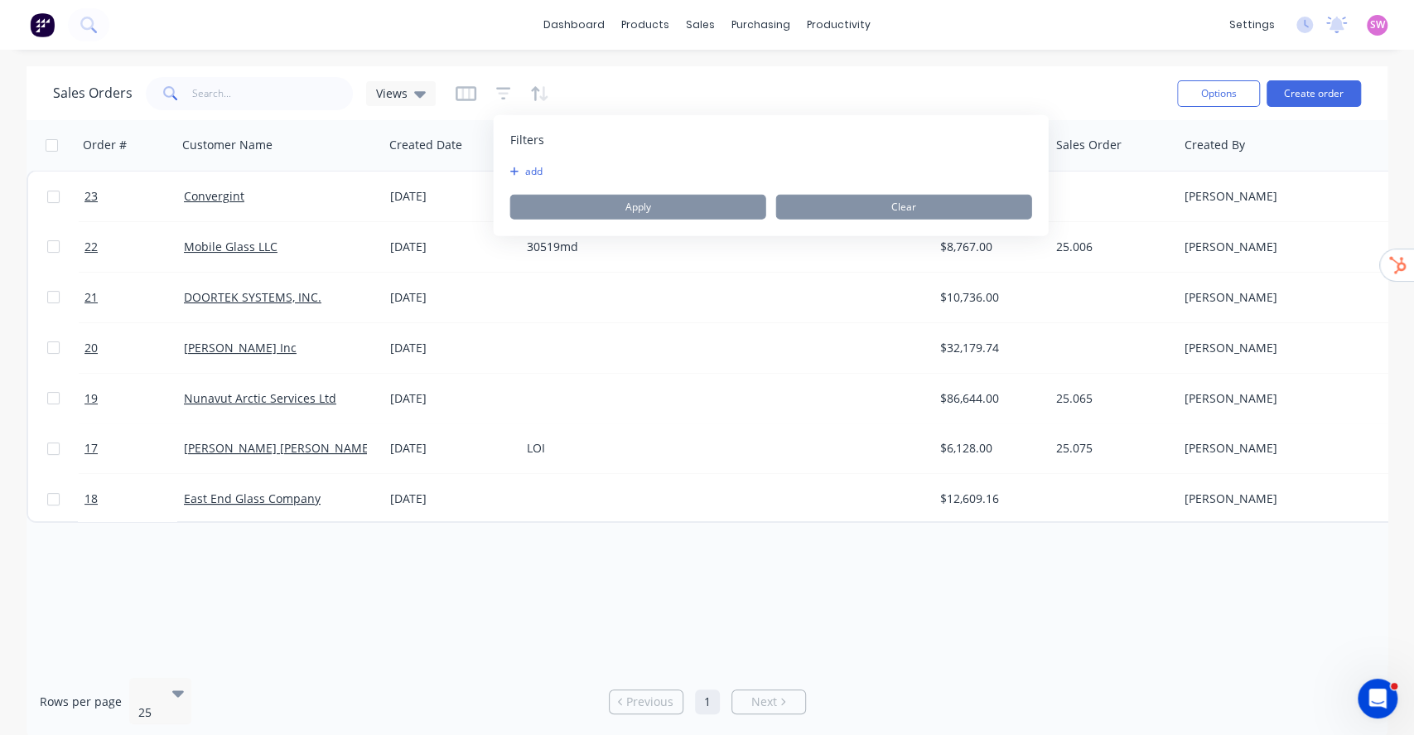
click at [518, 169] on button "add" at bounding box center [530, 171] width 41 height 13
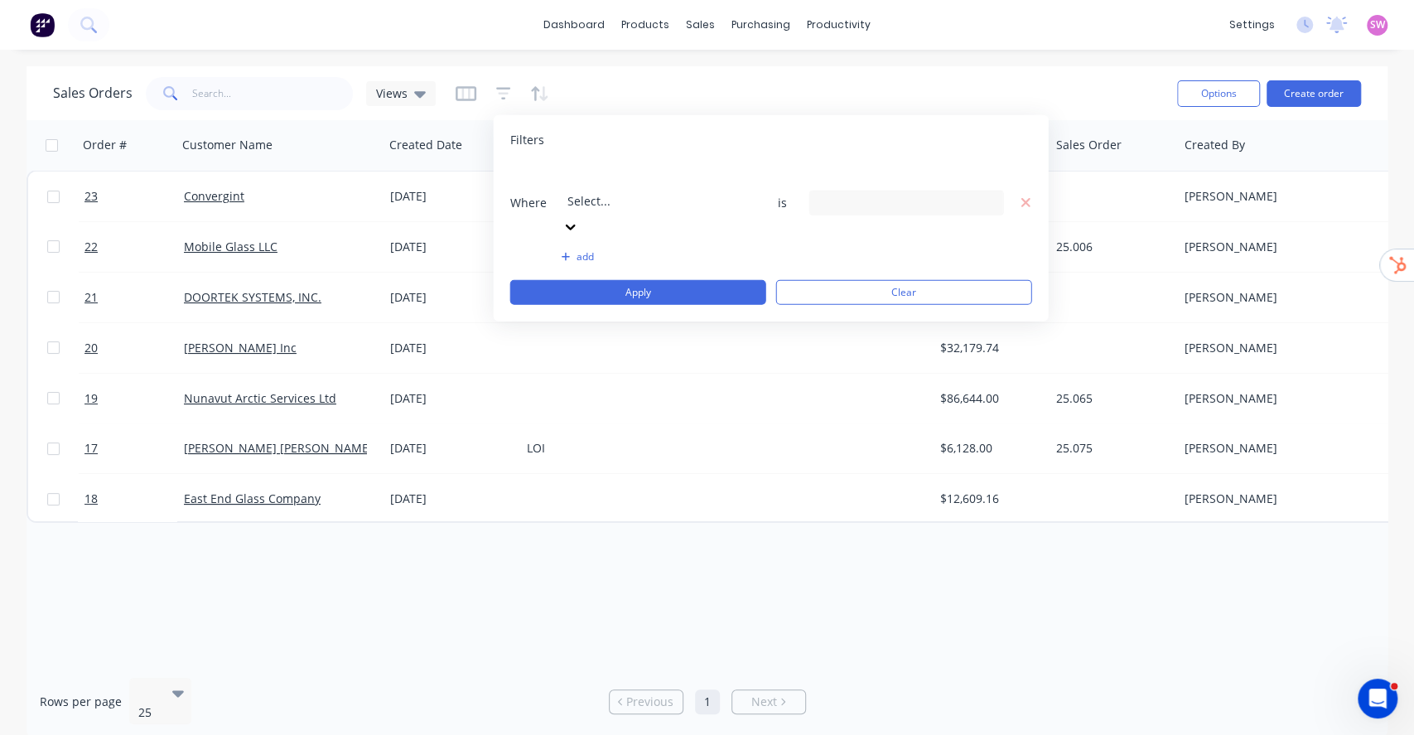
click at [601, 186] on div at bounding box center [687, 178] width 239 height 21
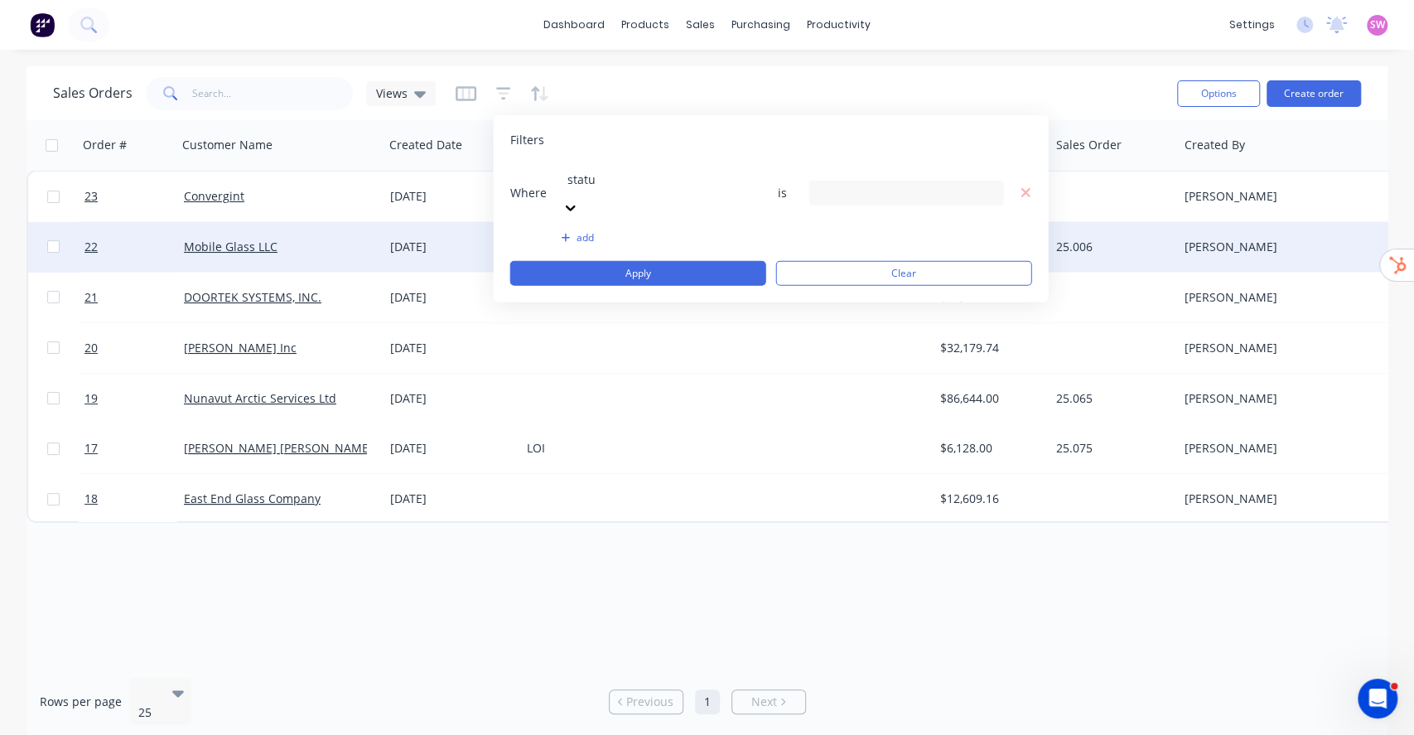
type input "status"
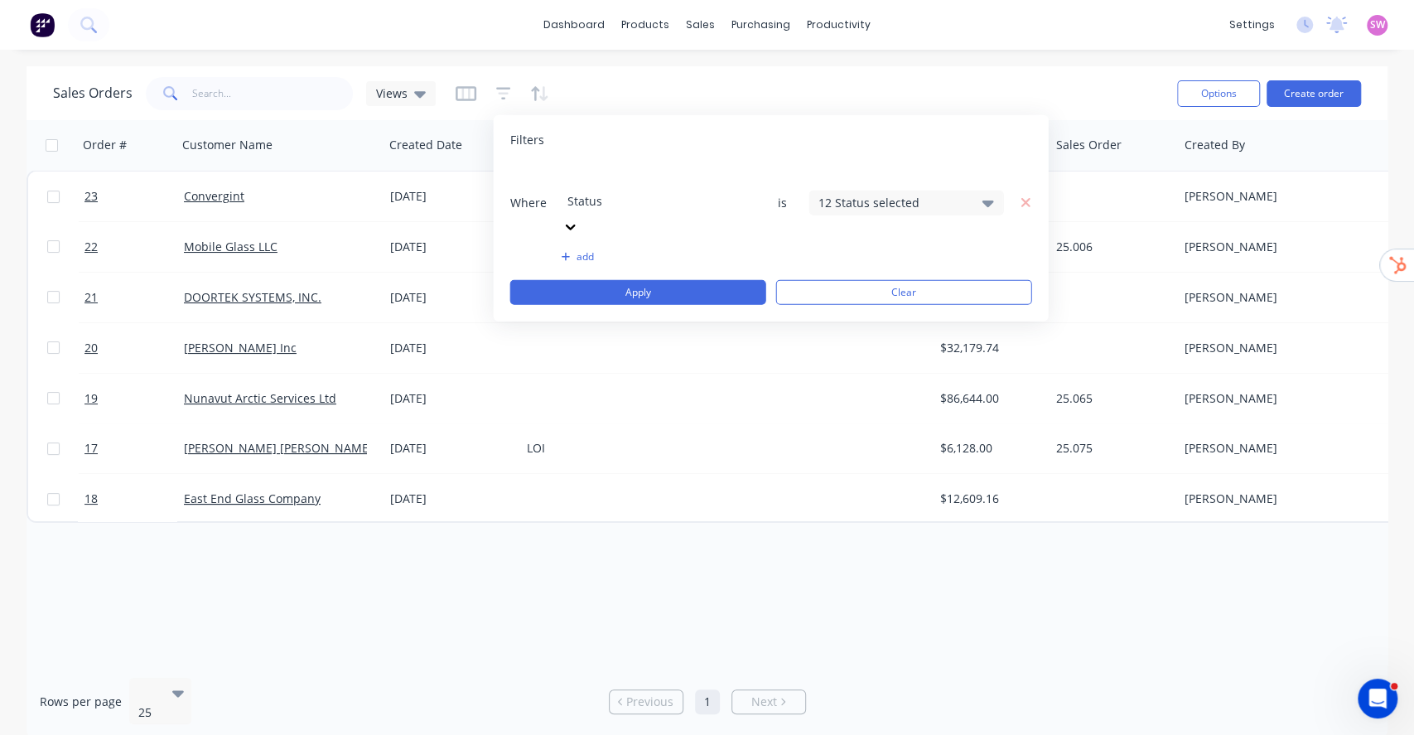
click at [921, 190] on div "12 Status selected" at bounding box center [907, 202] width 195 height 25
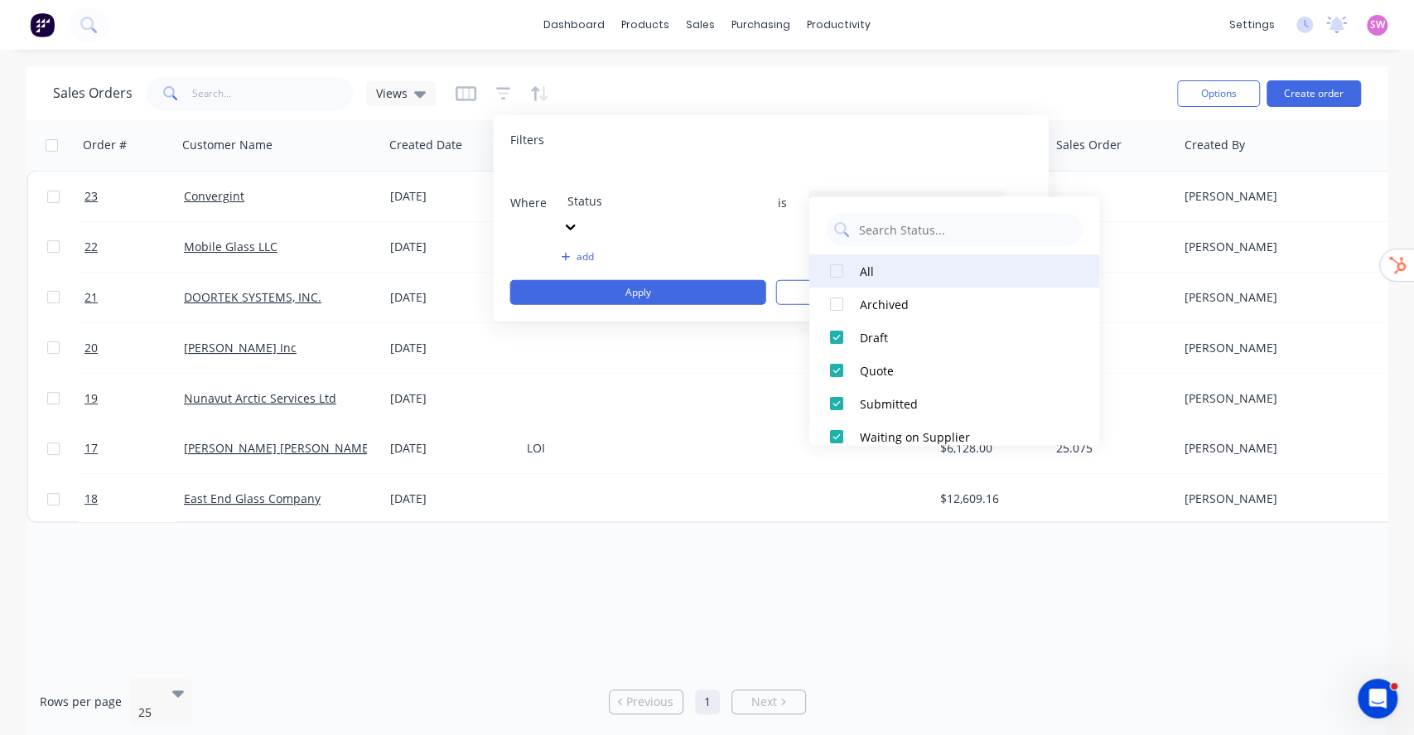
click at [839, 271] on div at bounding box center [836, 270] width 33 height 33
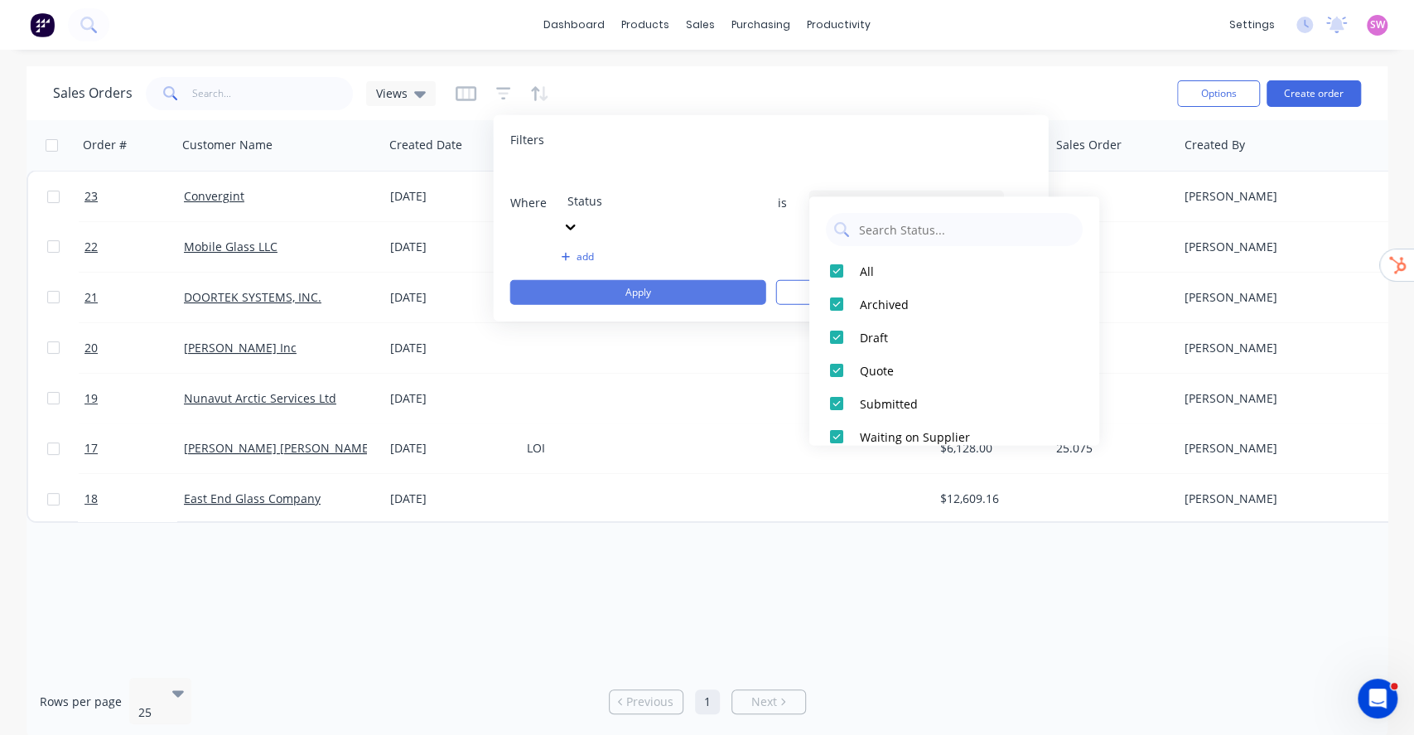
click at [644, 280] on button "Apply" at bounding box center [638, 292] width 256 height 25
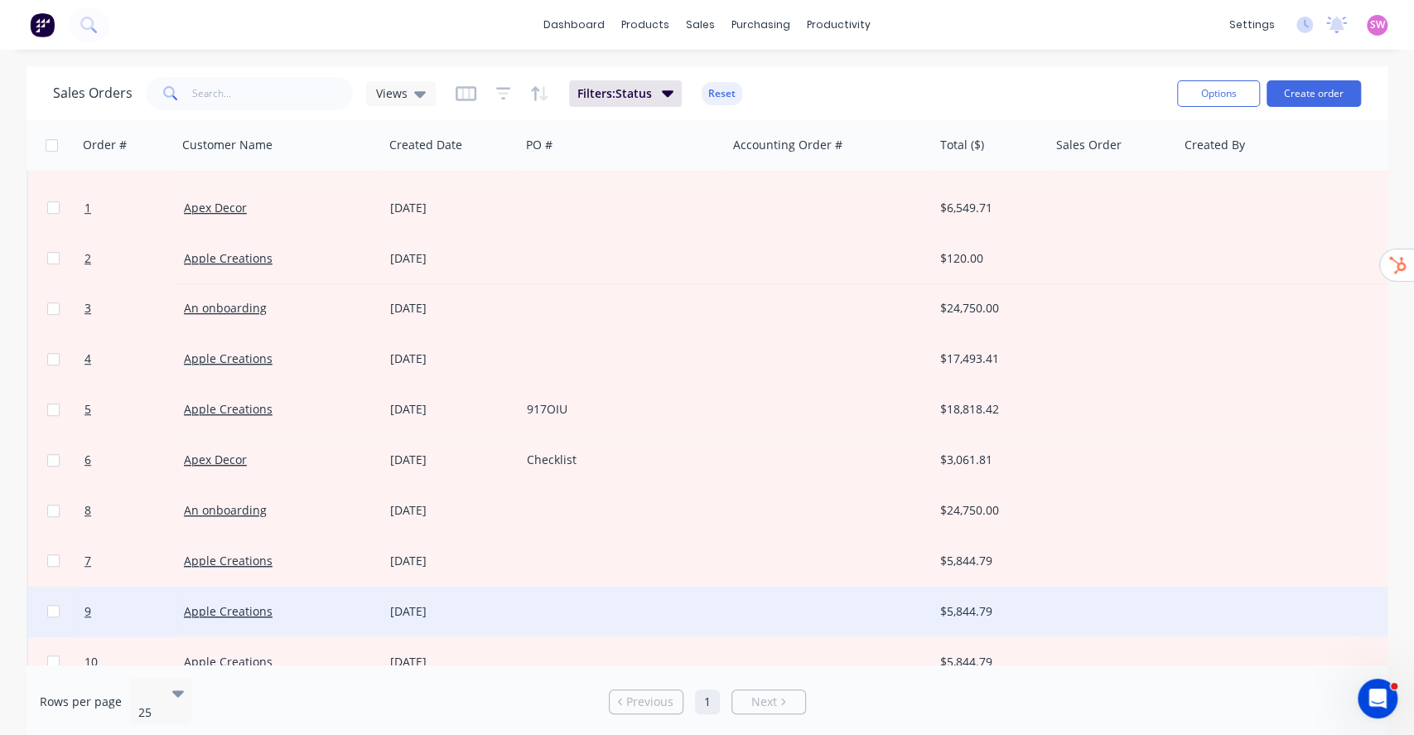
scroll to position [452, 0]
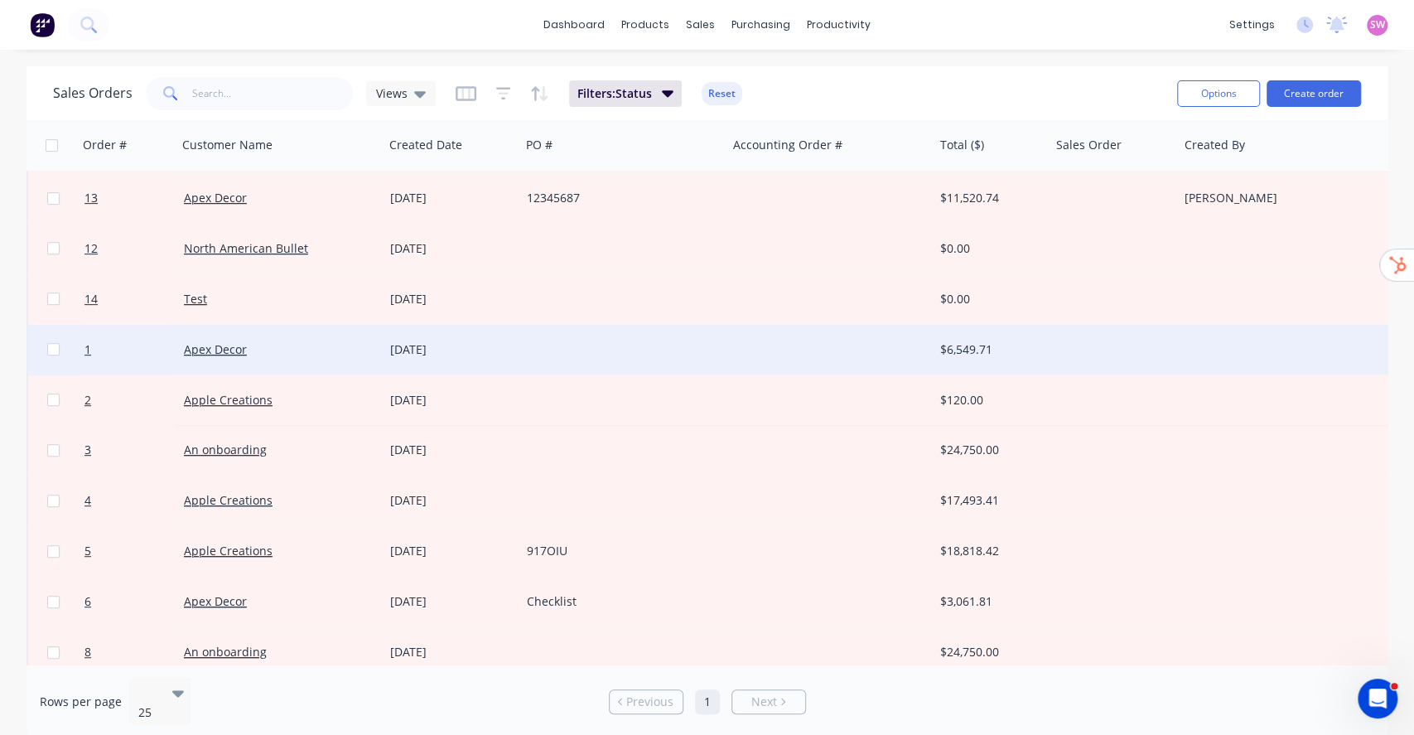
click at [751, 346] on div at bounding box center [831, 350] width 206 height 50
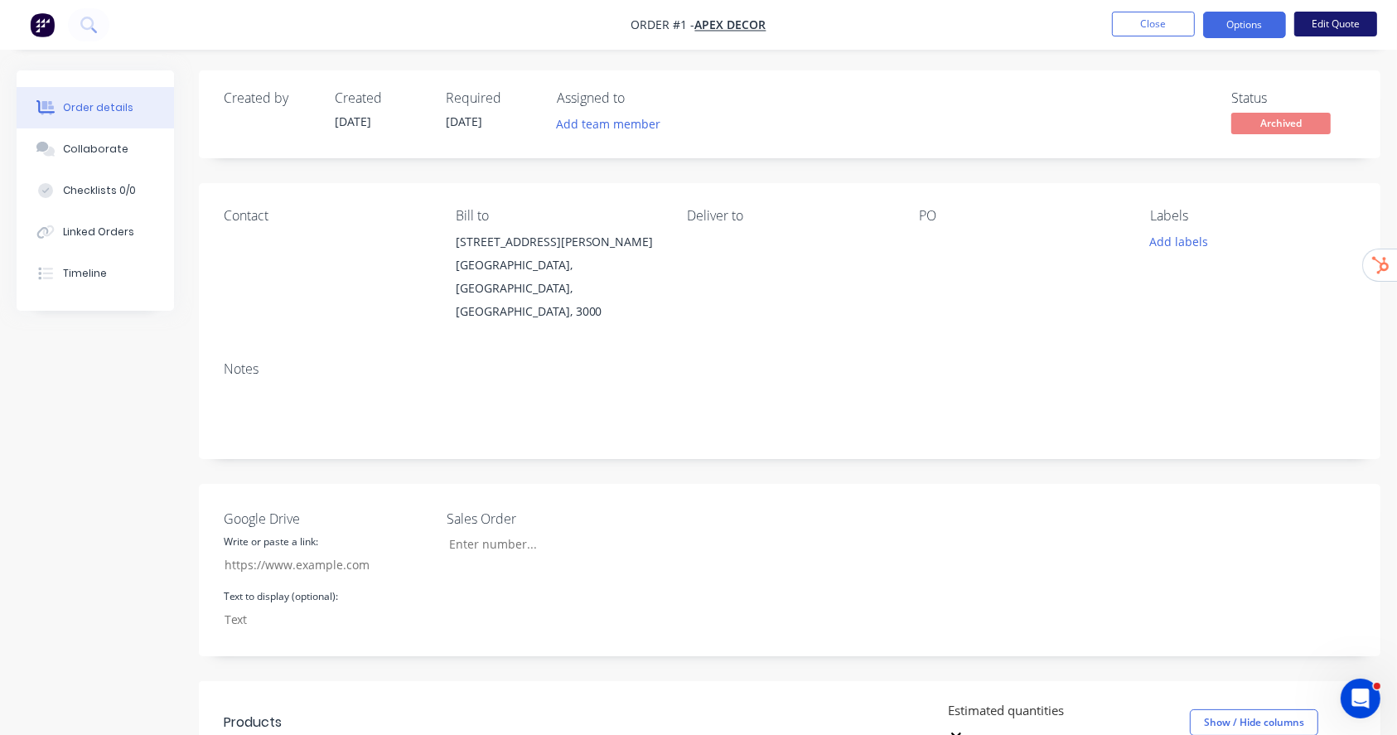
drag, startPoint x: 1346, startPoint y: 27, endPoint x: 1340, endPoint y: 33, distance: 9.4
click at [1340, 33] on button "Edit Quote" at bounding box center [1335, 24] width 83 height 25
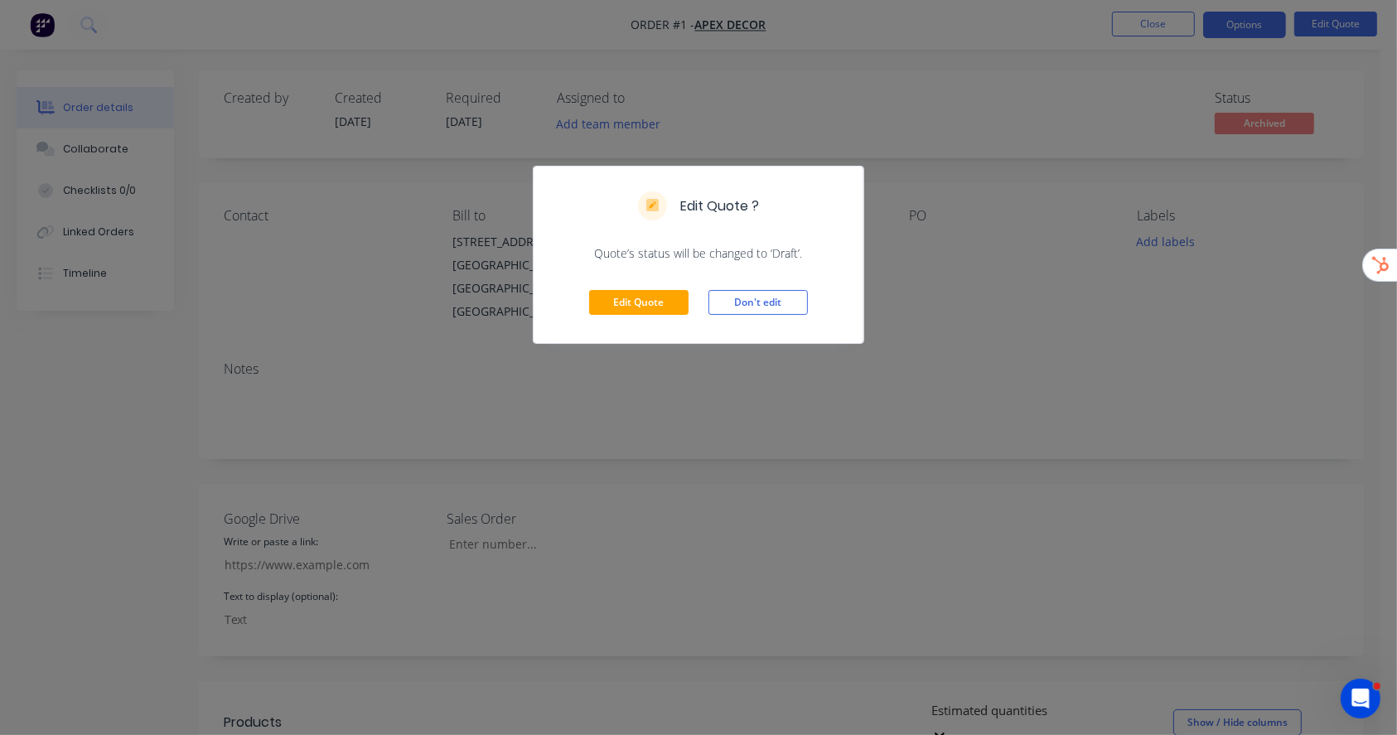
click at [1129, 76] on div "Edit Quote ? Quote’s status will be changed to ‘Draft’. Edit Quote Don't edit" at bounding box center [698, 367] width 1397 height 735
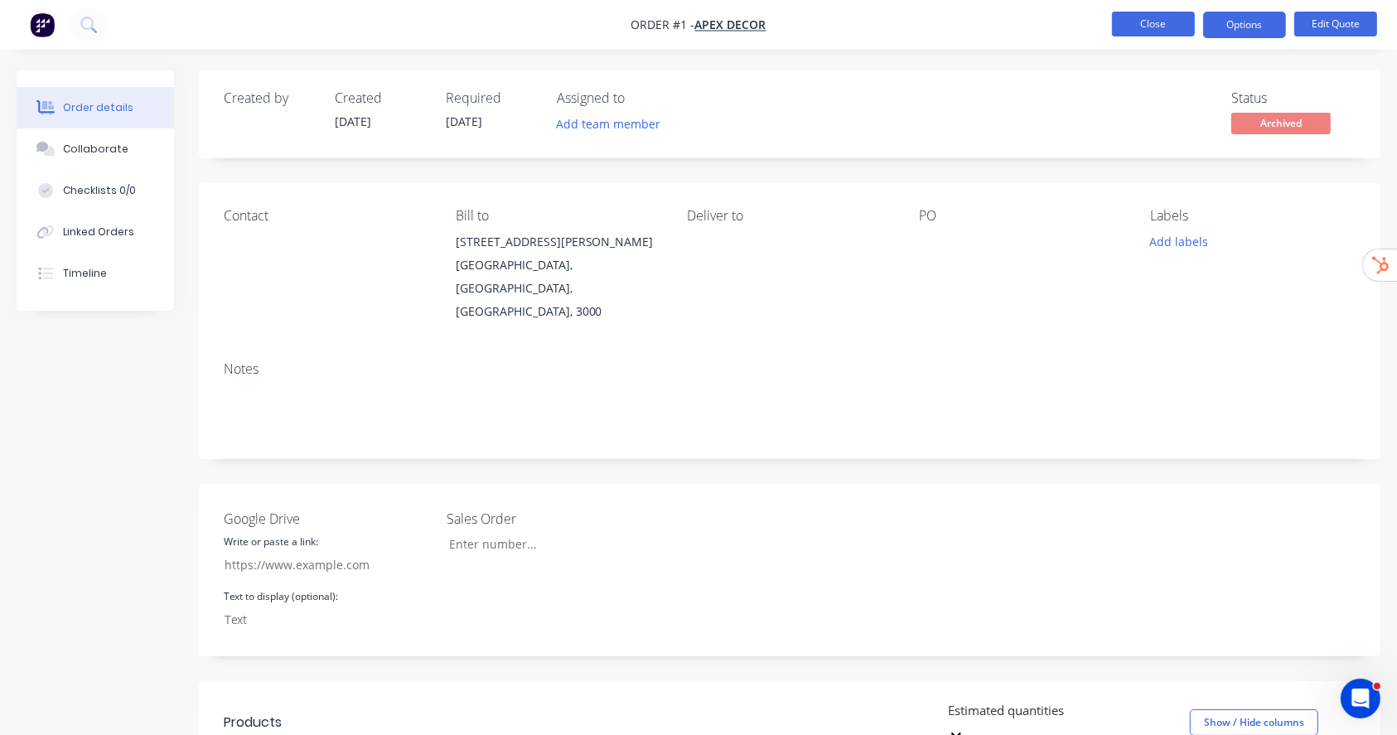
click at [1168, 13] on button "Close" at bounding box center [1153, 24] width 83 height 25
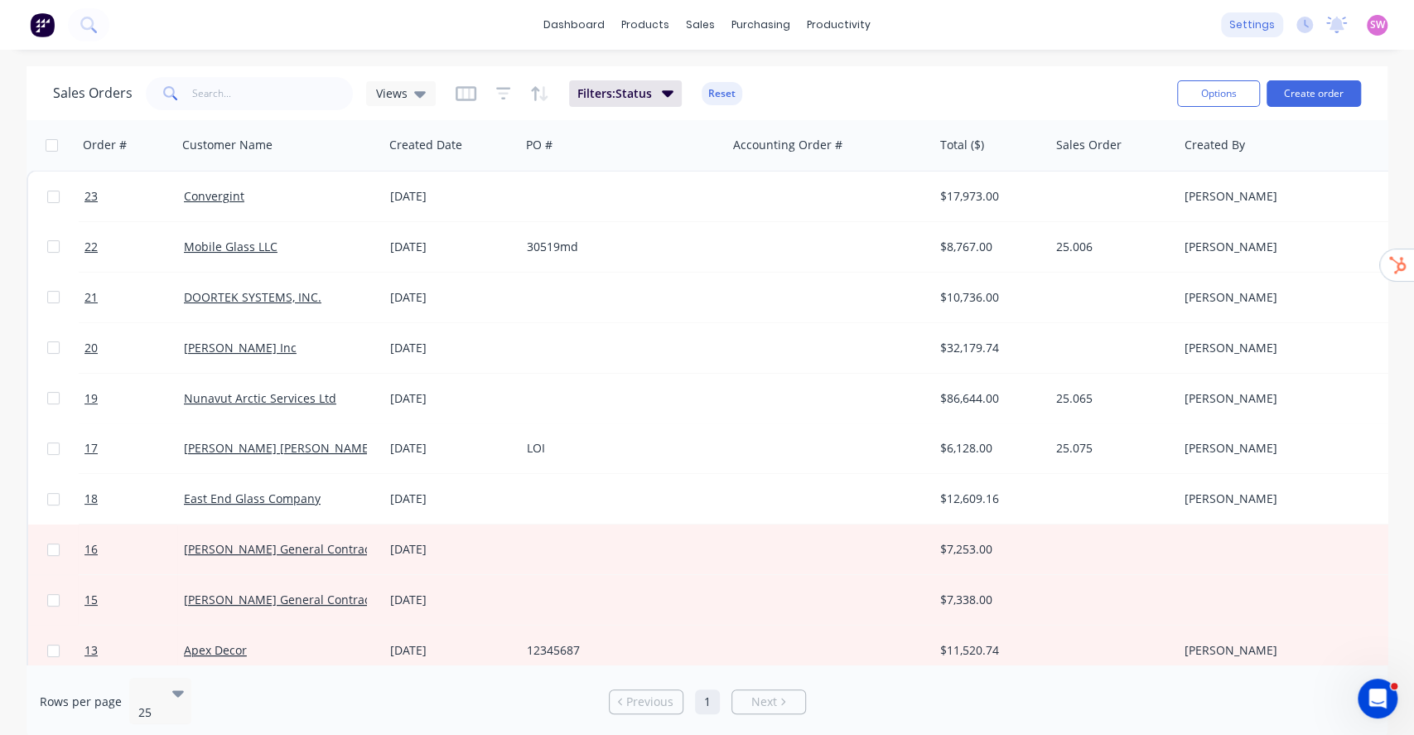
click at [1264, 31] on div "settings" at bounding box center [1252, 24] width 62 height 25
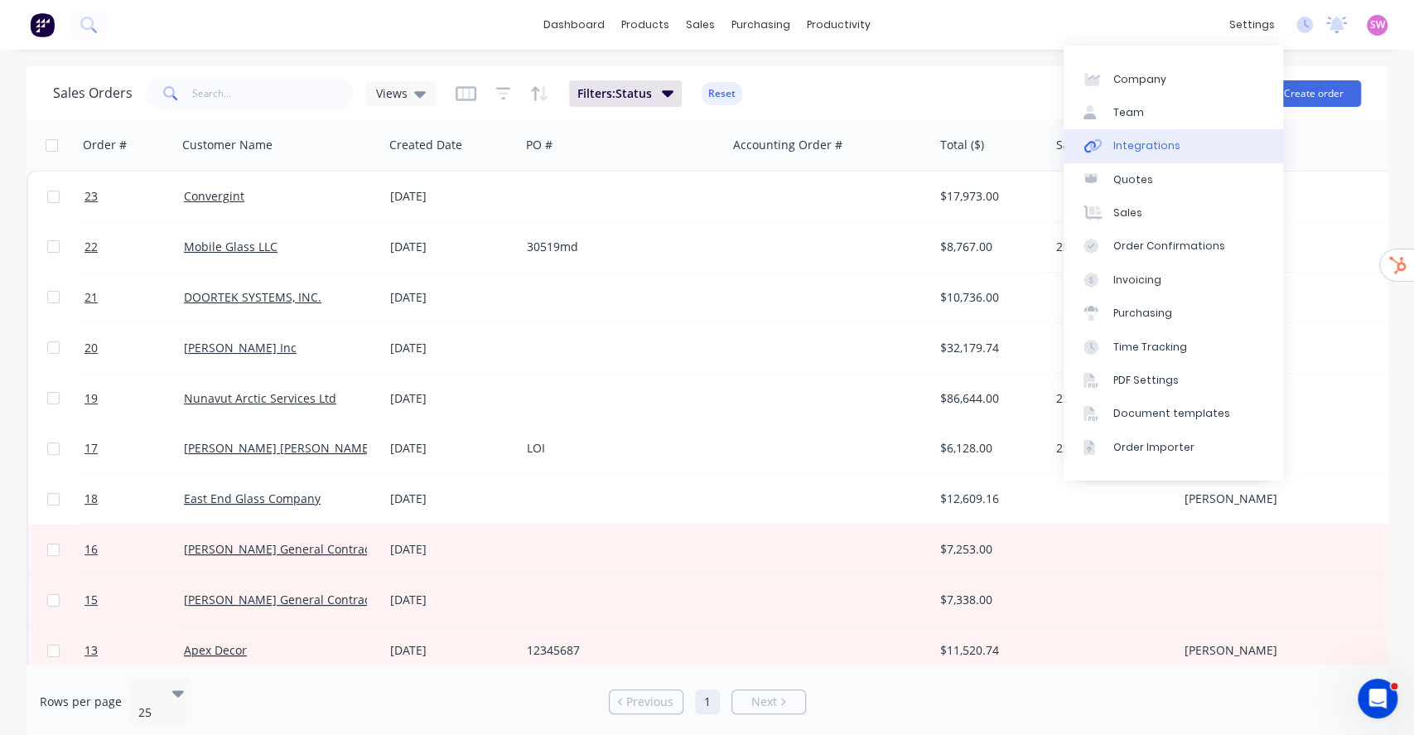
click at [1167, 150] on div "Integrations" at bounding box center [1147, 145] width 67 height 15
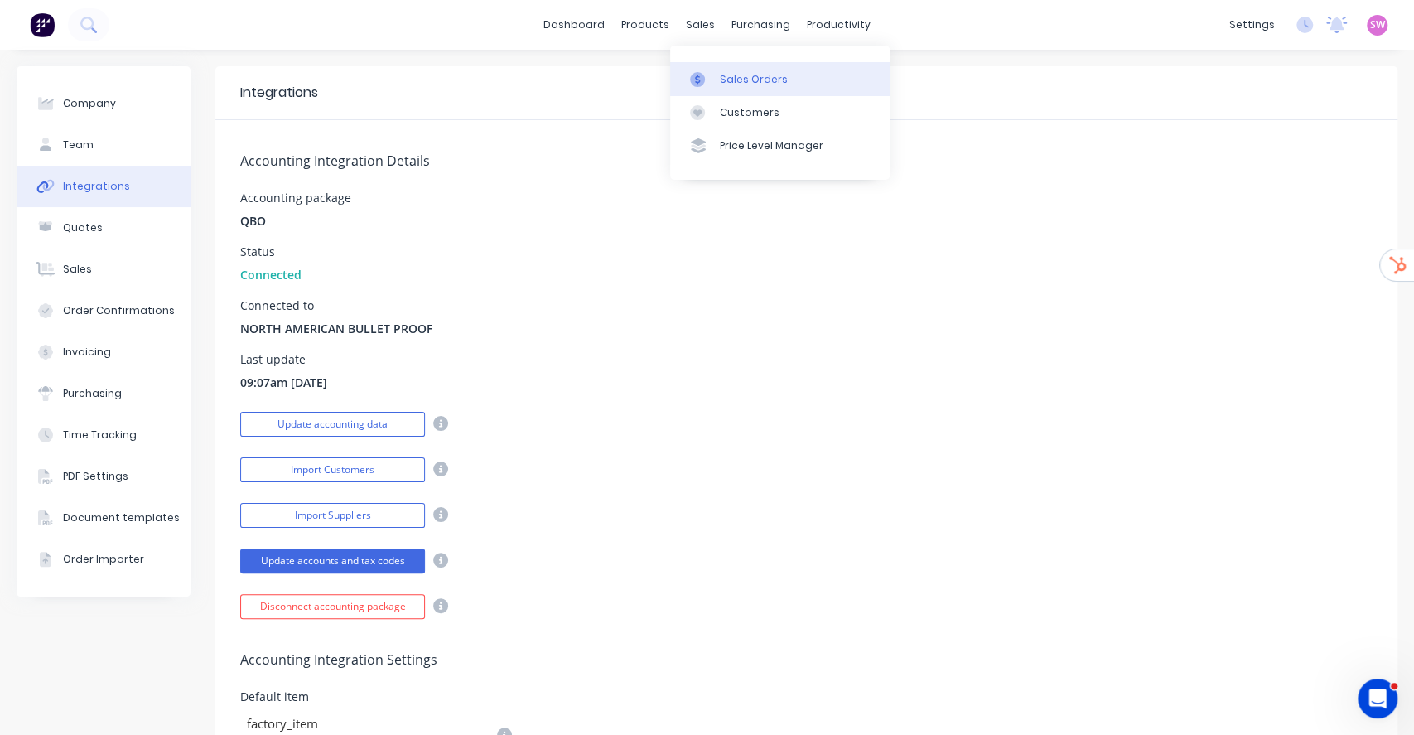
click at [728, 76] on div "Sales Orders" at bounding box center [754, 79] width 68 height 15
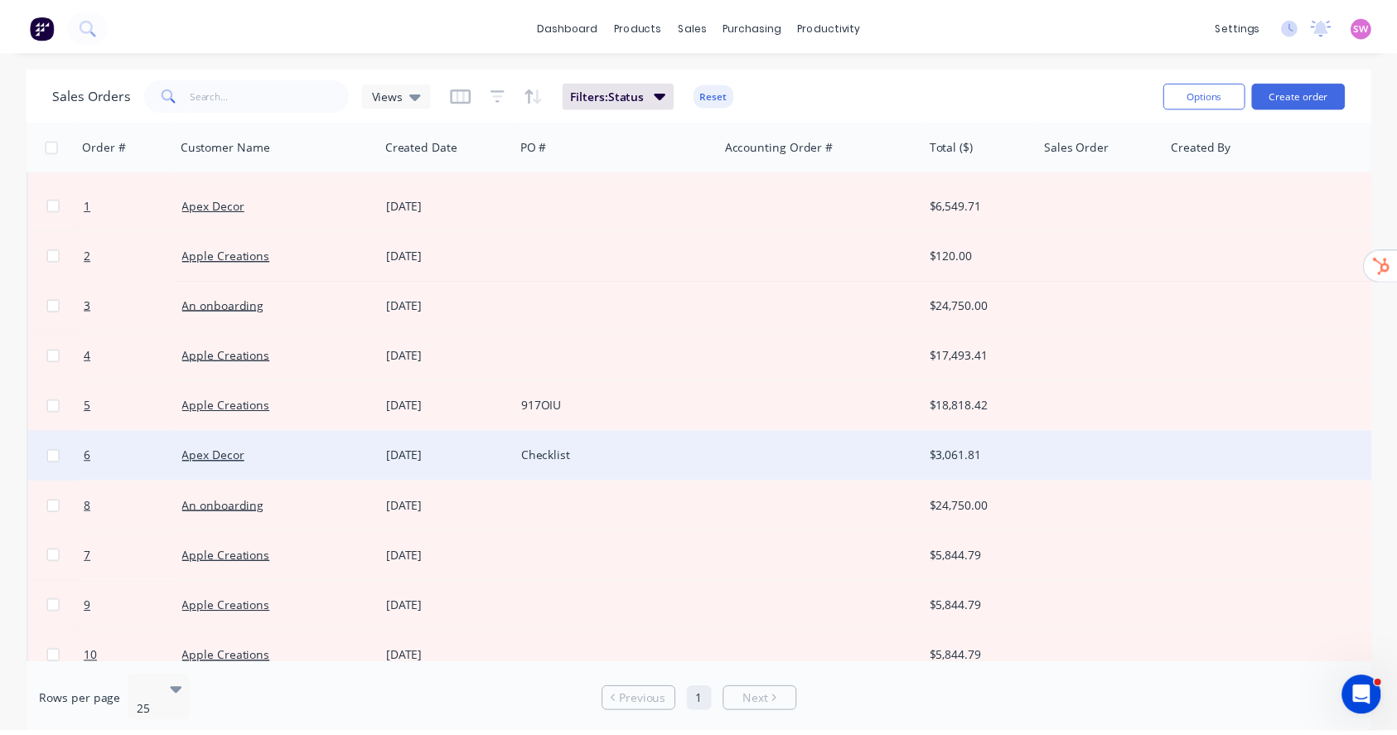
scroll to position [563, 0]
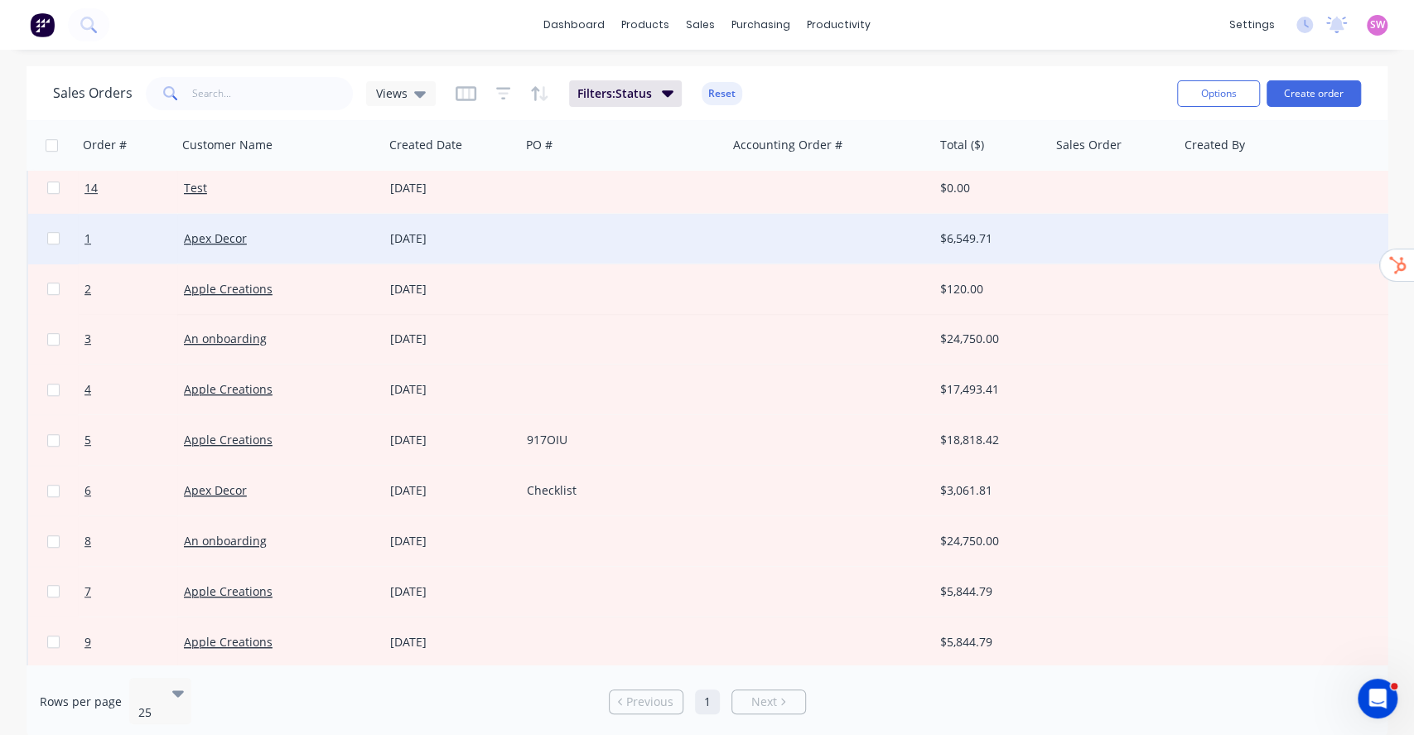
click at [674, 237] on div at bounding box center [623, 239] width 206 height 50
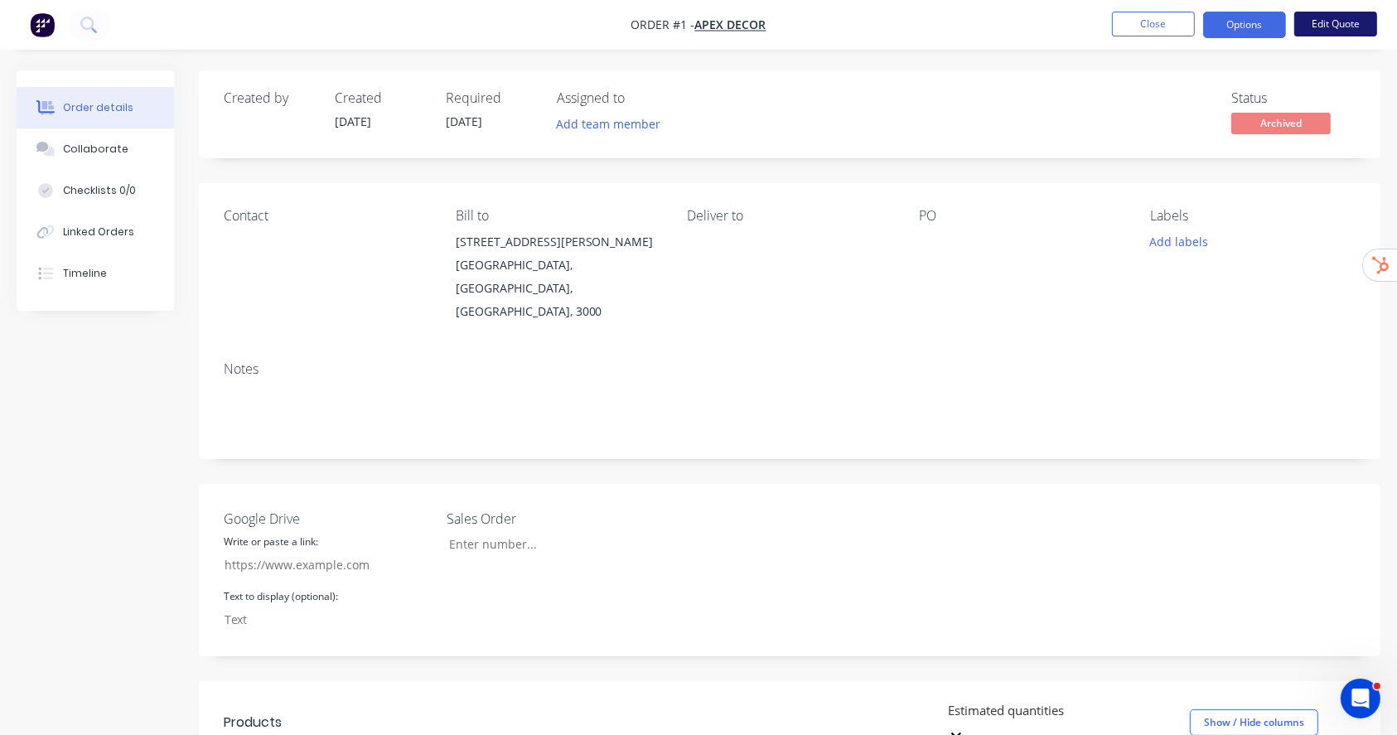
click at [1331, 30] on button "Edit Quote" at bounding box center [1335, 24] width 83 height 25
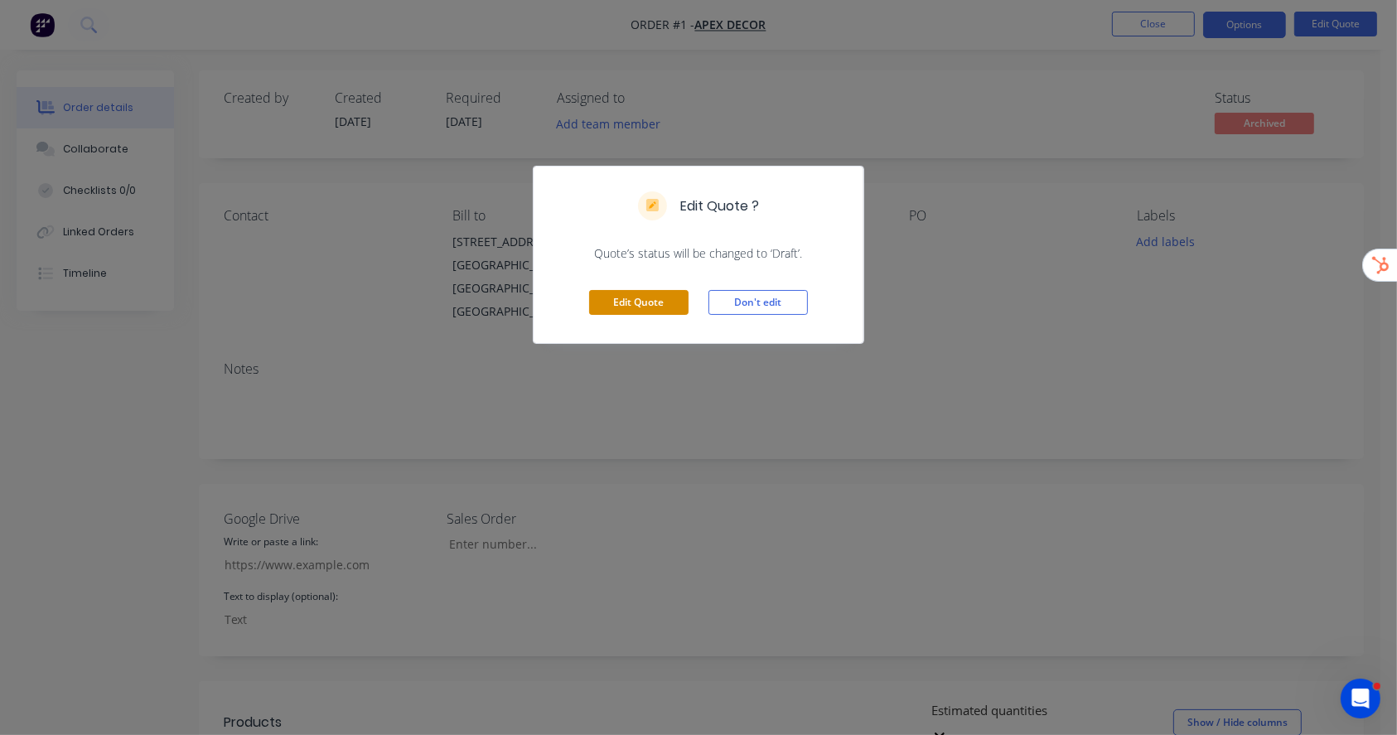
click at [670, 308] on button "Edit Quote" at bounding box center [638, 302] width 99 height 25
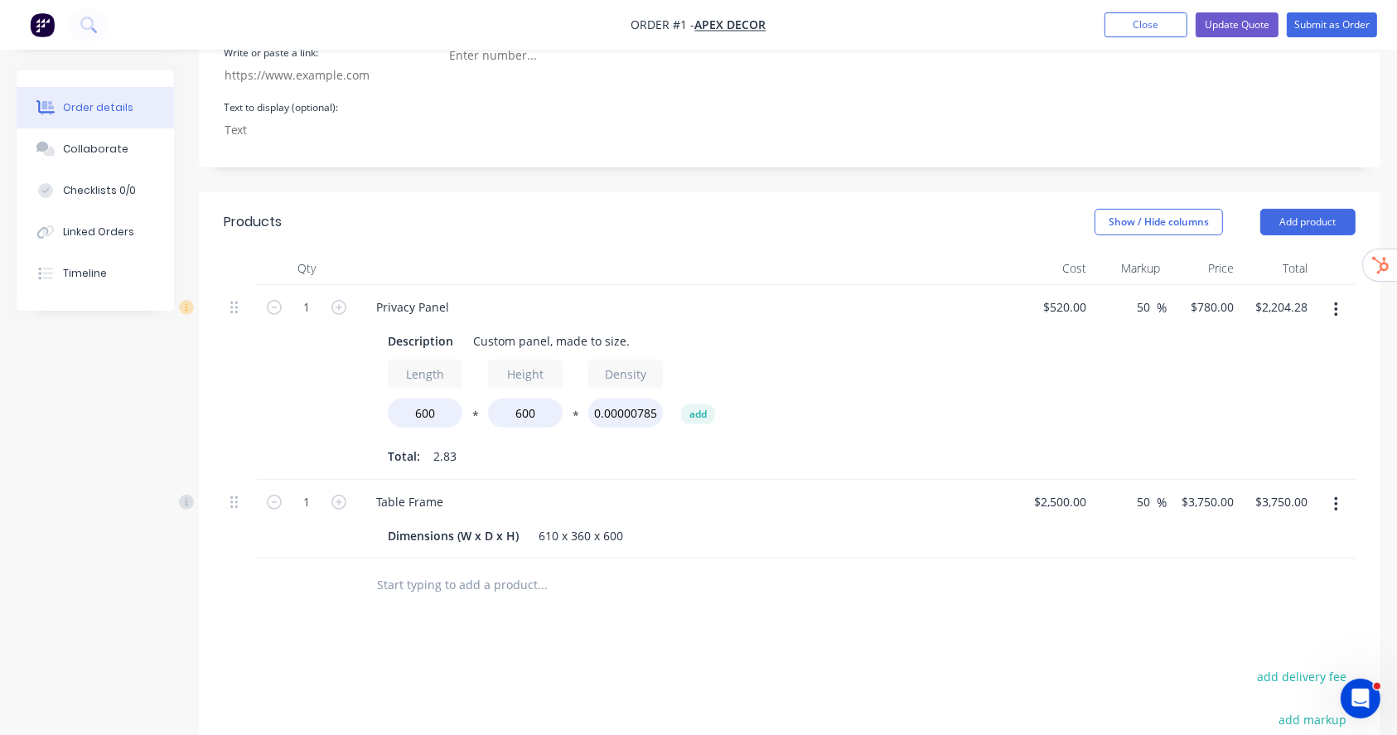
scroll to position [552, 0]
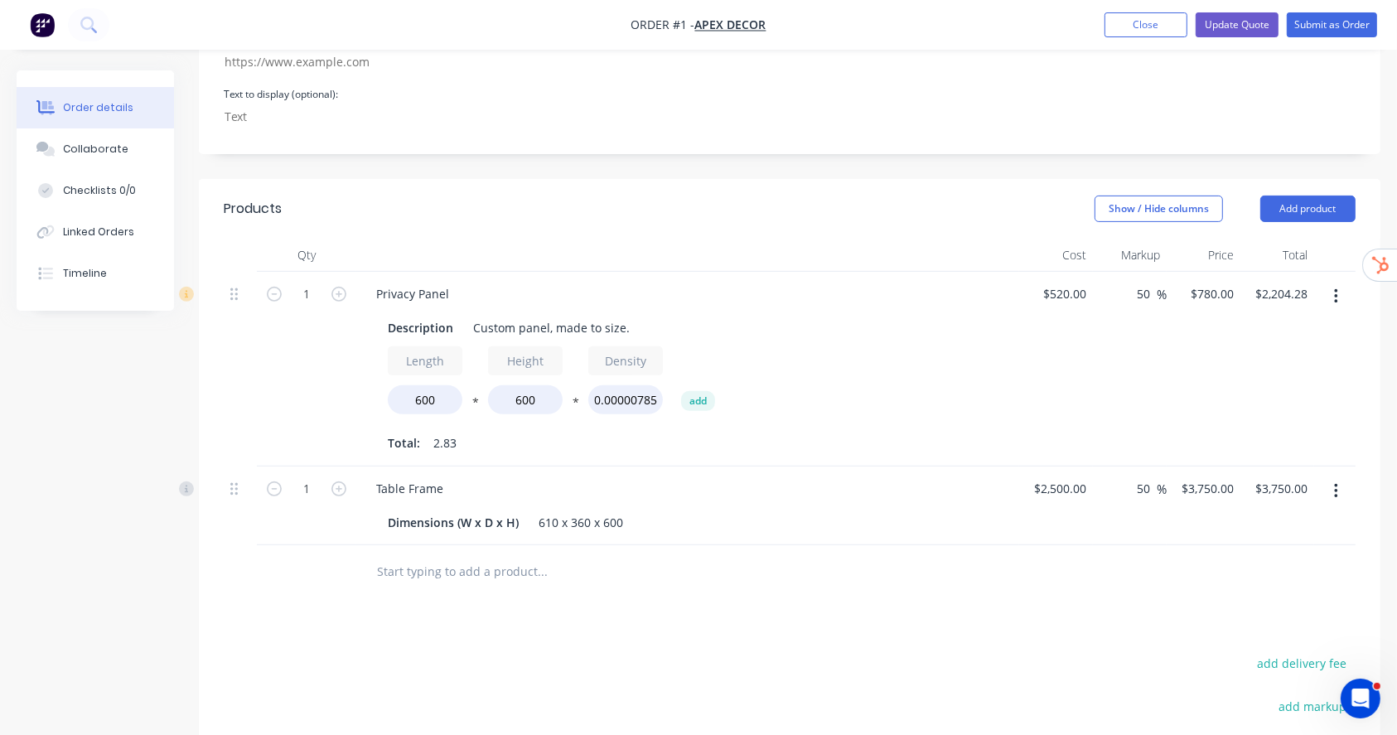
drag, startPoint x: 1335, startPoint y: 232, endPoint x: 1332, endPoint y: 242, distance: 10.2
click at [1333, 272] on div at bounding box center [1334, 369] width 41 height 195
drag, startPoint x: 1334, startPoint y: 215, endPoint x: 1332, endPoint y: 242, distance: 26.6
click at [1334, 288] on icon "button" at bounding box center [1336, 297] width 4 height 18
drag, startPoint x: 1252, startPoint y: 365, endPoint x: 1273, endPoint y: 365, distance: 20.7
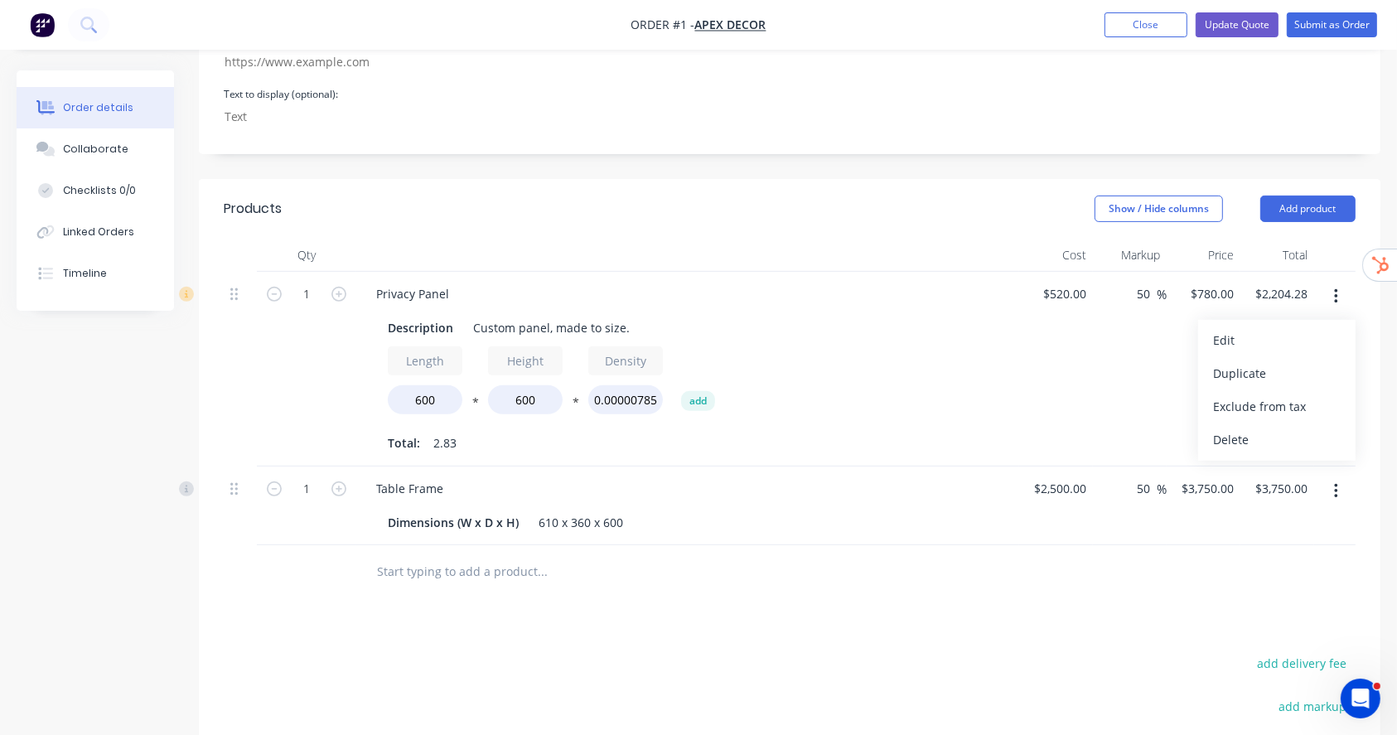
click at [1252, 428] on div "Delete" at bounding box center [1277, 440] width 128 height 24
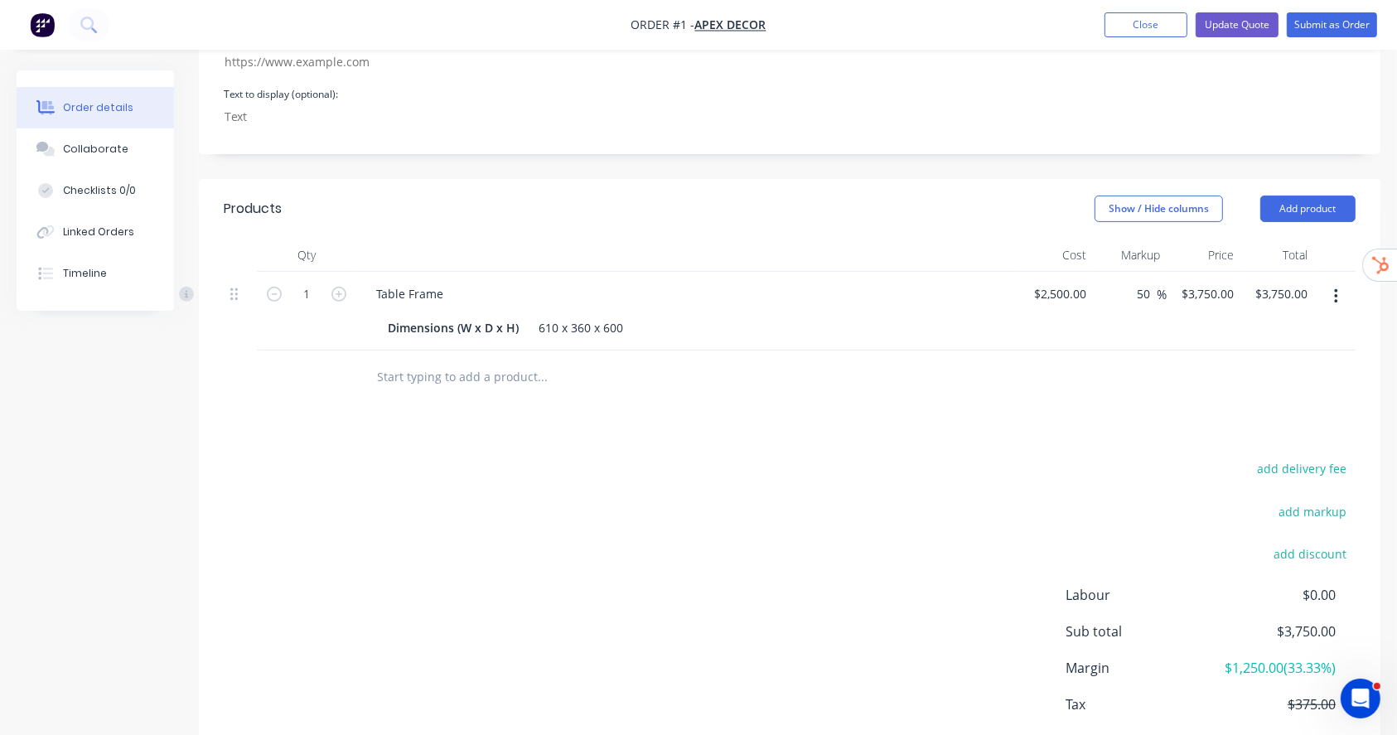
click at [1340, 282] on button "button" at bounding box center [1336, 297] width 39 height 30
click at [1250, 428] on div "Delete" at bounding box center [1277, 440] width 128 height 24
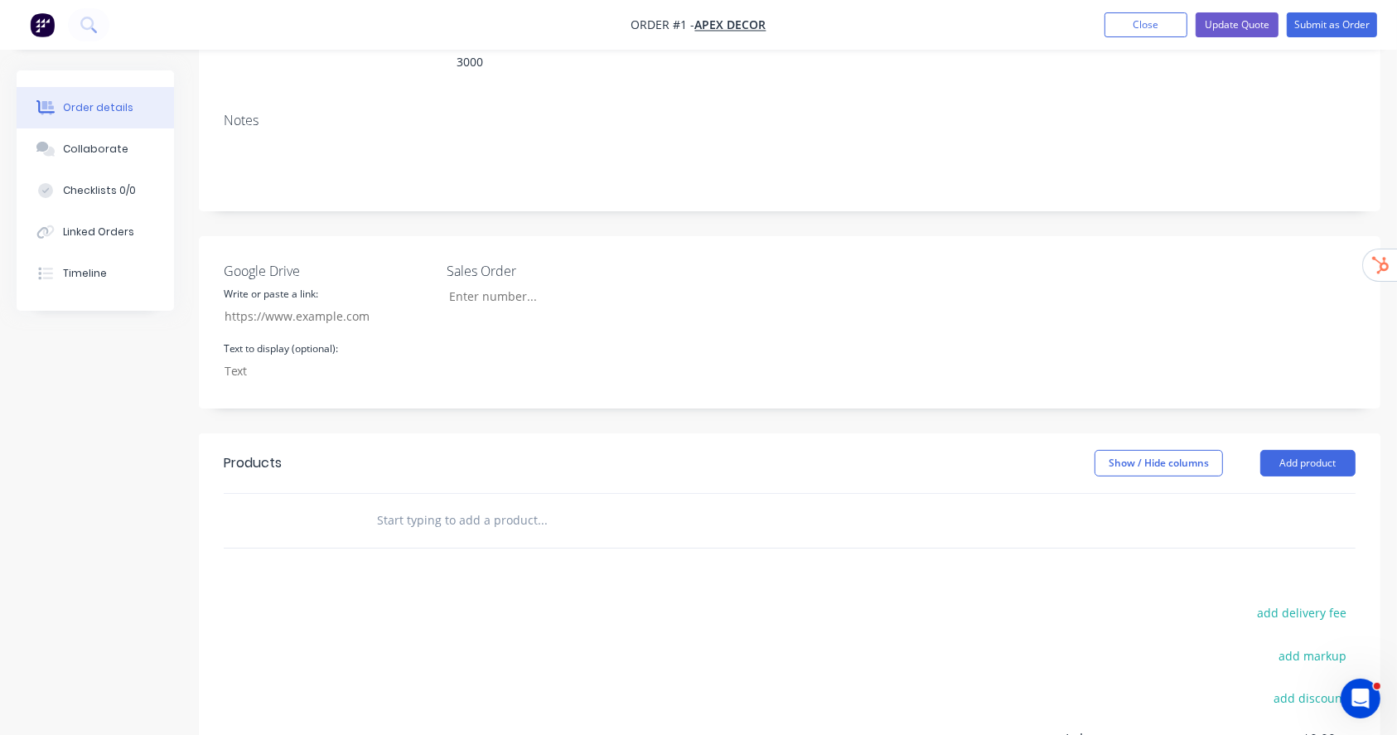
scroll to position [461, 0]
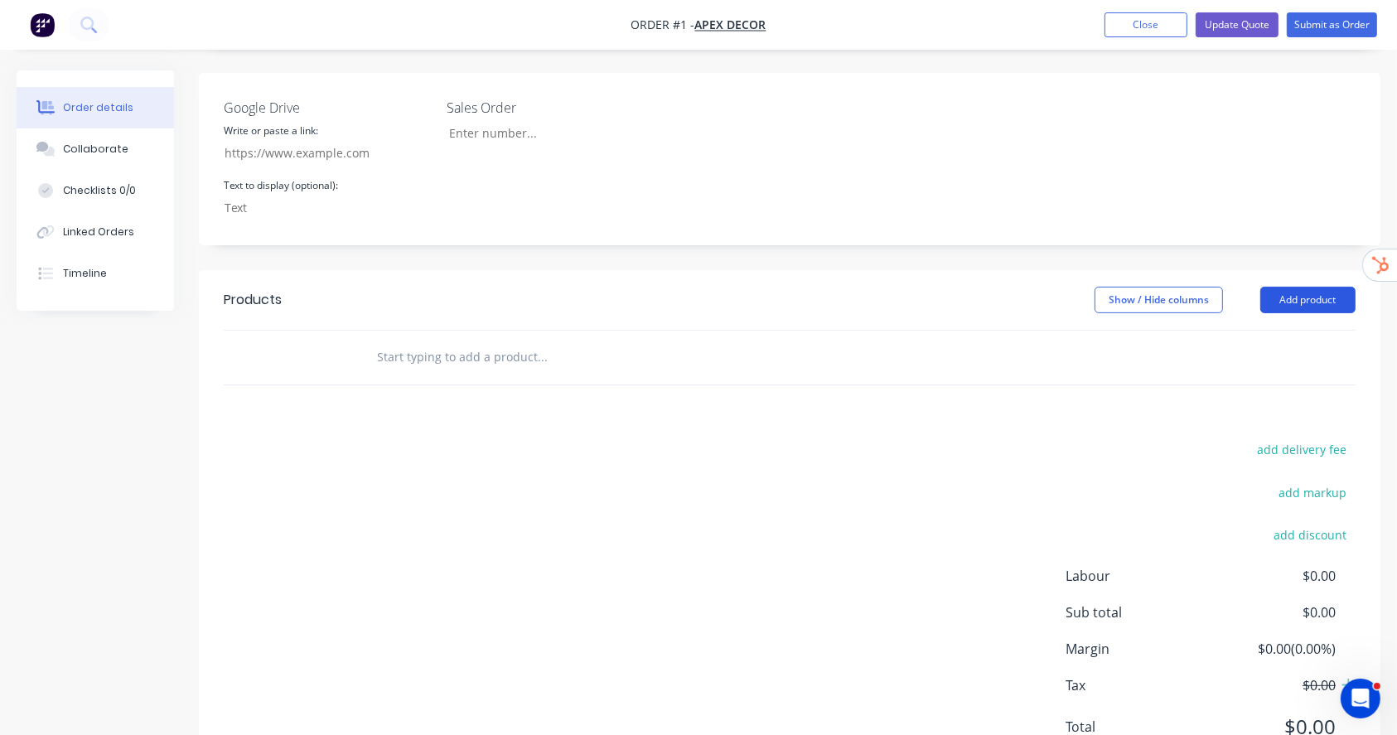
click at [1306, 287] on button "Add product" at bounding box center [1307, 300] width 95 height 27
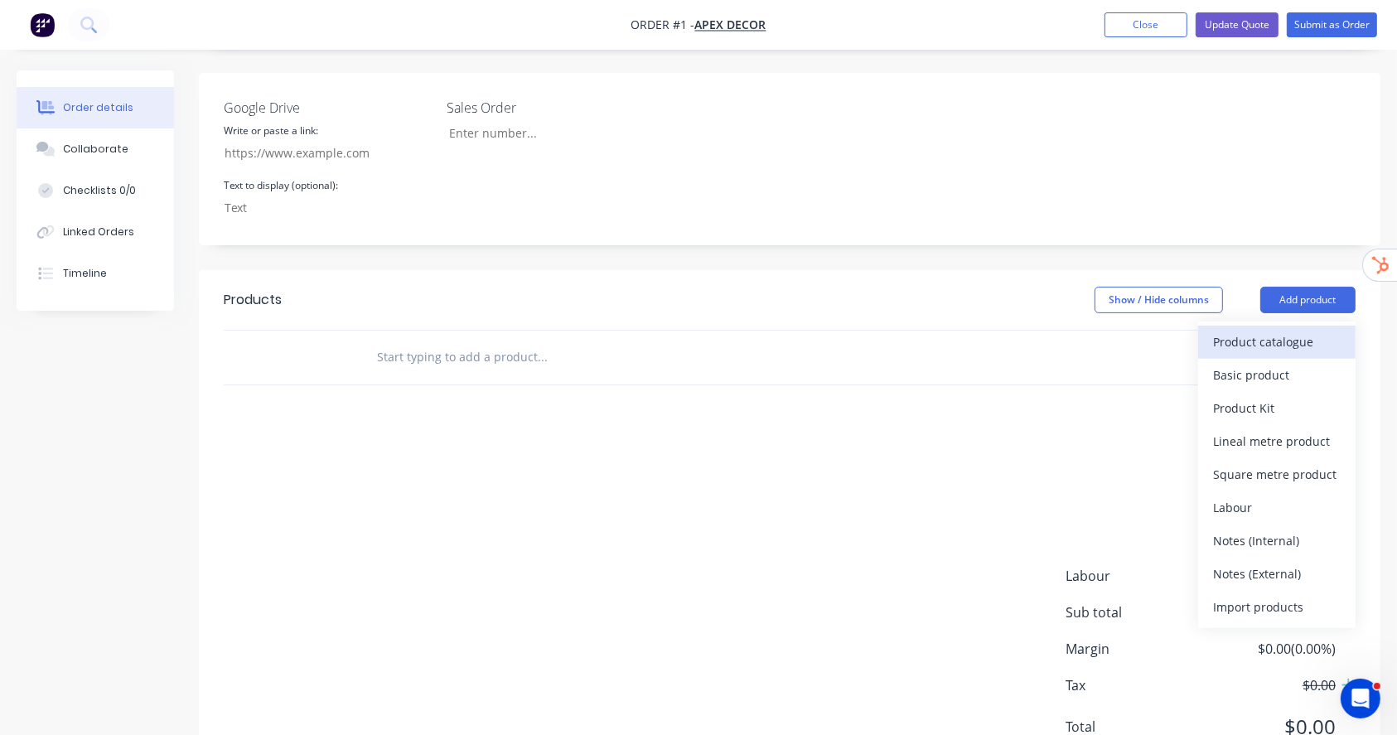
click at [1265, 330] on div "Product catalogue" at bounding box center [1277, 342] width 128 height 24
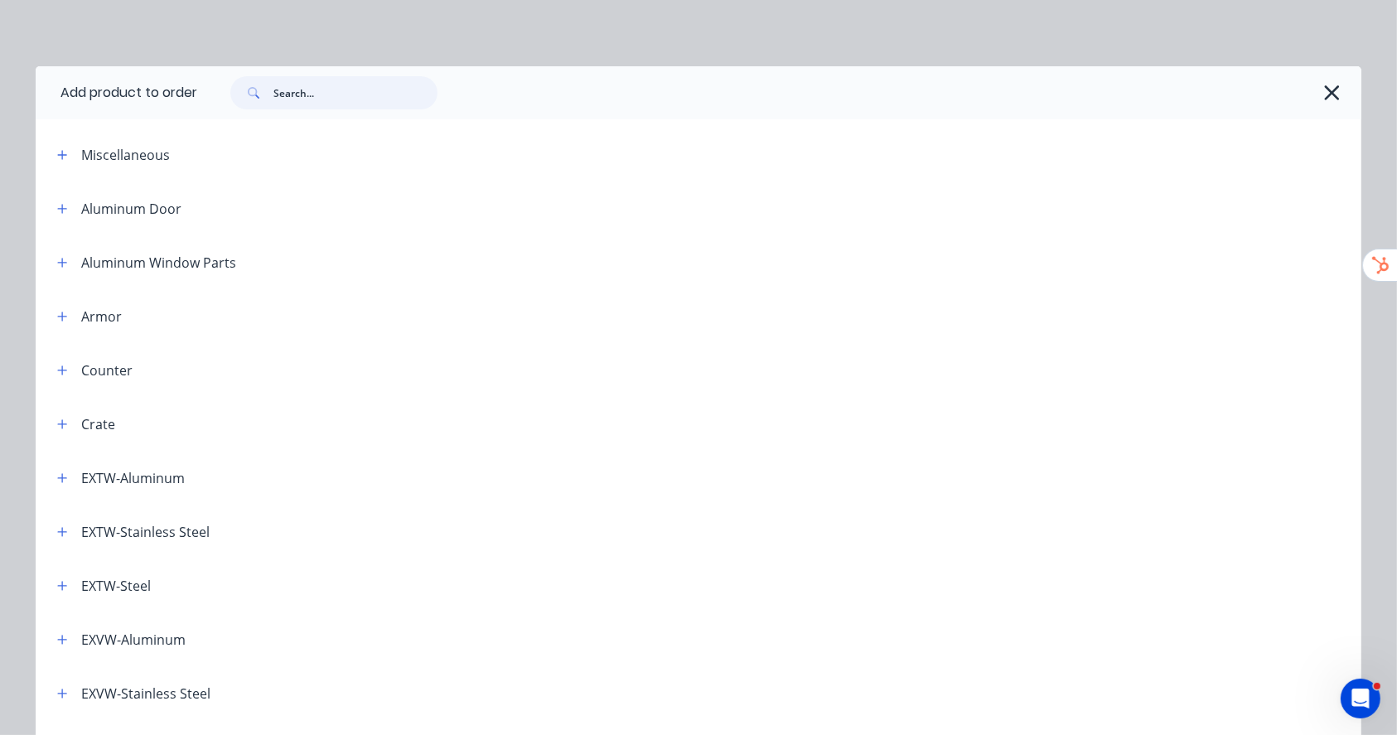
click at [381, 93] on input "text" at bounding box center [355, 92] width 164 height 33
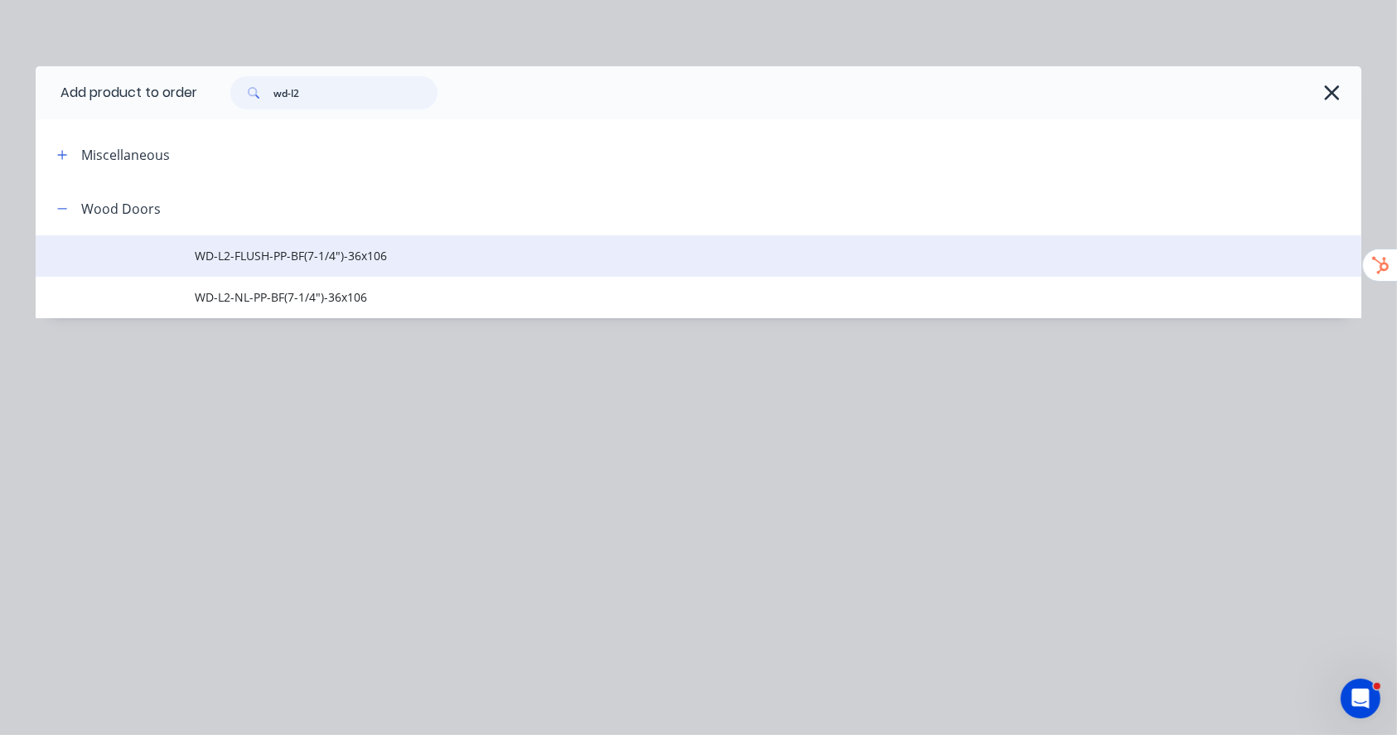
type input "wd-l2"
click at [332, 251] on span "WD-L2-FLUSH-PP-BF(7-1/4")-36x106" at bounding box center [661, 255] width 933 height 17
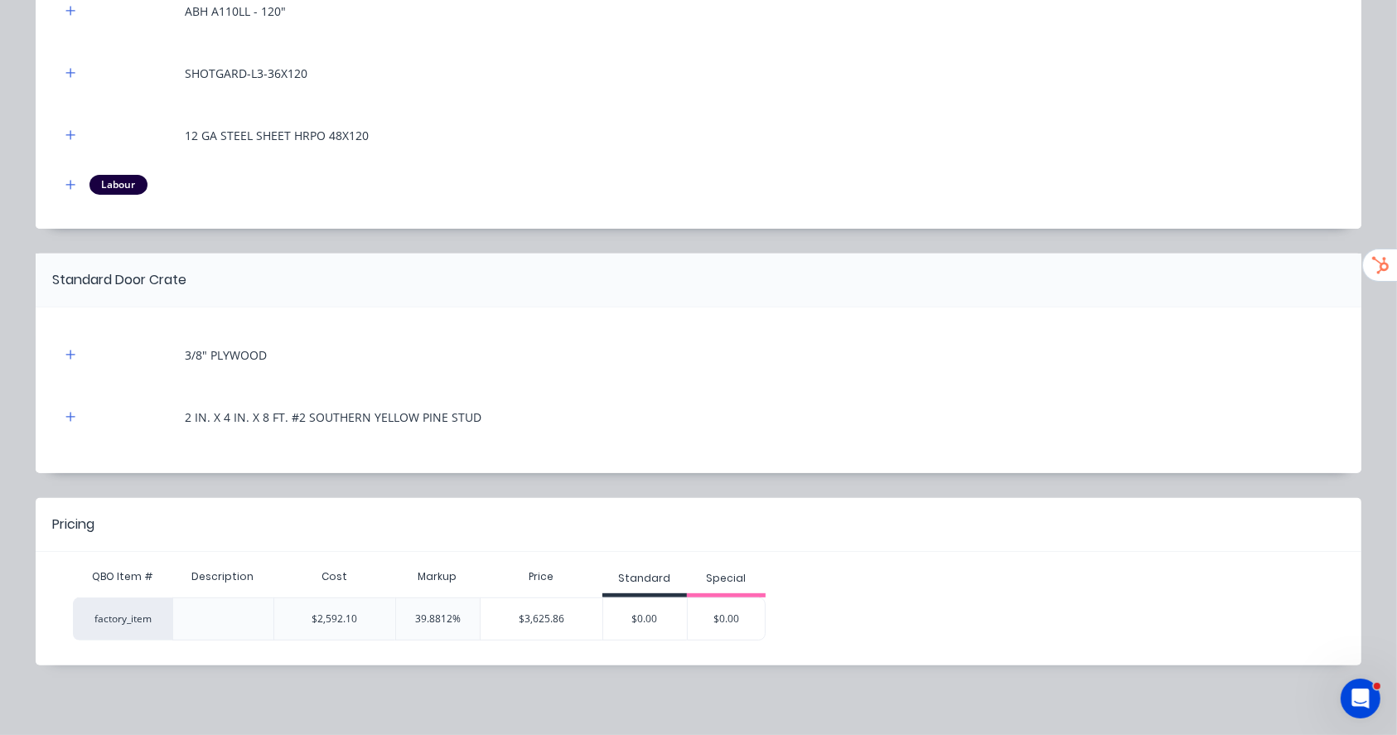
scroll to position [558, 0]
click at [534, 618] on div "$3,625.86" at bounding box center [542, 617] width 122 height 41
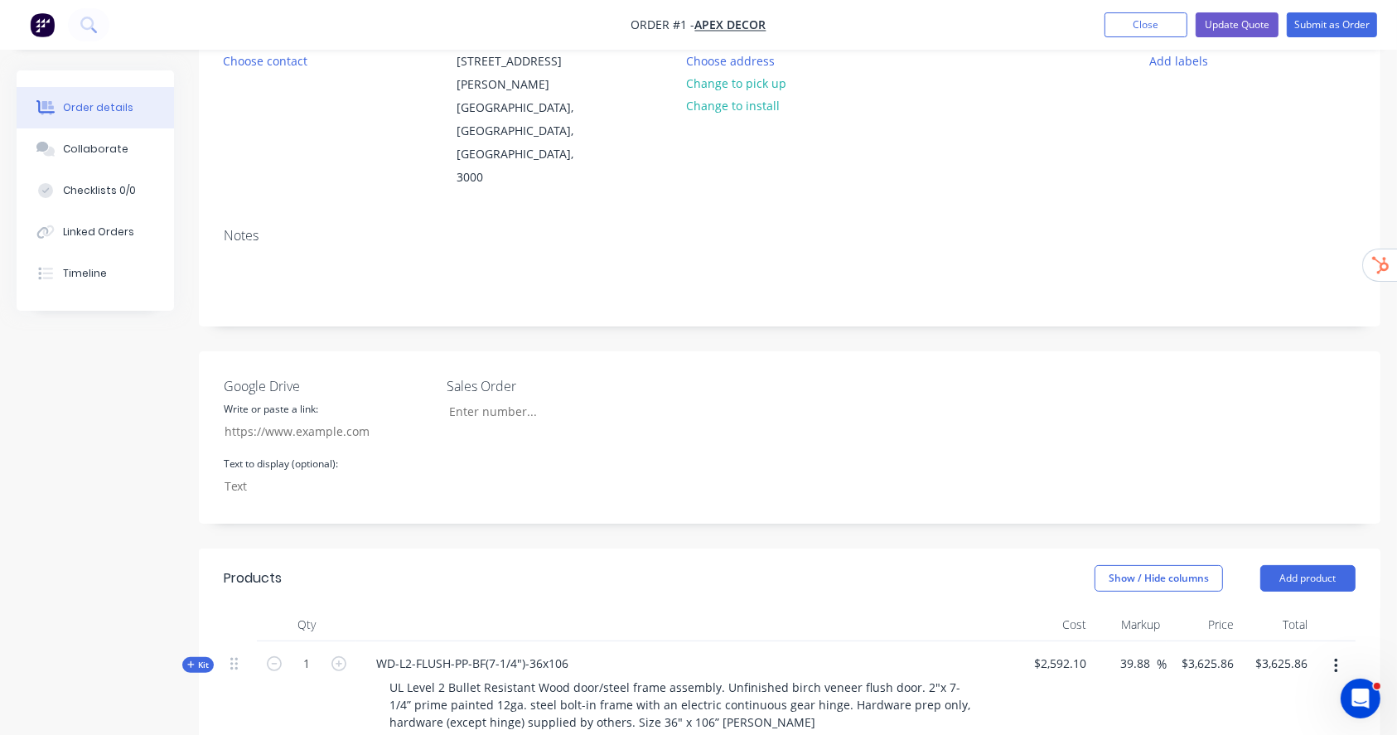
scroll to position [442, 0]
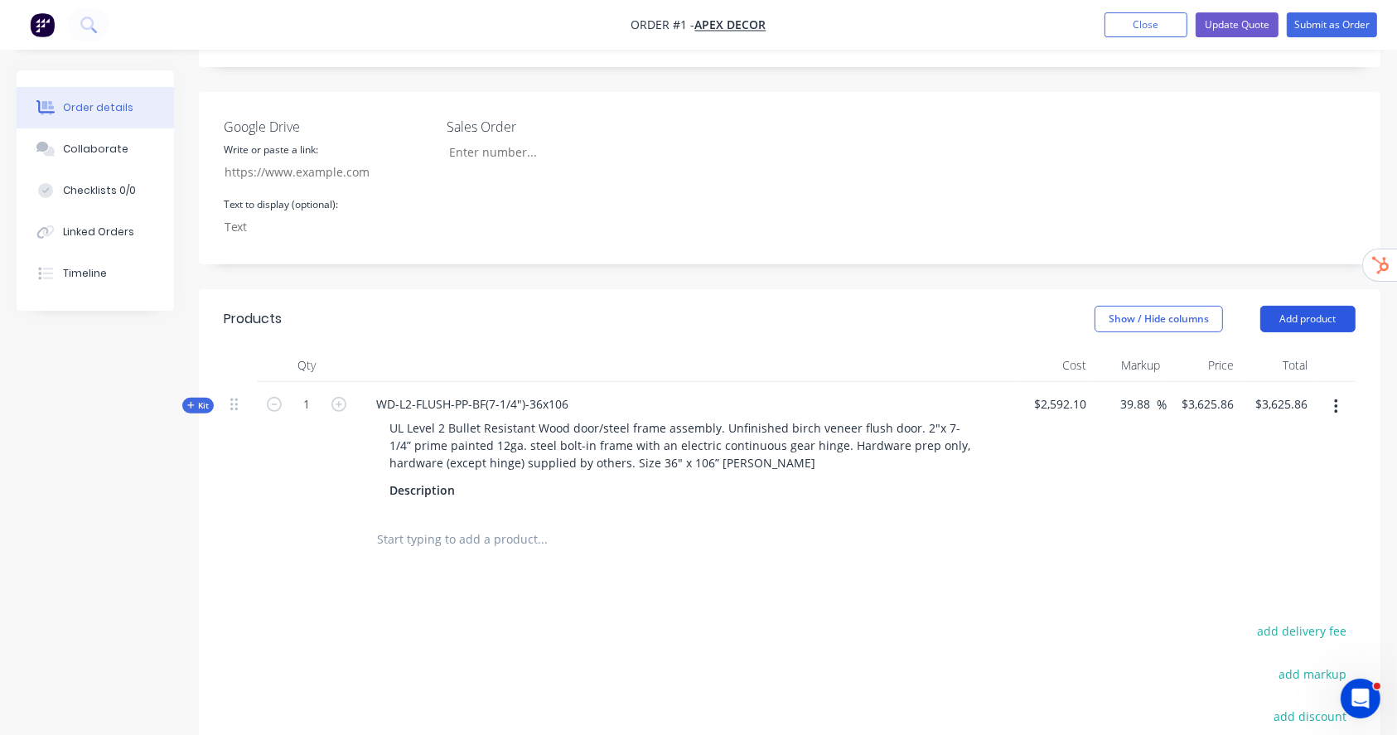
click at [1325, 306] on button "Add product" at bounding box center [1307, 319] width 95 height 27
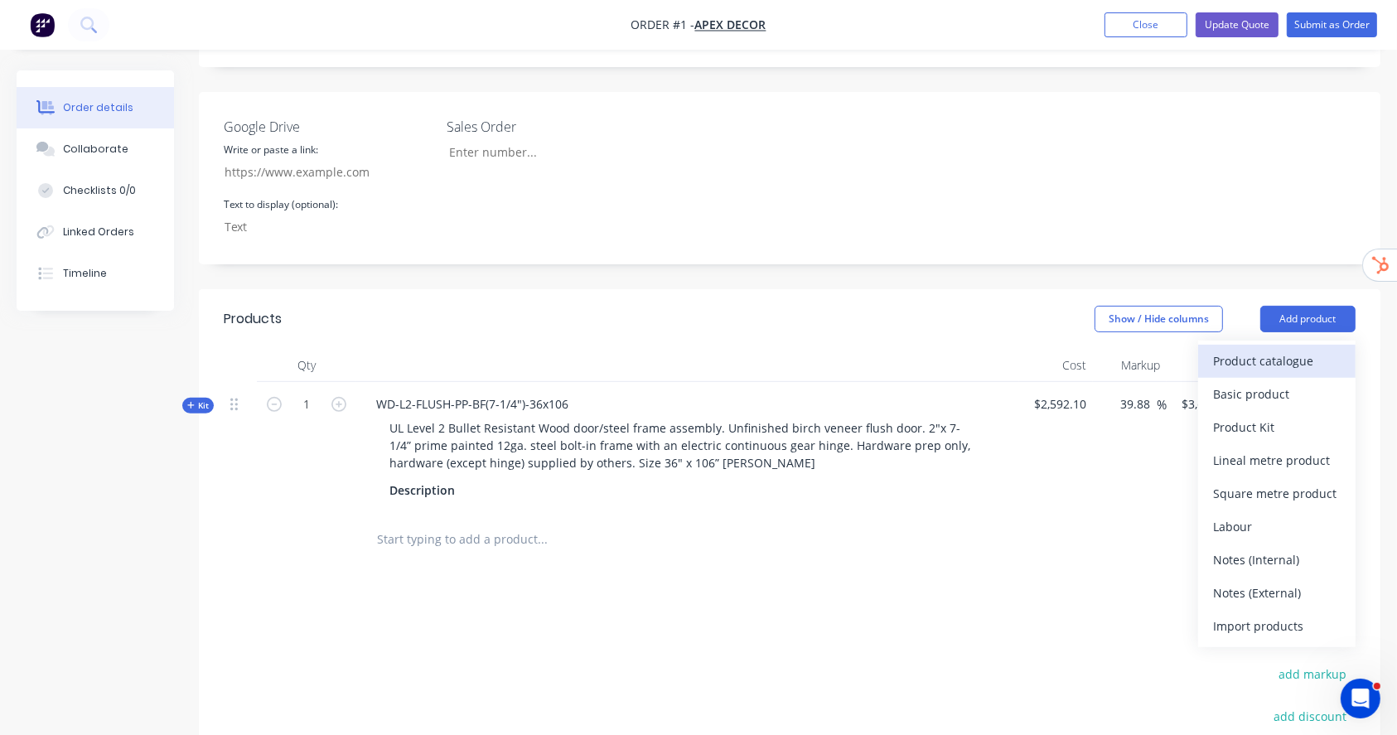
click at [1246, 349] on div "Product catalogue" at bounding box center [1277, 361] width 128 height 24
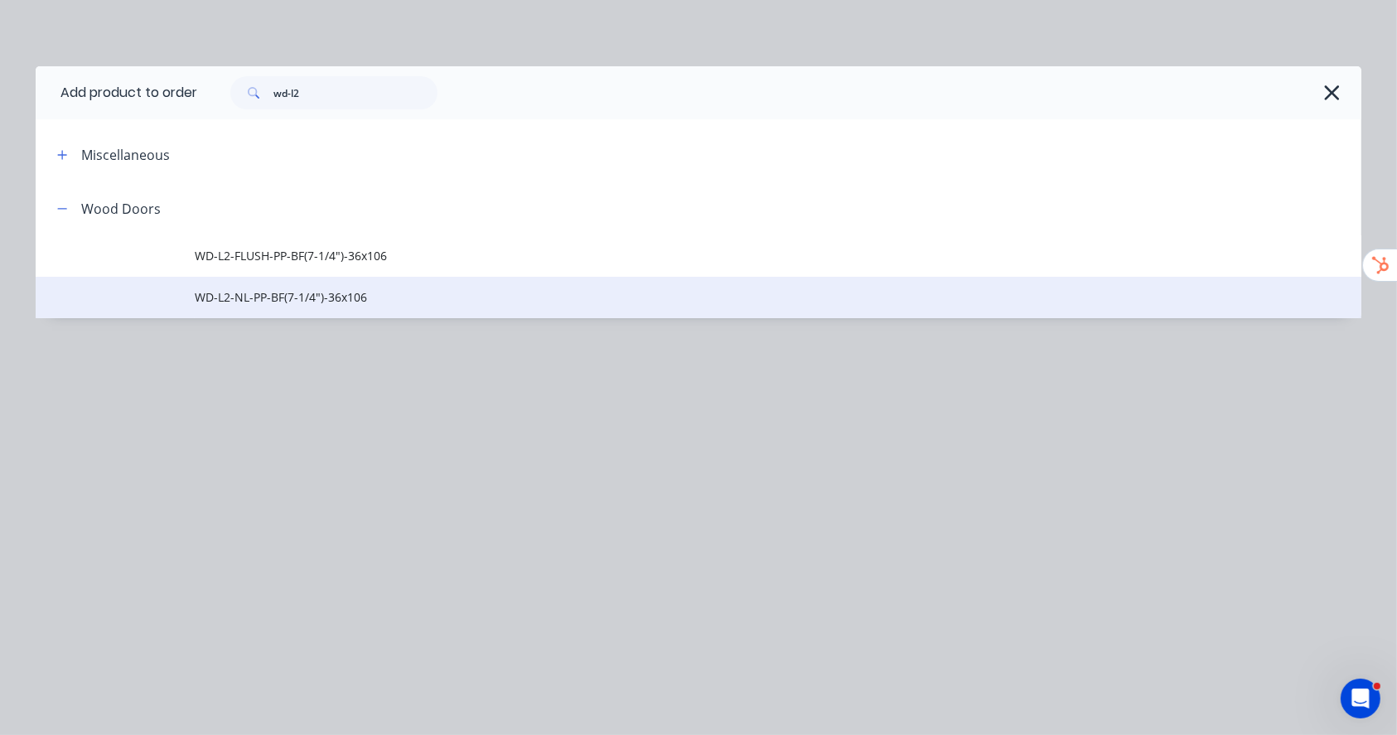
click at [298, 292] on span "WD-L2-NL-PP-BF(7-1/4")-36x106" at bounding box center [661, 296] width 933 height 17
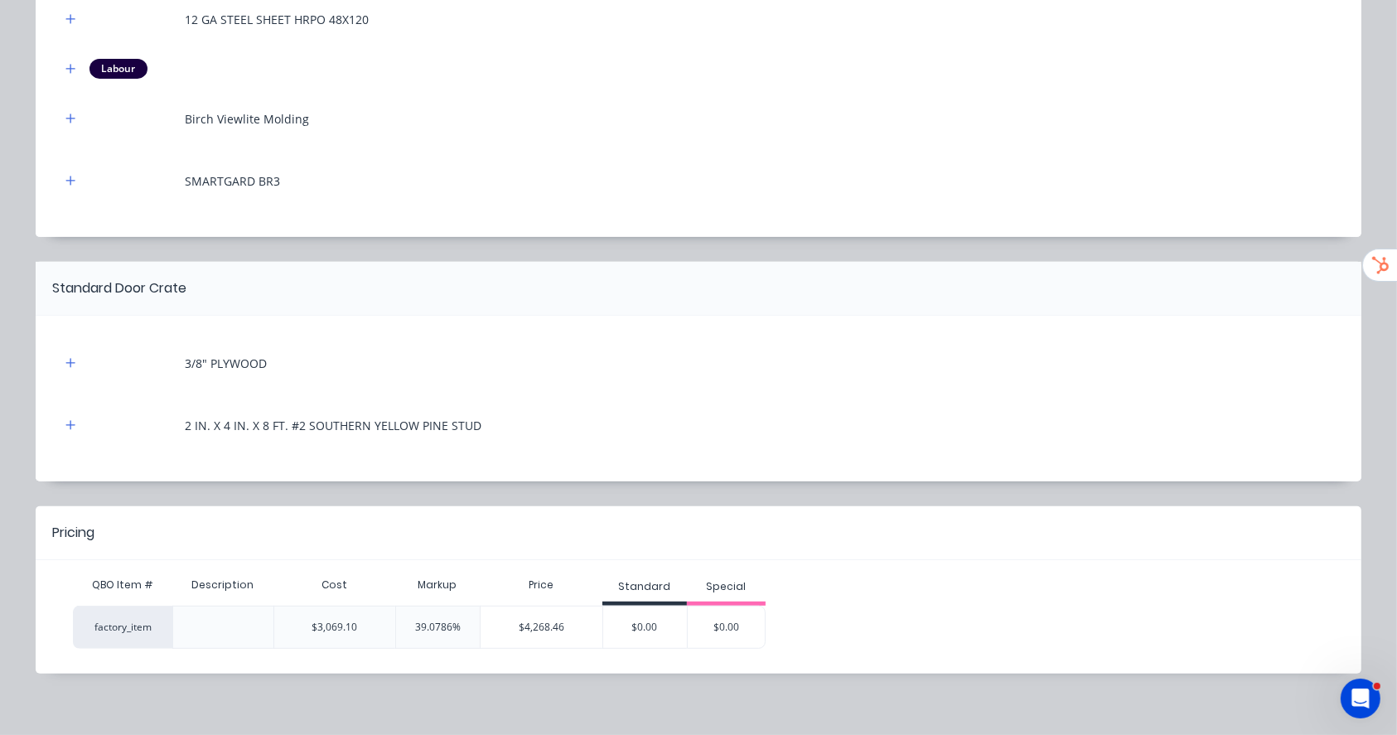
scroll to position [683, 0]
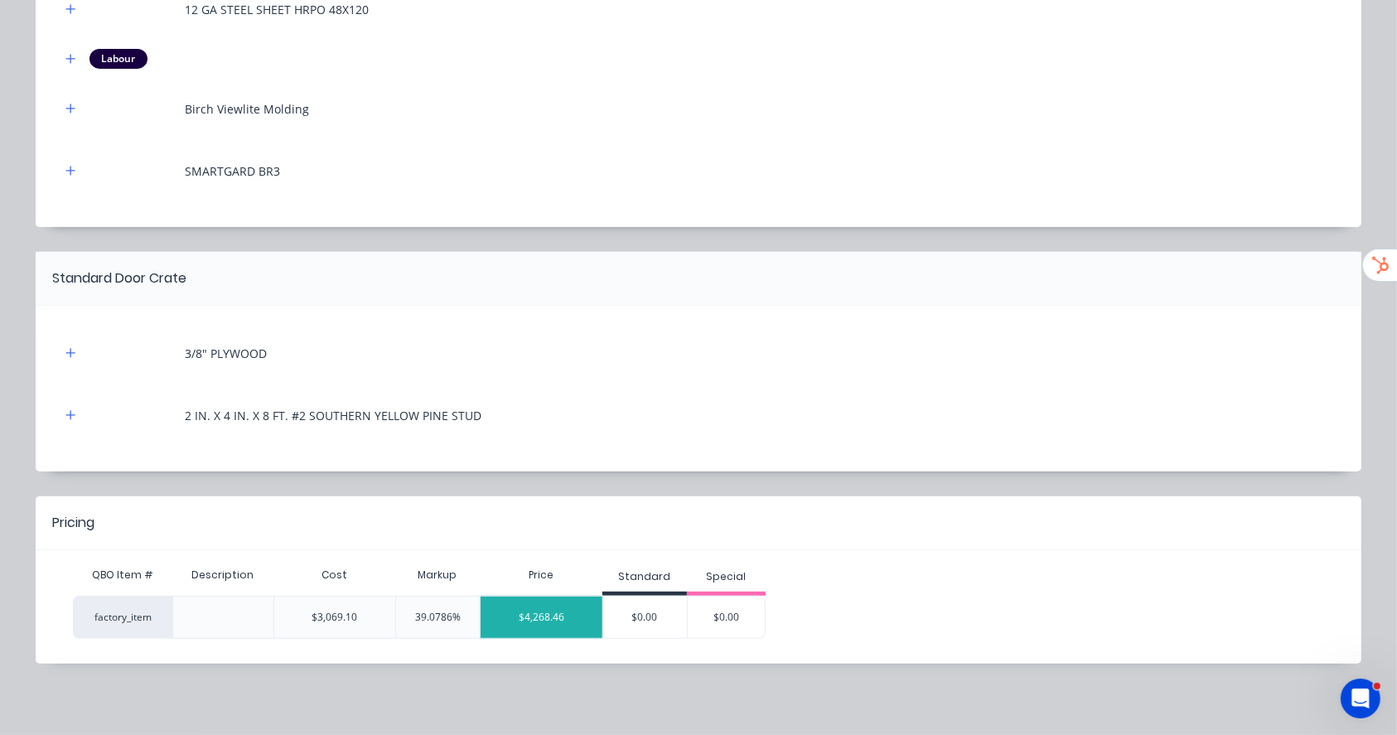
click at [549, 612] on div "$4,268.46" at bounding box center [542, 617] width 122 height 41
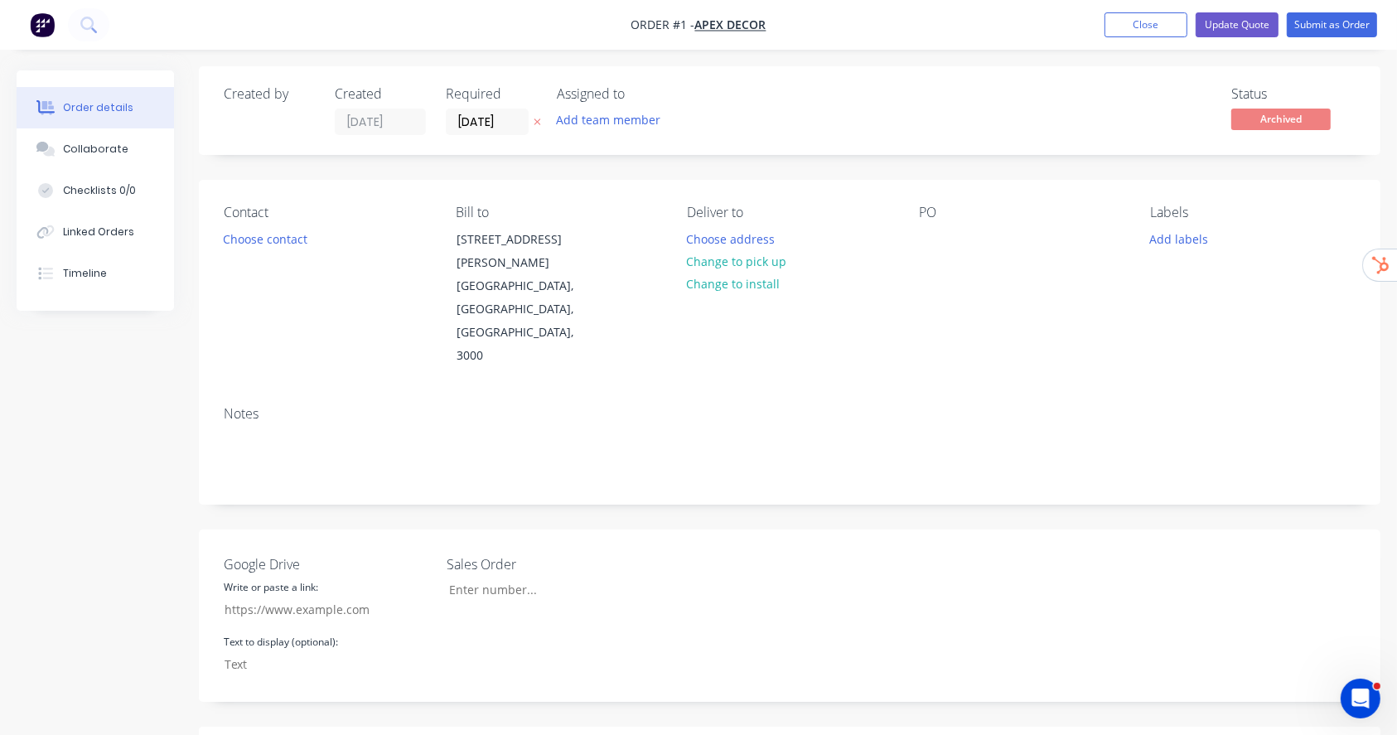
scroll to position [0, 0]
click at [1347, 21] on button "Submit as Order" at bounding box center [1332, 24] width 90 height 25
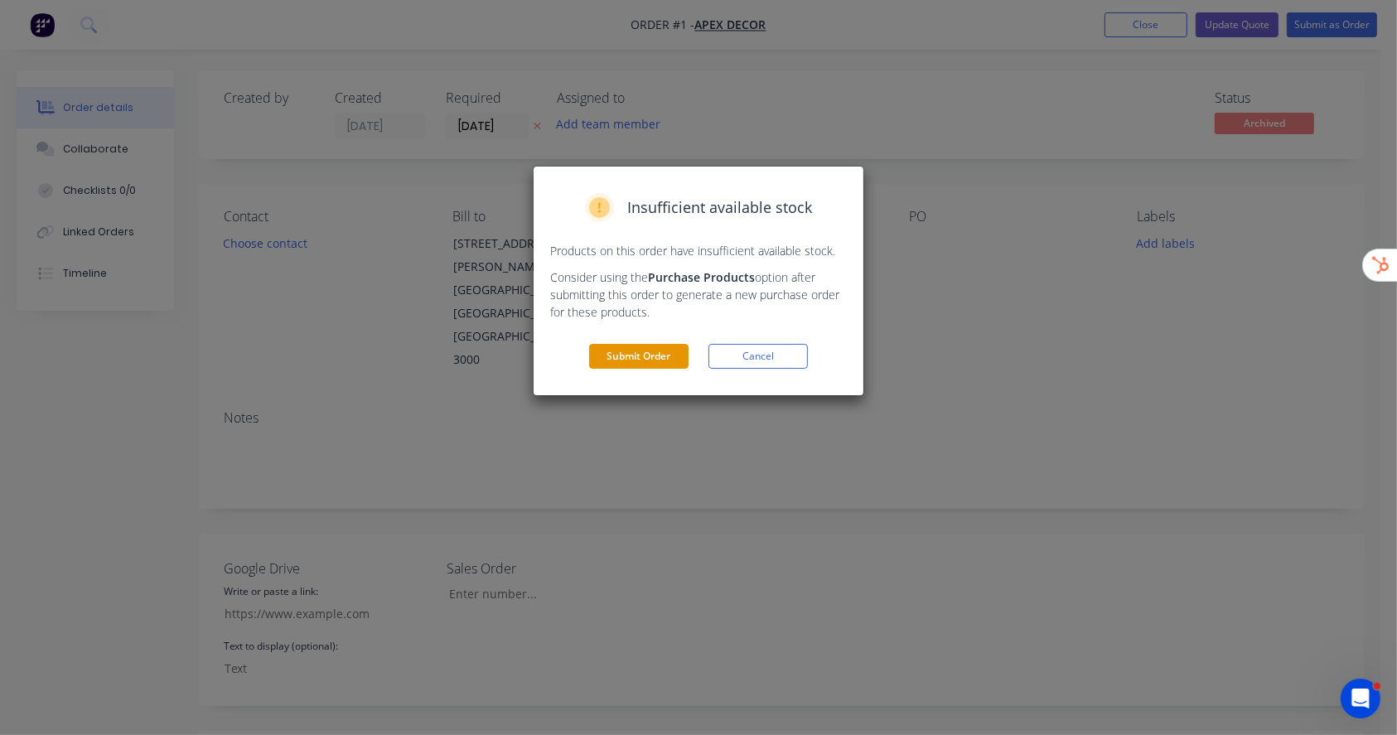
click at [641, 355] on button "Submit Order" at bounding box center [638, 356] width 99 height 25
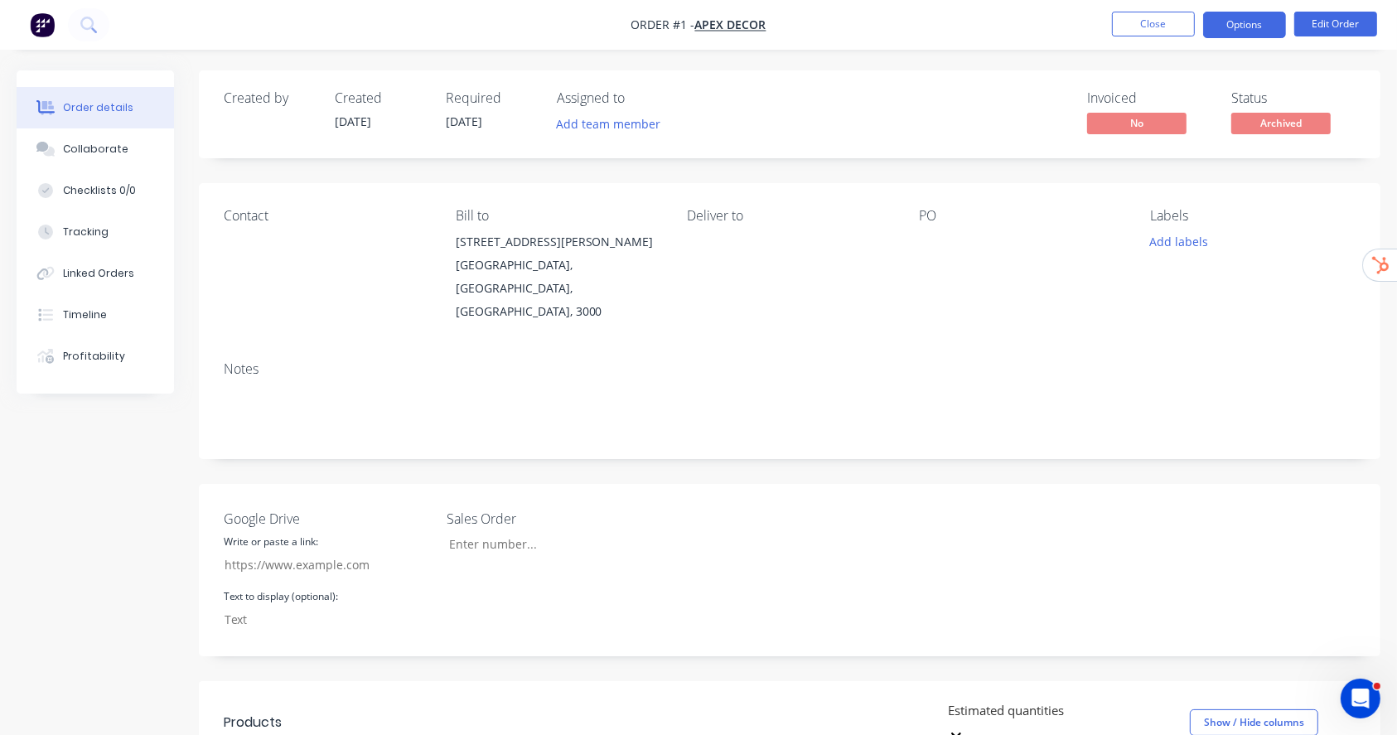
click at [1253, 33] on button "Options" at bounding box center [1244, 25] width 83 height 27
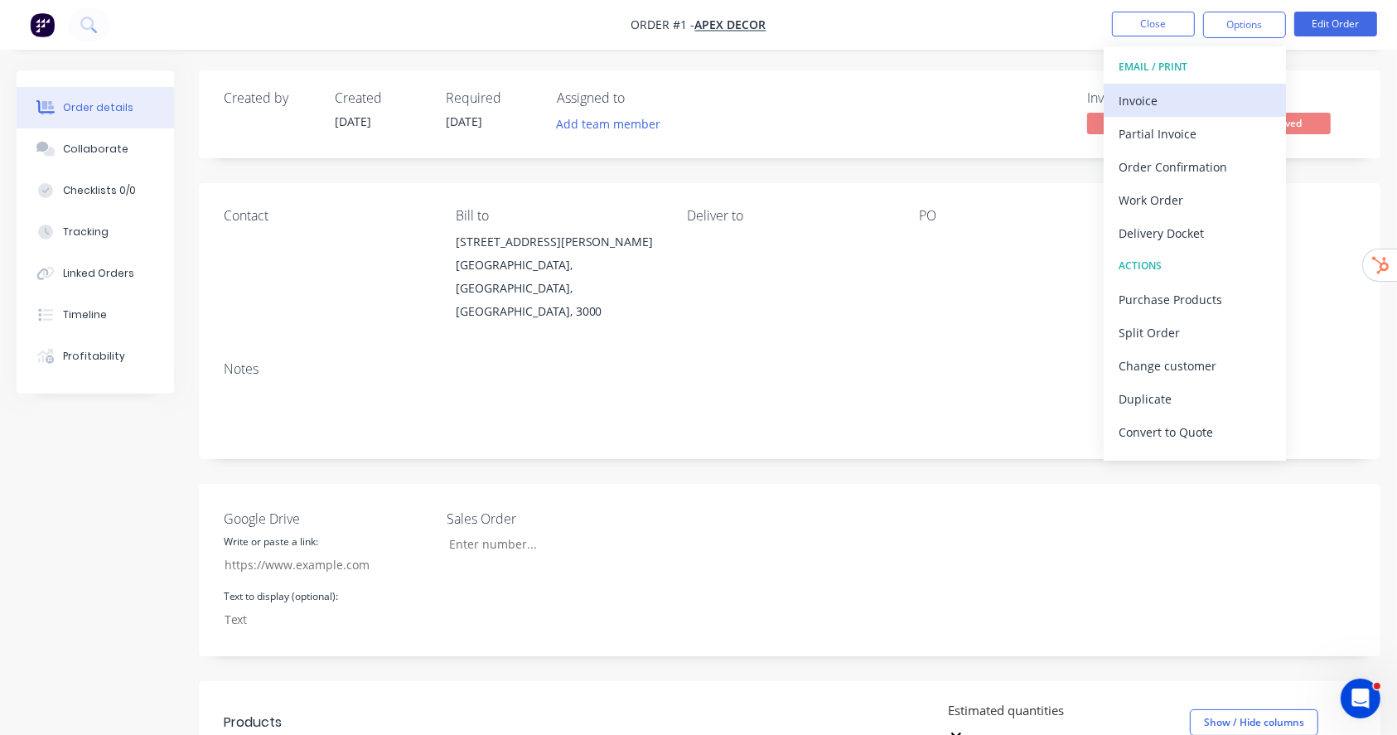
click at [1173, 103] on div "Invoice" at bounding box center [1195, 101] width 152 height 24
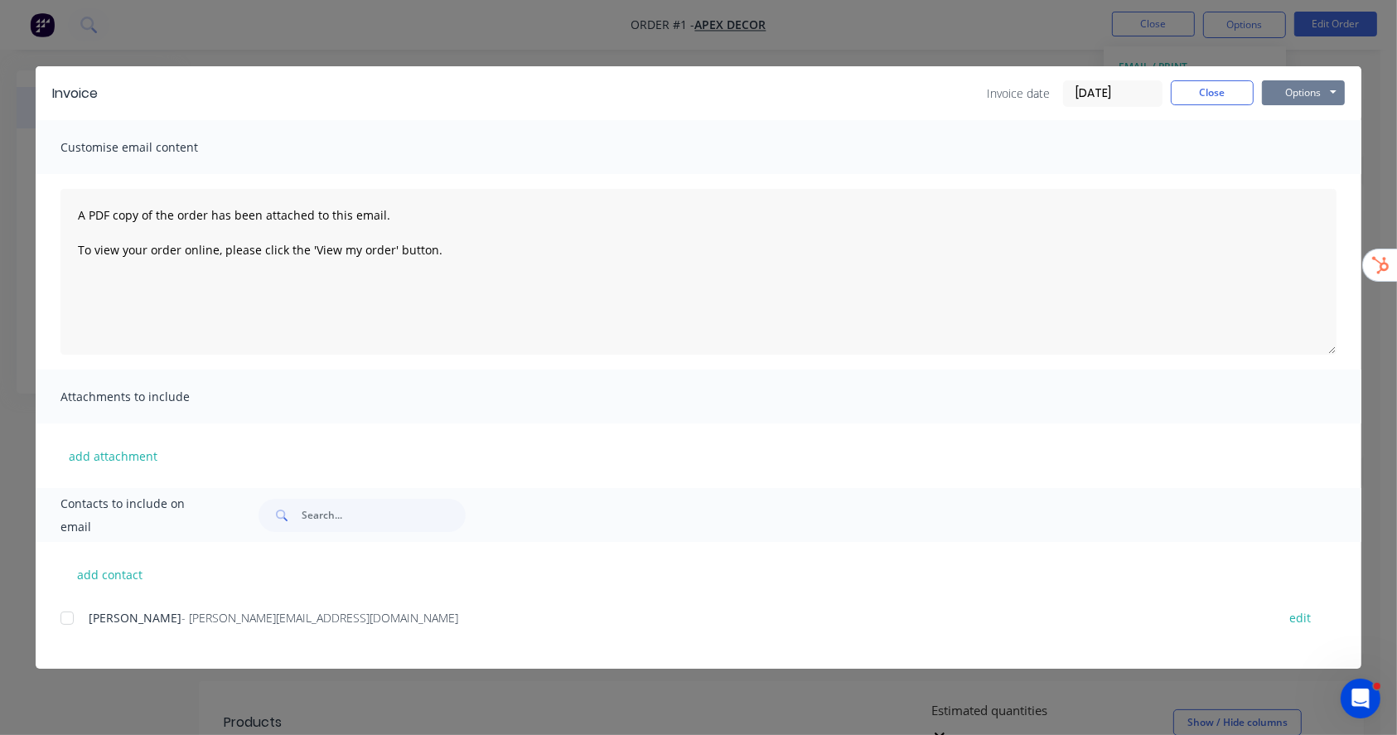
click at [1301, 86] on button "Options" at bounding box center [1303, 92] width 83 height 25
click at [1295, 118] on button "Preview" at bounding box center [1315, 122] width 106 height 27
click at [1216, 90] on button "Close" at bounding box center [1212, 92] width 83 height 25
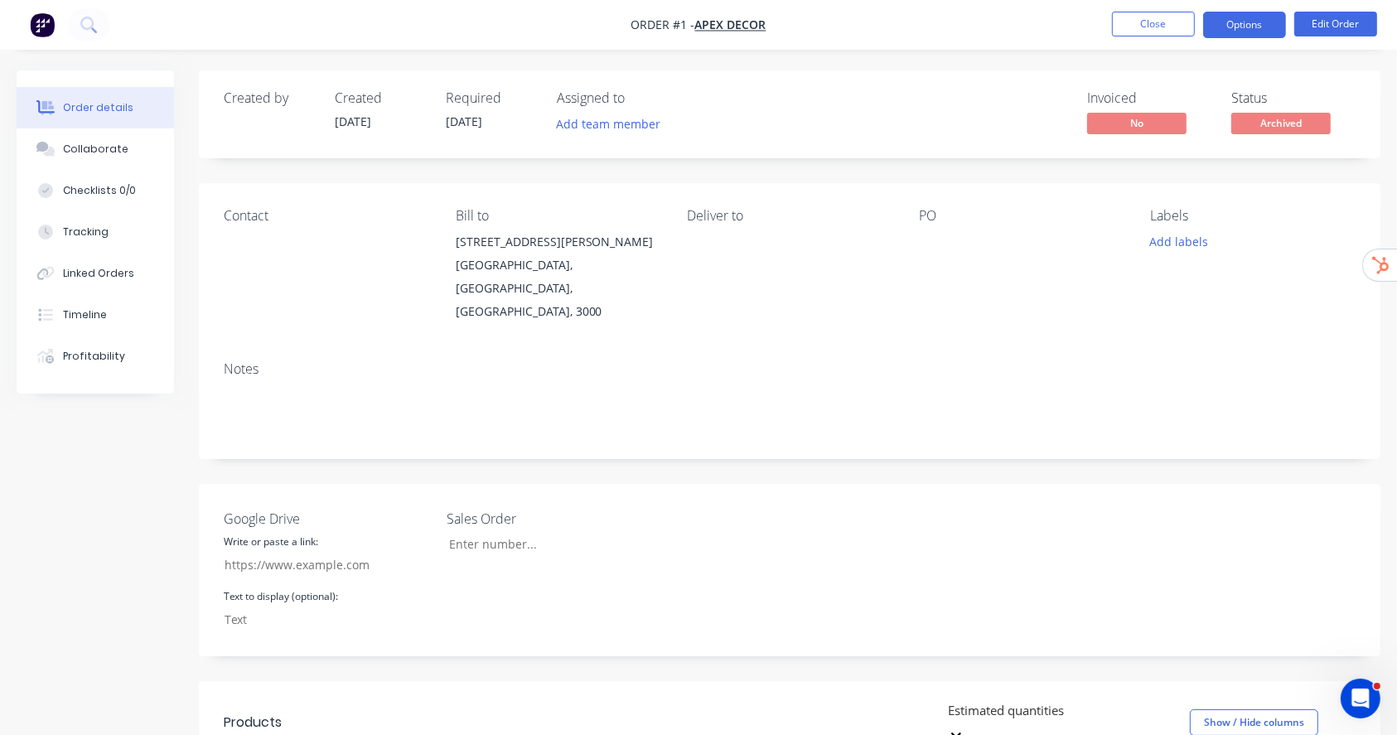
click at [1243, 24] on button "Options" at bounding box center [1244, 25] width 83 height 27
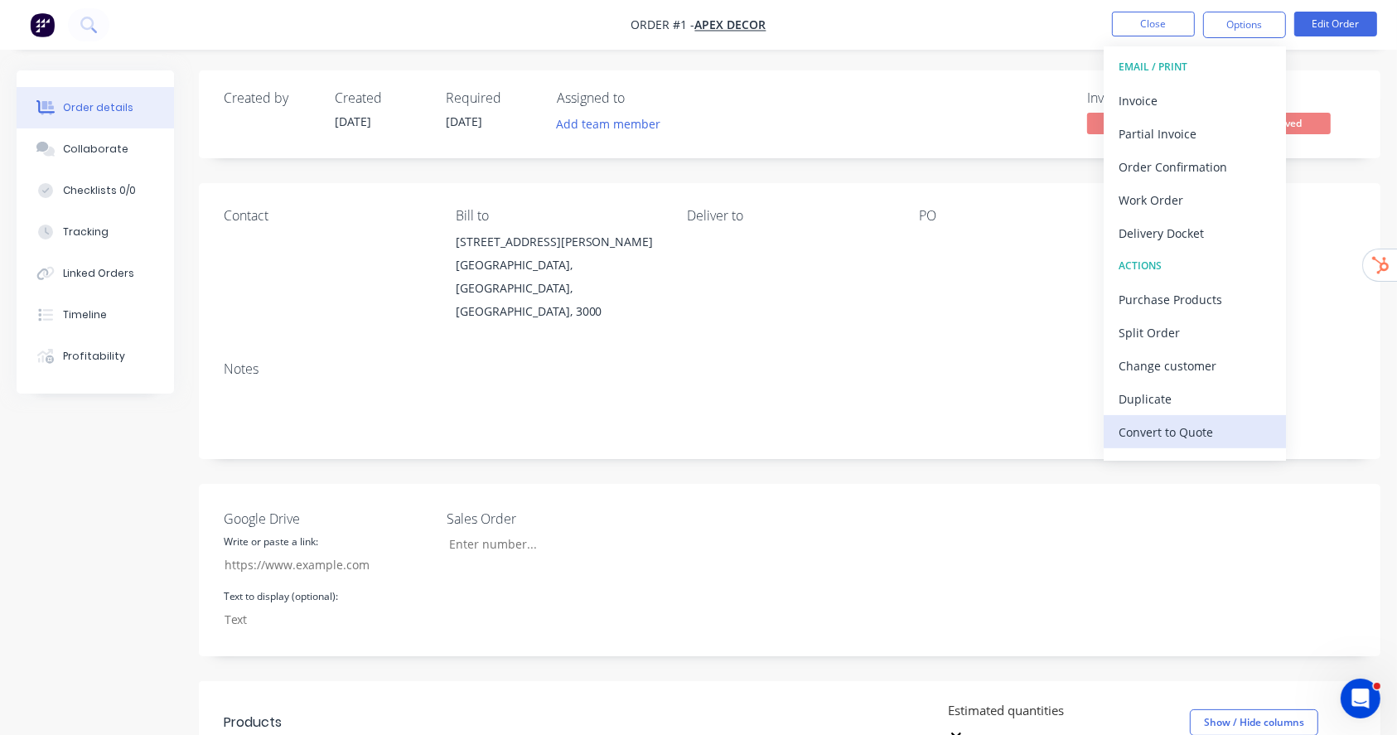
click at [1177, 428] on div "Convert to Quote" at bounding box center [1195, 432] width 152 height 24
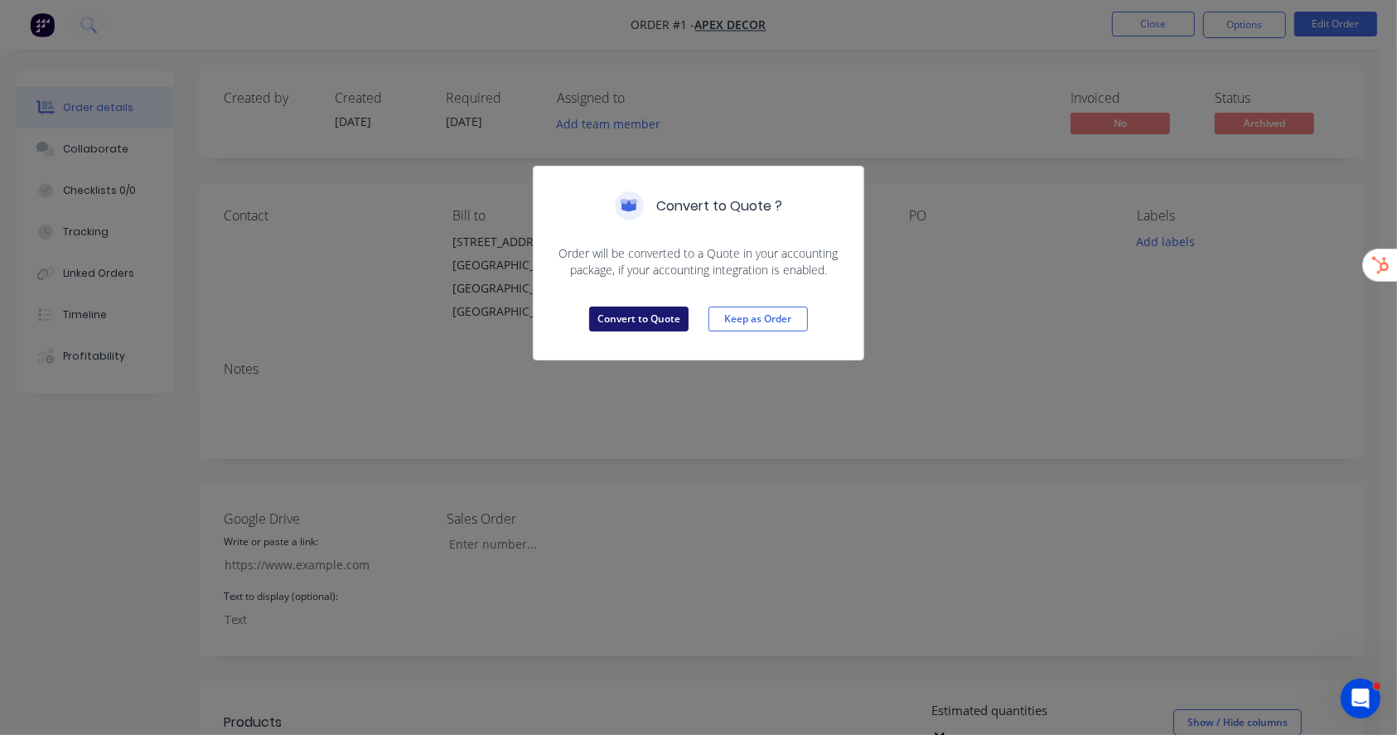
click at [636, 314] on button "Convert to Quote" at bounding box center [638, 319] width 99 height 25
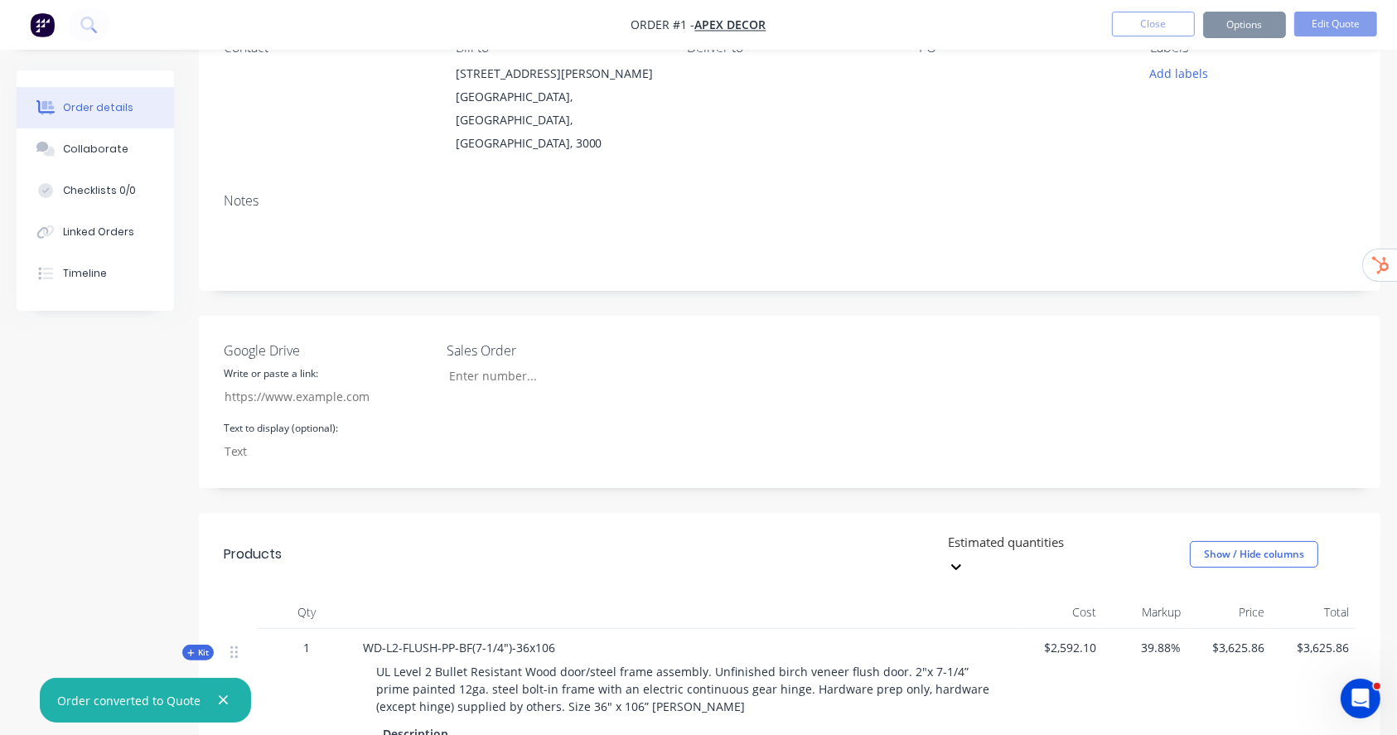
scroll to position [548, 0]
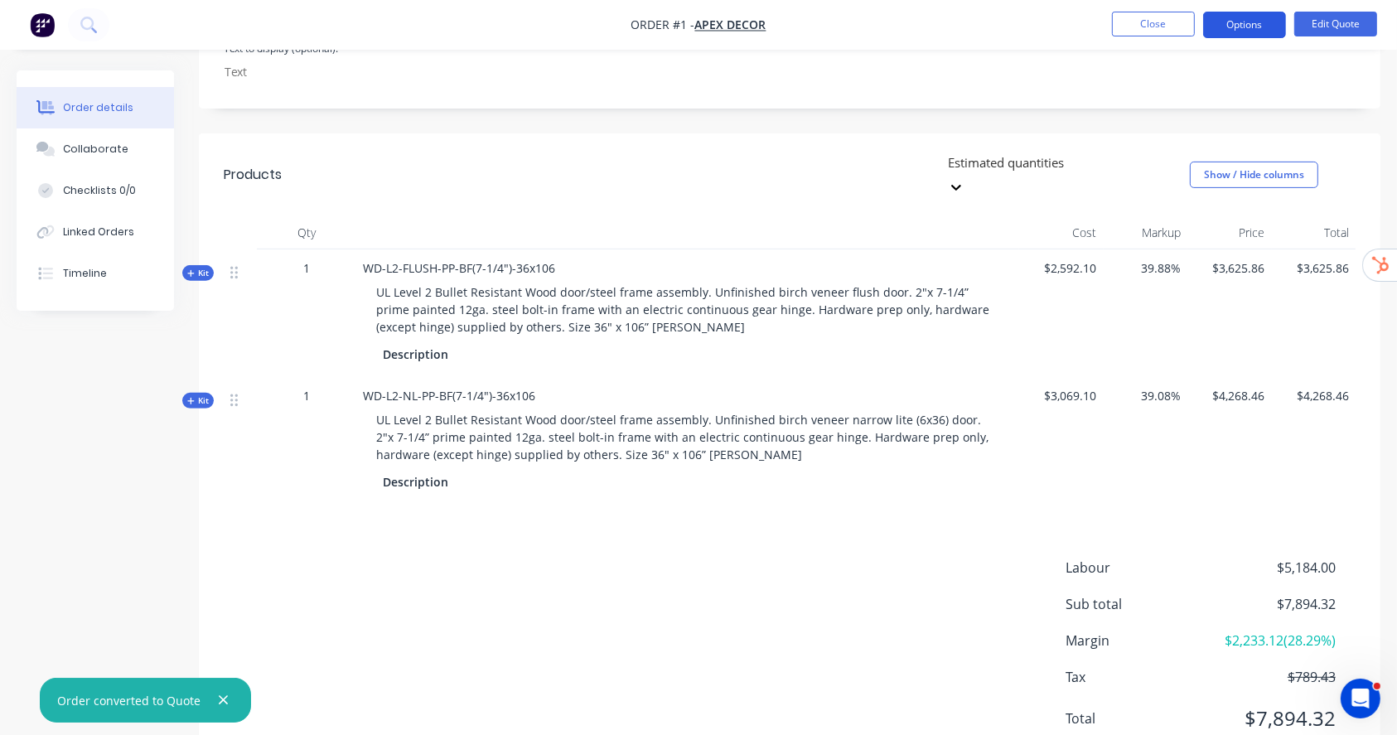
click at [1267, 31] on button "Options" at bounding box center [1244, 25] width 83 height 27
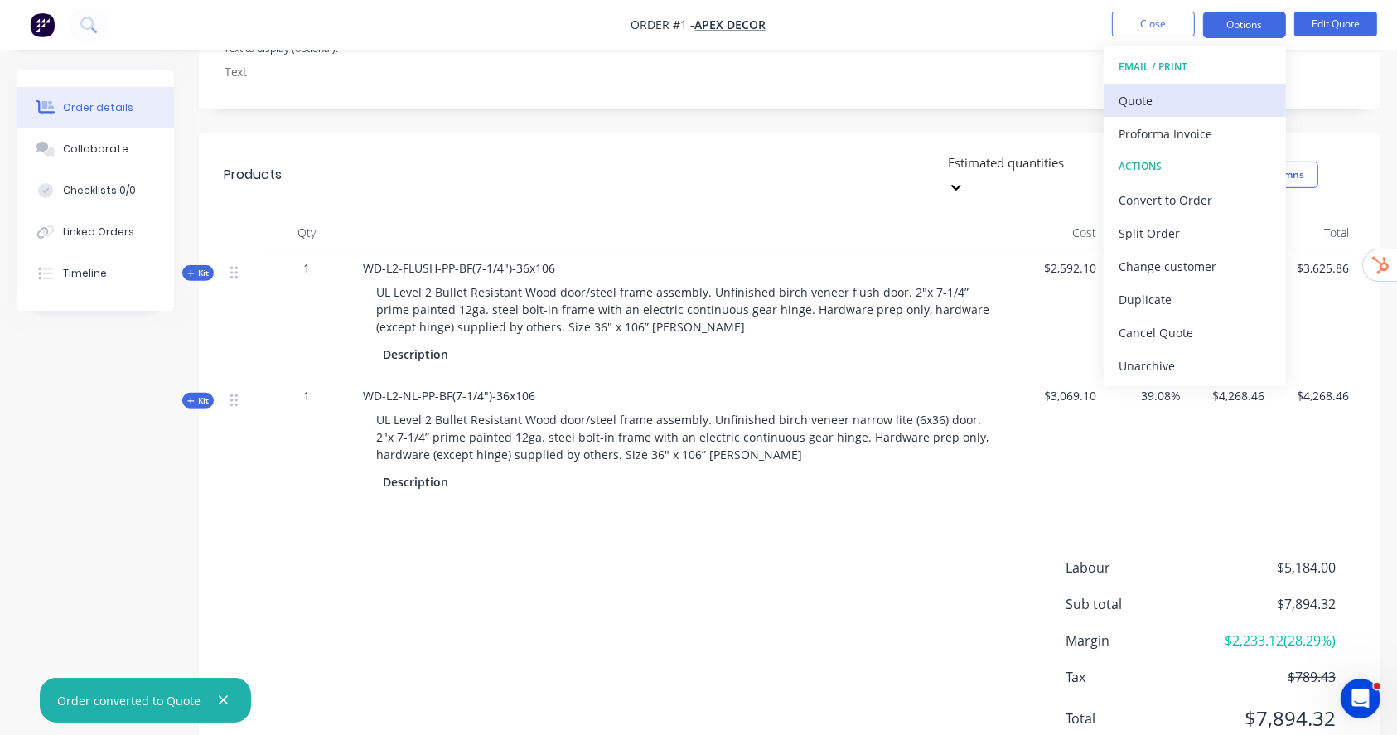
click at [1134, 96] on div "Quote" at bounding box center [1195, 101] width 152 height 24
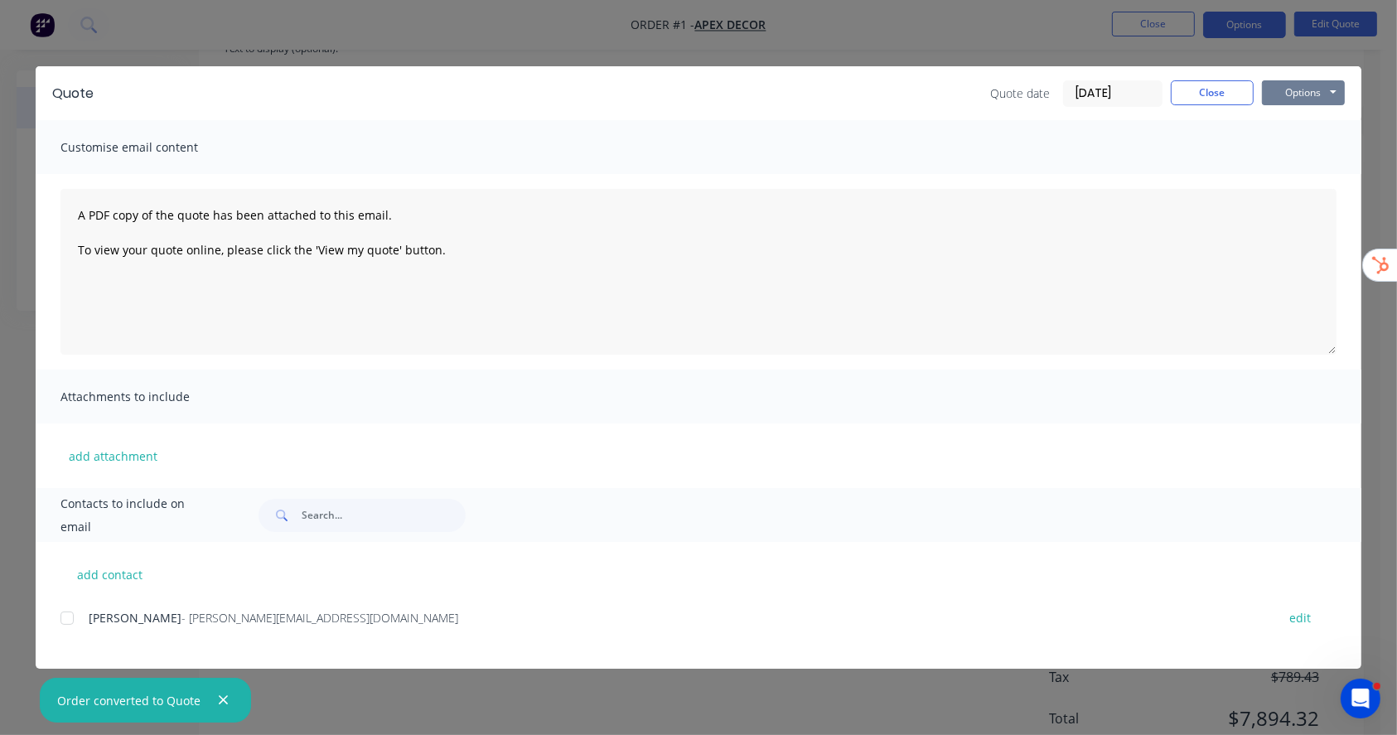
click at [1322, 99] on button "Options" at bounding box center [1303, 92] width 83 height 25
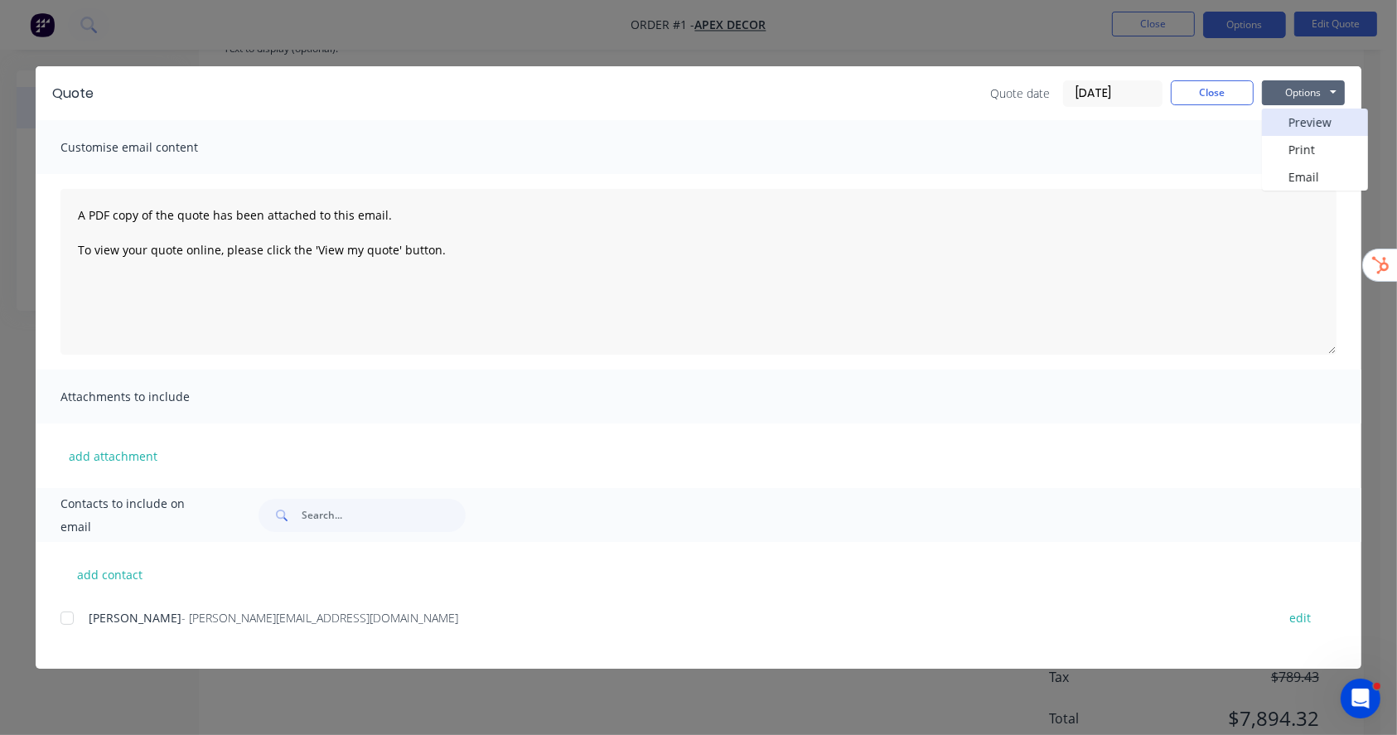
click at [1302, 122] on button "Preview" at bounding box center [1315, 122] width 106 height 27
click at [1202, 95] on button "Close" at bounding box center [1212, 92] width 83 height 25
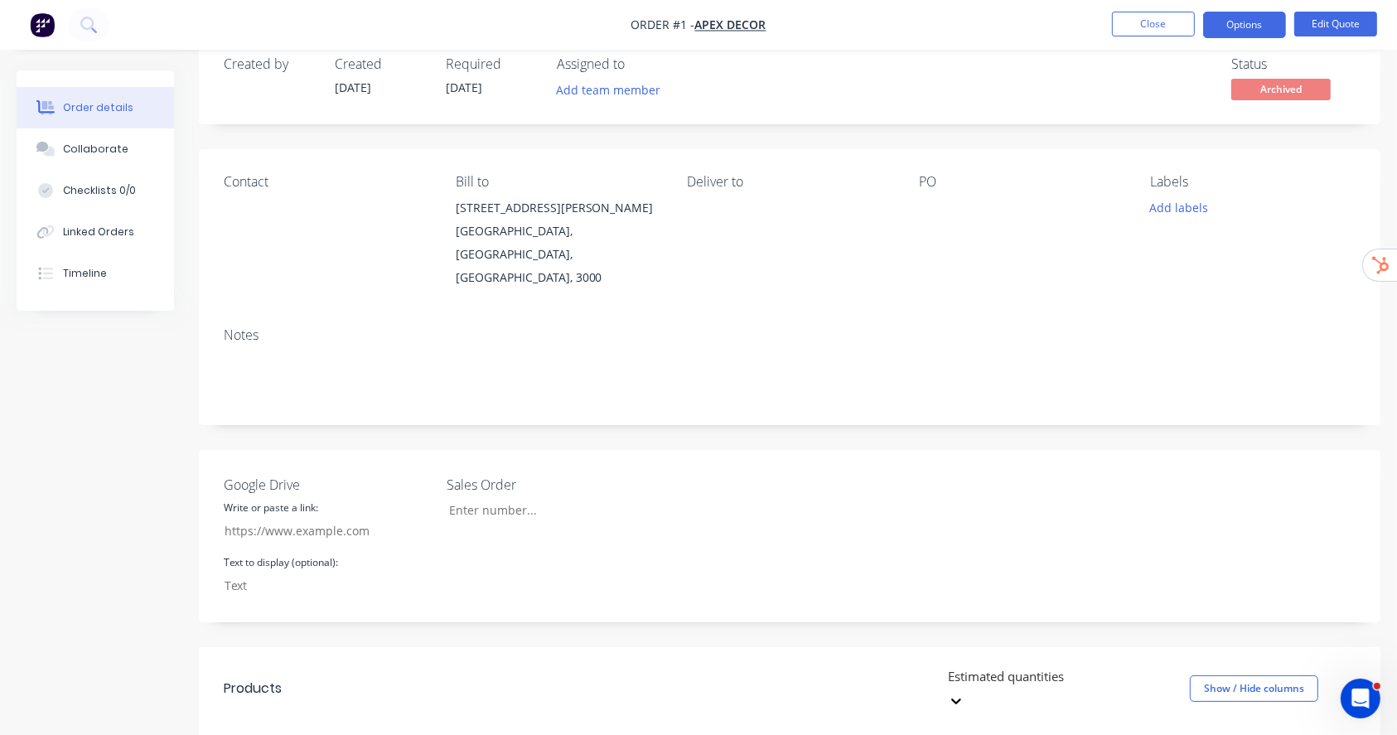
scroll to position [0, 0]
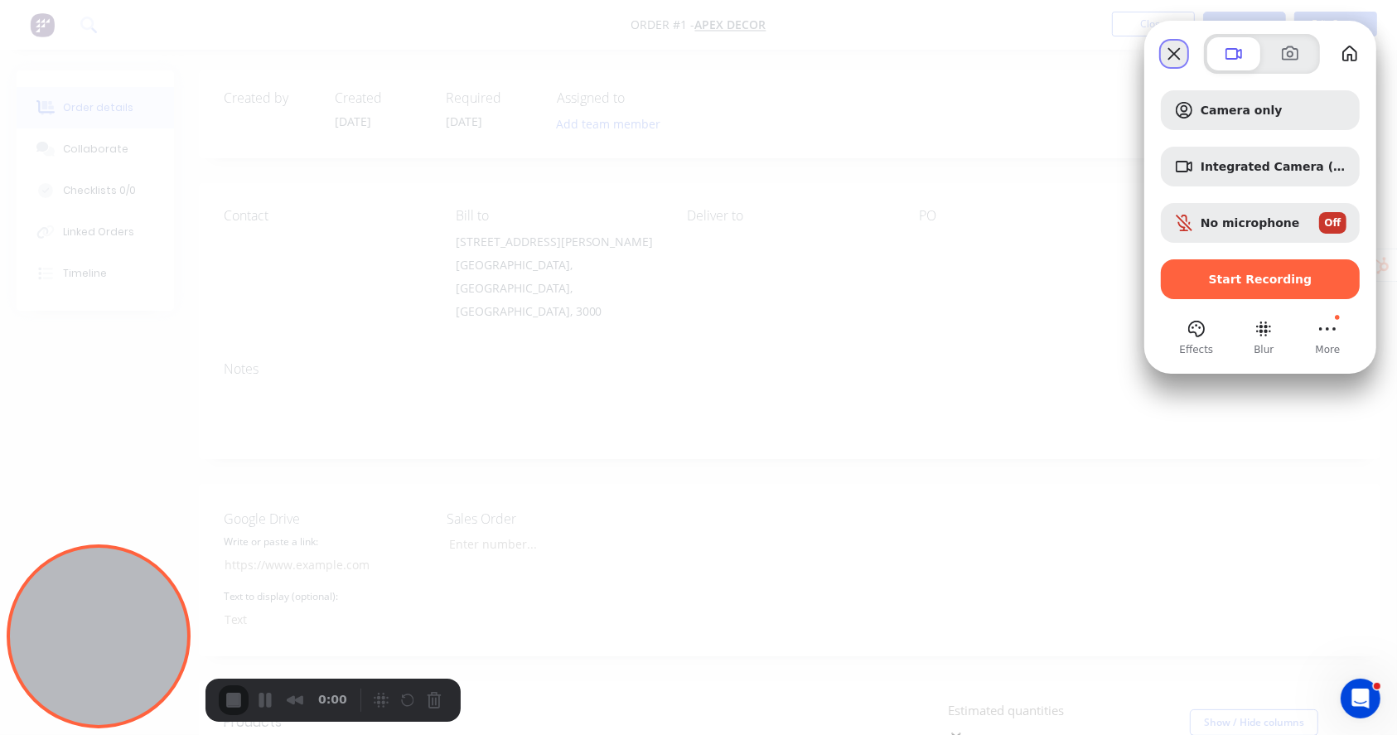
click at [1173, 47] on button "Close" at bounding box center [1174, 54] width 27 height 27
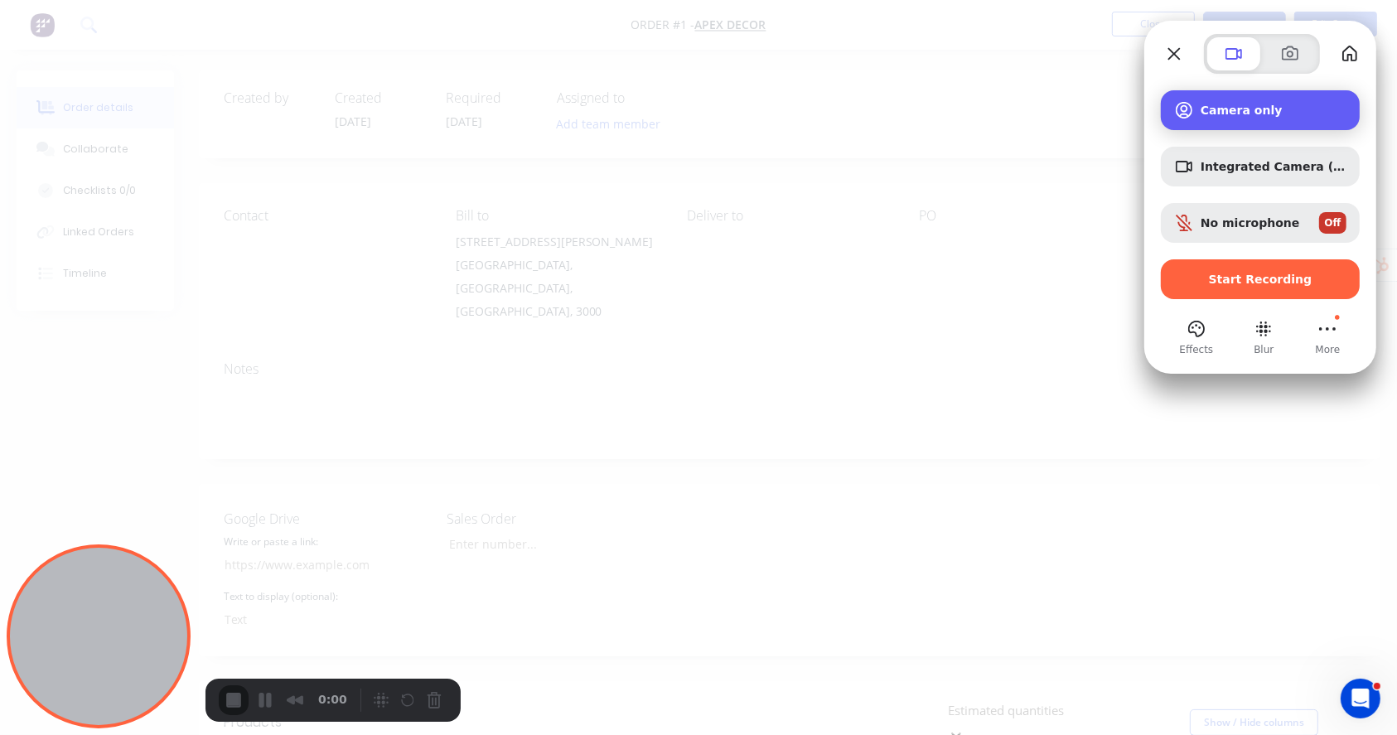
click at [1278, 104] on span "Camera only" at bounding box center [1274, 110] width 146 height 13
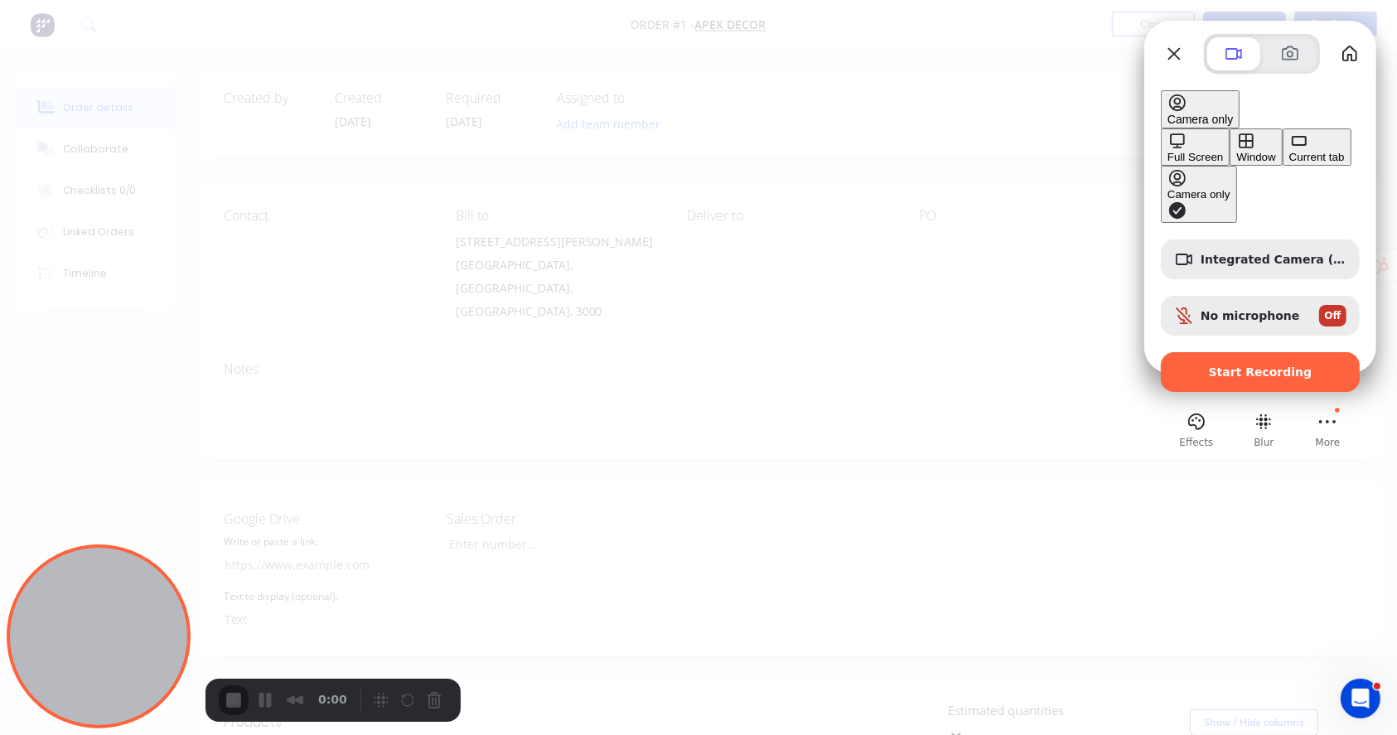
click at [1230, 139] on button "Window" at bounding box center [1256, 146] width 52 height 37
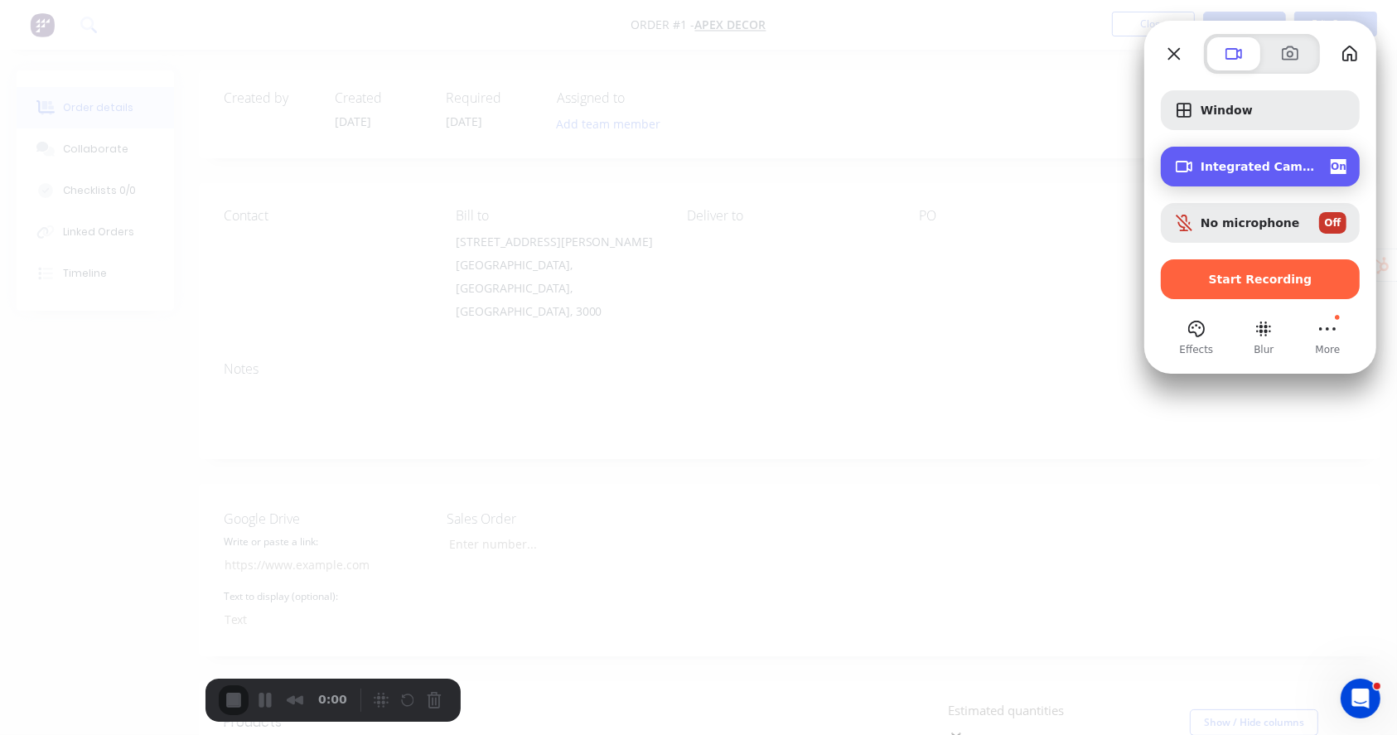
click at [1277, 169] on span "Integrated Camera (04f2:b7e0)" at bounding box center [1259, 166] width 117 height 13
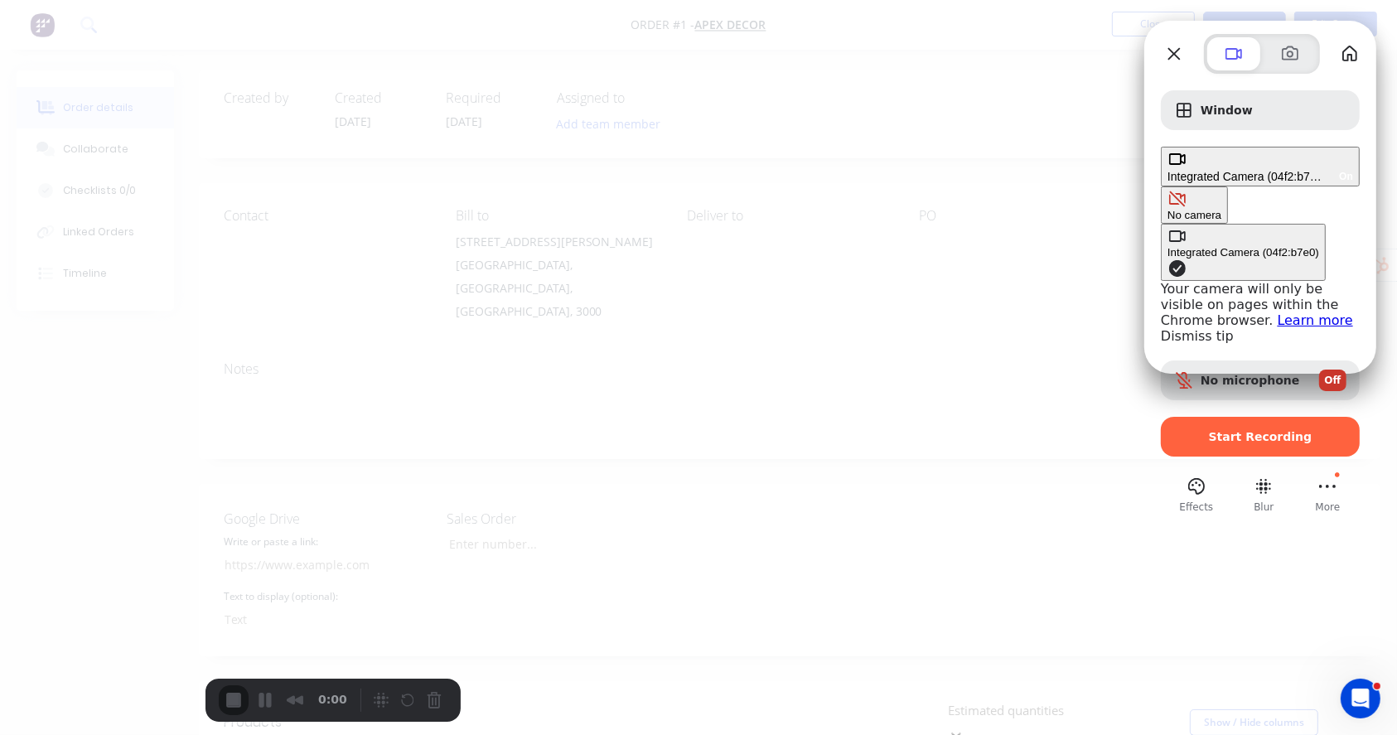
click at [1167, 209] on div "No camera" at bounding box center [1194, 215] width 54 height 12
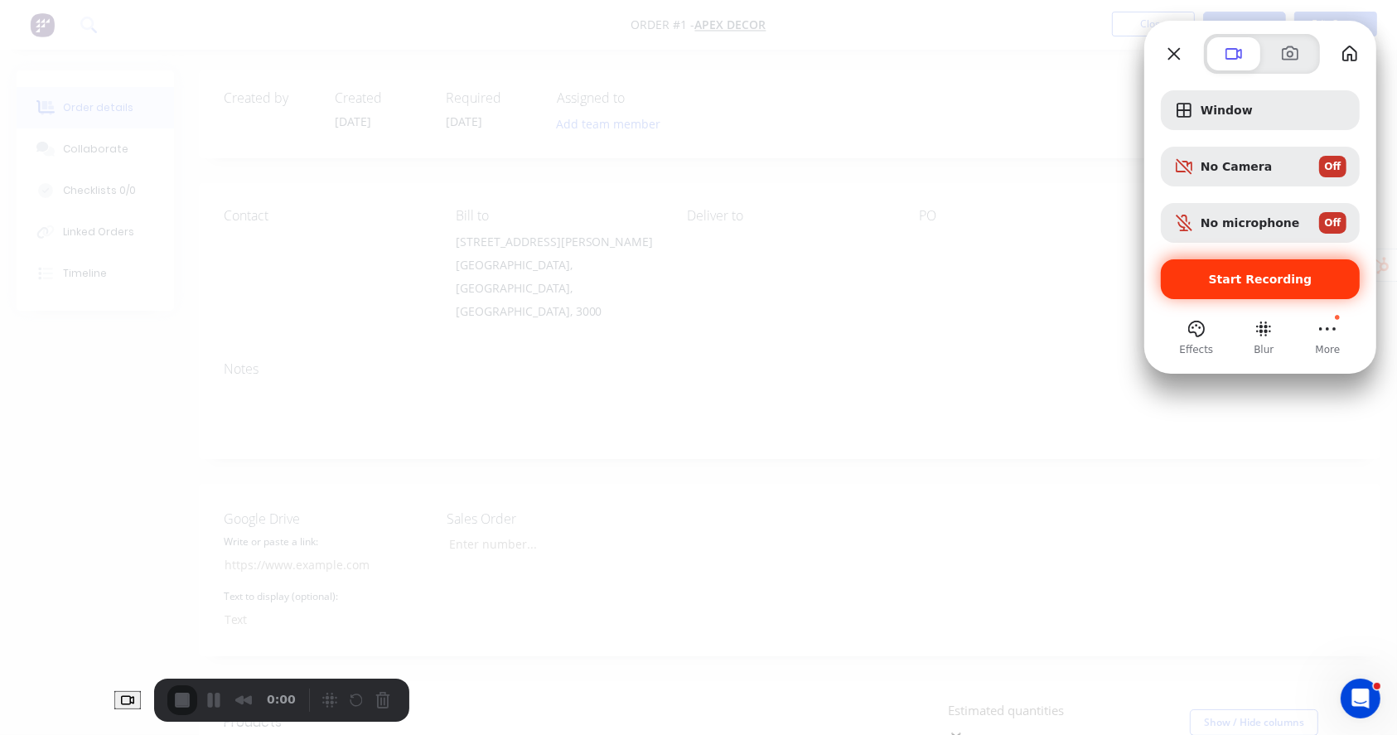
click at [1280, 279] on span "Start Recording" at bounding box center [1261, 279] width 104 height 13
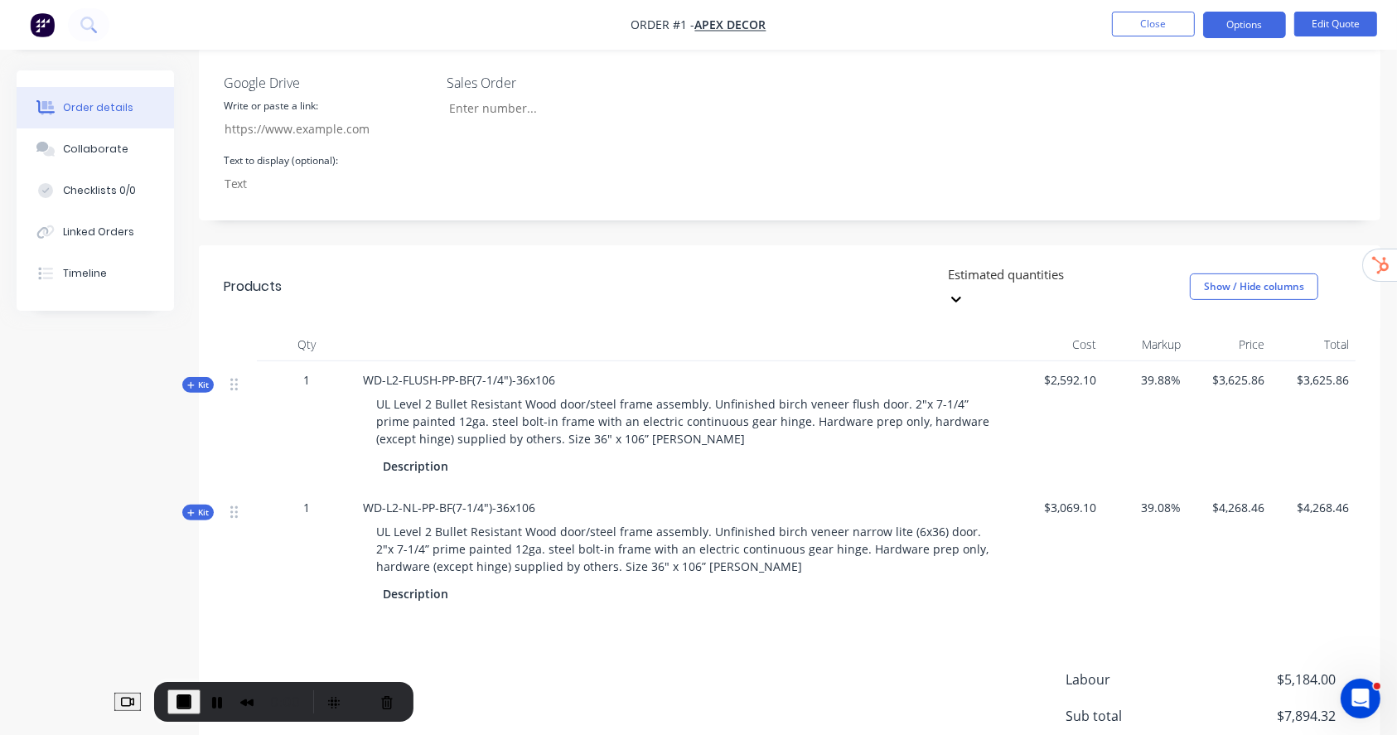
scroll to position [548, 0]
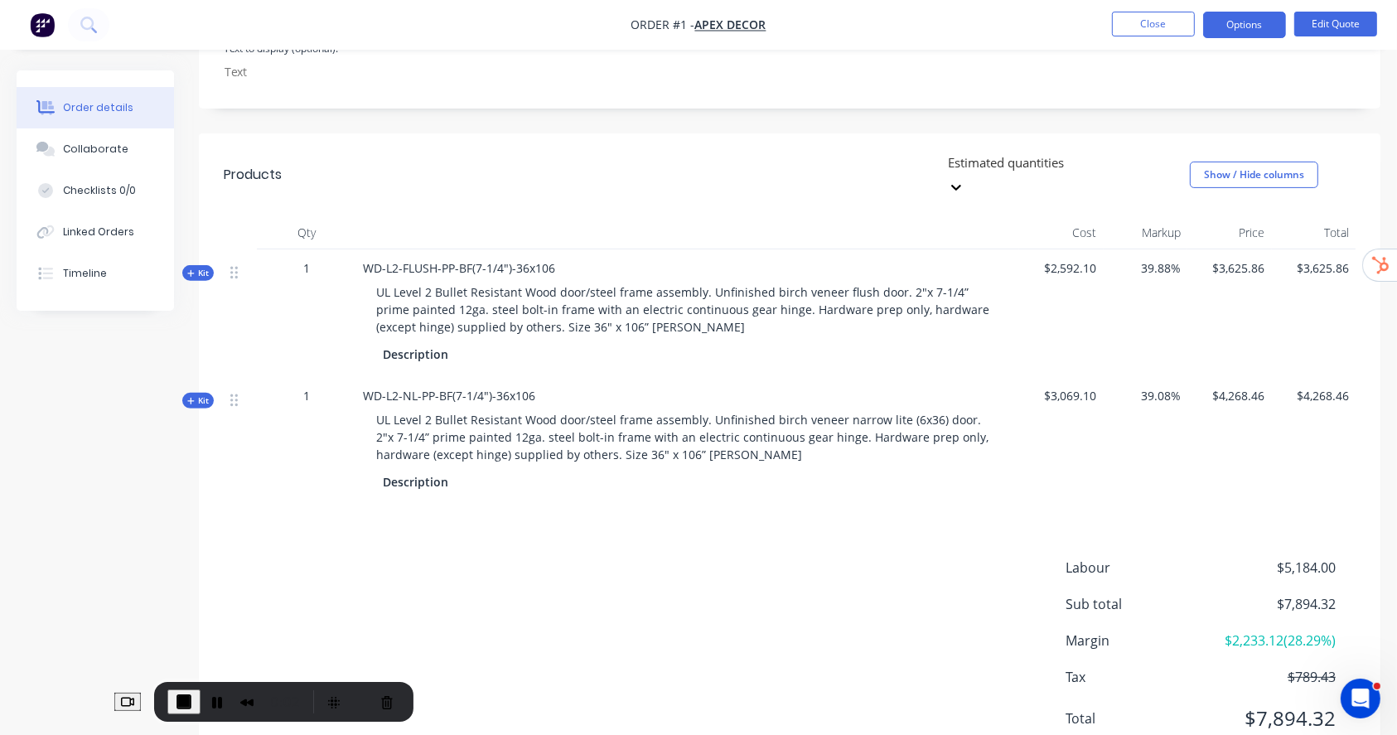
click at [187, 394] on span "Kit" at bounding box center [198, 400] width 22 height 12
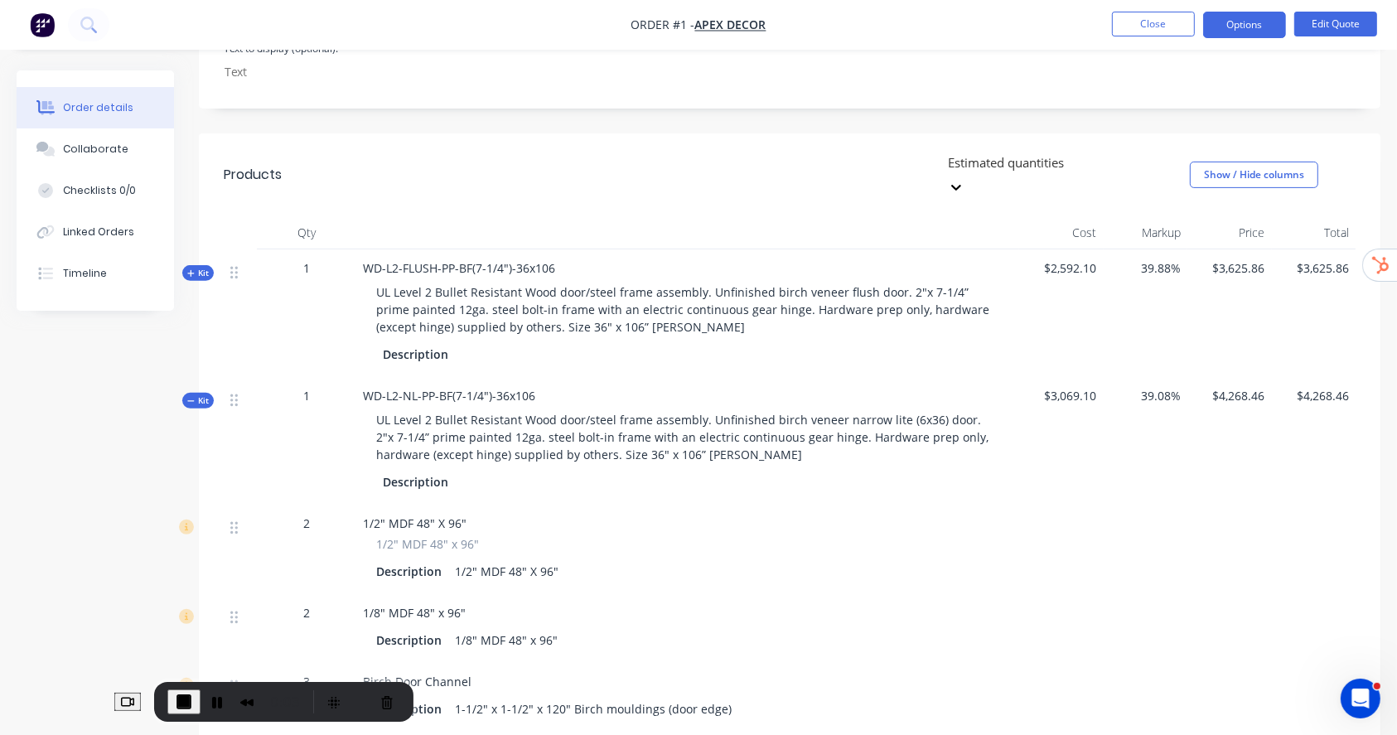
click at [196, 267] on span "Kit" at bounding box center [198, 273] width 22 height 12
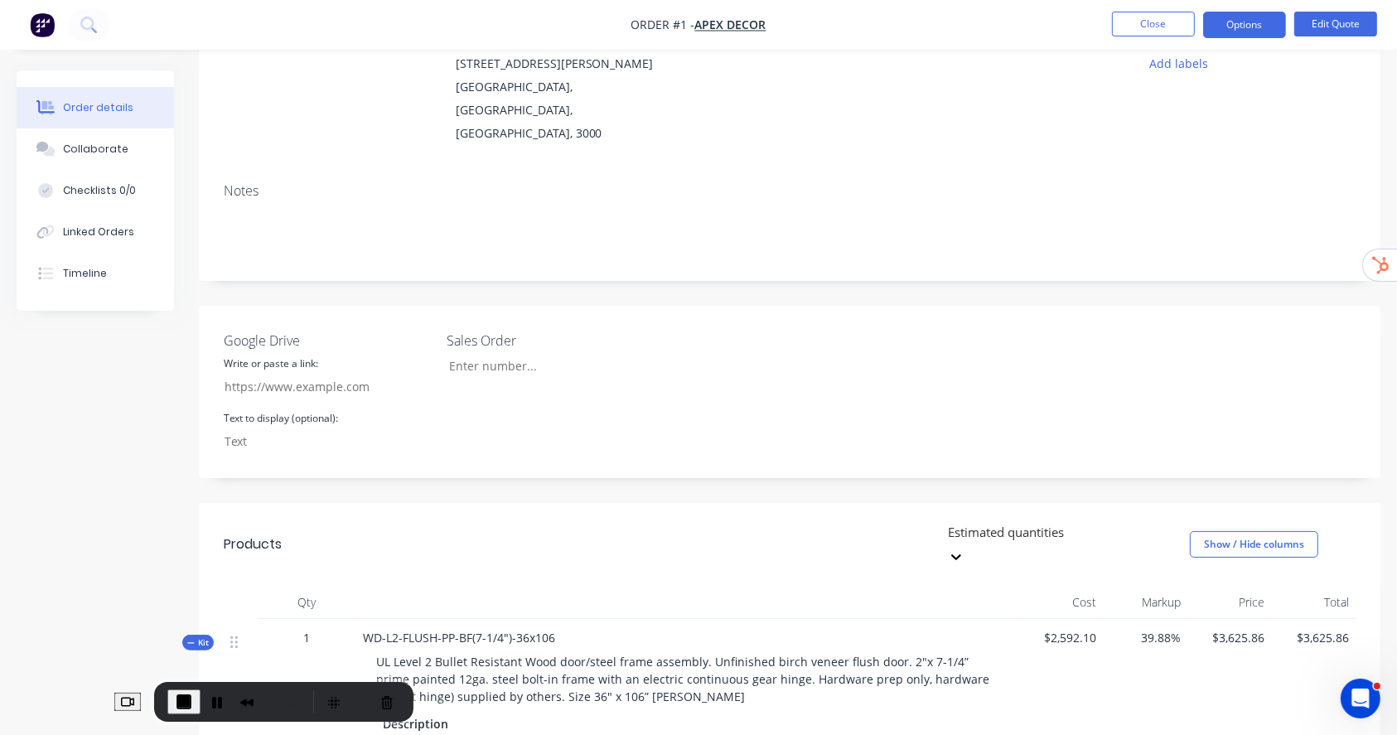
scroll to position [0, 0]
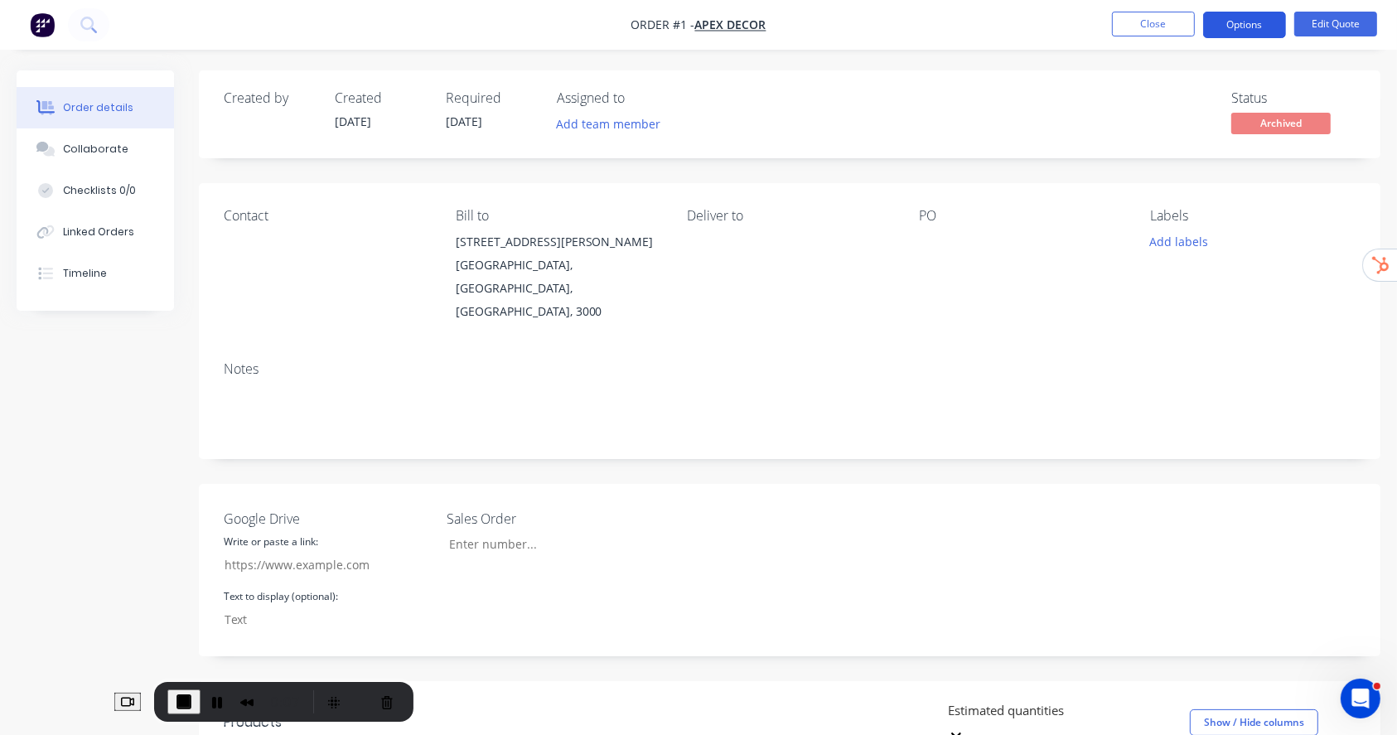
click at [1246, 26] on button "Options" at bounding box center [1244, 25] width 83 height 27
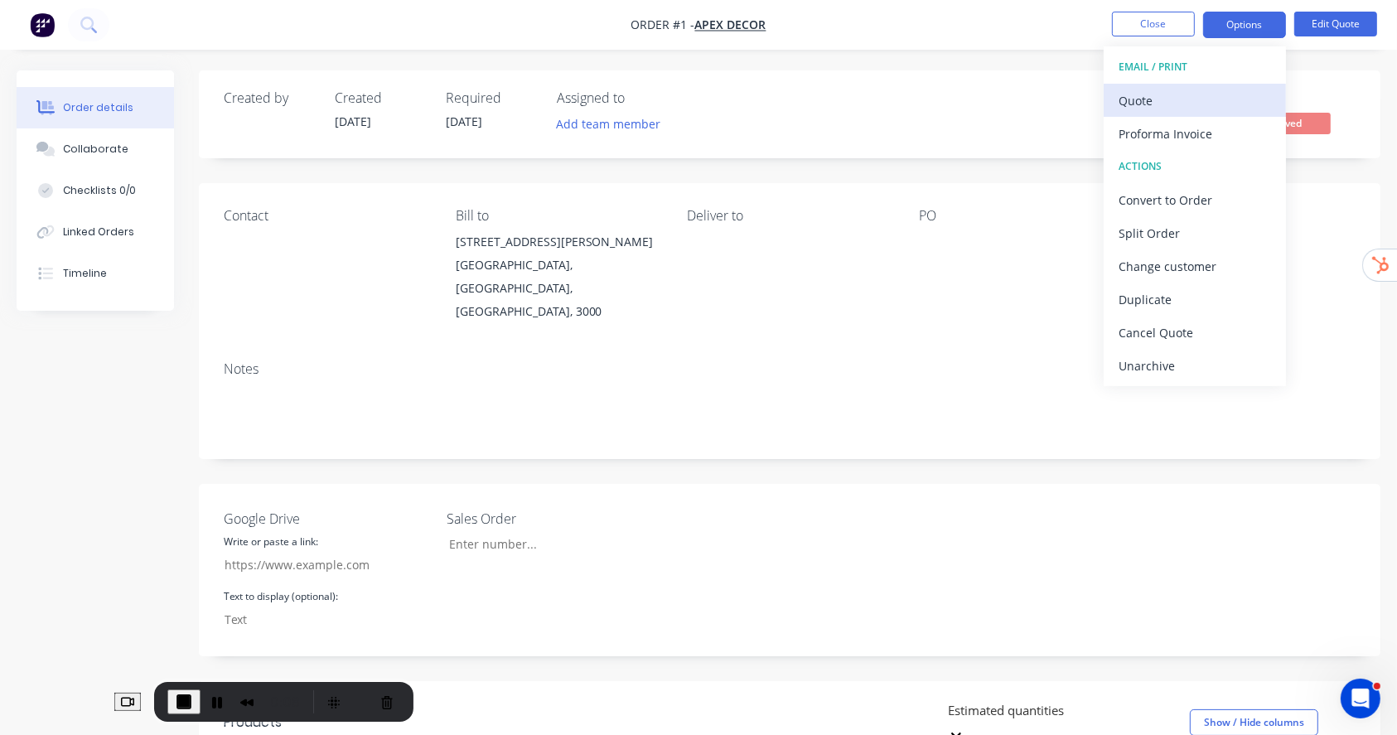
click at [1134, 93] on div "Quote" at bounding box center [1195, 101] width 152 height 24
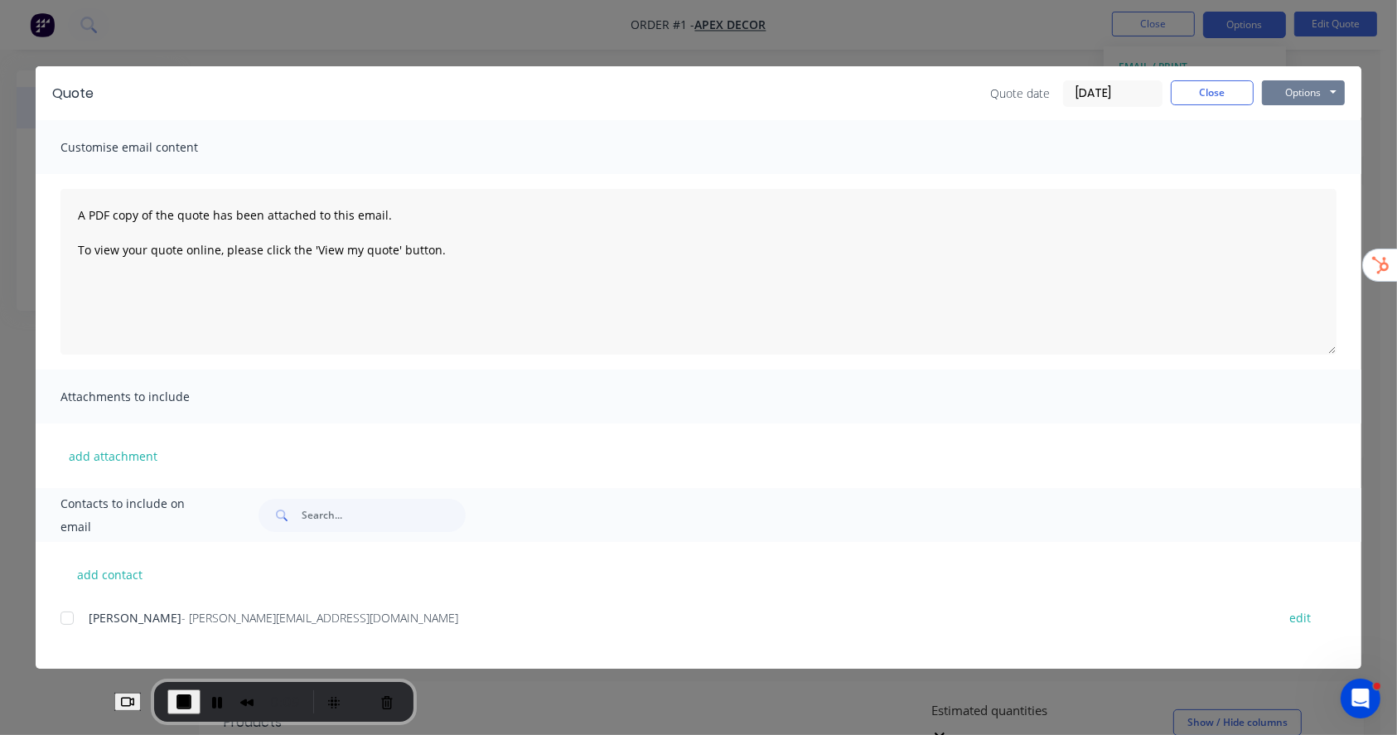
click at [1300, 95] on button "Options" at bounding box center [1303, 92] width 83 height 25
click at [1299, 120] on button "Preview" at bounding box center [1315, 122] width 106 height 27
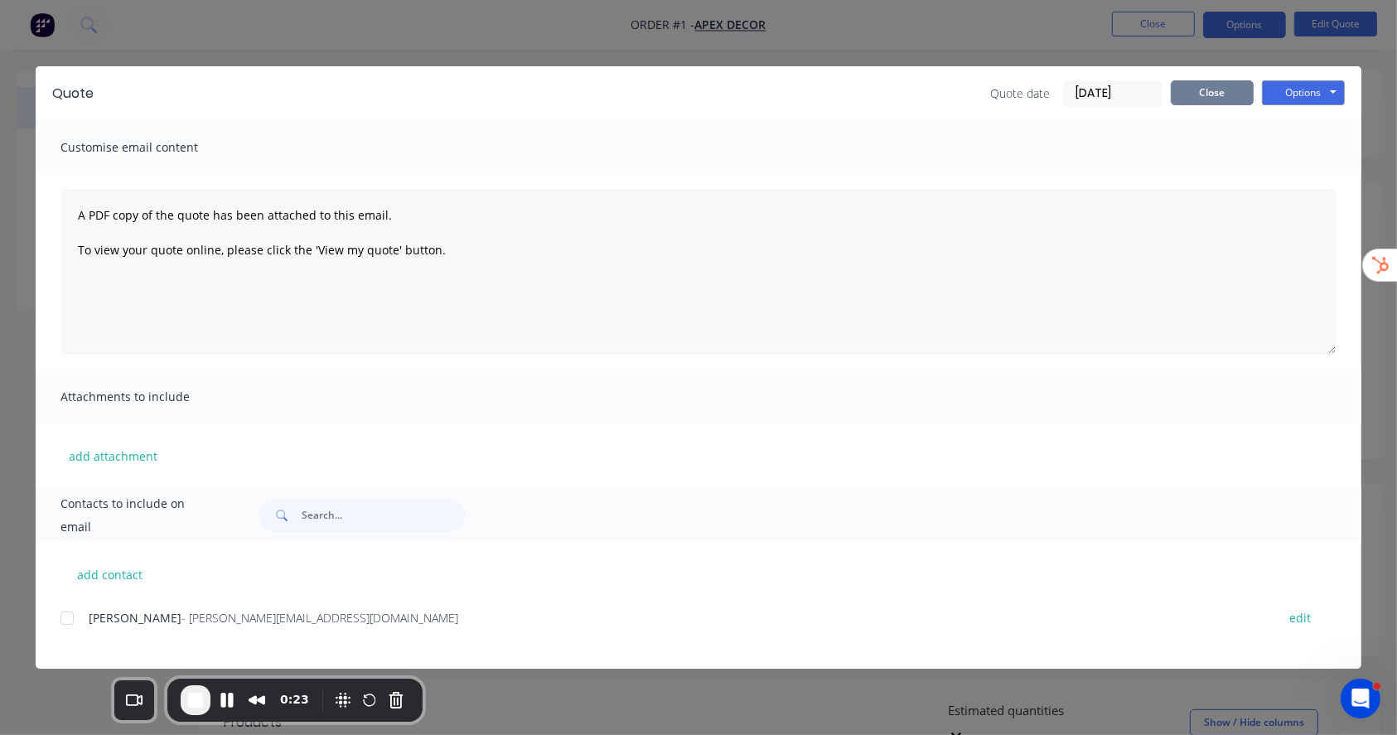
click at [1243, 94] on button "Close" at bounding box center [1212, 92] width 83 height 25
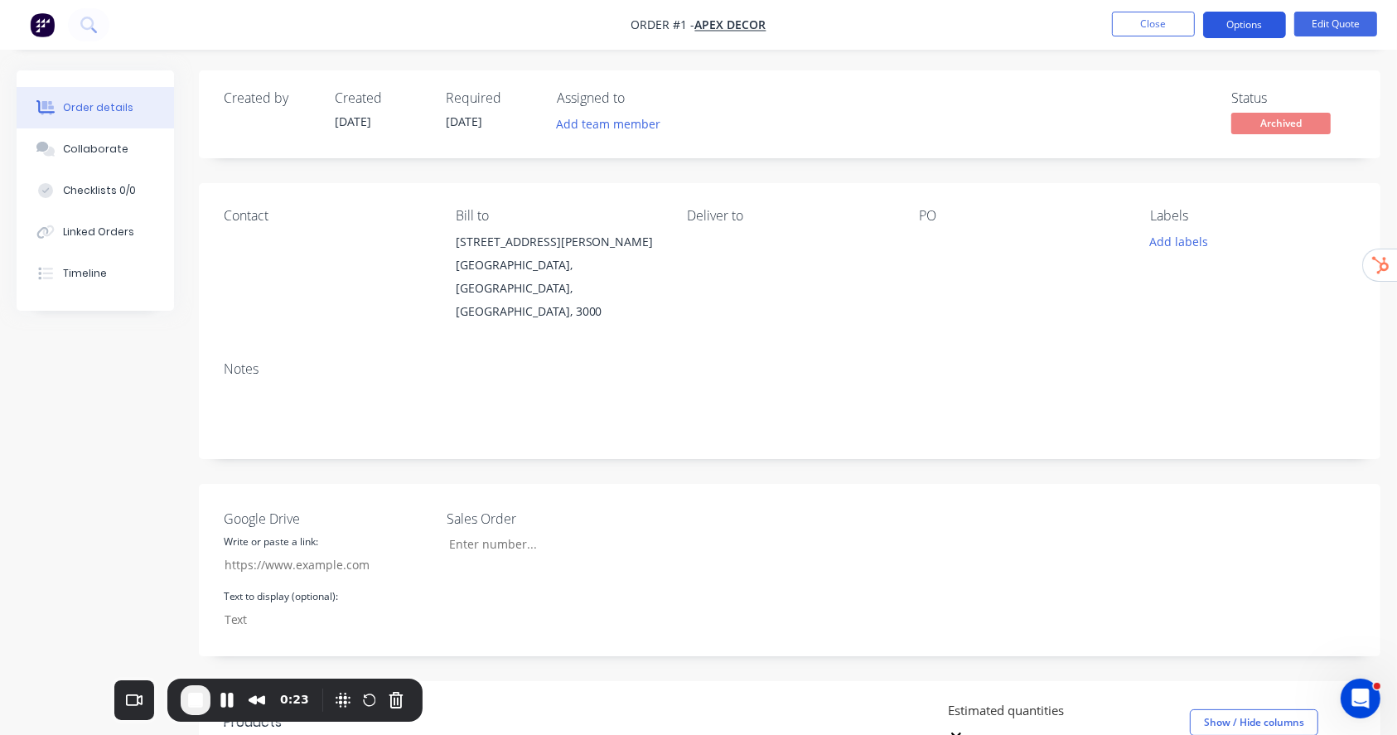
click at [1259, 30] on button "Options" at bounding box center [1244, 25] width 83 height 27
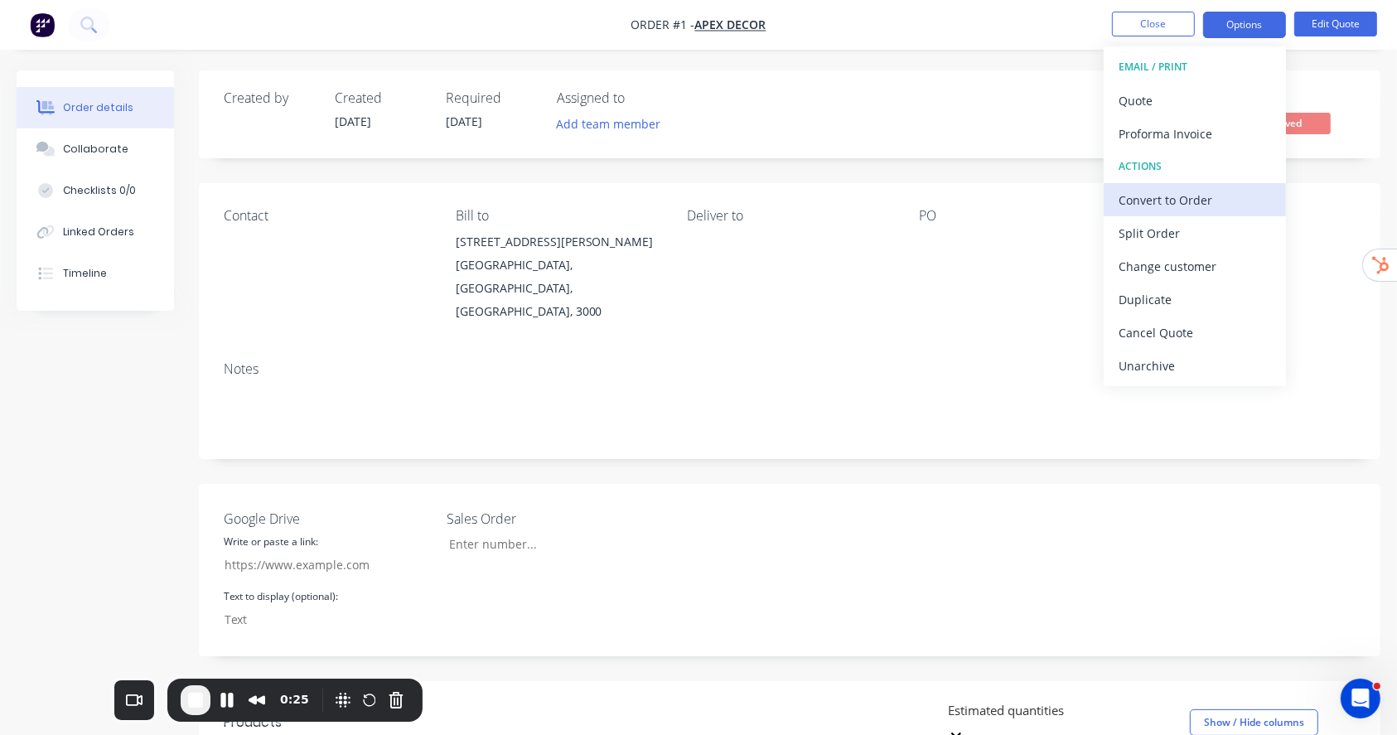
click at [1206, 205] on div "Convert to Order" at bounding box center [1195, 200] width 152 height 24
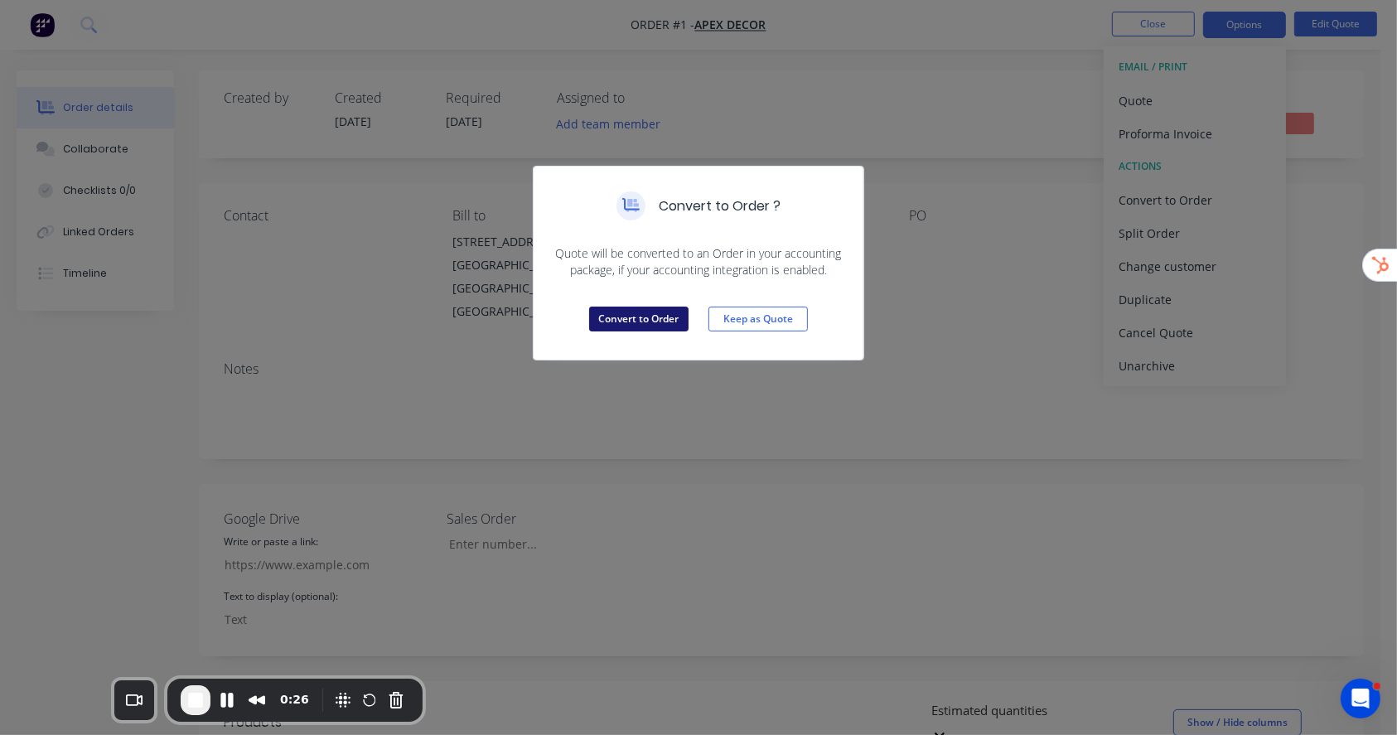
click at [614, 316] on button "Convert to Order" at bounding box center [638, 319] width 99 height 25
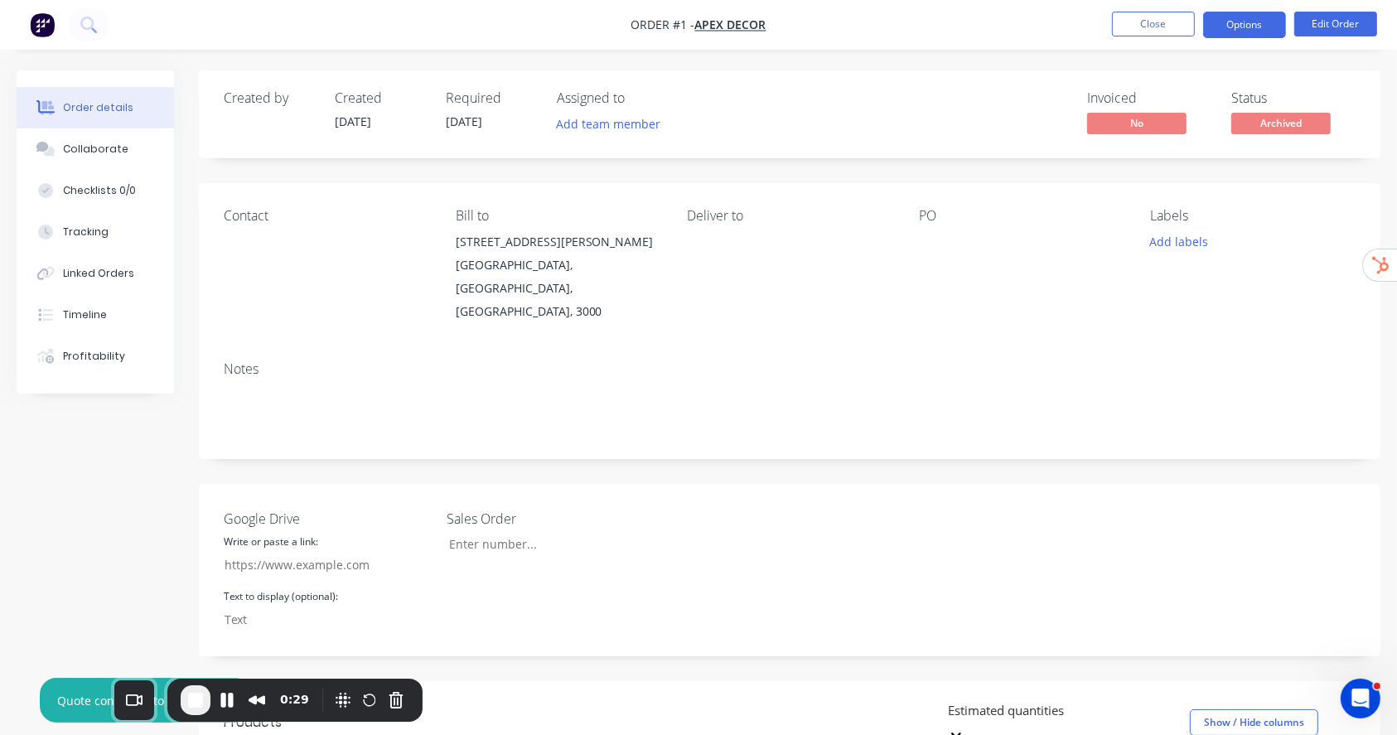
click at [1259, 32] on button "Options" at bounding box center [1244, 25] width 83 height 27
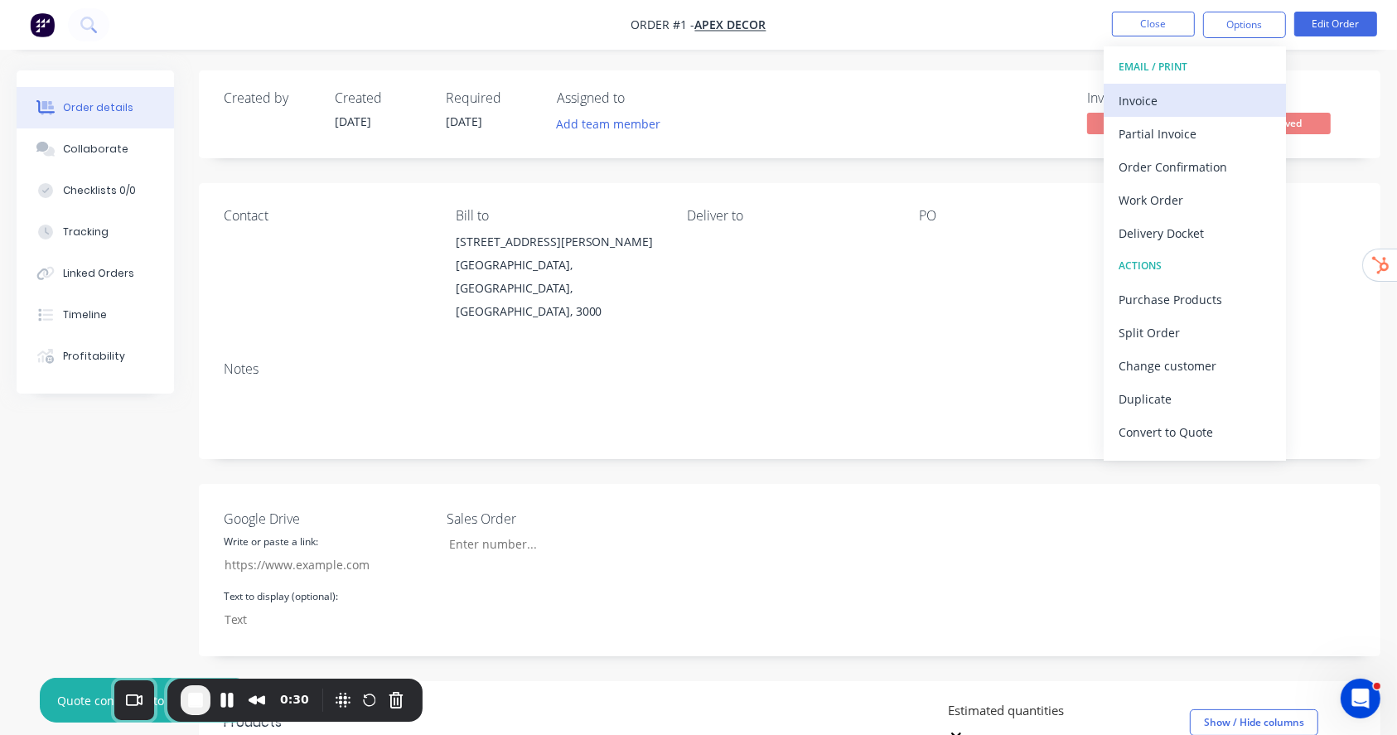
click at [1150, 92] on div "Invoice" at bounding box center [1195, 101] width 152 height 24
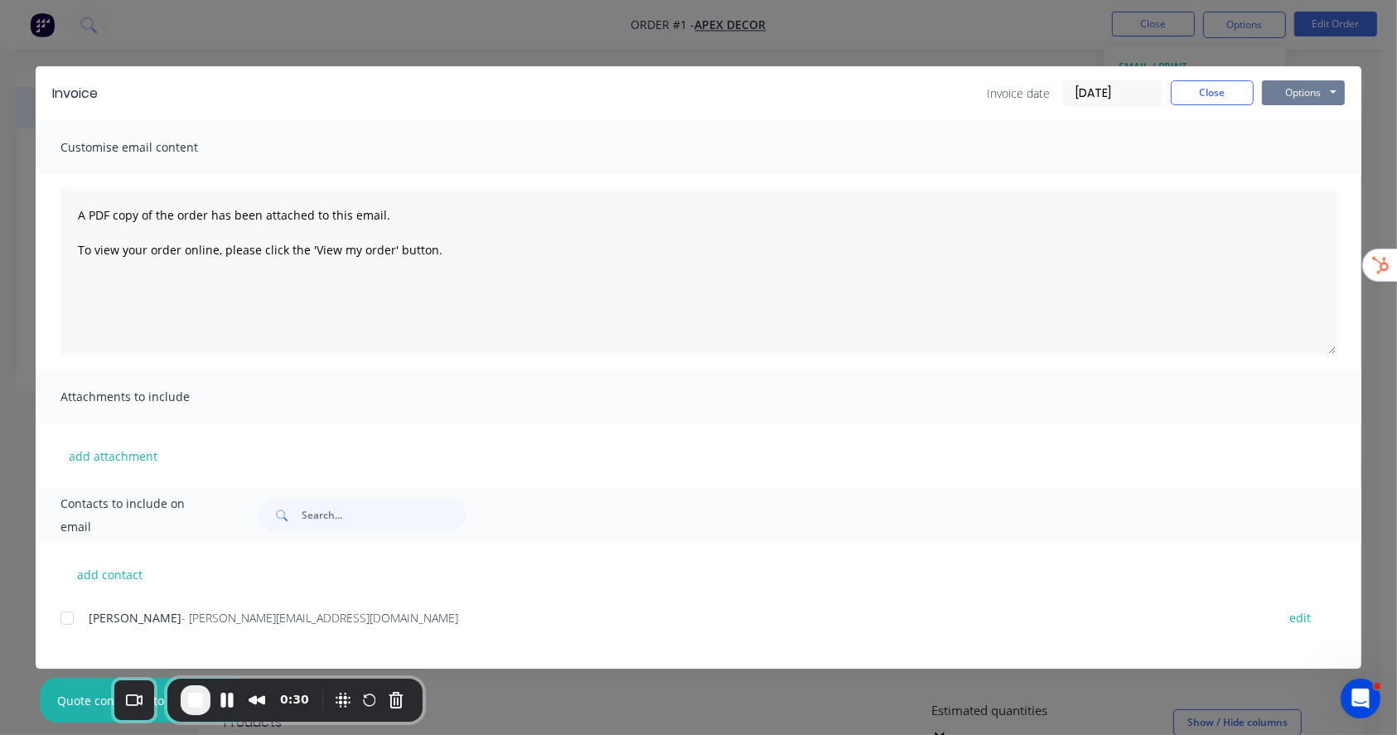
click at [1295, 94] on button "Options" at bounding box center [1303, 92] width 83 height 25
click at [1303, 116] on button "Preview" at bounding box center [1315, 122] width 106 height 27
click at [1177, 75] on div "Invoice Invoice date 08/10/25 Close Options Preview Print Email" at bounding box center [699, 93] width 1326 height 54
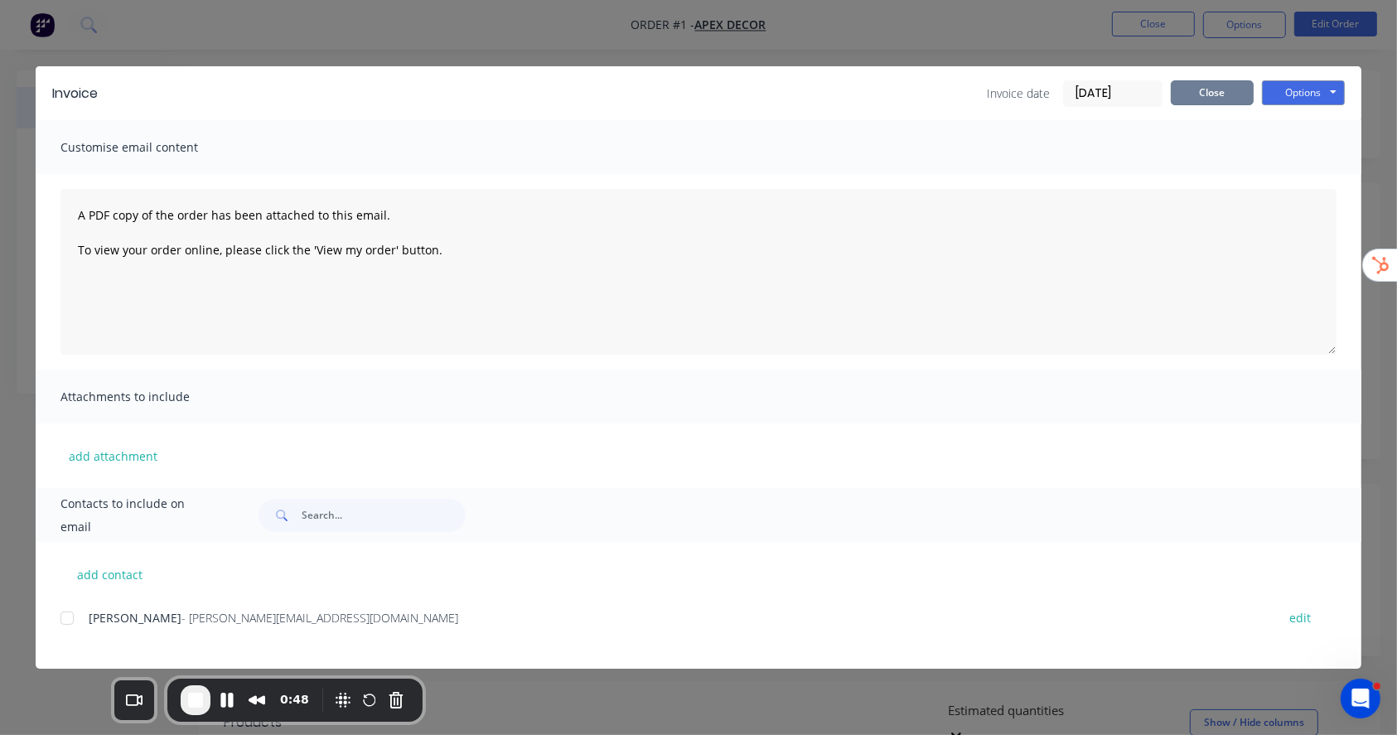
drag, startPoint x: 1183, startPoint y: 82, endPoint x: 1163, endPoint y: 65, distance: 26.5
click at [1183, 83] on button "Close" at bounding box center [1212, 92] width 83 height 25
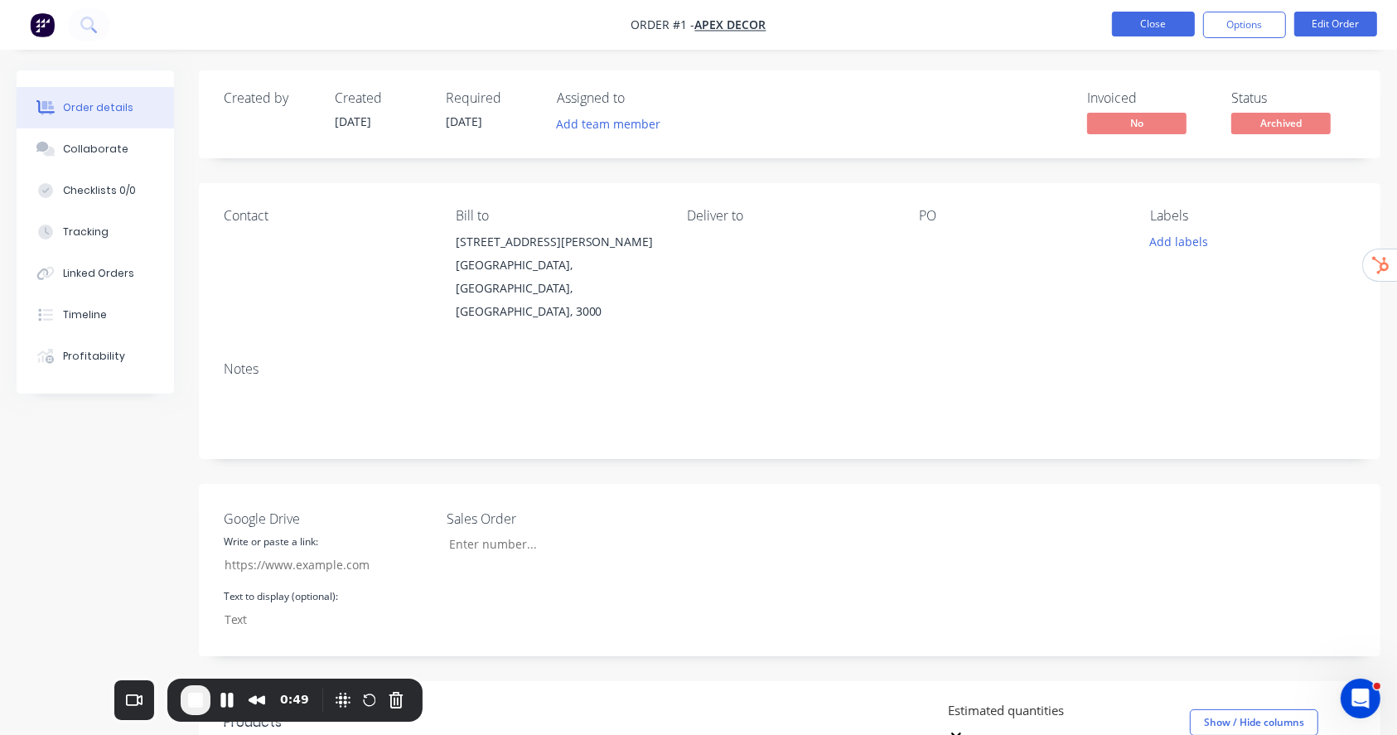
click at [1146, 28] on button "Close" at bounding box center [1153, 24] width 83 height 25
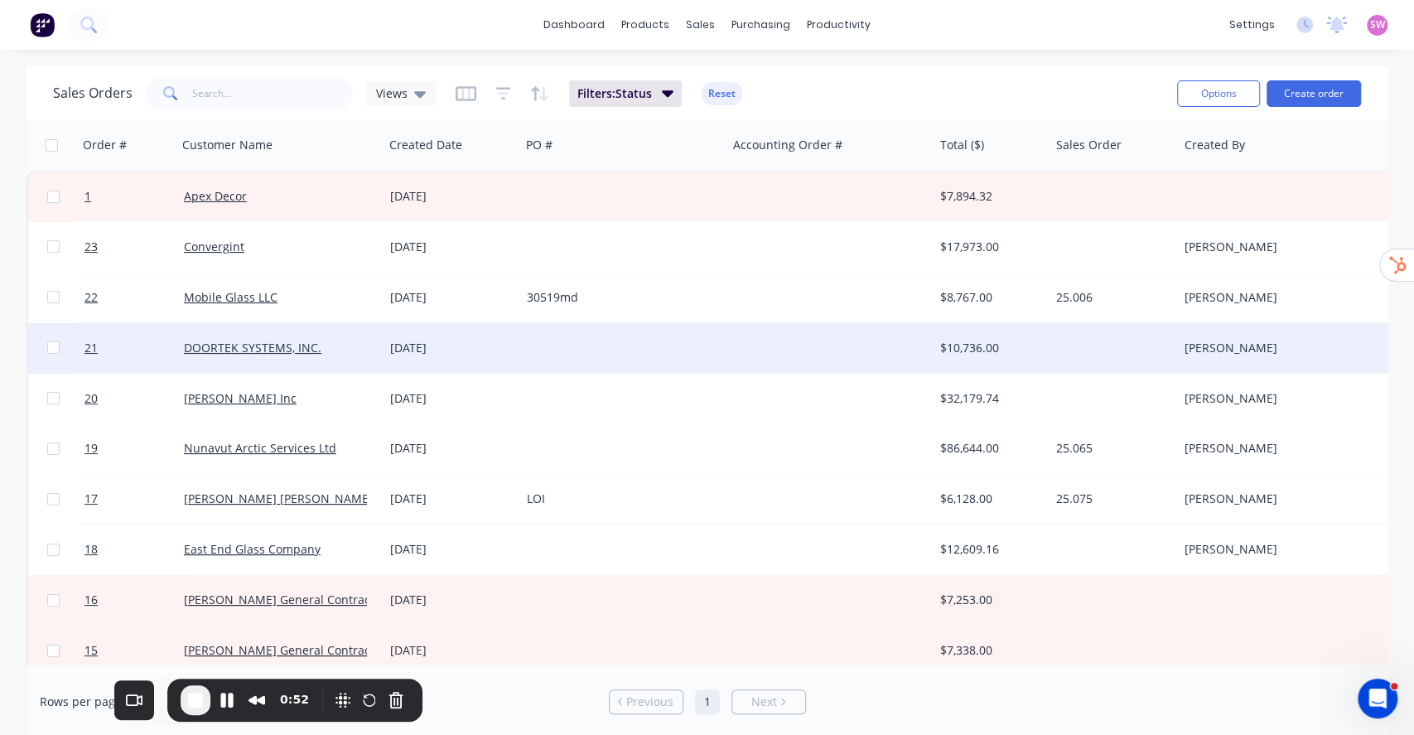
click at [532, 353] on div at bounding box center [623, 348] width 206 height 50
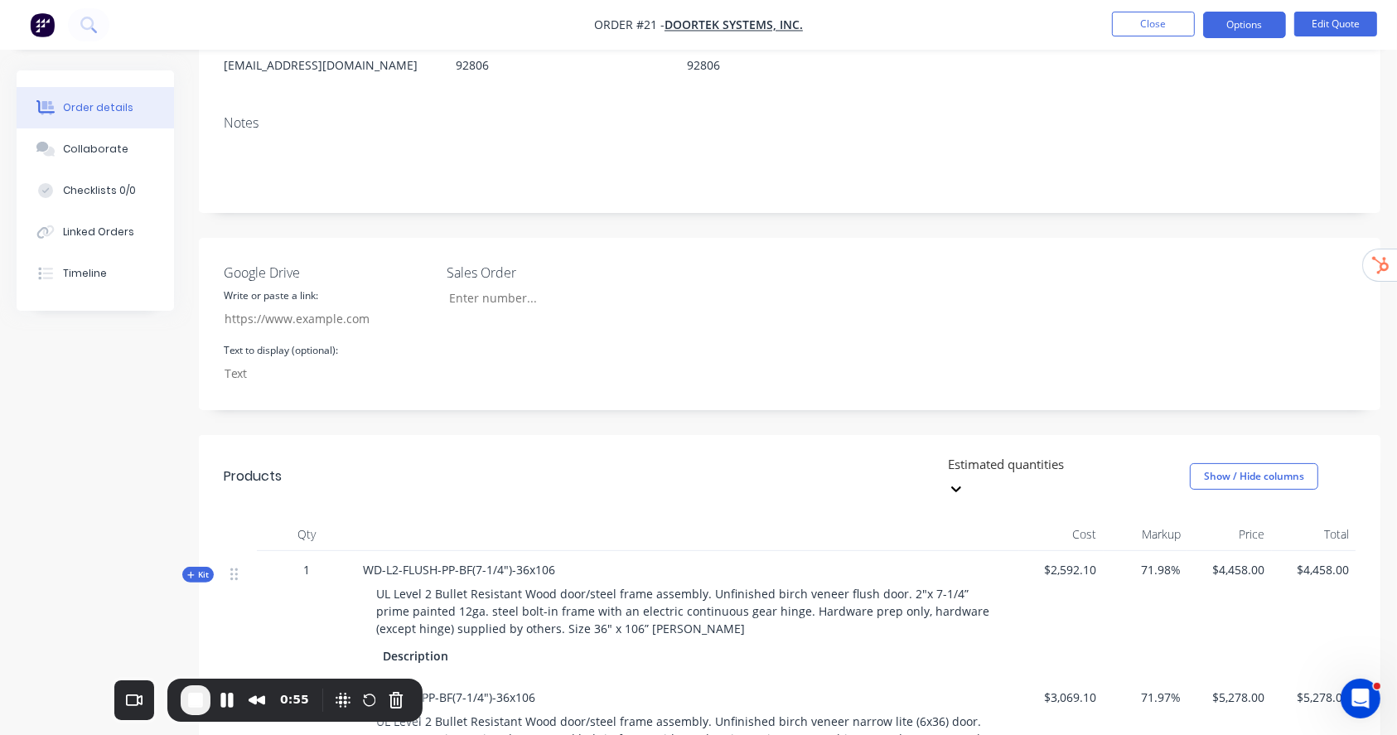
scroll to position [220, 0]
drag, startPoint x: 1240, startPoint y: 23, endPoint x: 1240, endPoint y: 36, distance: 13.3
click at [1240, 30] on button "Options" at bounding box center [1244, 25] width 83 height 27
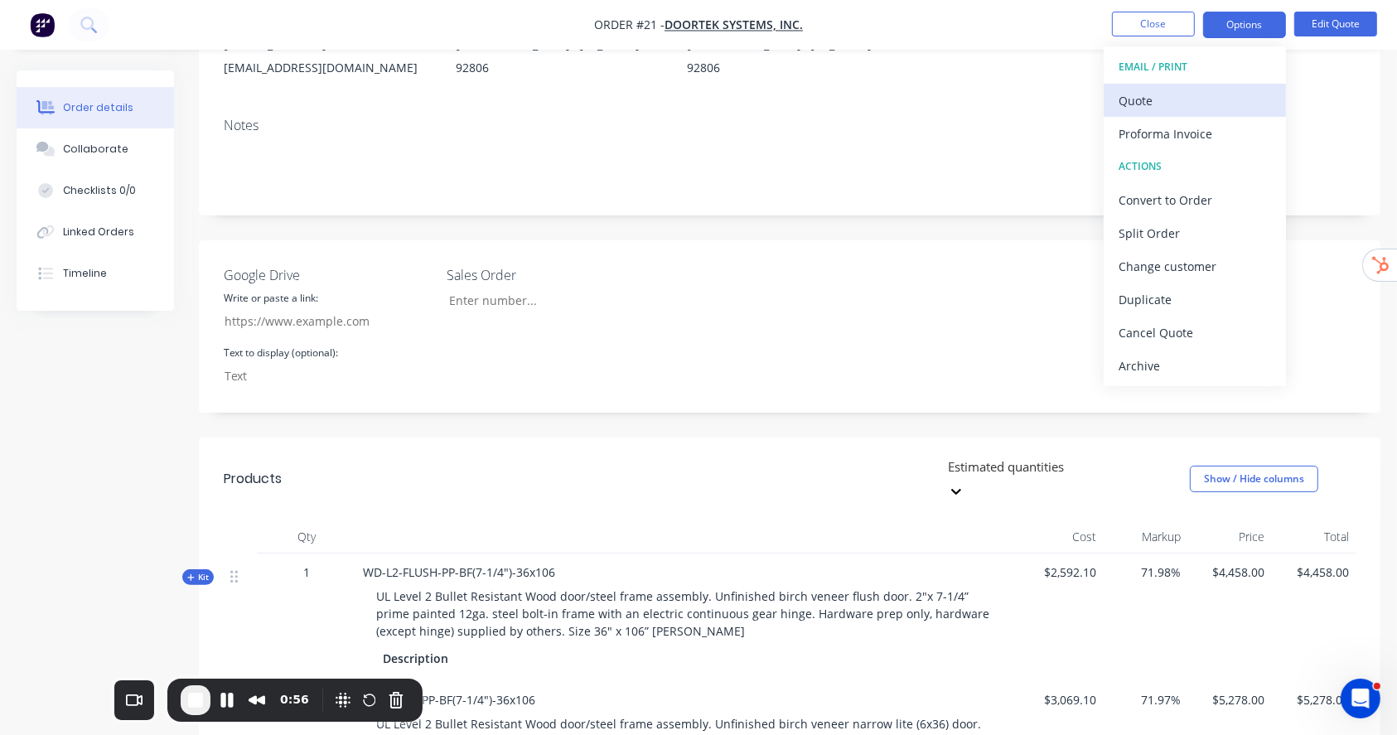
click at [1139, 103] on div "Quote" at bounding box center [1195, 101] width 152 height 24
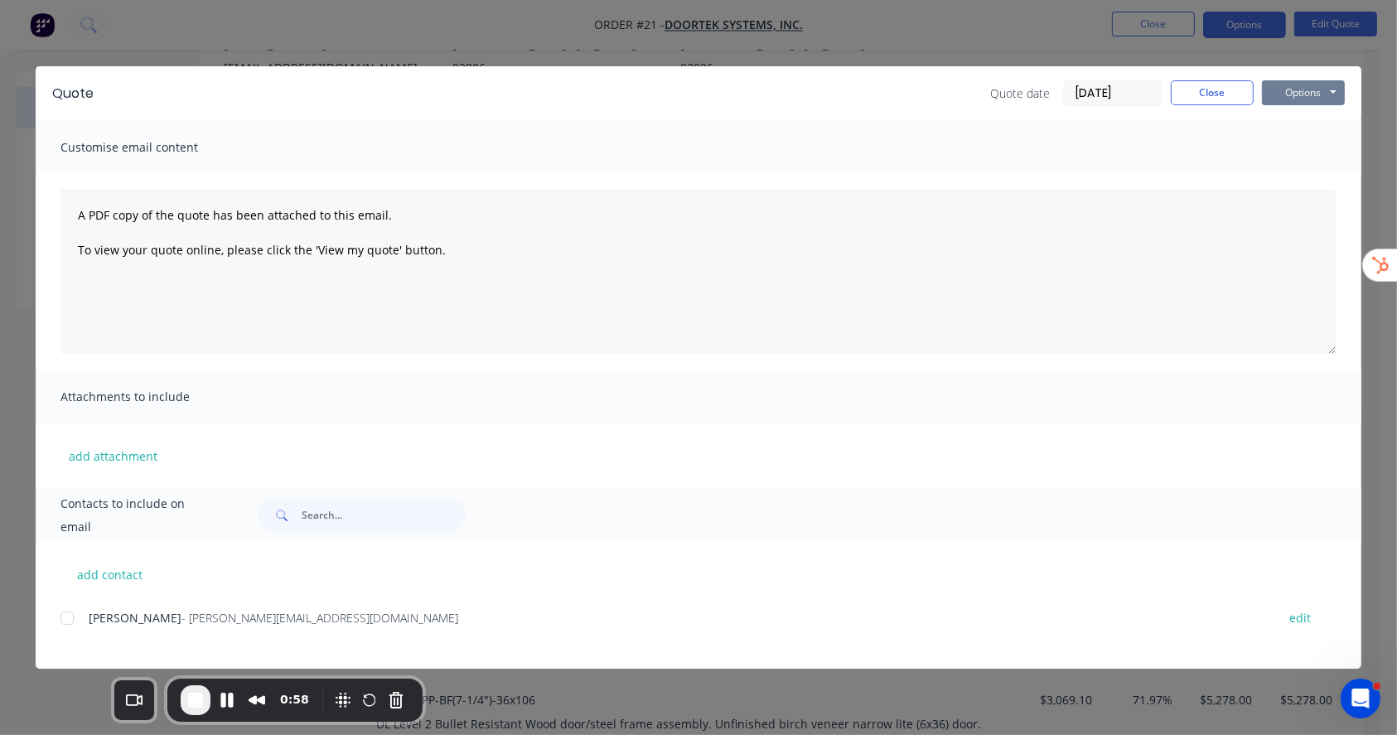
click at [1287, 90] on button "Options" at bounding box center [1303, 92] width 83 height 25
click at [1286, 118] on button "Preview" at bounding box center [1315, 122] width 106 height 27
click at [181, 645] on button "End Recording" at bounding box center [196, 700] width 30 height 30
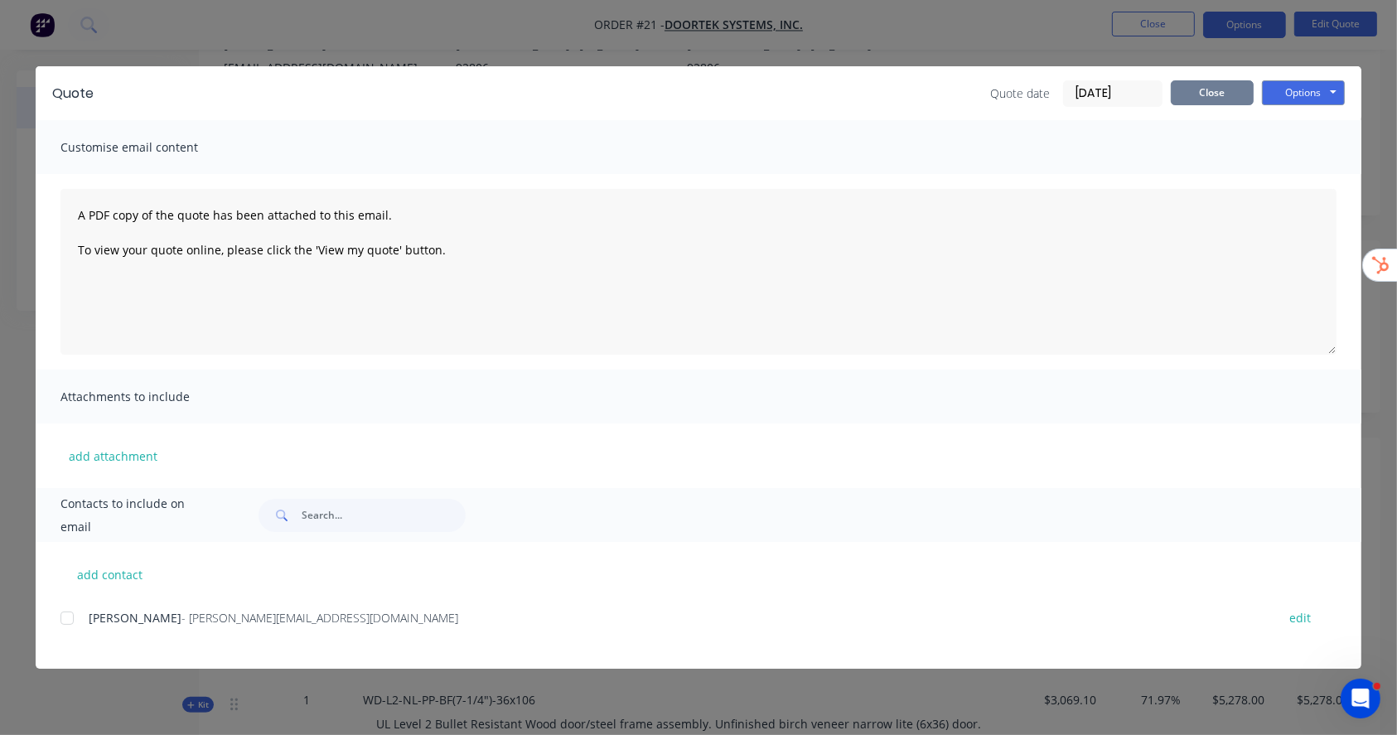
click at [1215, 95] on button "Close" at bounding box center [1212, 92] width 83 height 25
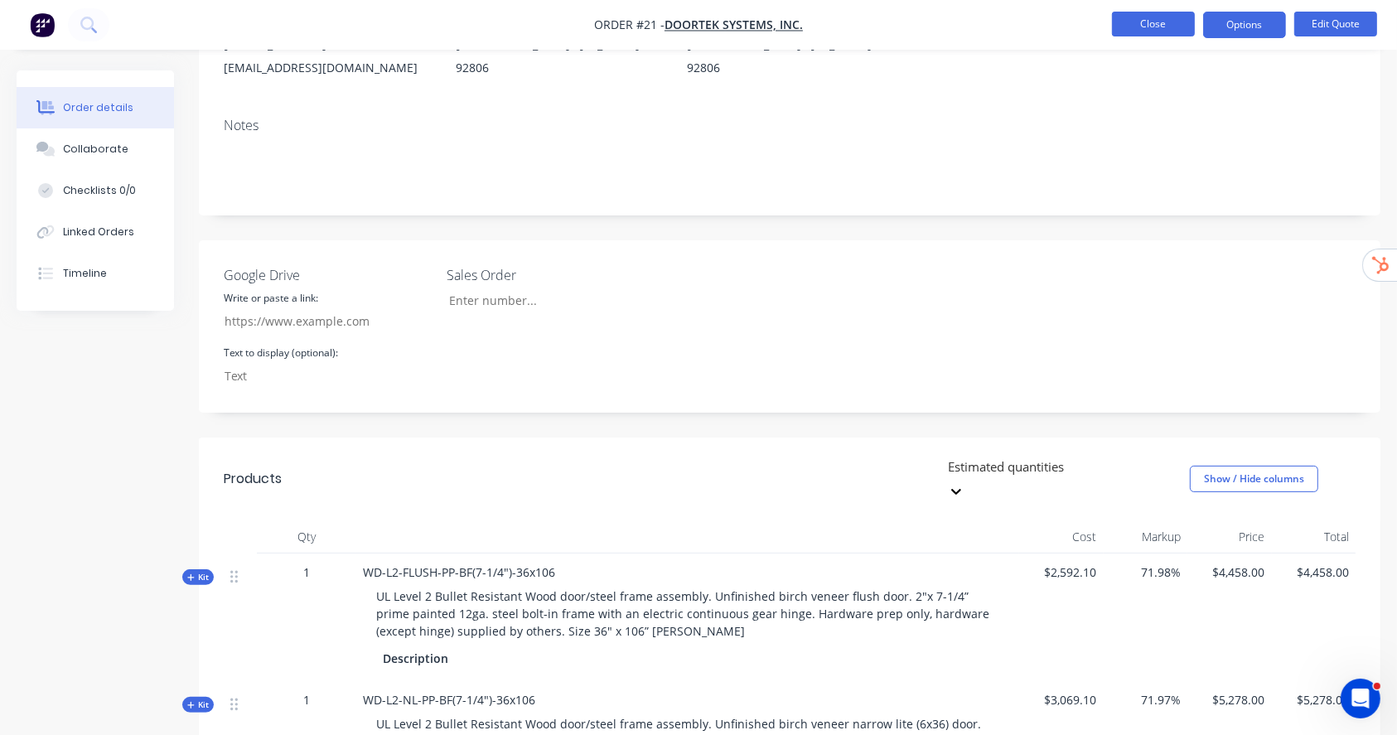
click at [1167, 28] on button "Close" at bounding box center [1153, 24] width 83 height 25
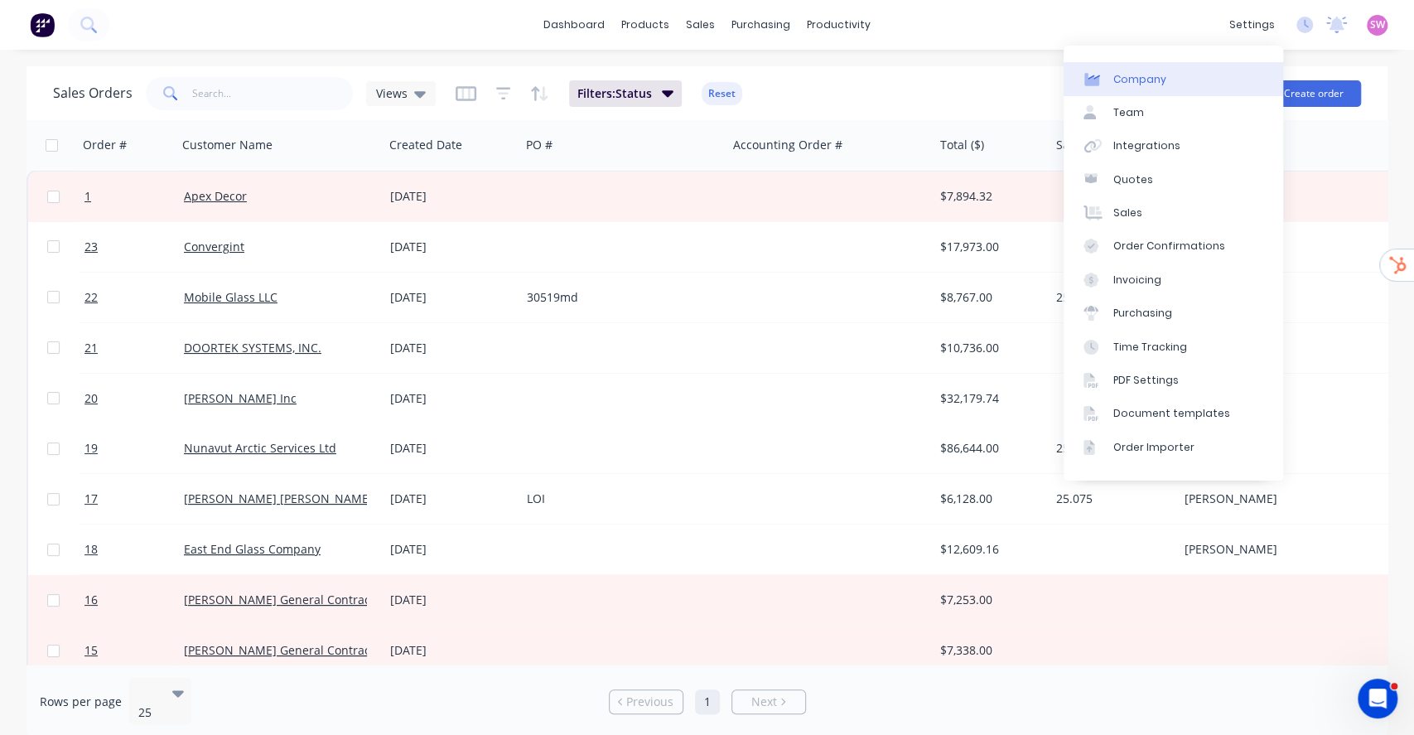
click at [1167, 70] on link "Company" at bounding box center [1174, 78] width 220 height 33
select select "US"
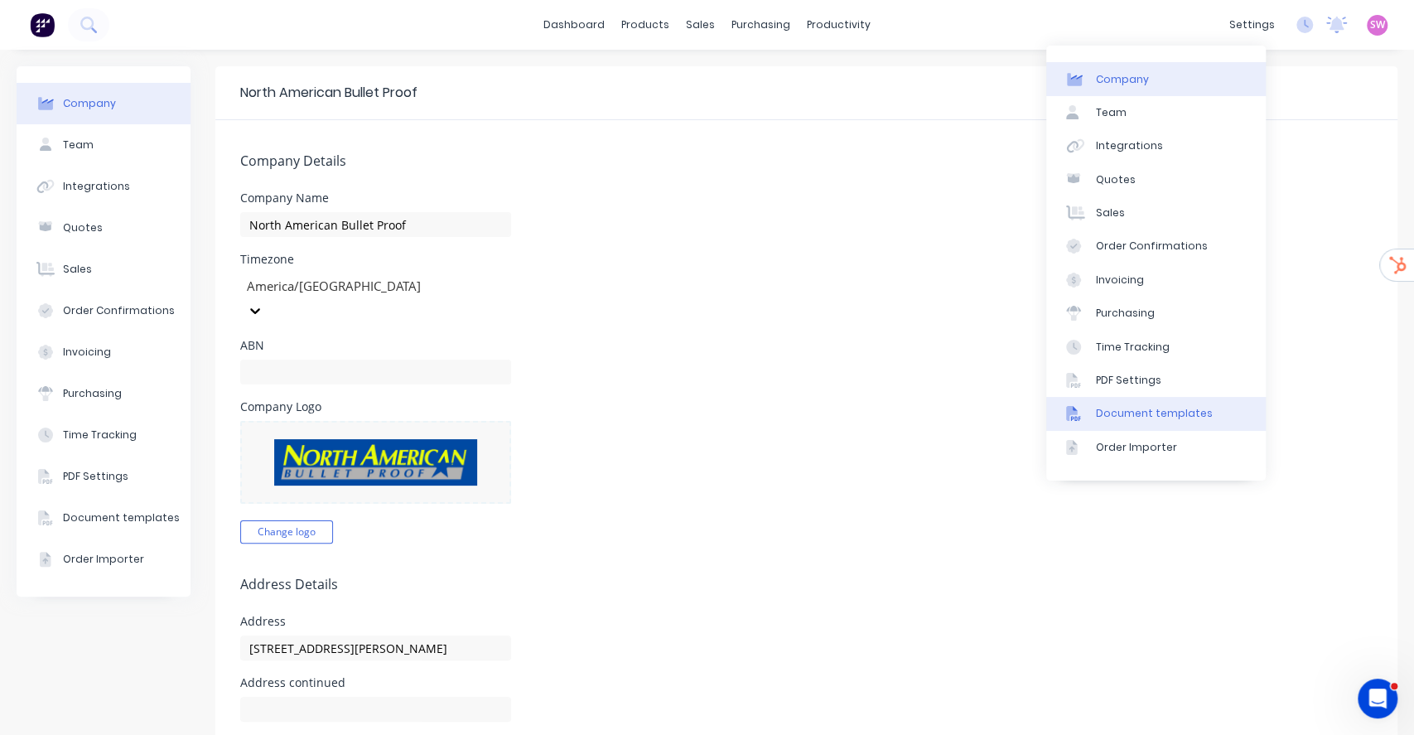
click at [1137, 407] on div "Document templates" at bounding box center [1154, 413] width 117 height 15
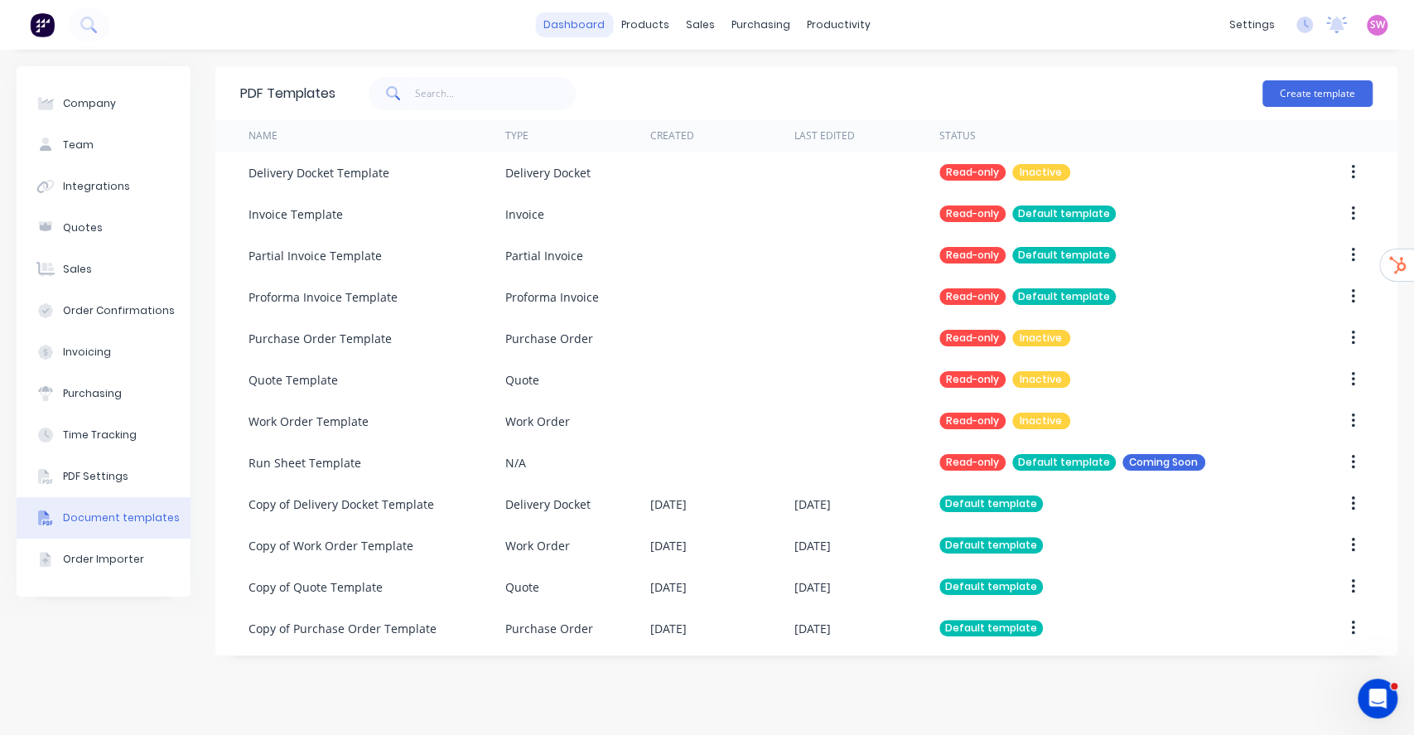
click at [584, 30] on link "dashboard" at bounding box center [574, 24] width 78 height 25
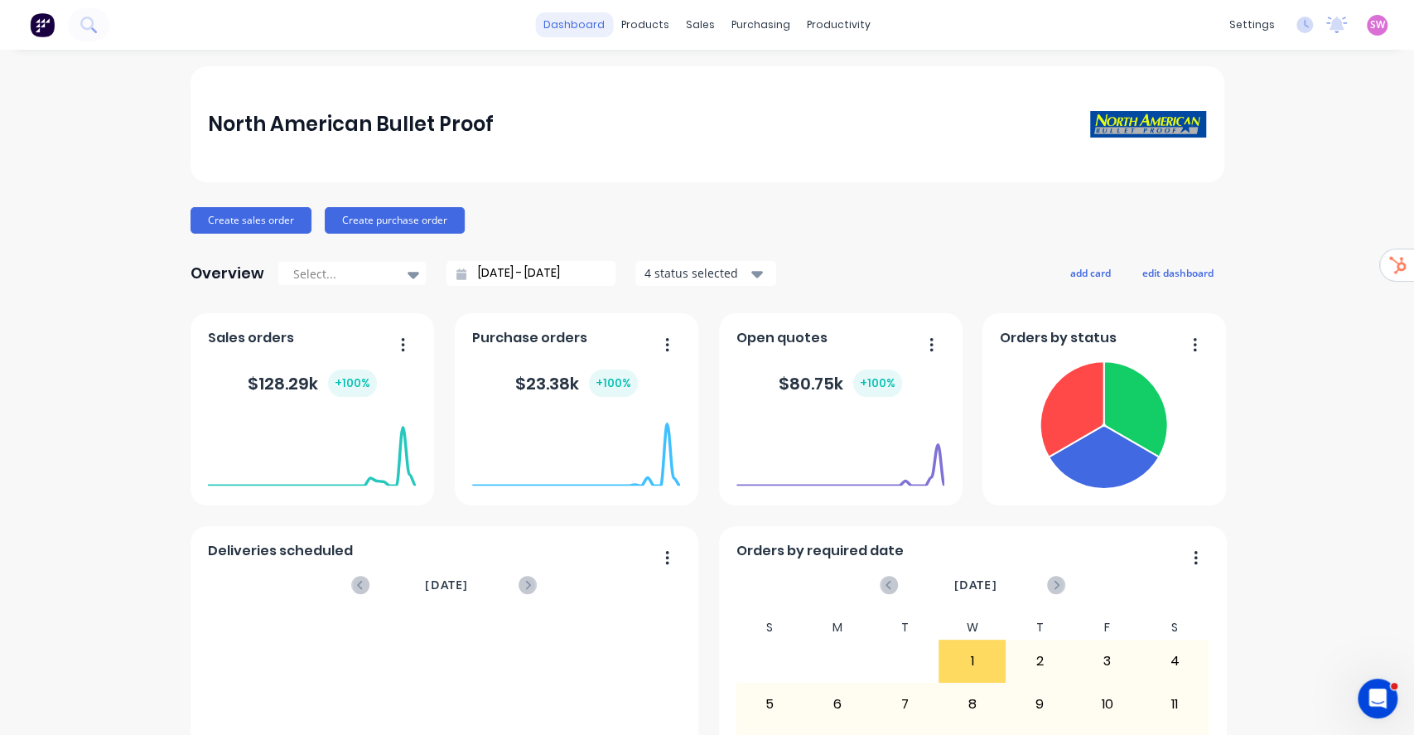
click at [565, 16] on link "dashboard" at bounding box center [574, 24] width 78 height 25
click at [1371, 23] on span "SW" at bounding box center [1378, 24] width 15 height 15
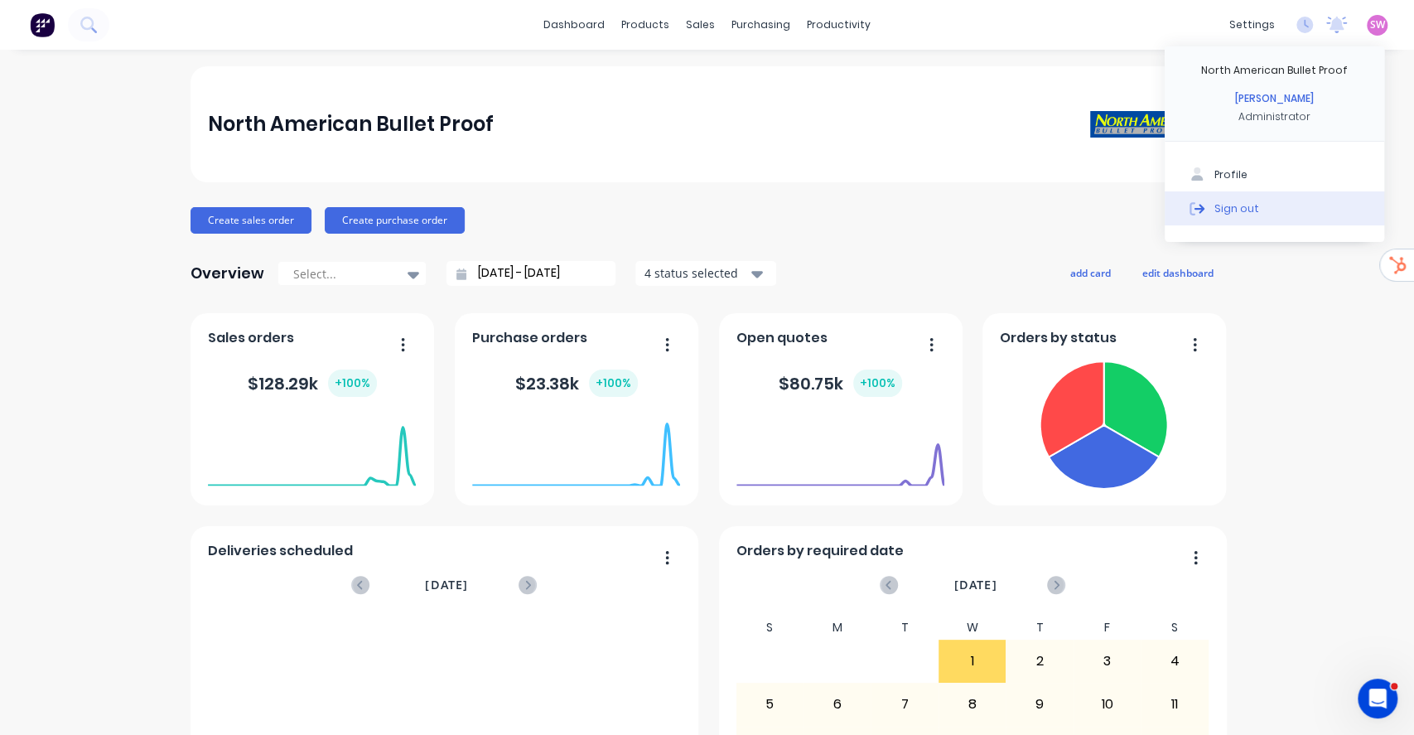
click at [1233, 211] on div "Sign out" at bounding box center [1237, 208] width 45 height 15
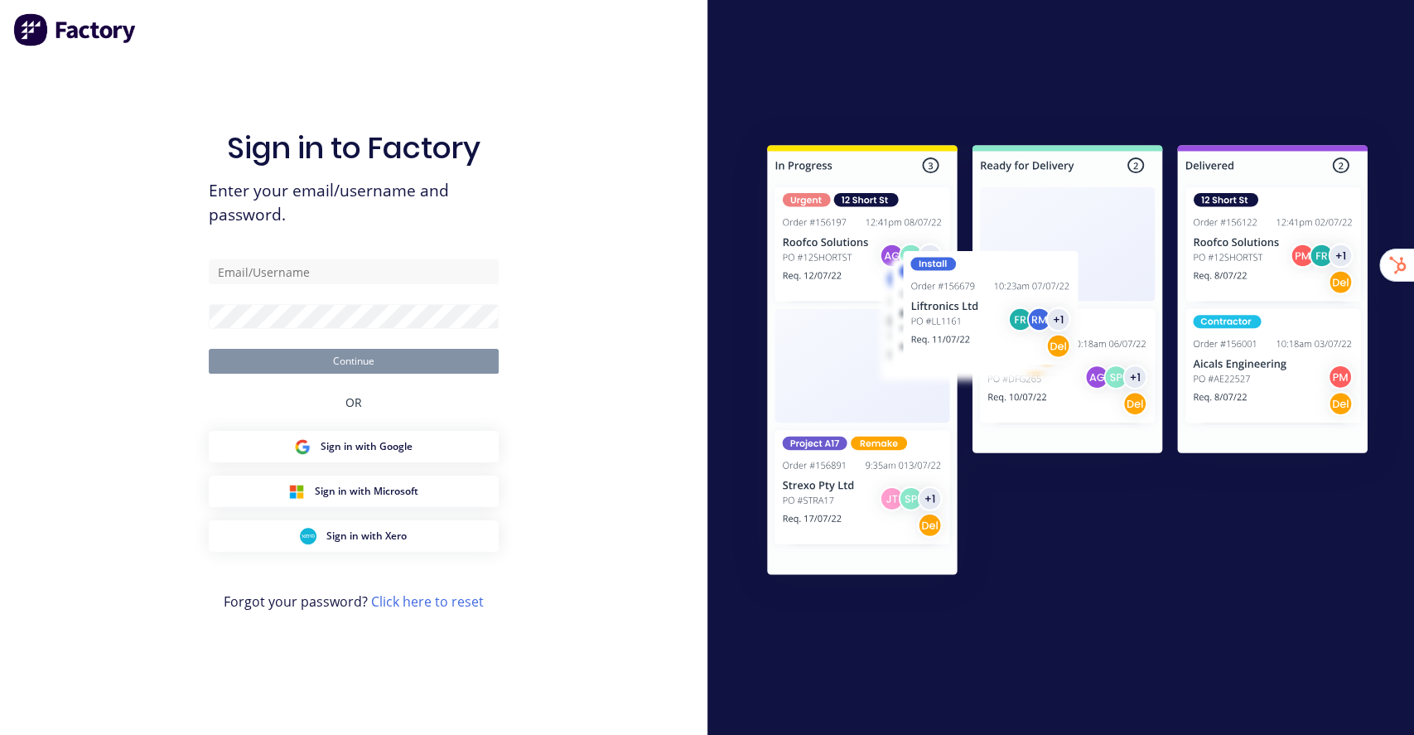
type input "[EMAIL_ADDRESS][DOMAIN_NAME]"
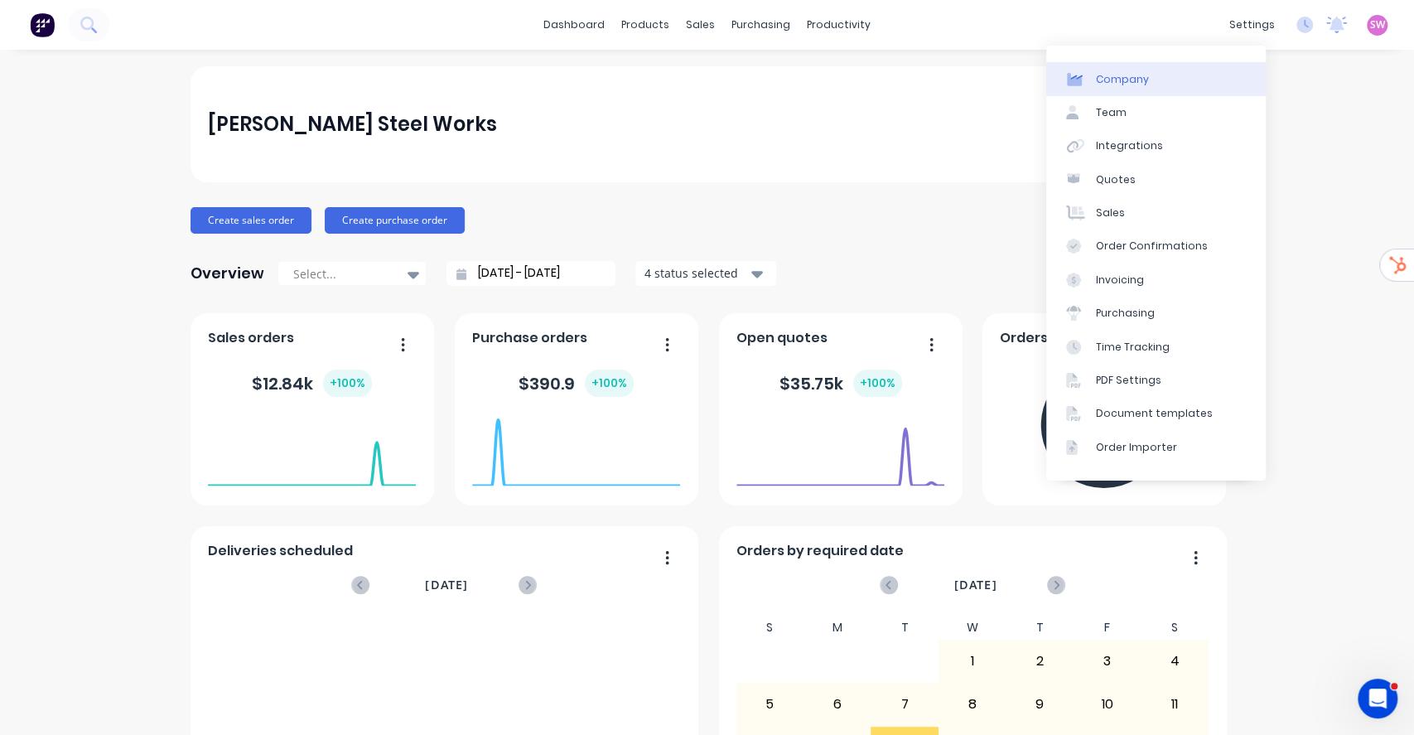
click at [1225, 83] on link "Company" at bounding box center [1157, 78] width 220 height 33
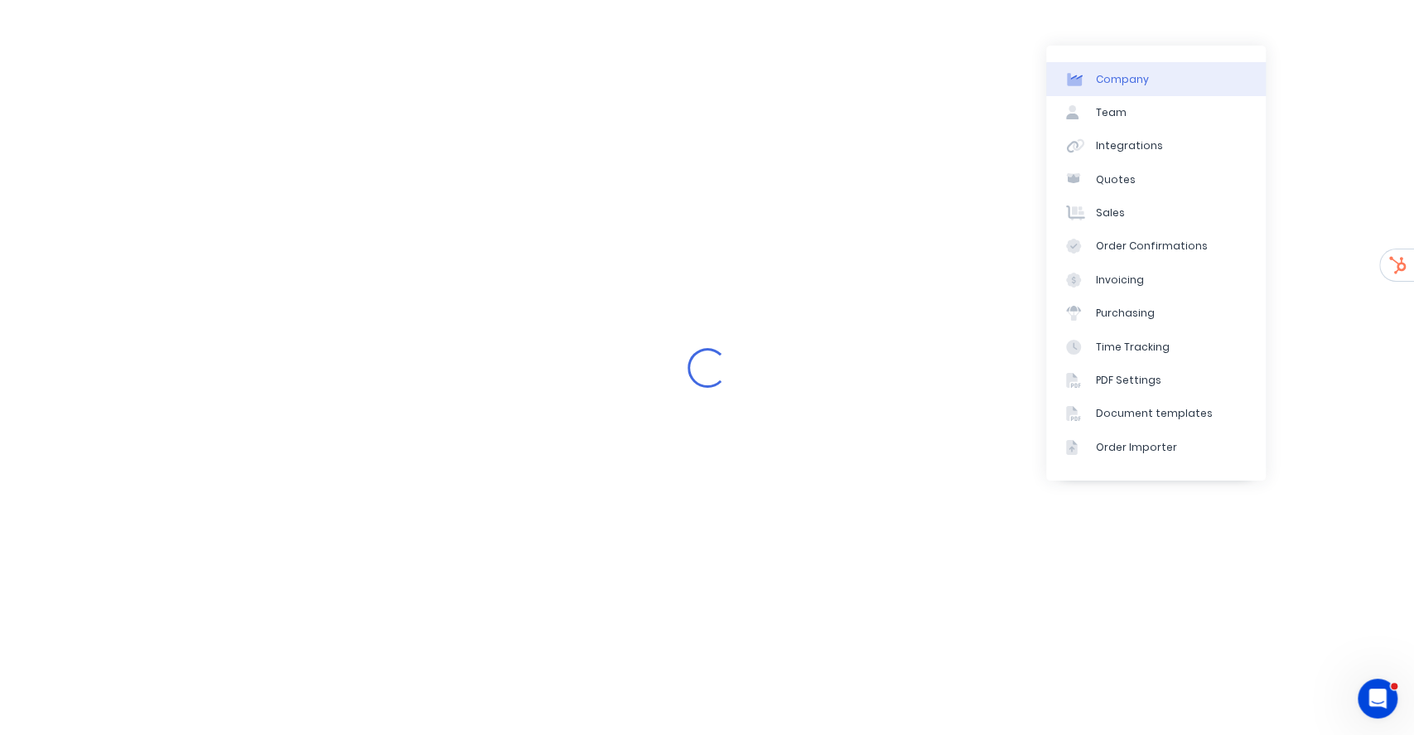
select select "AU"
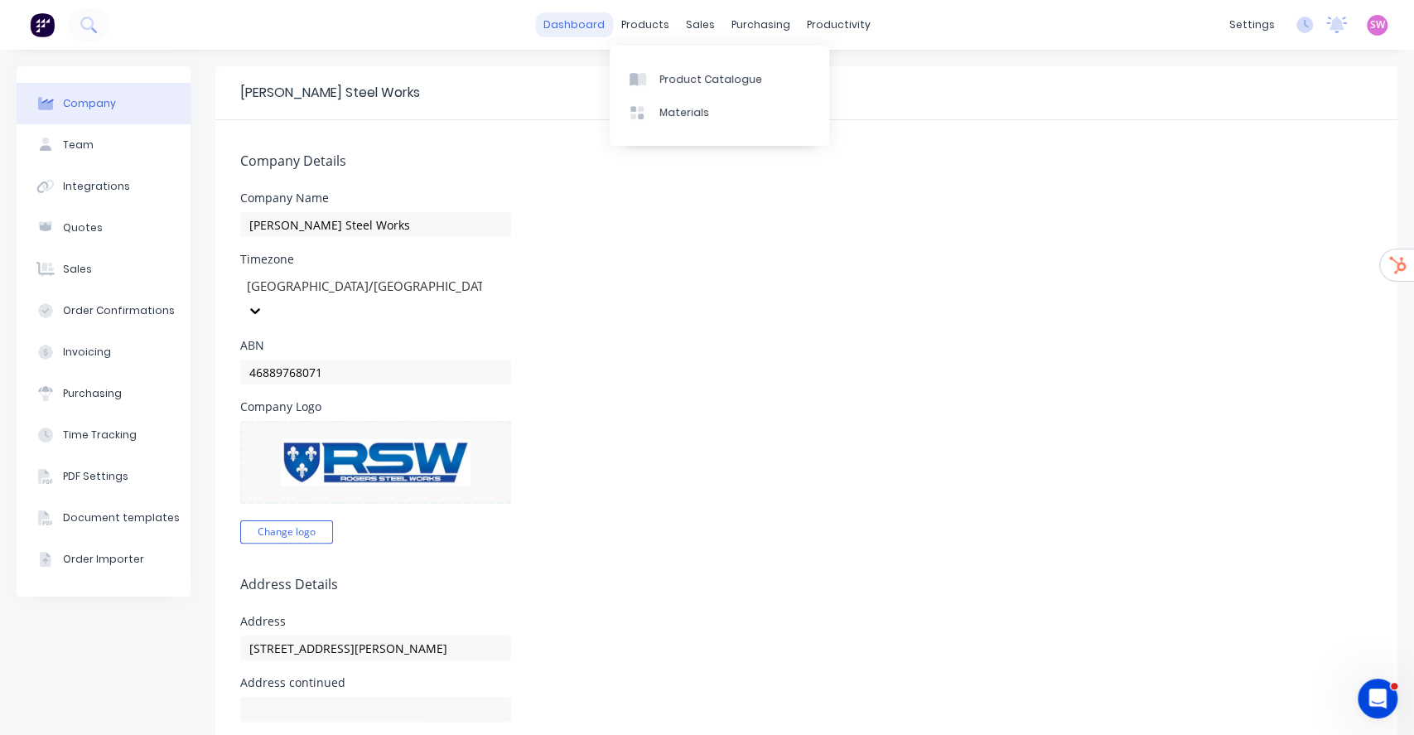
click at [546, 26] on link "dashboard" at bounding box center [574, 24] width 78 height 25
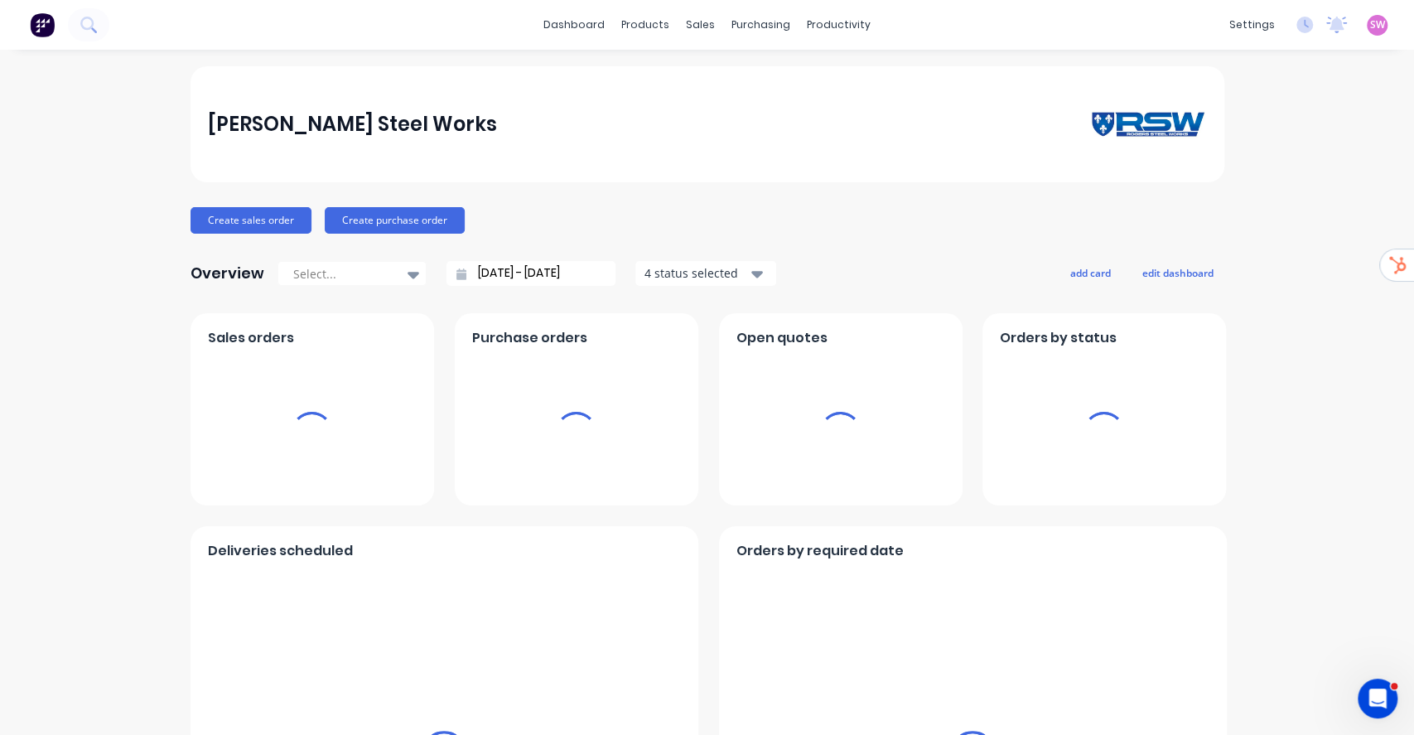
click at [703, 23] on div "sales" at bounding box center [701, 24] width 46 height 25
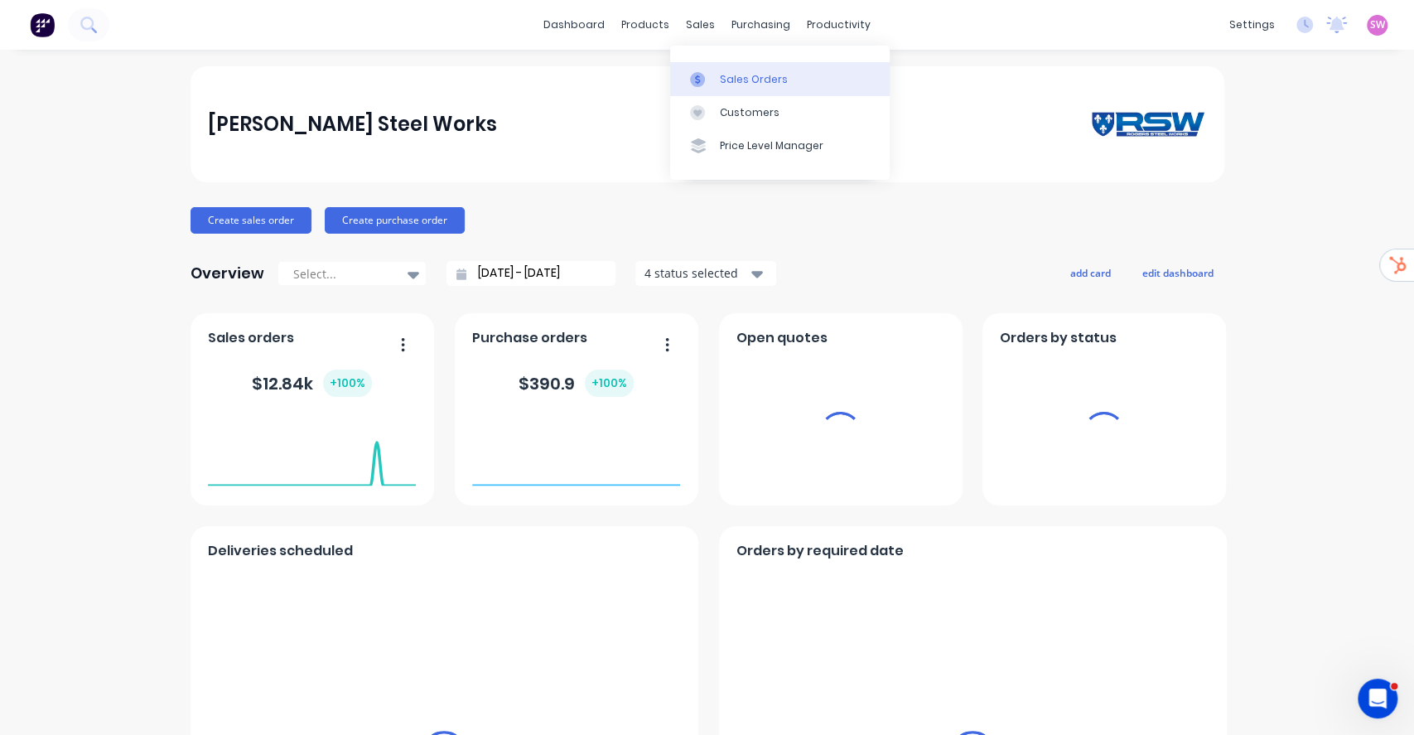
click at [728, 70] on link "Sales Orders" at bounding box center [780, 78] width 220 height 33
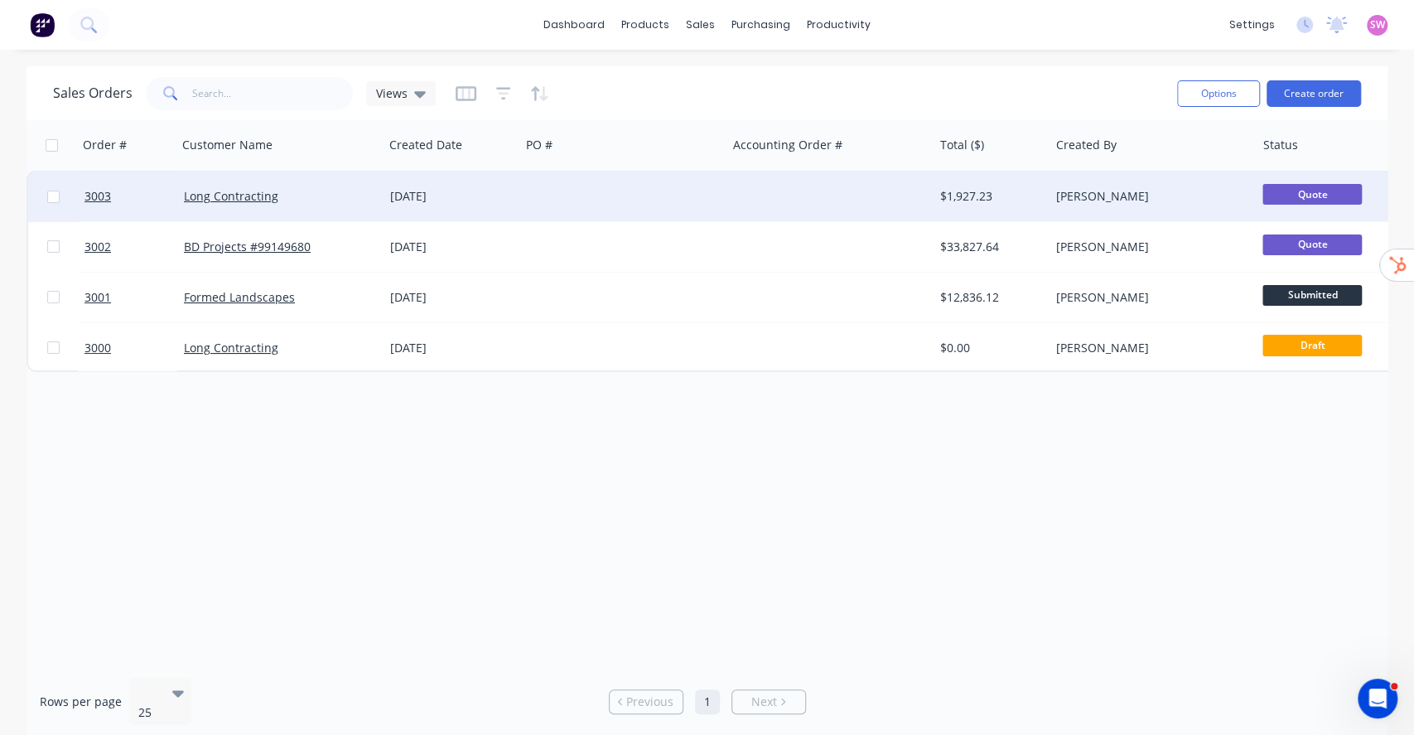
click at [551, 206] on div at bounding box center [623, 197] width 206 height 50
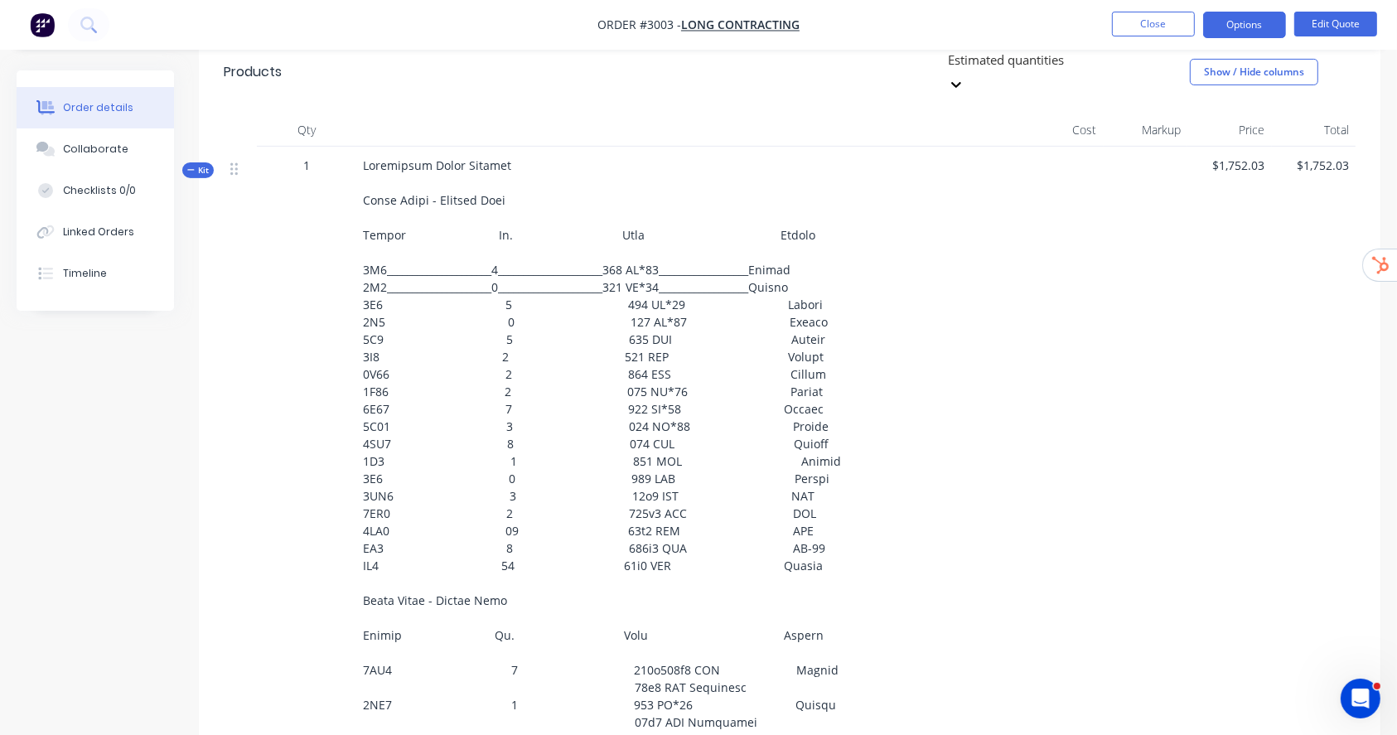
scroll to position [544, 0]
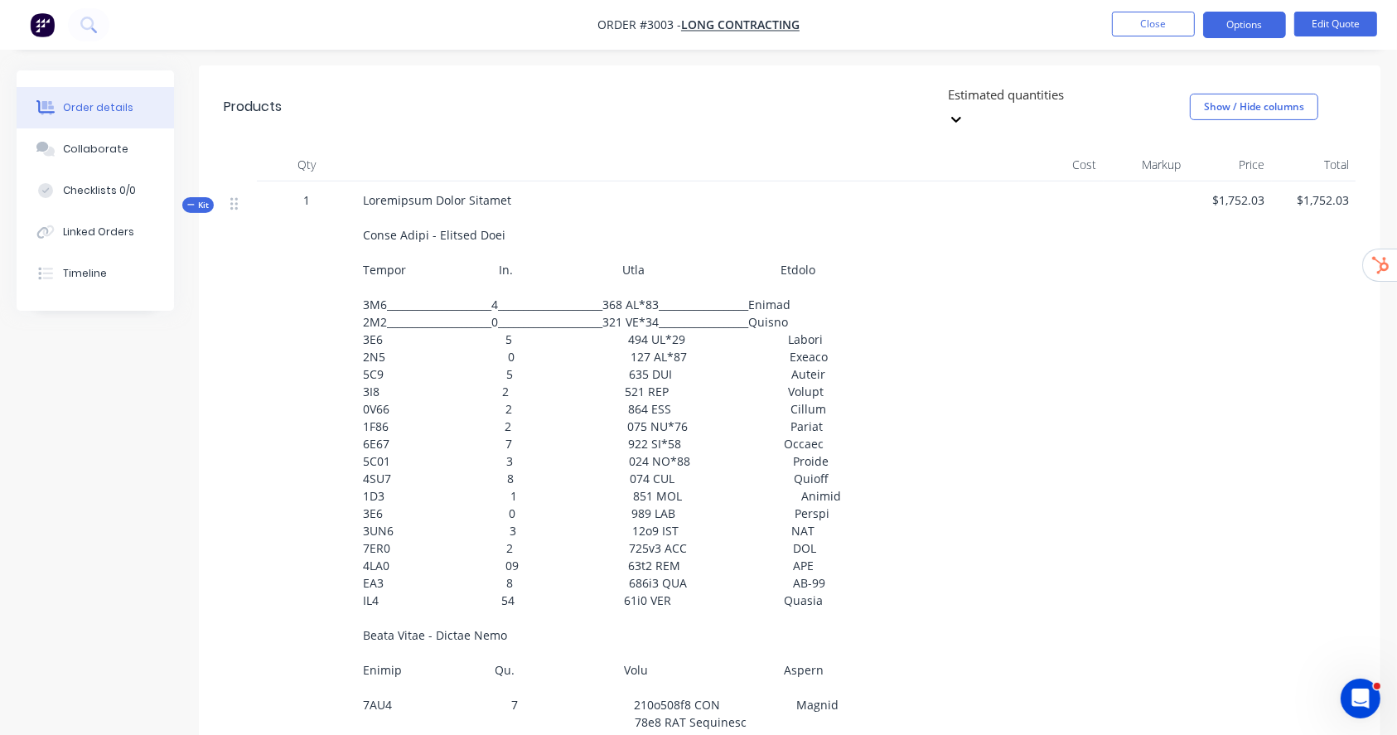
click at [188, 201] on icon "button" at bounding box center [190, 205] width 7 height 8
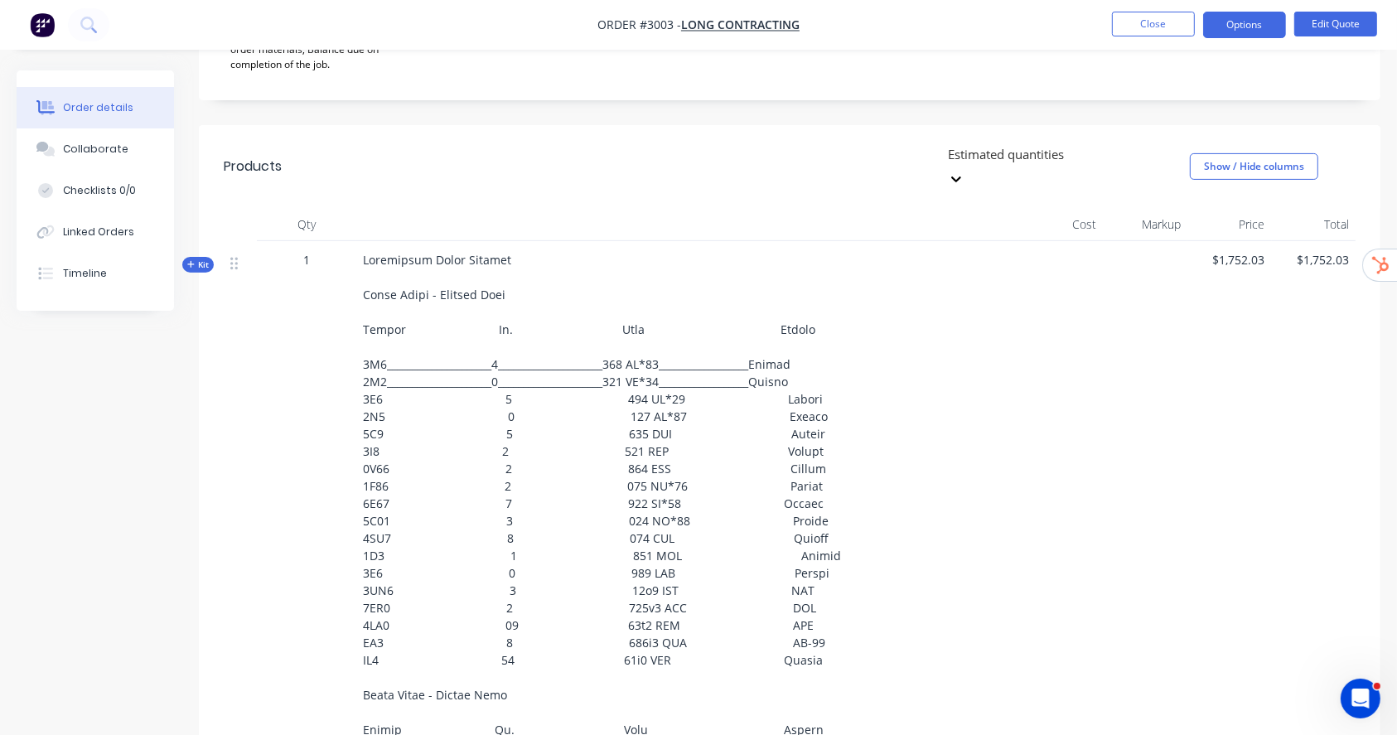
scroll to position [377, 0]
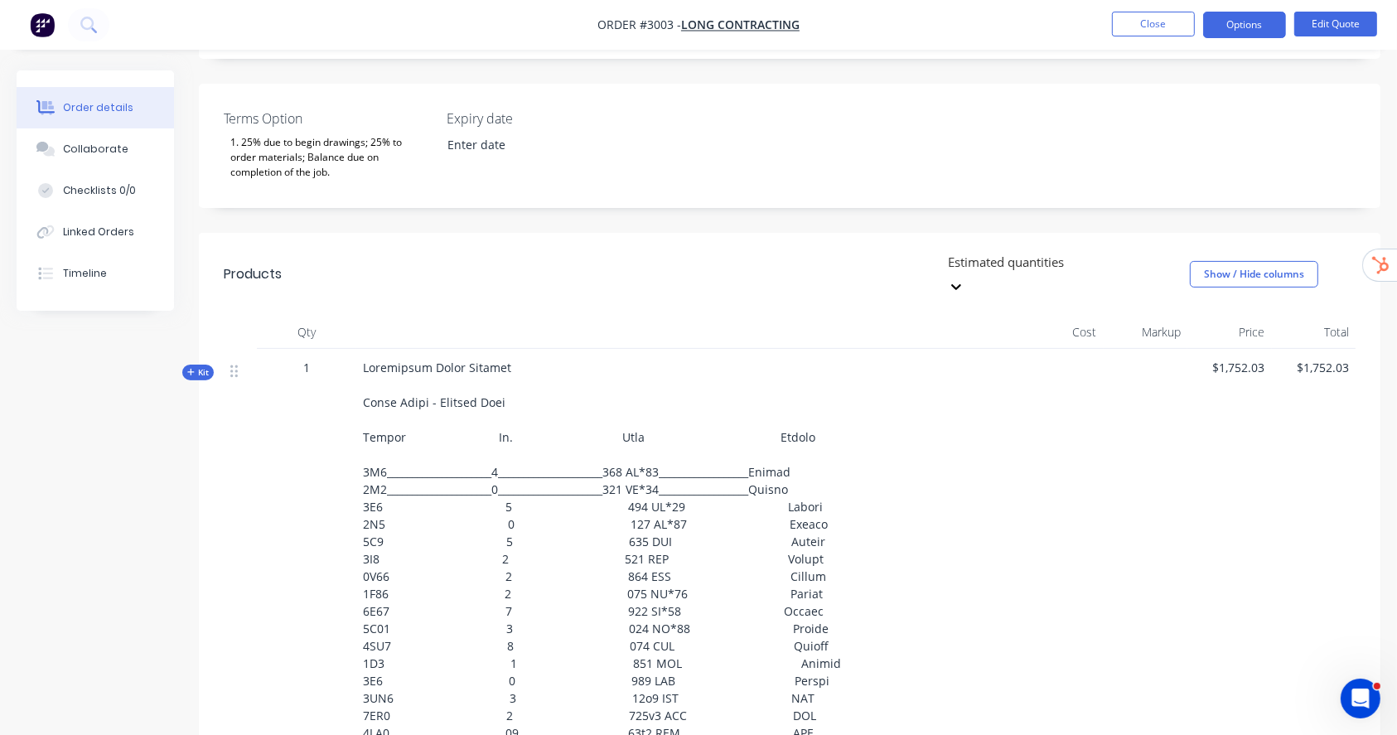
click at [187, 368] on icon "button" at bounding box center [190, 372] width 7 height 8
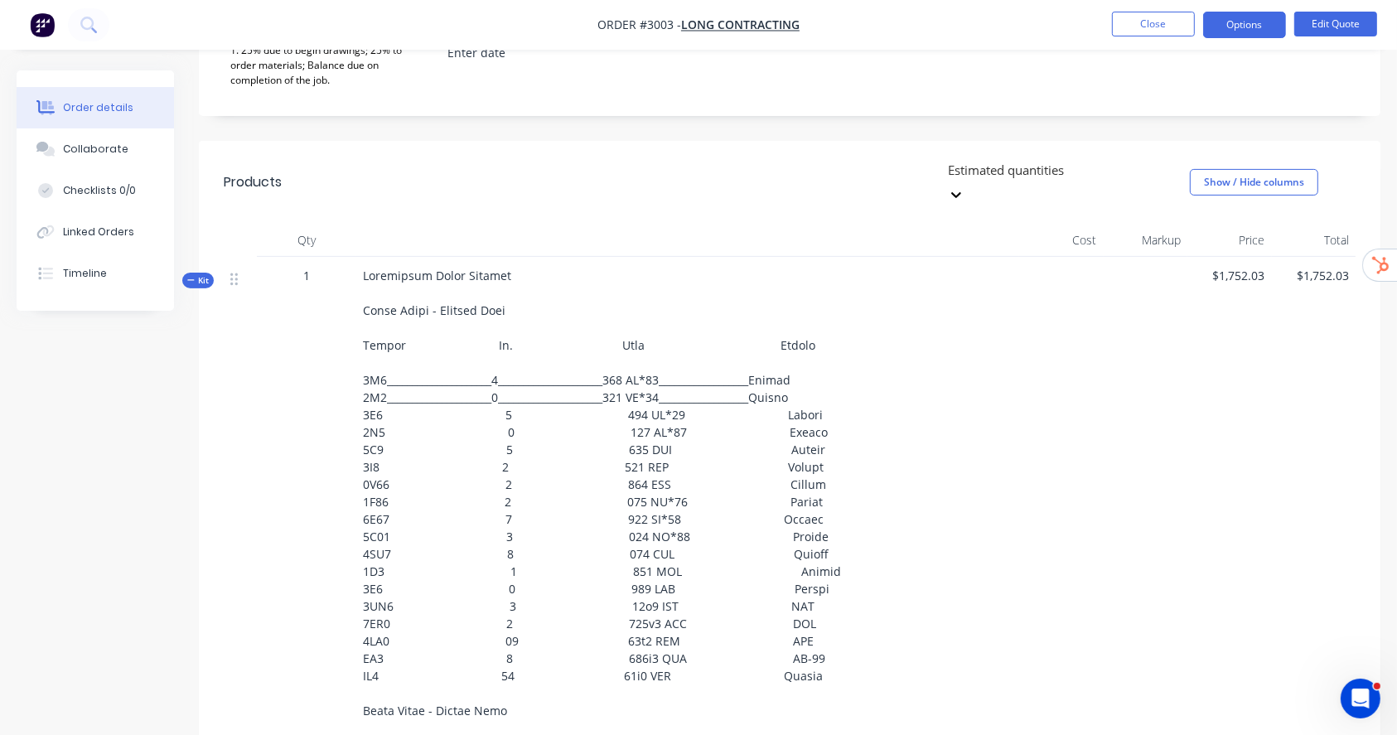
scroll to position [434, 0]
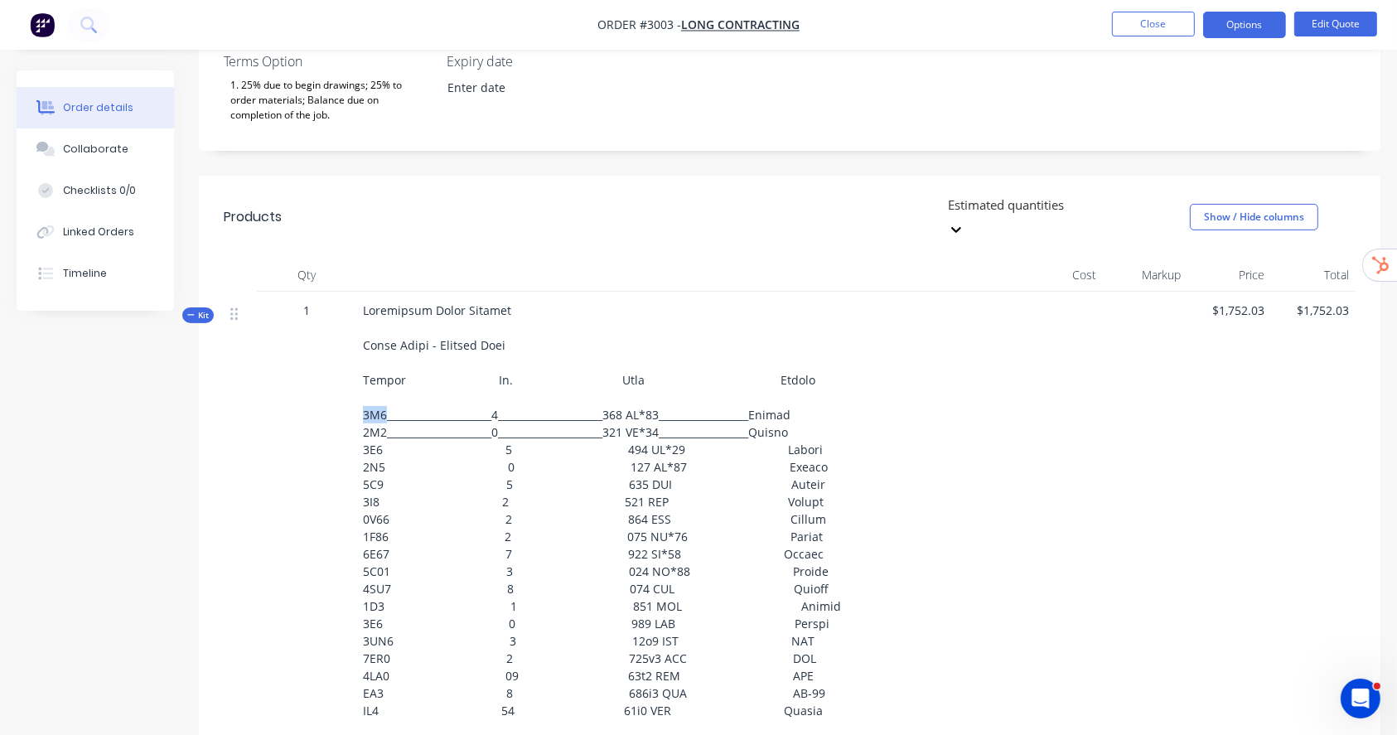
drag, startPoint x: 363, startPoint y: 376, endPoint x: 384, endPoint y: 378, distance: 21.6
click at [384, 378] on span at bounding box center [602, 736] width 478 height 868
click at [1143, 30] on button "Close" at bounding box center [1153, 24] width 83 height 25
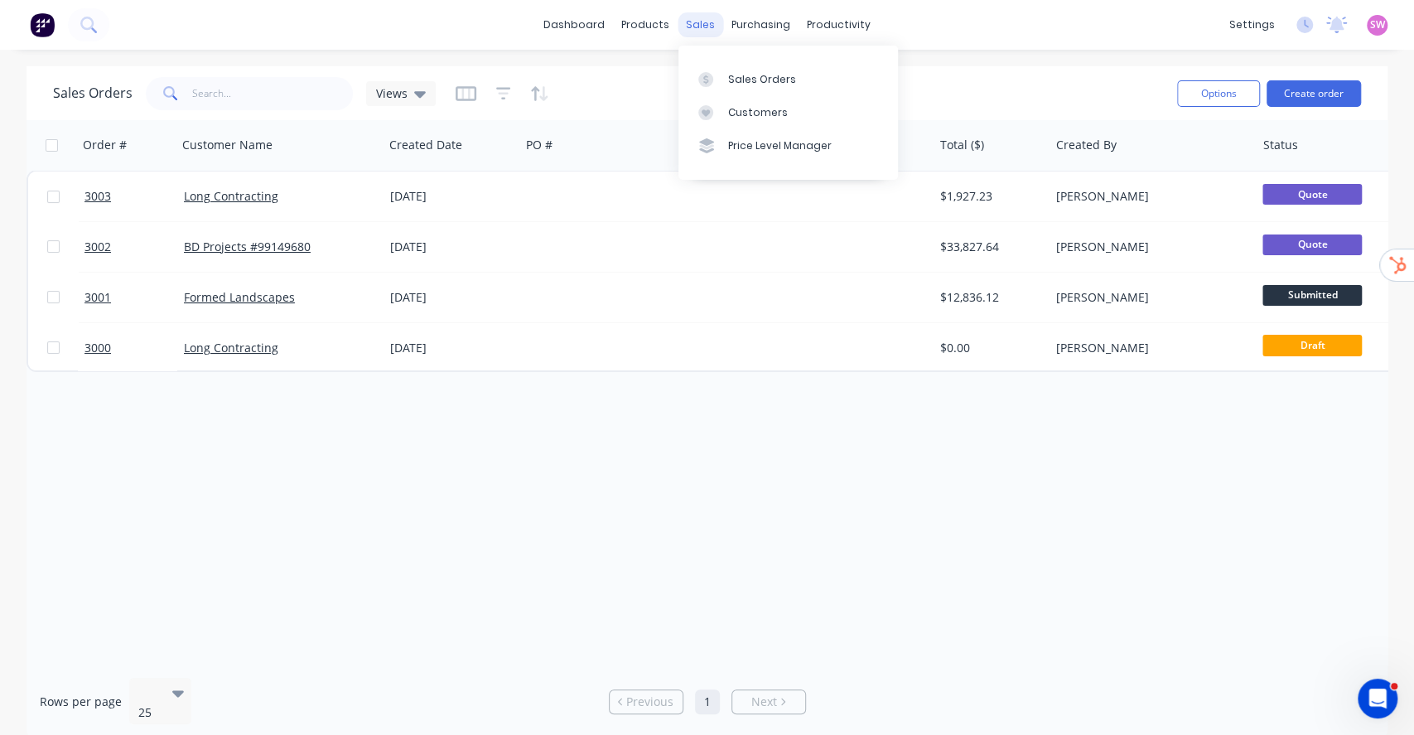
click at [704, 28] on div "sales" at bounding box center [701, 24] width 46 height 25
click at [800, 81] on link "Sales Orders" at bounding box center [789, 78] width 220 height 33
click at [500, 91] on icon "button" at bounding box center [503, 93] width 15 height 17
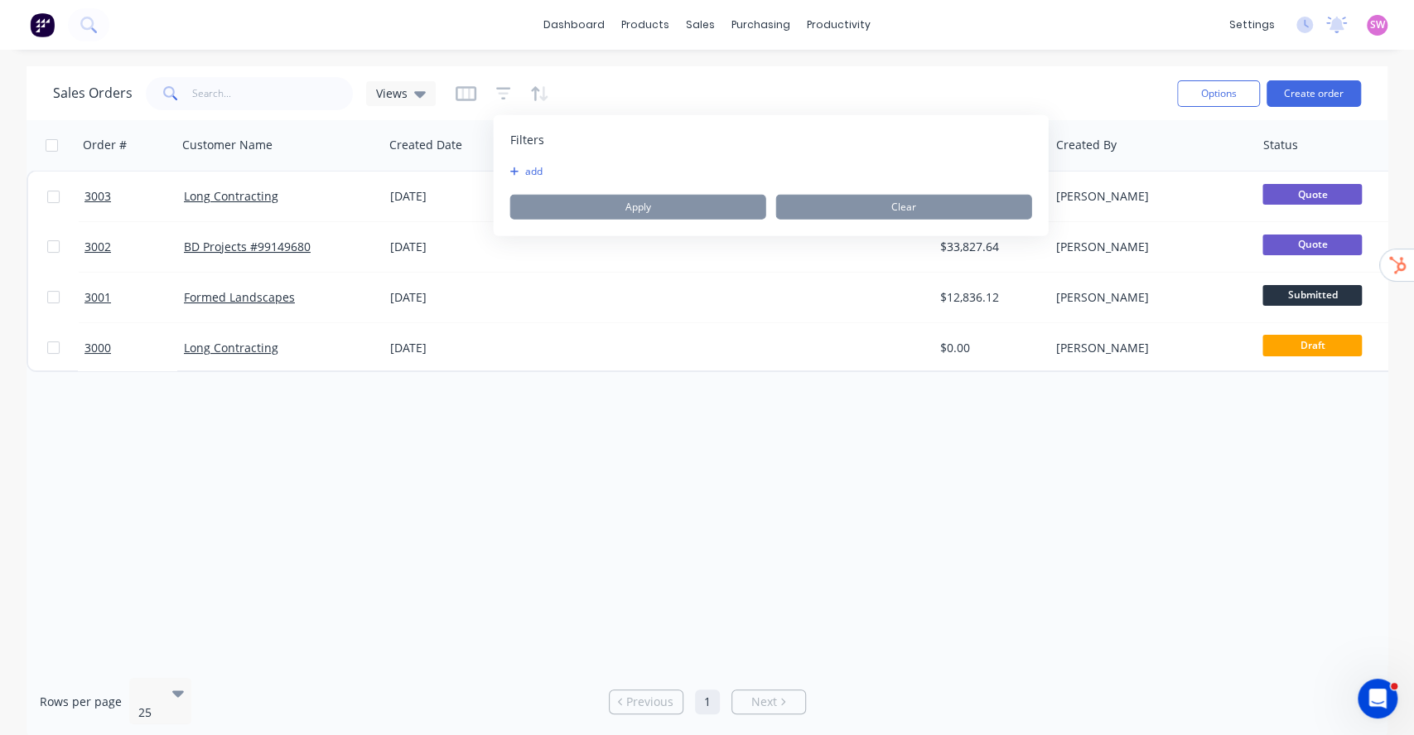
click at [515, 170] on icon "button" at bounding box center [514, 172] width 9 height 10
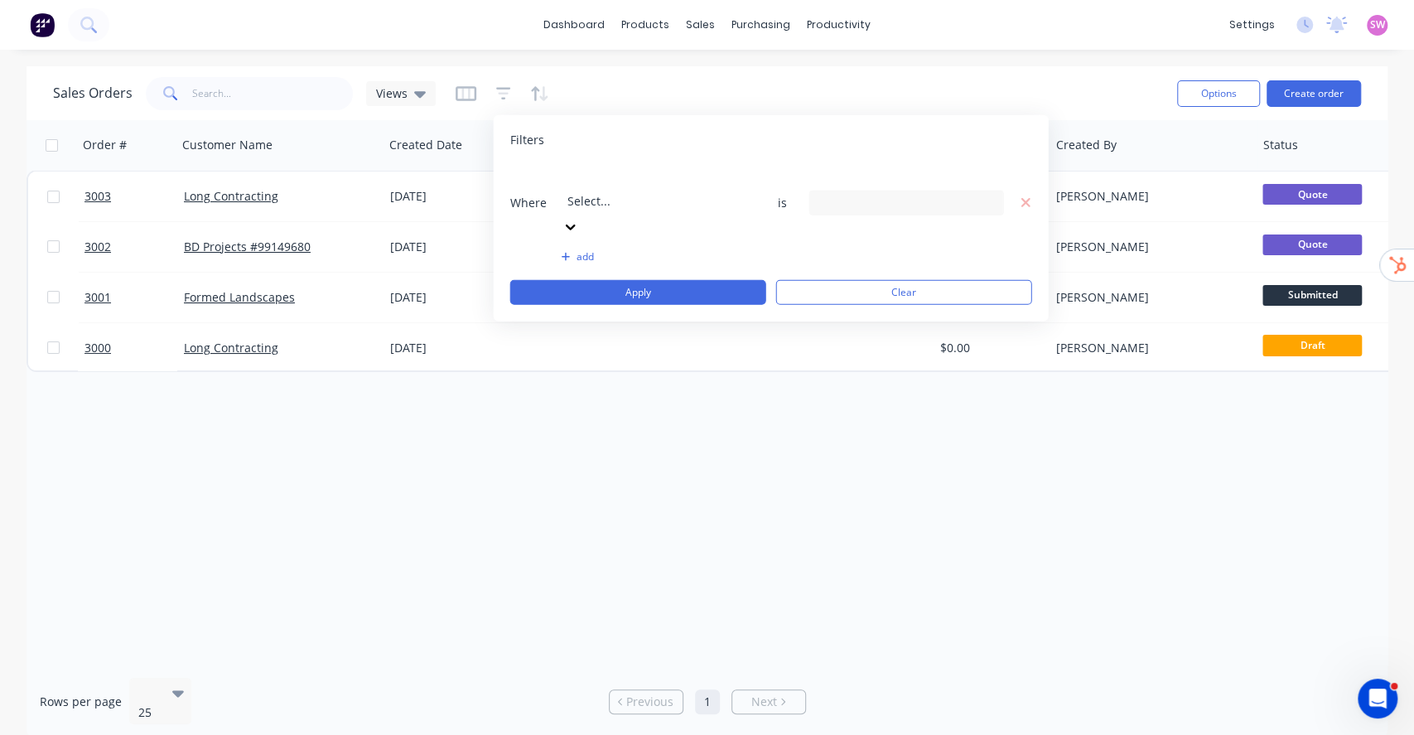
click at [579, 218] on icon at bounding box center [571, 226] width 17 height 17
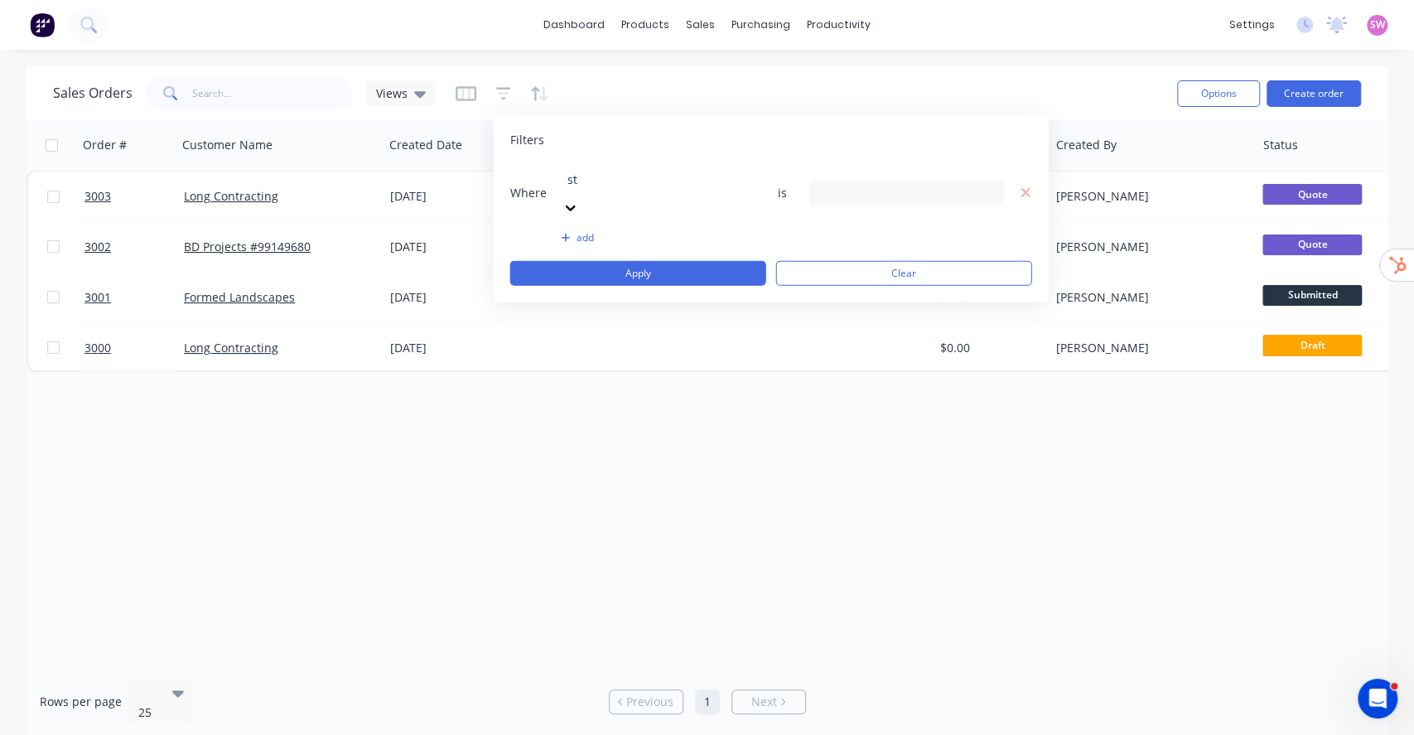
type input "sta"
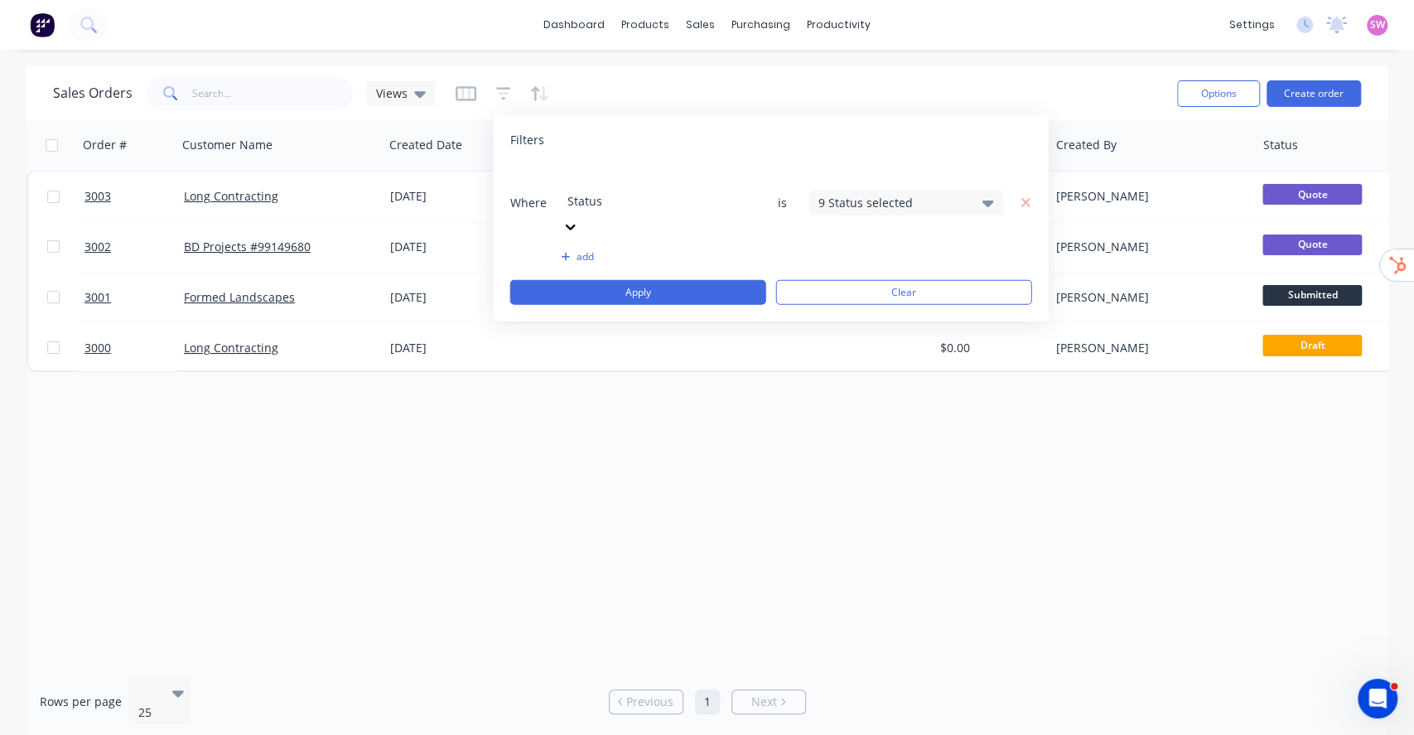
click at [863, 194] on div "9 Status selected" at bounding box center [894, 202] width 150 height 17
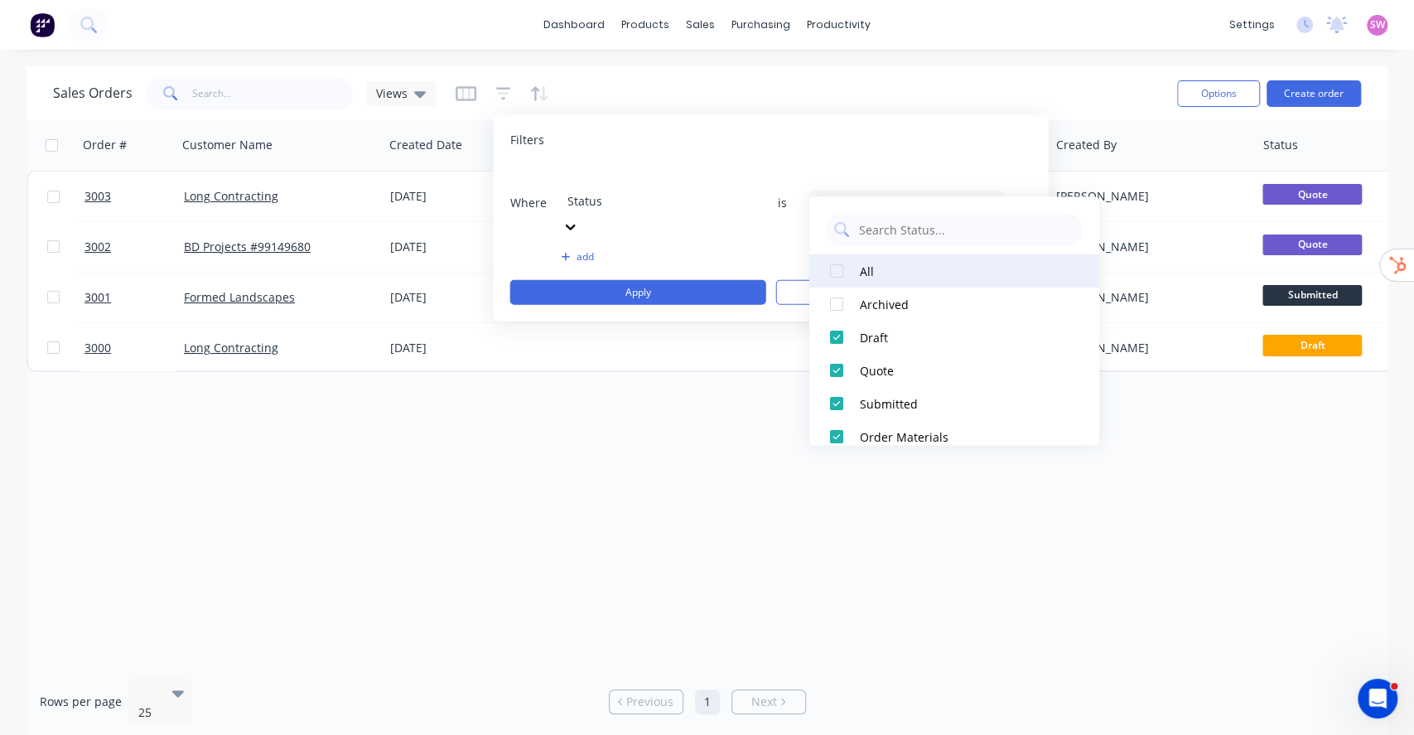
click at [869, 267] on div "All" at bounding box center [959, 271] width 199 height 17
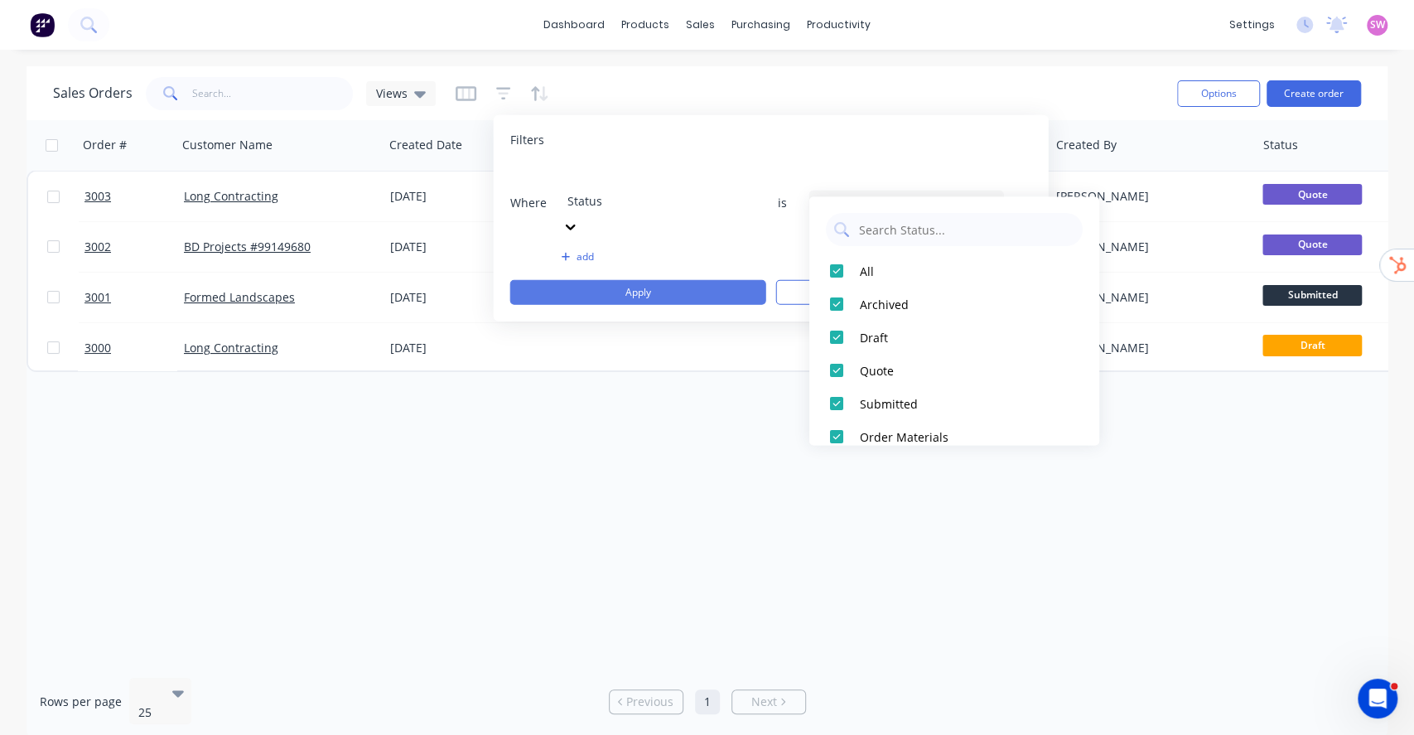
click at [656, 280] on button "Apply" at bounding box center [638, 292] width 256 height 25
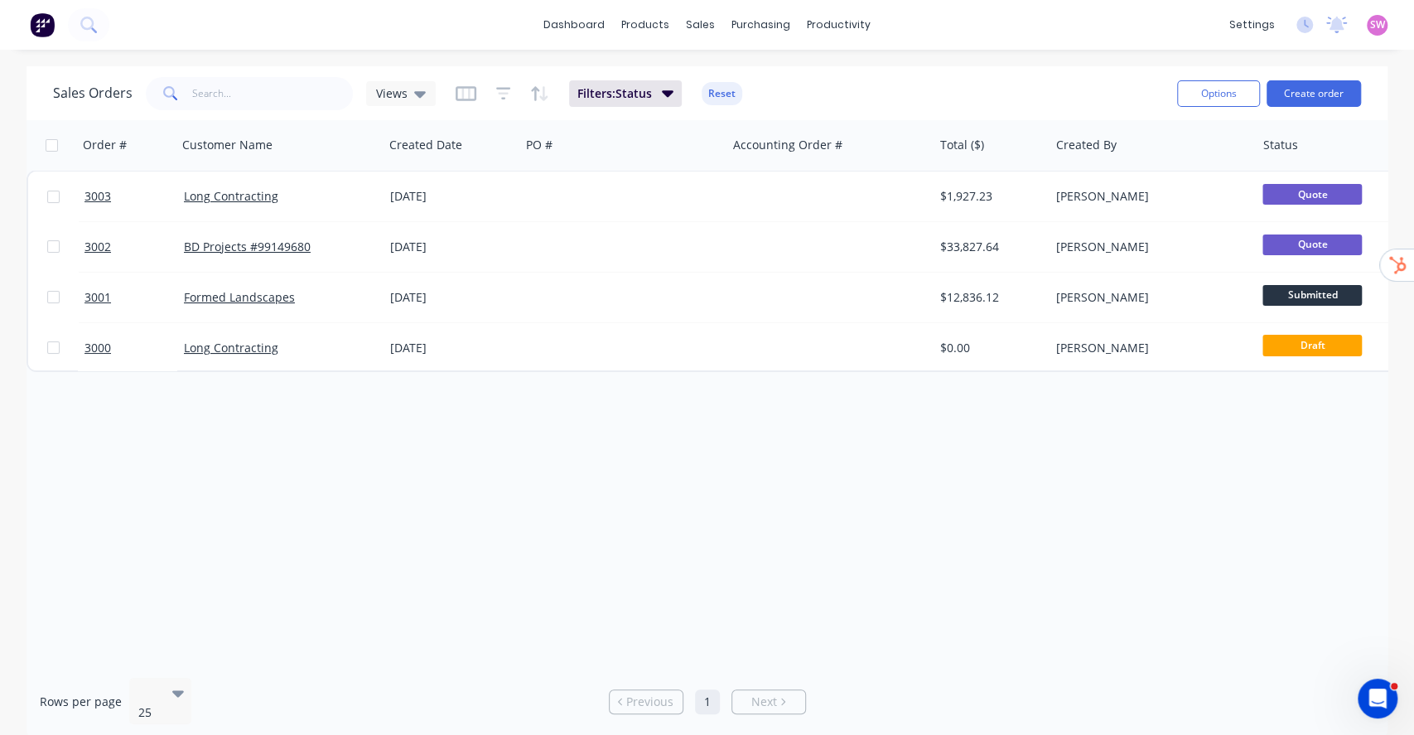
click at [1001, 75] on div "Sales Orders Views Filters: Status Reset" at bounding box center [608, 93] width 1111 height 41
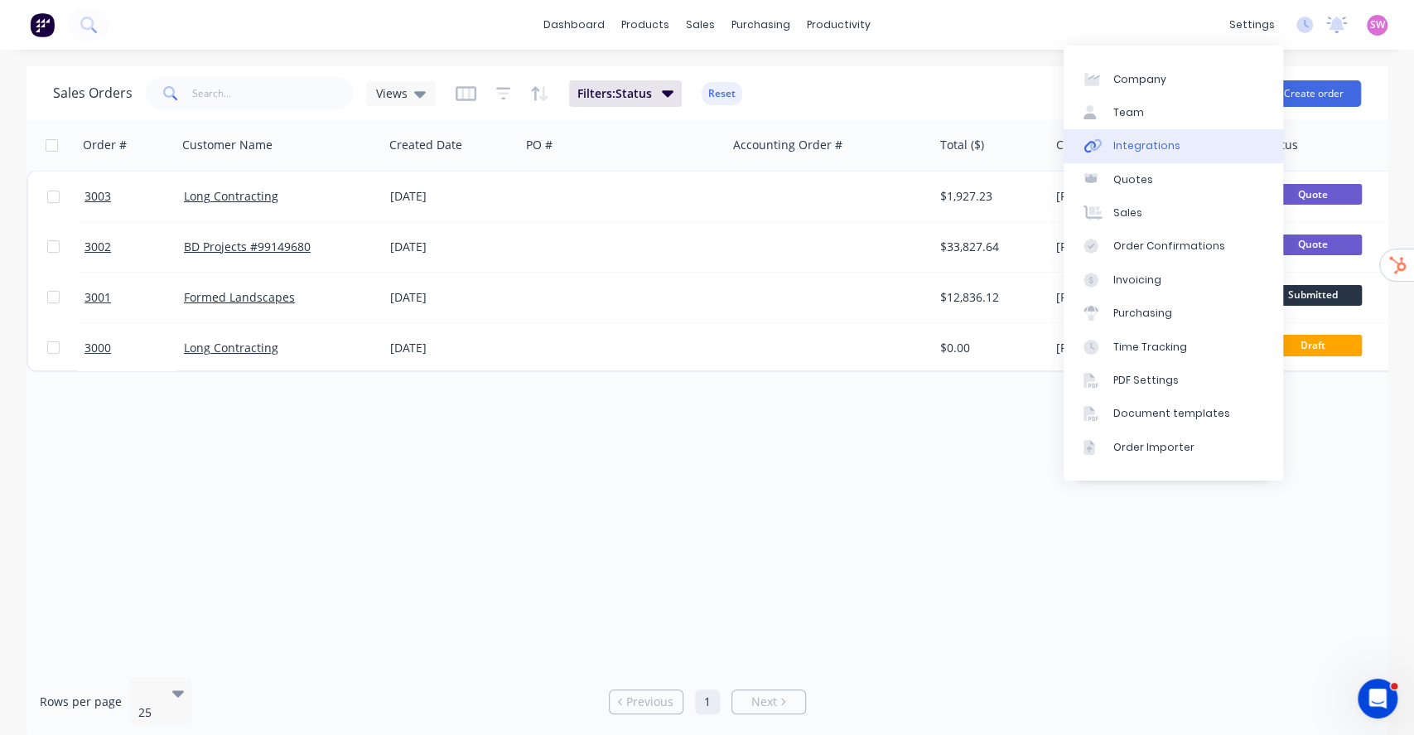
click at [1137, 138] on div "Integrations" at bounding box center [1147, 145] width 67 height 15
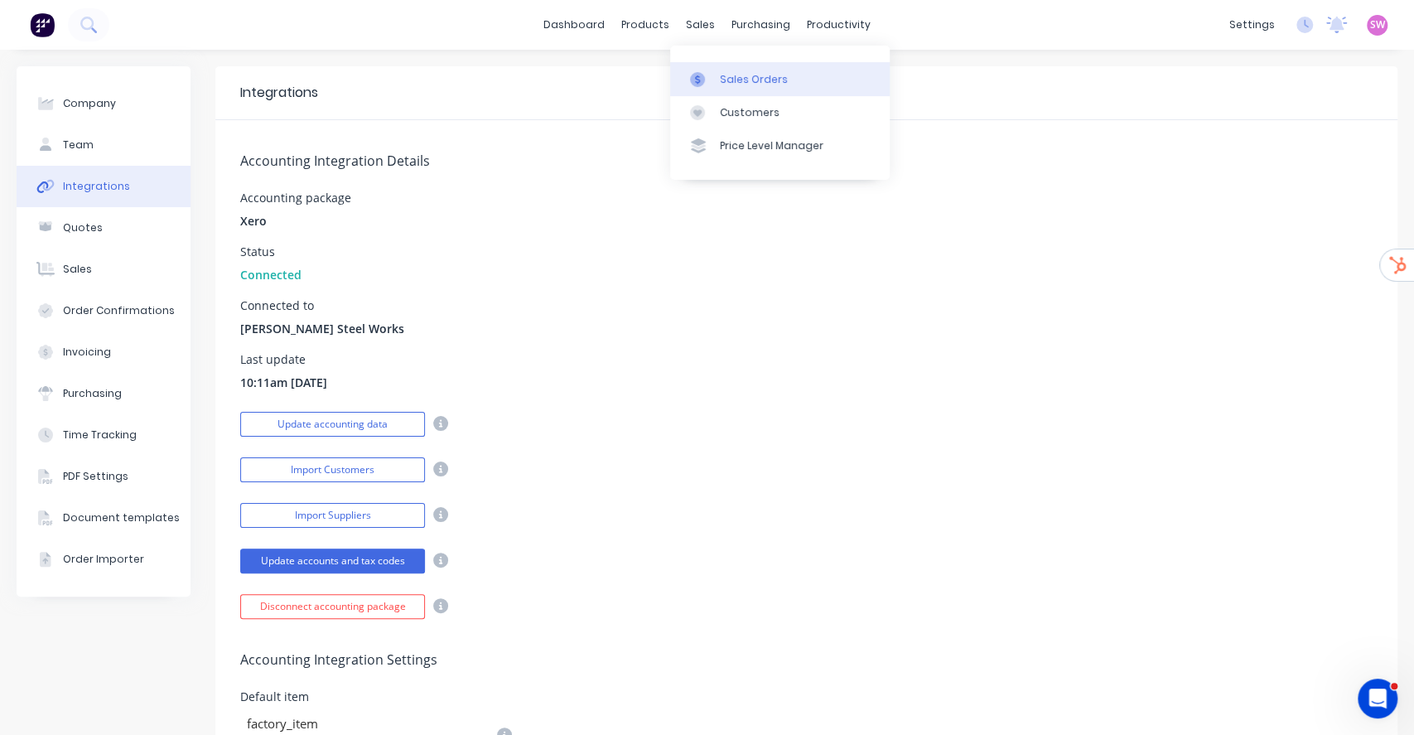
click at [707, 76] on div at bounding box center [702, 79] width 25 height 15
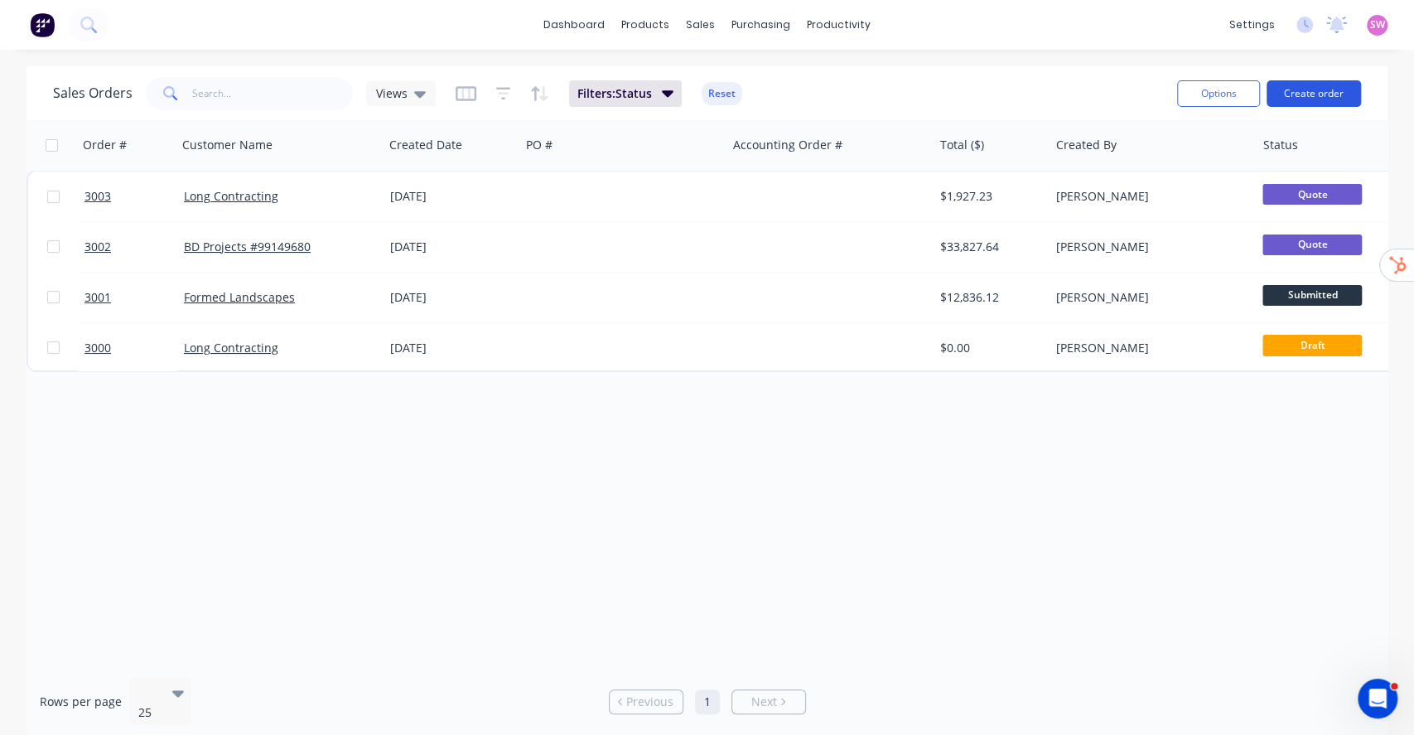
click at [1331, 89] on button "Create order" at bounding box center [1314, 93] width 94 height 27
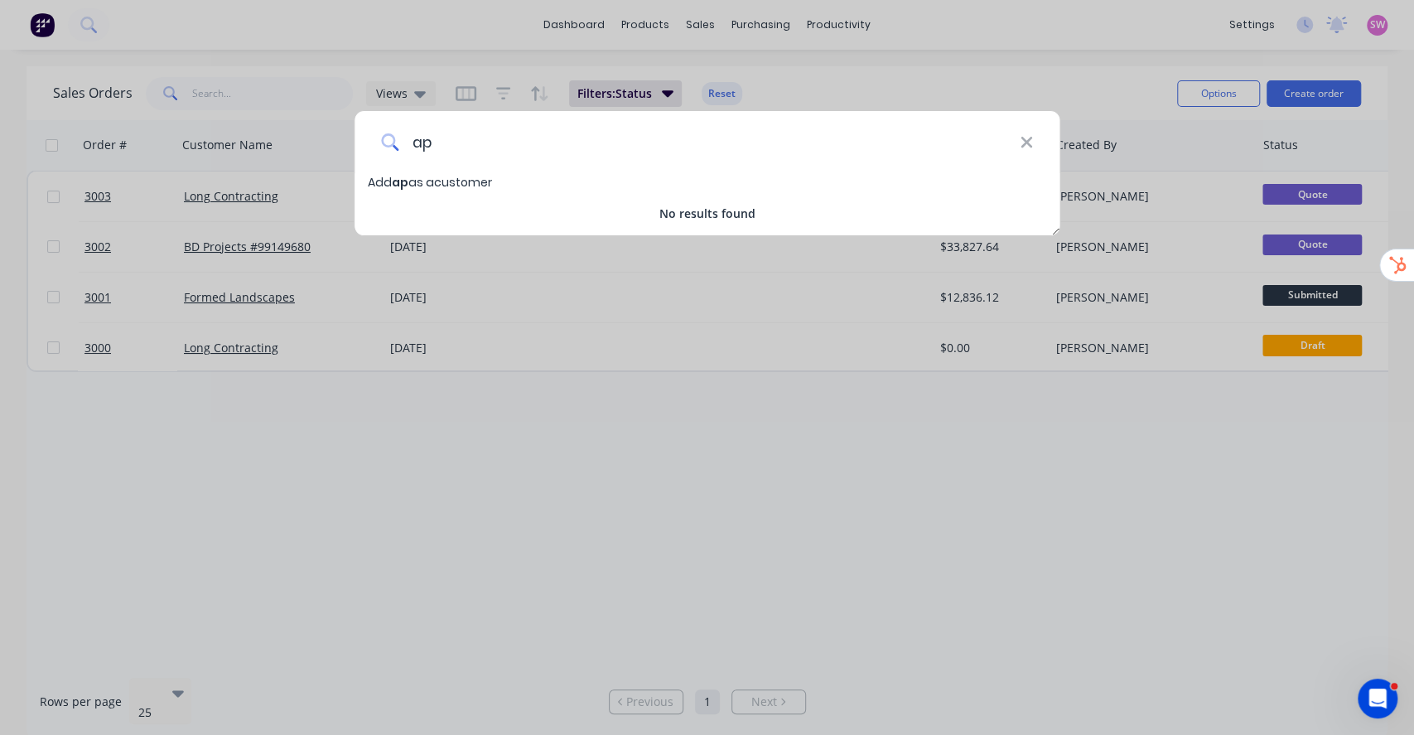
type input "a"
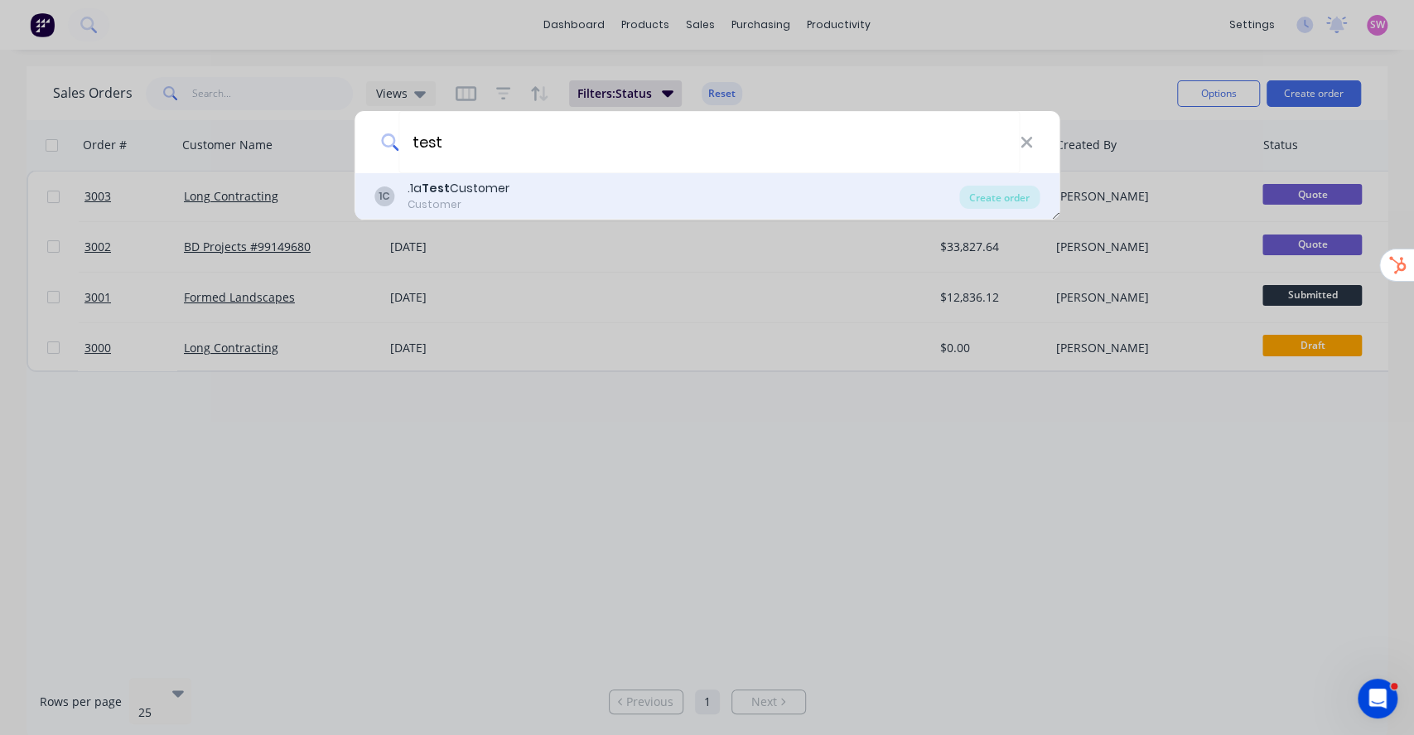
type input "test"
click at [543, 191] on div "1C .1a Test Customer Customer" at bounding box center [668, 196] width 586 height 32
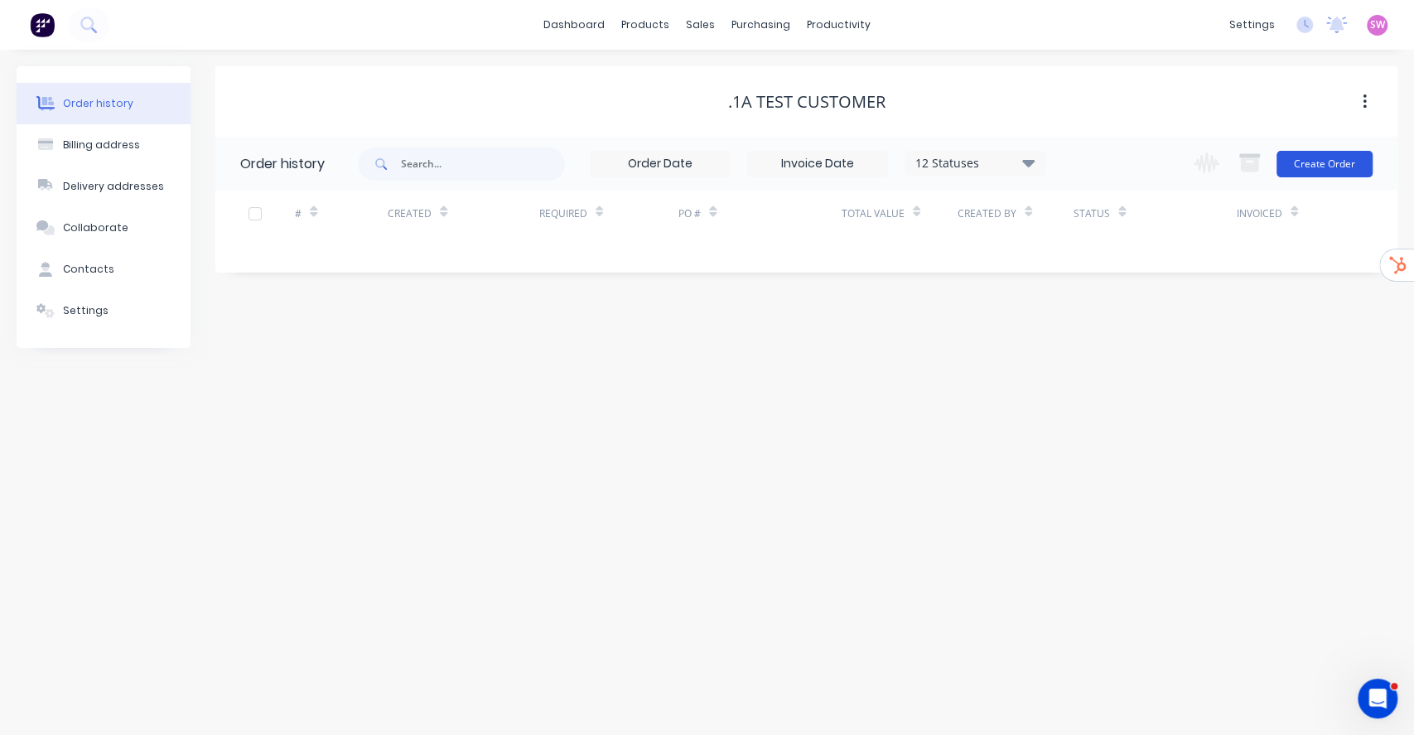
click at [1346, 167] on button "Create Order" at bounding box center [1325, 164] width 96 height 27
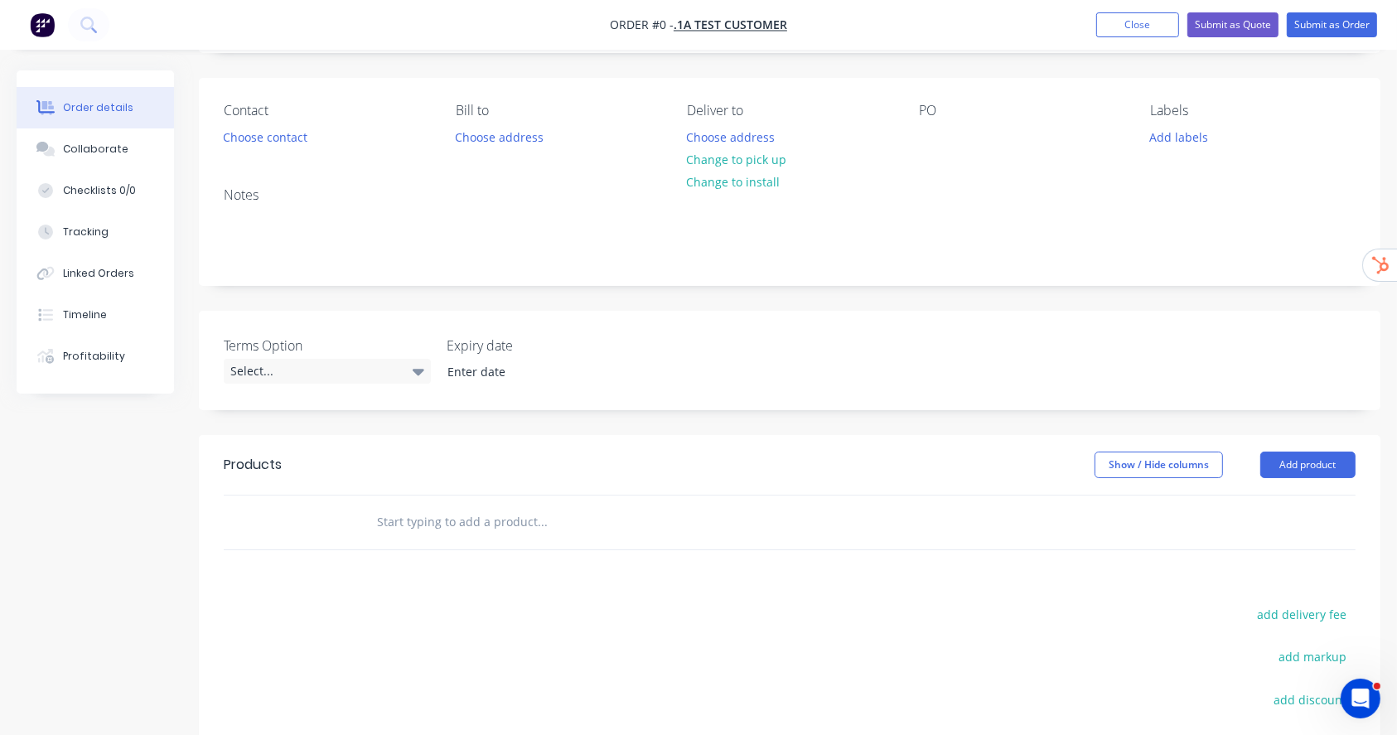
scroll to position [220, 0]
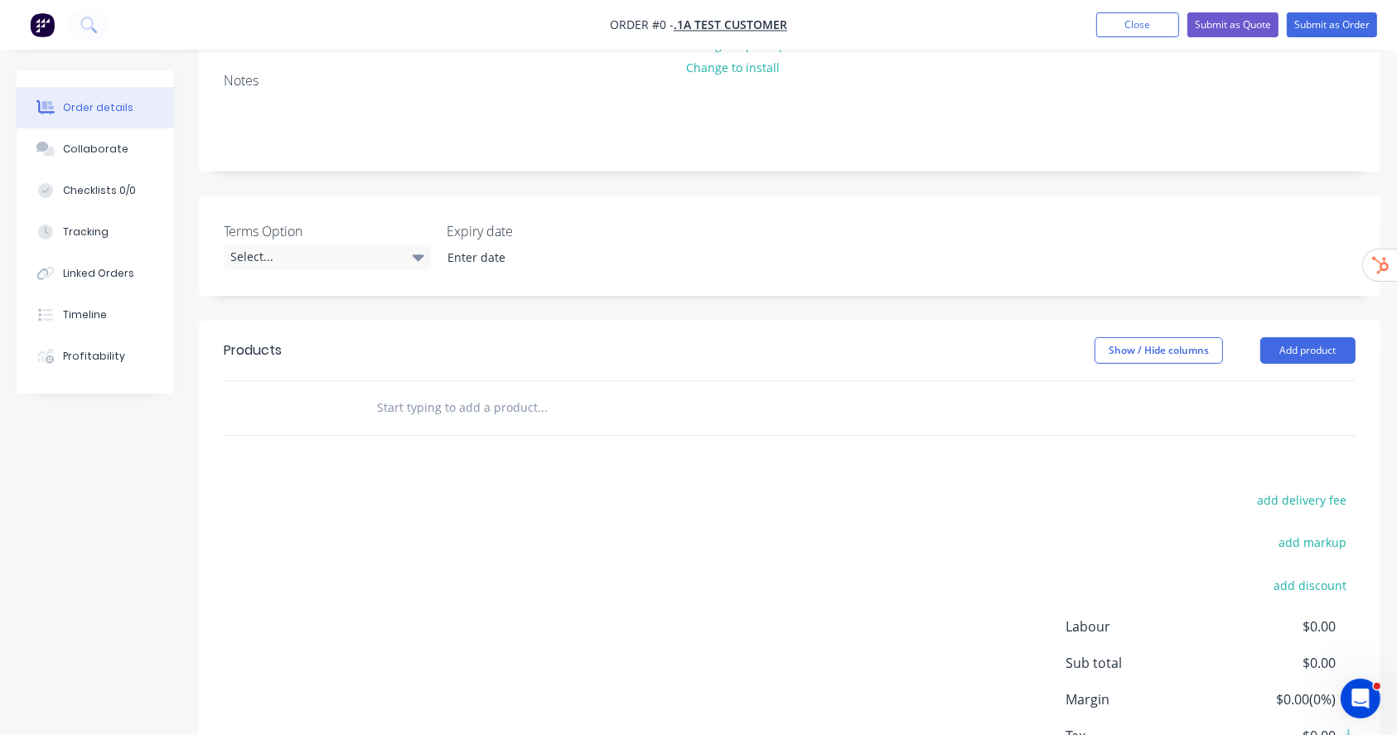
click at [452, 414] on input "text" at bounding box center [541, 407] width 331 height 33
click at [1320, 346] on button "Add product" at bounding box center [1307, 350] width 95 height 27
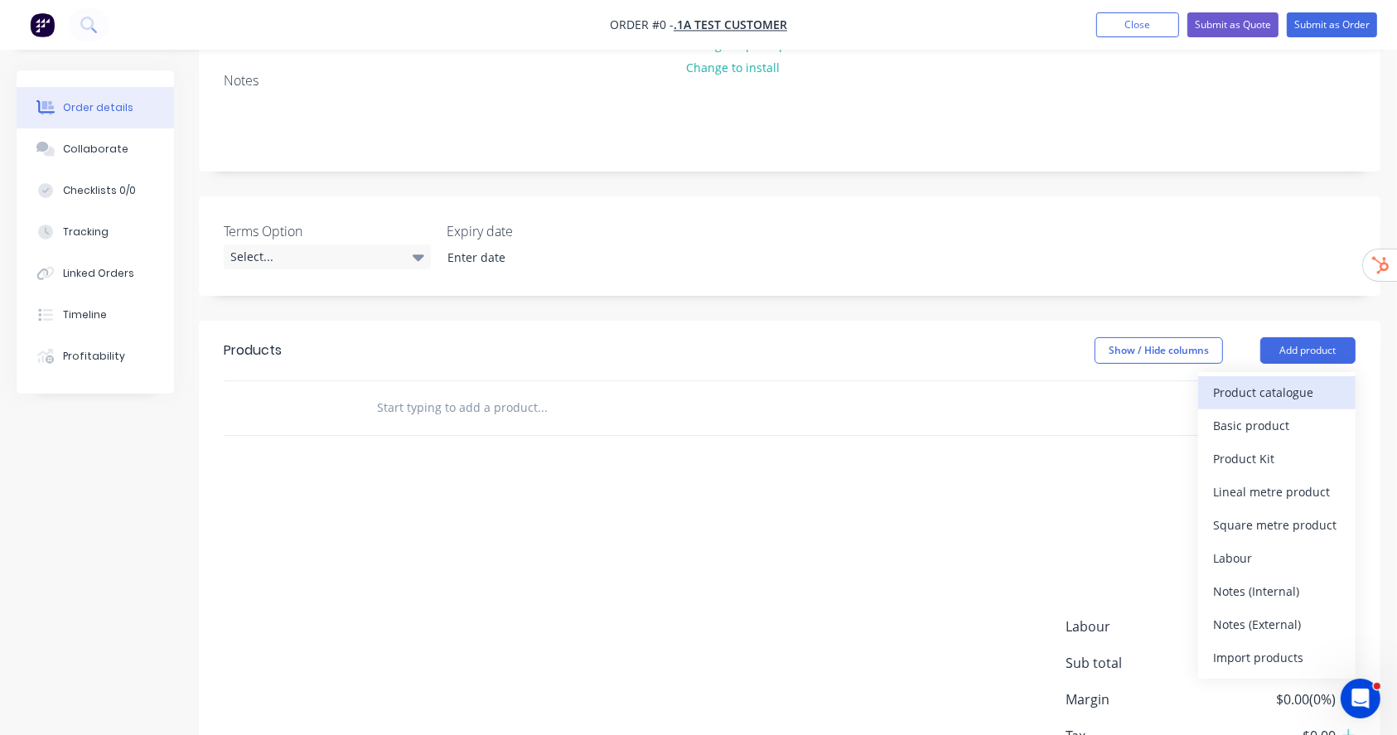
click at [1279, 385] on div "Product catalogue" at bounding box center [1277, 392] width 128 height 24
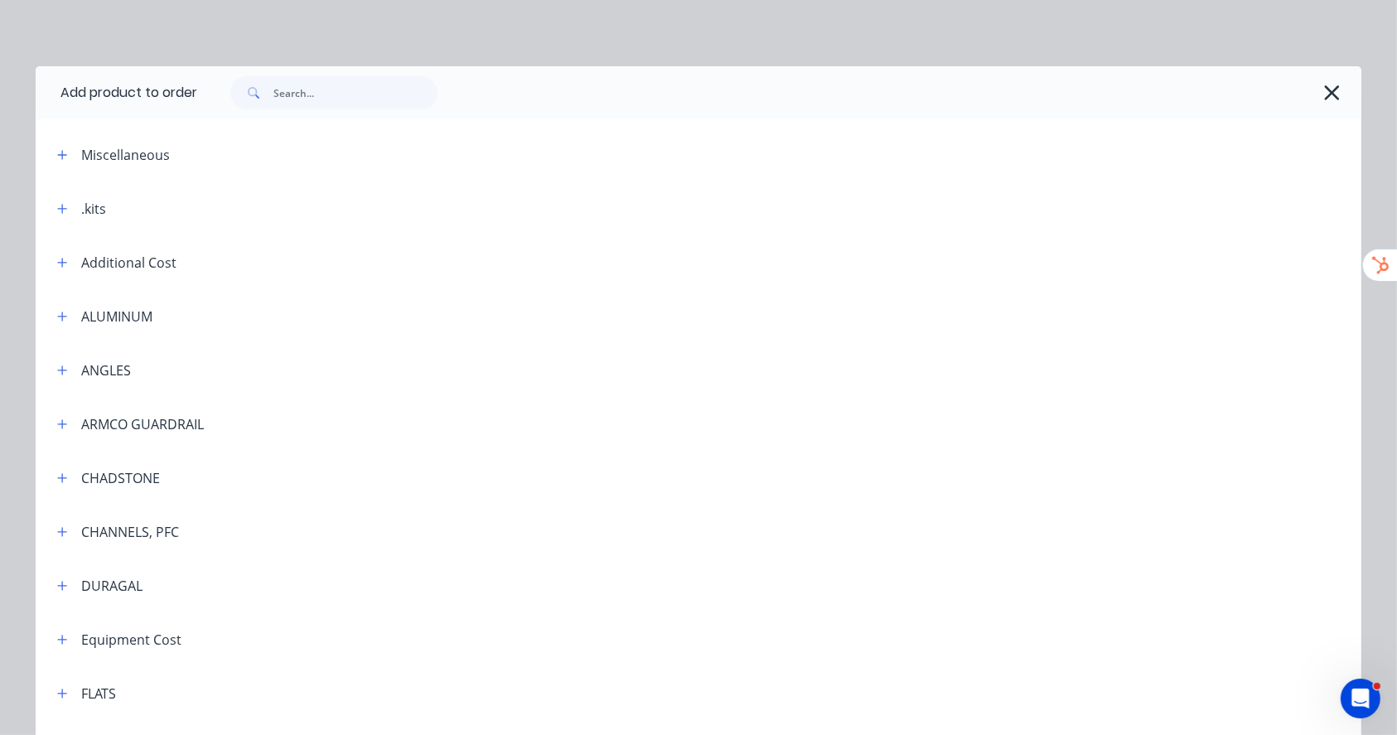
click at [52, 202] on span at bounding box center [62, 208] width 21 height 21
click at [57, 203] on icon "button" at bounding box center [62, 209] width 10 height 12
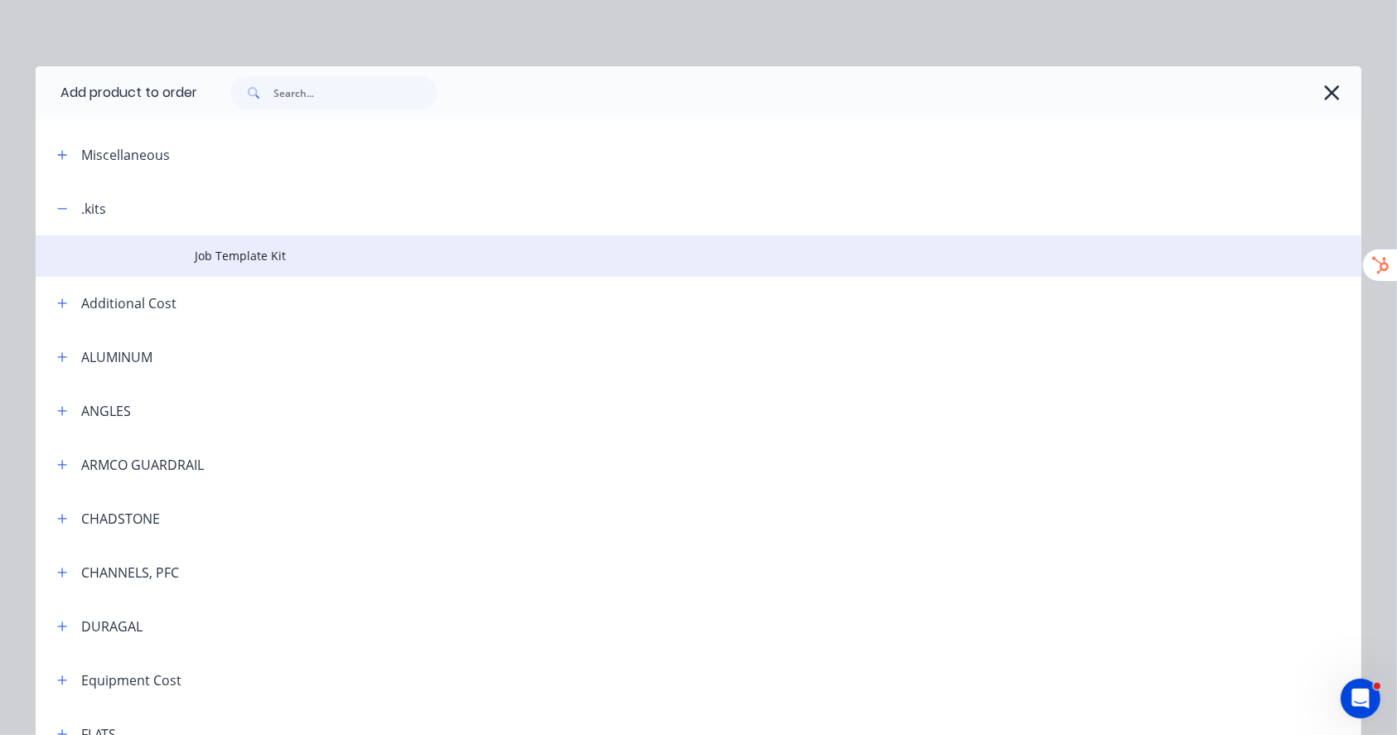
click at [257, 260] on span "Job Template Kit" at bounding box center [661, 255] width 933 height 17
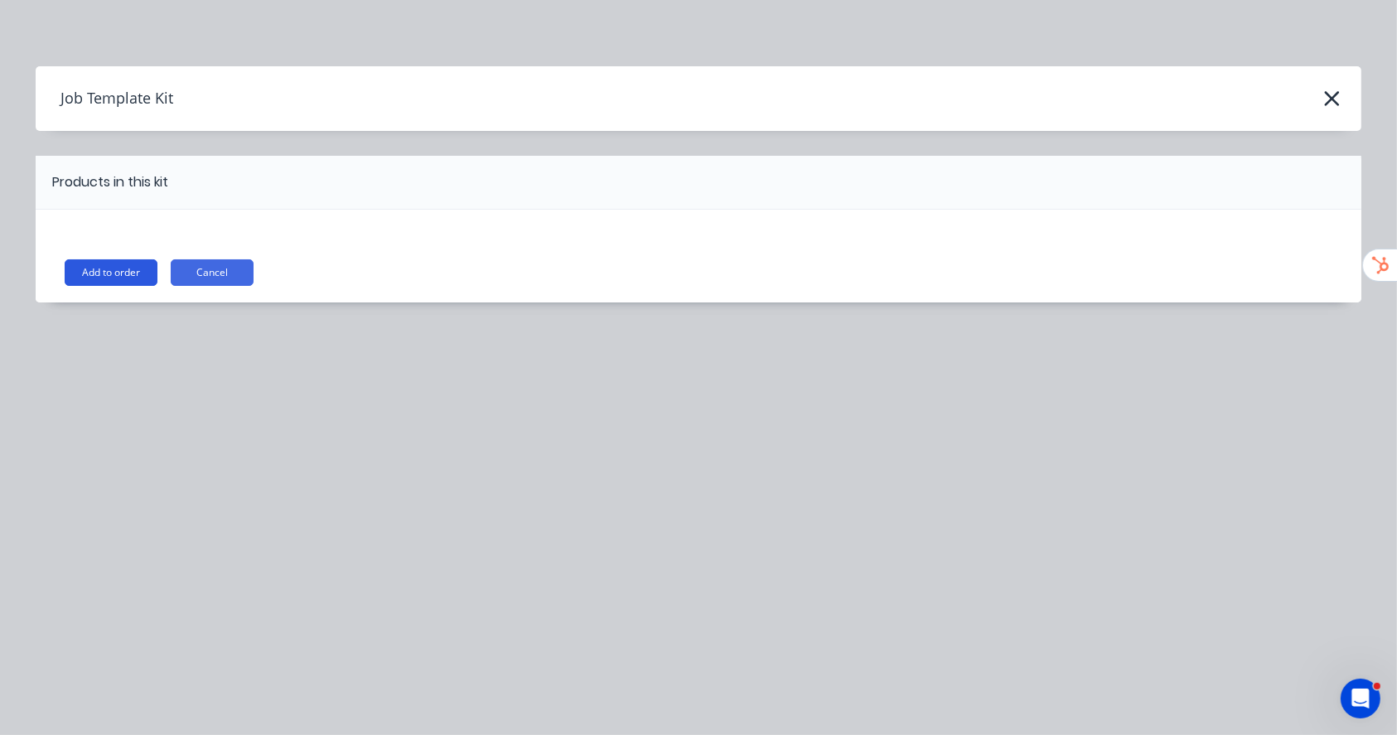
click at [101, 265] on button "Add to order" at bounding box center [111, 272] width 93 height 27
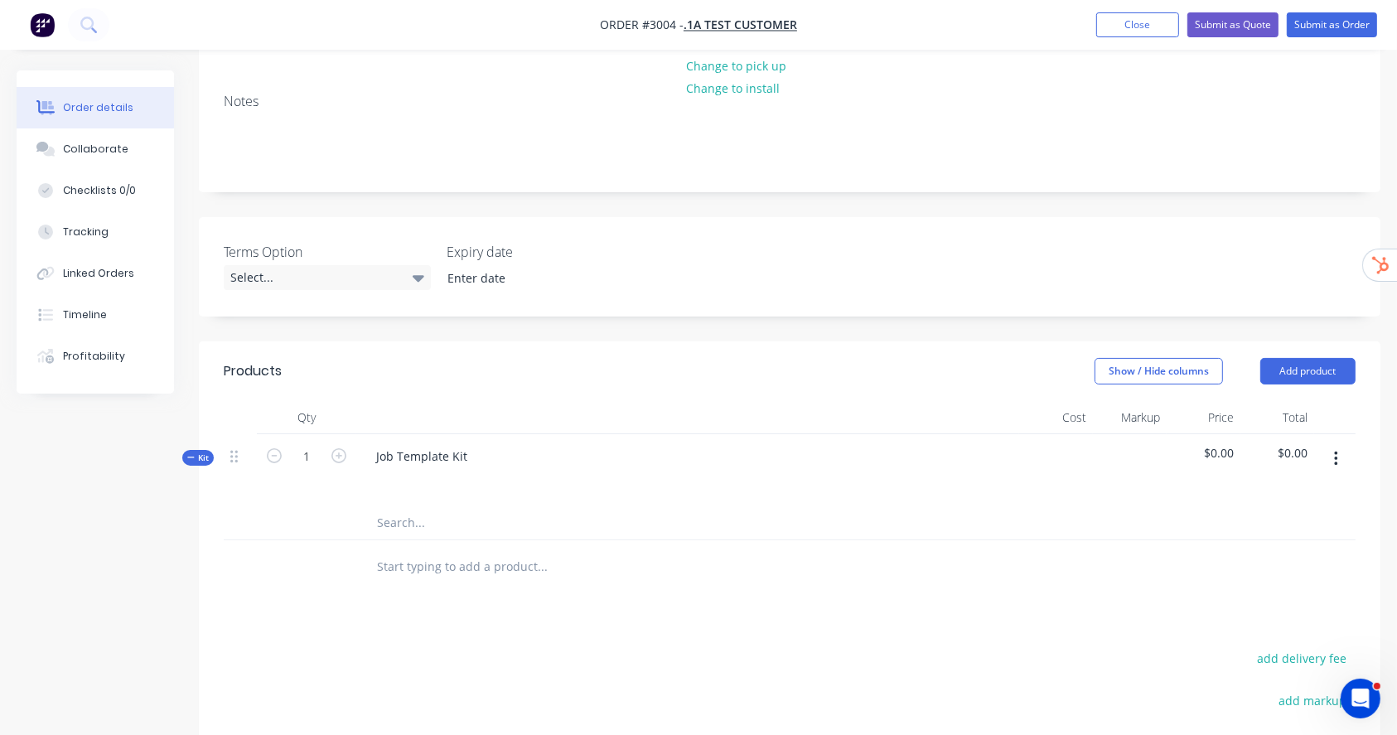
scroll to position [220, 0]
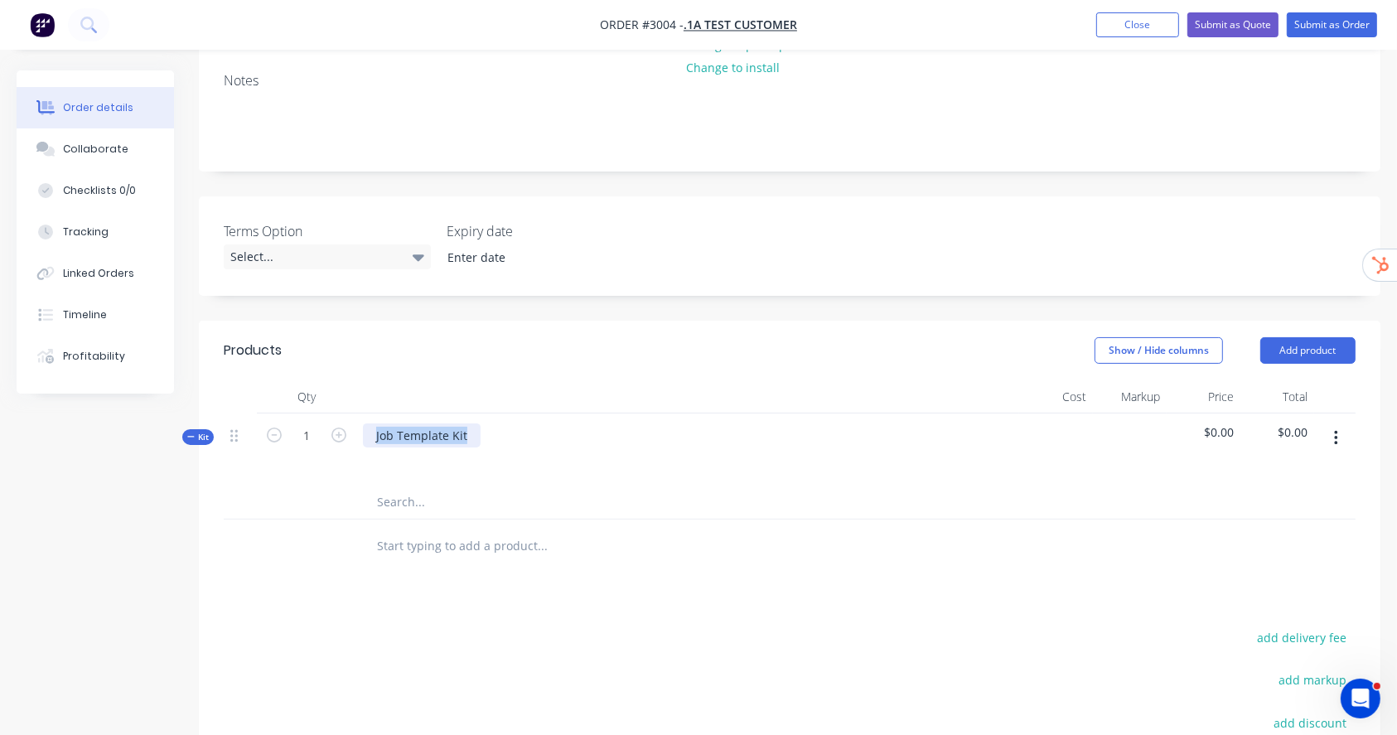
drag, startPoint x: 370, startPoint y: 437, endPoint x: 501, endPoint y: 436, distance: 130.9
click at [501, 436] on div "Job Template Kit" at bounding box center [687, 449] width 663 height 72
paste div
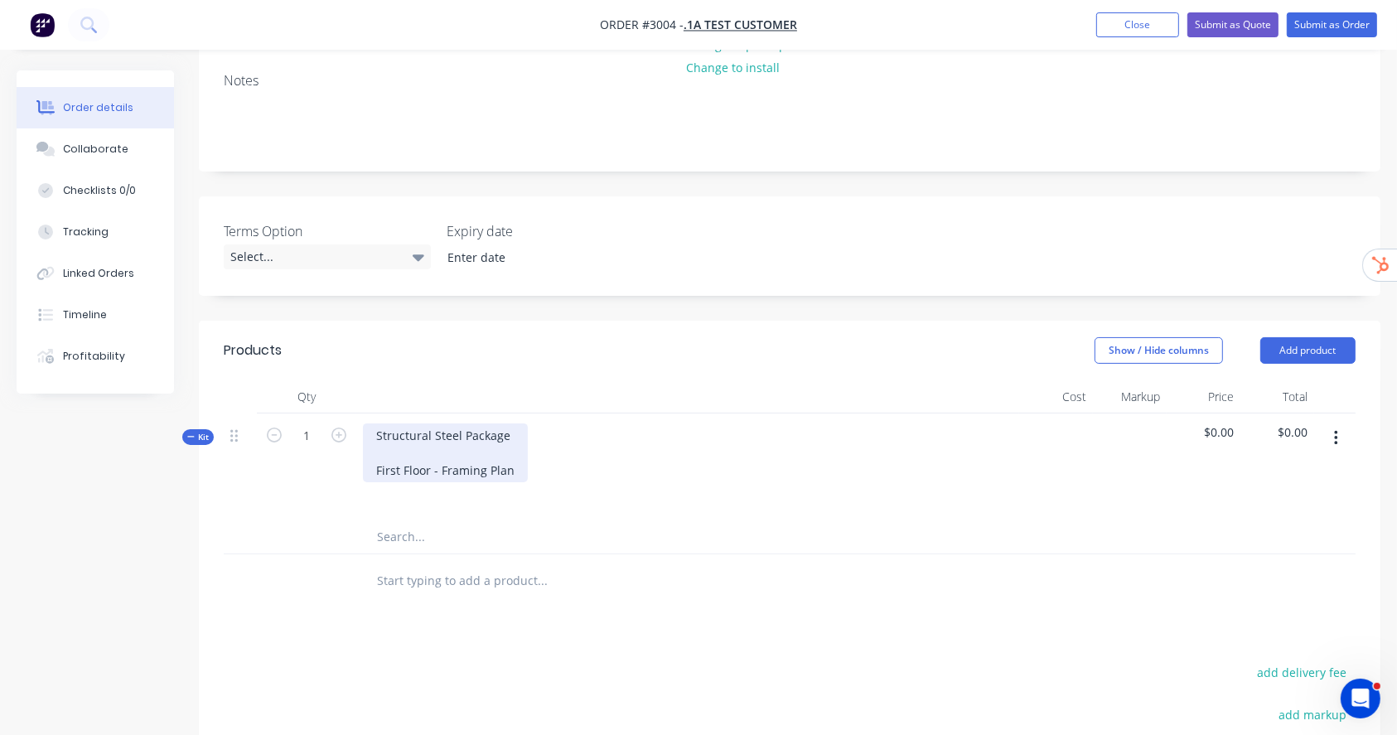
drag, startPoint x: 510, startPoint y: 461, endPoint x: 534, endPoint y: 471, distance: 26.3
click at [514, 463] on div "Structural Steel Package First Floor - Framing Plan" at bounding box center [445, 452] width 165 height 59
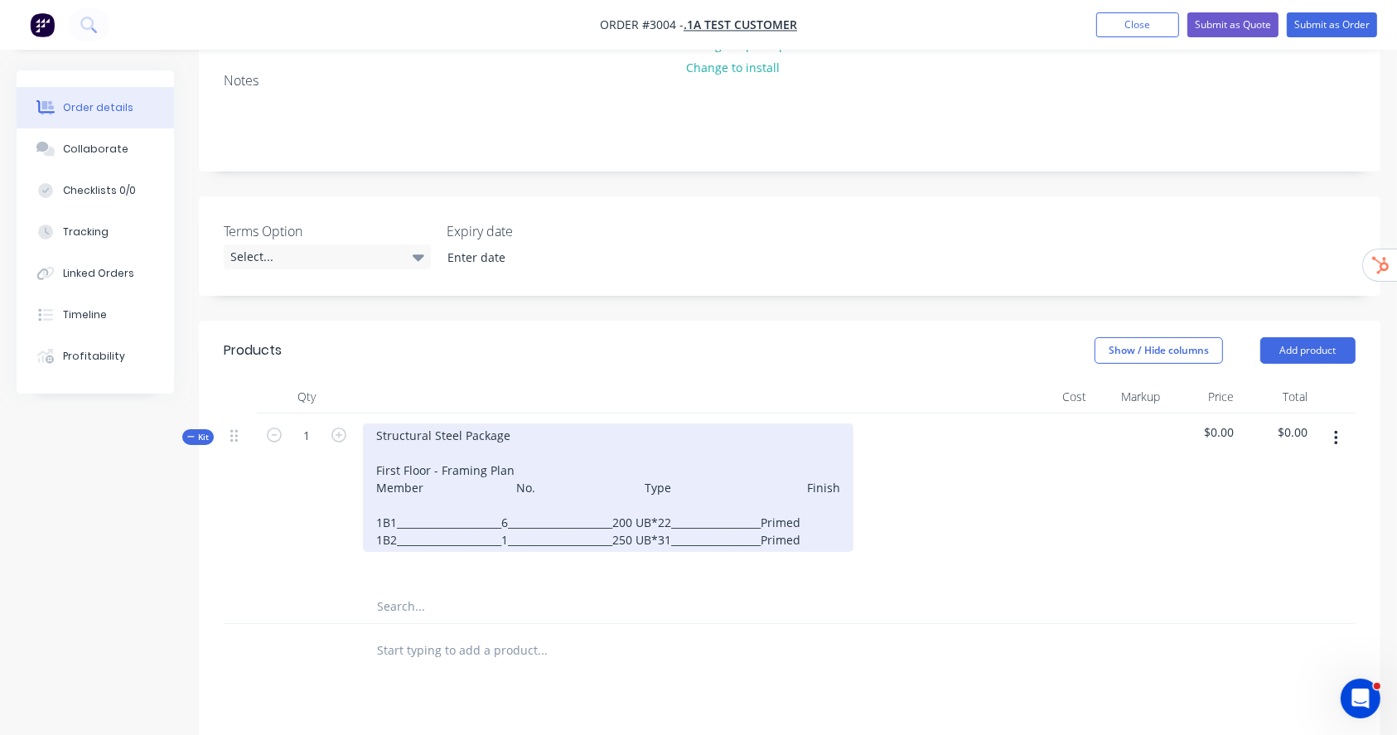
drag, startPoint x: 371, startPoint y: 484, endPoint x: 608, endPoint y: 586, distance: 258.0
click at [372, 484] on div "Structural Steel Package First Floor - Framing Plan Member No. Type Finish 1B1_…" at bounding box center [608, 487] width 491 height 128
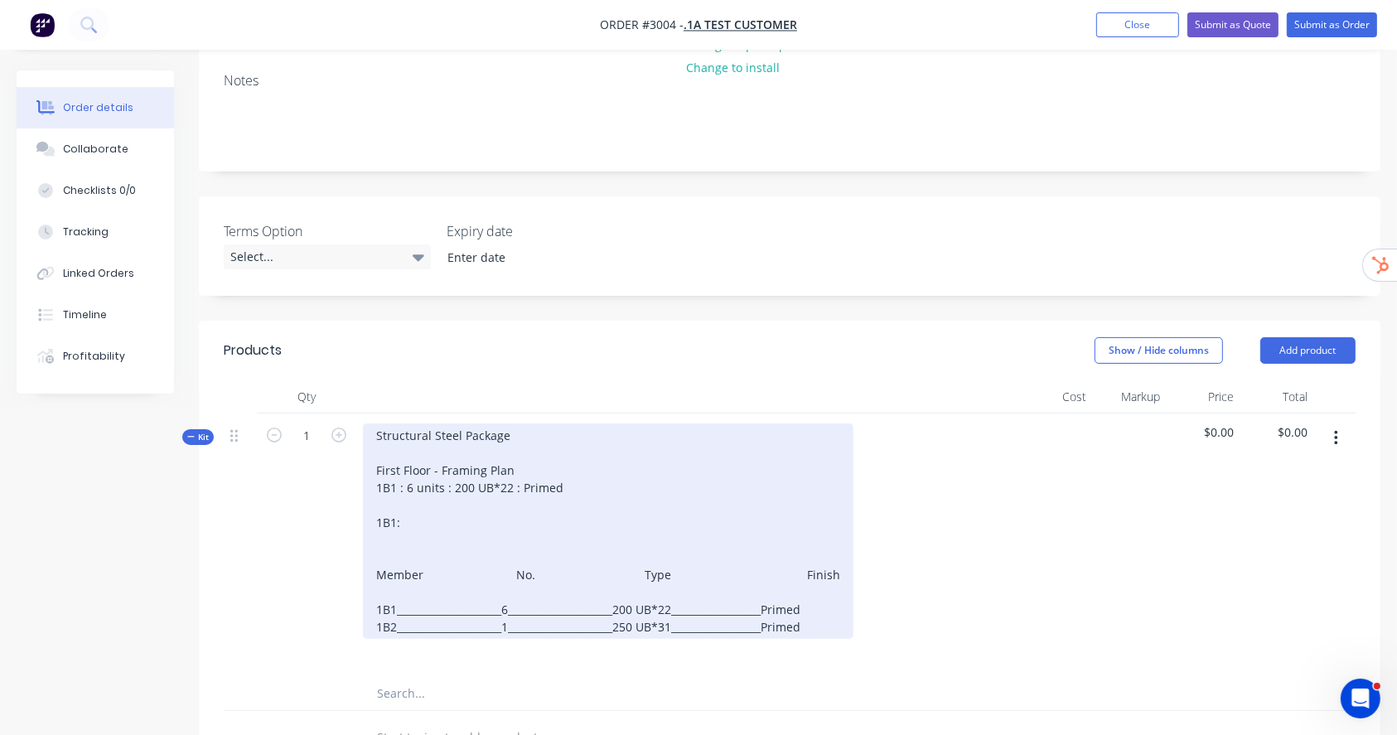
click at [403, 535] on div "Structural Steel Package First Floor - Framing Plan 1B1 : 6 units : 200 UB*22 :…" at bounding box center [608, 530] width 491 height 215
click at [540, 473] on div "Structural Steel Package First Floor - Framing Plan 1B1 : 6 units : 200 UB*22 :…" at bounding box center [608, 530] width 491 height 215
click at [539, 462] on div "Structural Steel Package First Floor - Framing Plan 1B1 : 6 units : 200 UB*22 :…" at bounding box center [608, 530] width 491 height 215
click at [526, 469] on div "Structural Steel Package First Floor - Framing Plan 1B1 : 6 units : 200 UB*22 :…" at bounding box center [608, 530] width 491 height 215
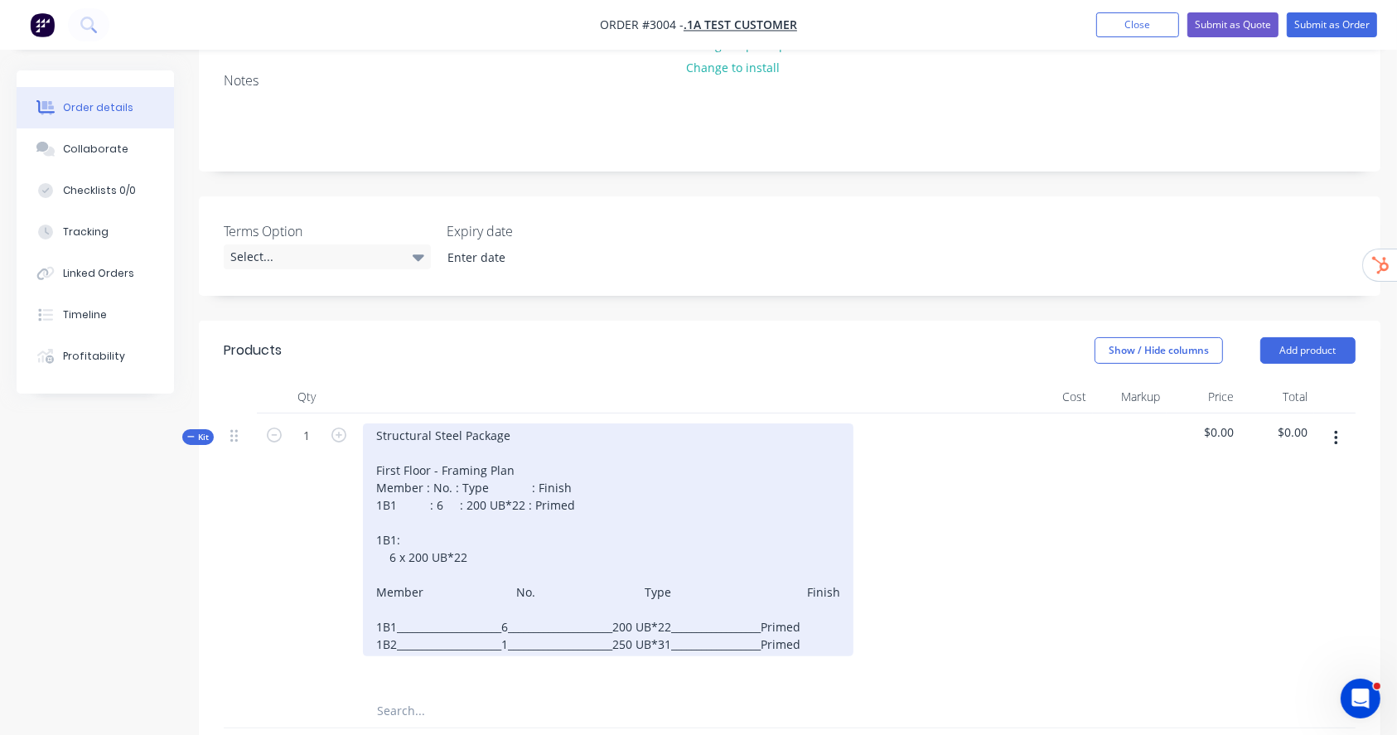
click at [587, 505] on div "Structural Steel Package First Floor - Framing Plan Member : No. : Type : Finis…" at bounding box center [608, 539] width 491 height 233
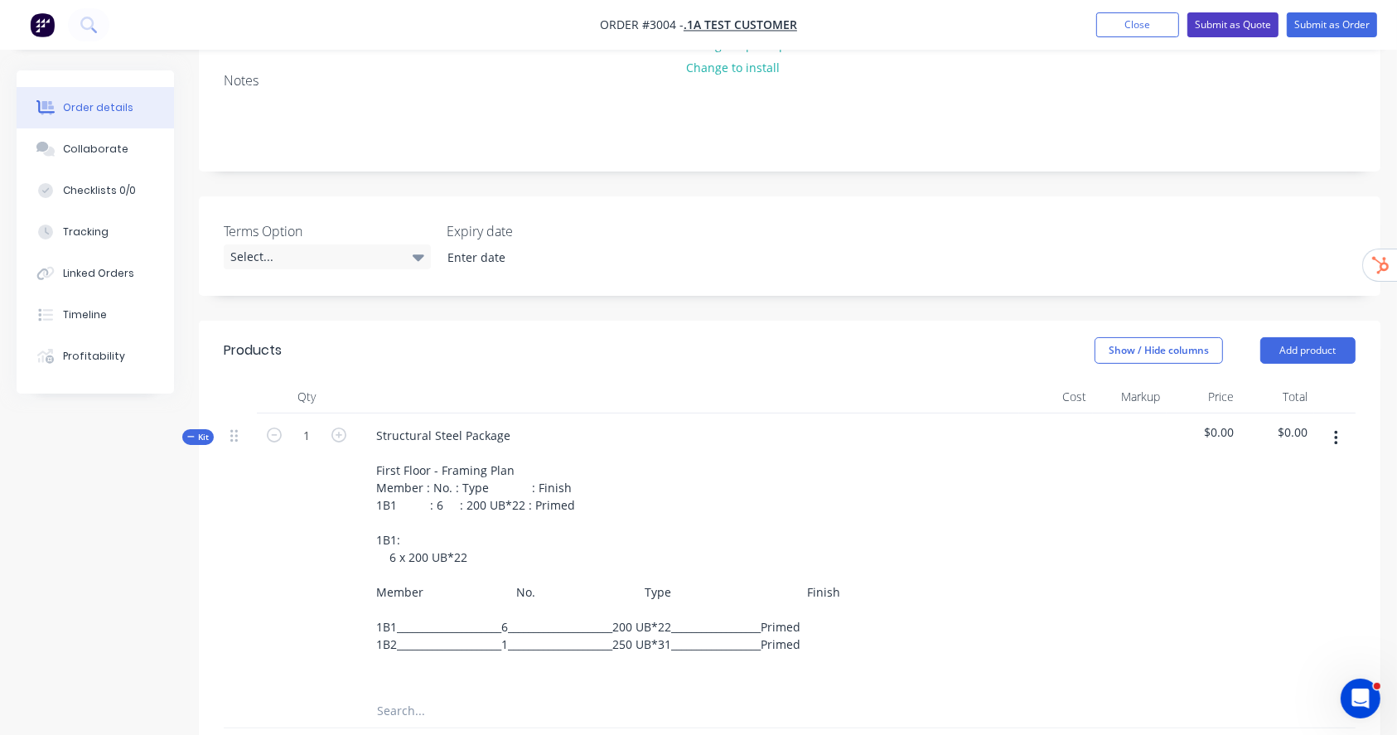
click at [1231, 23] on button "Submit as Quote" at bounding box center [1232, 24] width 91 height 25
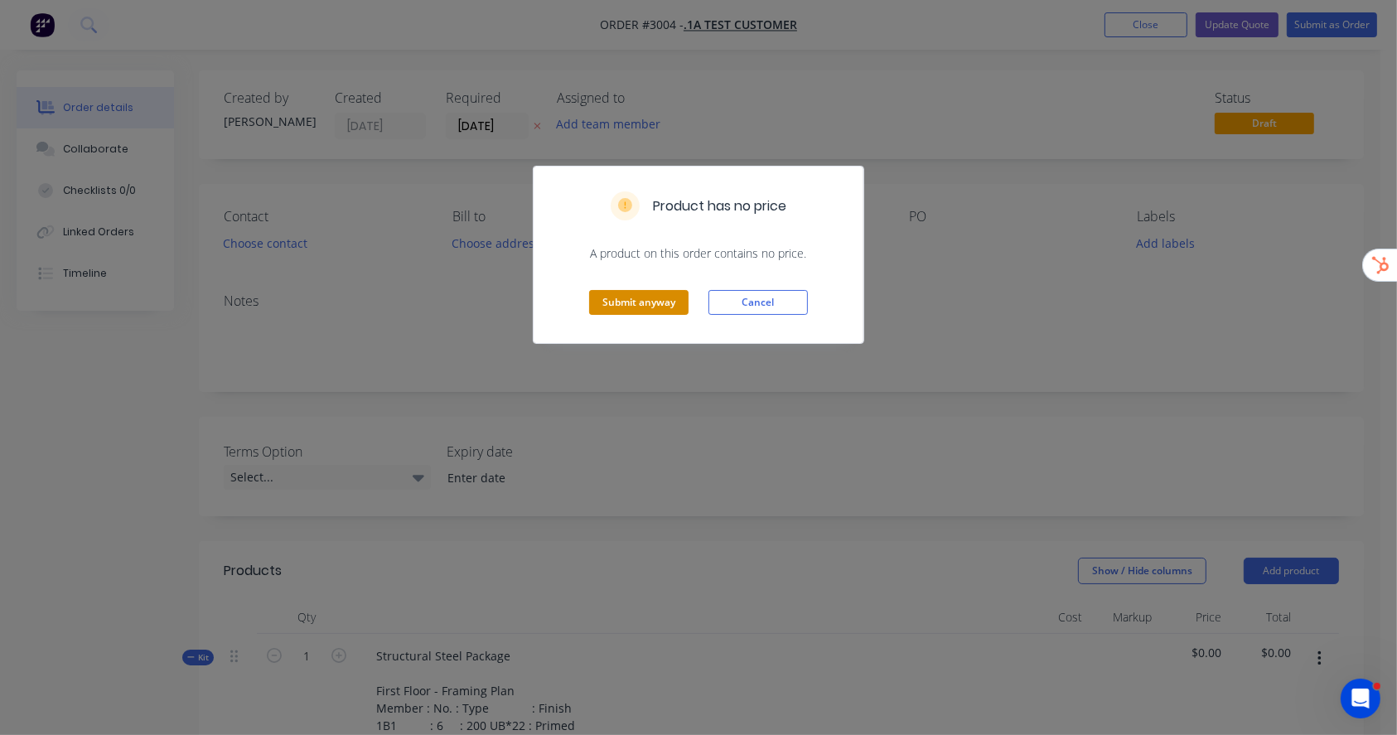
click at [624, 303] on button "Submit anyway" at bounding box center [638, 302] width 99 height 25
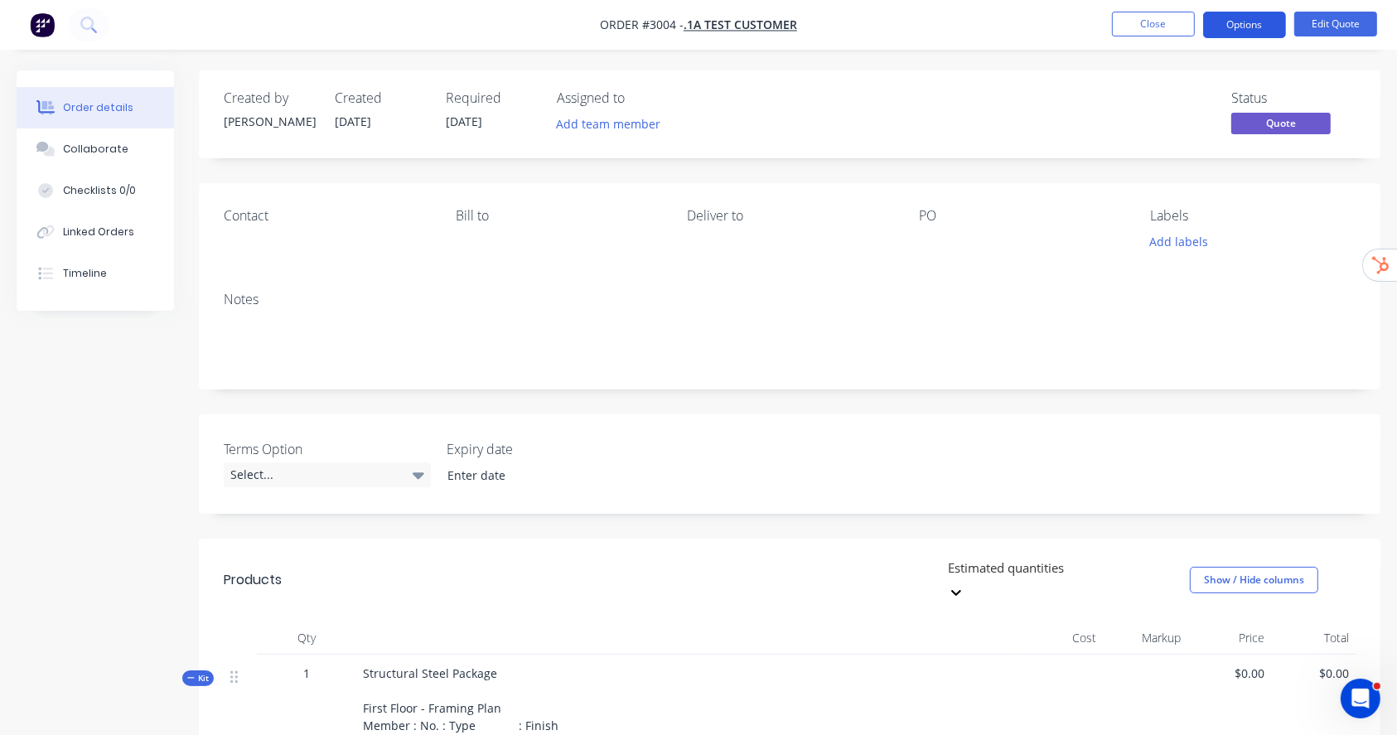
click at [1284, 17] on button "Options" at bounding box center [1244, 25] width 83 height 27
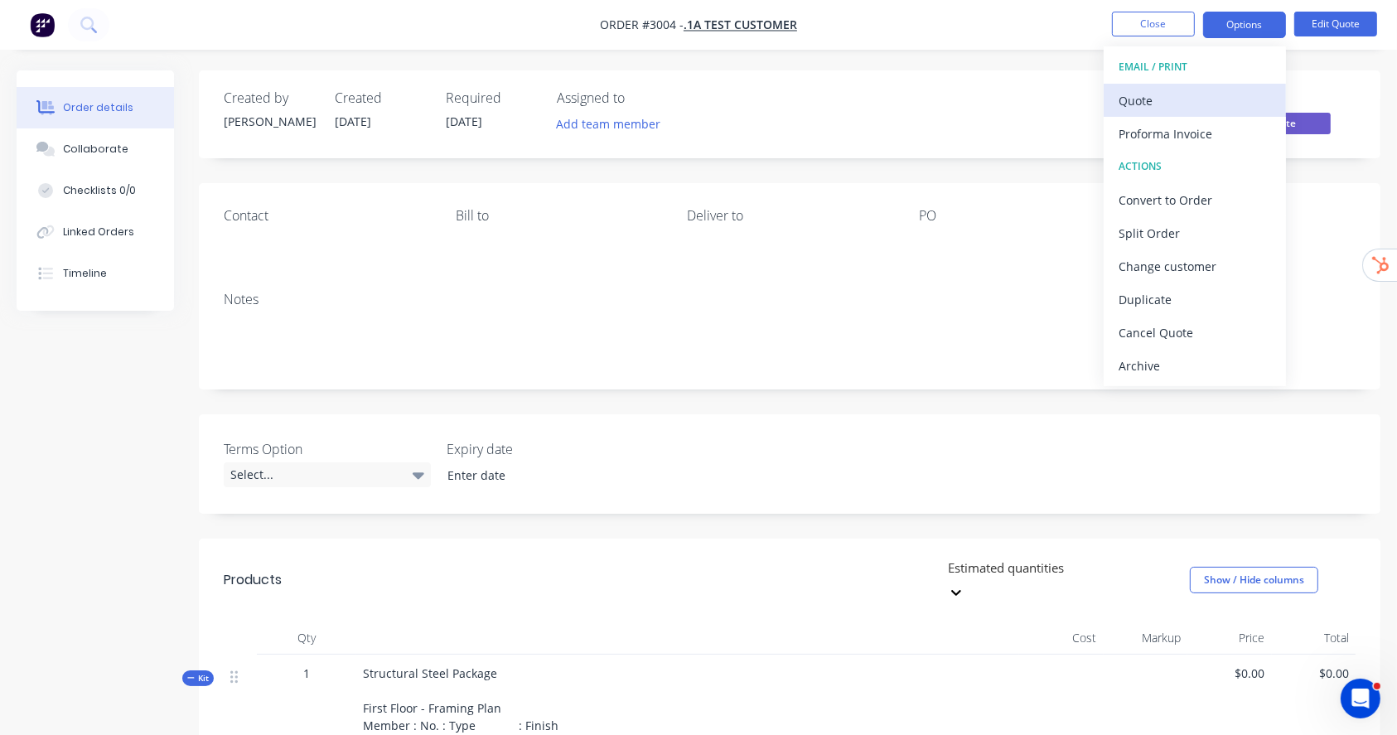
click at [1187, 91] on div "Quote" at bounding box center [1195, 101] width 152 height 24
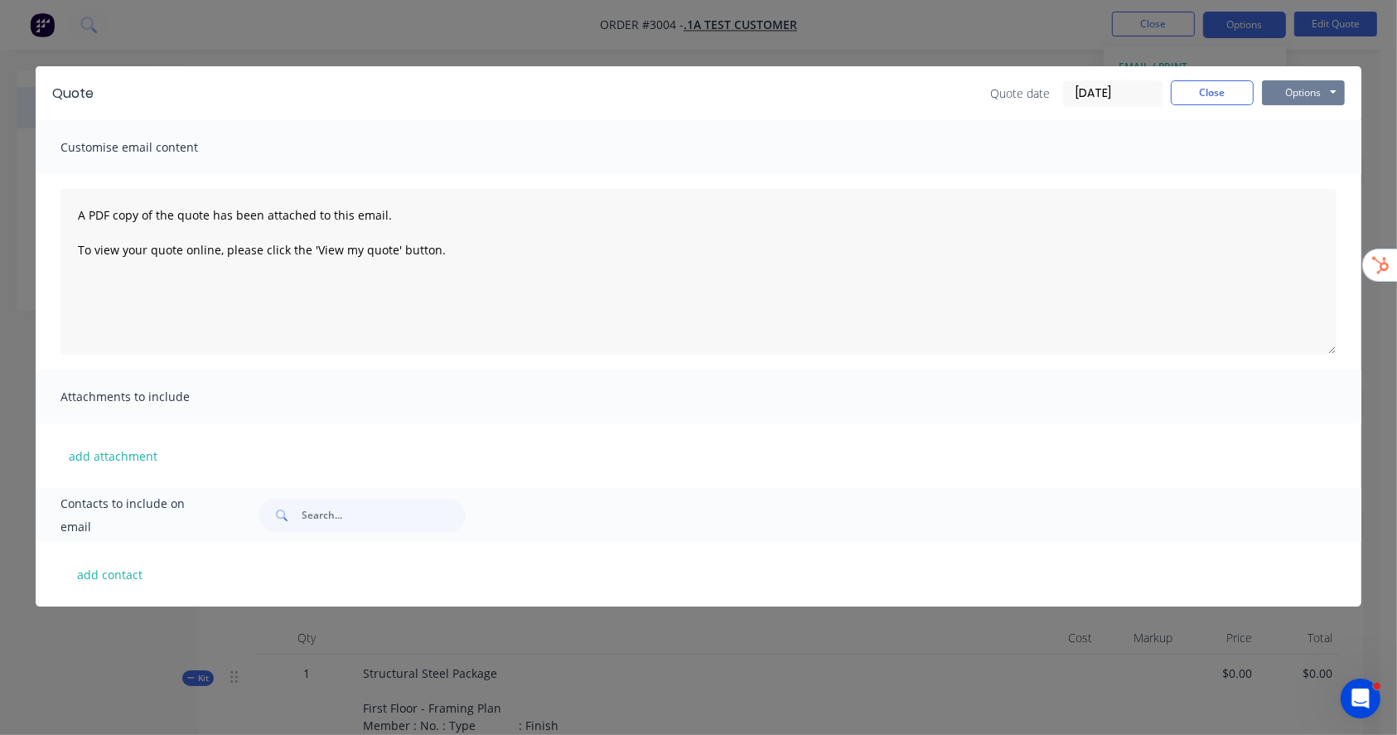
click at [1284, 84] on button "Options" at bounding box center [1303, 92] width 83 height 25
click at [1292, 113] on button "Preview" at bounding box center [1315, 122] width 106 height 27
drag, startPoint x: 1187, startPoint y: 72, endPoint x: 1201, endPoint y: 104, distance: 34.9
click at [1187, 77] on div "Quote Quote date 08/10/25 Close Options Preview Print Email" at bounding box center [699, 93] width 1326 height 54
click at [1201, 104] on div "Quote date 08/10/25 Close Options Preview Print Email" at bounding box center [1167, 93] width 355 height 27
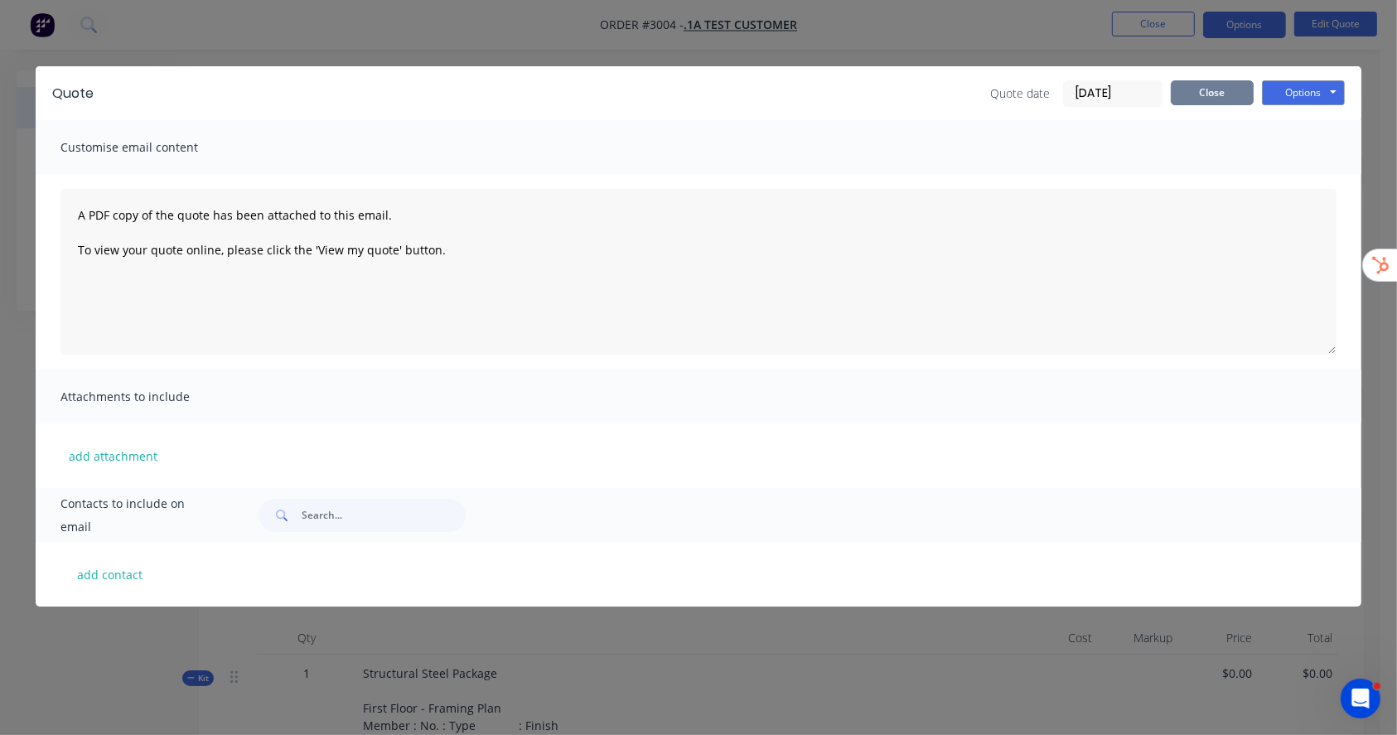
click at [1206, 96] on button "Close" at bounding box center [1212, 92] width 83 height 25
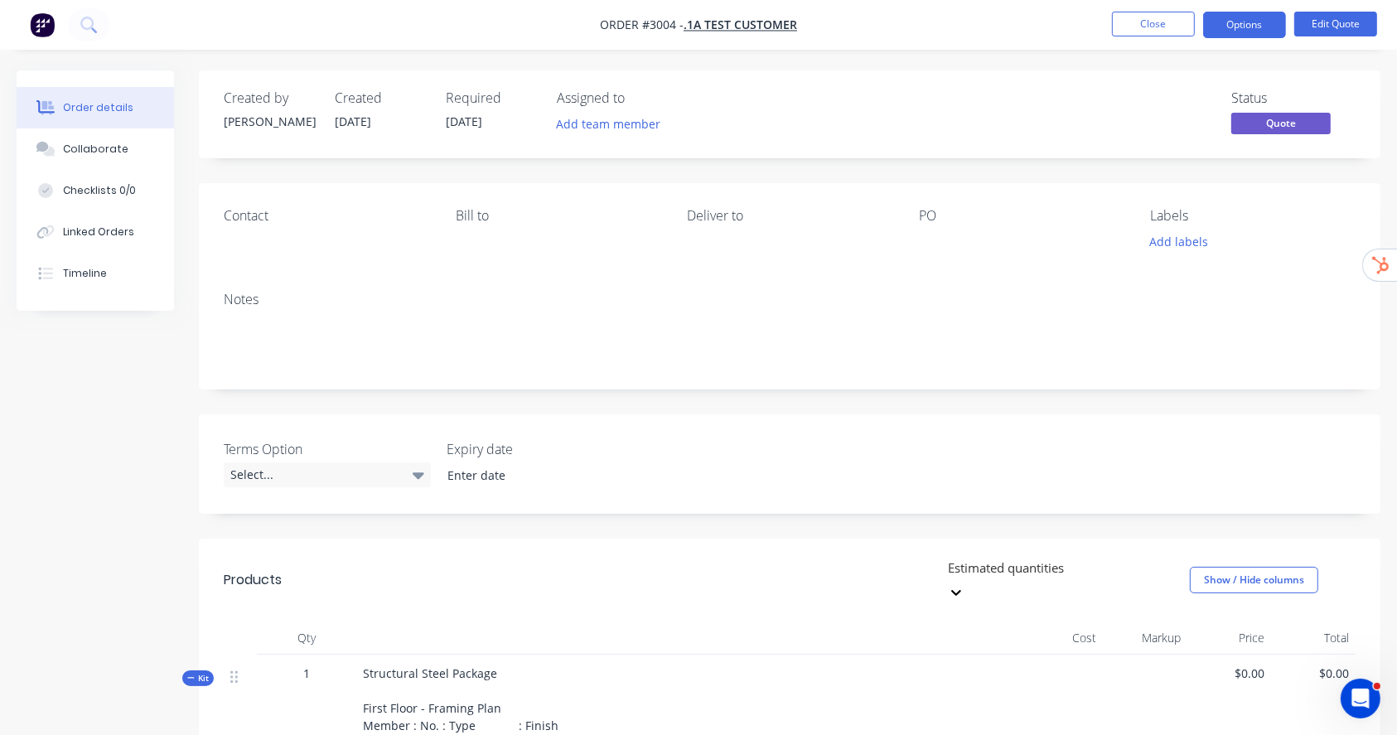
scroll to position [442, 0]
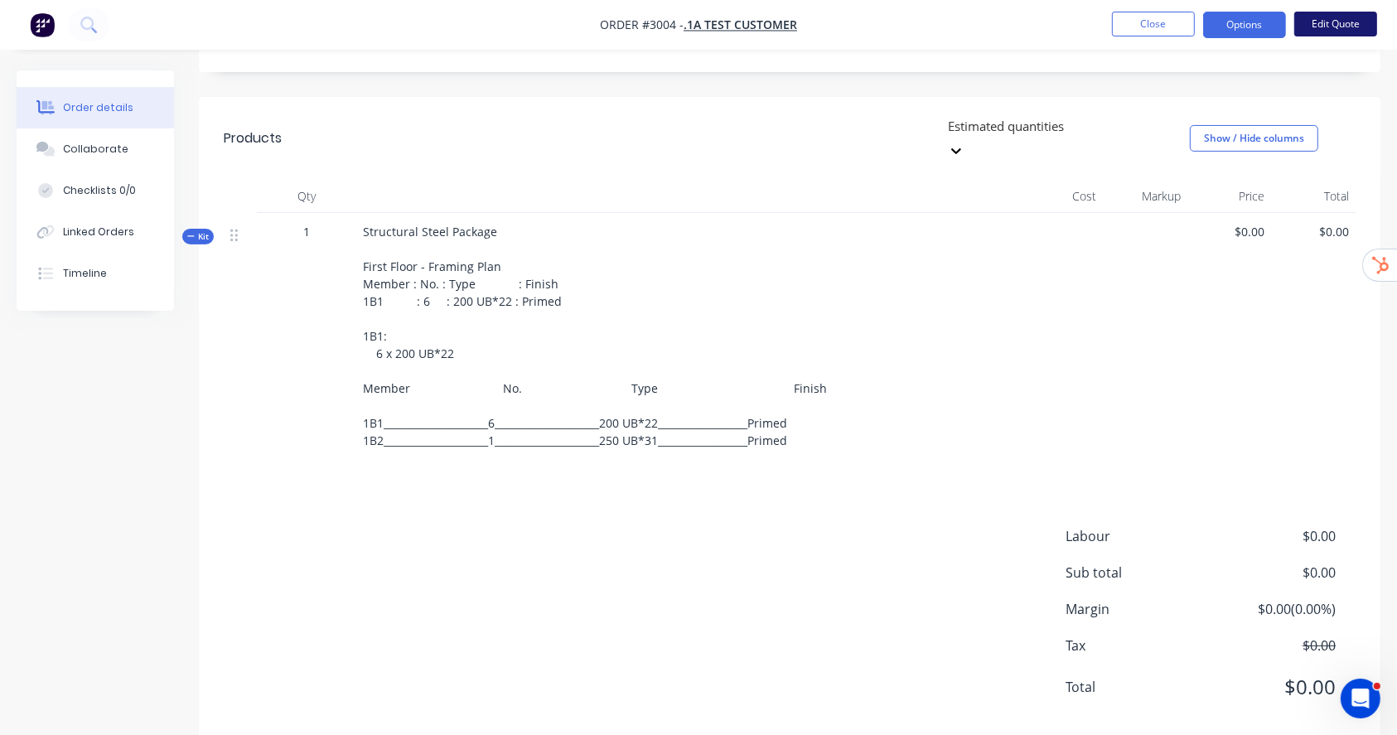
click at [1366, 26] on button "Edit Quote" at bounding box center [1335, 24] width 83 height 25
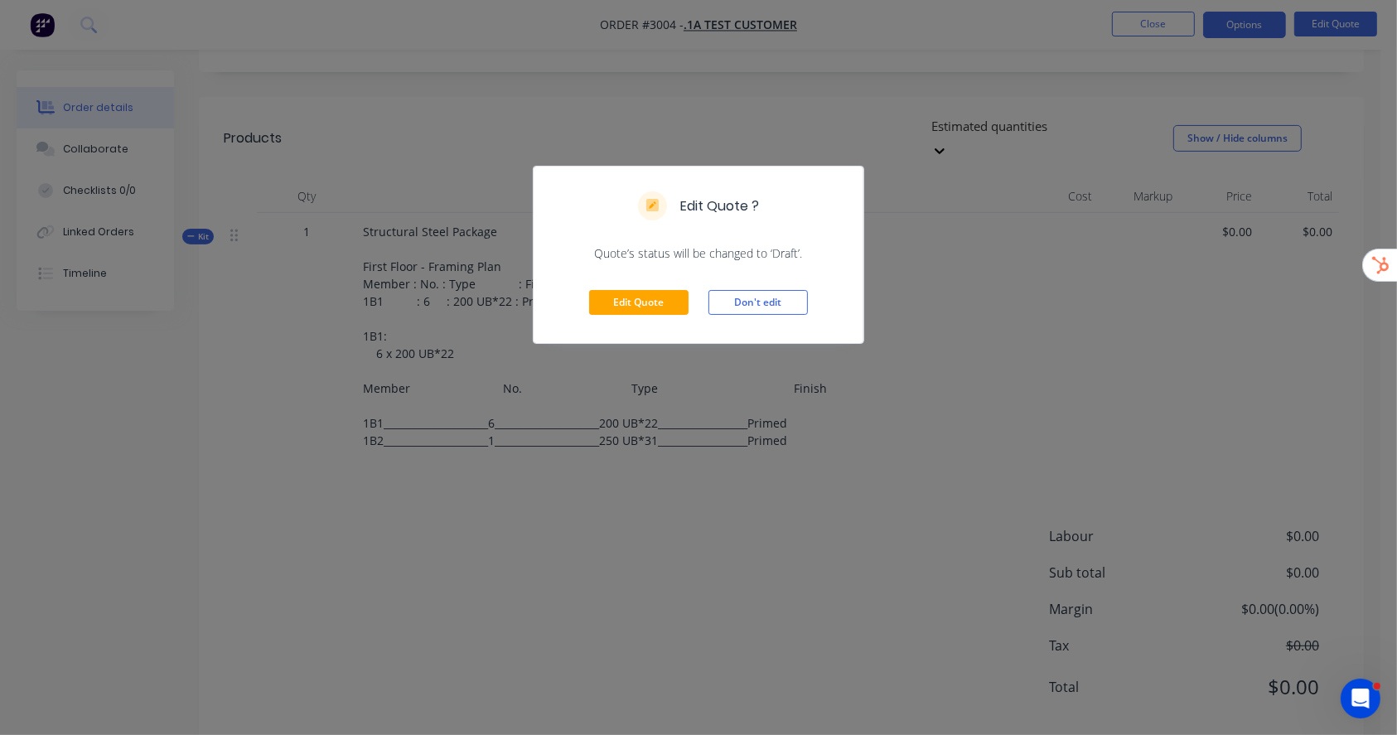
click at [664, 288] on div "Edit Quote Don't edit" at bounding box center [699, 302] width 330 height 81
click at [650, 305] on button "Edit Quote" at bounding box center [638, 302] width 99 height 25
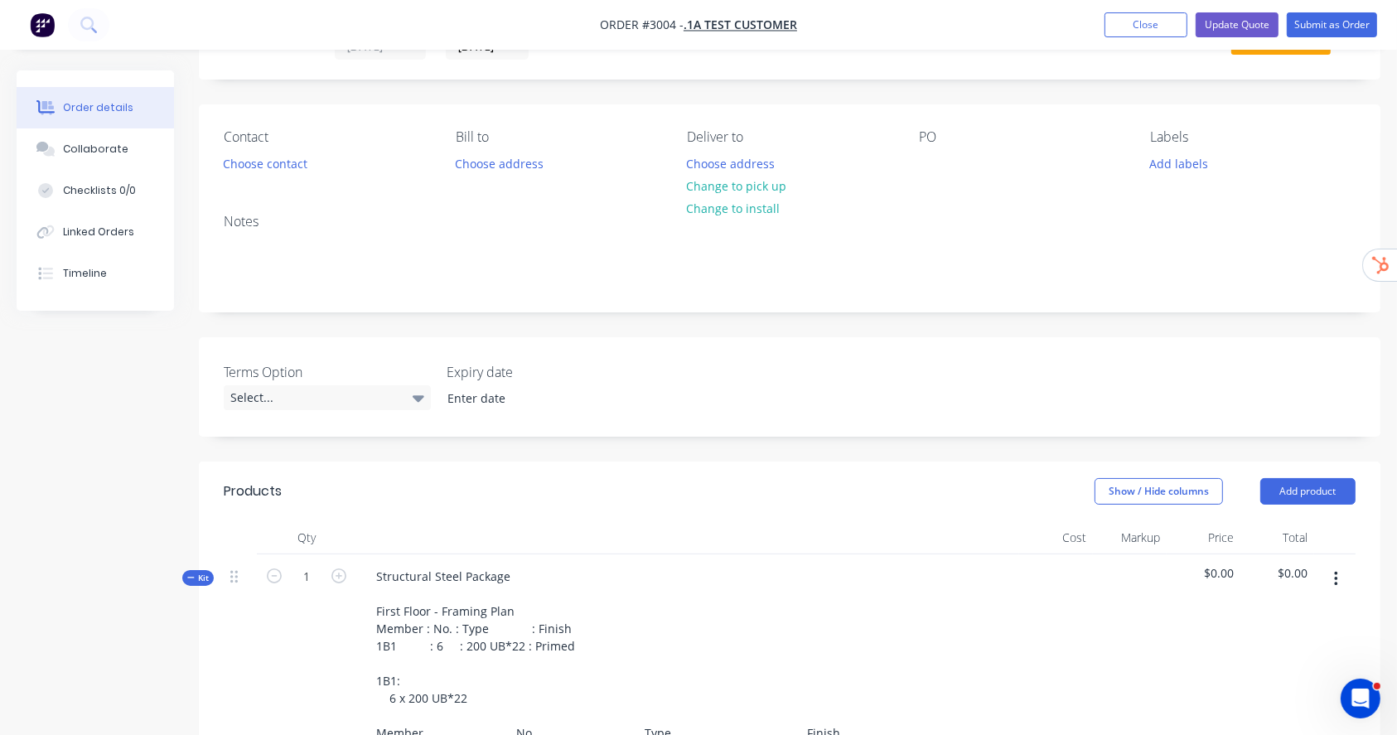
scroll to position [331, 0]
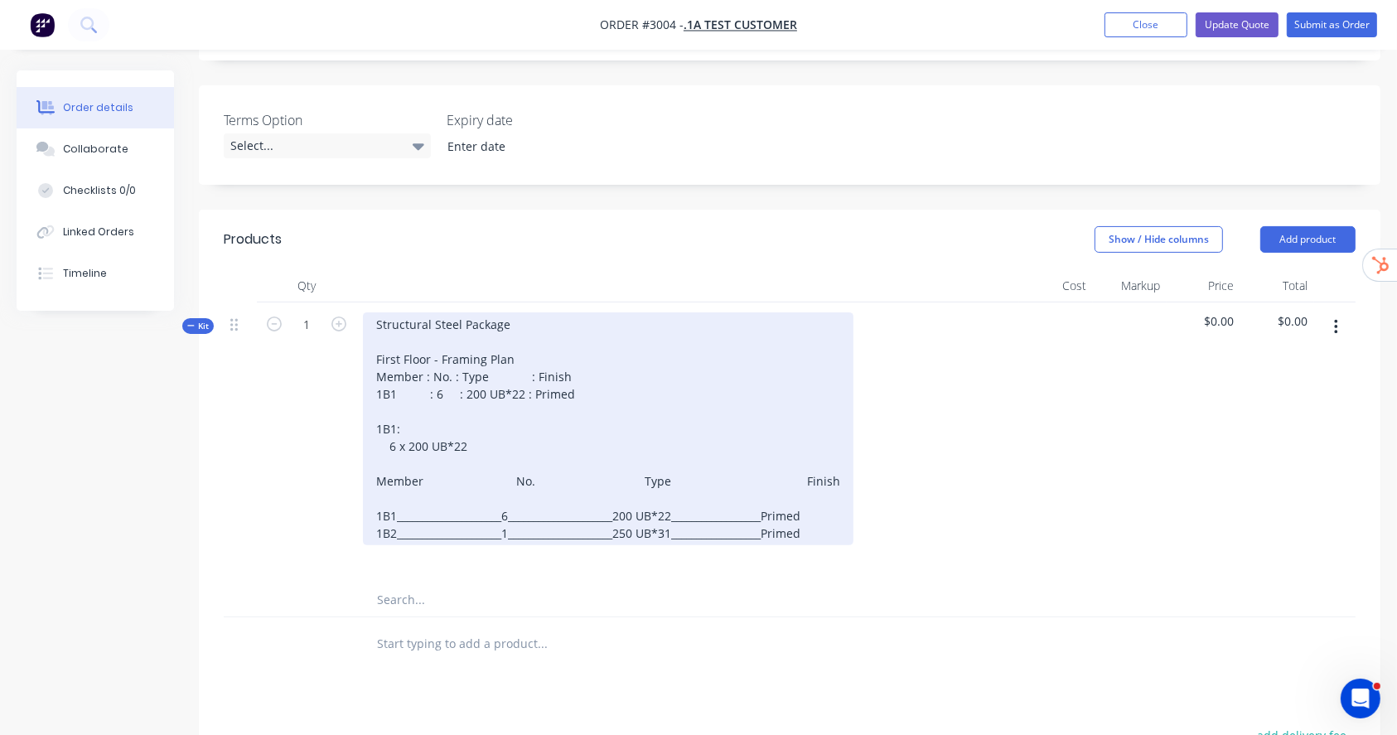
click at [474, 512] on div "Structural Steel Package First Floor - Framing Plan Member : No. : Type : Finis…" at bounding box center [608, 428] width 491 height 233
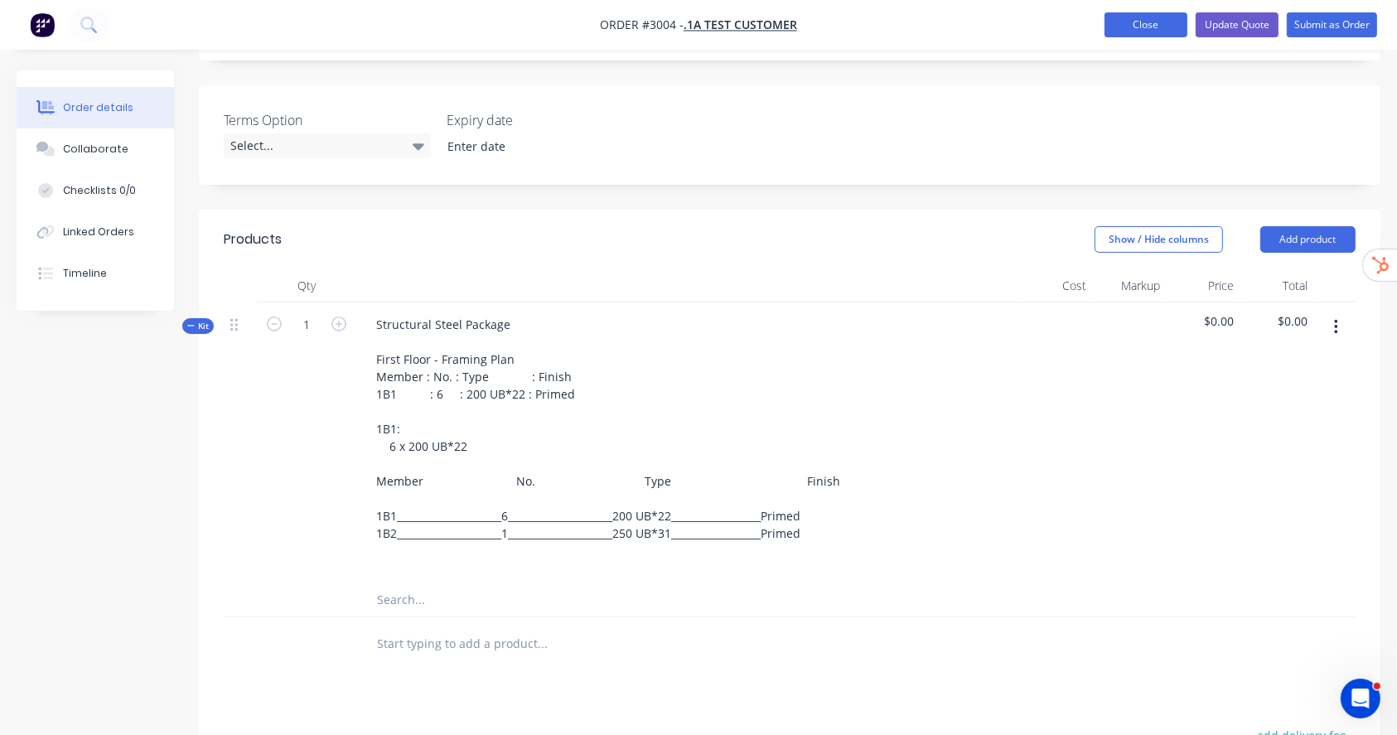
click at [1129, 22] on button "Close" at bounding box center [1146, 24] width 83 height 25
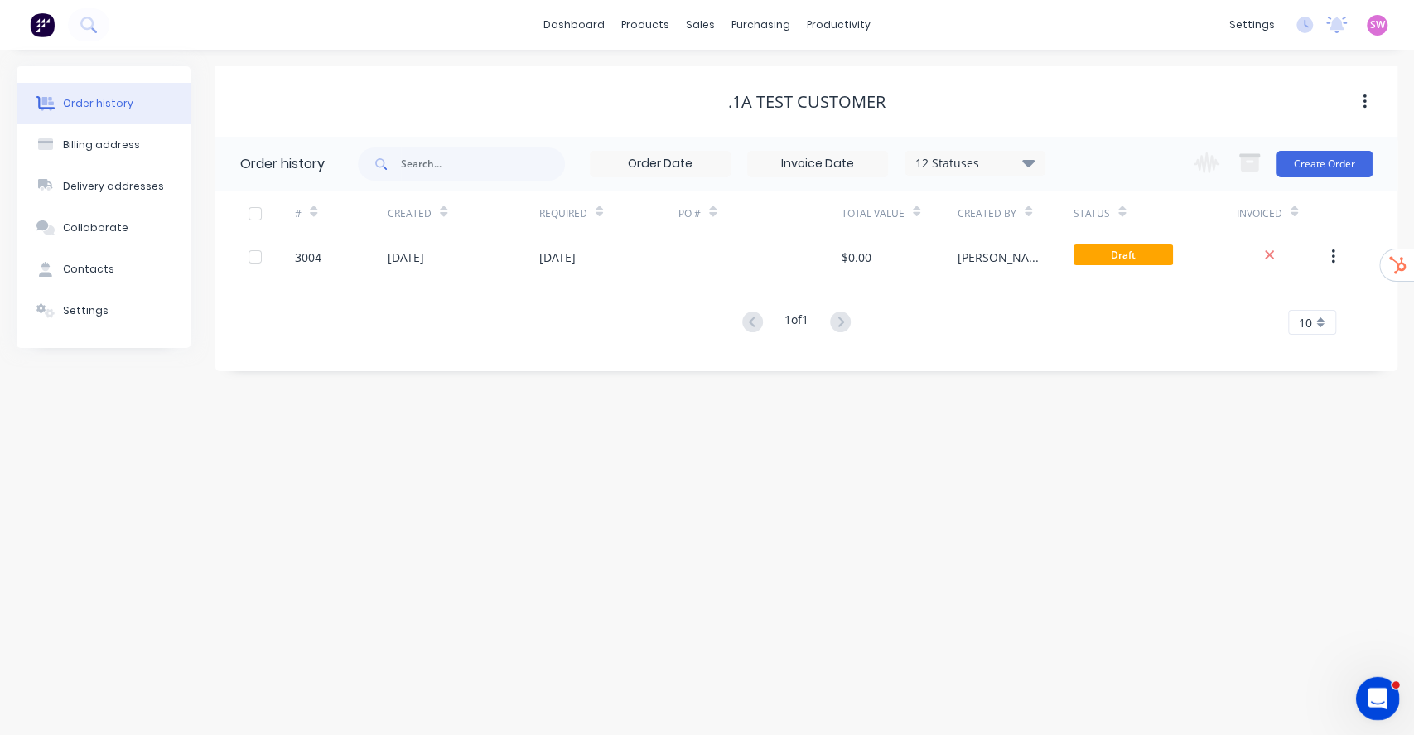
drag, startPoint x: 1380, startPoint y: 689, endPoint x: 2754, endPoint y: 1376, distance: 1536.3
click at [1383, 686] on div "Open Intercom Messenger" at bounding box center [1375, 696] width 55 height 55
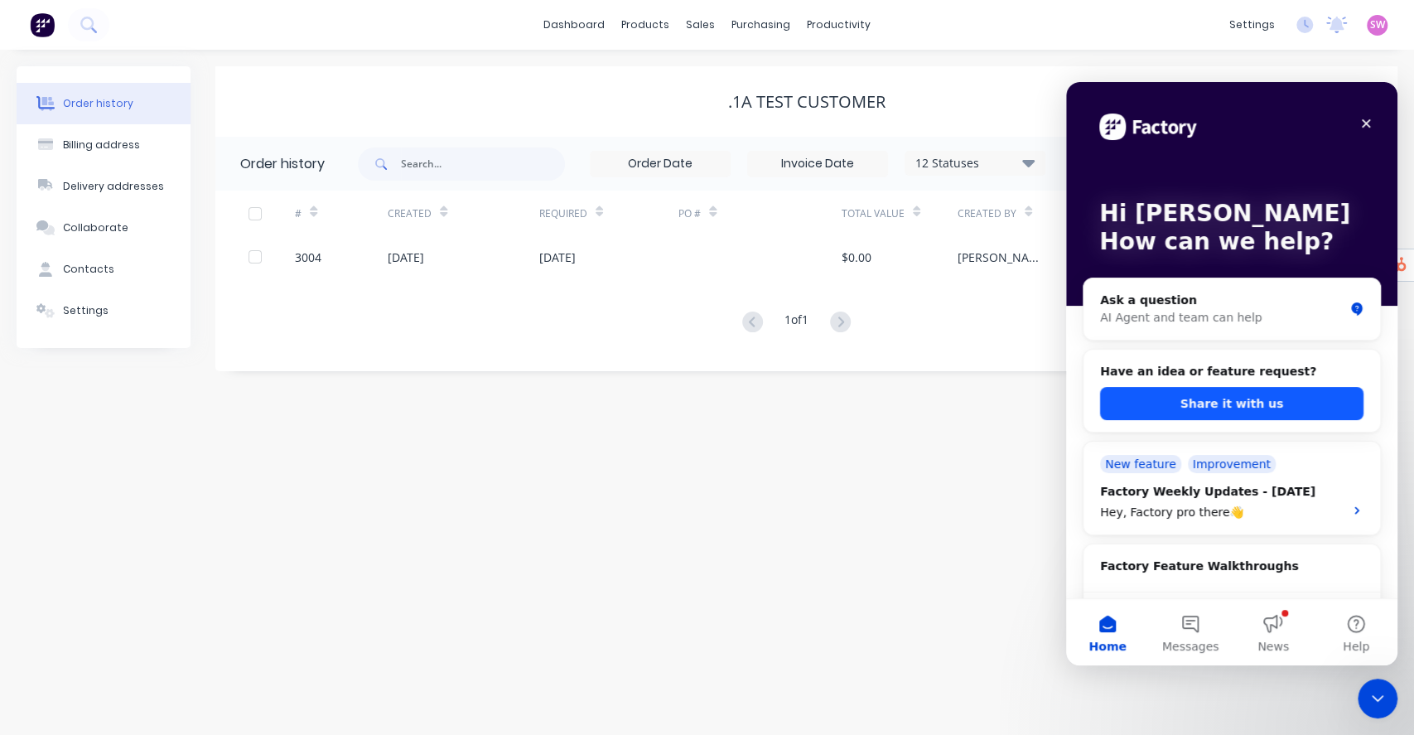
click at [1248, 412] on button "Share it with us" at bounding box center [1231, 403] width 263 height 33
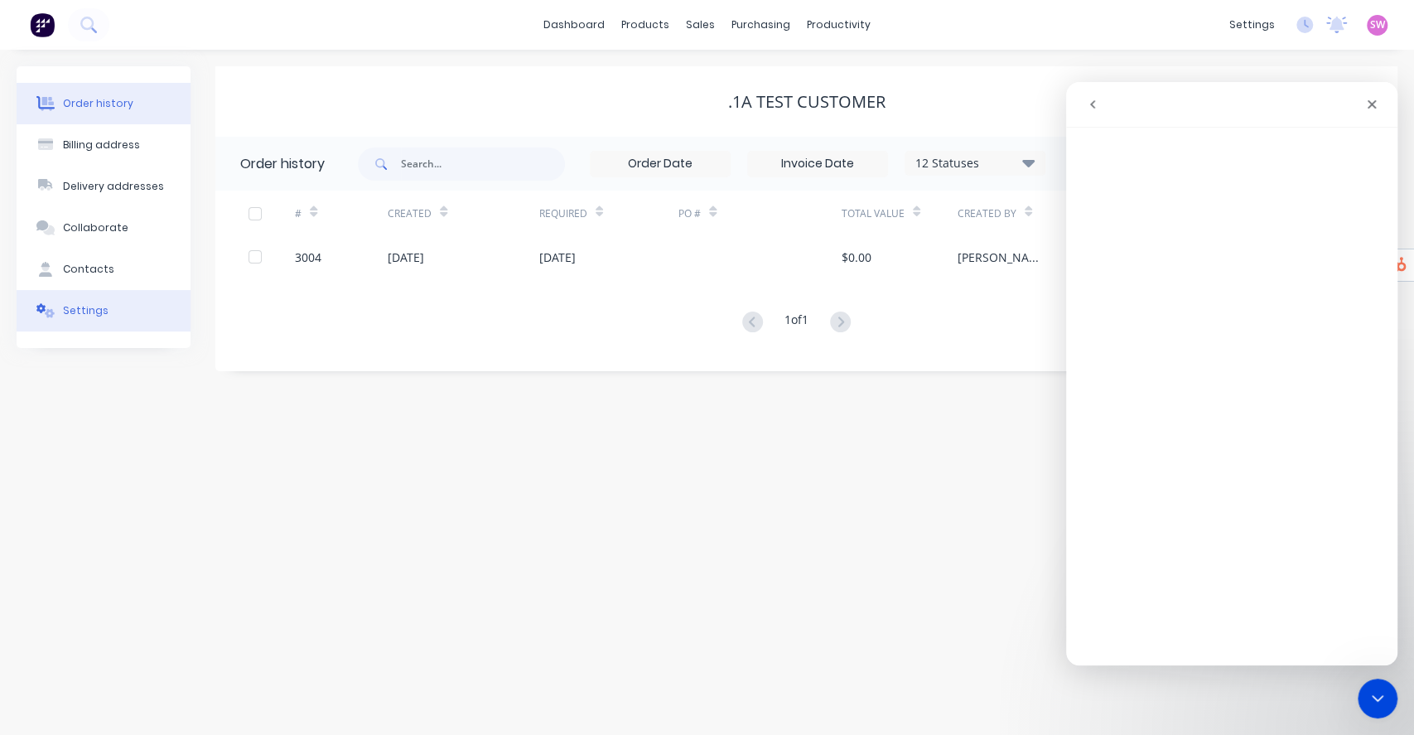
click at [114, 325] on button "Settings" at bounding box center [104, 310] width 174 height 41
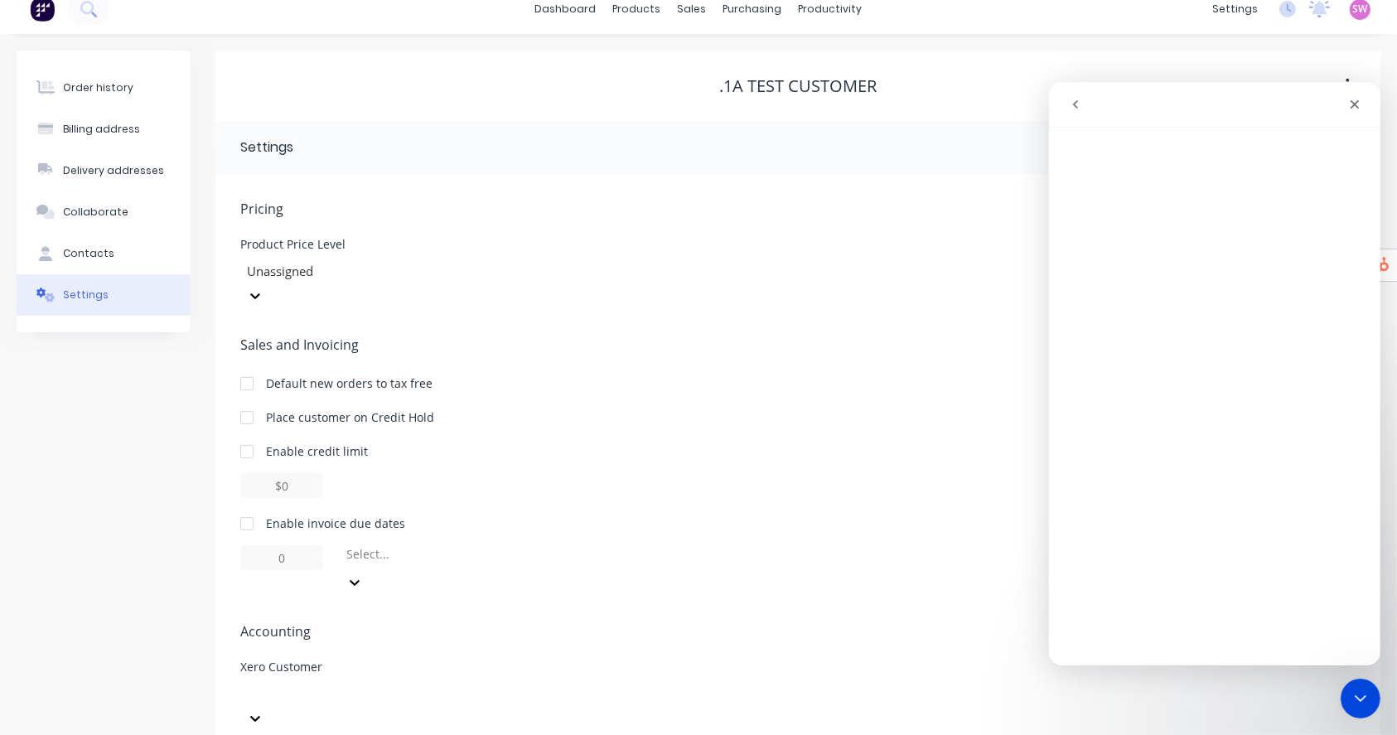
scroll to position [21, 0]
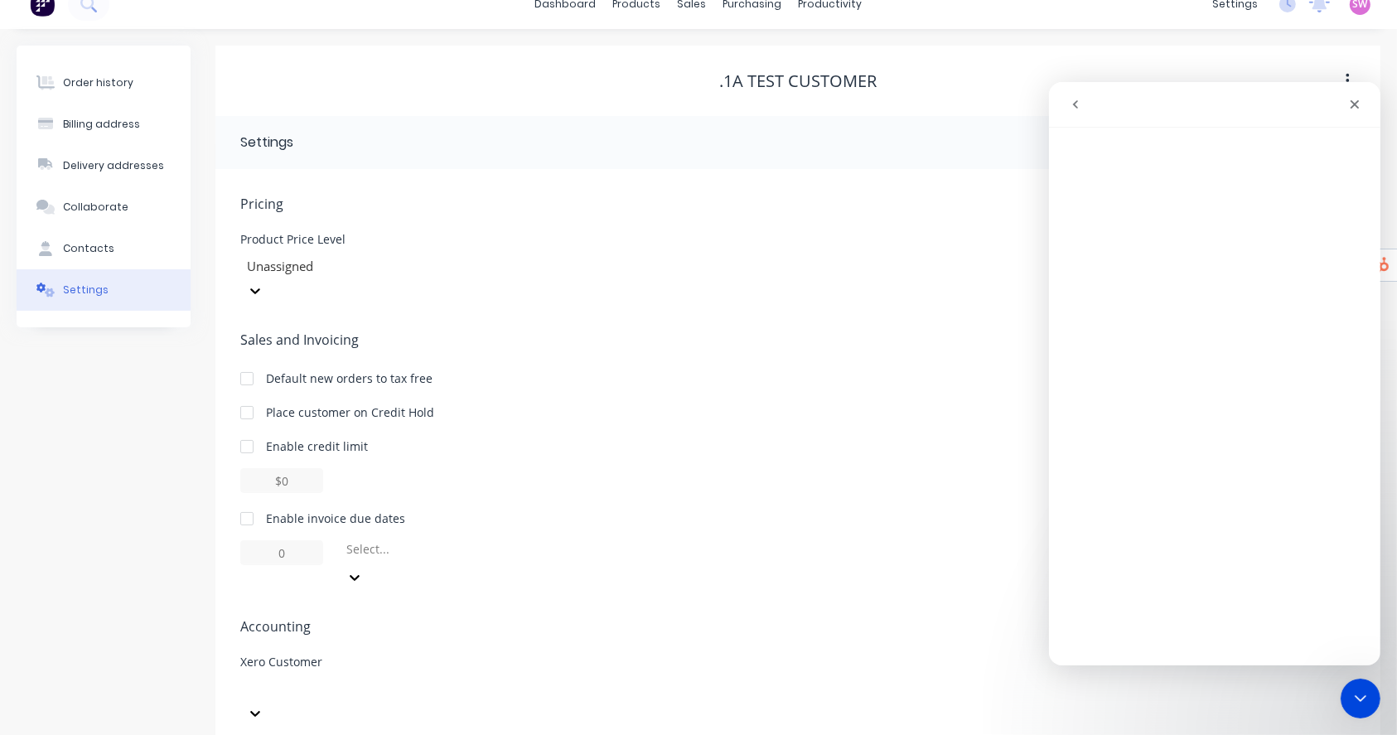
click at [79, 362] on div "Order history Billing address Delivery addresses Collaborate Contacts Settings" at bounding box center [104, 420] width 174 height 748
click at [1077, 112] on button "go back" at bounding box center [1074, 103] width 31 height 31
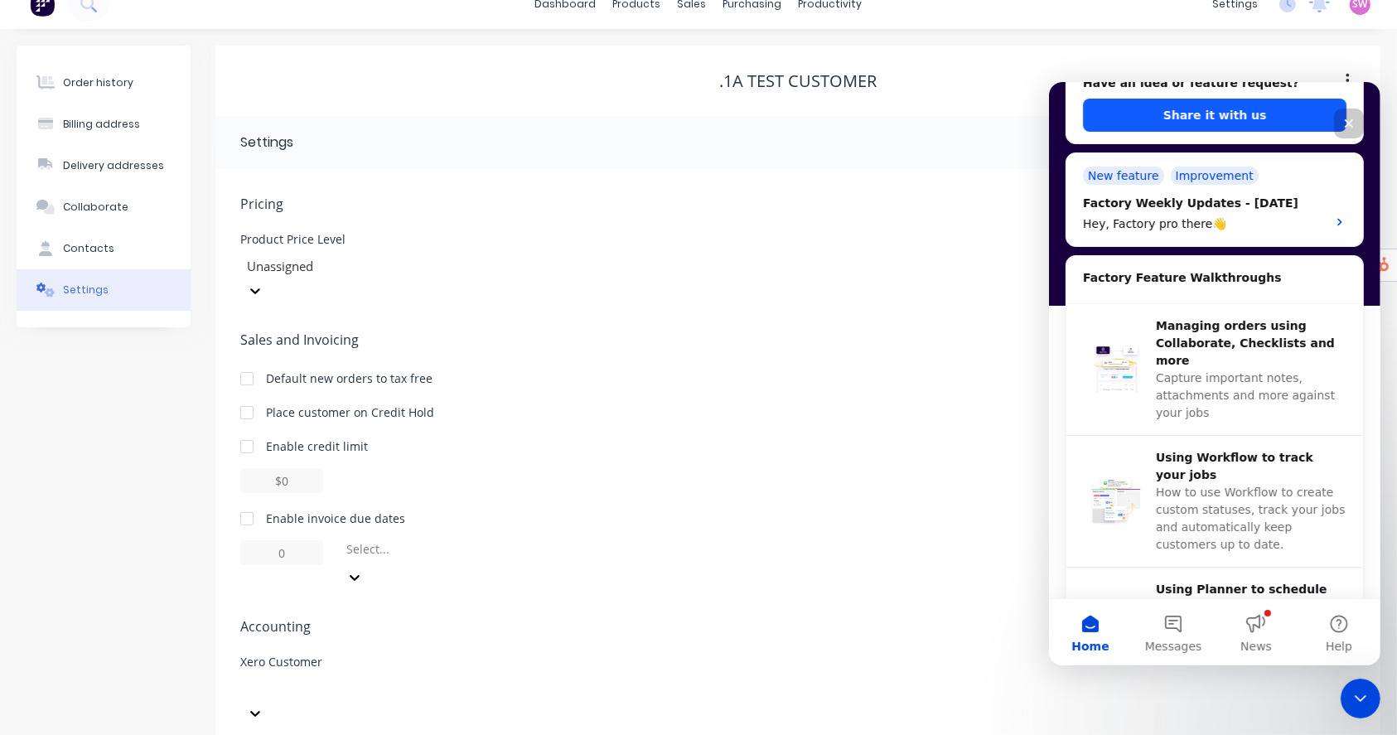
scroll to position [651, 0]
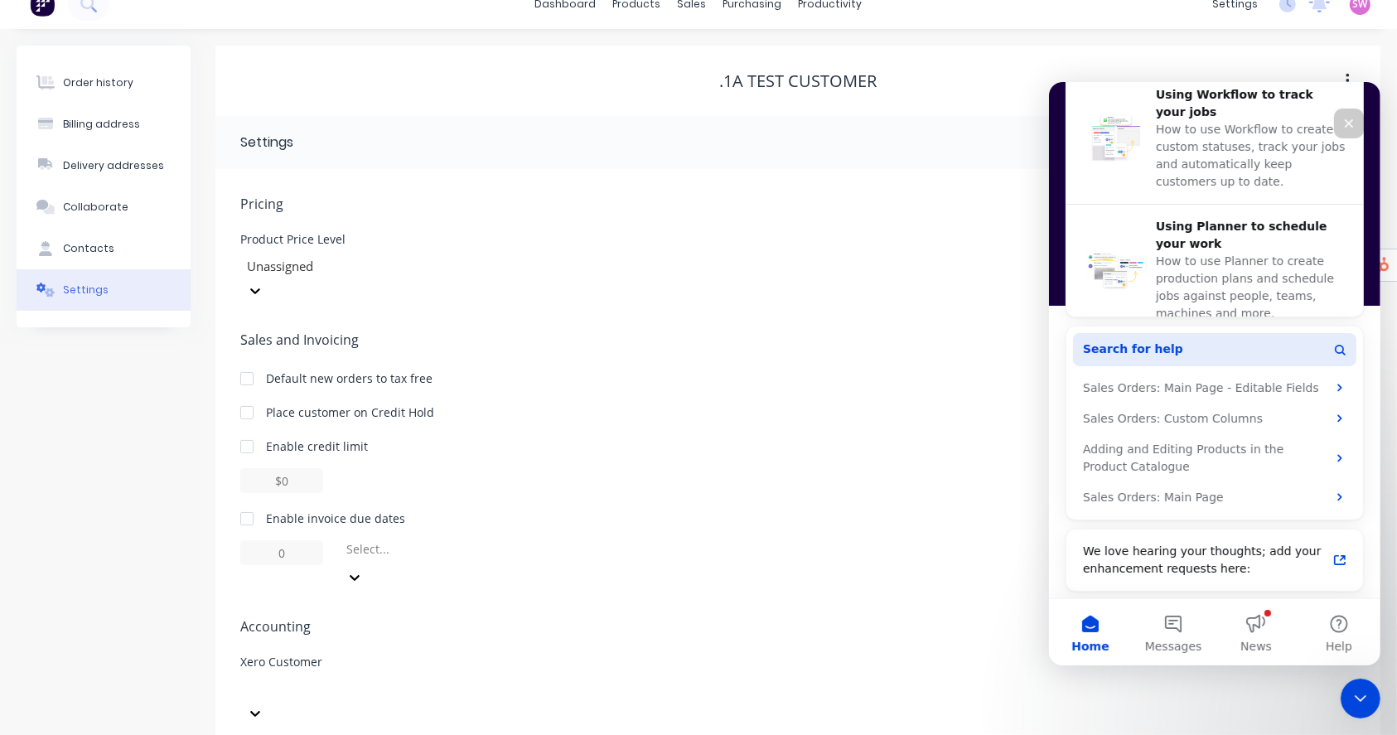
click at [1257, 342] on button "Search for help" at bounding box center [1213, 348] width 283 height 33
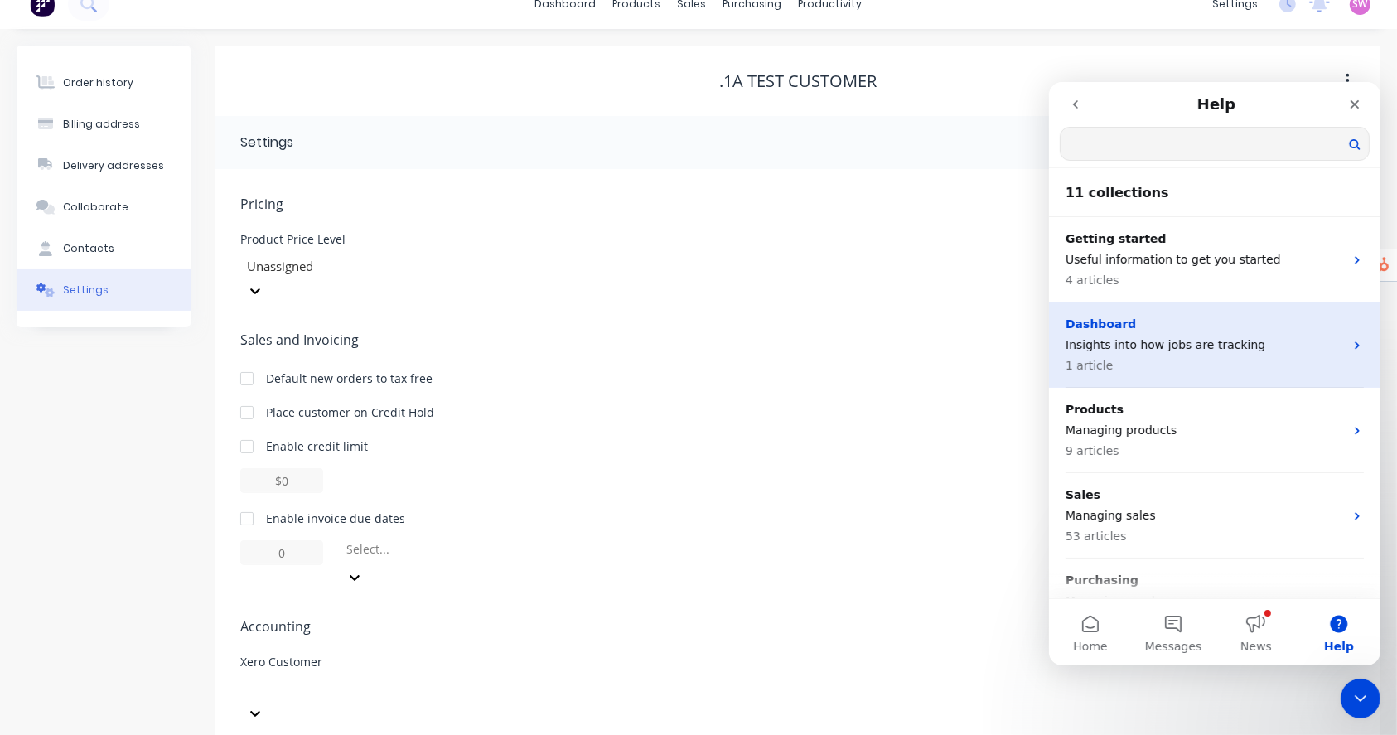
scroll to position [0, 0]
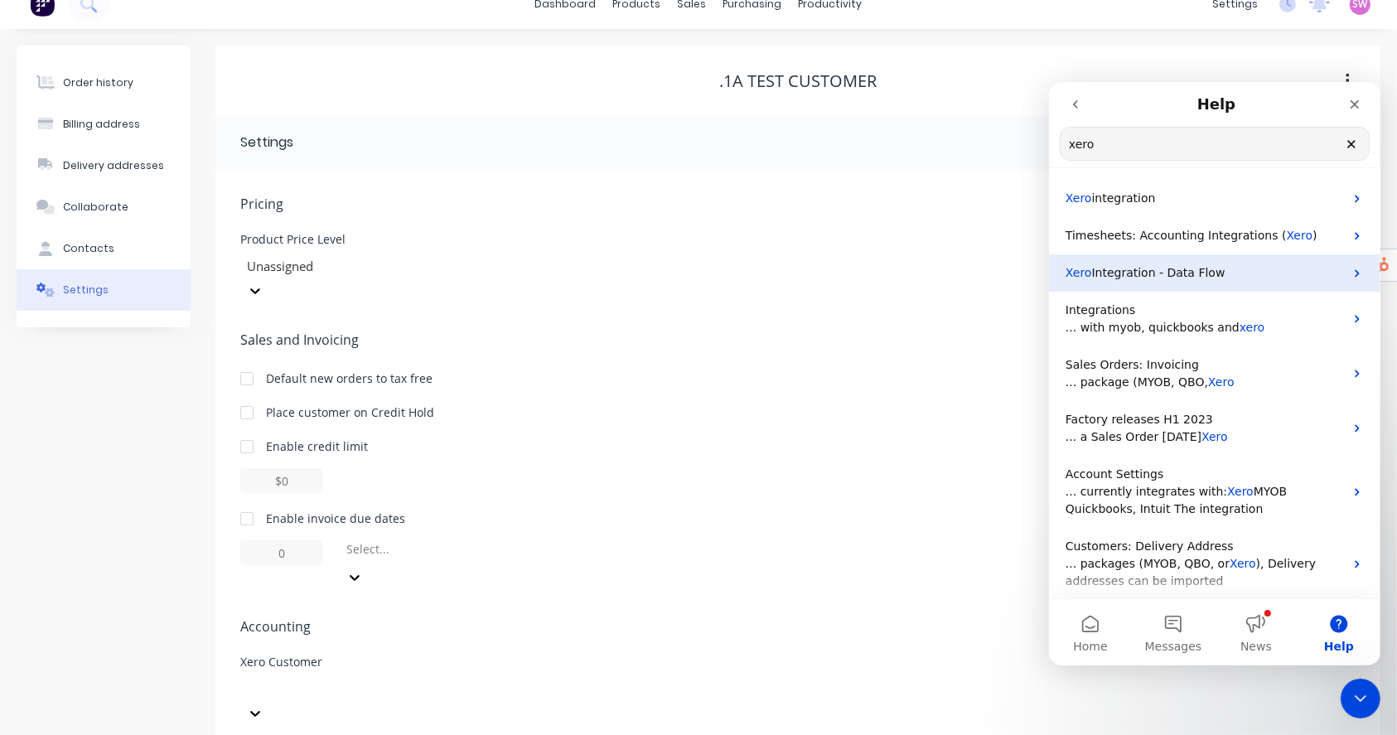
type input "xero"
click at [1151, 270] on span "Integration - Data Flow" at bounding box center [1157, 271] width 133 height 13
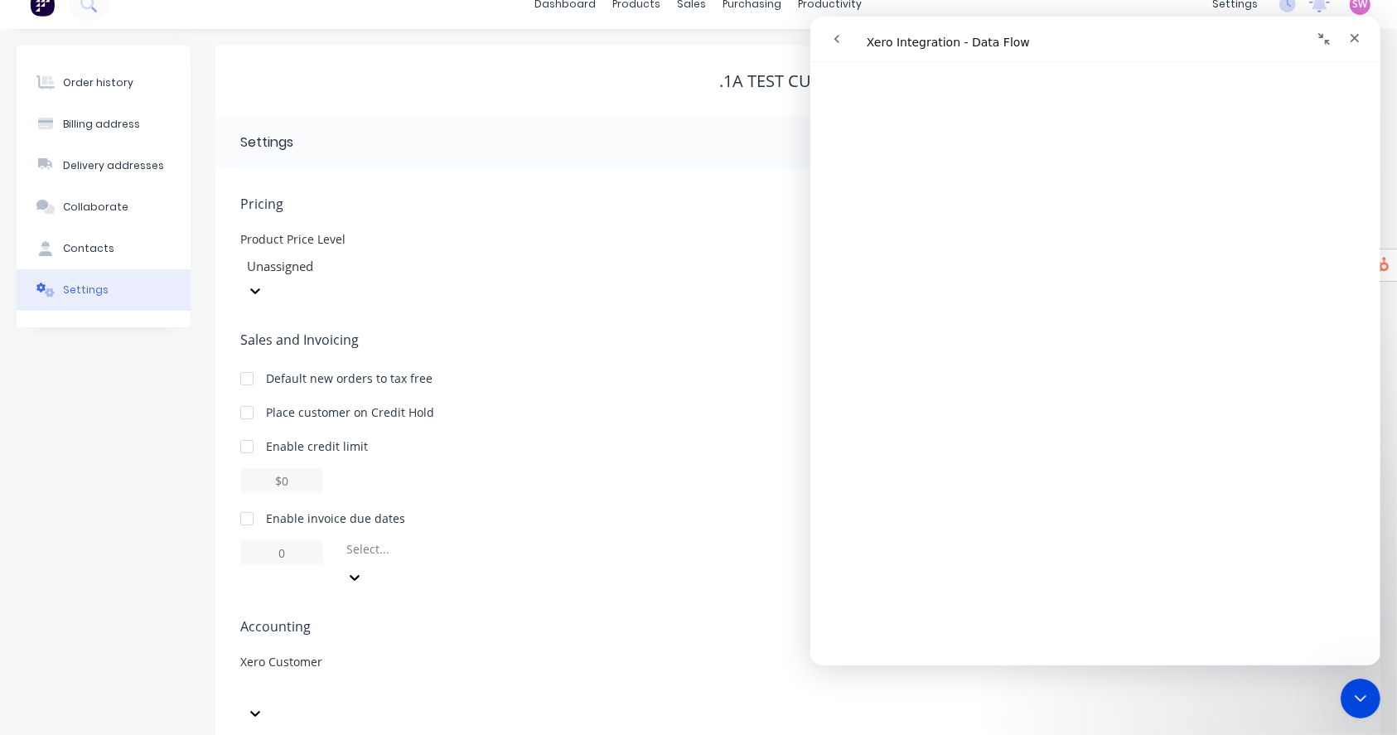
scroll to position [219, 0]
click at [152, 429] on div "Order history Billing address Delivery addresses Collaborate Contacts Settings" at bounding box center [104, 420] width 174 height 748
click at [1357, 46] on div "Close" at bounding box center [1354, 38] width 30 height 30
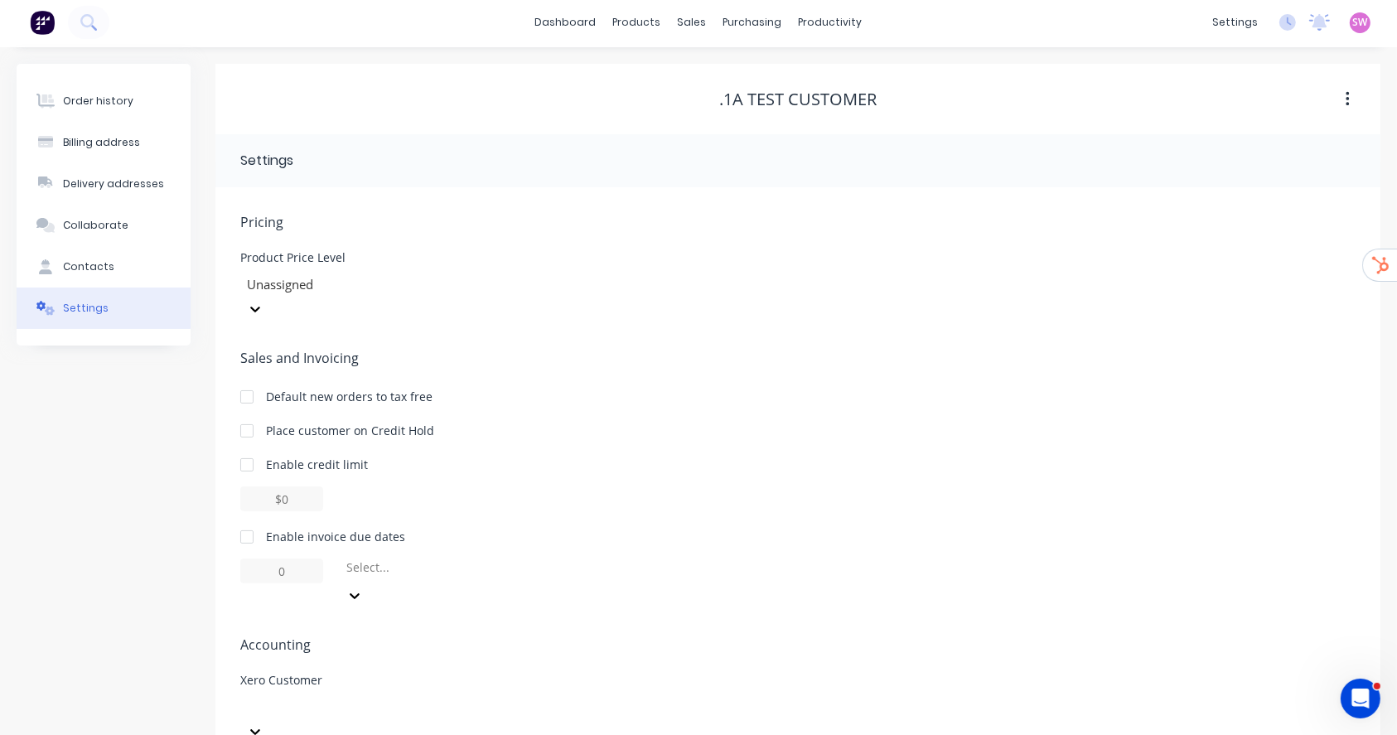
scroll to position [21, 0]
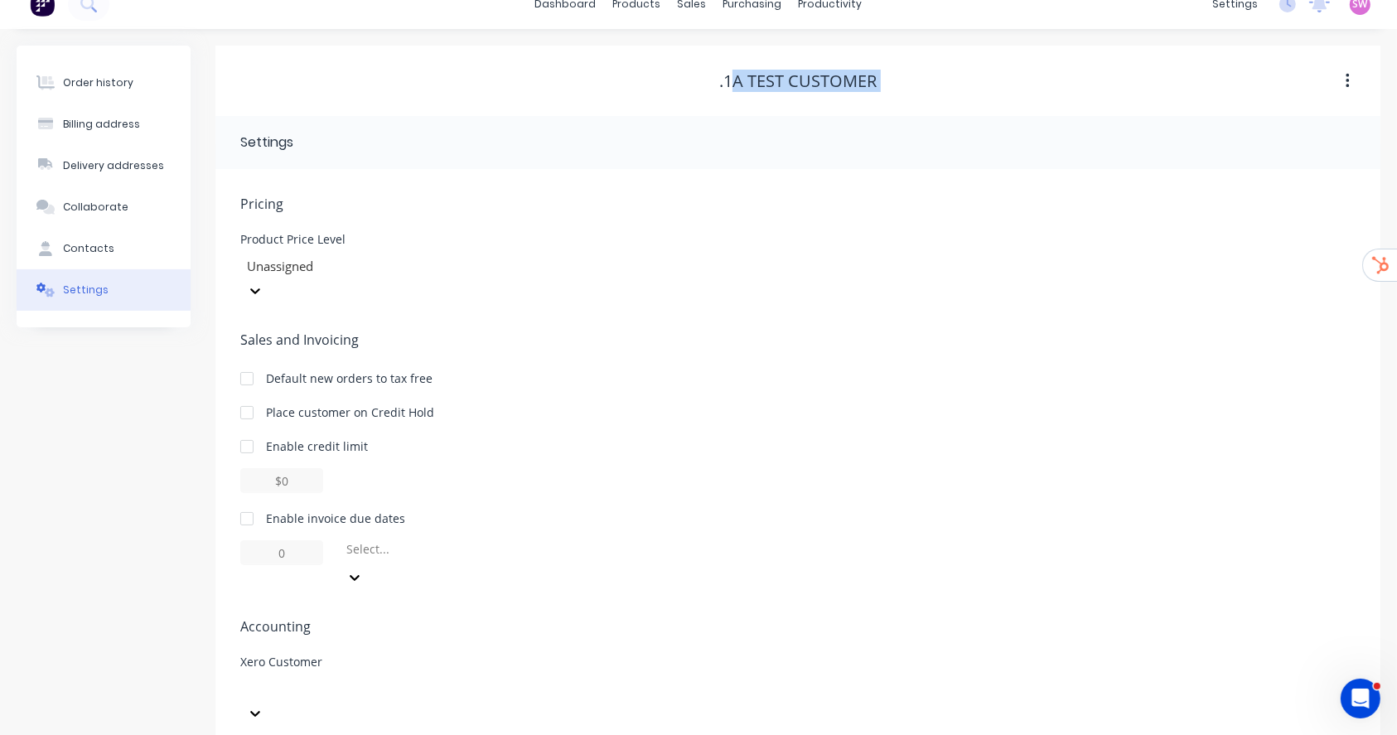
drag, startPoint x: 737, startPoint y: 80, endPoint x: 905, endPoint y: 69, distance: 168.6
click at [905, 69] on div ".1a Test Customer" at bounding box center [797, 81] width 1165 height 30
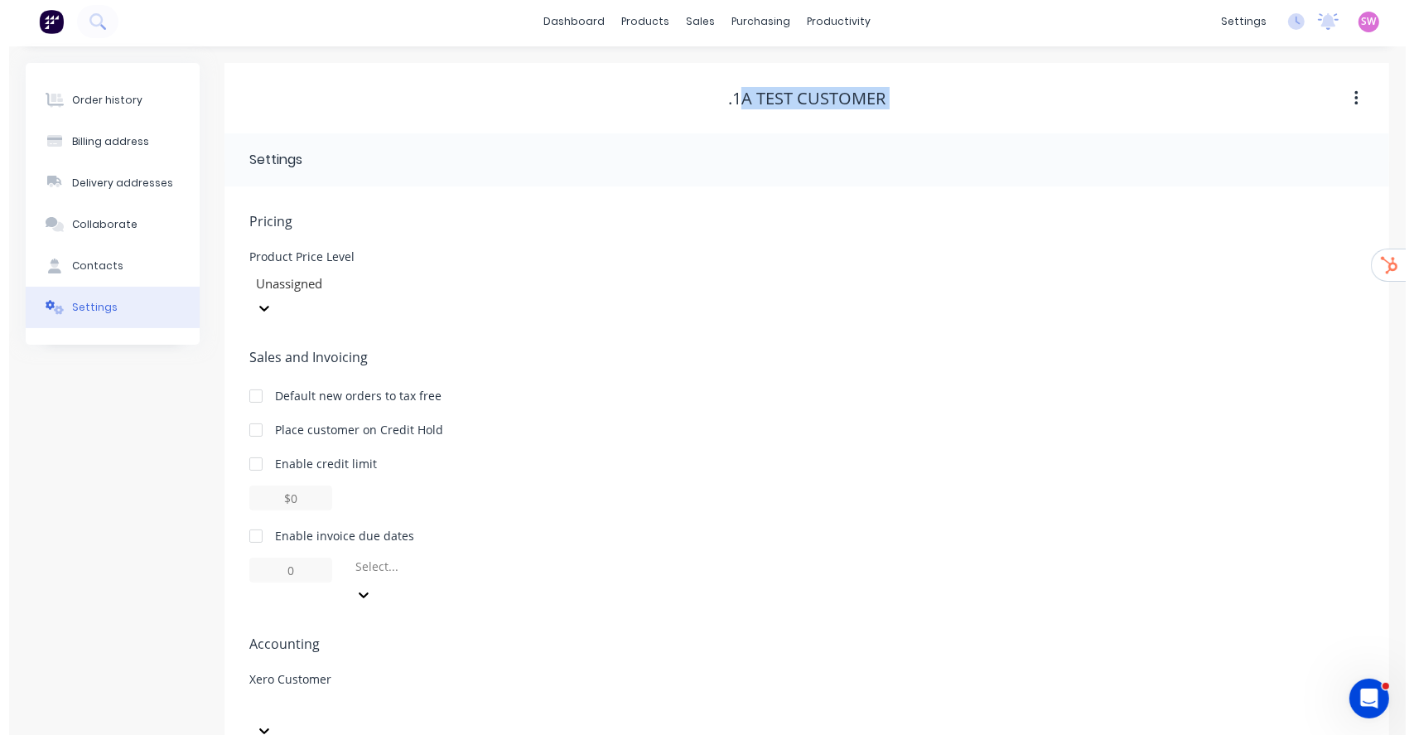
scroll to position [0, 0]
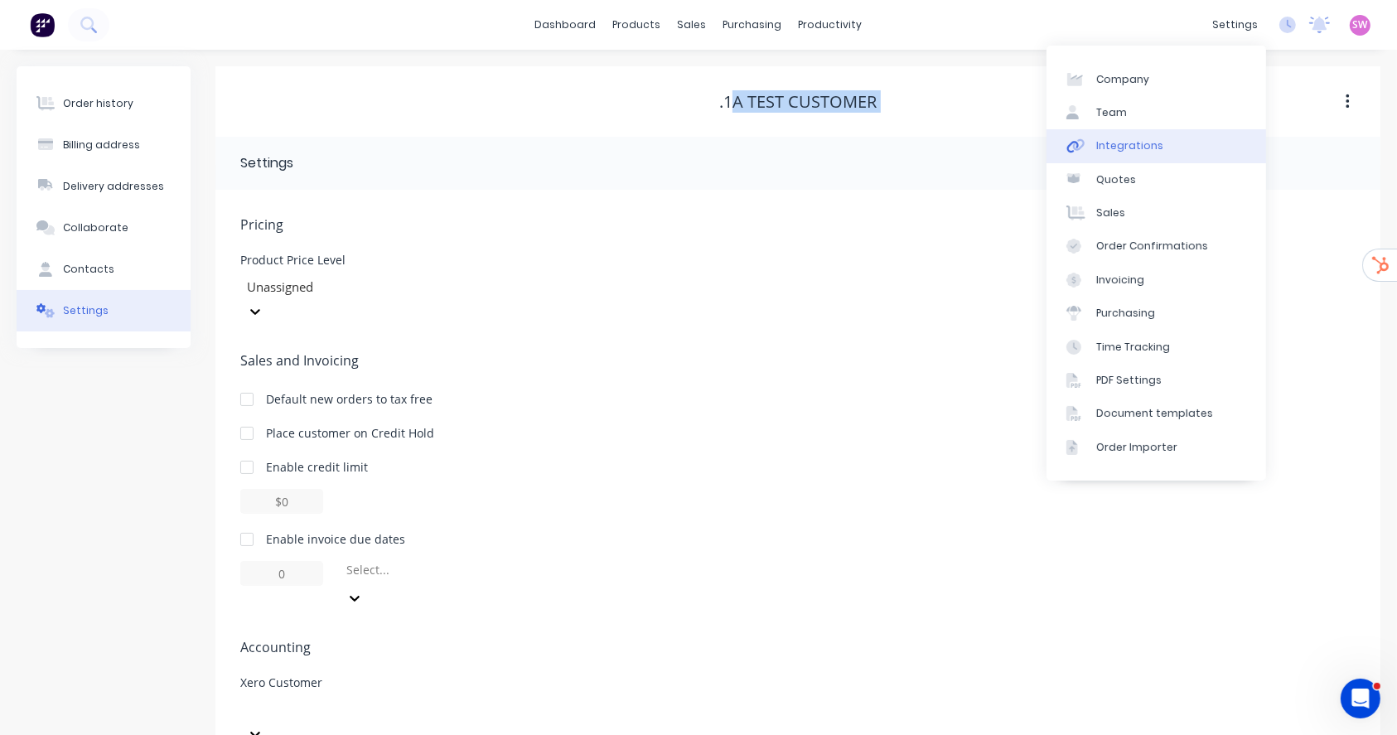
click at [1161, 145] on link "Integrations" at bounding box center [1157, 145] width 220 height 33
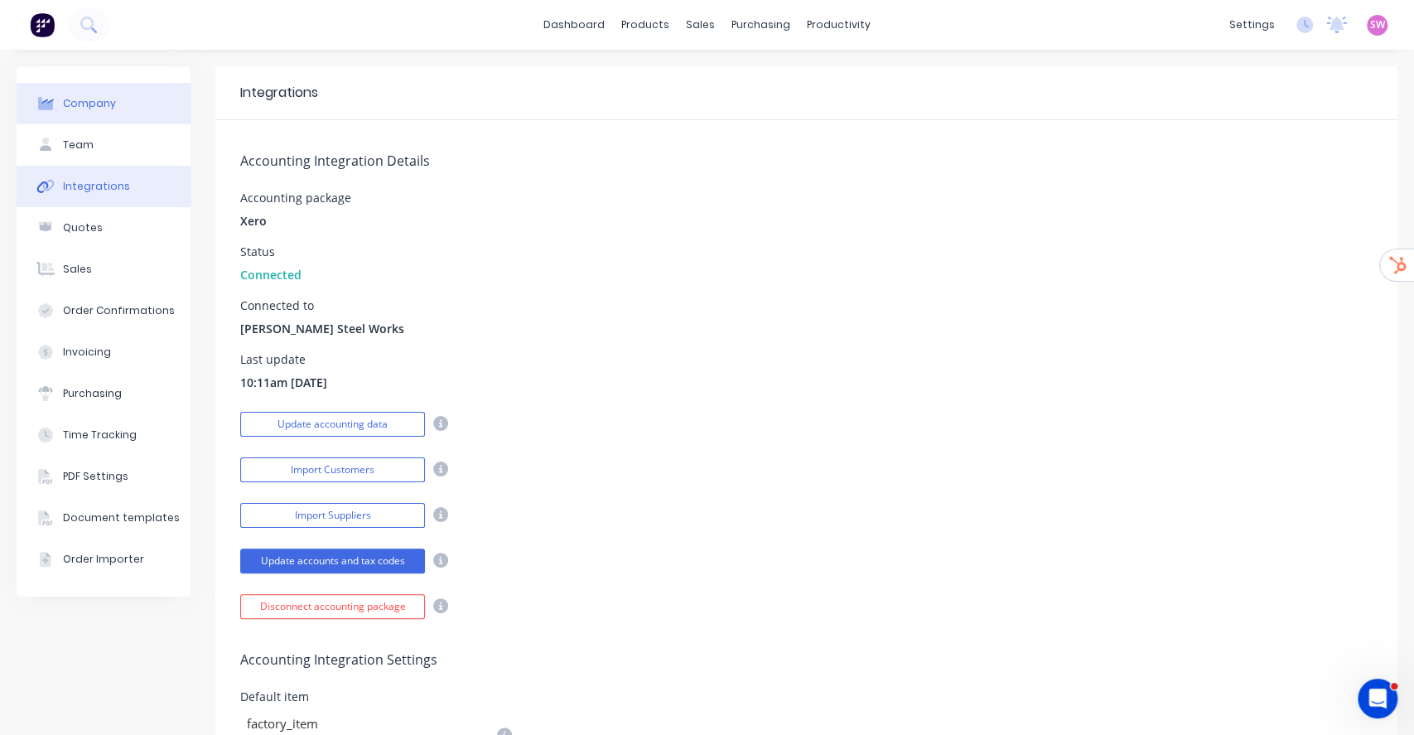
click at [74, 94] on button "Company" at bounding box center [104, 103] width 174 height 41
select select "AU"
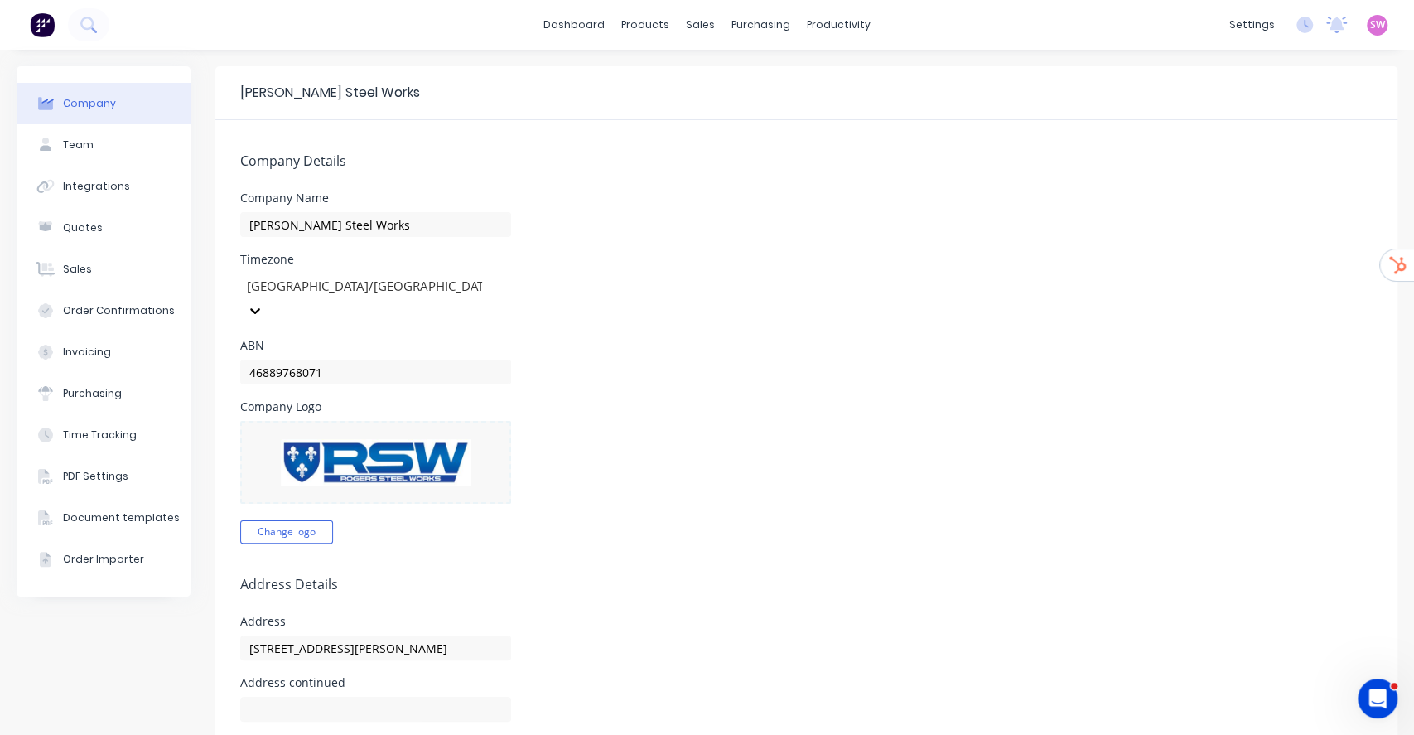
click at [1035, 24] on div "dashboard products sales purchasing productivity dashboard products Product Cat…" at bounding box center [707, 25] width 1414 height 50
click at [762, 109] on div "Customers" at bounding box center [750, 112] width 60 height 15
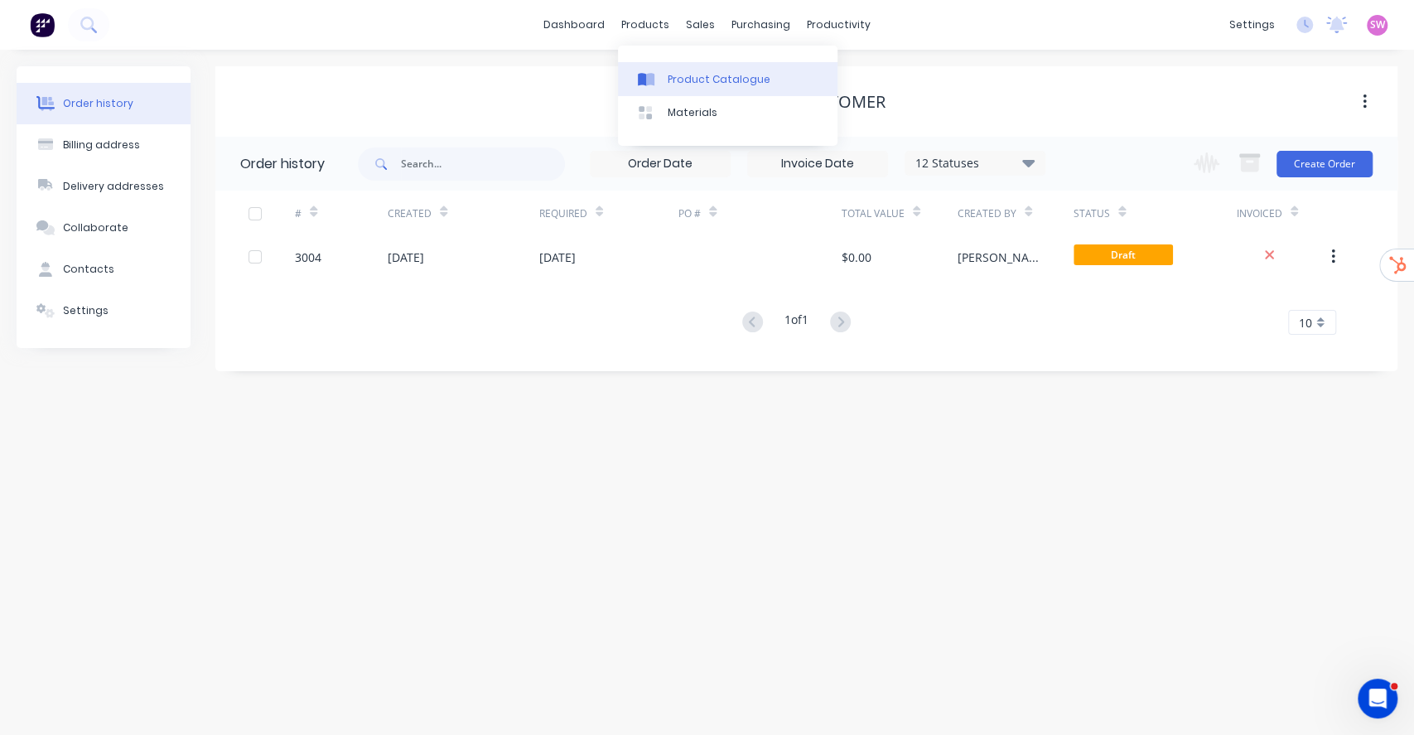
click at [699, 78] on div "Product Catalogue" at bounding box center [719, 79] width 103 height 15
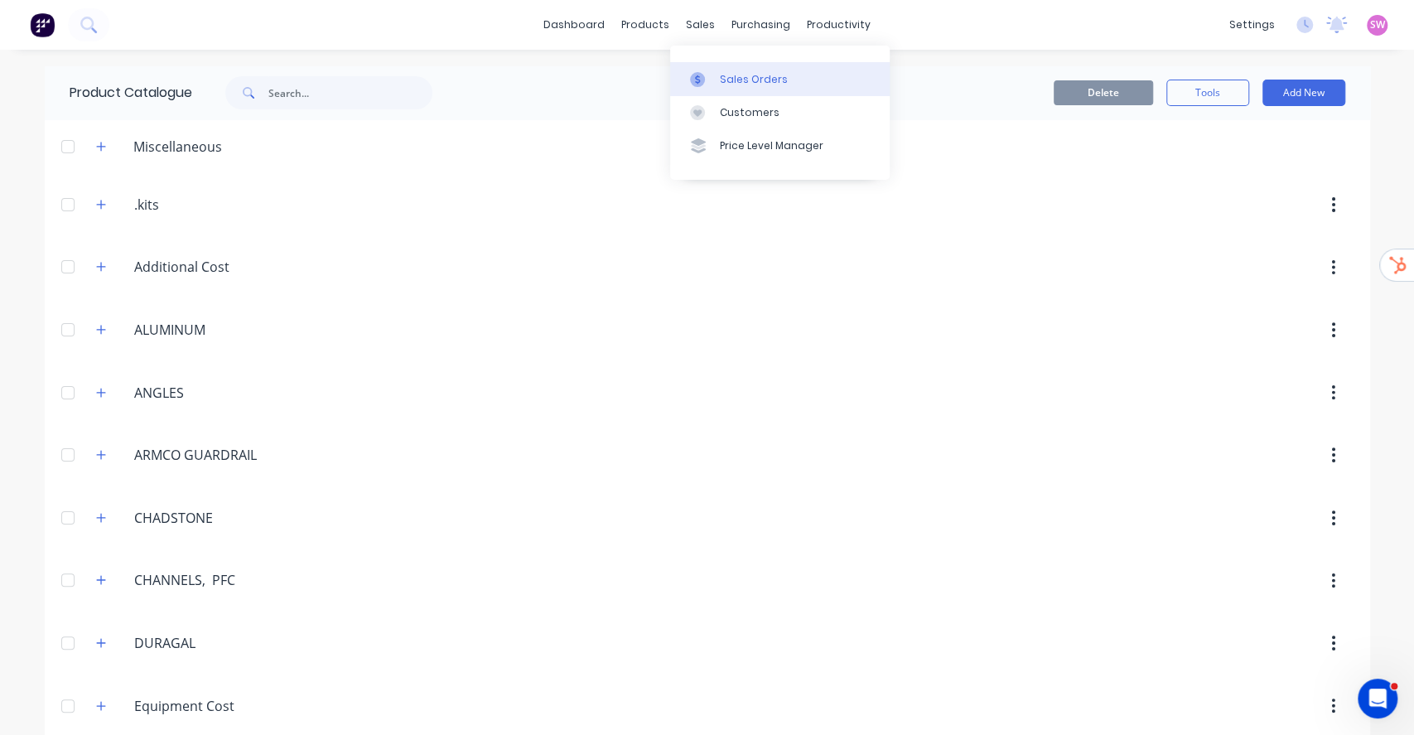
click at [722, 68] on link "Sales Orders" at bounding box center [780, 78] width 220 height 33
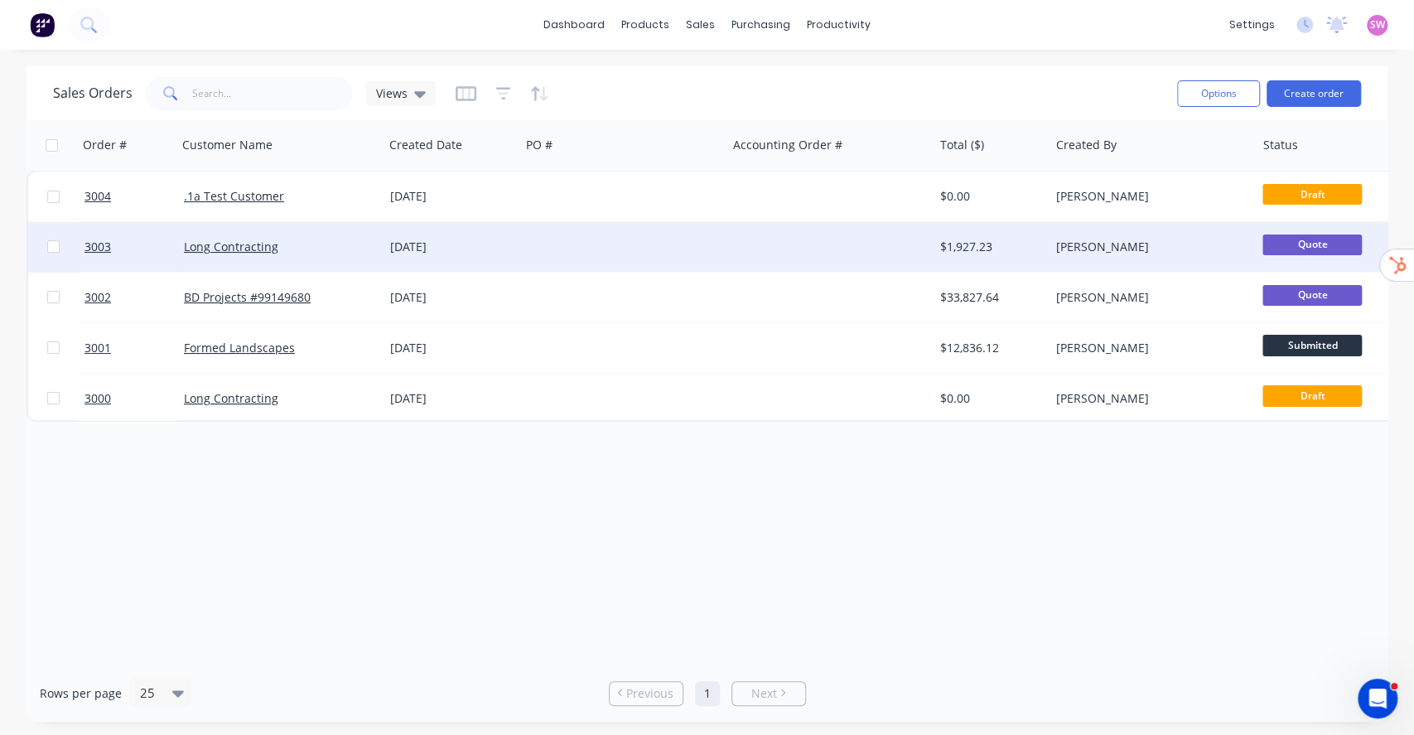
click at [493, 245] on div "[DATE]" at bounding box center [451, 247] width 123 height 17
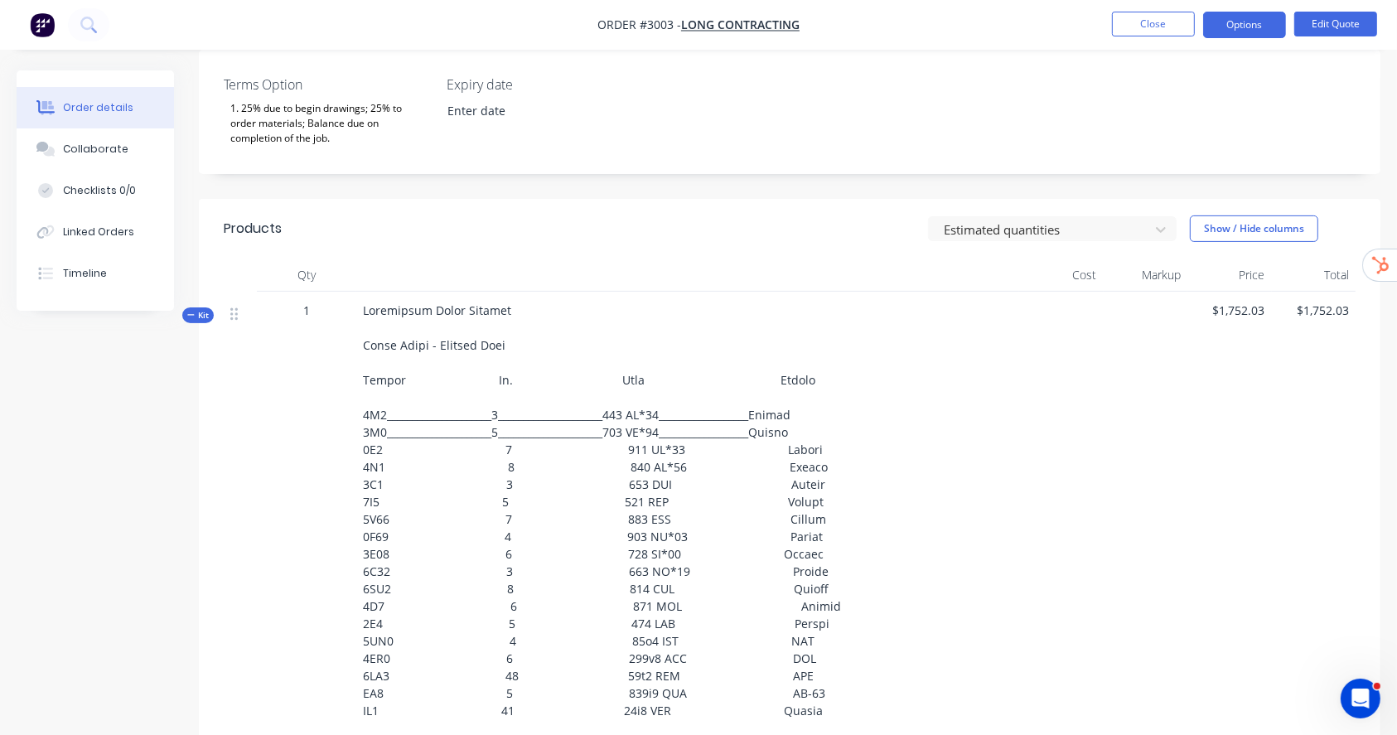
scroll to position [442, 0]
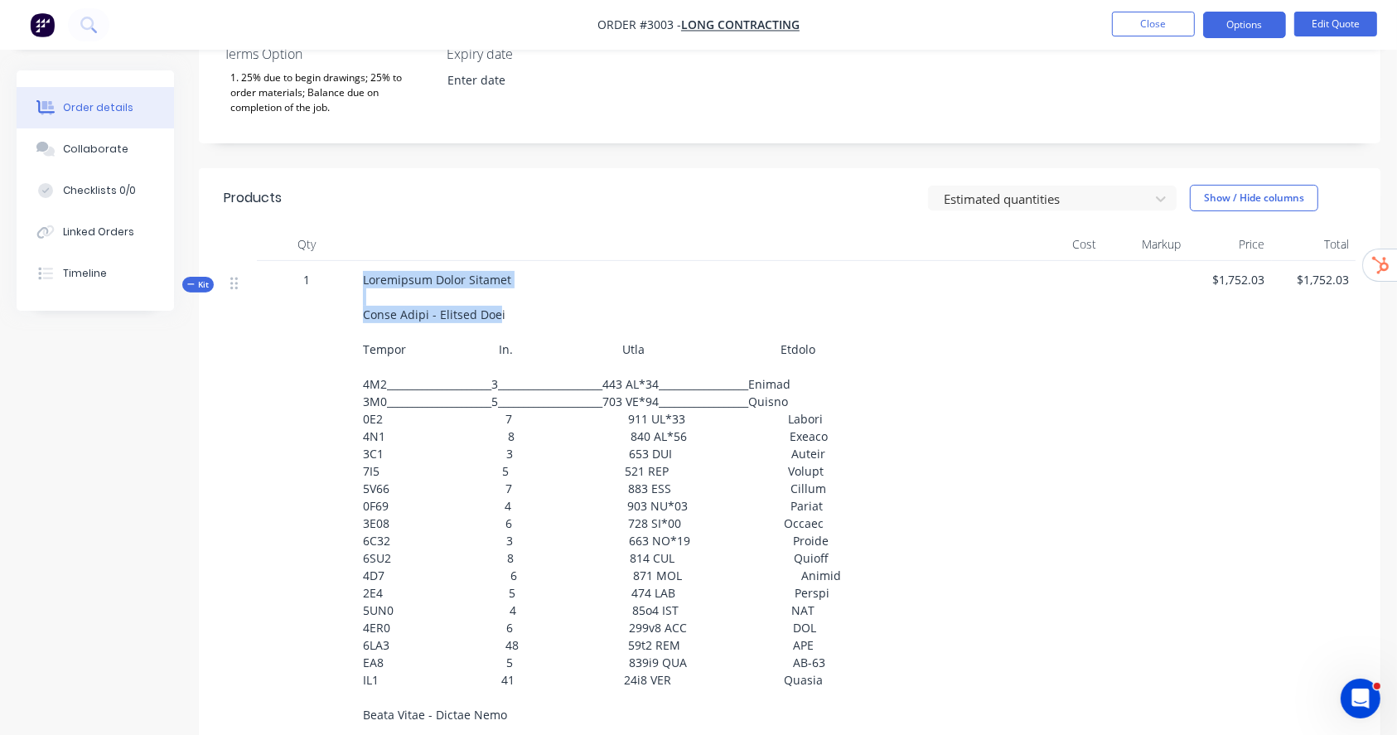
drag, startPoint x: 363, startPoint y: 267, endPoint x: 492, endPoint y: 302, distance: 133.9
click at [492, 302] on span at bounding box center [602, 706] width 478 height 868
copy span "Structural Steel Package First Floor - Framing Plan"
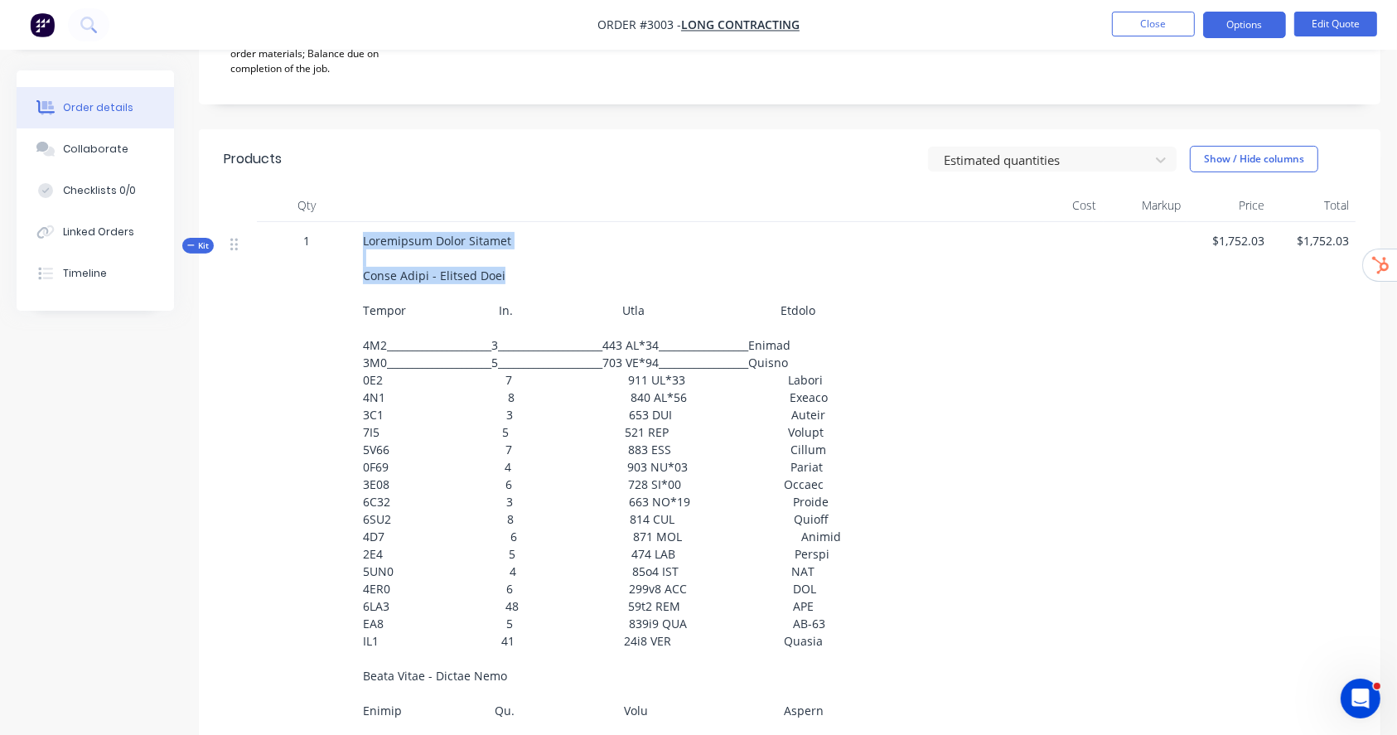
scroll to position [434, 0]
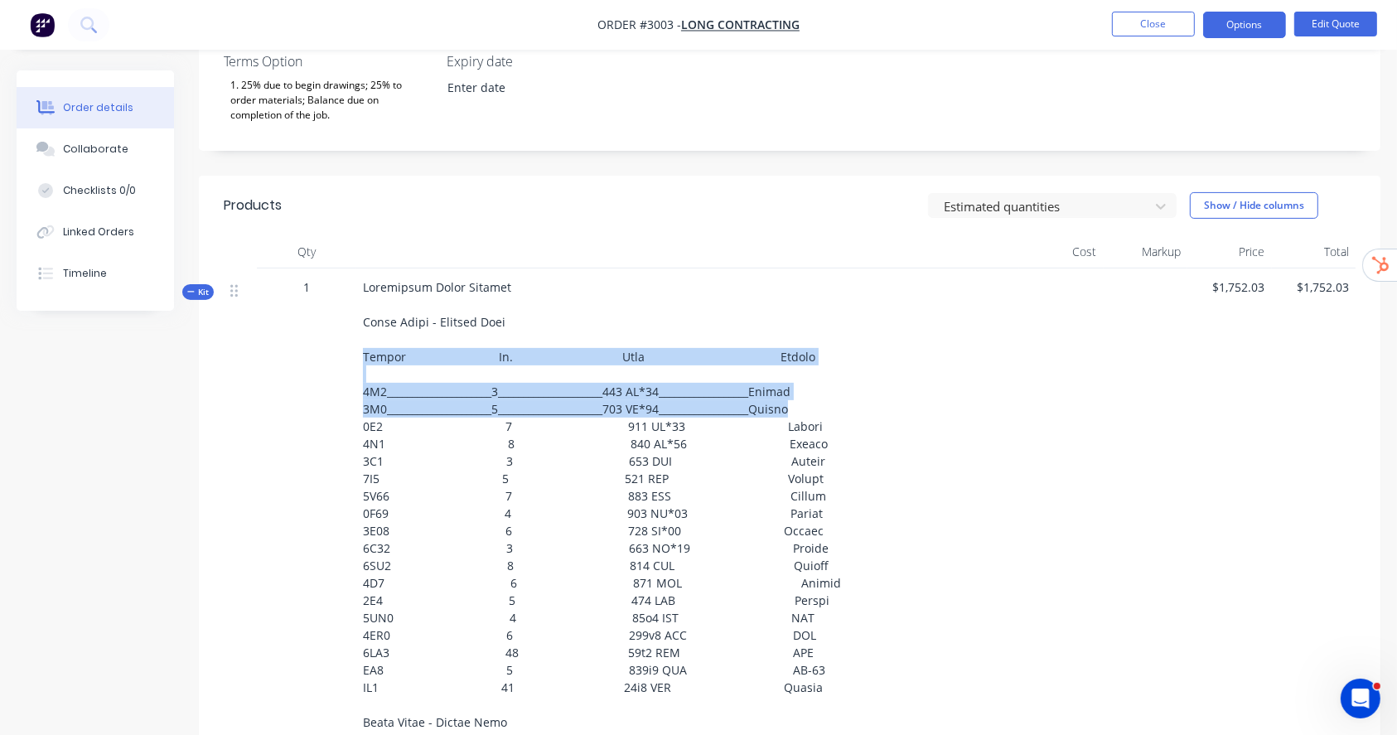
drag, startPoint x: 365, startPoint y: 337, endPoint x: 803, endPoint y: 398, distance: 442.5
click at [803, 398] on div at bounding box center [687, 720] width 663 height 904
copy span "Member No. Type Finish 1B1_____________________6_____________________200 UB*22_…"
